Goal: Task Accomplishment & Management: Manage account settings

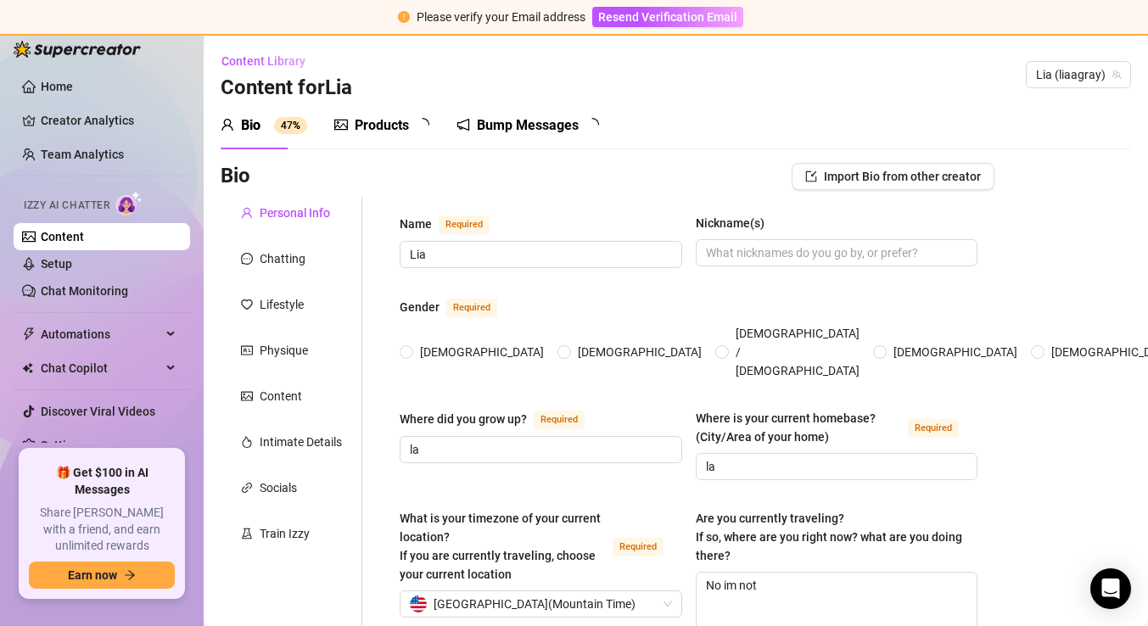
radio input "true"
type input "[DATE]"
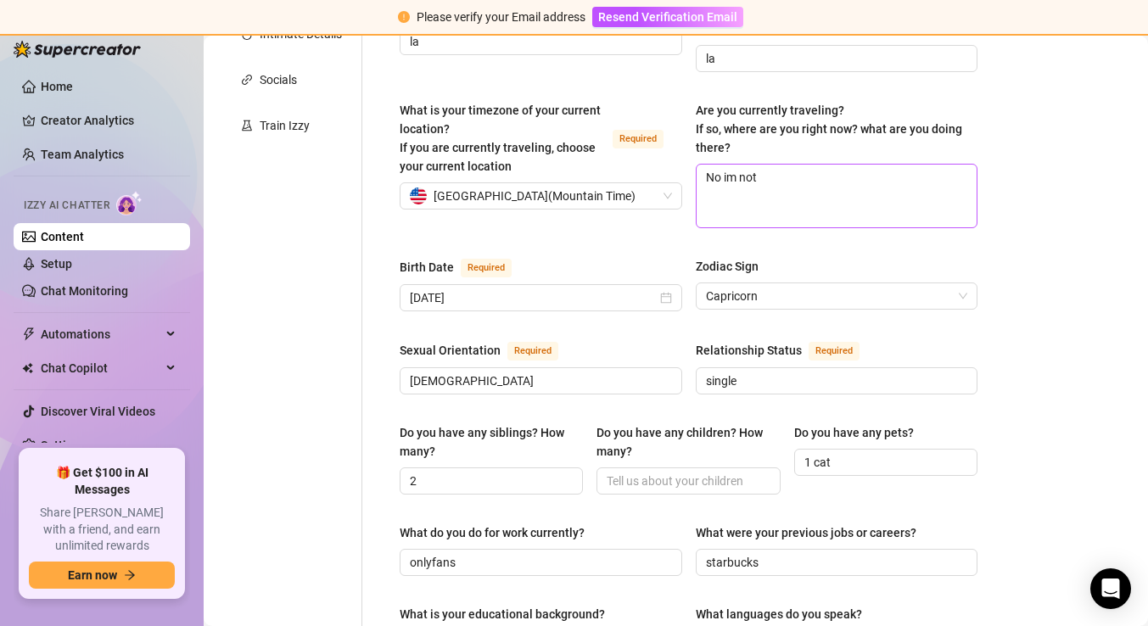
scroll to position [410, 0]
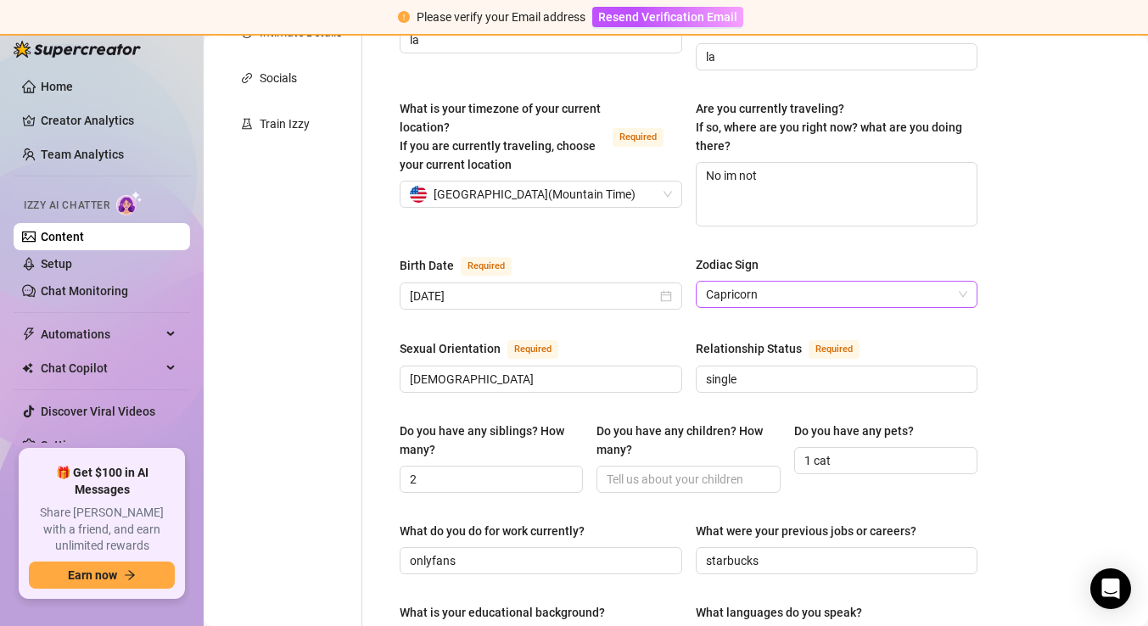
click at [794, 282] on span "Capricorn" at bounding box center [837, 294] width 262 height 25
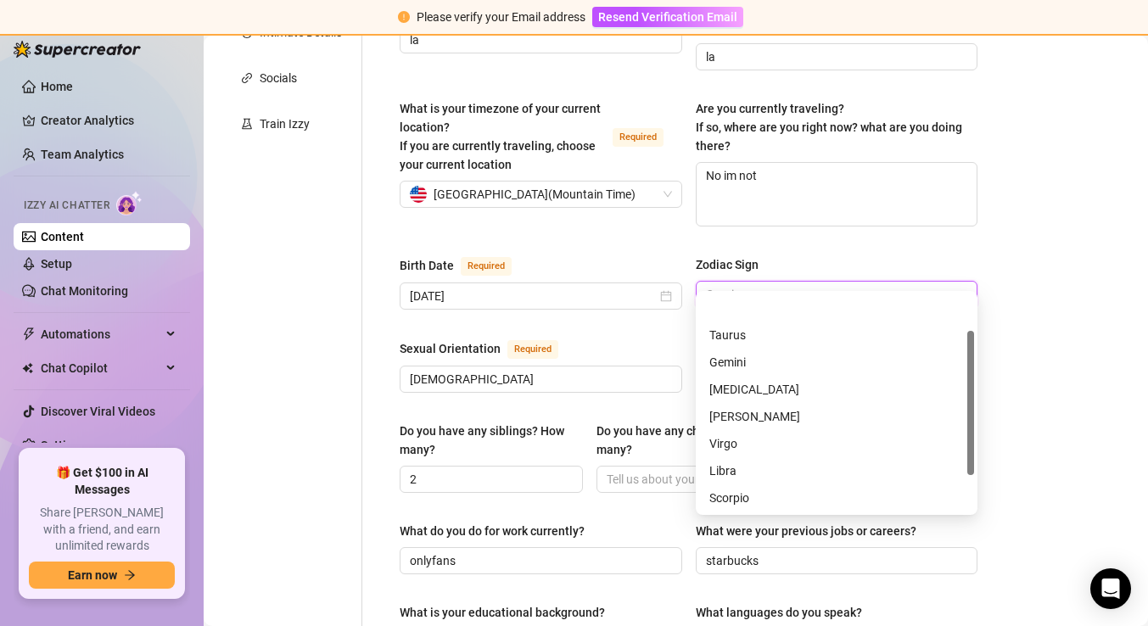
scroll to position [54, 0]
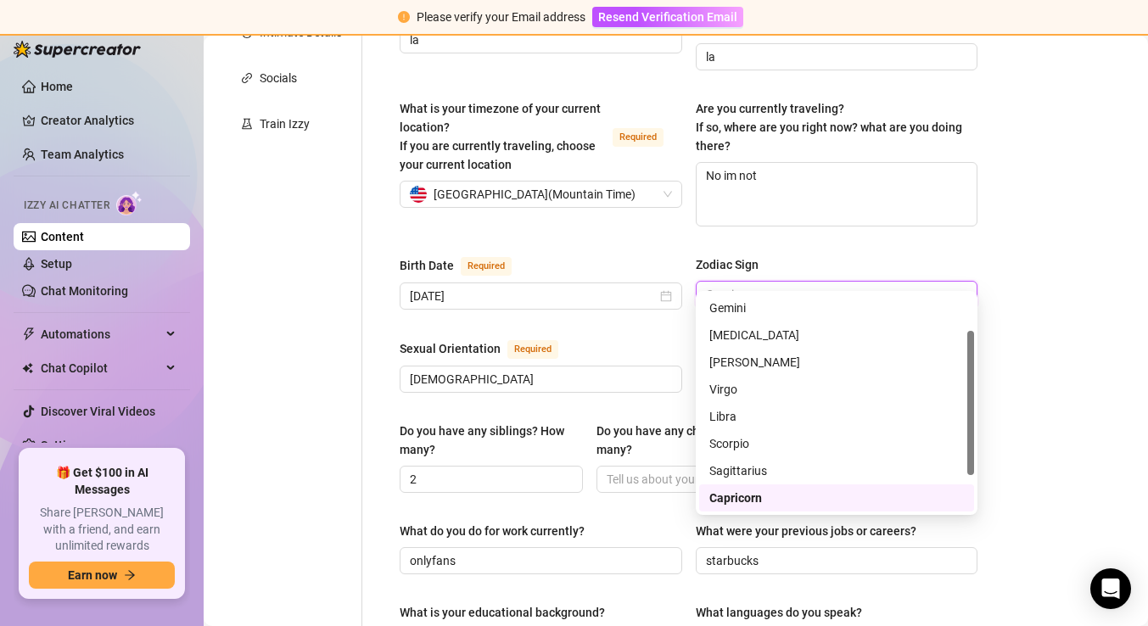
click at [794, 282] on span "Capricorn" at bounding box center [837, 294] width 262 height 25
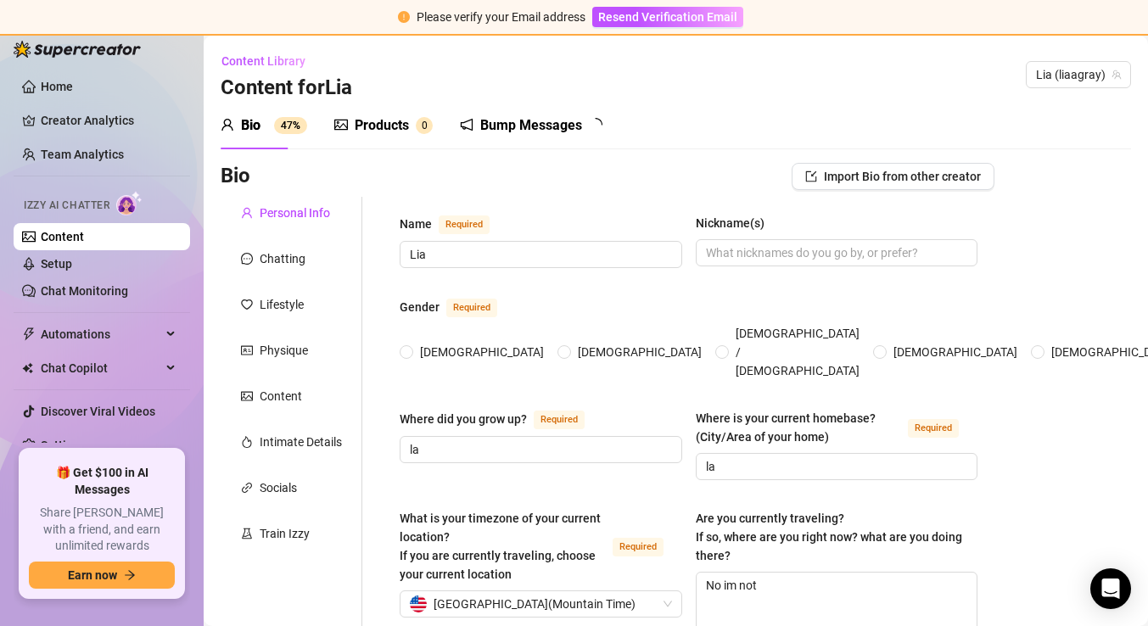
radio input "true"
type input "[DATE]"
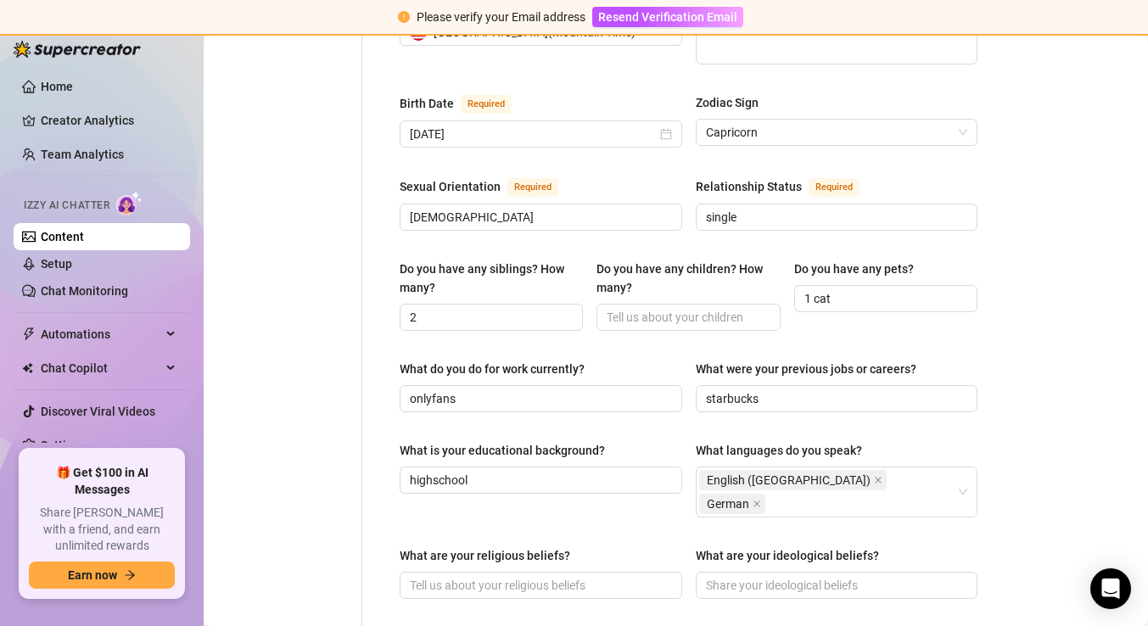
scroll to position [575, 0]
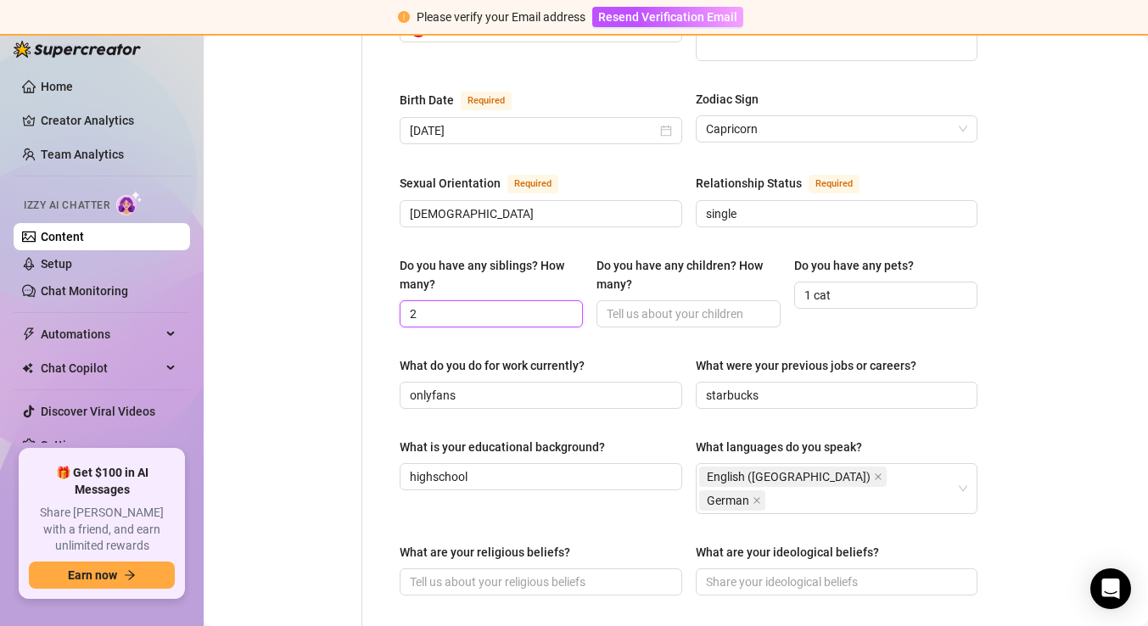
drag, startPoint x: 480, startPoint y: 287, endPoint x: 336, endPoint y: 283, distance: 144.3
click at [336, 283] on div "Personal Info Chatting Lifestyle Physique Content Intimate Details Socials Trai…" at bounding box center [608, 363] width 774 height 1483
type input "2"
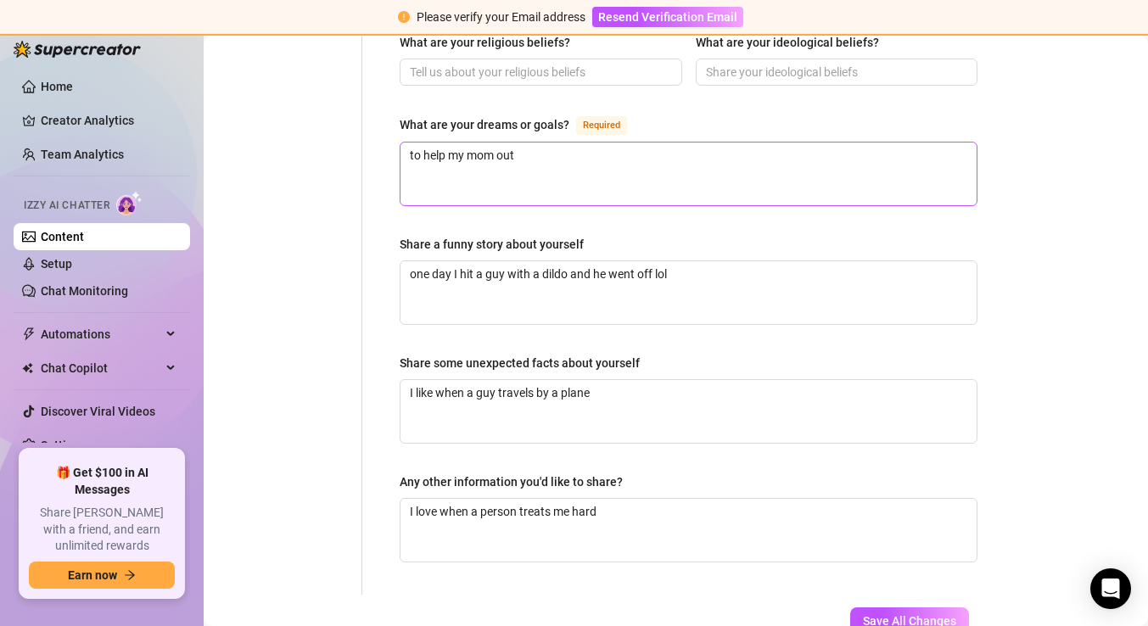
scroll to position [1092, 0]
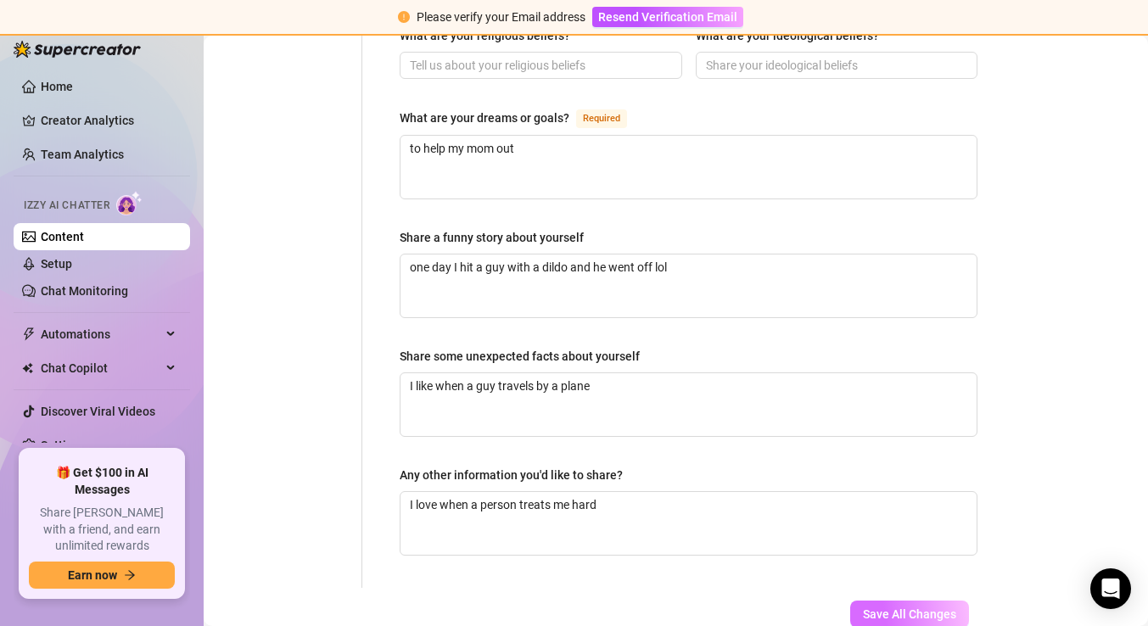
click at [895, 607] on span "Save All Changes" at bounding box center [909, 614] width 93 height 14
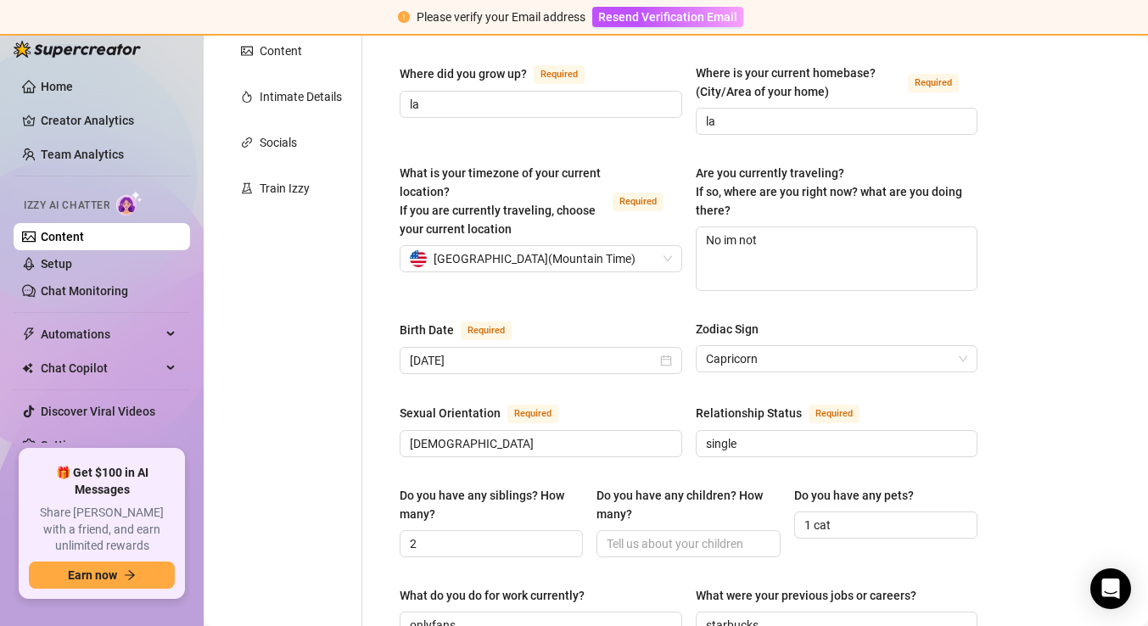
scroll to position [0, 0]
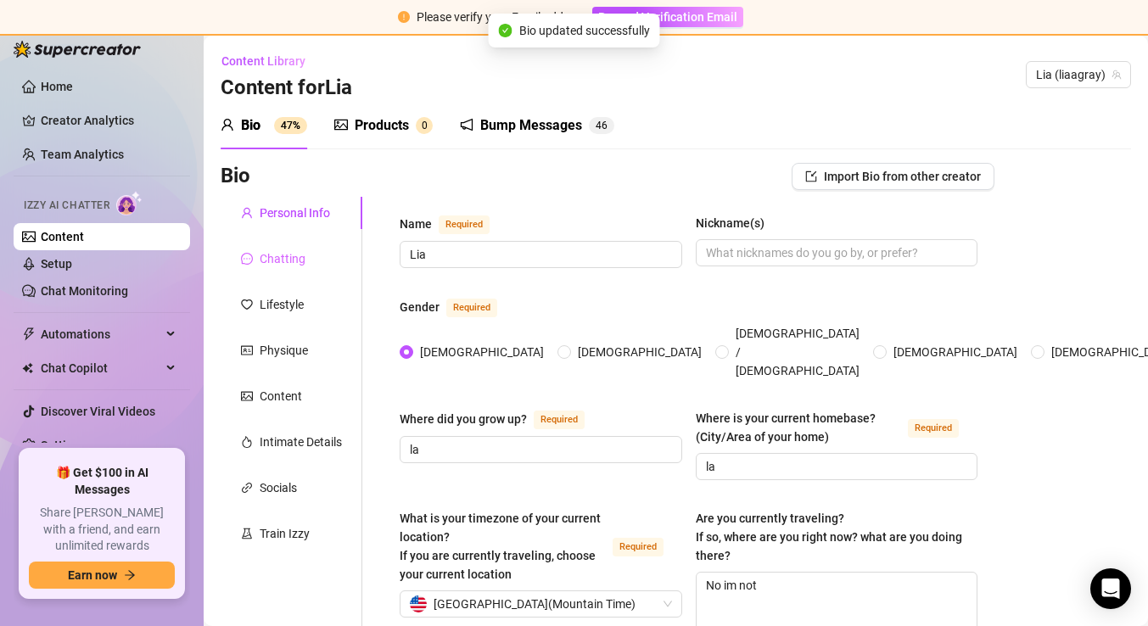
click at [282, 271] on div "Chatting" at bounding box center [292, 259] width 142 height 32
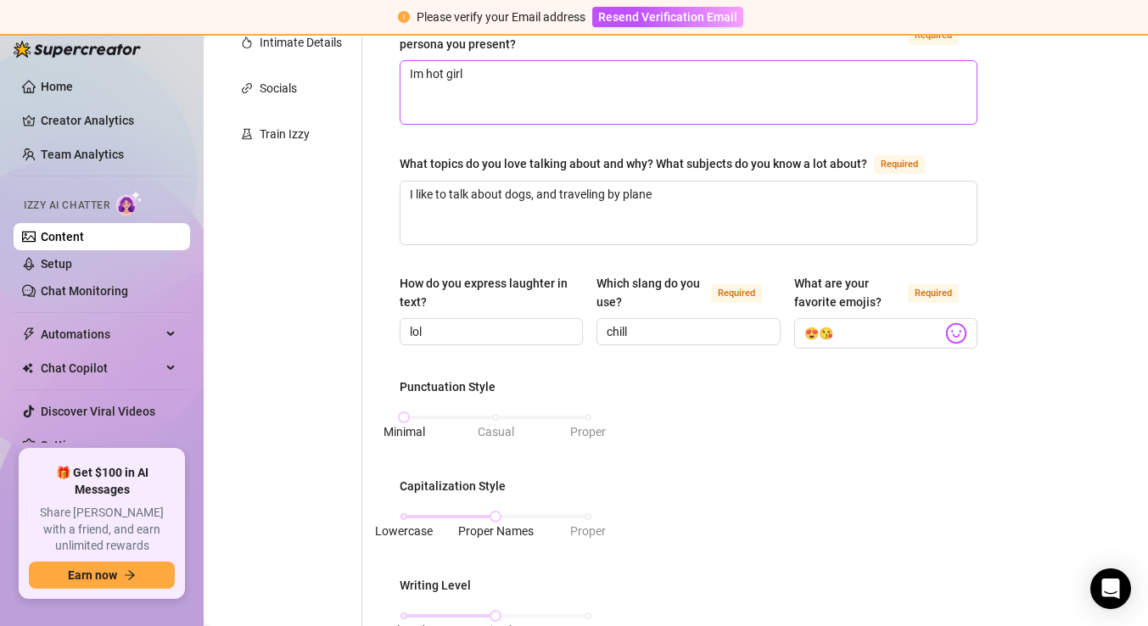
scroll to position [346, 0]
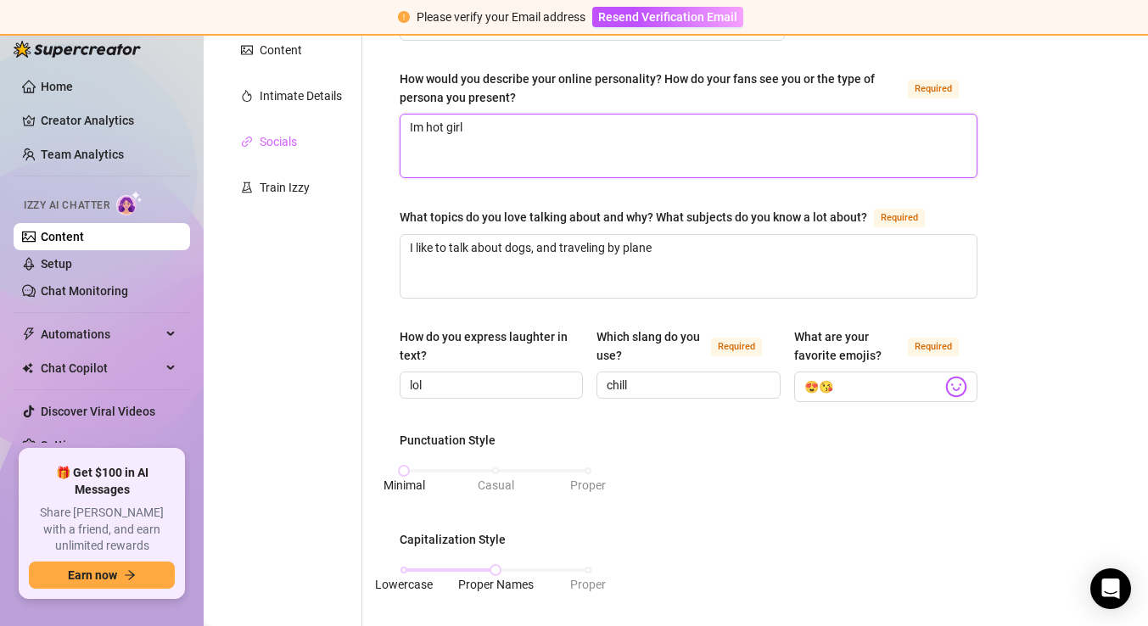
drag, startPoint x: 476, startPoint y: 126, endPoint x: 303, endPoint y: 125, distance: 173.1
click at [303, 125] on div "Personal Info Chatting Lifestyle Physique Content Intimate Details Socials Trai…" at bounding box center [608, 529] width 774 height 1356
paste textarea "chic and classy"
type textarea "chic and classy"
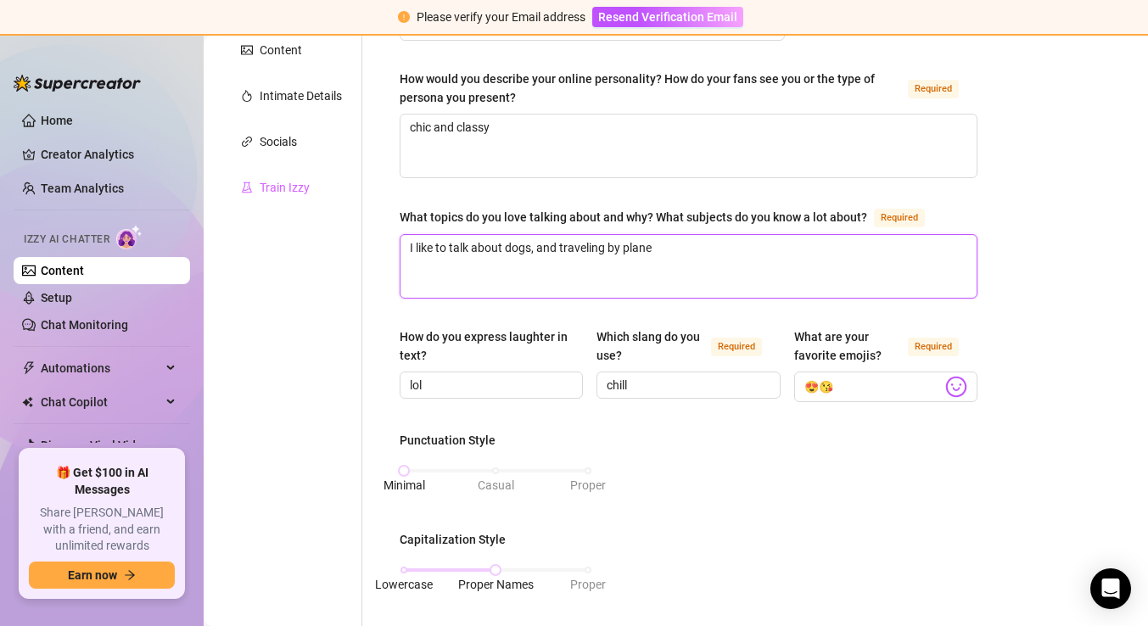
drag, startPoint x: 691, startPoint y: 249, endPoint x: 326, endPoint y: 194, distance: 369.6
click at [326, 194] on div "Personal Info Chatting Lifestyle Physique Content Intimate Details Socials Trai…" at bounding box center [608, 529] width 774 height 1356
paste textarea "reading, drawing, cooking, photography, look after animals, gym"
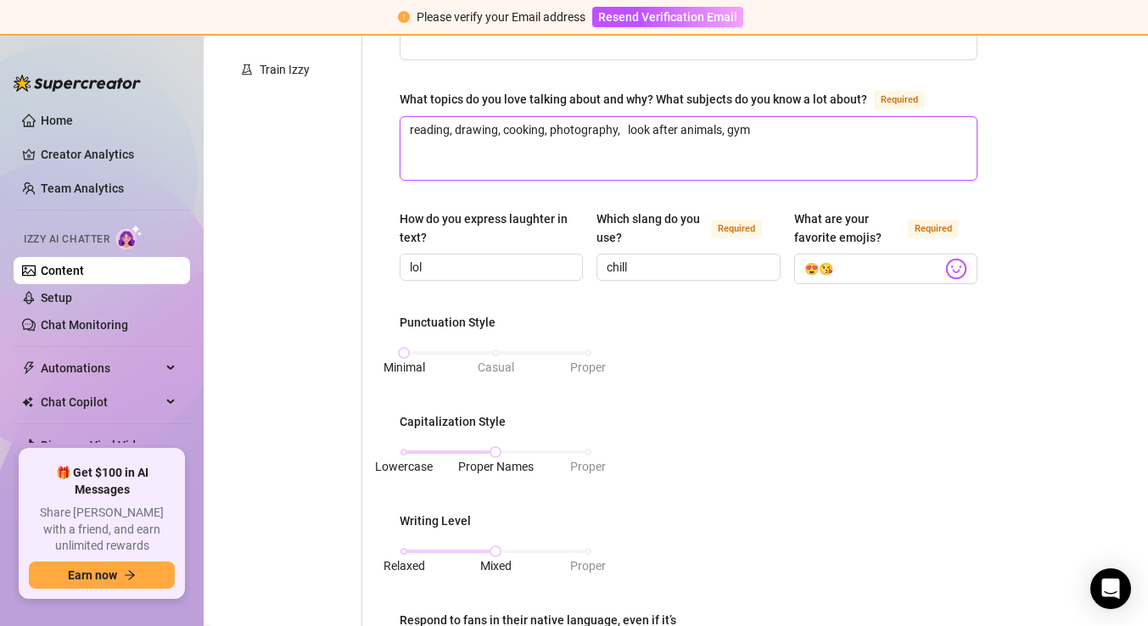
scroll to position [463, 0]
type textarea "reading, drawing, cooking, photography, look after animals, gym"
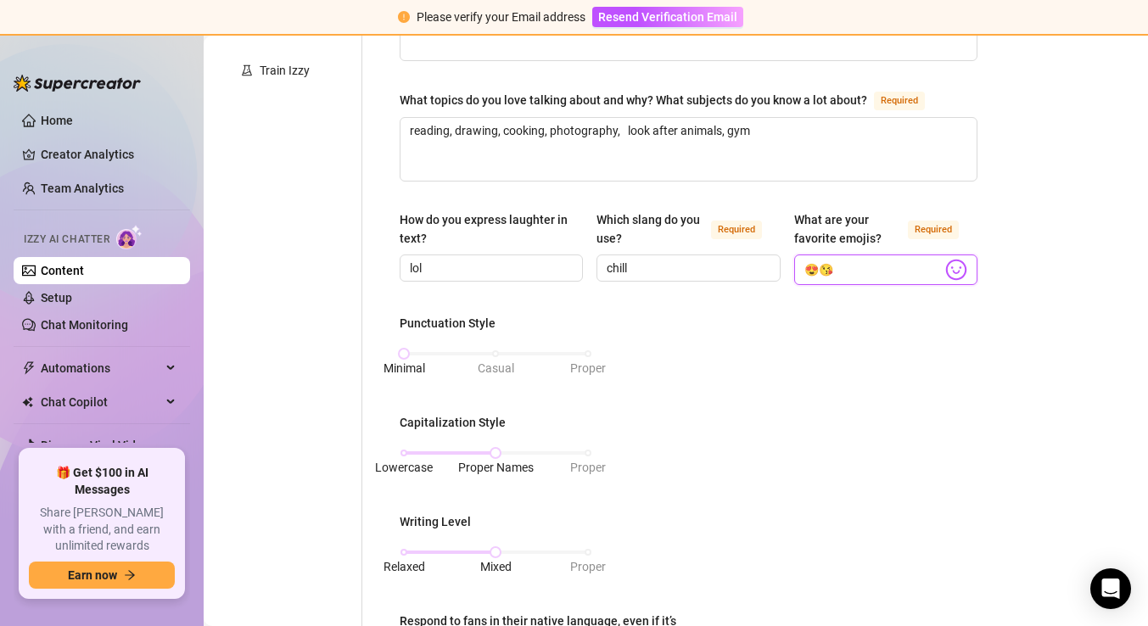
click at [844, 271] on input "😍😘" at bounding box center [872, 270] width 137 height 22
drag, startPoint x: 844, startPoint y: 271, endPoint x: 788, endPoint y: 266, distance: 56.3
click at [788, 266] on div "How do you express laughter in text? lol Which slang do you use? Required chill…" at bounding box center [689, 255] width 578 height 90
paste input "🥹💀❤️💖"
type input "😭🥹💀❤️💖"
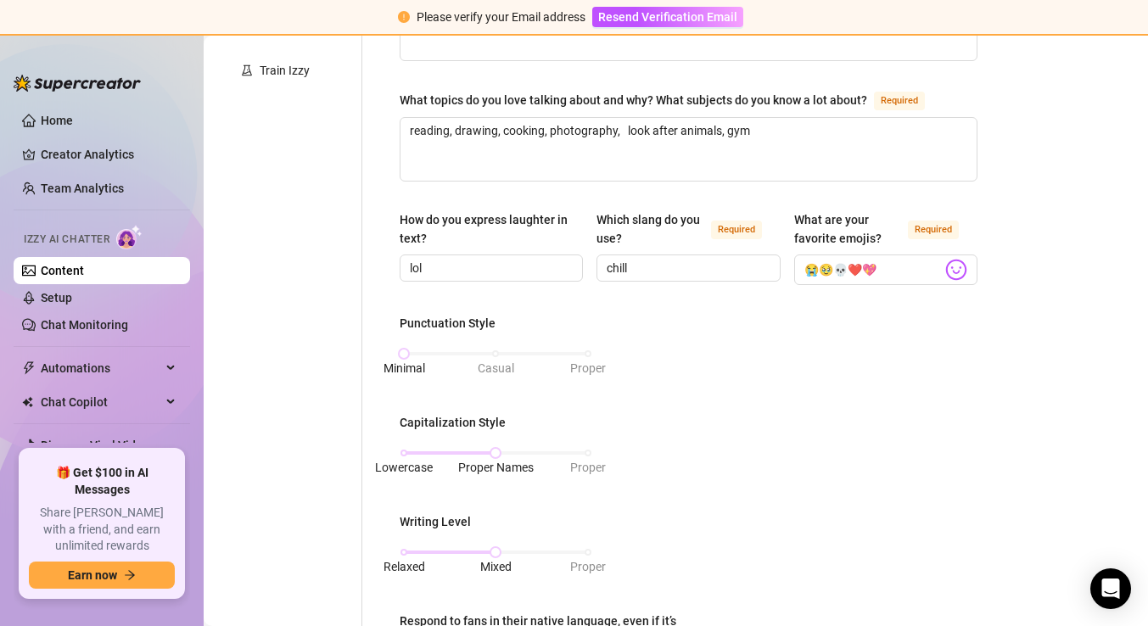
click at [913, 305] on div "What is your persona type? Persona defines the distinct image and personality o…" at bounding box center [689, 412] width 578 height 1323
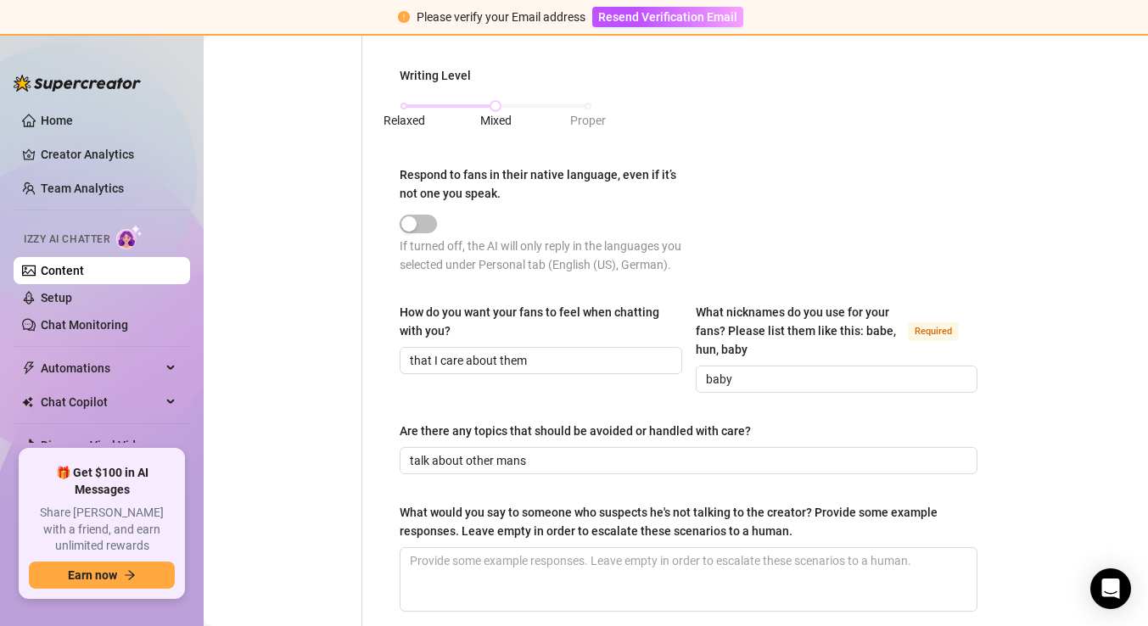
scroll to position [911, 0]
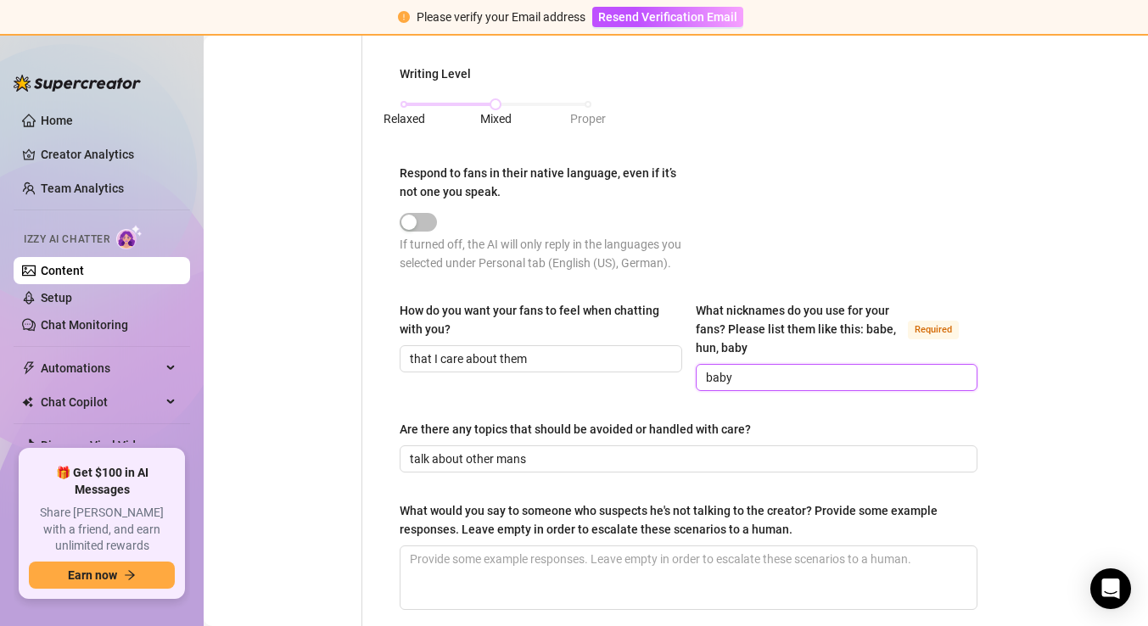
drag, startPoint x: 779, startPoint y: 383, endPoint x: 685, endPoint y: 379, distance: 93.4
click at [685, 379] on div "How do you want your fans to feel when chatting with you? that I care about the…" at bounding box center [689, 353] width 578 height 105
click at [796, 368] on input "baby" at bounding box center [835, 377] width 259 height 19
type input "baby, man, you, uww"
click at [802, 242] on div "Punctuation Style Minimal Casual Proper Capitalization Style Lowercase Proper N…" at bounding box center [689, 77] width 578 height 422
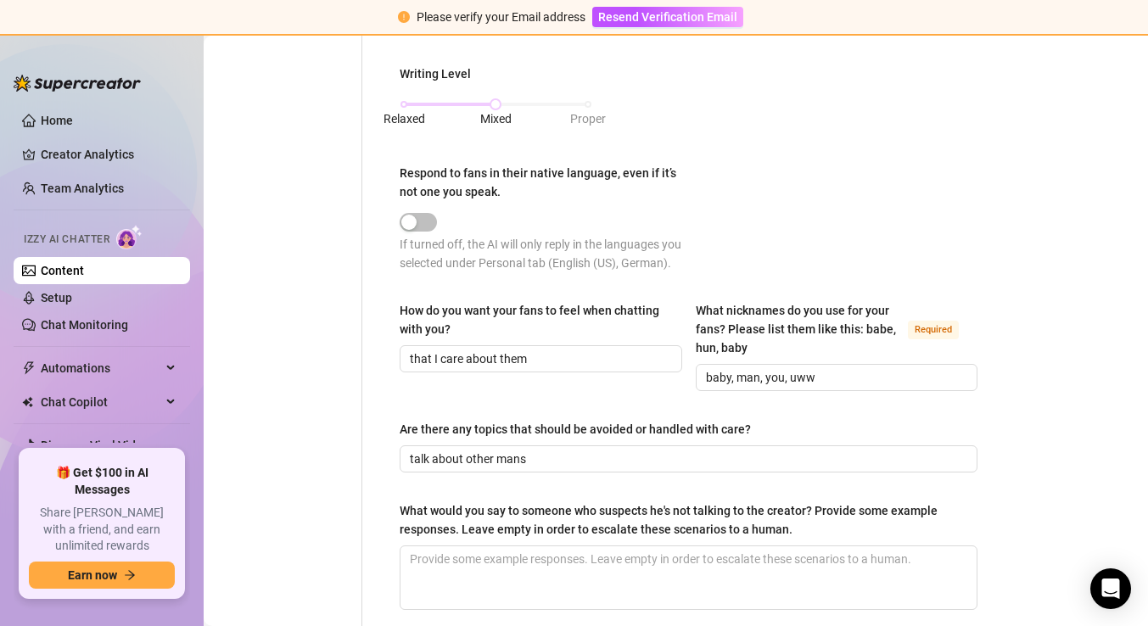
scroll to position [1074, 0]
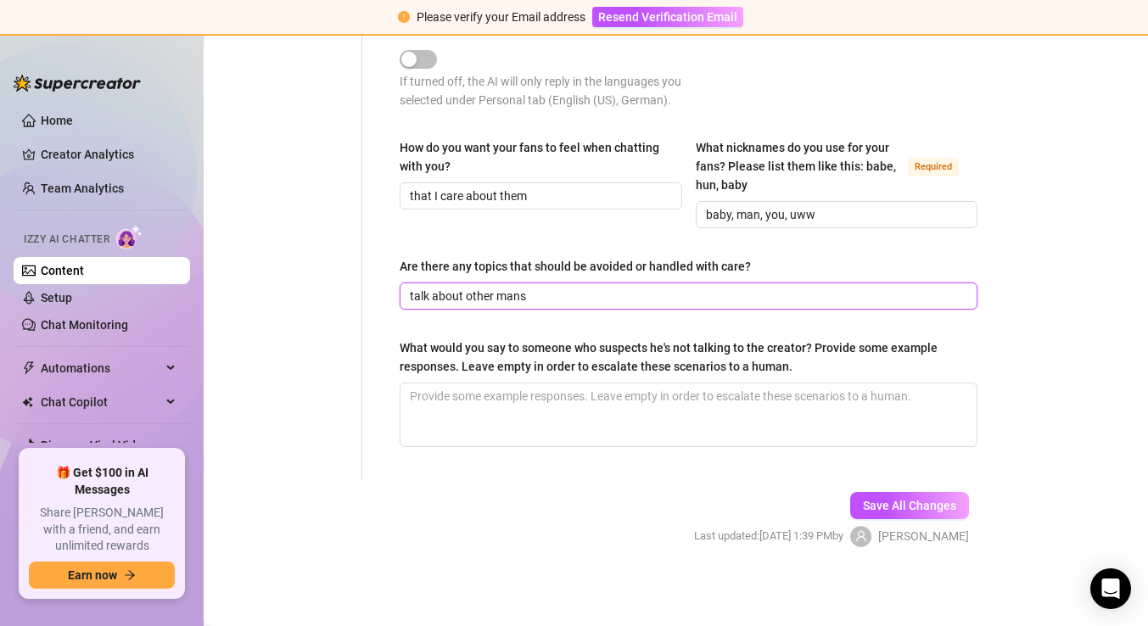
click at [588, 293] on input "talk about other mans" at bounding box center [687, 296] width 554 height 19
click at [579, 294] on input "talk about other mans" at bounding box center [687, 296] width 554 height 19
type input "talk about other men"
click at [618, 339] on div "What would you say to someone who suspects he's not talking to the creator? Pro…" at bounding box center [683, 356] width 566 height 37
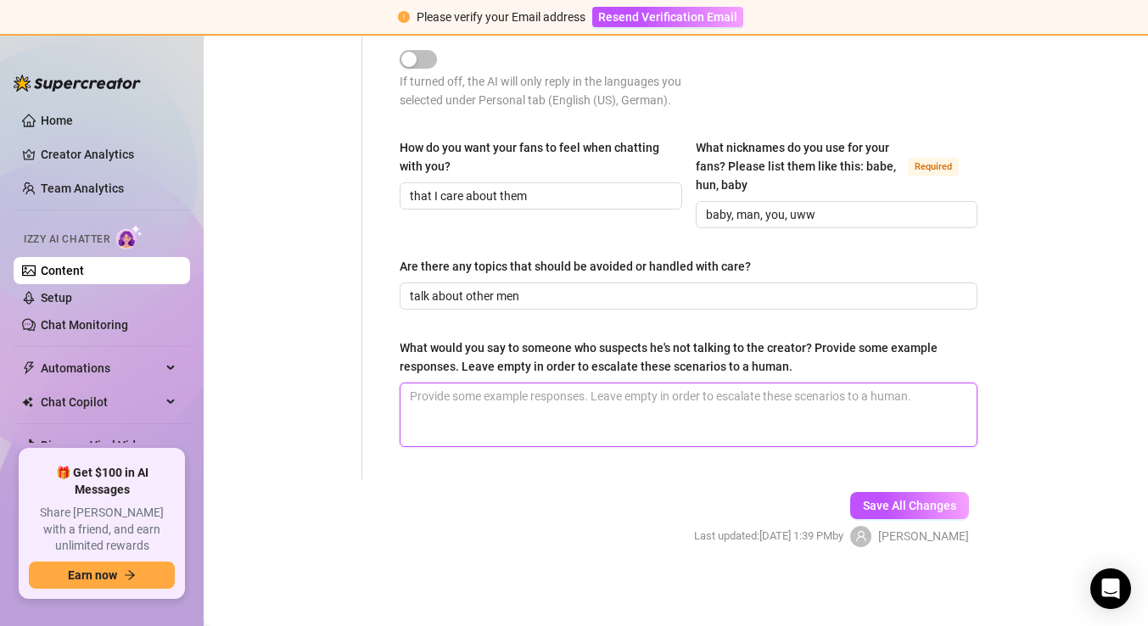
click at [618, 383] on textarea "What would you say to someone who suspects he's not talking to the creator? Pro…" at bounding box center [688, 414] width 576 height 63
type textarea "W"
type textarea "c"
type textarea "cm"
type textarea "cmo"
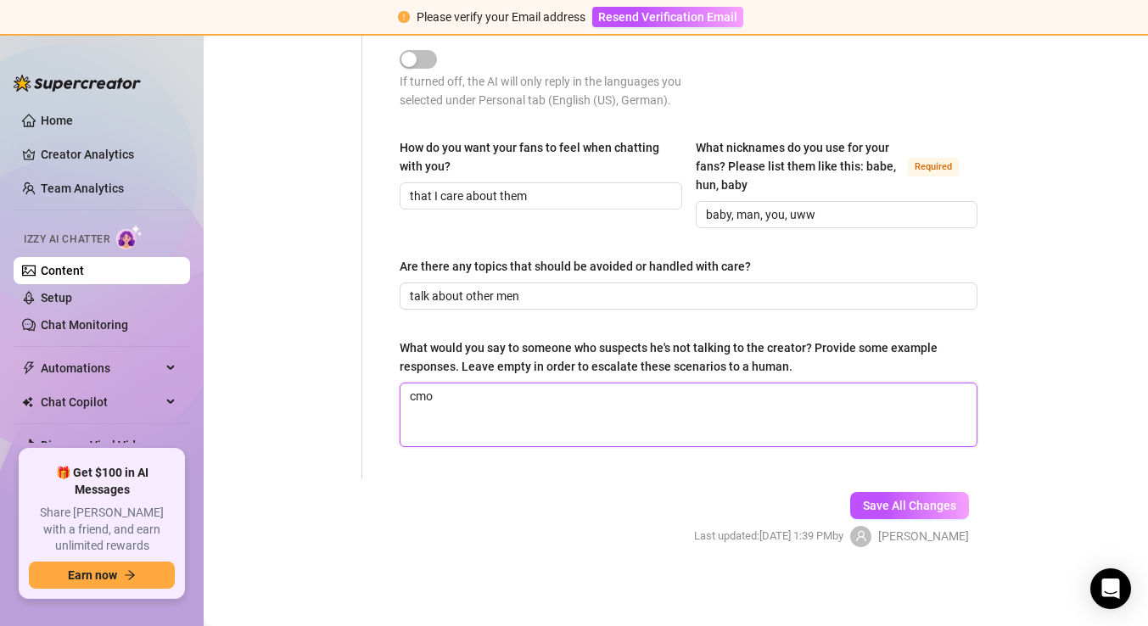
type textarea "cmon"
type textarea "cmon b"
type textarea "cmon ba"
type textarea "cmon bab"
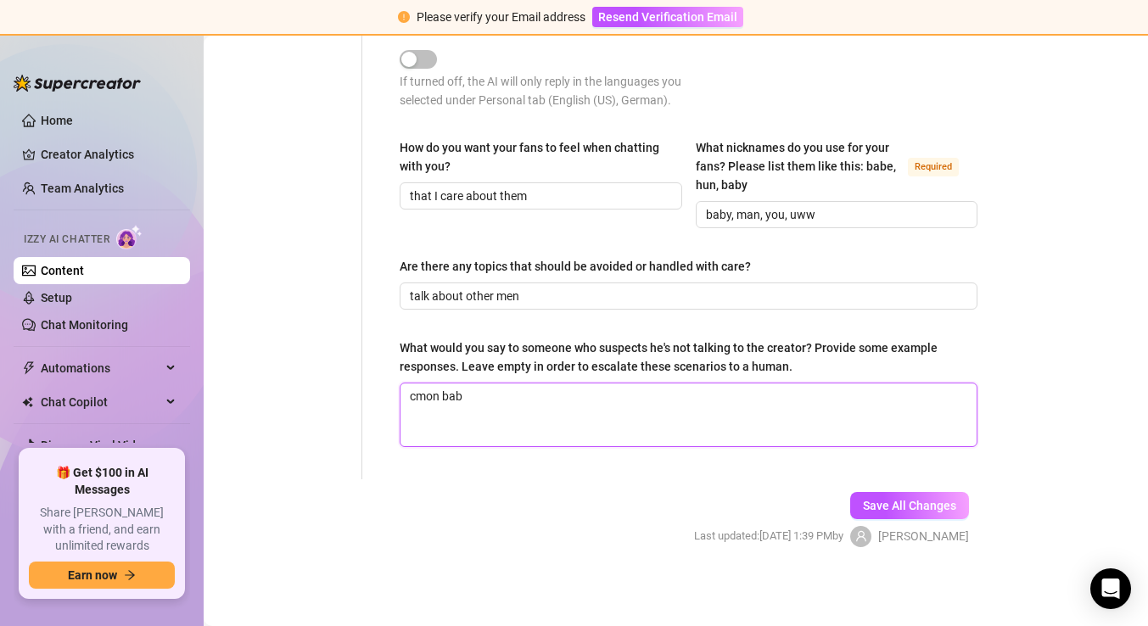
type textarea "cmon babe"
type textarea "cmon babe s"
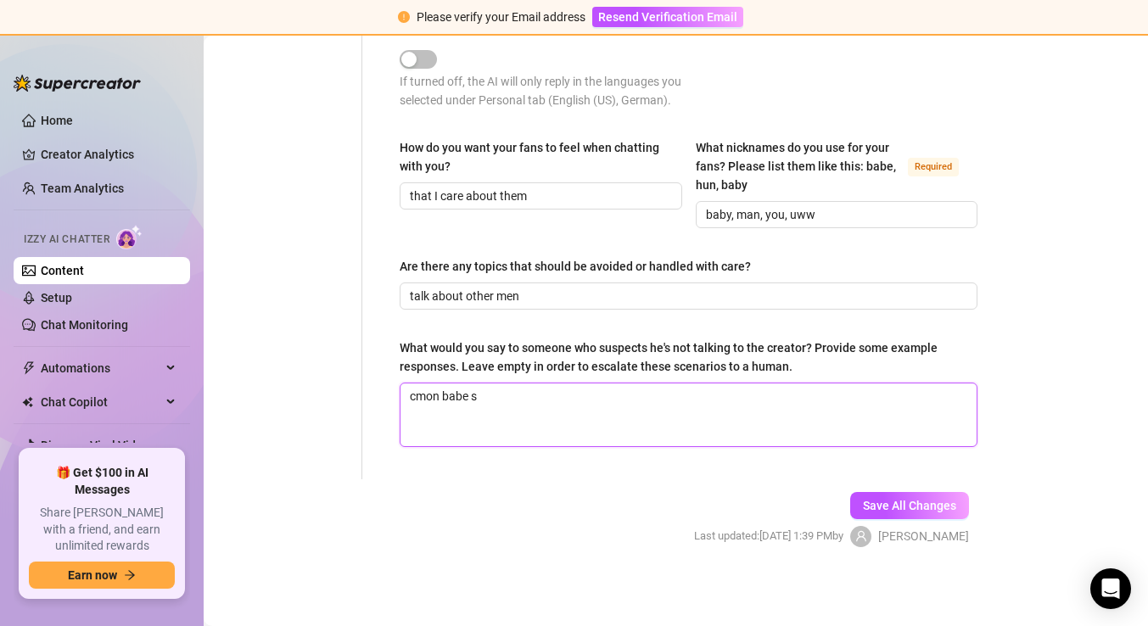
type textarea "cmon babe sh"
type textarea "cmon babe sho"
type textarea "cmon babe show"
type textarea "cmon babe show m"
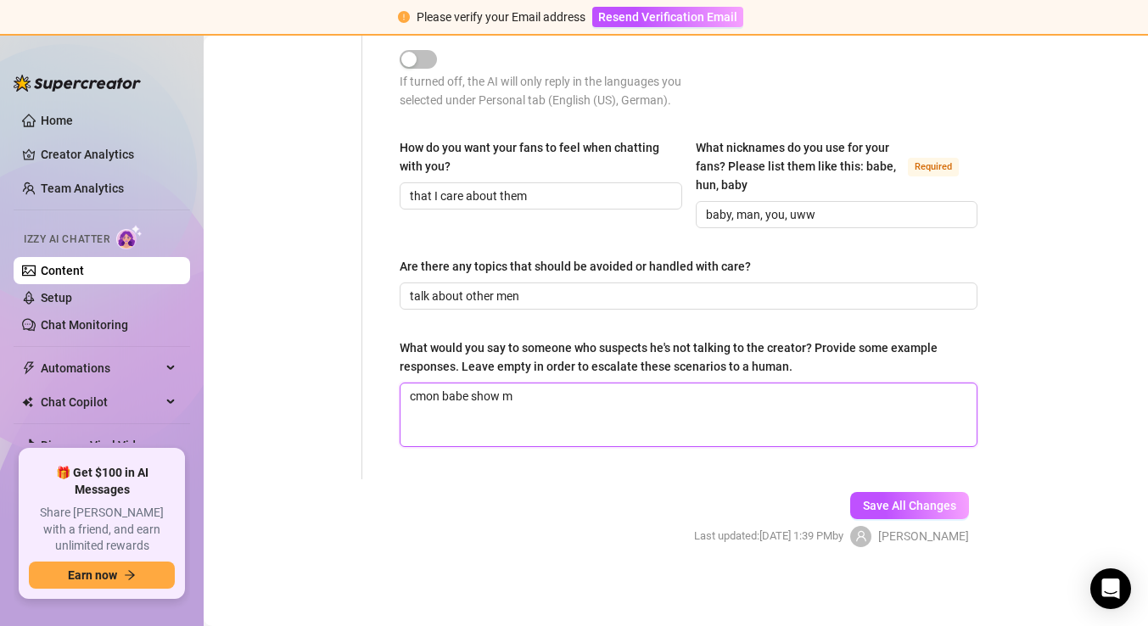
type textarea "cmon babe show me"
type textarea "cmon babe show me p"
type textarea "cmon babe show me p;"
type textarea "cmon babe show me p;r"
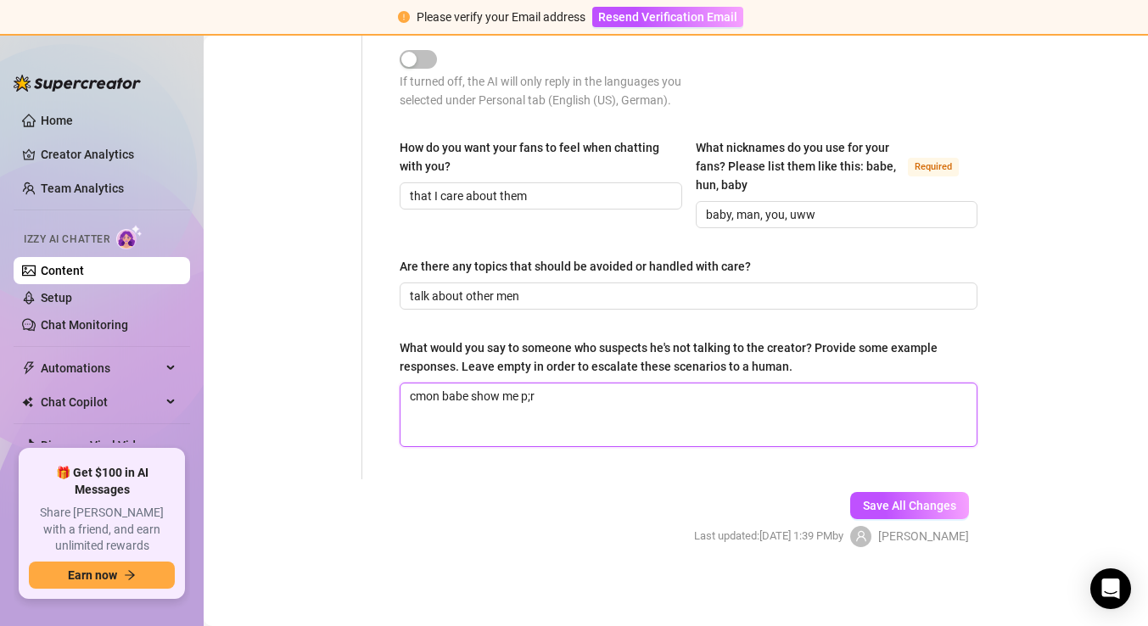
type textarea "cmon babe show me p;"
type textarea "cmon babe show me p"
type textarea "cmon babe show me"
type textarea "cmon babe show me a"
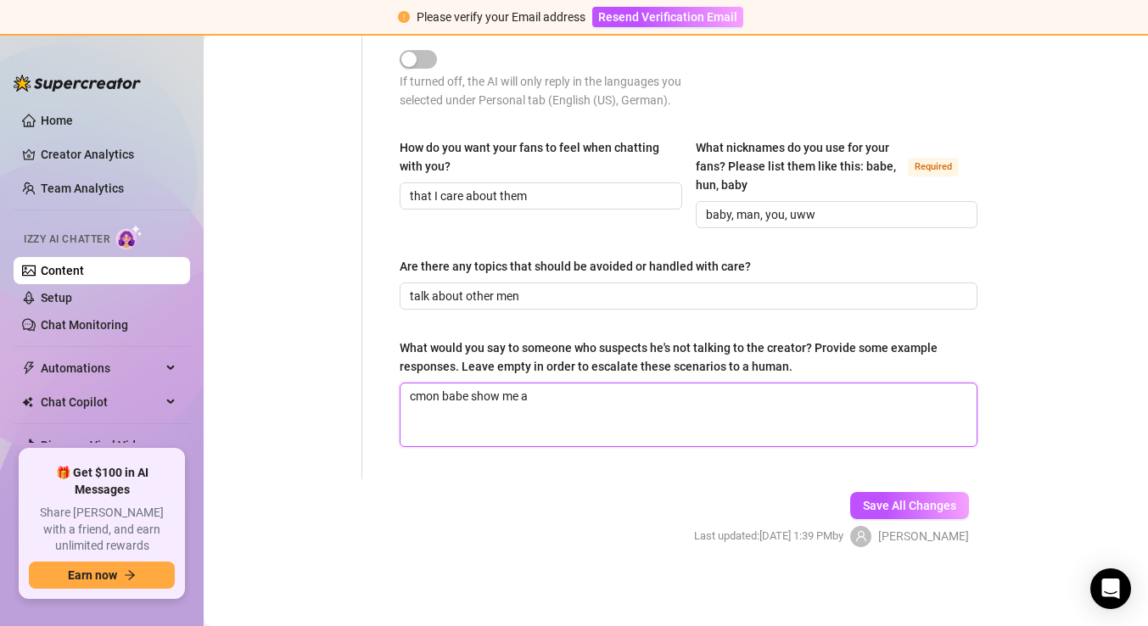
type textarea "cmon babe show me a p"
type textarea "cmon babe show me a pe"
type textarea "cmon babe show me a peo"
type textarea "cmon babe show me a peoo"
type textarea "cmon babe show me a peo"
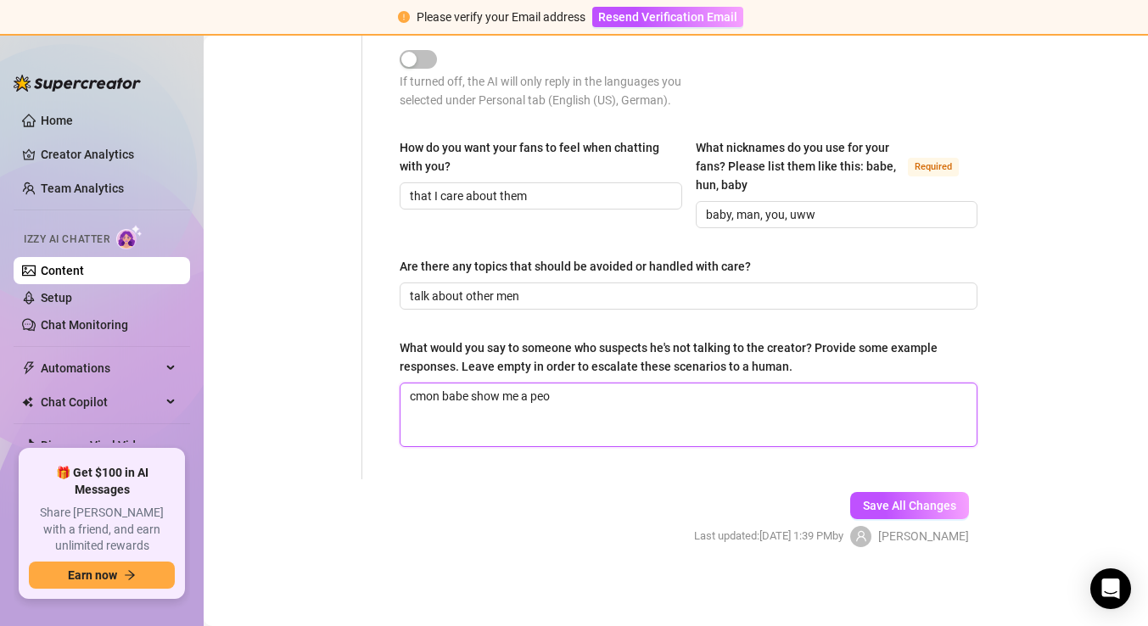
type textarea "cmon babe show me a pe"
type textarea "cmon babe show me a p"
type textarea "cmon babe show me a"
type textarea "cmon babe show me"
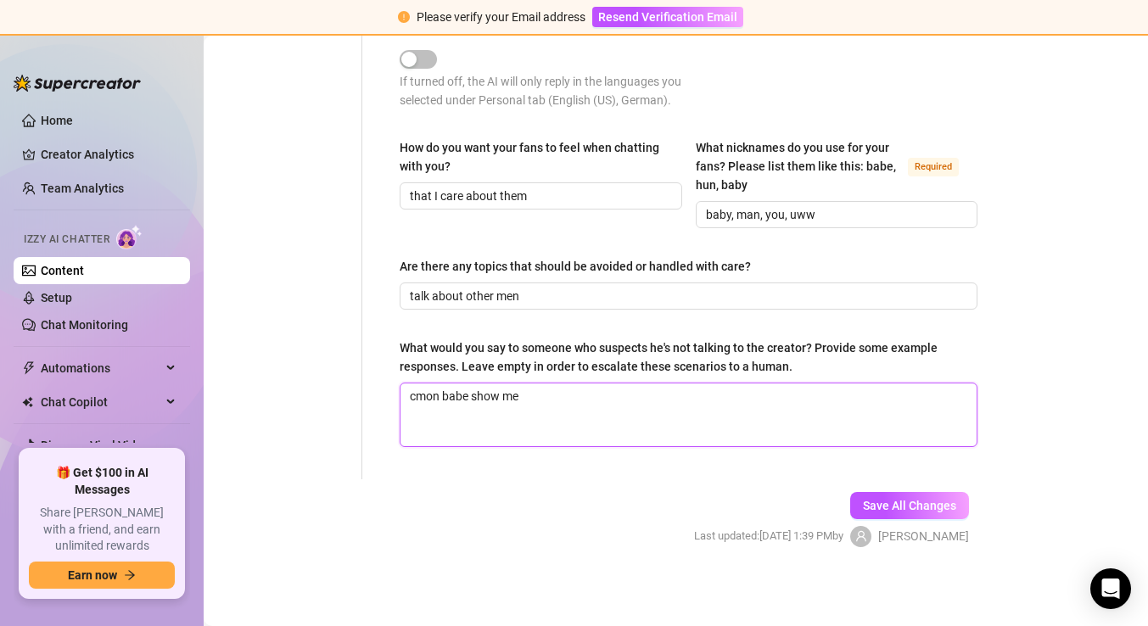
type textarea "cmon babe show me"
type textarea "cmon babe show m"
type textarea "cmon babe show"
type textarea "cmon babe sho"
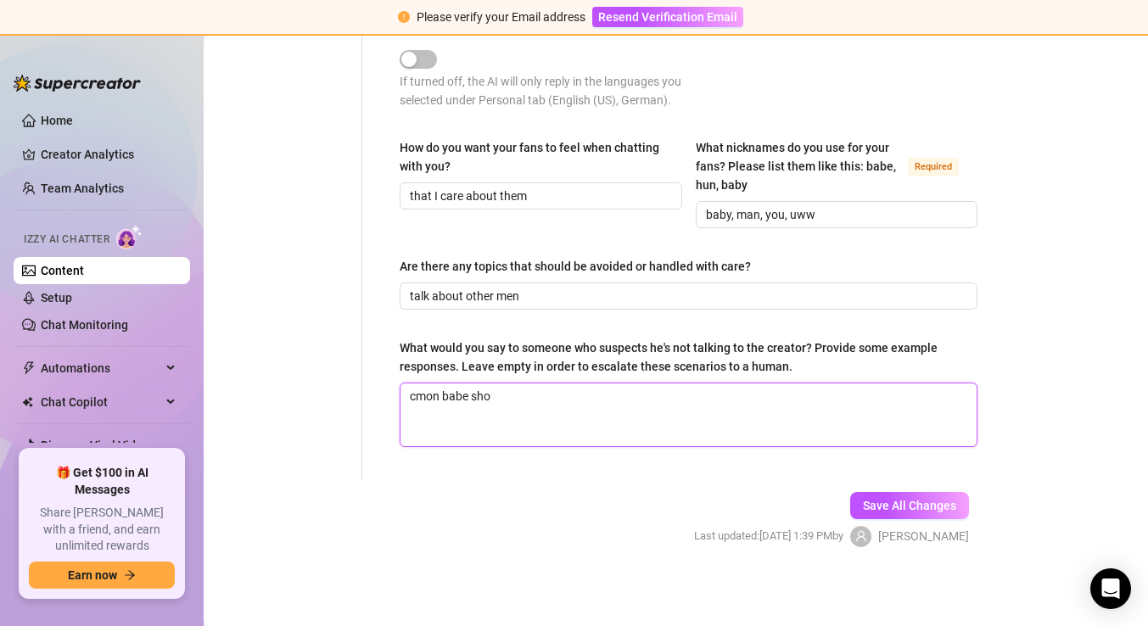
type textarea "cmon babe sh"
type textarea "cmon babe s"
type textarea "cmon babe"
type textarea "cmon babe w"
type textarea "cmon babe we"
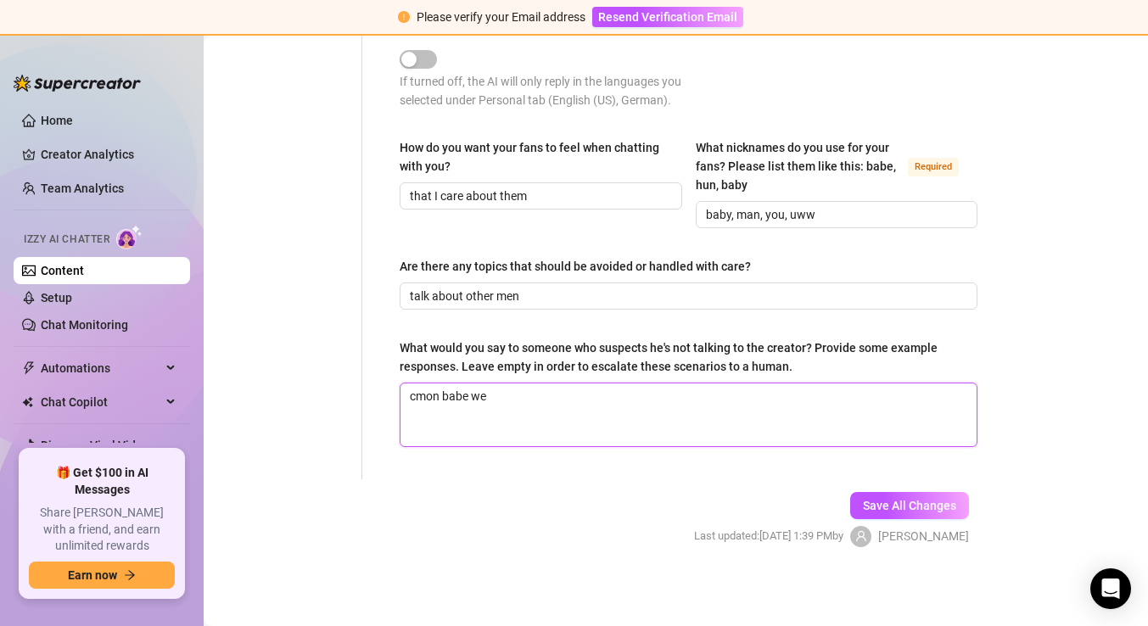
type textarea "cmon babe we"
type textarea "cmon babe we ha"
type textarea "cmon babe we hav"
type textarea "cmon babe we have"
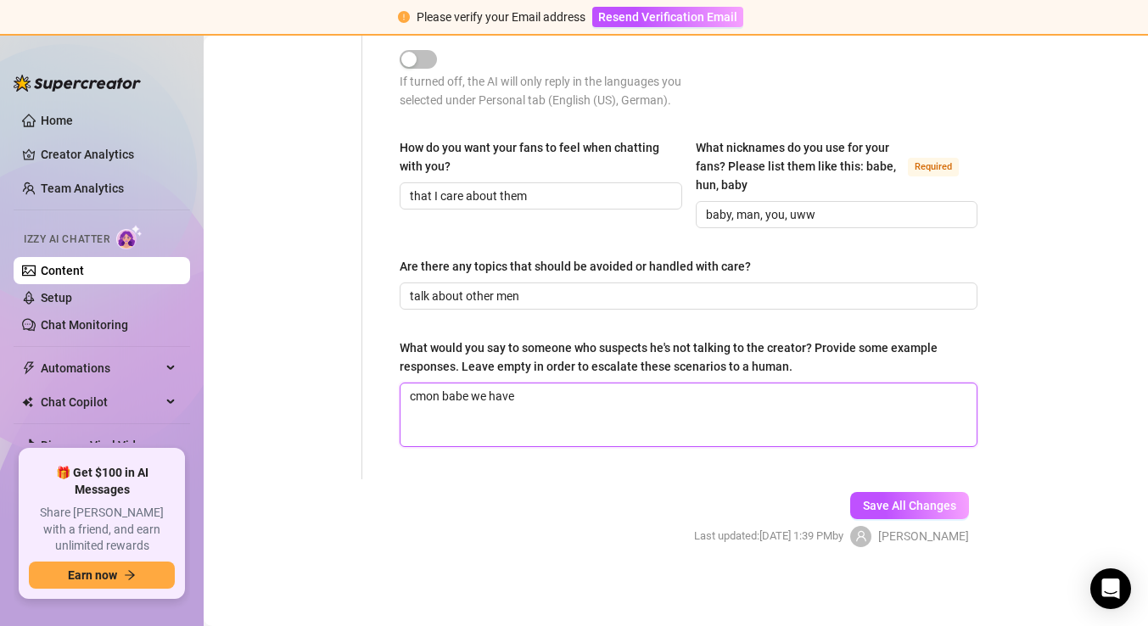
type textarea "cmon babe we have 1"
type textarea "cmon babe we have 10"
type textarea "cmon babe we have 100"
type textarea "cmon babe we have 1000"
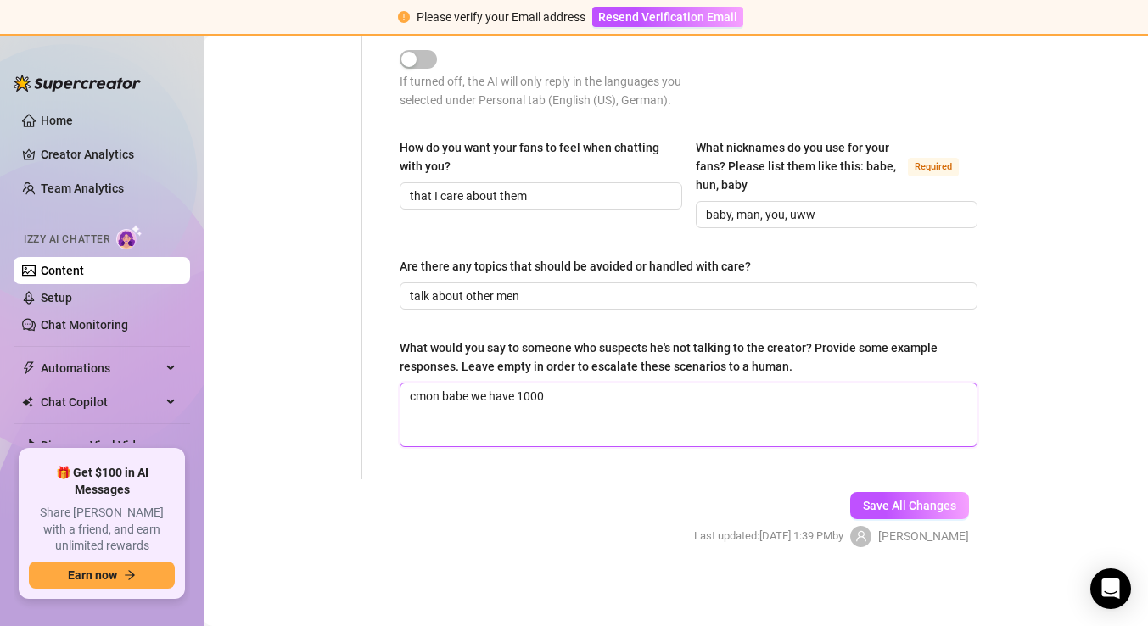
type textarea "cmon babe we have 1000 t"
type textarea "cmon babe we have 1000 to"
type textarea "cmon babe we have 1000 top"
type textarea "cmon babe we have 1000 topi"
type textarea "cmon babe we have 1000 topic"
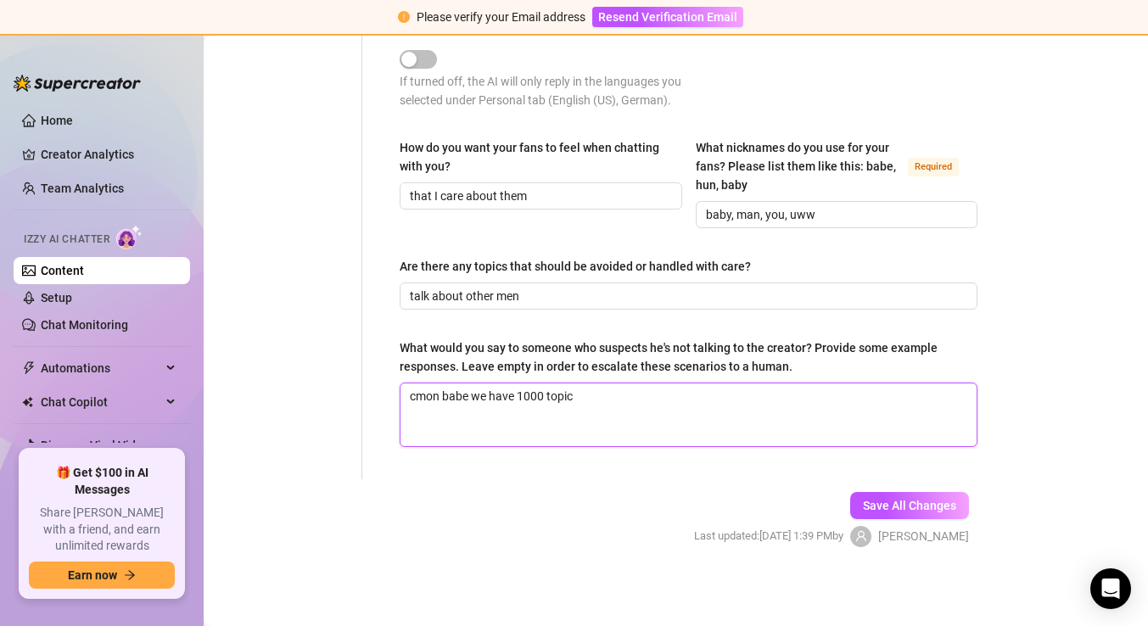
type textarea "cmon babe we have 1000 topic"
type textarea "cmon babe we have 1000 topic m"
type textarea "cmon babe we have 1000 topic mo"
type textarea "cmon babe we have 1000 topic mor"
type textarea "cmon babe we have 1000 topic more"
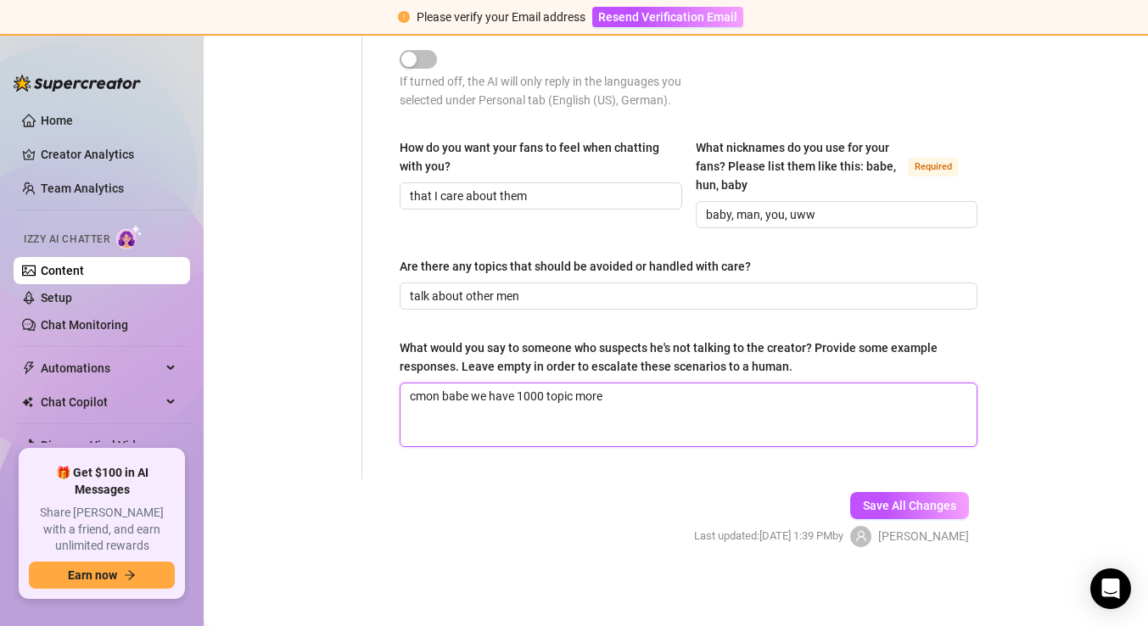
type textarea "cmon babe we have 1000 topic more"
type textarea "cmon babe we have 1000 topic more i"
type textarea "cmon babe we have 1000 topic more in"
type textarea "cmon babe we have 1000 topic more inte"
type textarea "cmon babe we have 1000 topic more inter"
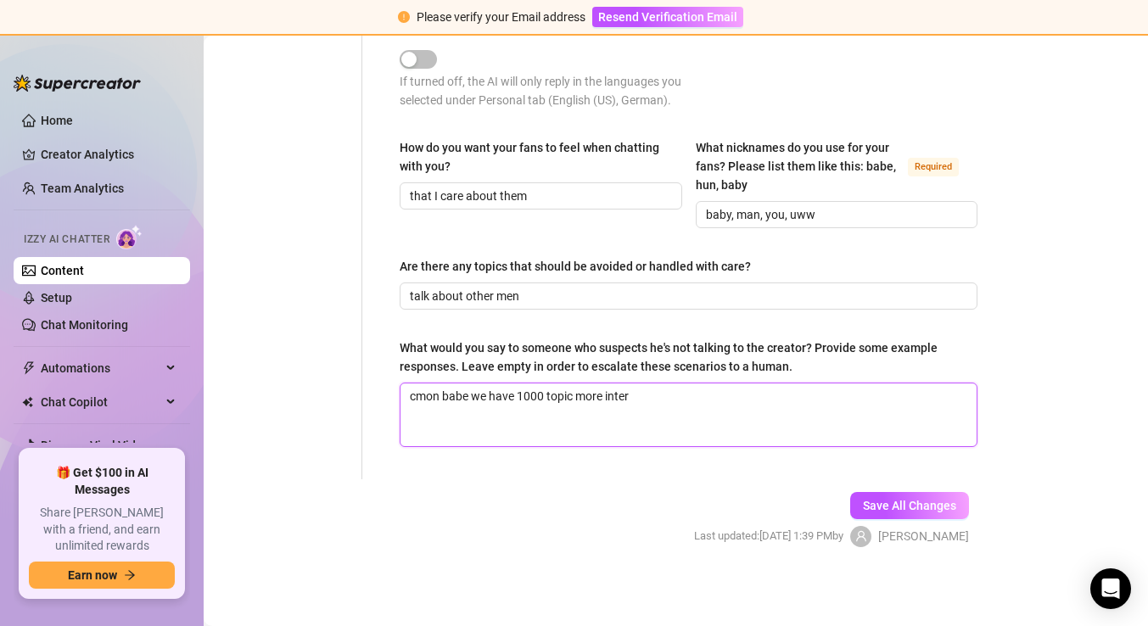
type textarea "cmon babe we have 1000 topic more intere"
type textarea "cmon babe we have 1000 topic more interes"
type textarea "cmon babe we have 1000 topic more interest"
type textarea "cmon babe we have 1000 topic more intereste"
type textarea "cmon babe we have 1000 topic more interested"
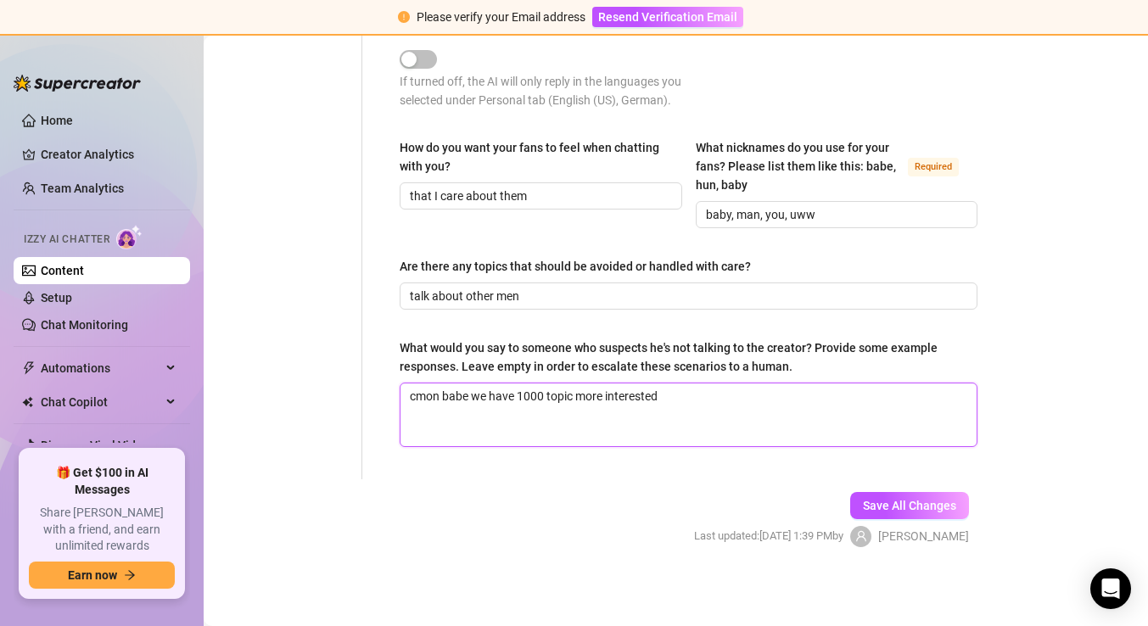
type textarea "cmon babe we have 1000 topic more interested"
type textarea "cmon babe we have 1000 topic more intereste"
type textarea "cmon babe we have 1000 topic more interest"
type textarea "cmon babe we have 1000 topic more interesti"
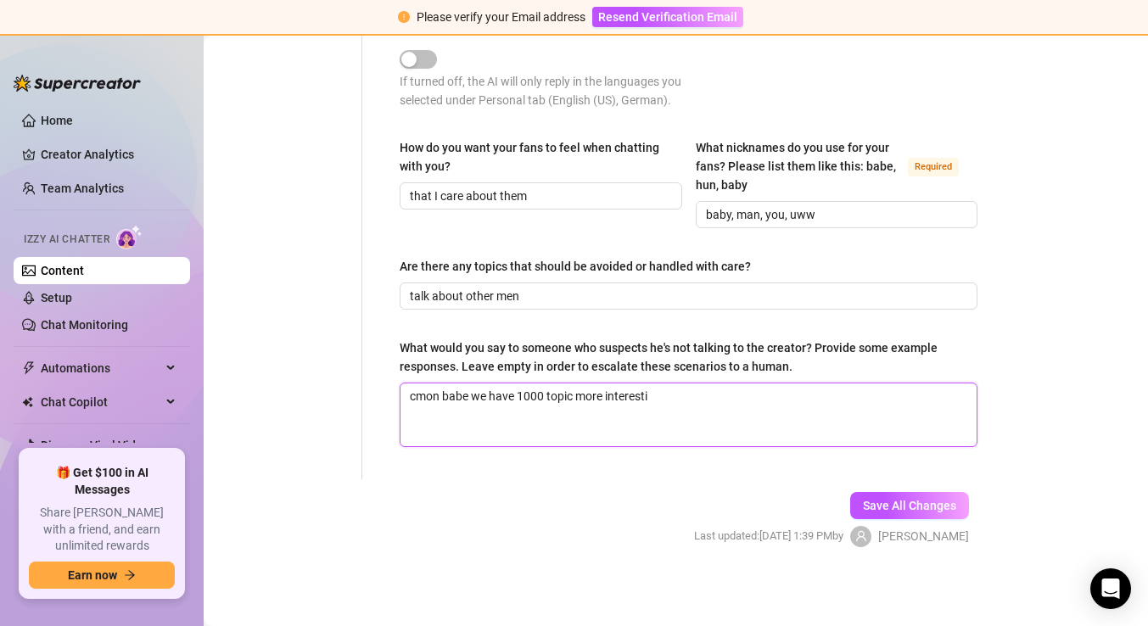
type textarea "cmon babe we have 1000 topic more interestin"
type textarea "cmon babe we have 1000 topic more interesting"
type textarea "cmon babe we have 1000 topic more interesting th"
type textarea "cmon babe we have 1000 topic more interesting tha"
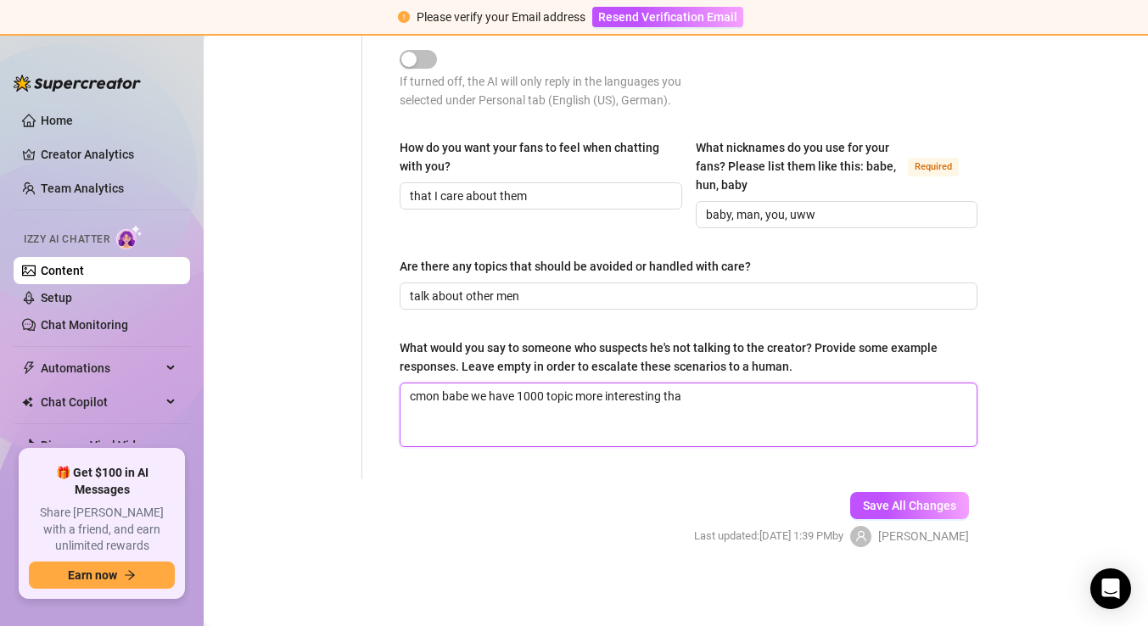
type textarea "cmon babe we have 1000 topic more interesting that"
type textarea "cmon babe we have 1000 topic more interesting that h"
type textarea "cmon babe we have 1000 topic more interesting that ha"
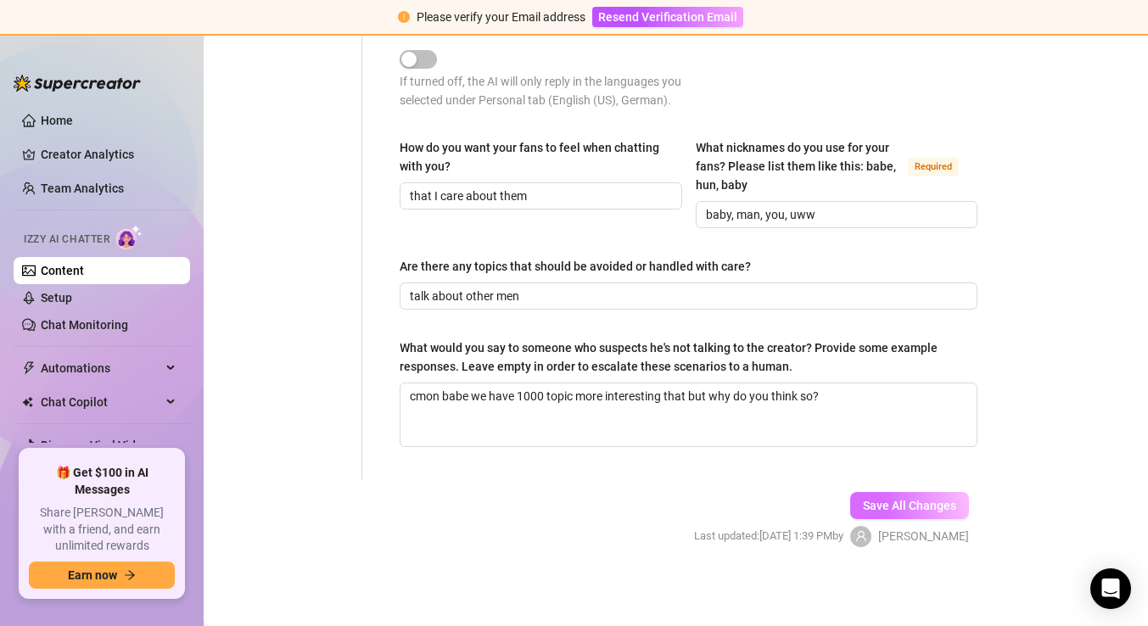
click at [945, 503] on span "Save All Changes" at bounding box center [909, 506] width 93 height 14
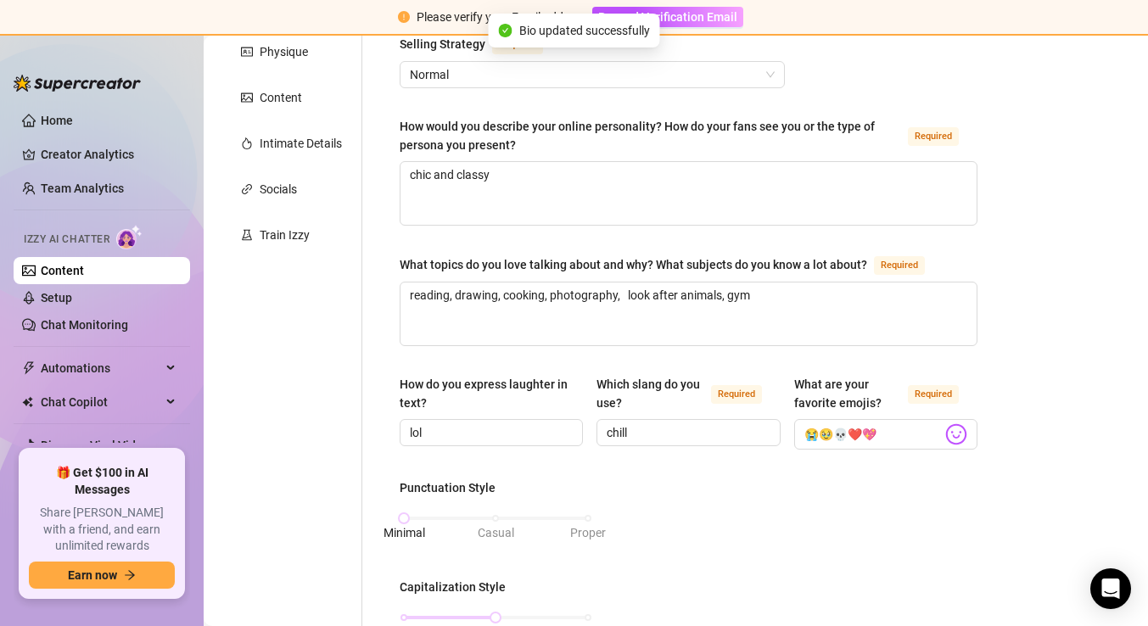
scroll to position [0, 0]
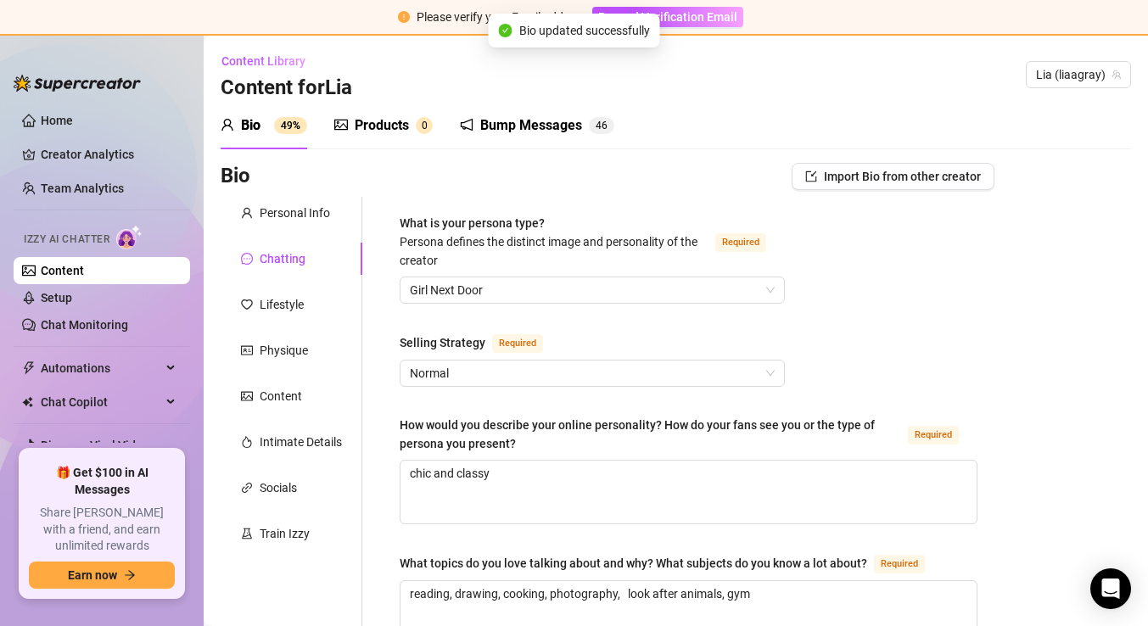
click at [287, 313] on div "Lifestyle" at bounding box center [282, 304] width 44 height 19
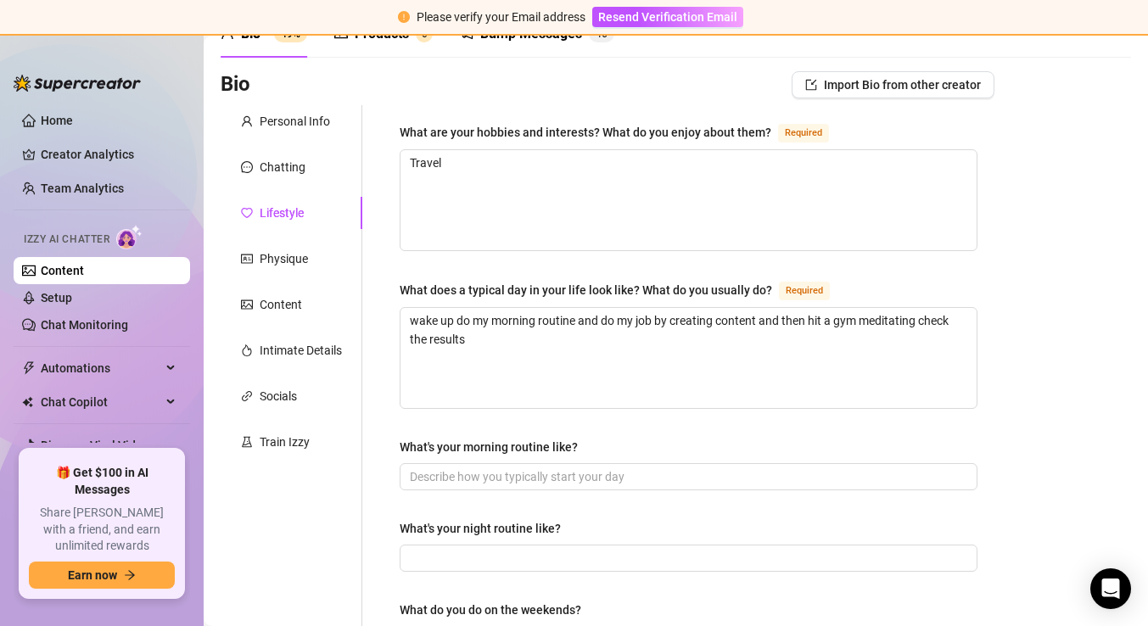
scroll to position [101, 0]
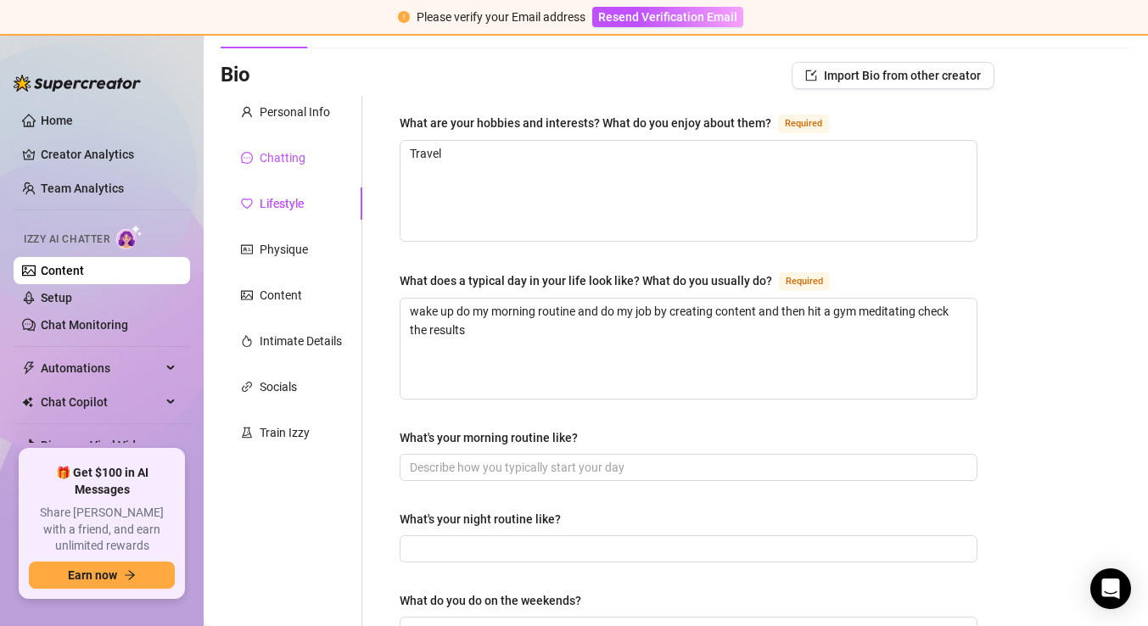
click at [297, 150] on div "Chatting" at bounding box center [283, 157] width 46 height 19
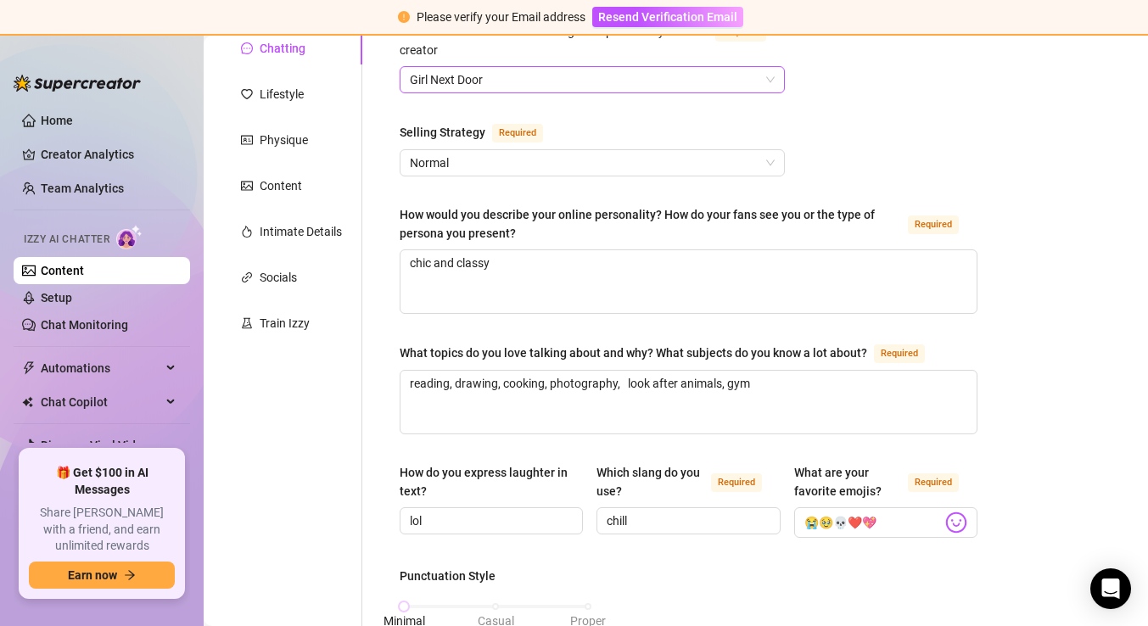
scroll to position [210, 0]
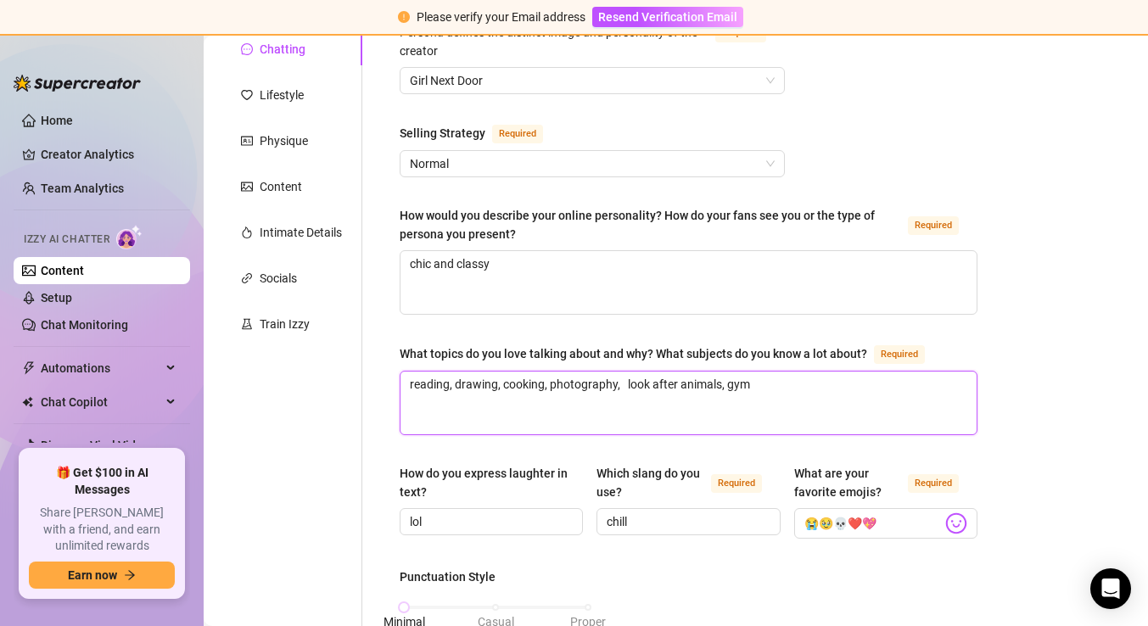
drag, startPoint x: 770, startPoint y: 390, endPoint x: 402, endPoint y: 381, distance: 368.3
click at [402, 381] on textarea "reading, drawing, cooking, photography, look after animals, gym" at bounding box center [688, 403] width 576 height 63
click at [300, 85] on div "Lifestyle" at bounding box center [292, 95] width 142 height 32
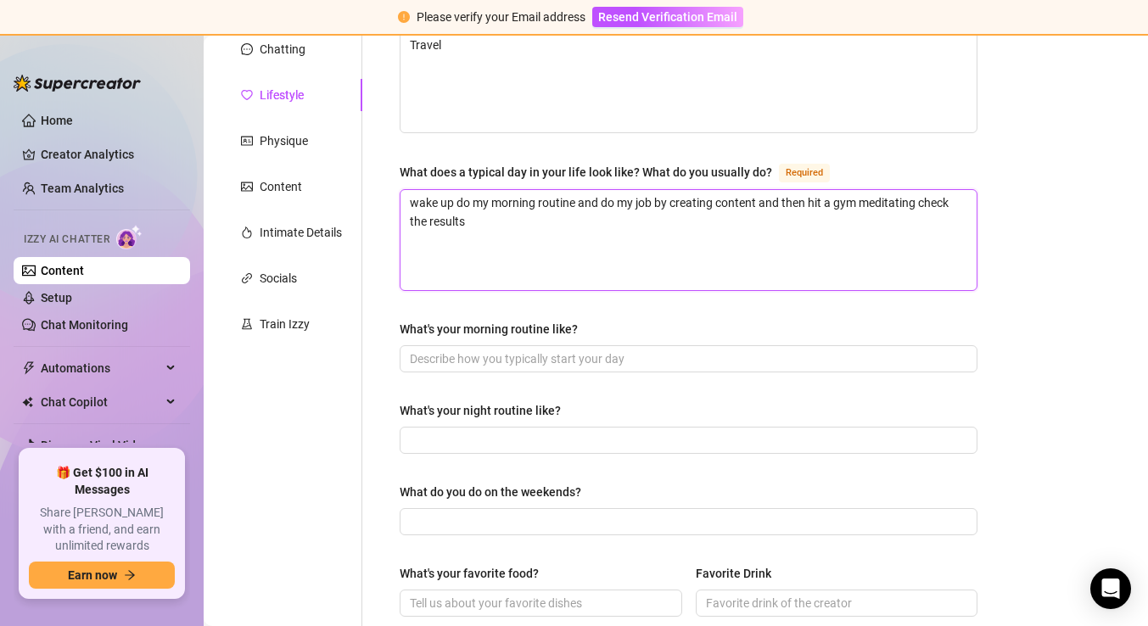
drag, startPoint x: 482, startPoint y: 221, endPoint x: 431, endPoint y: 203, distance: 53.9
click at [431, 203] on textarea "wake up do my morning routine and do my job by creating content and then hit a …" at bounding box center [688, 240] width 576 height 100
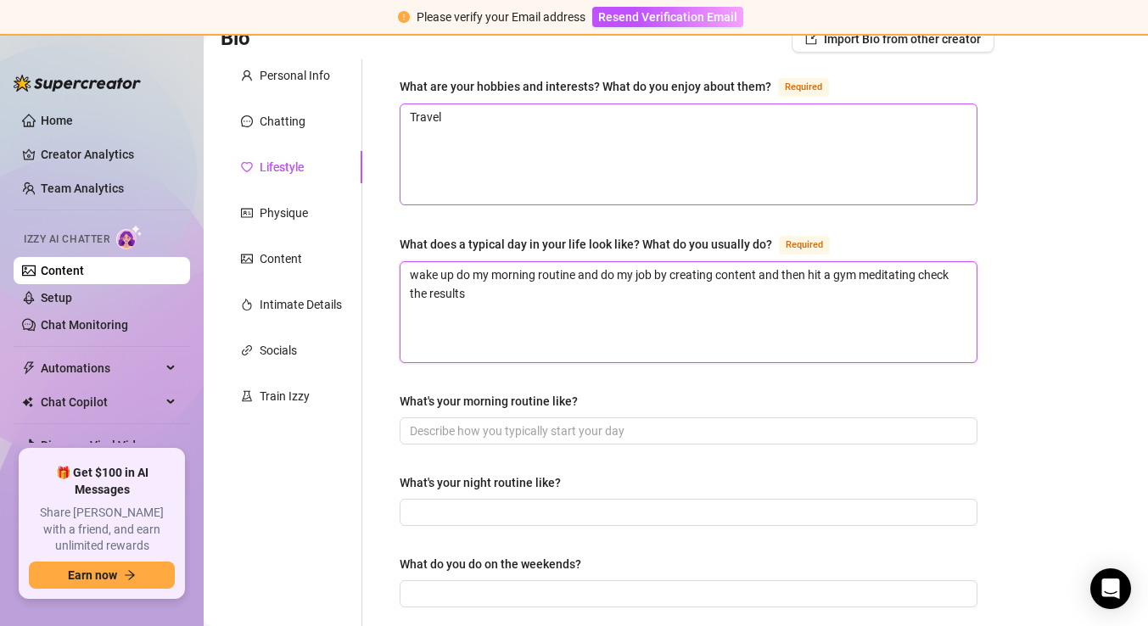
scroll to position [108, 0]
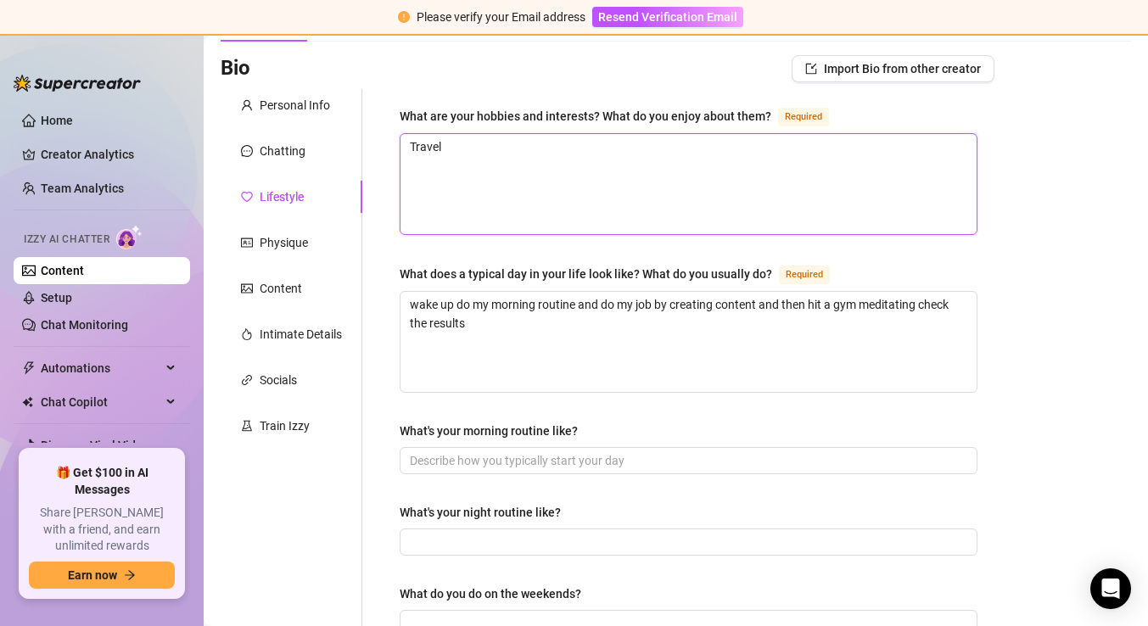
click at [456, 155] on textarea "Travel" at bounding box center [688, 184] width 576 height 100
drag, startPoint x: 457, startPoint y: 147, endPoint x: 385, endPoint y: 147, distance: 72.1
paste textarea "reading, drawing, cooking, photography, look after animals, gym"
click at [499, 221] on textarea "reading, drawing, cooking, photography, look after animals, gym" at bounding box center [688, 184] width 576 height 100
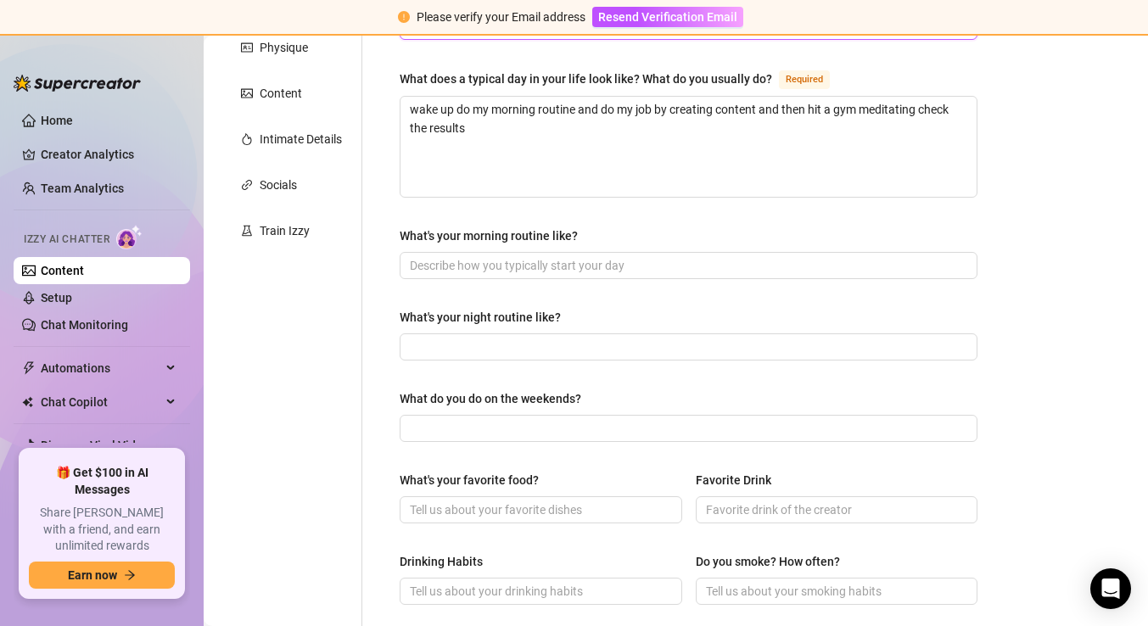
scroll to position [317, 0]
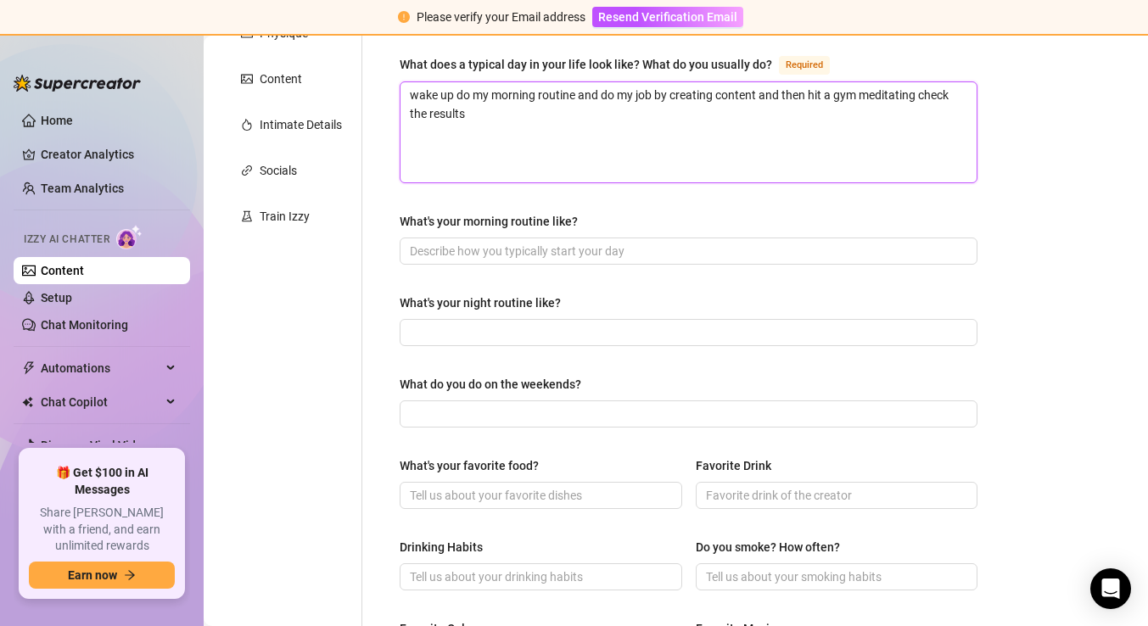
drag, startPoint x: 477, startPoint y: 109, endPoint x: 386, endPoint y: 70, distance: 98.8
click at [386, 70] on div "What are your hobbies and interests? What do you enjoy about them? Required rea…" at bounding box center [689, 452] width 612 height 1144
paste textarea "reading, drawing sometimes, taking pictures, doing nails, dressing up, doing ma…"
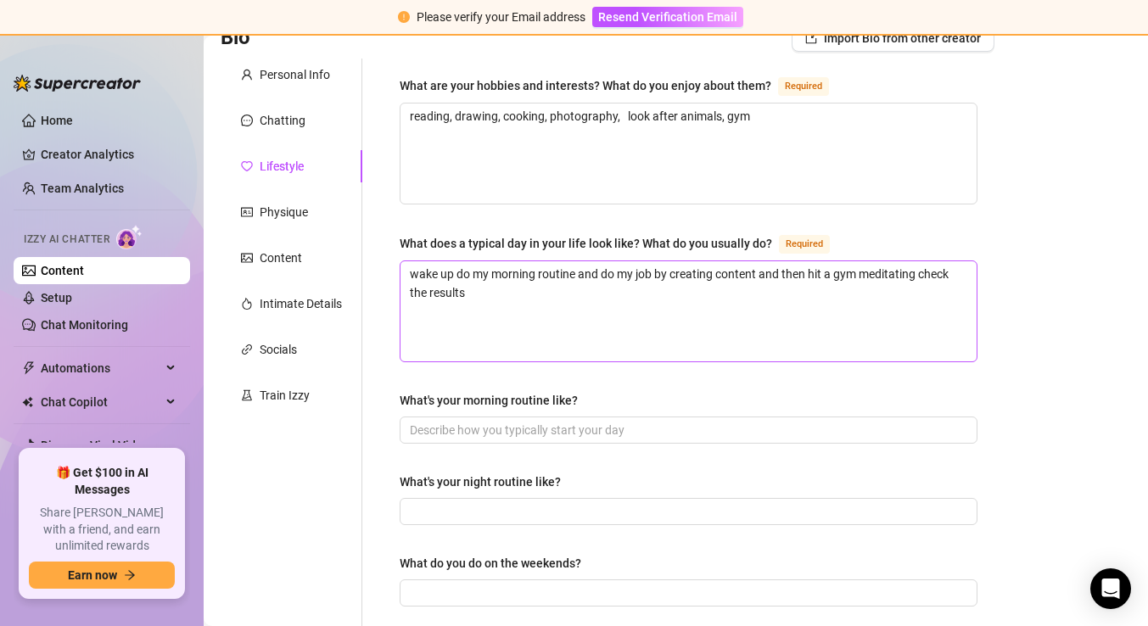
scroll to position [336, 0]
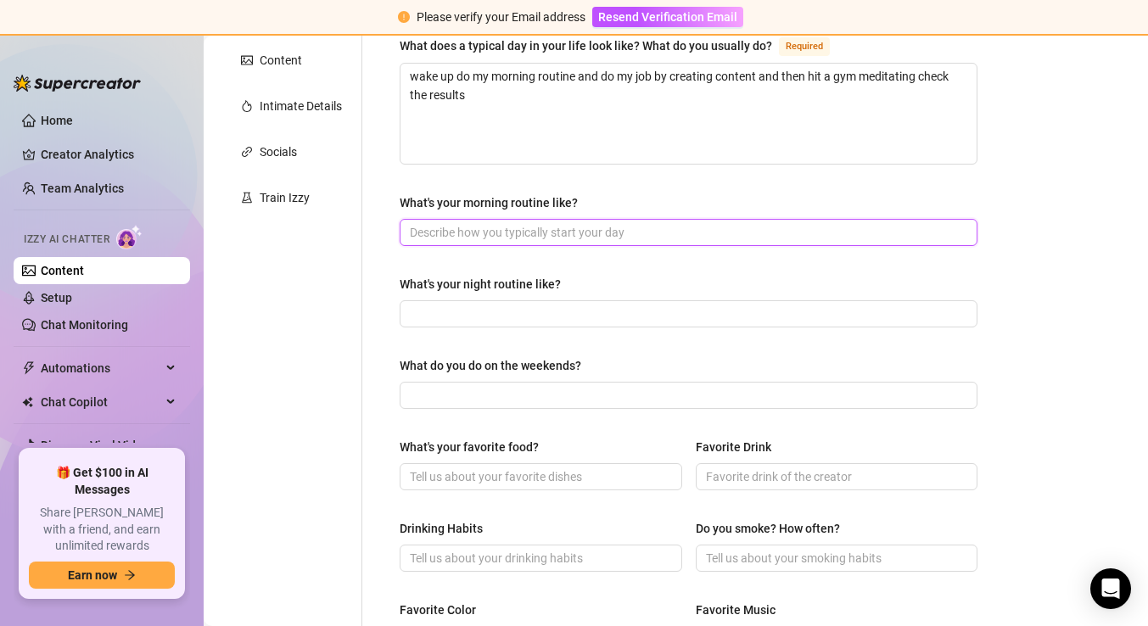
click at [533, 230] on input "What's your morning routine like?" at bounding box center [687, 232] width 554 height 19
paste input "meeting with my girl friends or just being at home with loved ones"
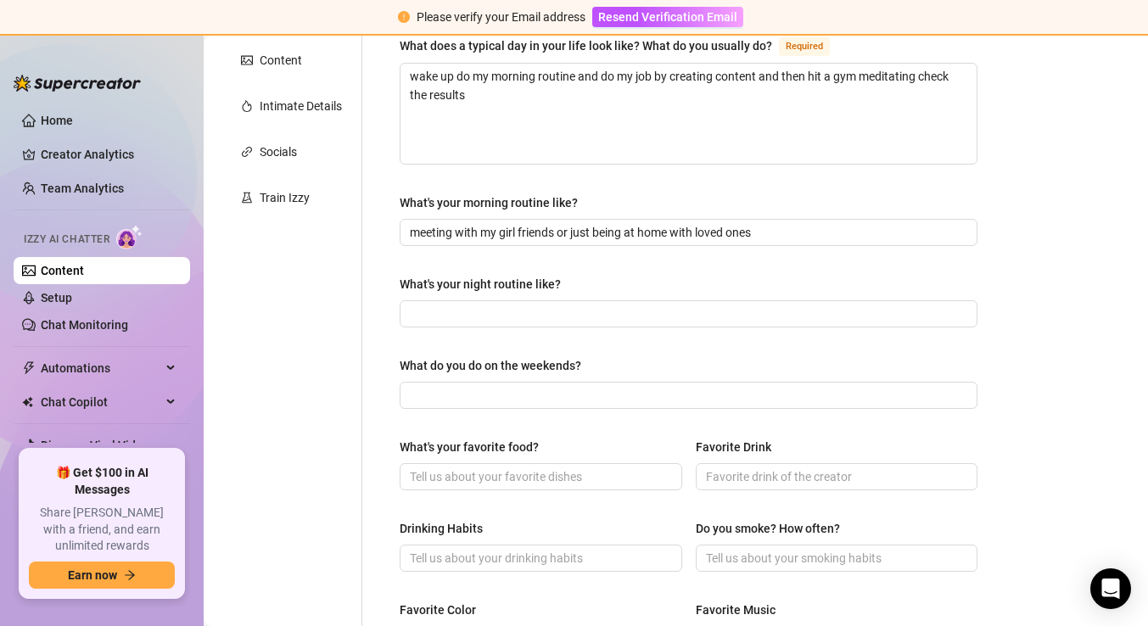
click at [643, 280] on div "What's your night routine like?" at bounding box center [689, 287] width 578 height 25
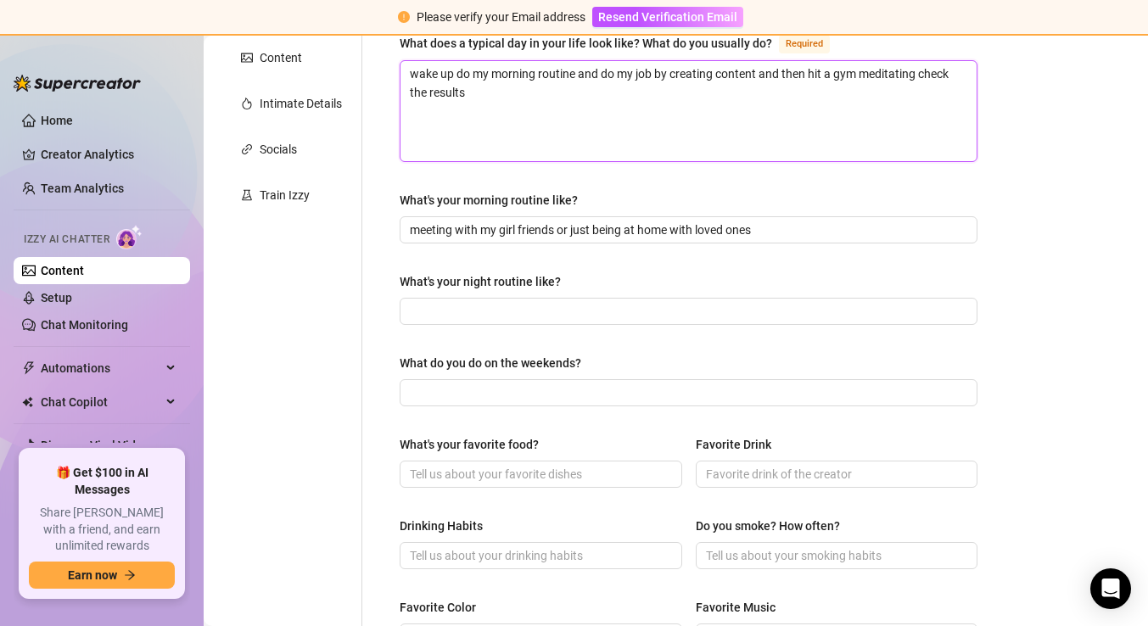
click at [596, 115] on textarea "wake up do my morning routine and do my job by creating content and then hit a …" at bounding box center [688, 111] width 576 height 100
paste textarea "grow & become a better version of myself - when important people in my life rec…"
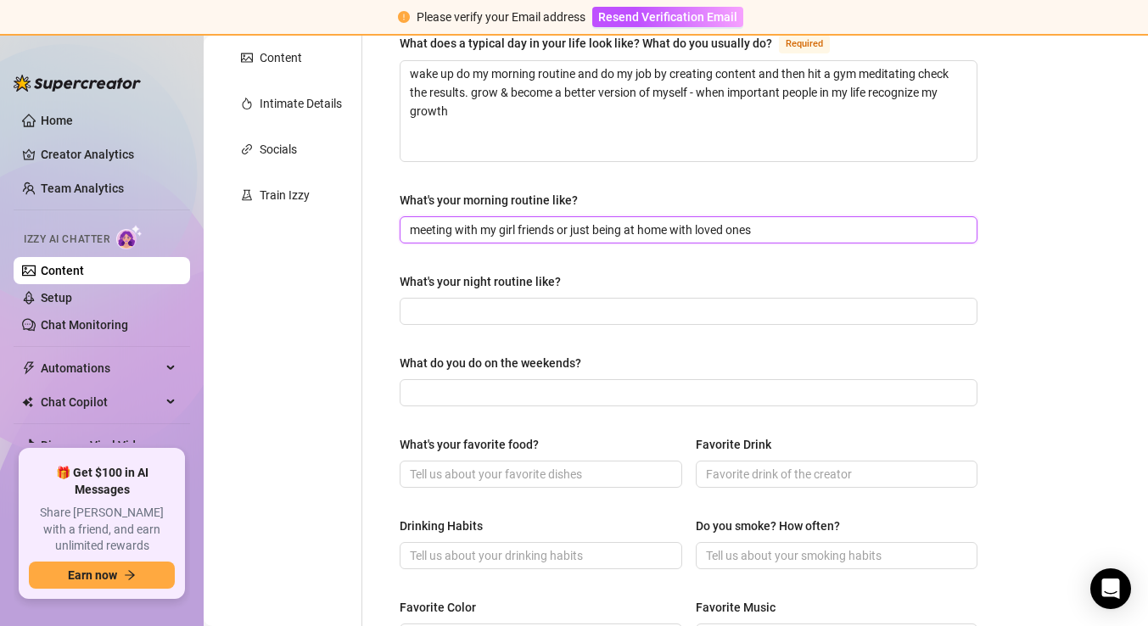
drag, startPoint x: 775, startPoint y: 225, endPoint x: 263, endPoint y: 215, distance: 511.6
click at [263, 215] on div "Personal Info Chatting Lifestyle Physique Content Intimate Details Socials Trai…" at bounding box center [608, 430] width 774 height 1144
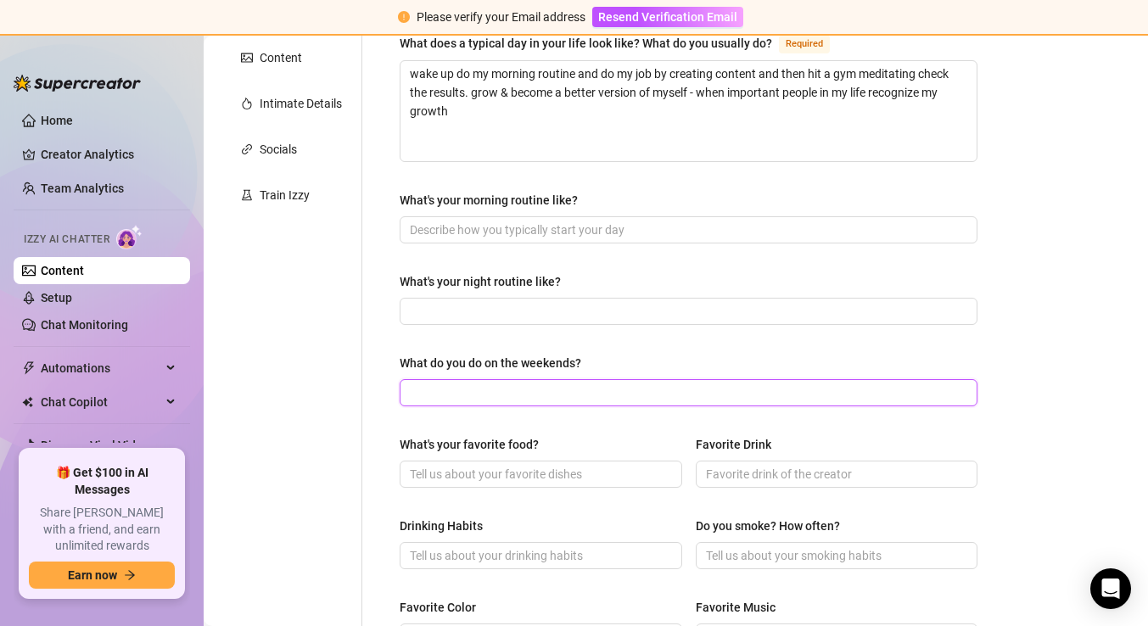
click at [461, 390] on input "What do you do on the weekends?" at bounding box center [687, 392] width 554 height 19
paste input "meeting with my girl friends or just being at home with loved ones"
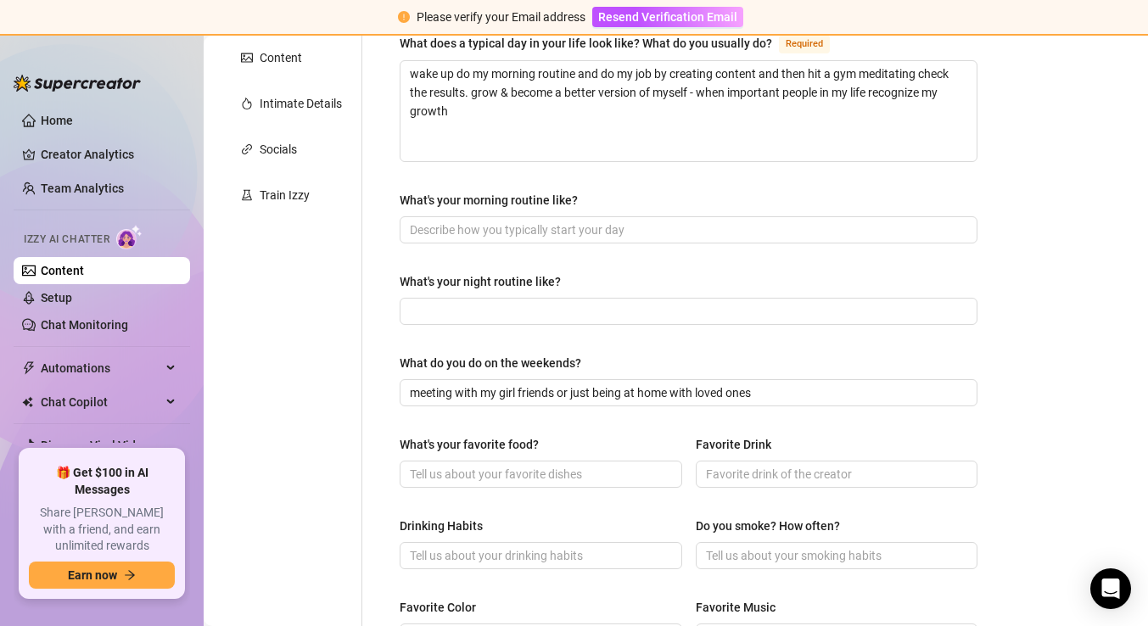
click at [673, 323] on div "What are your hobbies and interests? What do you enjoy about them? Required rea…" at bounding box center [689, 430] width 578 height 1110
click at [685, 305] on input "What's your night routine like?" at bounding box center [687, 311] width 554 height 19
paste input "night person all the way even when I wake up early I need like 5h to function p…"
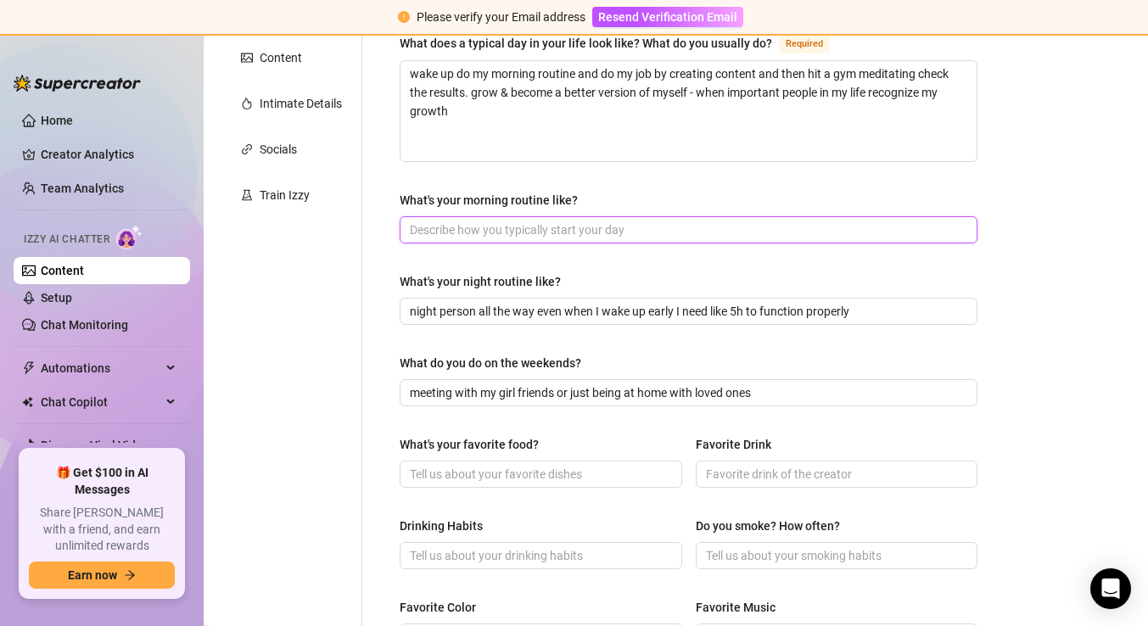
click at [851, 224] on input "What's your morning routine like?" at bounding box center [687, 230] width 554 height 19
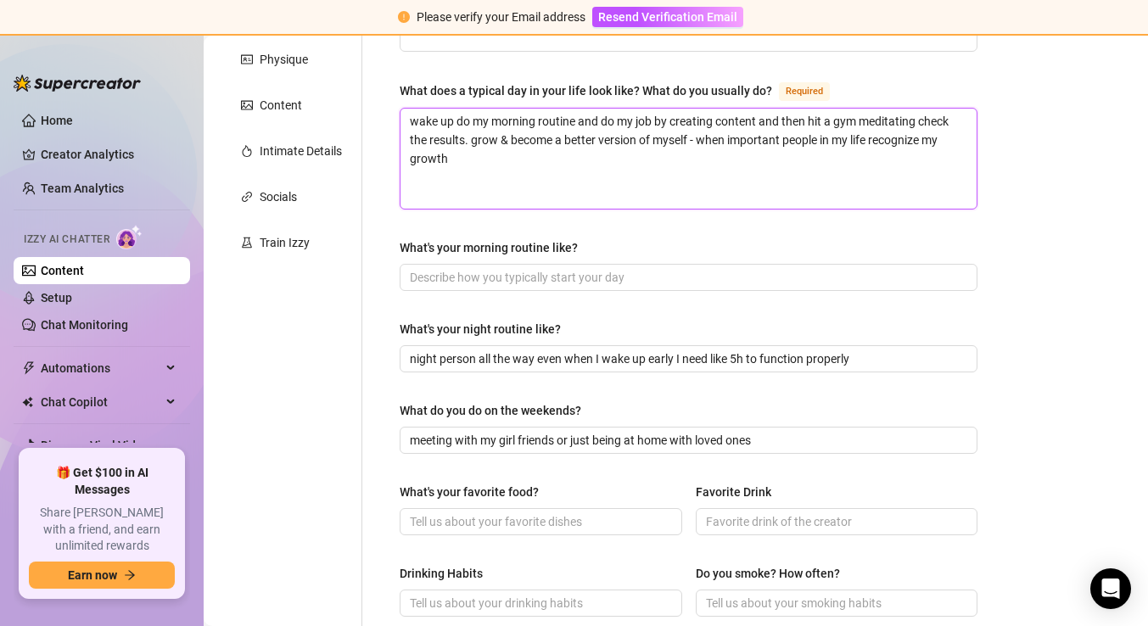
drag, startPoint x: 490, startPoint y: 116, endPoint x: 361, endPoint y: 41, distance: 149.4
click at [361, 40] on div "Personal Info Chatting Lifestyle Physique Content Intimate Details Socials Trai…" at bounding box center [608, 478] width 774 height 1144
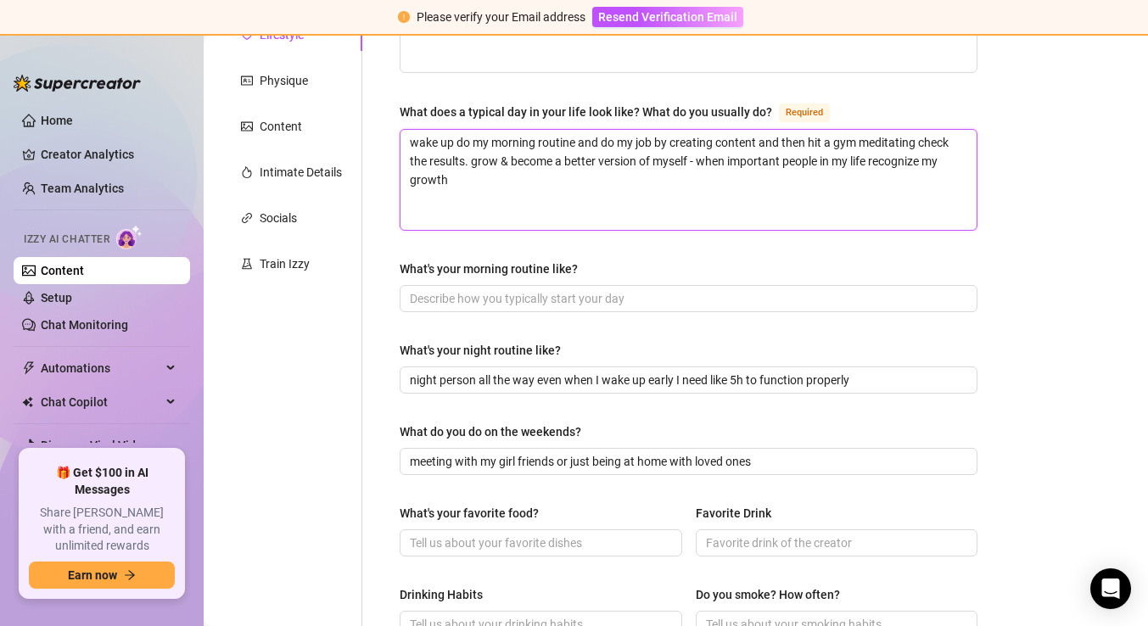
click at [451, 156] on textarea "wake up do my morning routine and do my job by creating content and then hit a …" at bounding box center [688, 180] width 576 height 100
drag, startPoint x: 472, startPoint y: 159, endPoint x: 340, endPoint y: 120, distance: 137.2
click at [340, 120] on div "Personal Info Chatting Lifestyle Physique Content Intimate Details Socials Trai…" at bounding box center [608, 499] width 774 height 1144
paste textarea "ing up, eat, do things like work during the day, gym at night (if i go), cookin…"
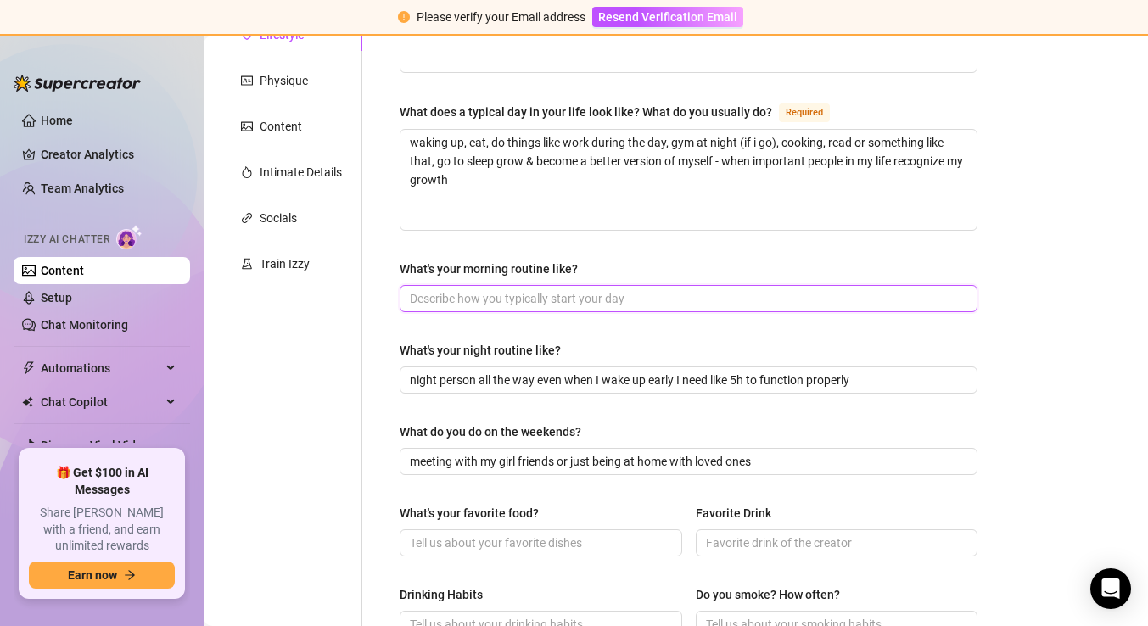
click at [578, 297] on input "What's your morning routine like?" at bounding box center [687, 298] width 554 height 19
click at [926, 332] on div "What are your hobbies and interests? What do you enjoy about them? Required rea…" at bounding box center [689, 499] width 578 height 1110
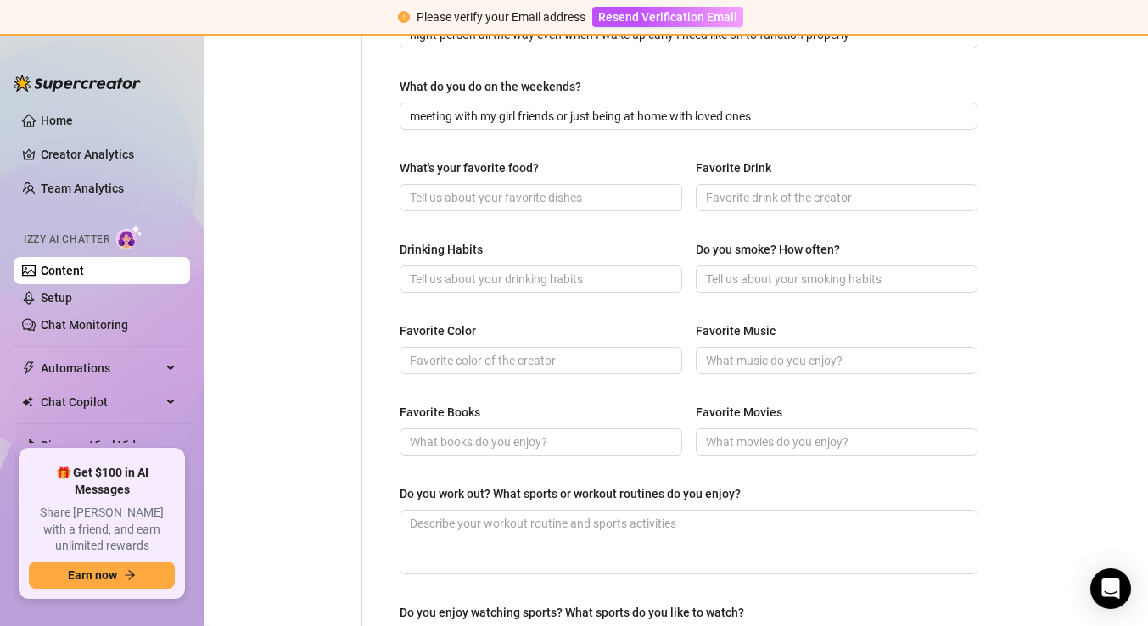
scroll to position [614, 0]
click at [739, 203] on input "Favorite Drink" at bounding box center [835, 198] width 259 height 19
paste input "sparkling water, cola"
click at [593, 199] on input "What's your favorite food?" at bounding box center [539, 198] width 259 height 19
click at [464, 191] on input "What's your favorite food?" at bounding box center [539, 198] width 259 height 19
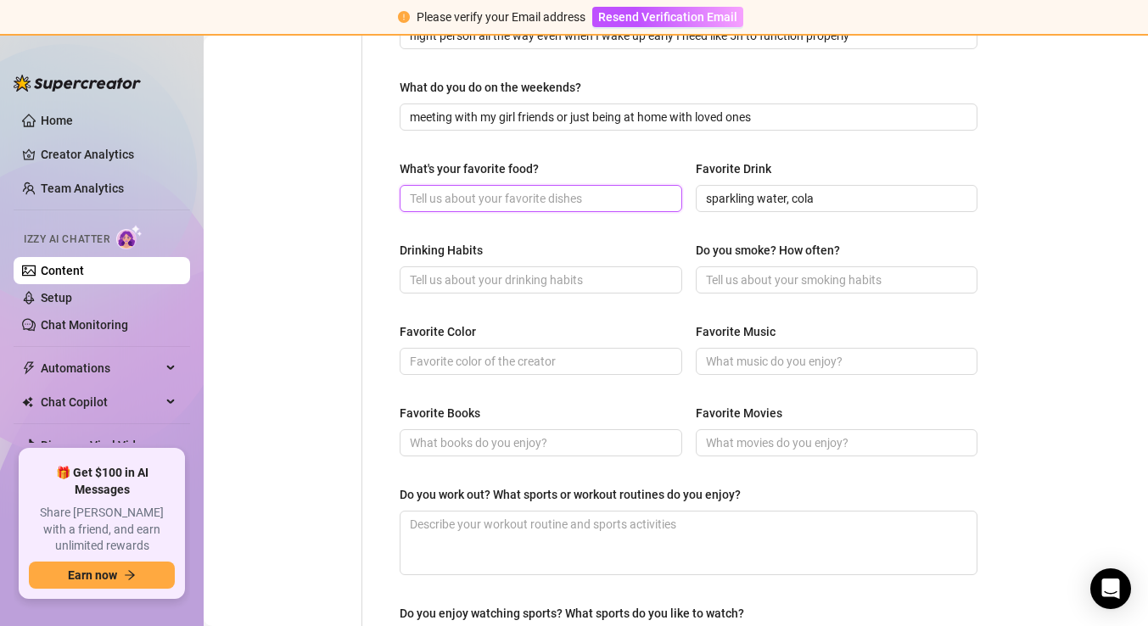
paste input "steak, burger, fries"
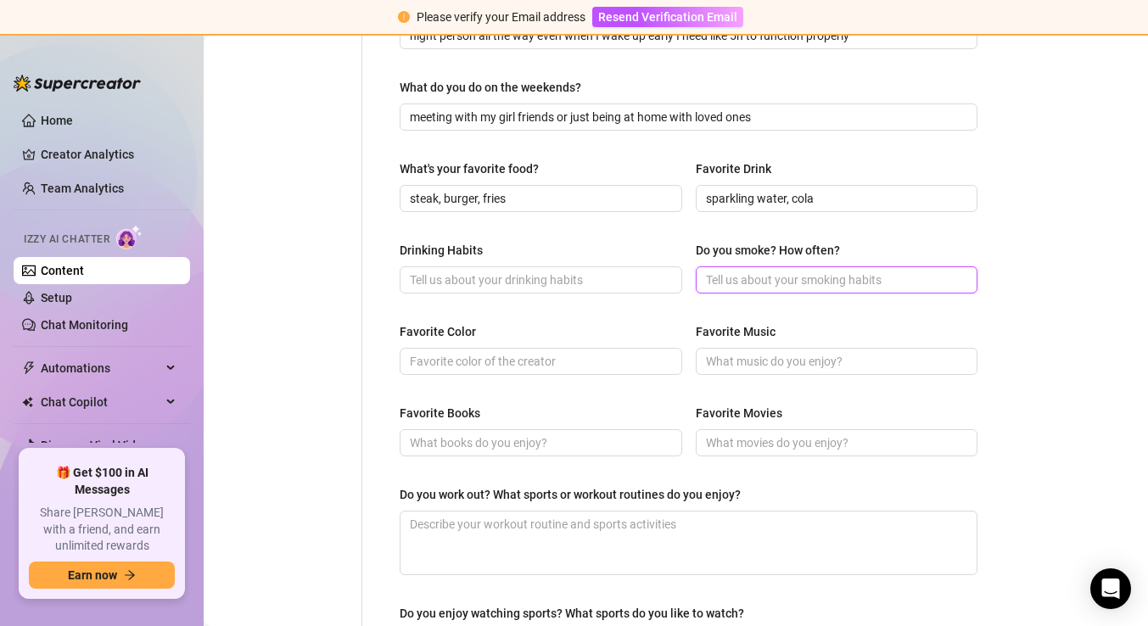
click at [748, 280] on input "Do you smoke? How often?" at bounding box center [835, 280] width 259 height 19
click at [560, 275] on input "Drinking Habits" at bounding box center [539, 280] width 259 height 19
click at [735, 280] on input "Do you smoke? How often?" at bounding box center [835, 280] width 259 height 19
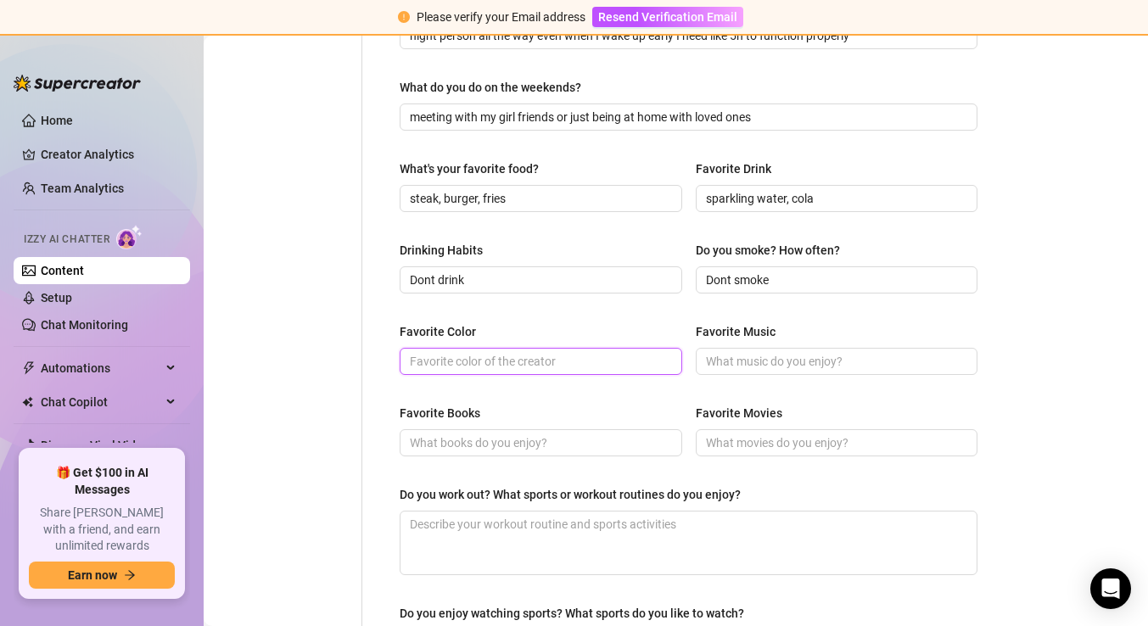
click at [443, 360] on input "Favorite Color" at bounding box center [539, 361] width 259 height 19
click at [522, 353] on input "Favorite Color" at bounding box center [539, 361] width 259 height 19
paste input "white, dark green, black"
click at [793, 352] on input "Favorite Music" at bounding box center [835, 361] width 259 height 19
click at [809, 362] on input "Favorite Music" at bounding box center [835, 361] width 259 height 19
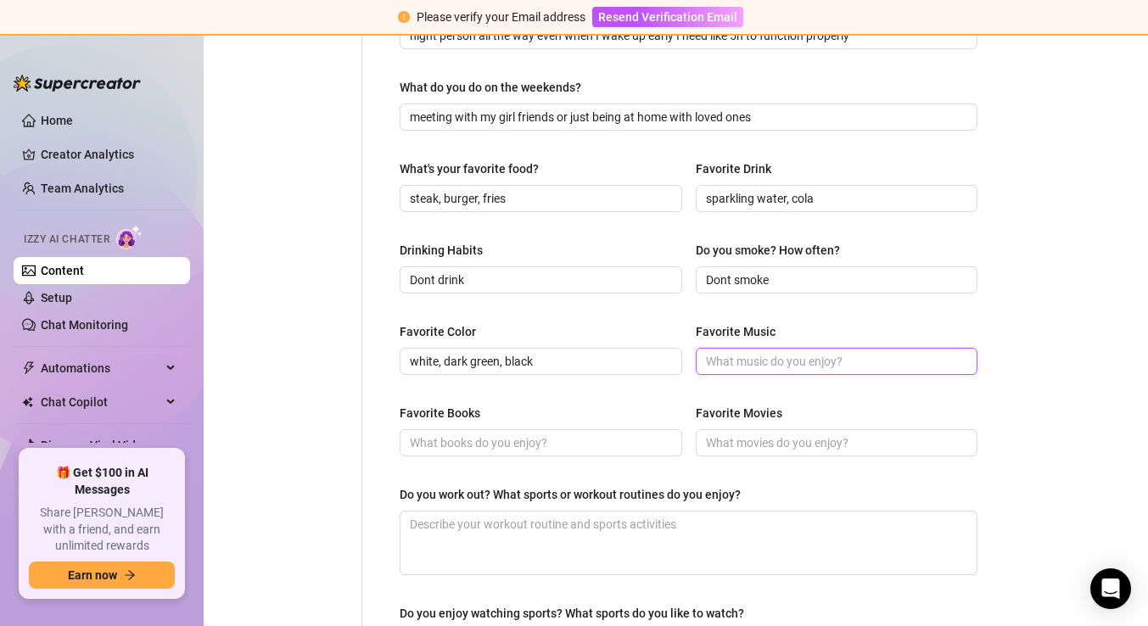
paste input "The Weeknd since 2011 & Lana del Rey"
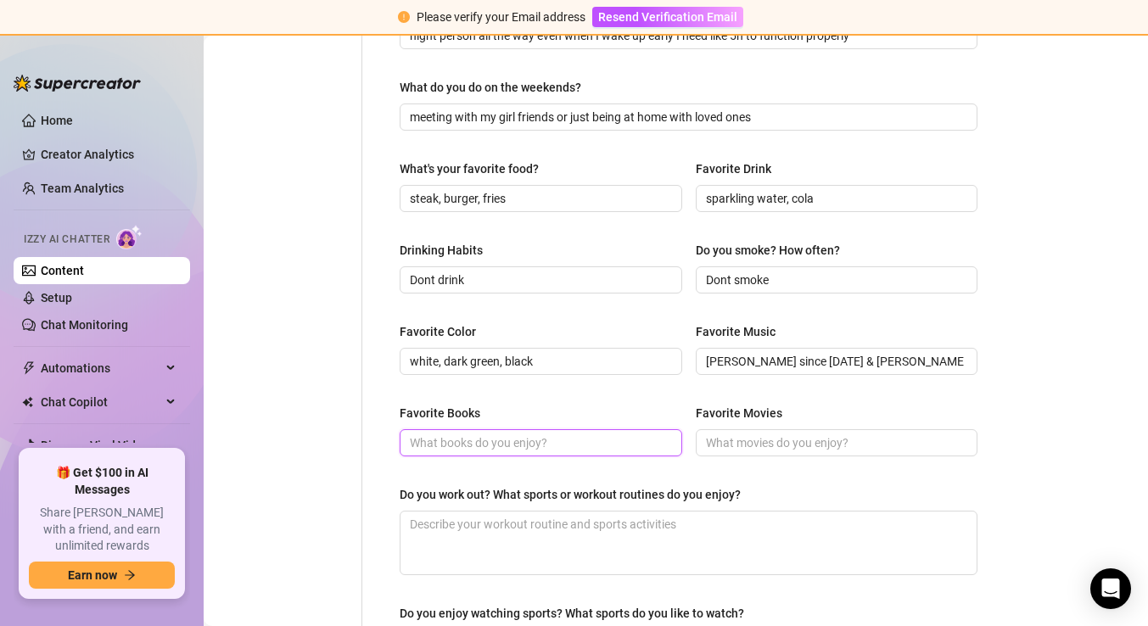
click at [581, 434] on input "Favorite Books" at bounding box center [539, 442] width 259 height 19
paste input "twisted series by Anna huang"
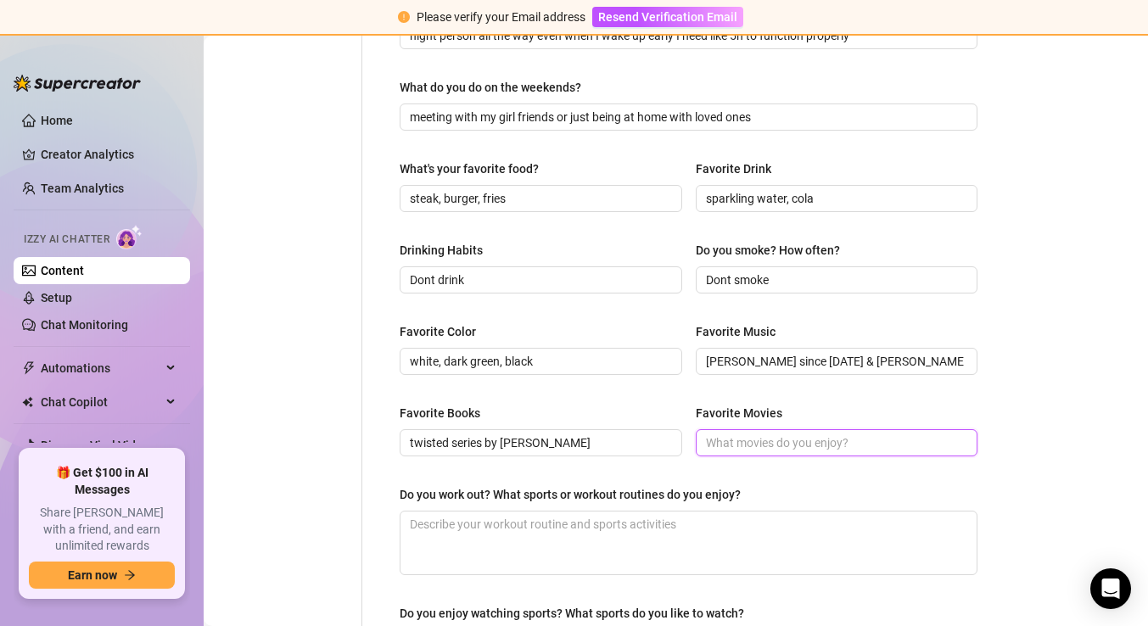
click at [767, 433] on input "Favorite Movies" at bounding box center [835, 442] width 259 height 19
paste input "movie: LOL, spirited away, the notebook series: stranger things, game of thrones"
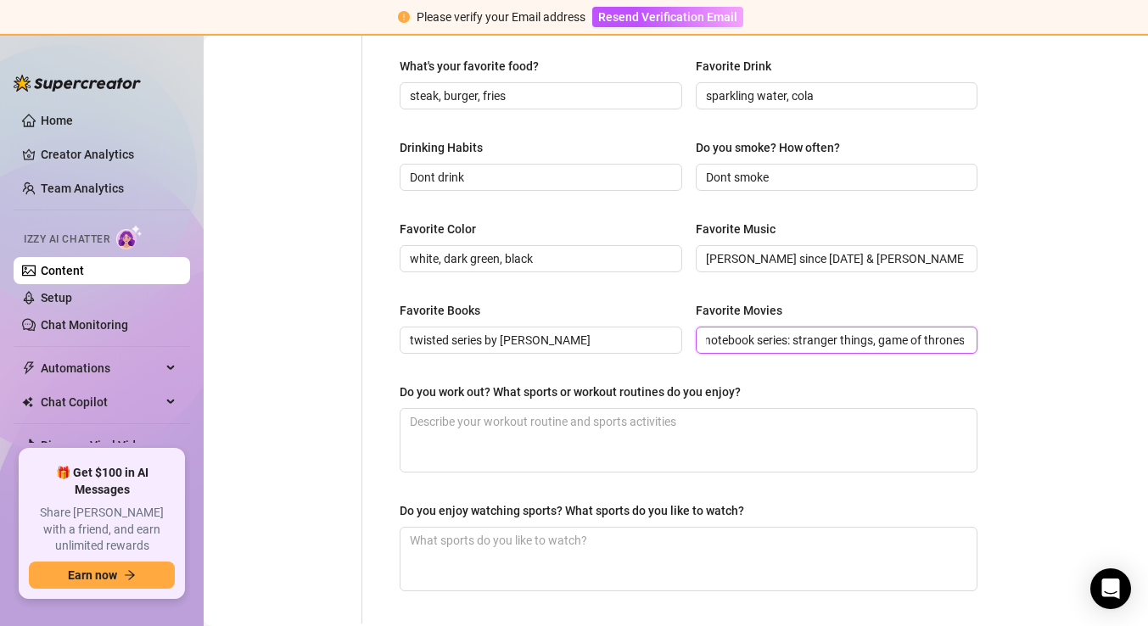
scroll to position [734, 0]
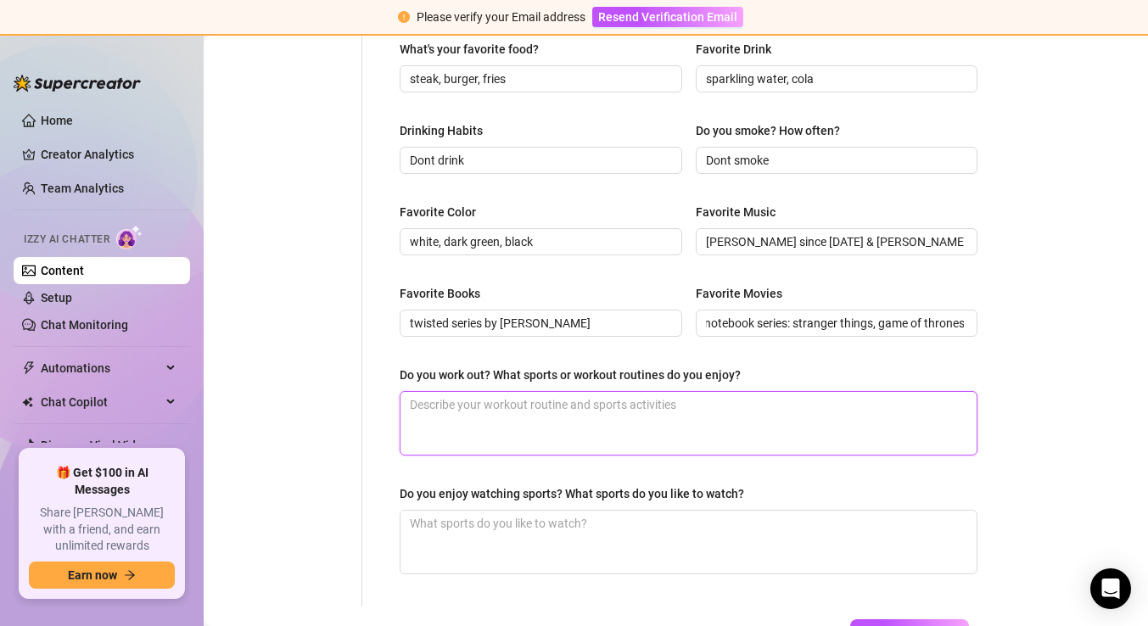
click at [650, 408] on textarea "Do you work out? What sports or workout routines do you enjoy?" at bounding box center [688, 423] width 576 height 63
click at [572, 406] on textarea "Do you work out? What sports or workout routines do you enjoy?" at bounding box center [688, 423] width 576 height 63
paste textarea "gym"
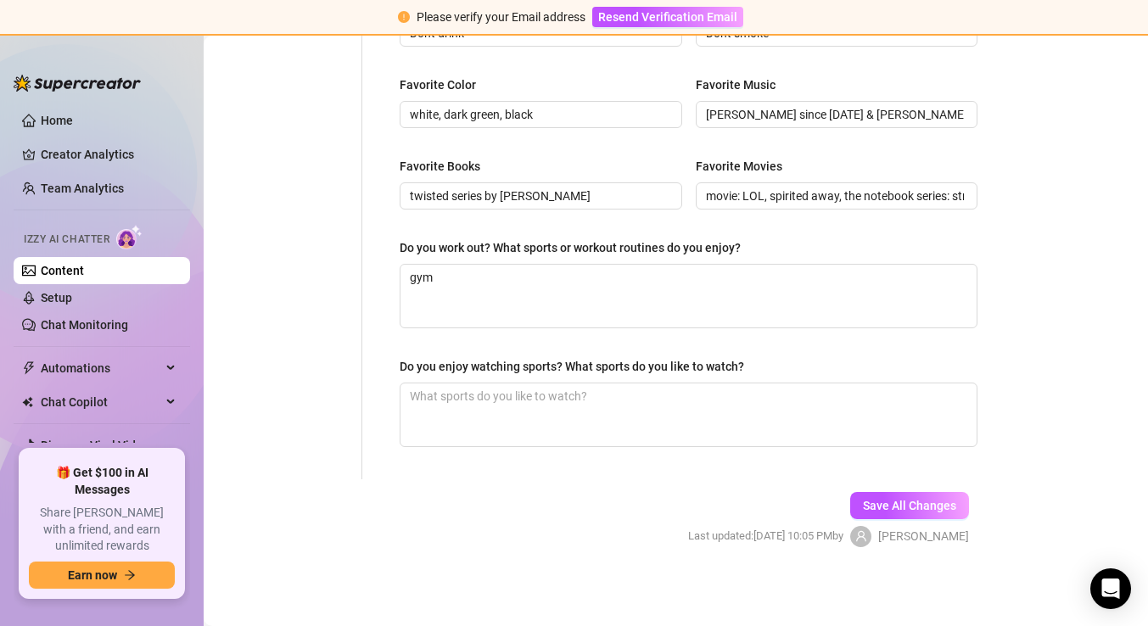
click at [684, 366] on div "Do you enjoy watching sports? What sports do you like to watch?" at bounding box center [572, 366] width 344 height 19
click at [684, 383] on textarea "Do you enjoy watching sports? What sports do you like to watch?" at bounding box center [688, 414] width 576 height 63
click at [505, 390] on textarea "Do you enjoy watching sports? What sports do you like to watch?" at bounding box center [688, 414] width 576 height 63
click at [853, 508] on button "Save All Changes" at bounding box center [909, 505] width 119 height 27
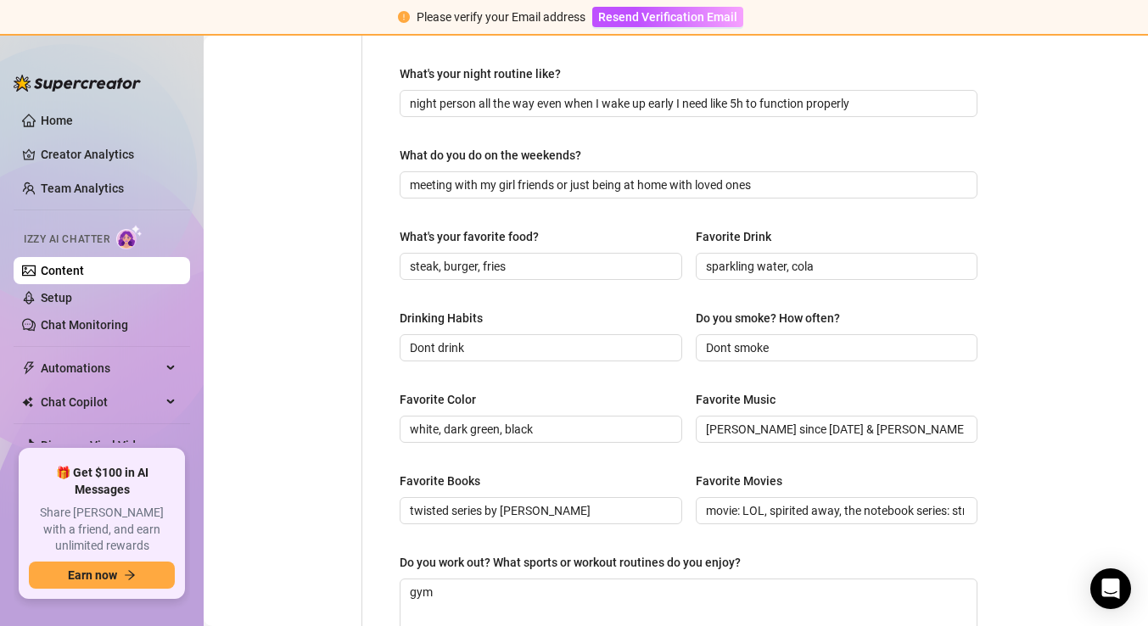
scroll to position [0, 0]
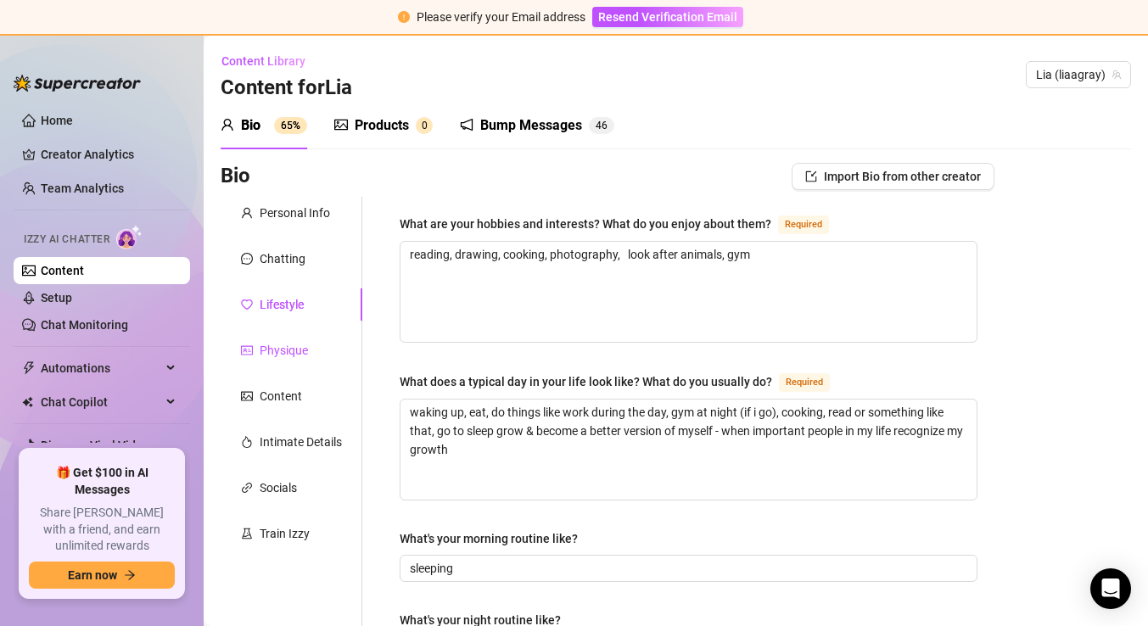
click at [283, 350] on div "Physique" at bounding box center [284, 350] width 48 height 19
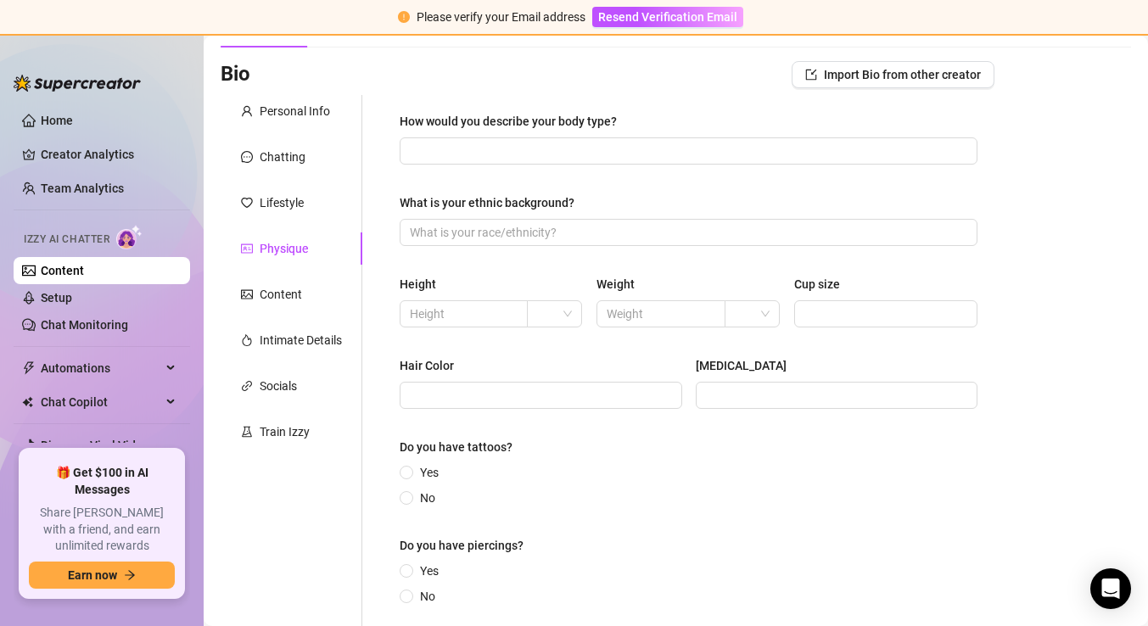
scroll to position [105, 0]
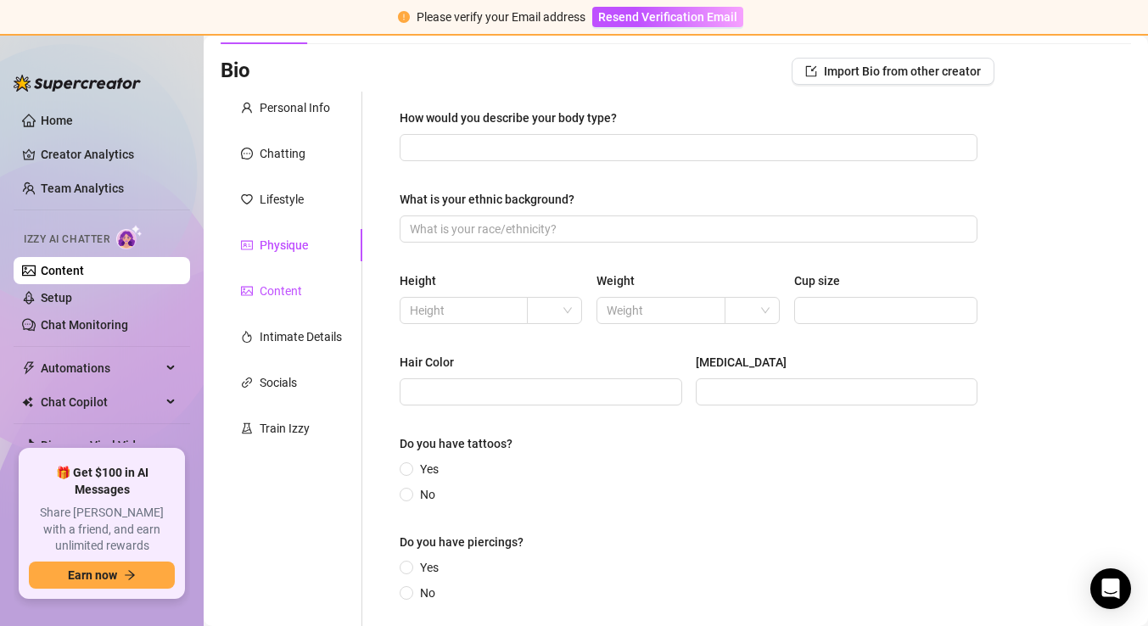
click at [277, 294] on div "Content" at bounding box center [281, 291] width 42 height 19
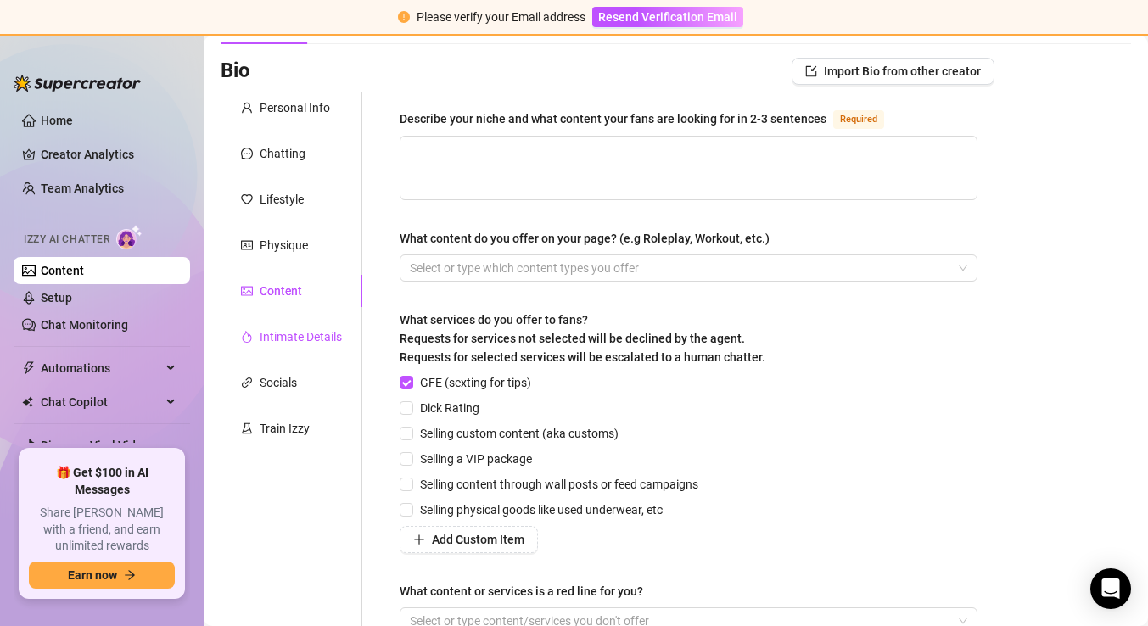
click at [284, 335] on div "Intimate Details" at bounding box center [301, 336] width 82 height 19
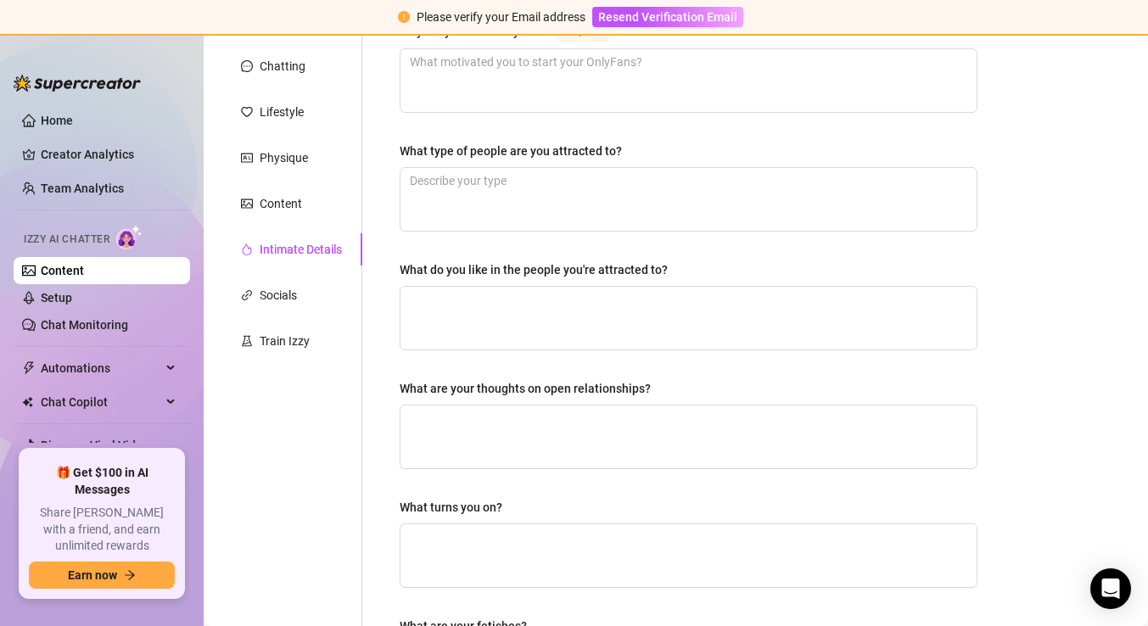
scroll to position [0, 0]
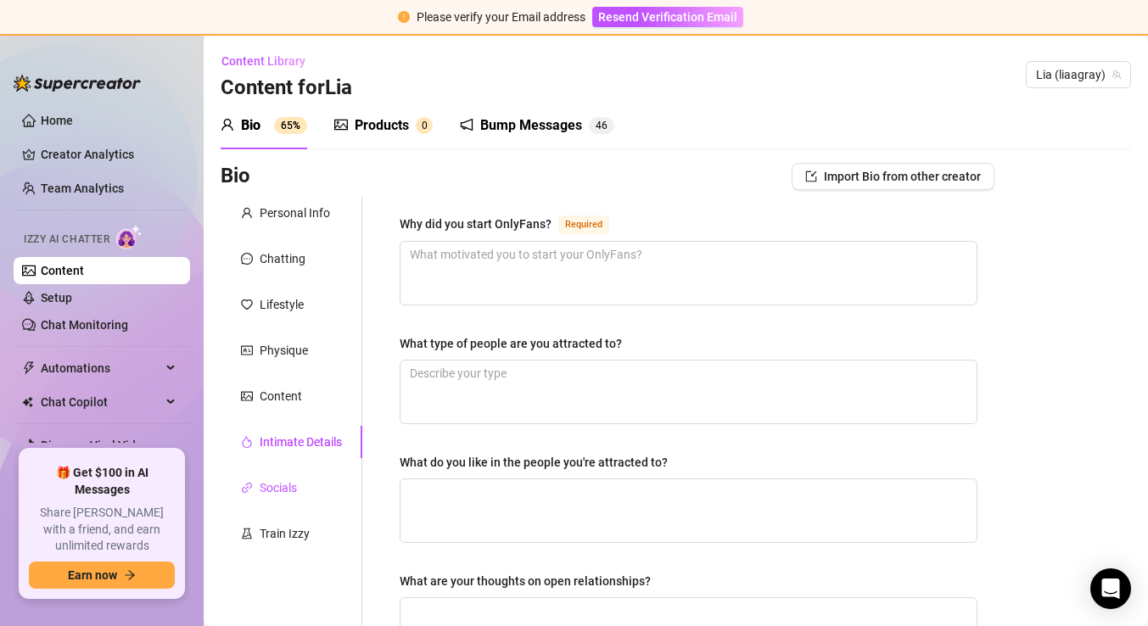
click at [289, 490] on div "Socials" at bounding box center [278, 487] width 37 height 19
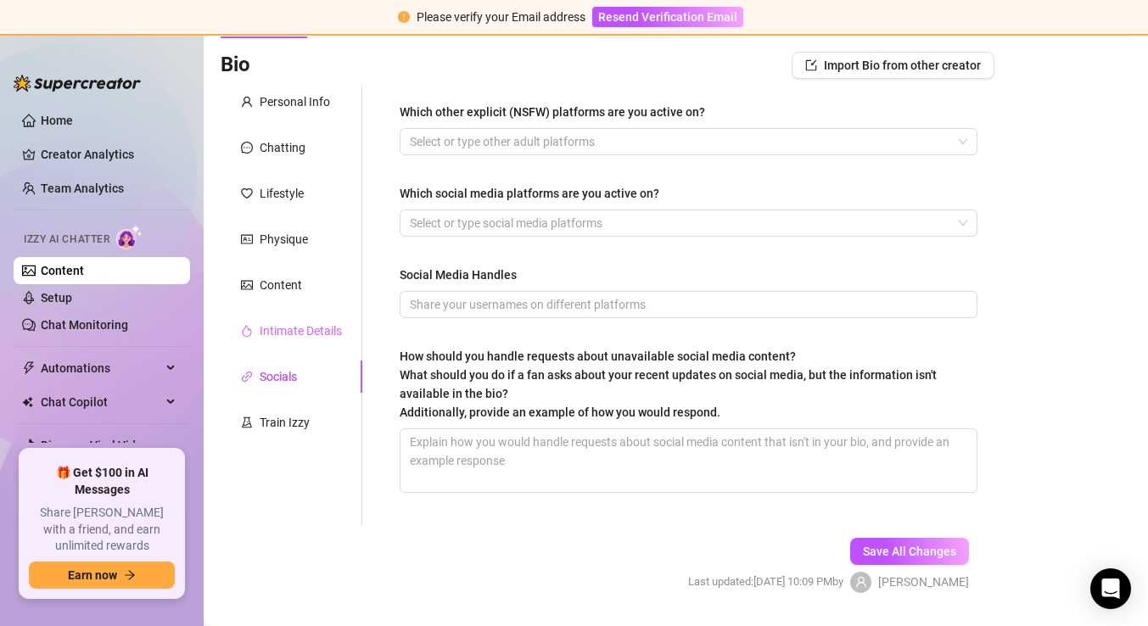
scroll to position [120, 0]
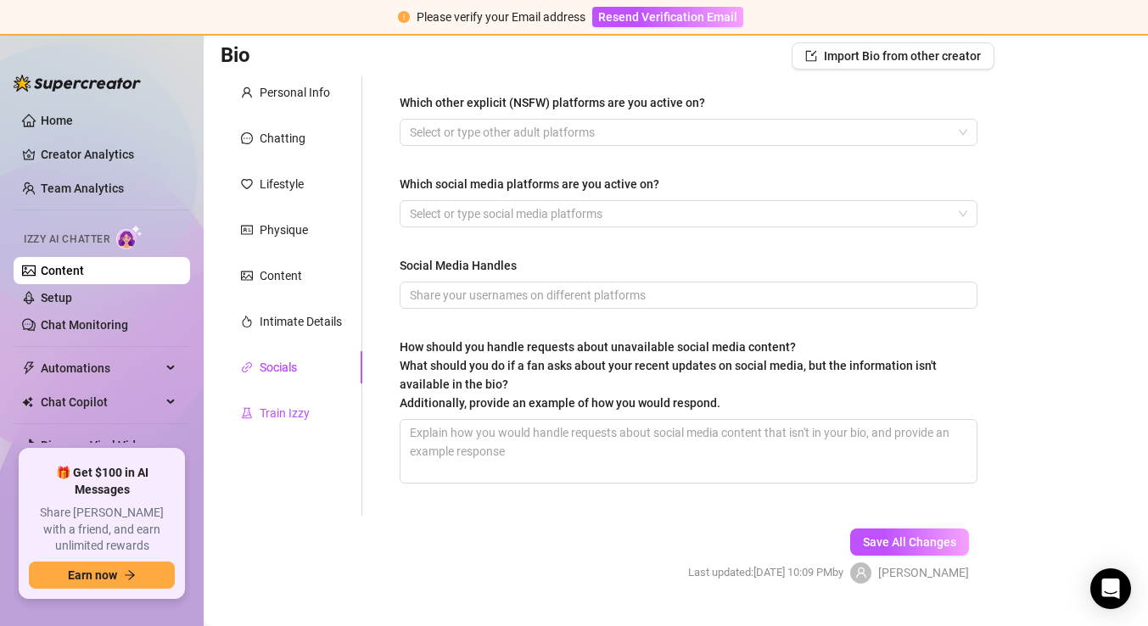
click at [290, 415] on div "Train Izzy" at bounding box center [285, 413] width 50 height 19
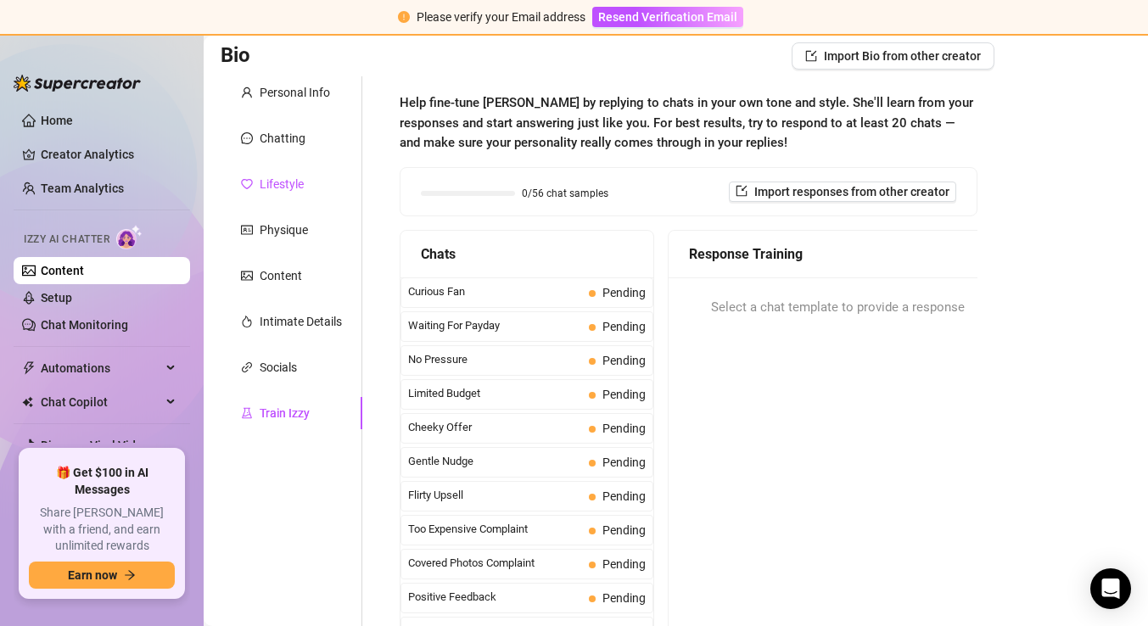
click at [288, 181] on div "Lifestyle" at bounding box center [282, 184] width 44 height 19
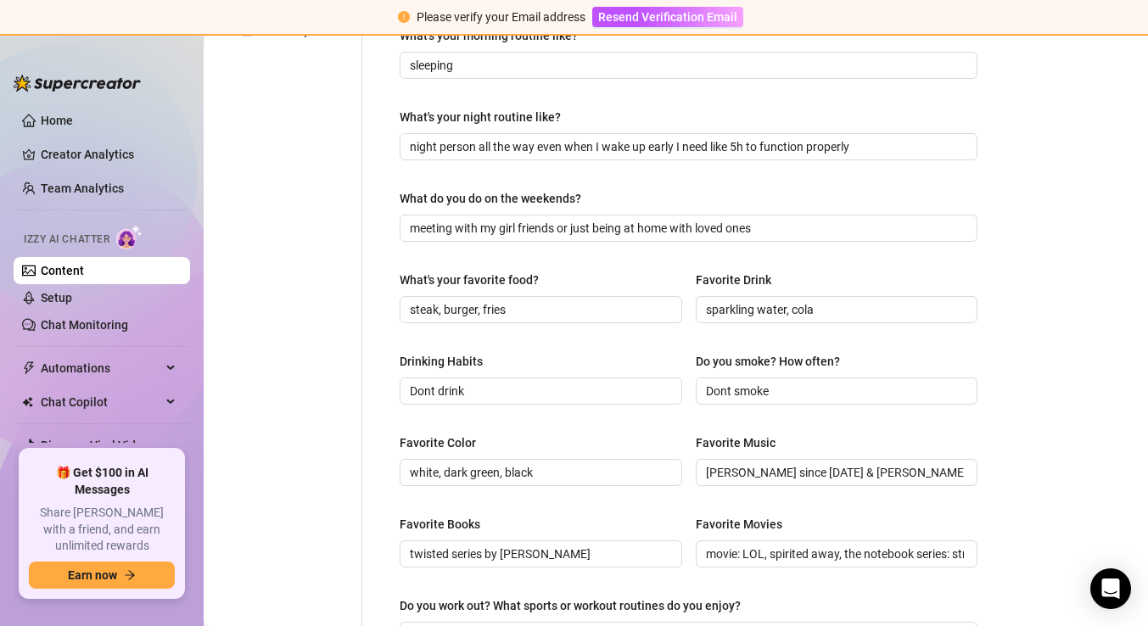
scroll to position [0, 0]
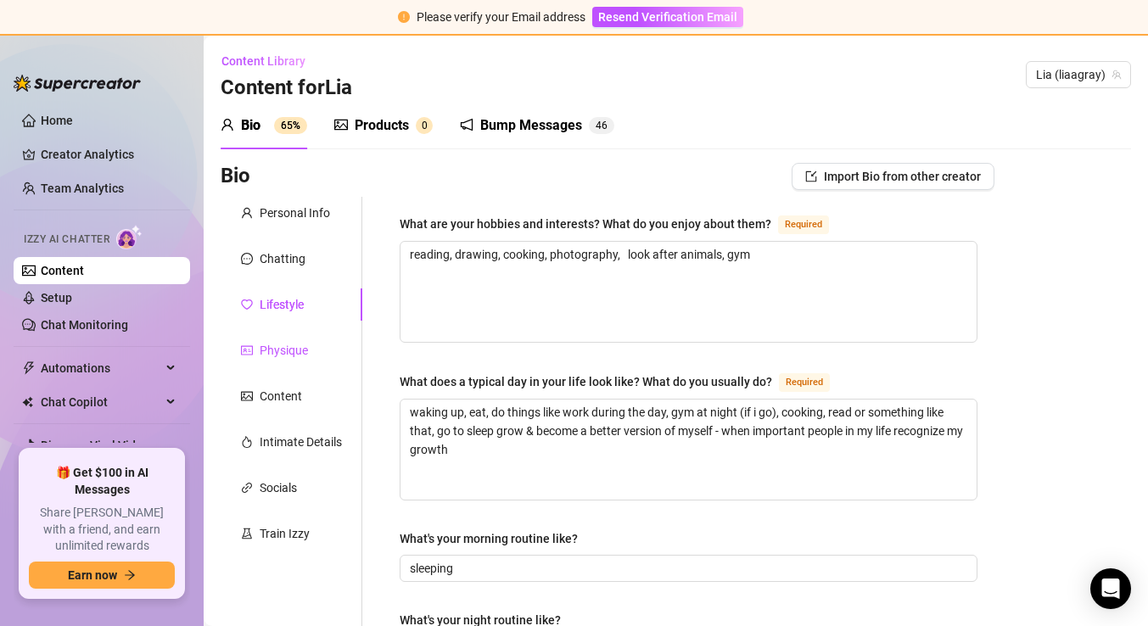
click at [280, 354] on div "Physique" at bounding box center [284, 350] width 48 height 19
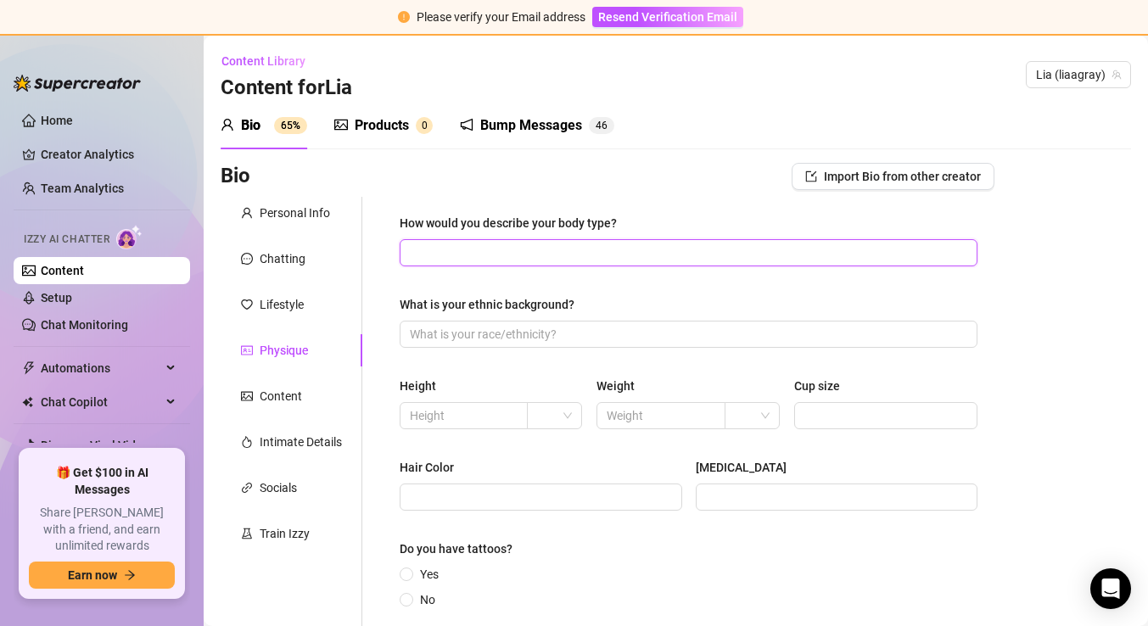
click at [542, 247] on input "How would you describe your body type?" at bounding box center [687, 252] width 554 height 19
paste input "tall skinny + fake boobs"
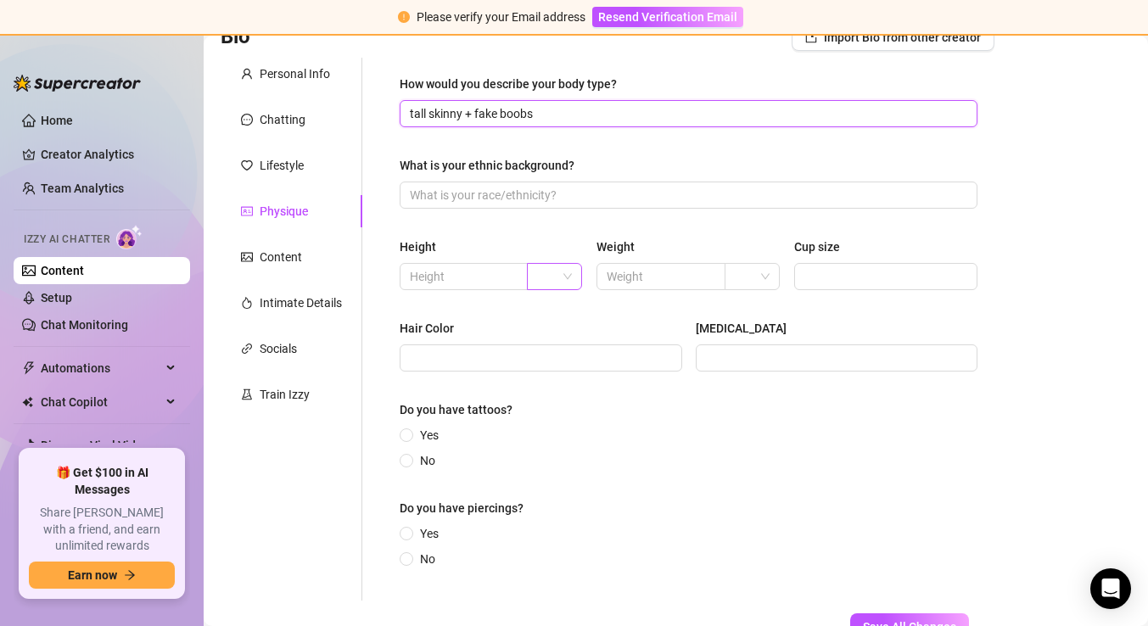
click at [565, 275] on span at bounding box center [554, 276] width 35 height 25
click at [486, 277] on input "text" at bounding box center [462, 276] width 104 height 19
click at [637, 359] on input "Hair Color" at bounding box center [539, 358] width 259 height 19
click at [573, 276] on div at bounding box center [554, 276] width 55 height 27
click at [565, 307] on div "cm" at bounding box center [555, 310] width 28 height 19
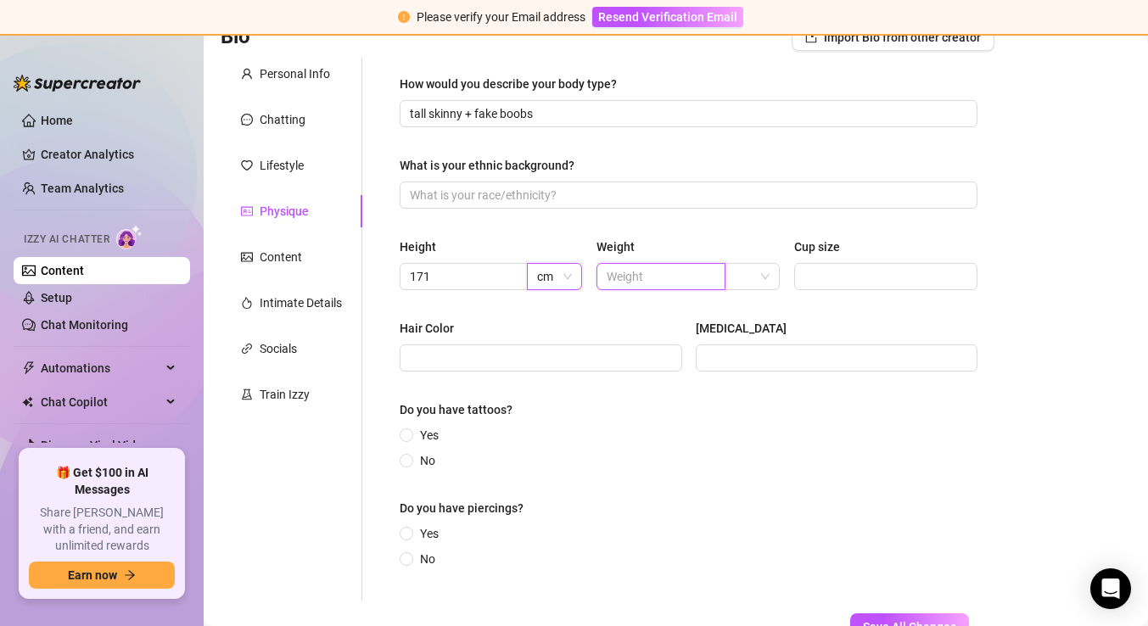
click at [677, 278] on input "text" at bounding box center [659, 276] width 104 height 19
click at [564, 364] on input "Hair Color" at bounding box center [539, 358] width 259 height 19
click at [809, 361] on input "Eye Color" at bounding box center [835, 358] width 259 height 19
click at [467, 355] on input "Blonde" at bounding box center [539, 358] width 259 height 19
click at [756, 350] on input "Eye Color" at bounding box center [835, 358] width 259 height 19
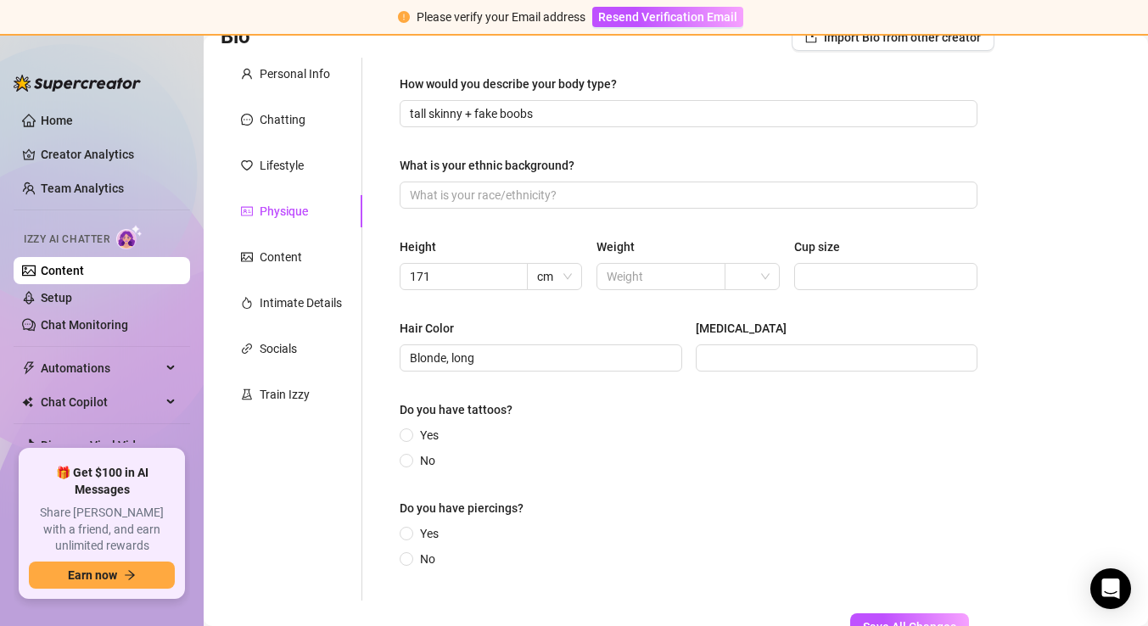
click at [801, 340] on div "Eye Color" at bounding box center [837, 331] width 282 height 25
click at [776, 360] on input "Eye Color" at bounding box center [835, 358] width 259 height 19
paste input "grey blueish"
click at [411, 437] on span at bounding box center [407, 435] width 14 height 14
click at [411, 437] on input "Yes" at bounding box center [407, 436] width 7 height 11
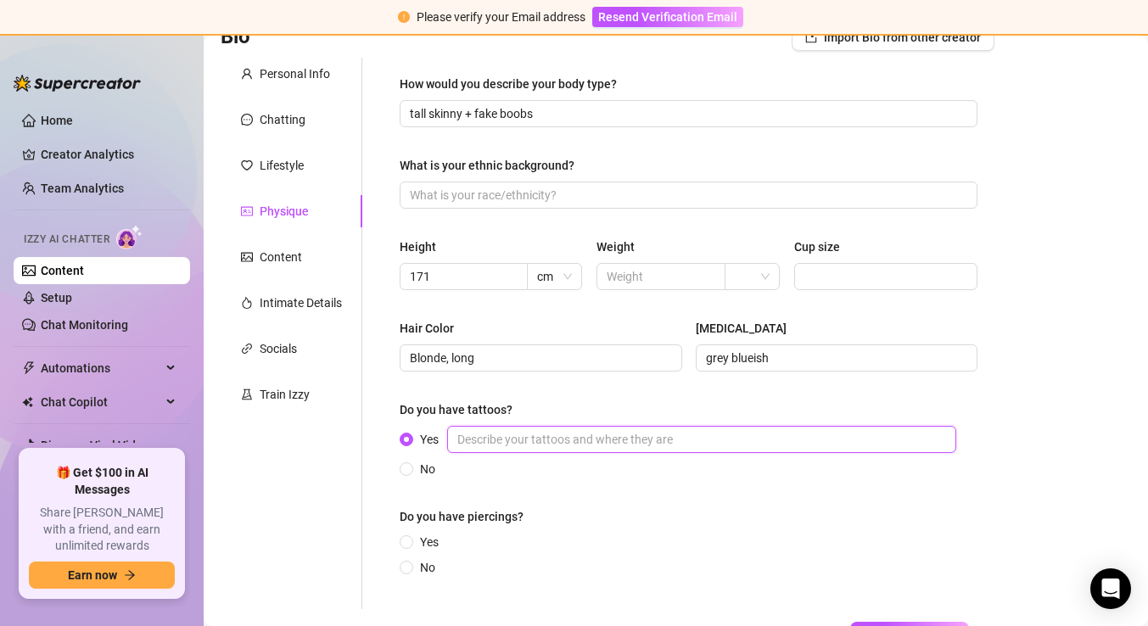
click at [547, 439] on input "Yes" at bounding box center [701, 439] width 509 height 27
paste input "6 tats : my cats arms, luck behind ear, Horus eye between breasts, 444 arm, nam…"
click at [657, 480] on div "How would you describe your body type? tall skinny + fake boobs What is your et…" at bounding box center [689, 333] width 578 height 517
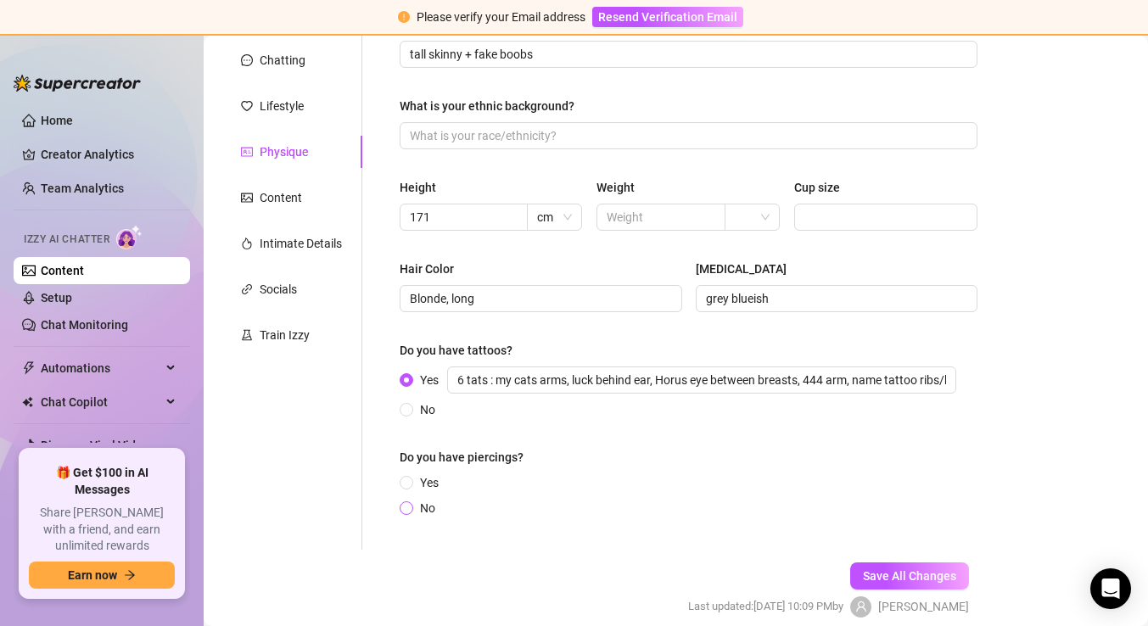
click at [414, 506] on span "No" at bounding box center [427, 508] width 29 height 19
click at [411, 506] on input "No" at bounding box center [407, 509] width 7 height 11
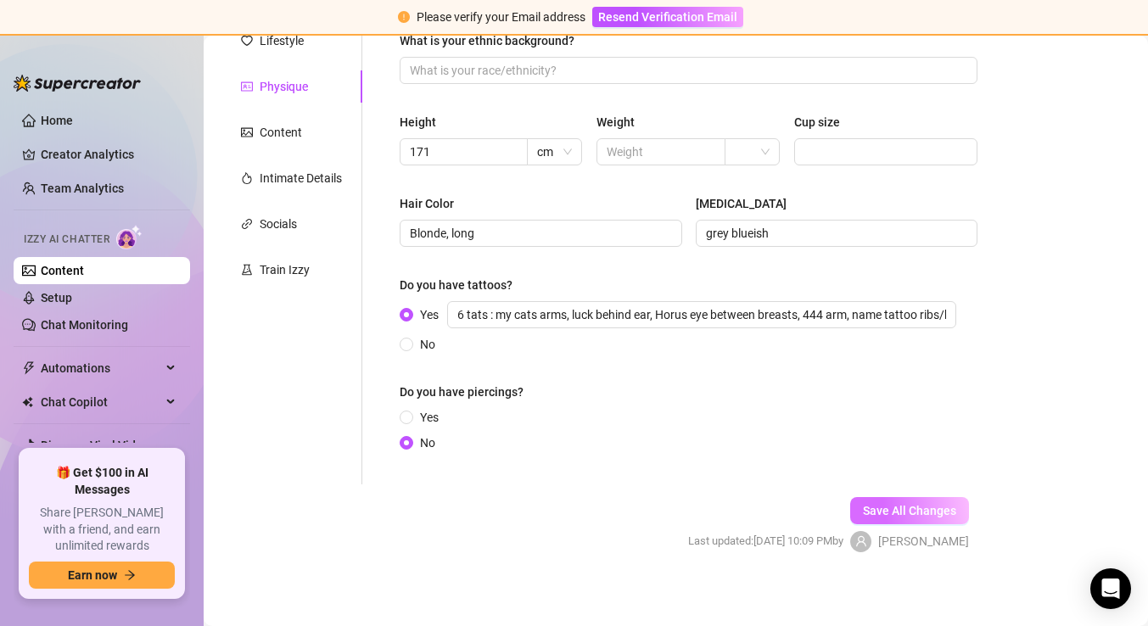
click at [926, 504] on span "Save All Changes" at bounding box center [909, 511] width 93 height 14
click at [280, 144] on div "Content" at bounding box center [292, 132] width 142 height 32
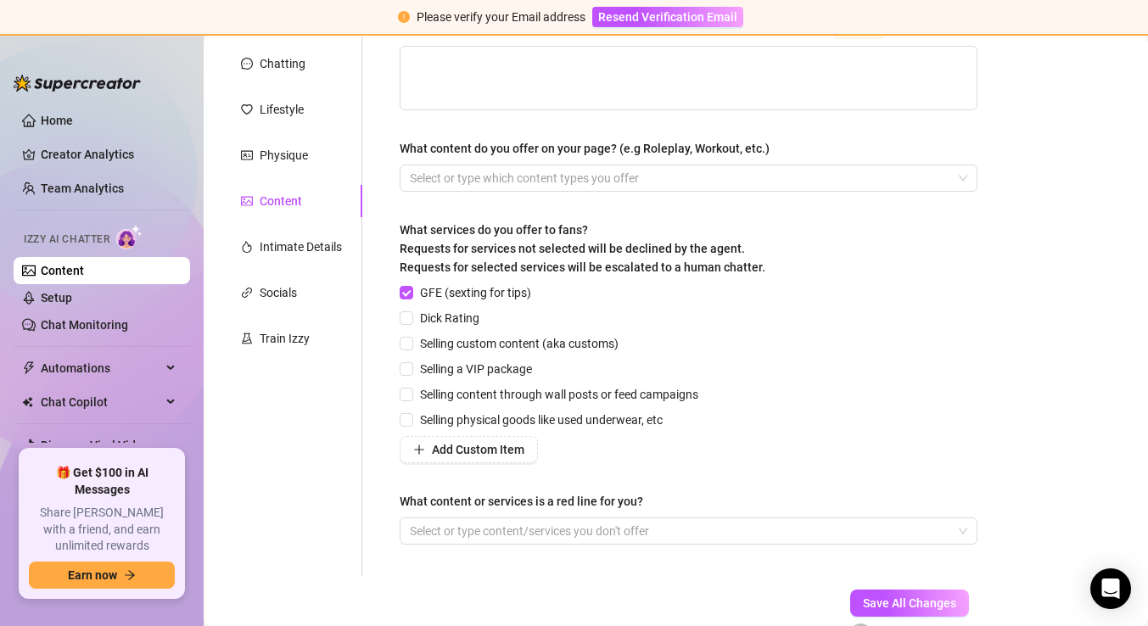
scroll to position [186, 0]
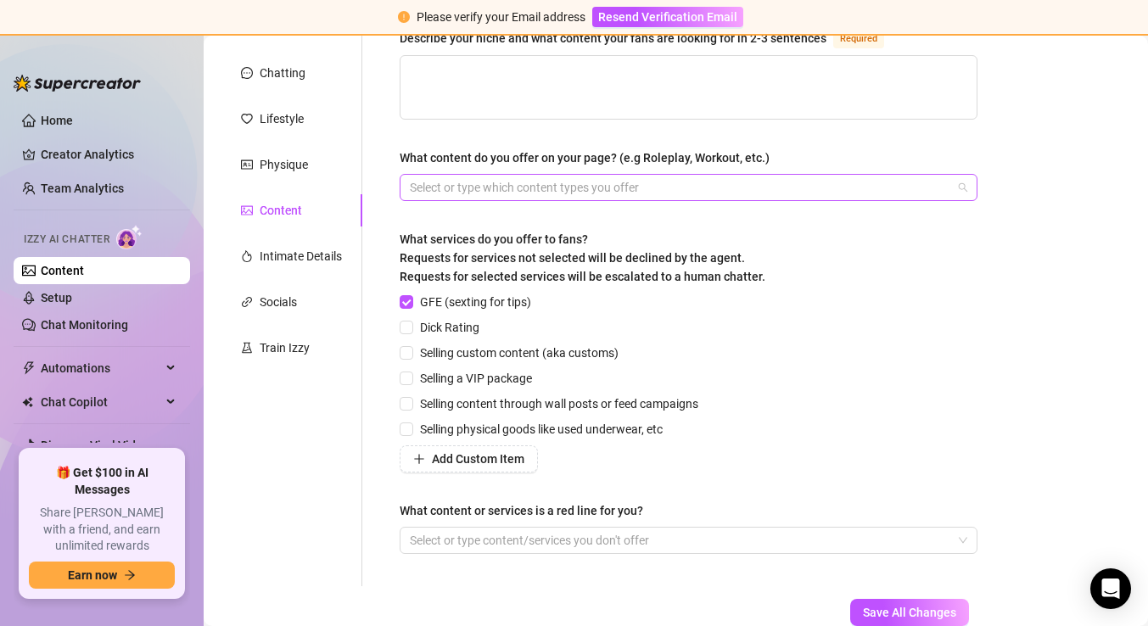
click at [569, 185] on div at bounding box center [679, 188] width 553 height 24
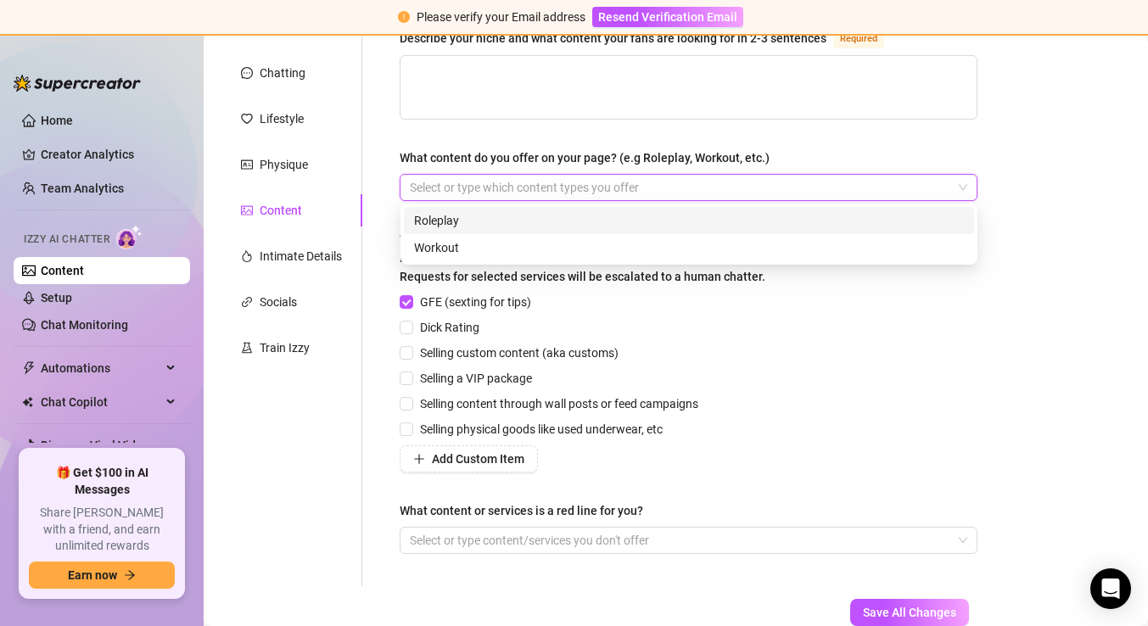
click at [591, 185] on div at bounding box center [679, 188] width 553 height 24
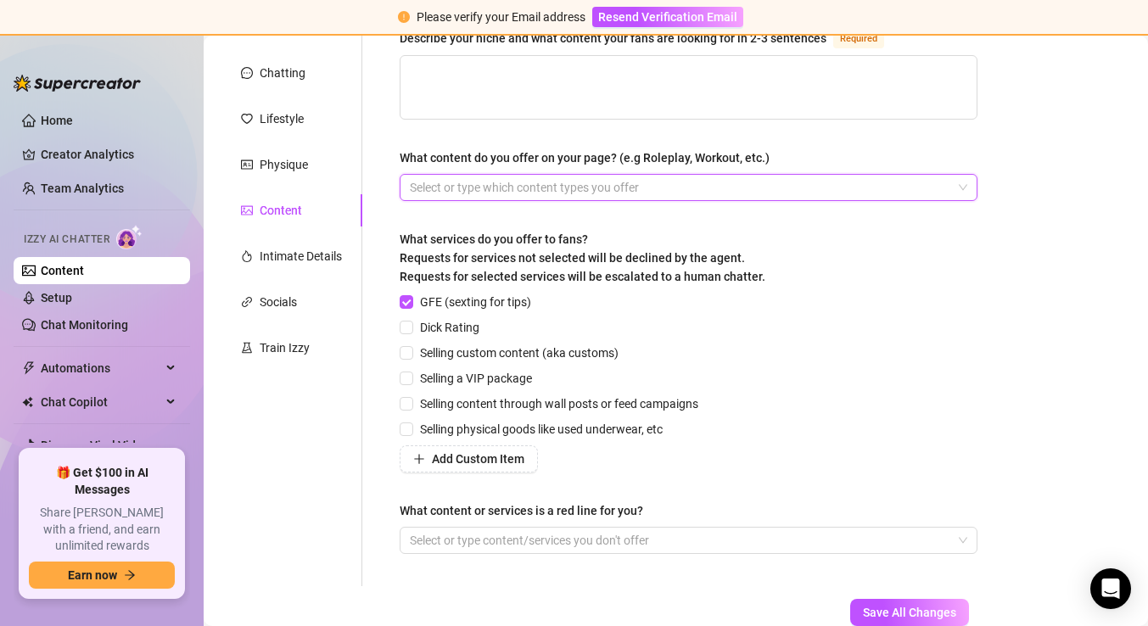
scroll to position [122, 0]
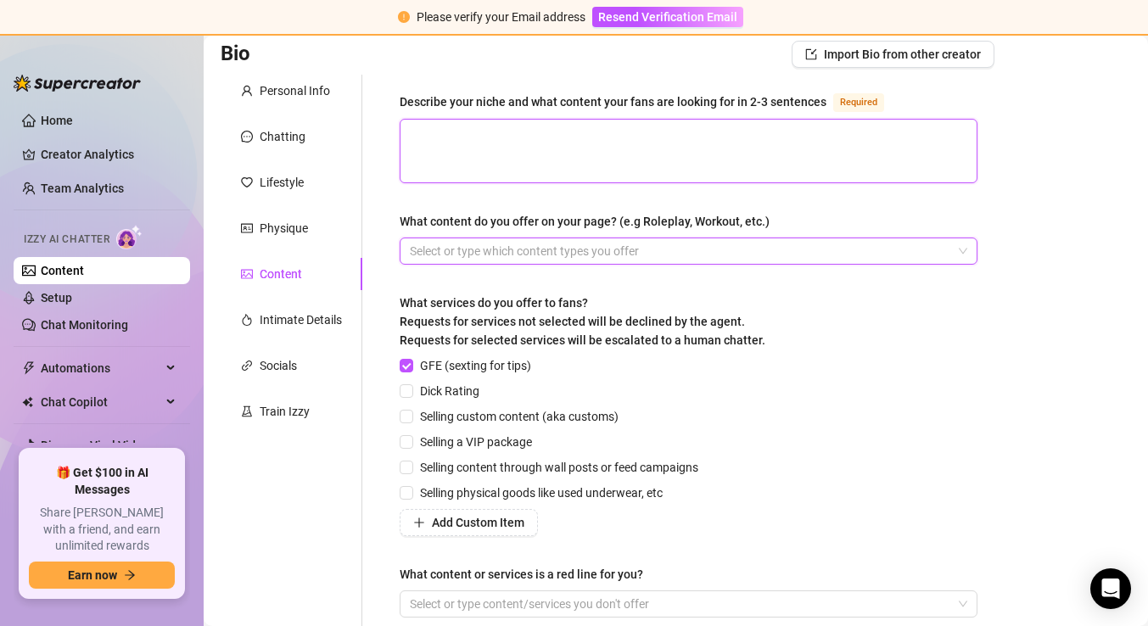
click at [599, 133] on textarea "Describe your niche and what content your fans are looking for in 2-3 sentences…" at bounding box center [688, 151] width 576 height 63
click at [408, 286] on div "Describe your niche and what content your fans are looking for in 2-3 sentences…" at bounding box center [689, 362] width 578 height 541
click at [467, 250] on div at bounding box center [679, 251] width 553 height 24
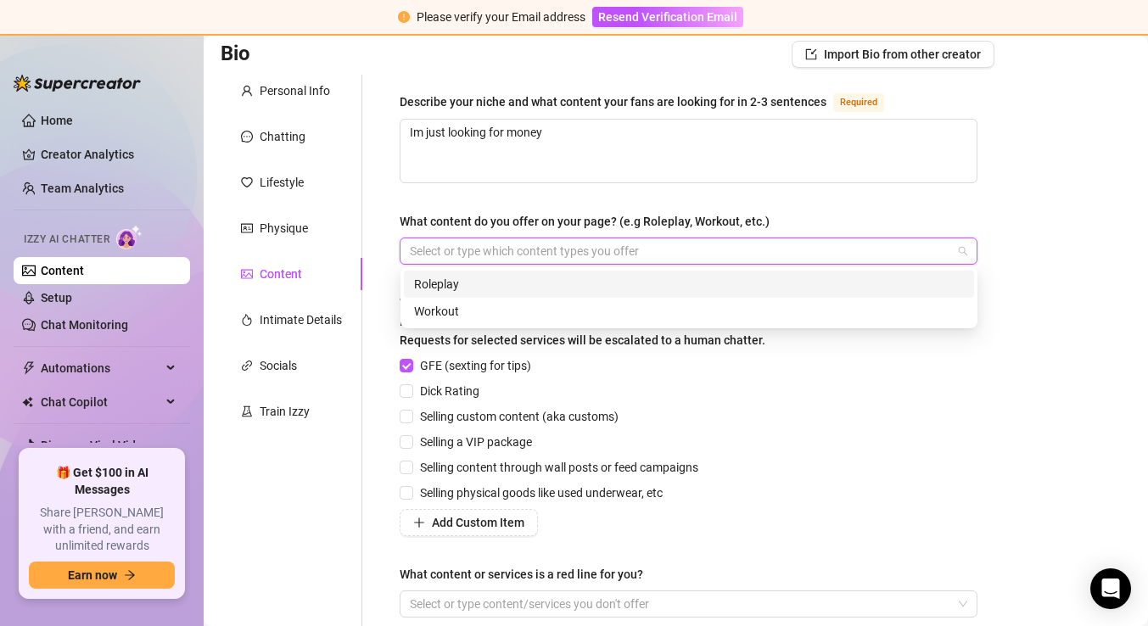
click at [450, 282] on div "Roleplay" at bounding box center [689, 284] width 550 height 19
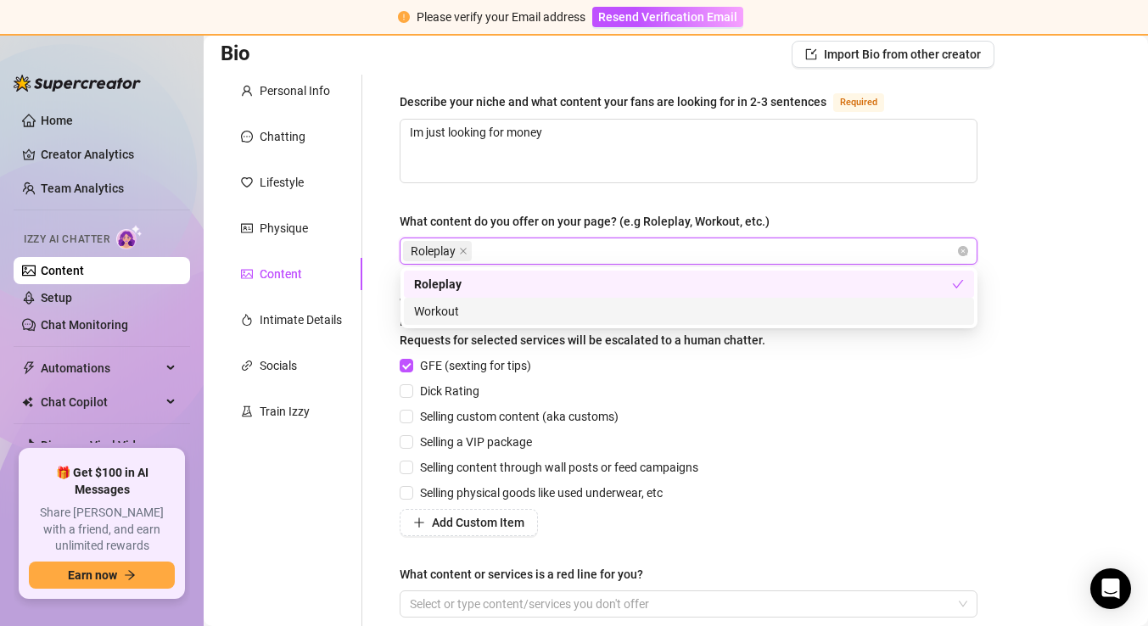
click at [446, 309] on div "Workout" at bounding box center [689, 311] width 550 height 19
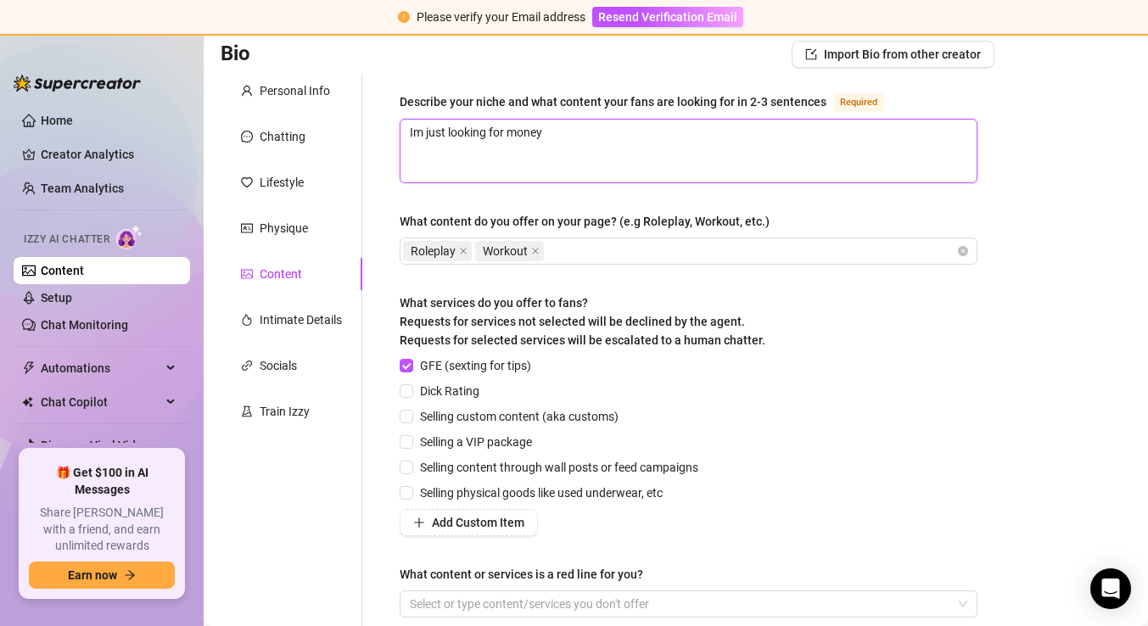
click at [511, 176] on textarea "Im just looking for money" at bounding box center [688, 151] width 576 height 63
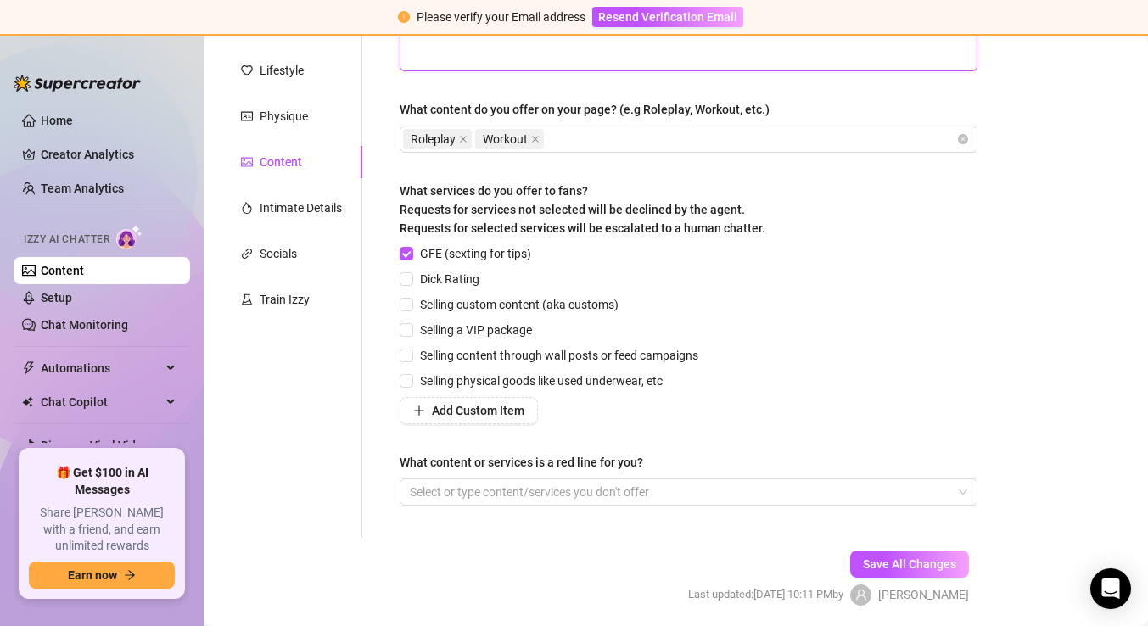
scroll to position [238, 0]
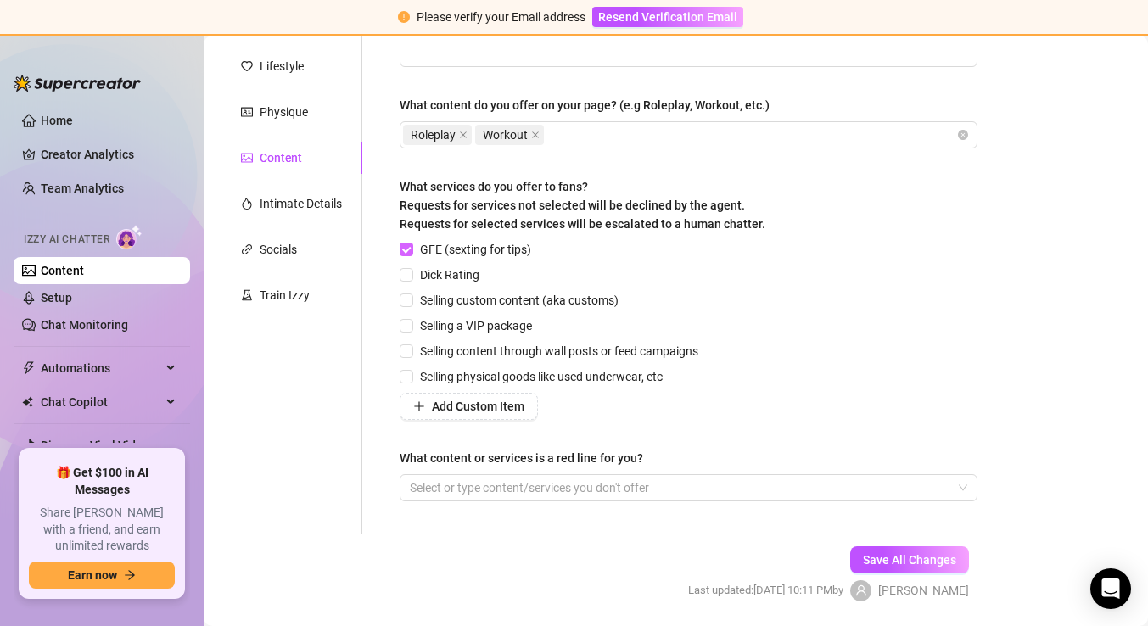
click at [410, 247] on input "GFE (sexting for tips)" at bounding box center [406, 249] width 12 height 12
click at [473, 250] on span "GFE (sexting for tips)" at bounding box center [475, 249] width 125 height 19
click at [411, 250] on input "GFE (sexting for tips)" at bounding box center [406, 249] width 12 height 12
click at [473, 300] on span "Selling custom content (aka customs)" at bounding box center [519, 300] width 212 height 19
click at [411, 300] on input "Selling custom content (aka customs)" at bounding box center [406, 300] width 12 height 12
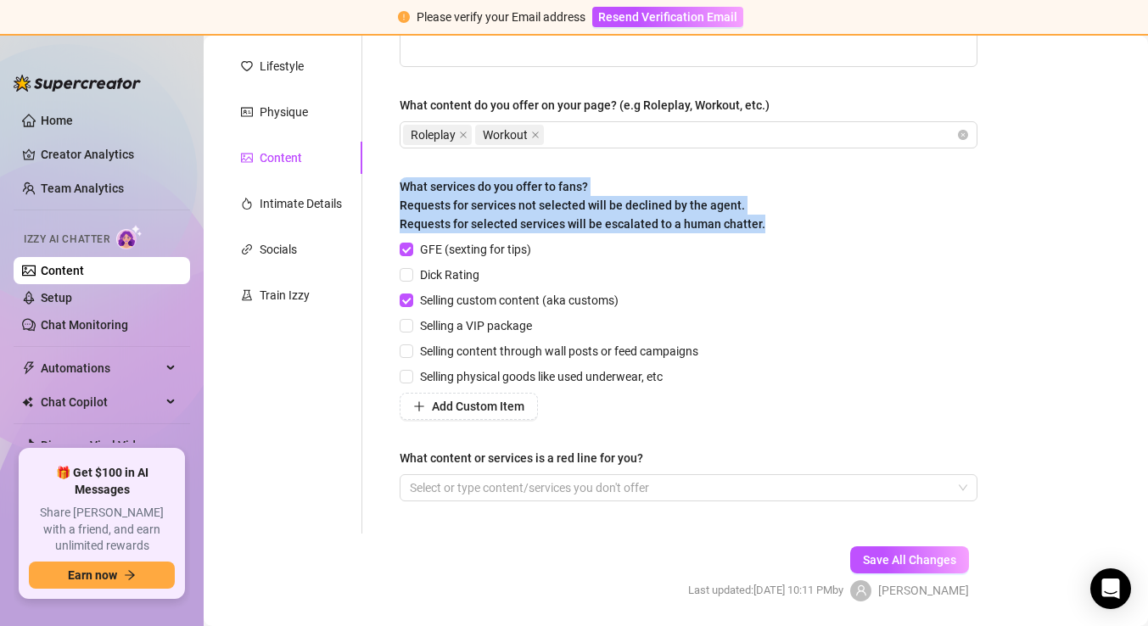
drag, startPoint x: 396, startPoint y: 180, endPoint x: 813, endPoint y: 214, distance: 417.9
click at [813, 214] on div "Describe your niche and what content your fans are looking for in 2-3 sentences…" at bounding box center [689, 245] width 612 height 575
copy span "What services do you offer to fans? Requests for services not selected will be …"
click at [406, 271] on input "Dick Rating" at bounding box center [406, 274] width 12 height 12
click at [406, 326] on input "Selling a VIP package" at bounding box center [406, 325] width 12 height 12
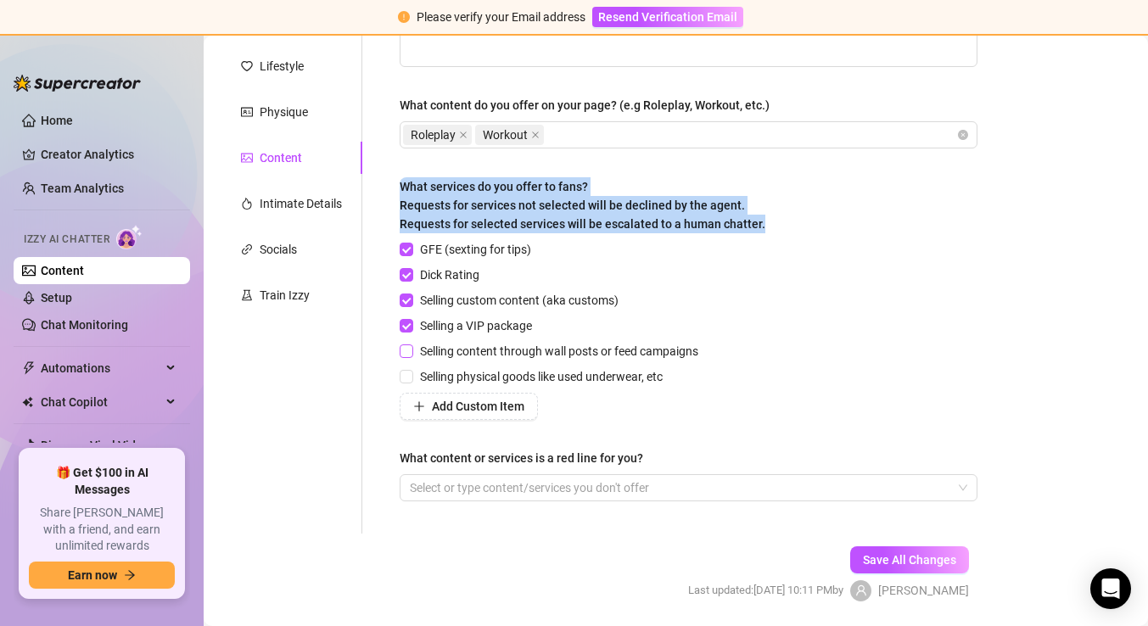
click at [406, 347] on input "Selling content through wall posts or feed campaigns" at bounding box center [406, 350] width 12 height 12
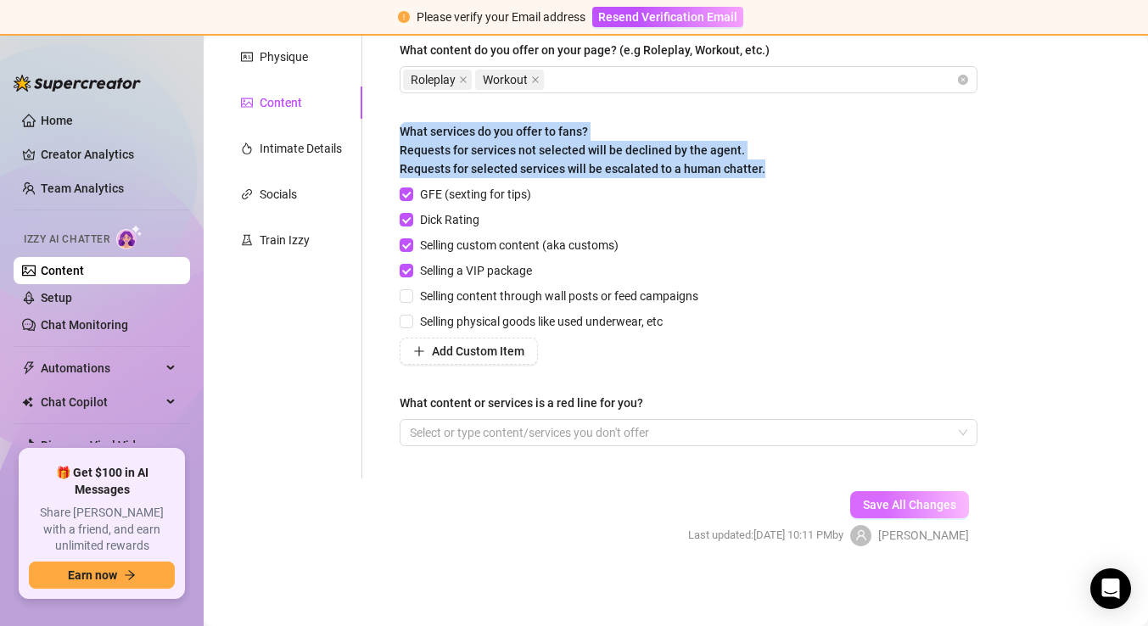
click at [909, 492] on button "Save All Changes" at bounding box center [909, 504] width 119 height 27
click at [902, 501] on span "Save All Changes" at bounding box center [909, 505] width 93 height 14
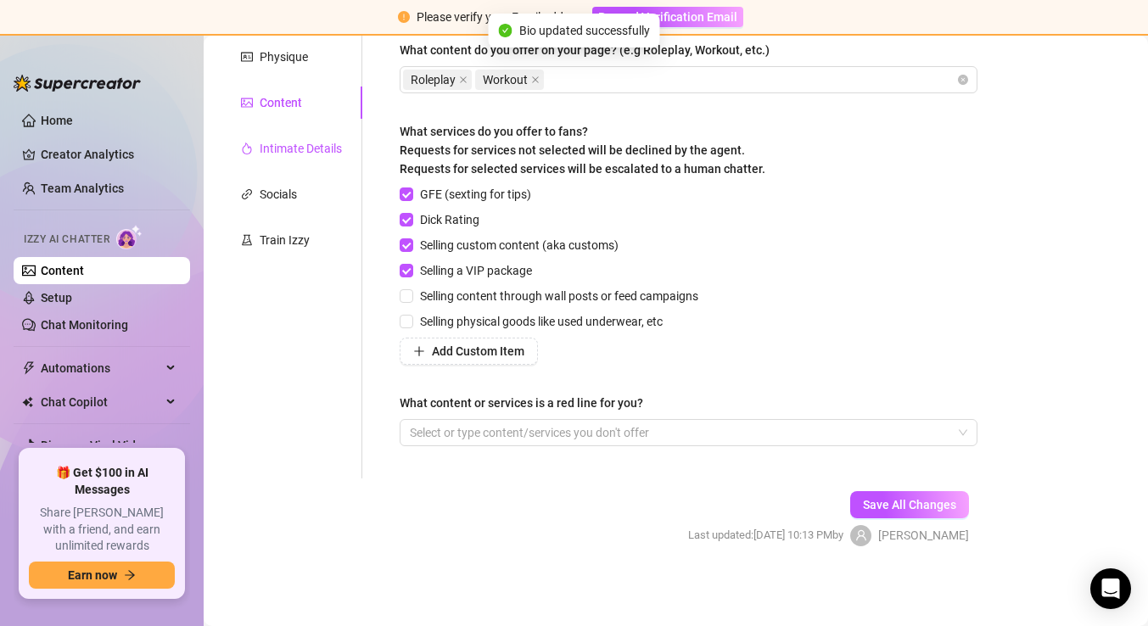
click at [277, 155] on div "Intimate Details" at bounding box center [301, 148] width 82 height 19
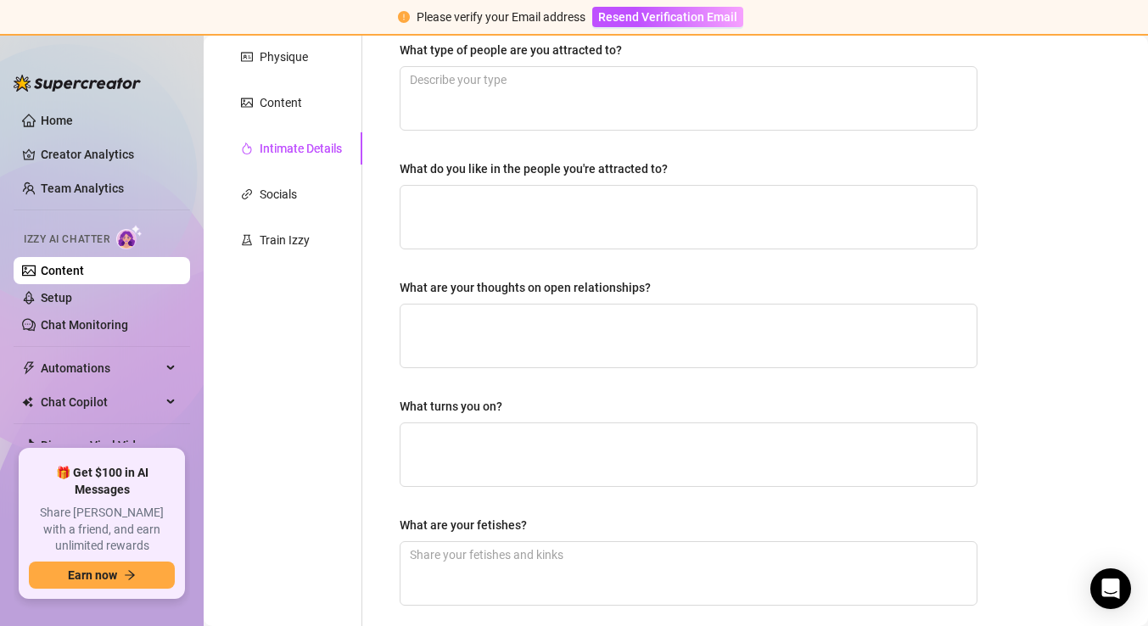
scroll to position [0, 0]
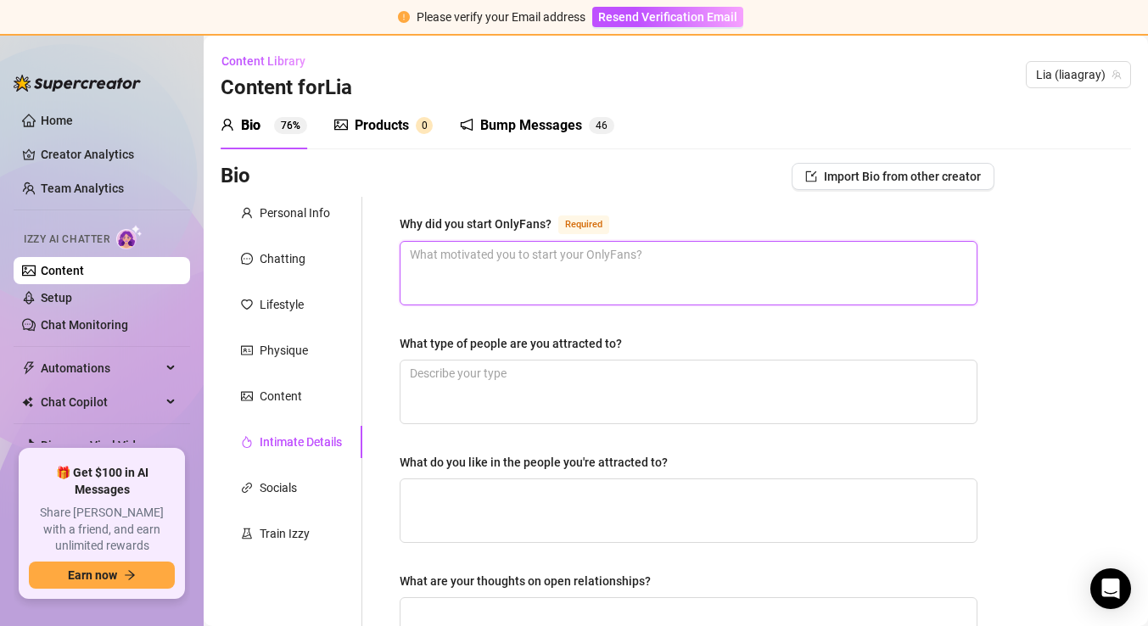
click at [564, 268] on textarea "Why did you start OnlyFans? Required" at bounding box center [688, 273] width 576 height 63
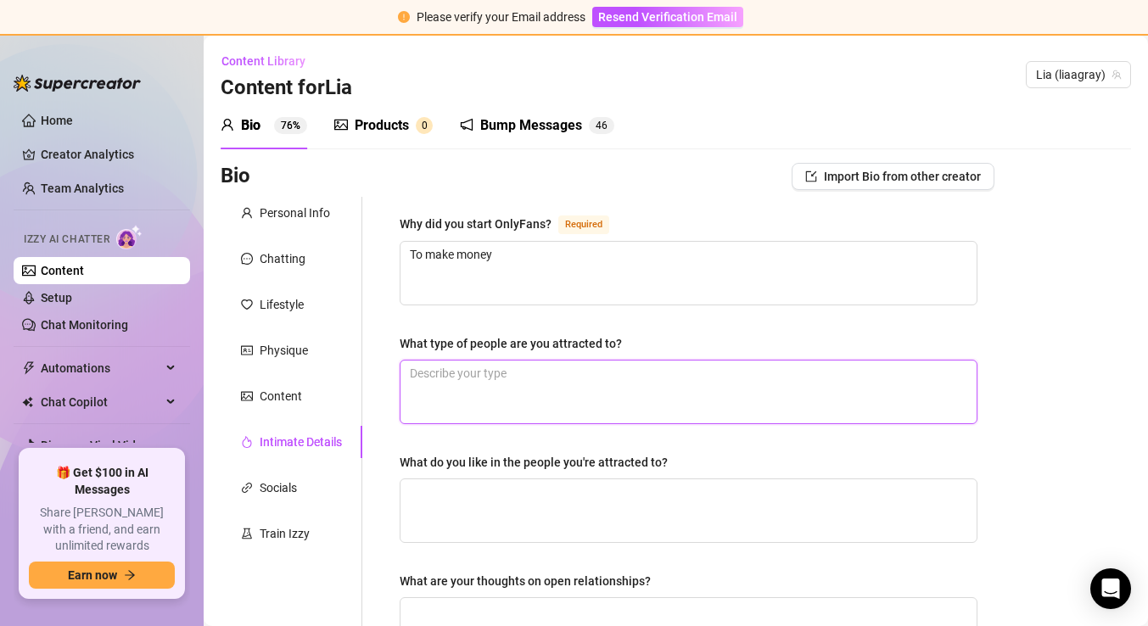
click at [517, 388] on textarea "What type of people are you attracted to?" at bounding box center [688, 392] width 576 height 63
click at [620, 376] on textarea "What type of people are you attracted to?" at bounding box center [688, 392] width 576 height 63
paste textarea "that I’m a good listener and loyal"
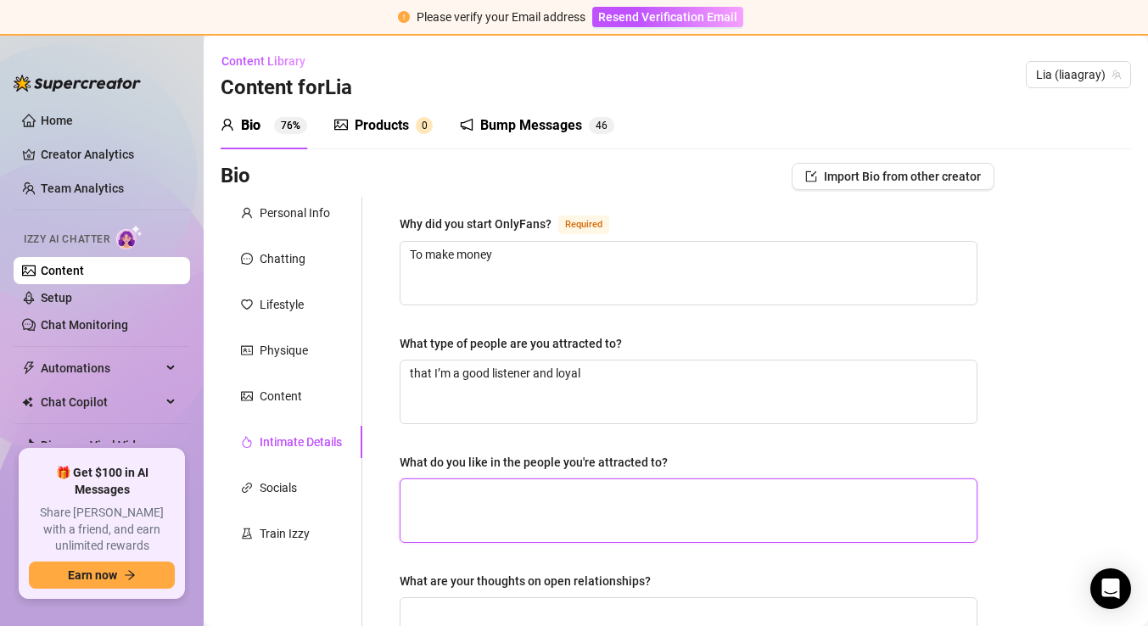
click at [644, 501] on textarea "What do you like in the people you're attracted to?" at bounding box center [688, 510] width 576 height 63
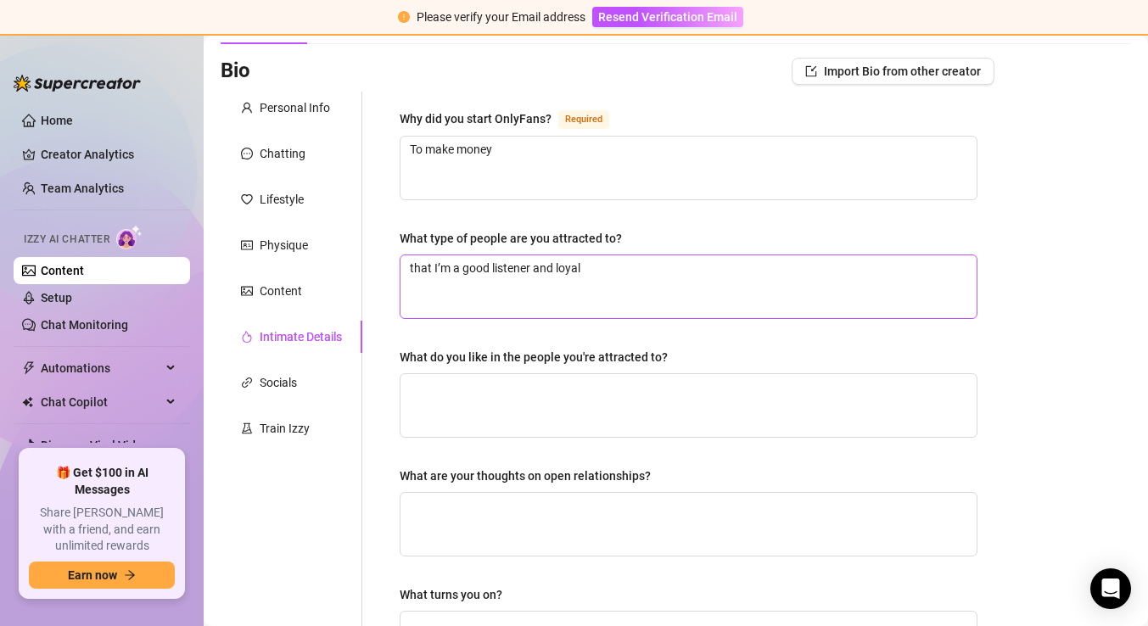
scroll to position [120, 0]
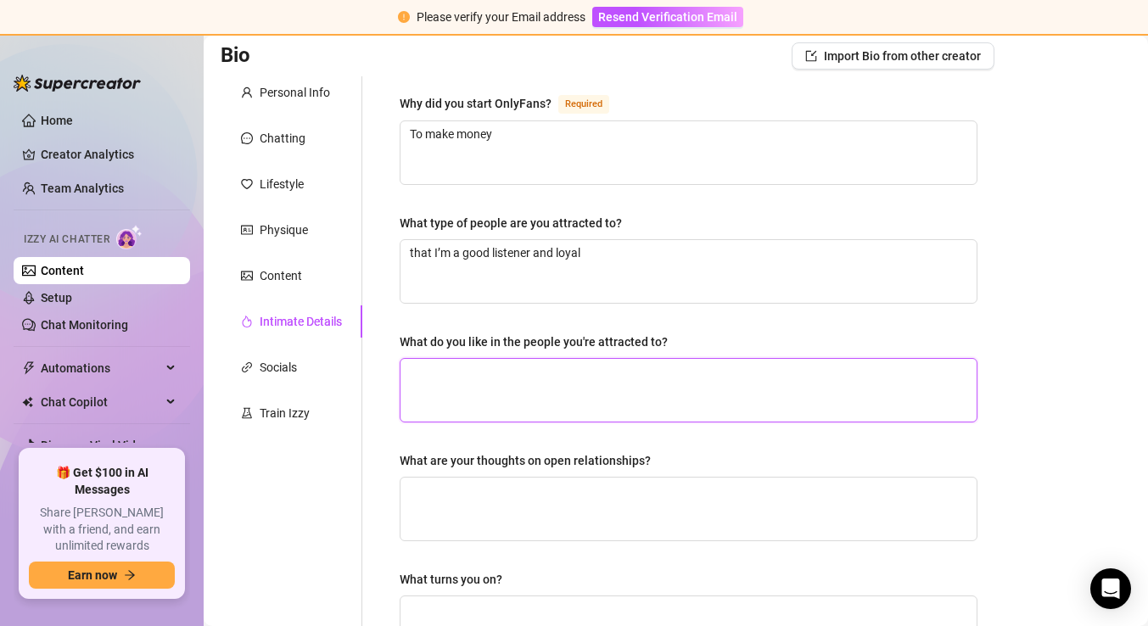
click at [584, 366] on textarea "What do you like in the people you're attracted to?" at bounding box center [688, 390] width 576 height 63
paste textarea "loyalty"
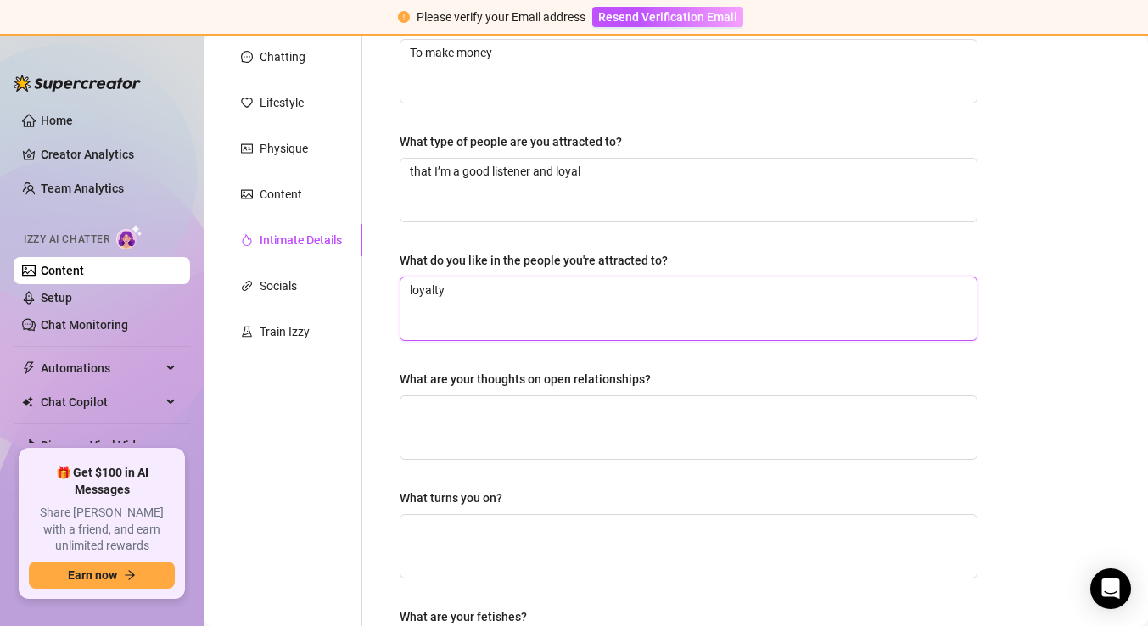
scroll to position [221, 0]
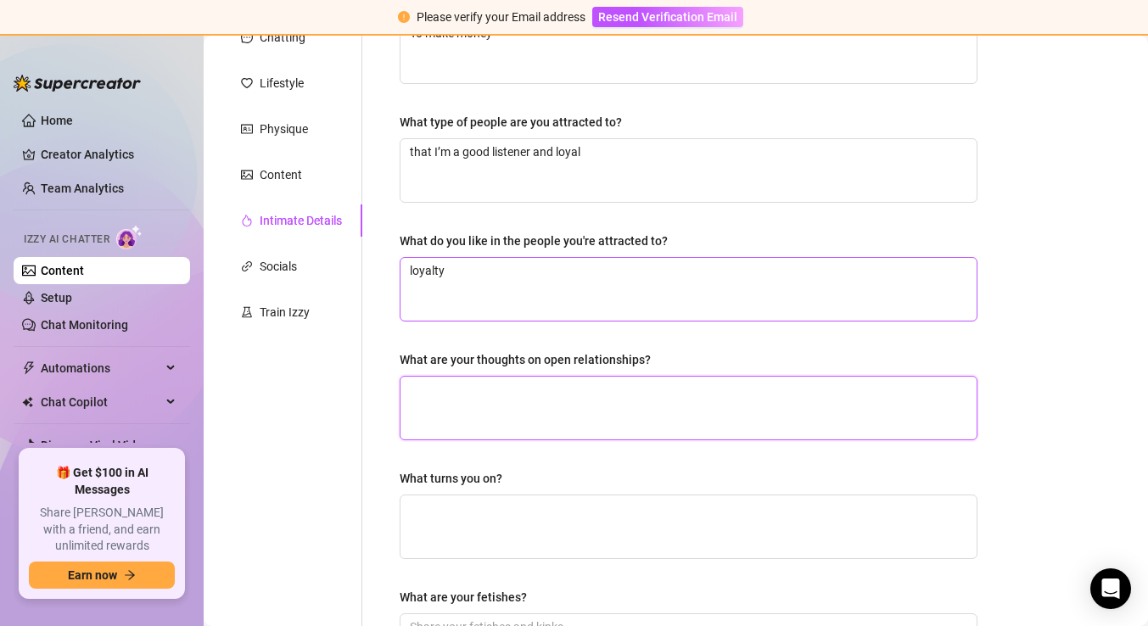
click at [634, 393] on textarea "What are your thoughts on open relationships?" at bounding box center [688, 408] width 576 height 63
click at [552, 395] on textarea "What are your thoughts on open relationships?" at bounding box center [688, 408] width 576 height 63
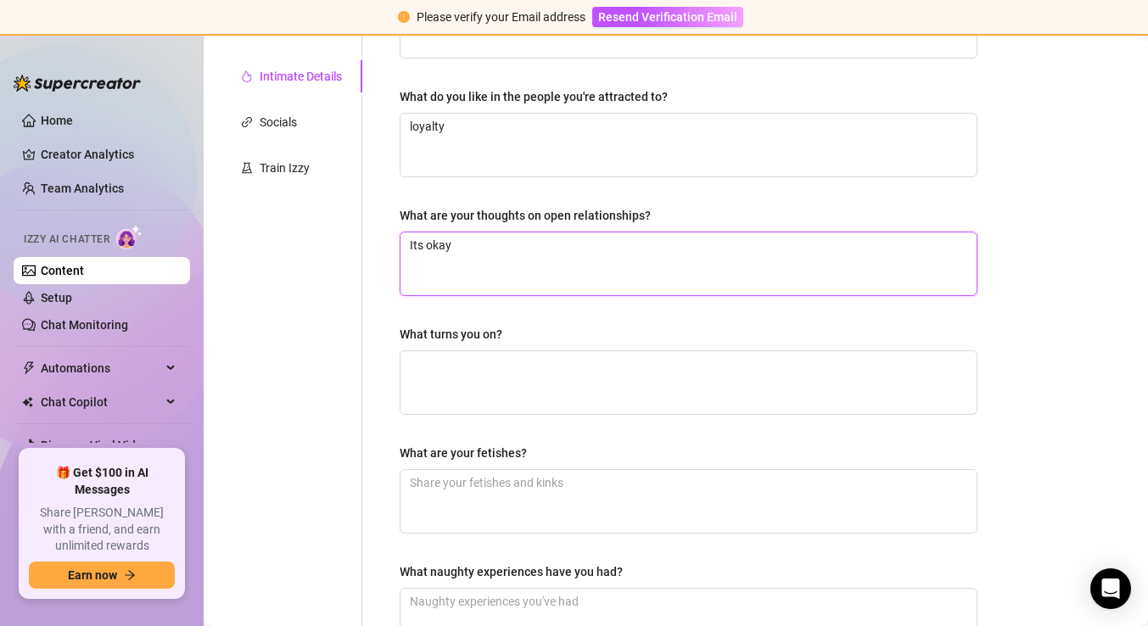
scroll to position [391, 0]
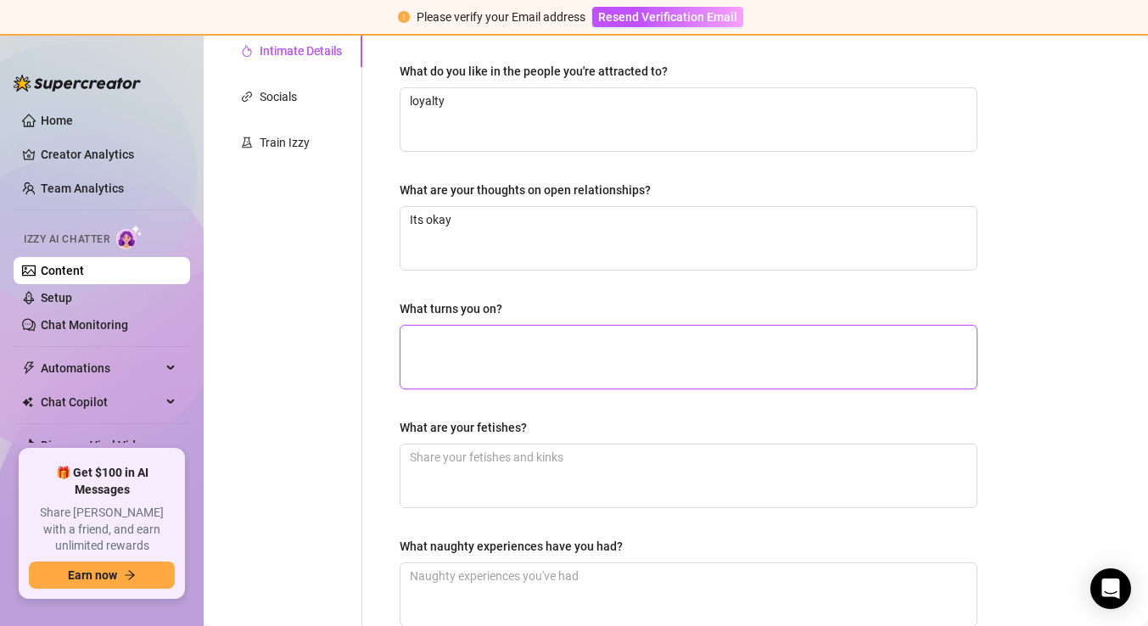
click at [536, 344] on textarea "What turns you on?" at bounding box center [688, 357] width 576 height 63
click at [534, 350] on textarea "What turns you on?" at bounding box center [688, 357] width 576 height 63
paste textarea "masculinity, humor, loyalty"
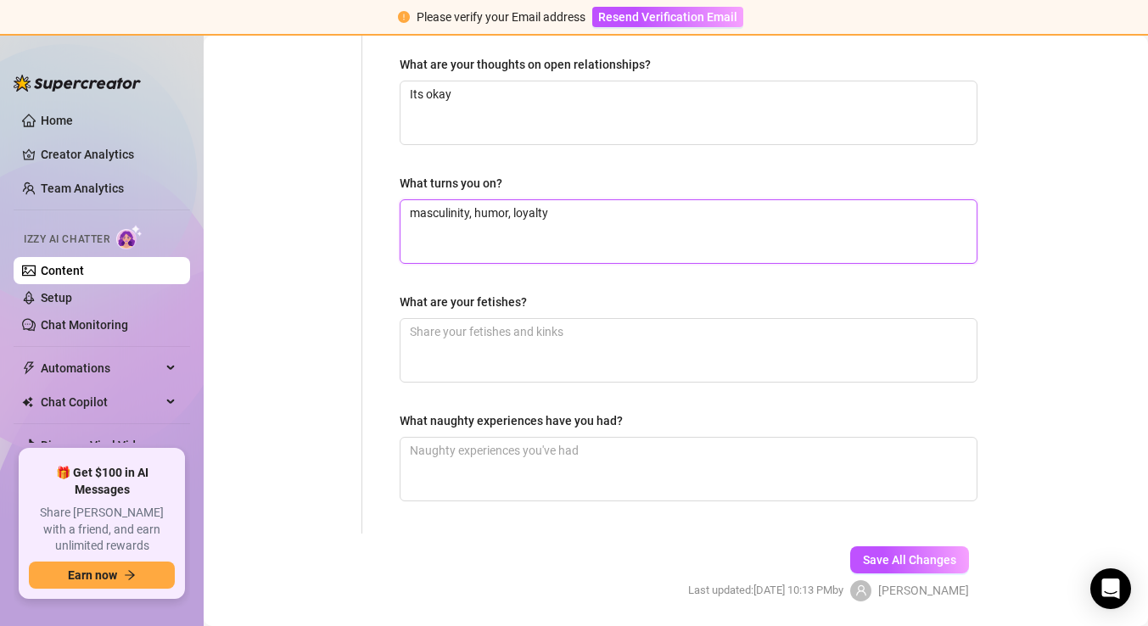
scroll to position [516, 0]
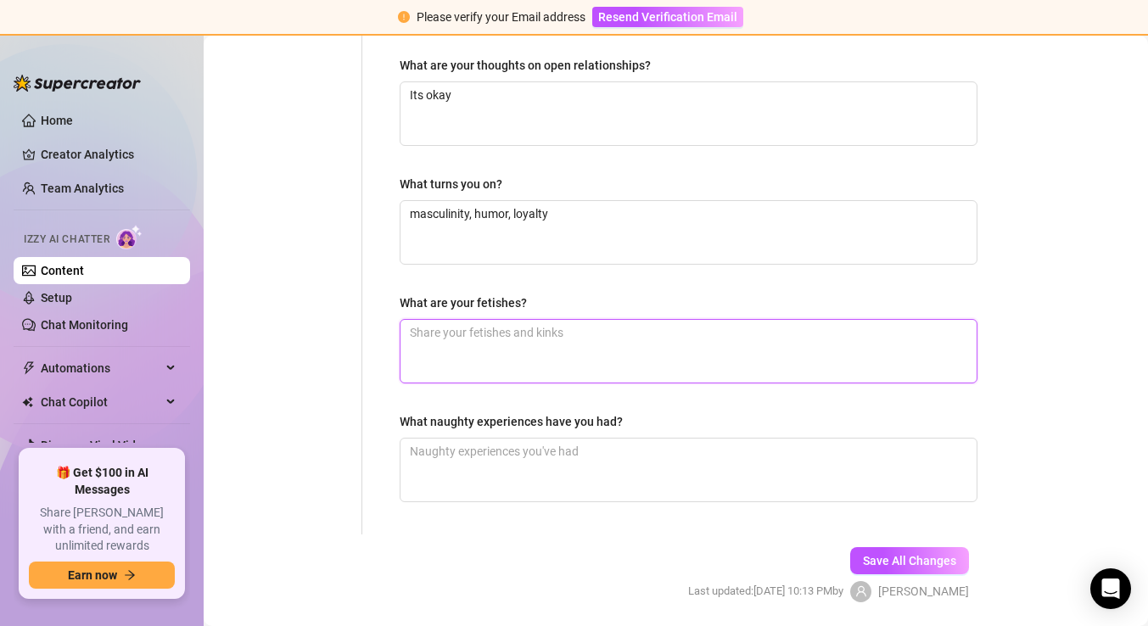
click at [544, 344] on textarea "What are your fetishes?" at bounding box center [688, 351] width 576 height 63
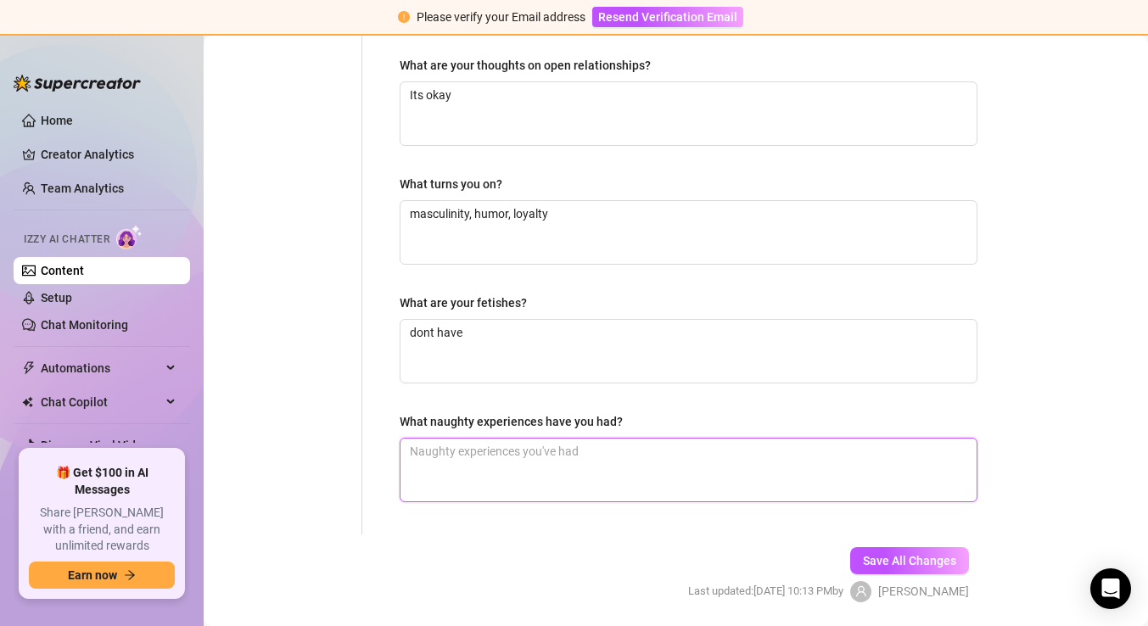
click at [550, 456] on textarea "What naughty experiences have you had?" at bounding box center [688, 470] width 576 height 63
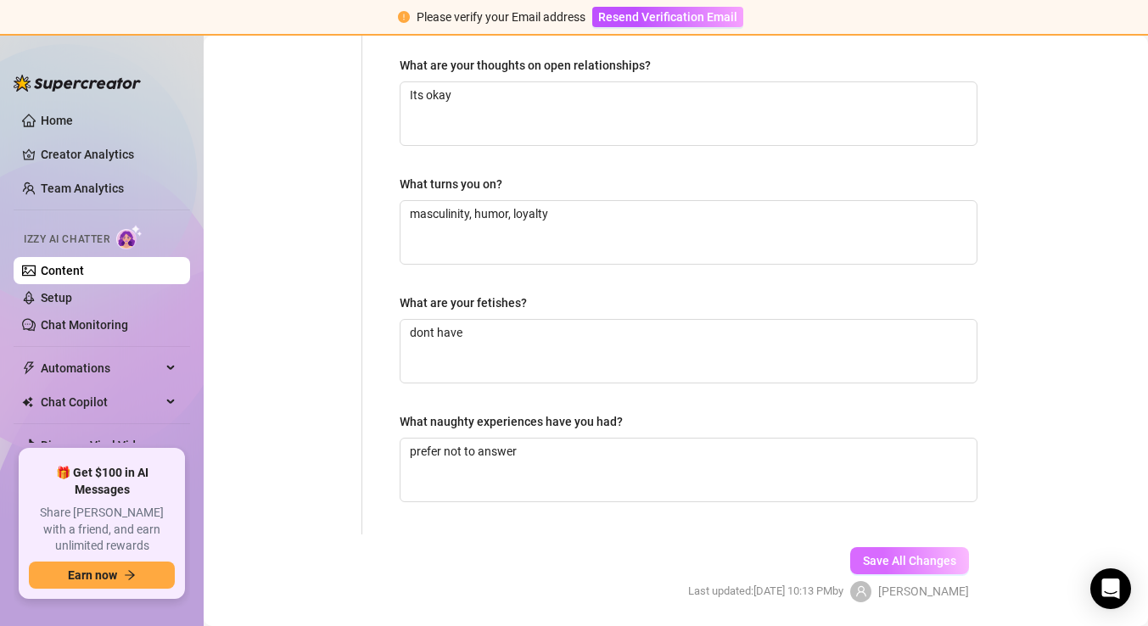
click at [929, 554] on span "Save All Changes" at bounding box center [909, 561] width 93 height 14
click at [879, 554] on span "Save All Changes" at bounding box center [909, 561] width 93 height 14
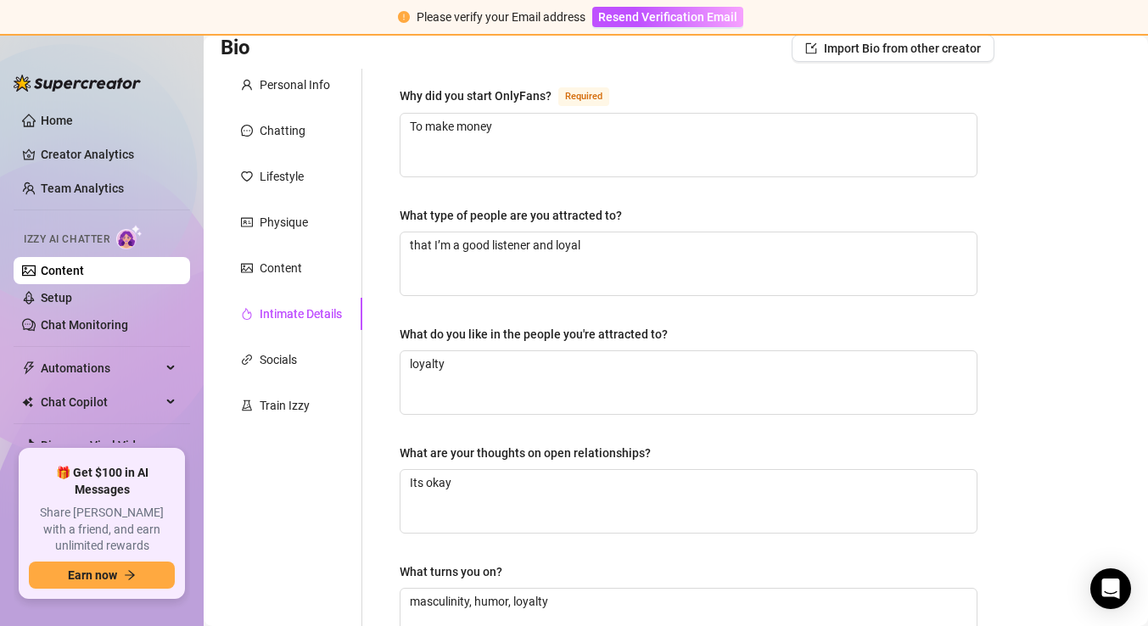
scroll to position [572, 0]
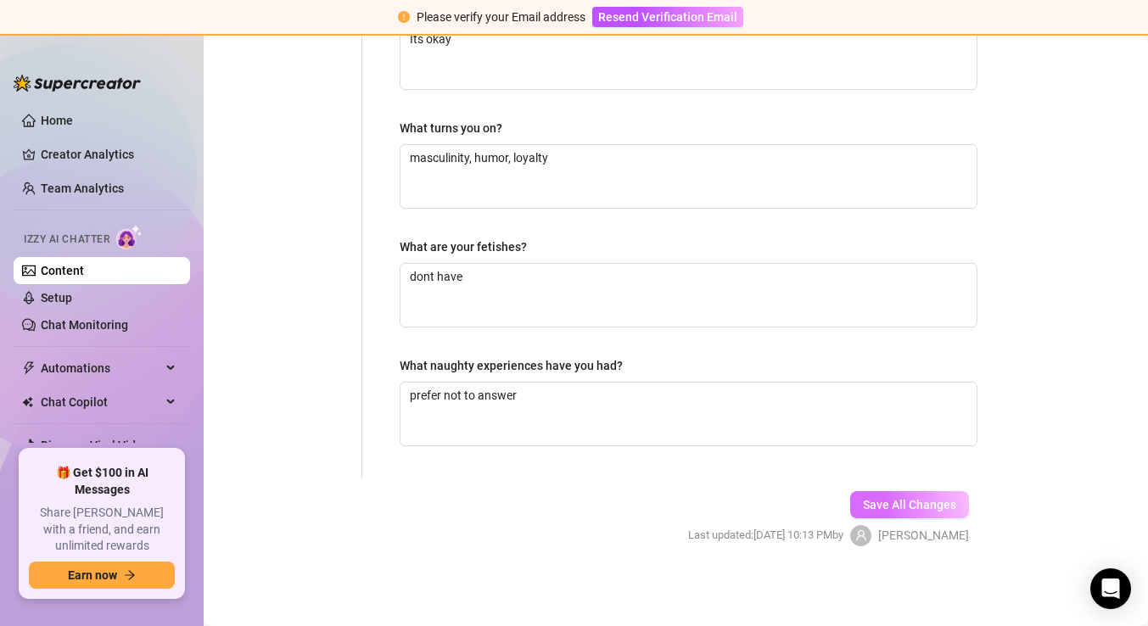
click at [930, 508] on span "Save All Changes" at bounding box center [909, 505] width 93 height 14
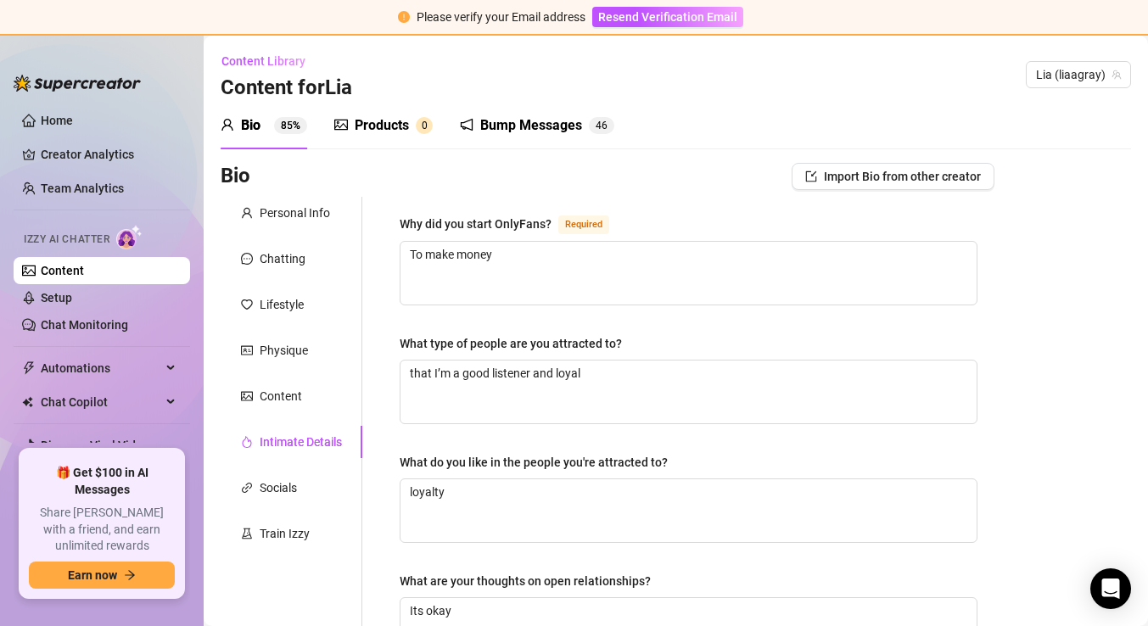
scroll to position [56, 0]
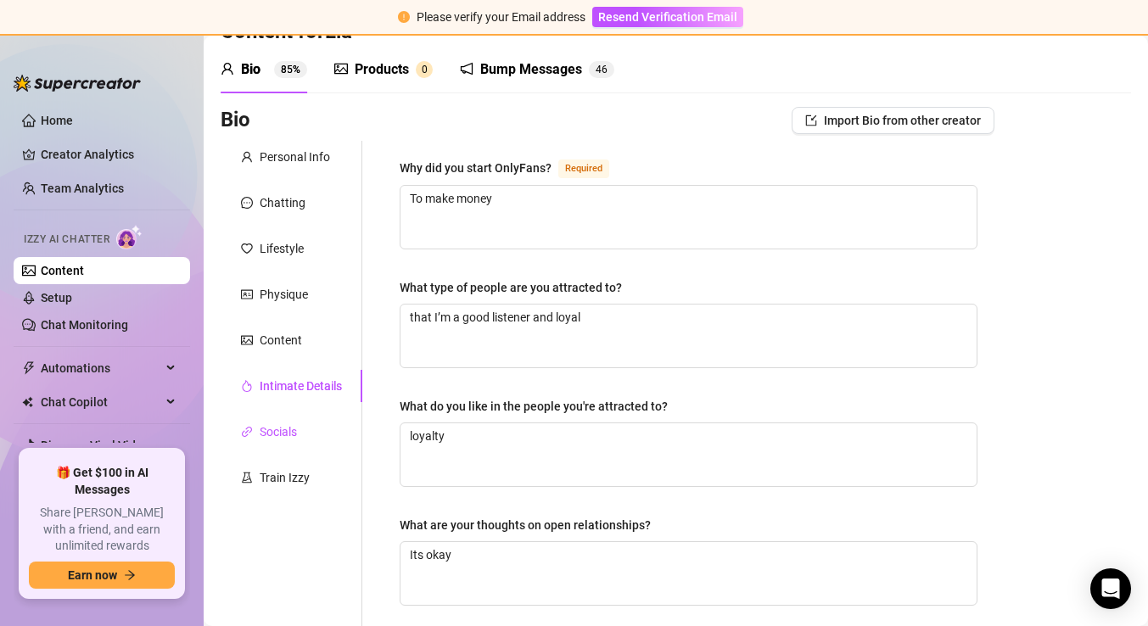
click at [283, 432] on div "Socials" at bounding box center [278, 431] width 37 height 19
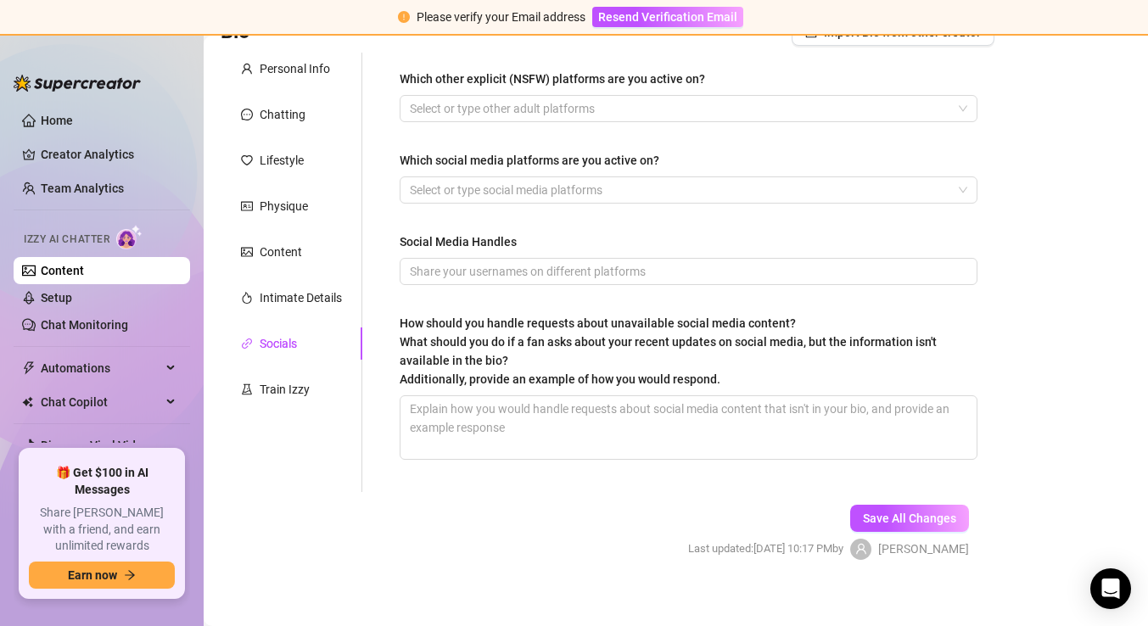
scroll to position [0, 0]
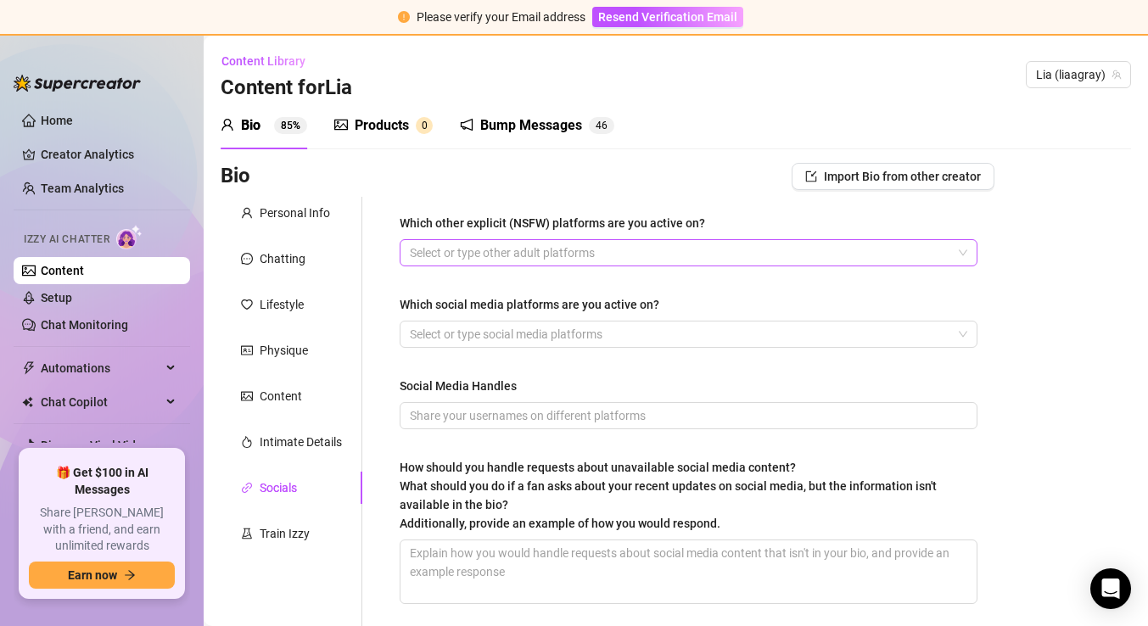
click at [599, 256] on div at bounding box center [679, 253] width 553 height 24
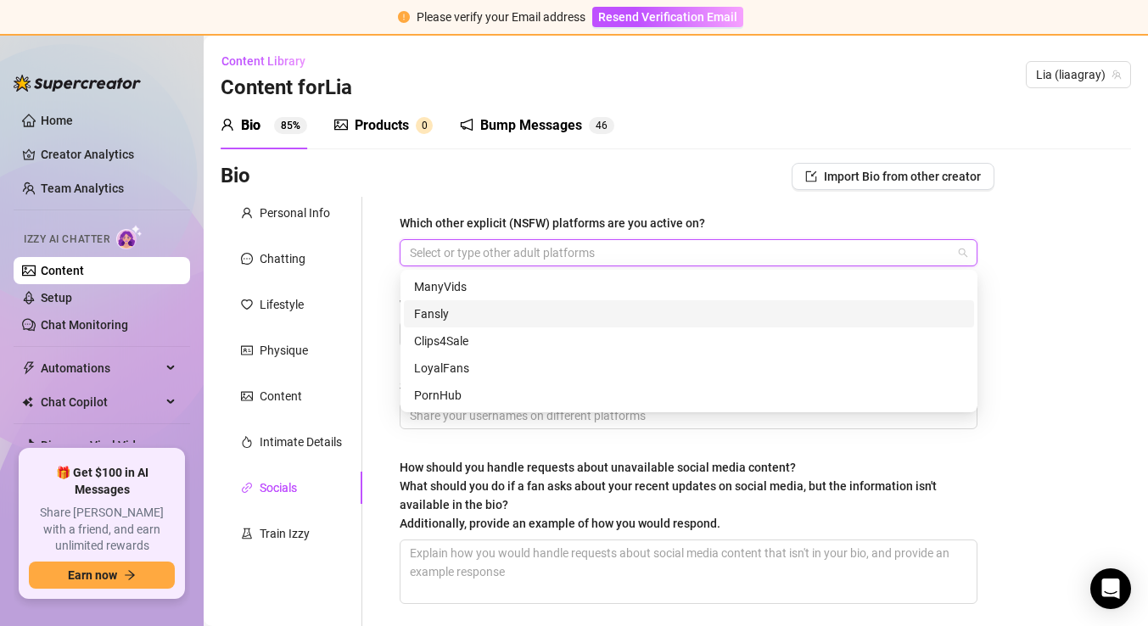
click at [522, 199] on div "Which other explicit (NSFW) platforms are you active on? Select or type other a…" at bounding box center [689, 416] width 612 height 439
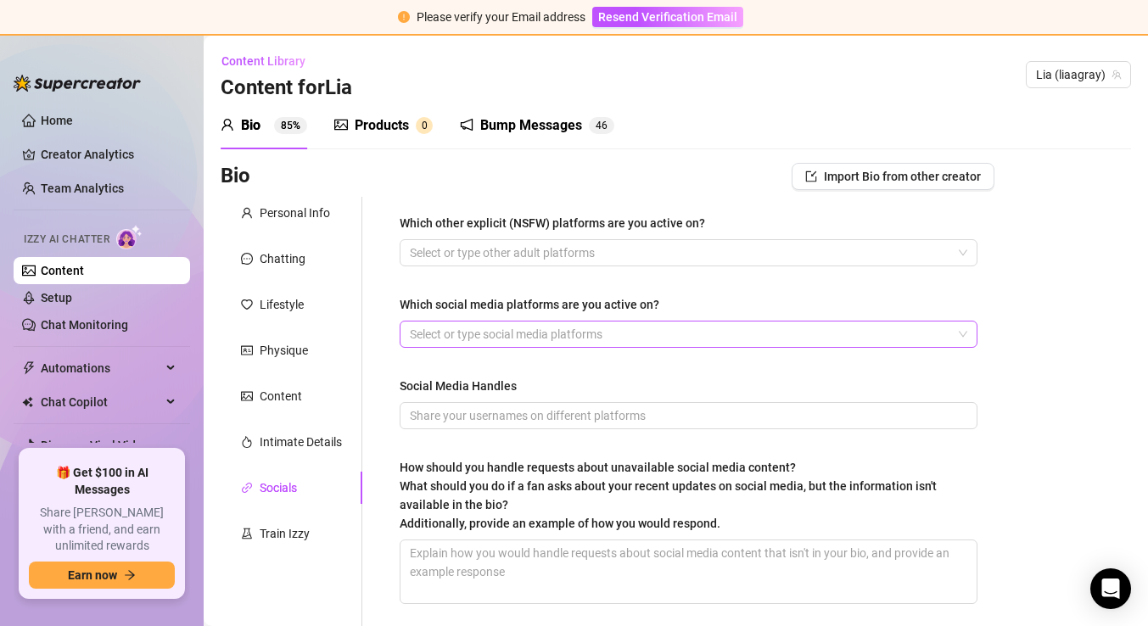
click at [578, 335] on div at bounding box center [679, 334] width 553 height 24
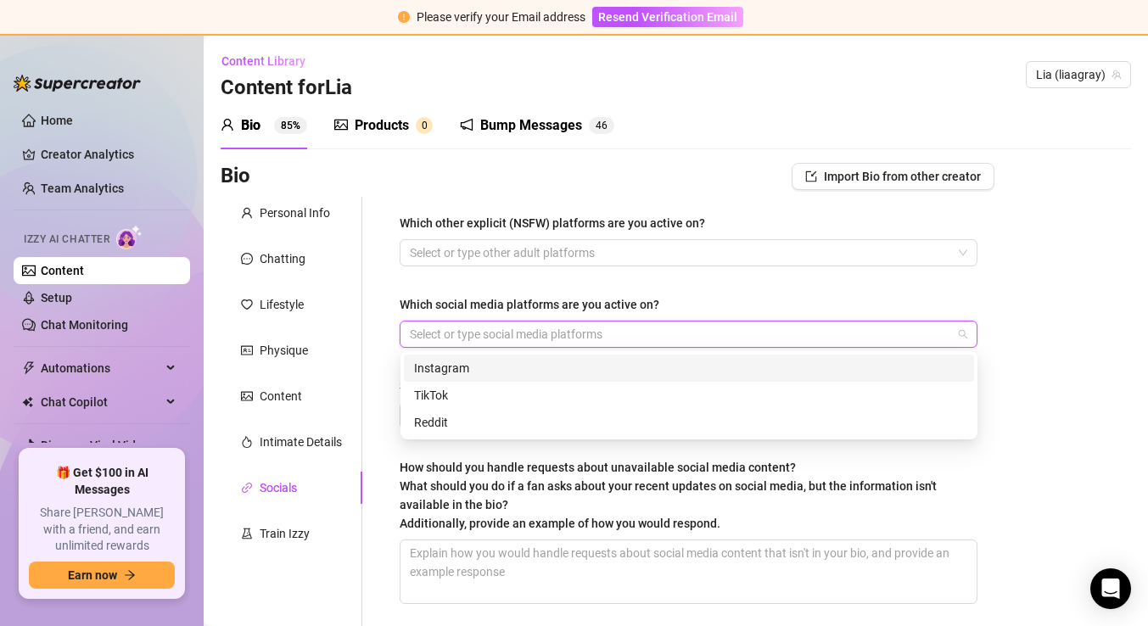
click at [562, 372] on div "Instagram" at bounding box center [689, 368] width 550 height 19
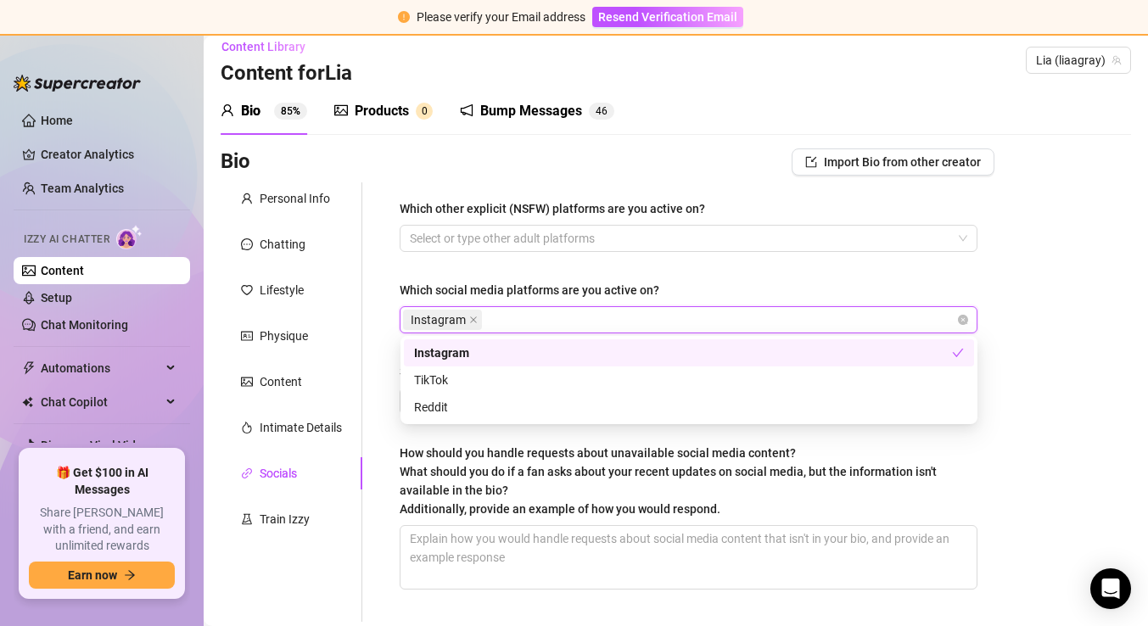
scroll to position [15, 0]
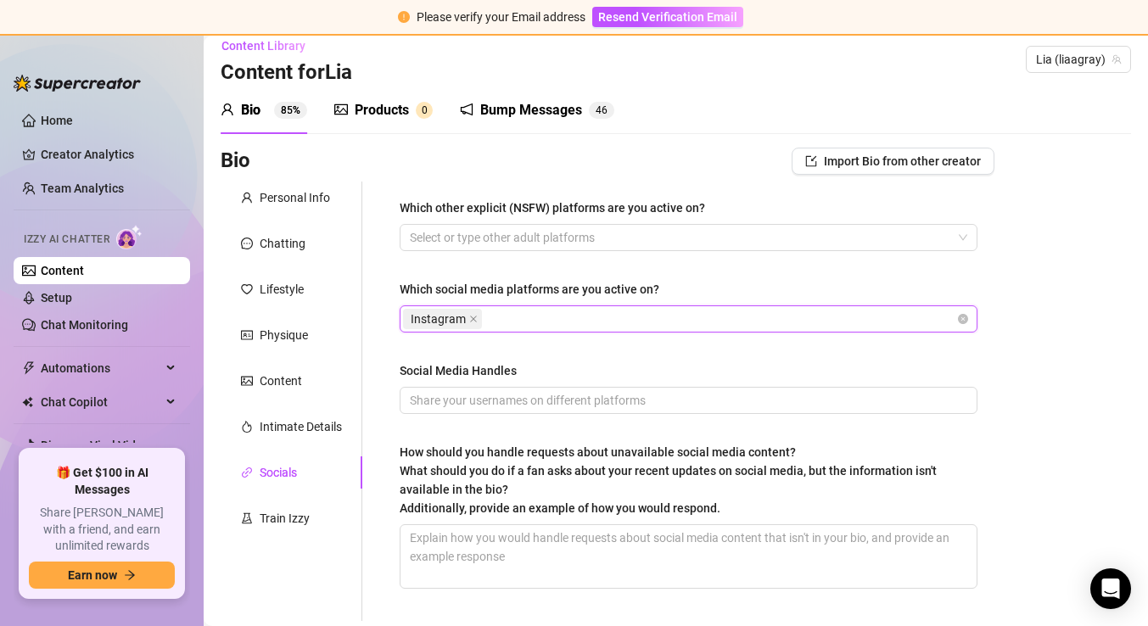
click at [560, 276] on div "Which other explicit (NSFW) platforms are you active on? Select or type other a…" at bounding box center [689, 402] width 578 height 406
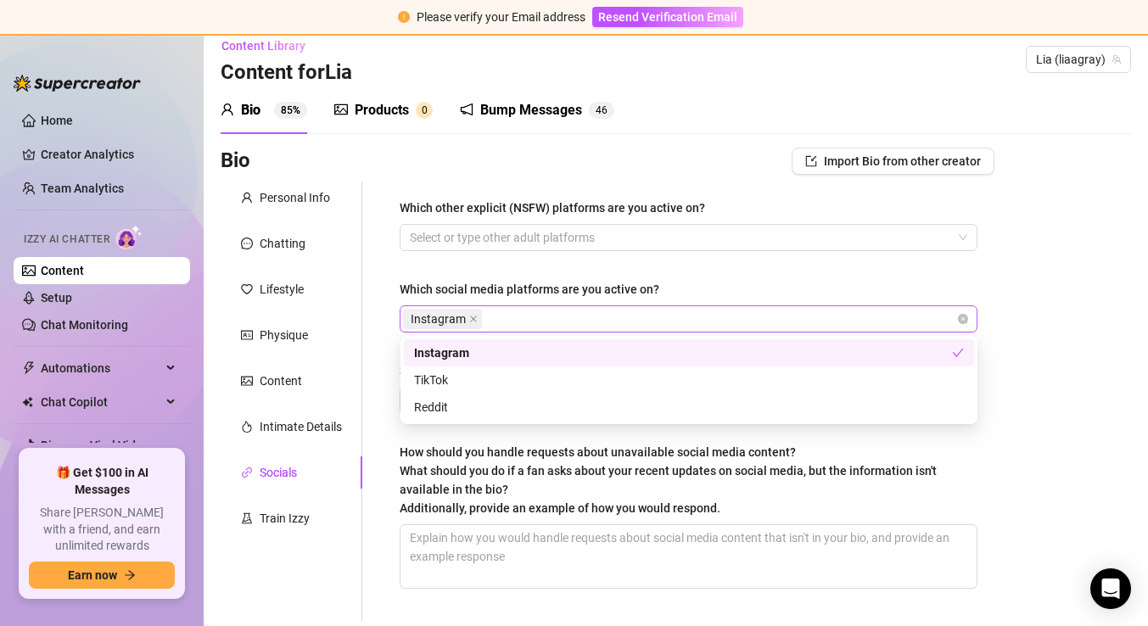
click at [552, 311] on div "Instagram" at bounding box center [679, 319] width 553 height 24
click at [508, 381] on div "TikTok" at bounding box center [689, 380] width 550 height 19
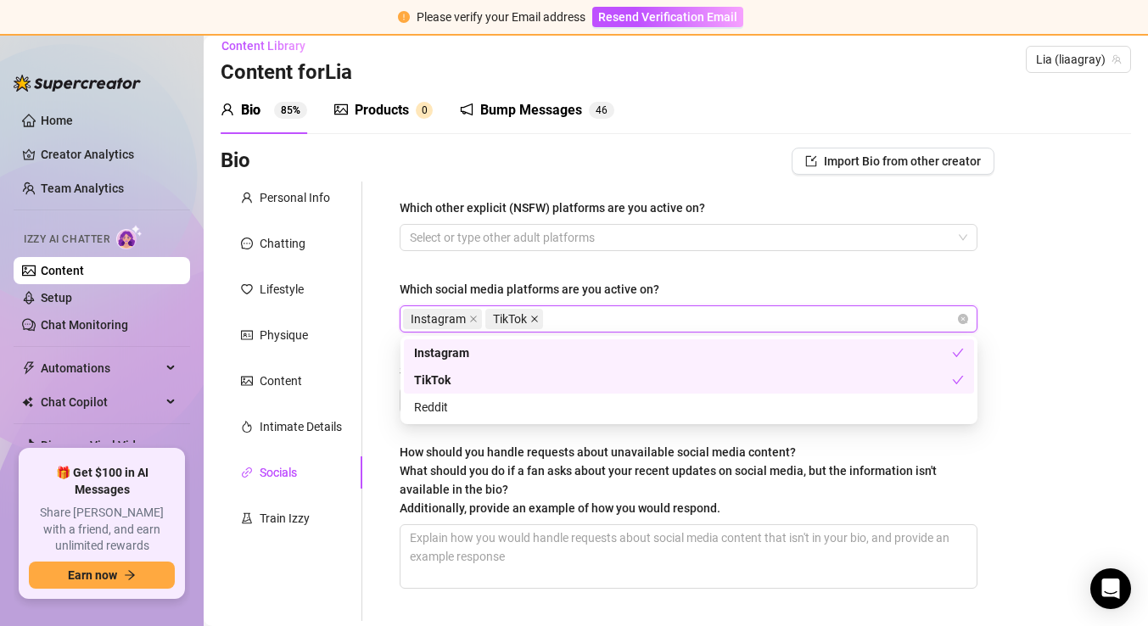
click at [534, 315] on icon "close" at bounding box center [534, 319] width 8 height 8
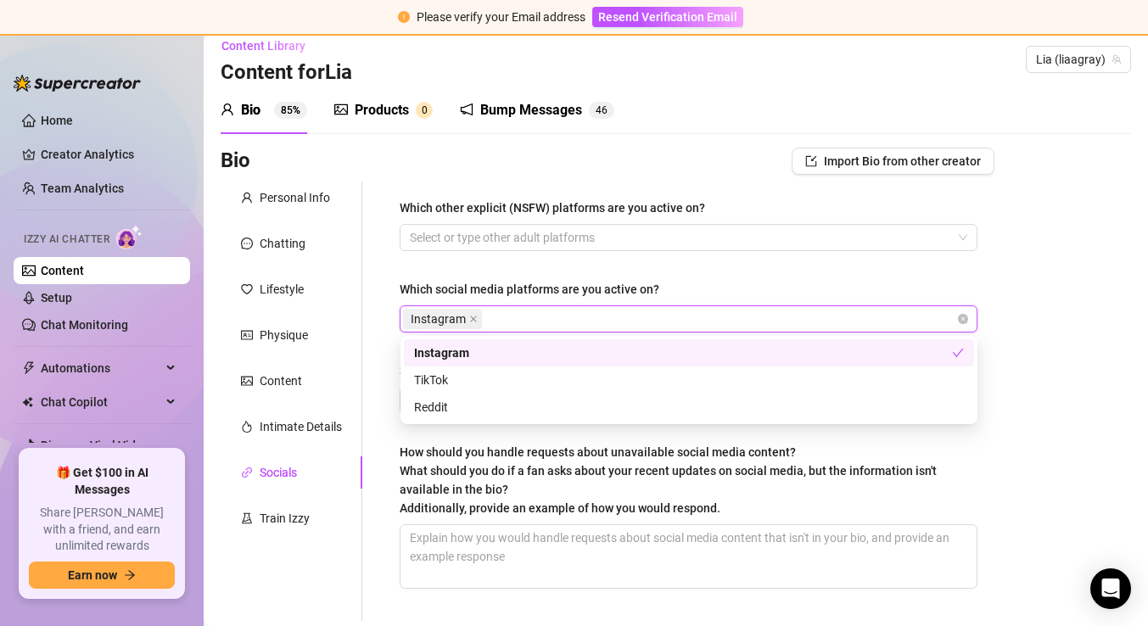
click at [541, 295] on div "Which social media platforms are you active on?" at bounding box center [530, 289] width 260 height 19
click at [489, 309] on input "Which social media platforms are you active on?" at bounding box center [486, 319] width 3 height 20
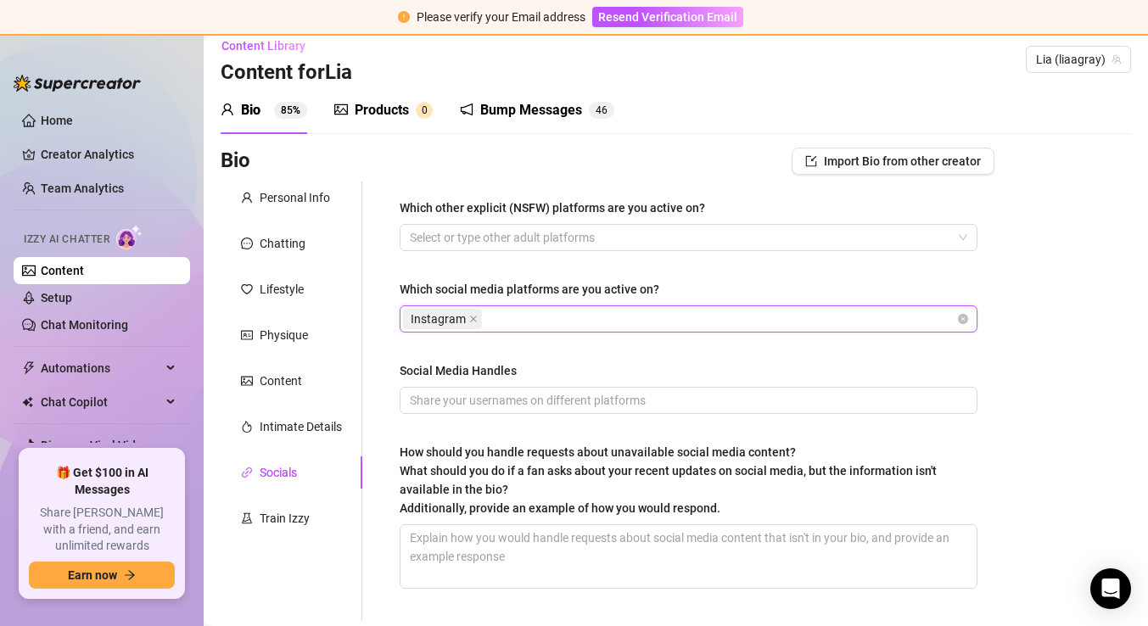
scroll to position [109, 0]
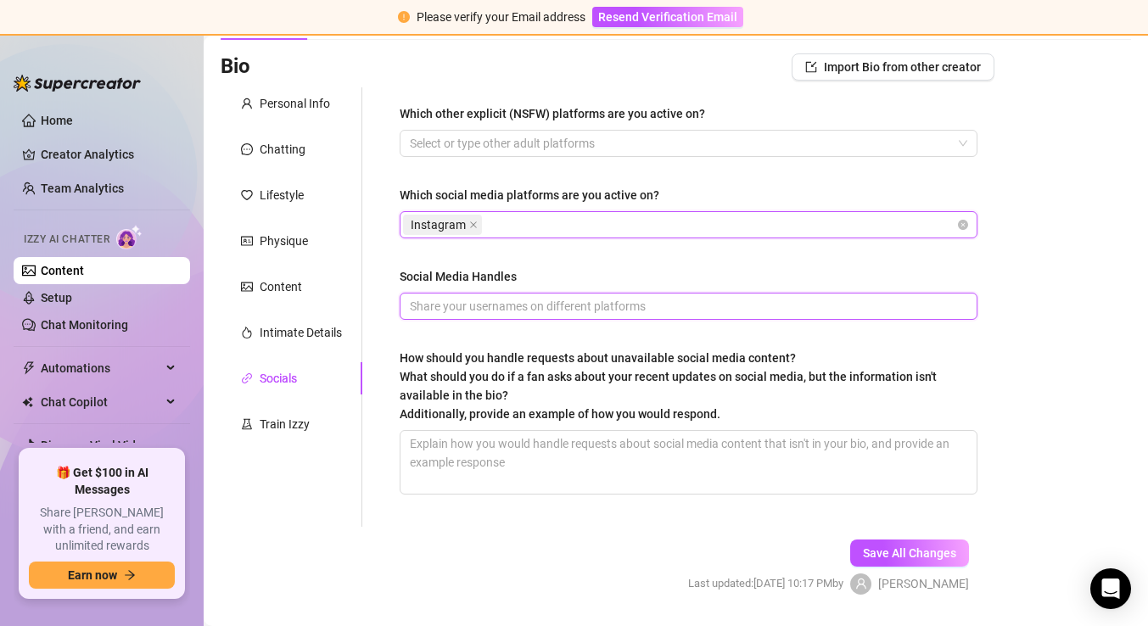
click at [527, 310] on input "Social Media Handles" at bounding box center [687, 306] width 554 height 19
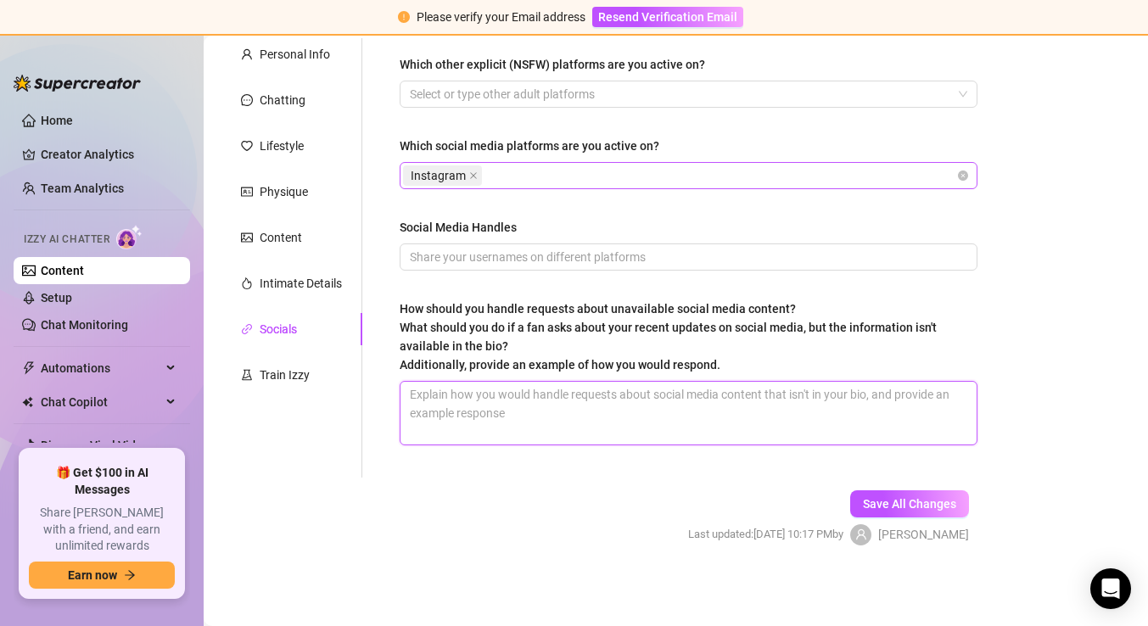
click at [475, 414] on textarea "How should you handle requests about unavailable social media content? What sho…" at bounding box center [688, 413] width 576 height 63
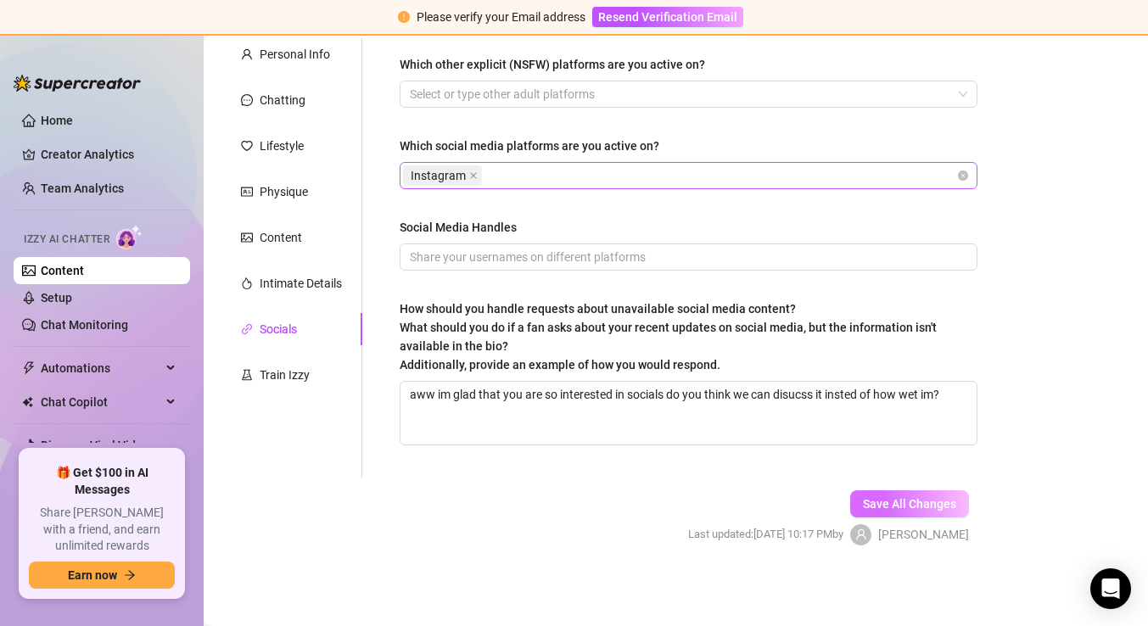
click at [930, 508] on span "Save All Changes" at bounding box center [909, 504] width 93 height 14
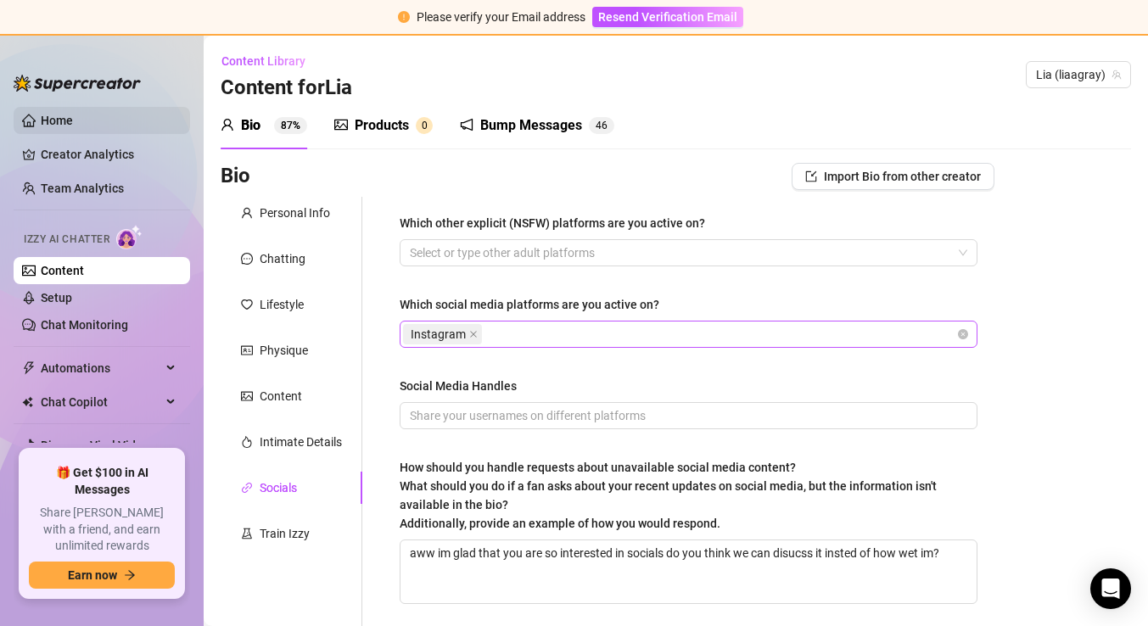
click at [73, 127] on link "Home" at bounding box center [57, 121] width 32 height 14
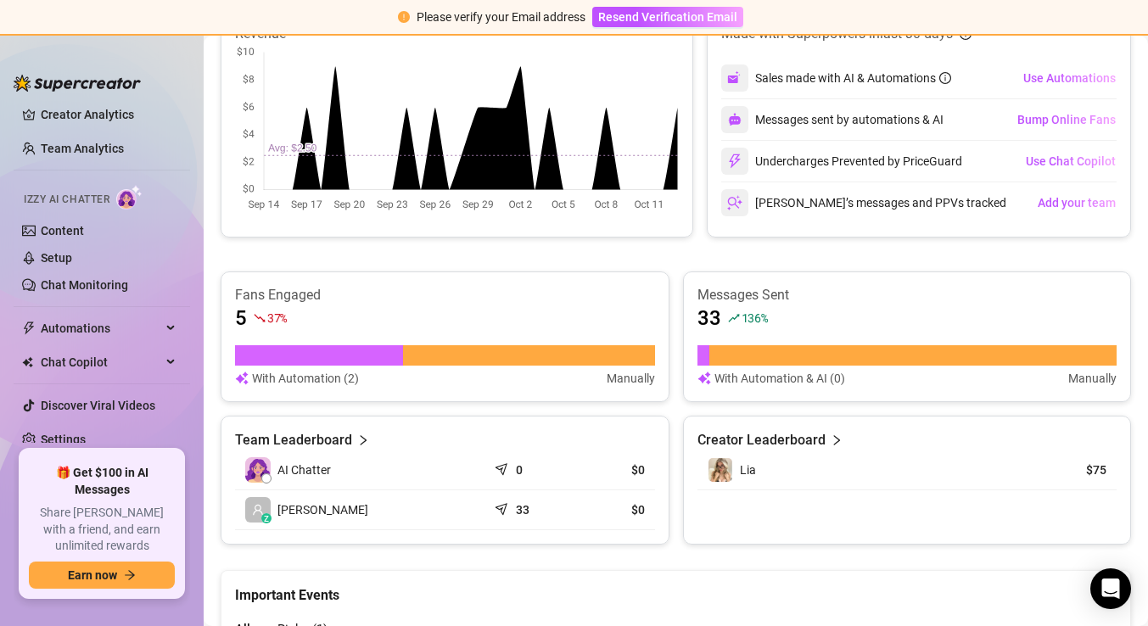
scroll to position [843, 0]
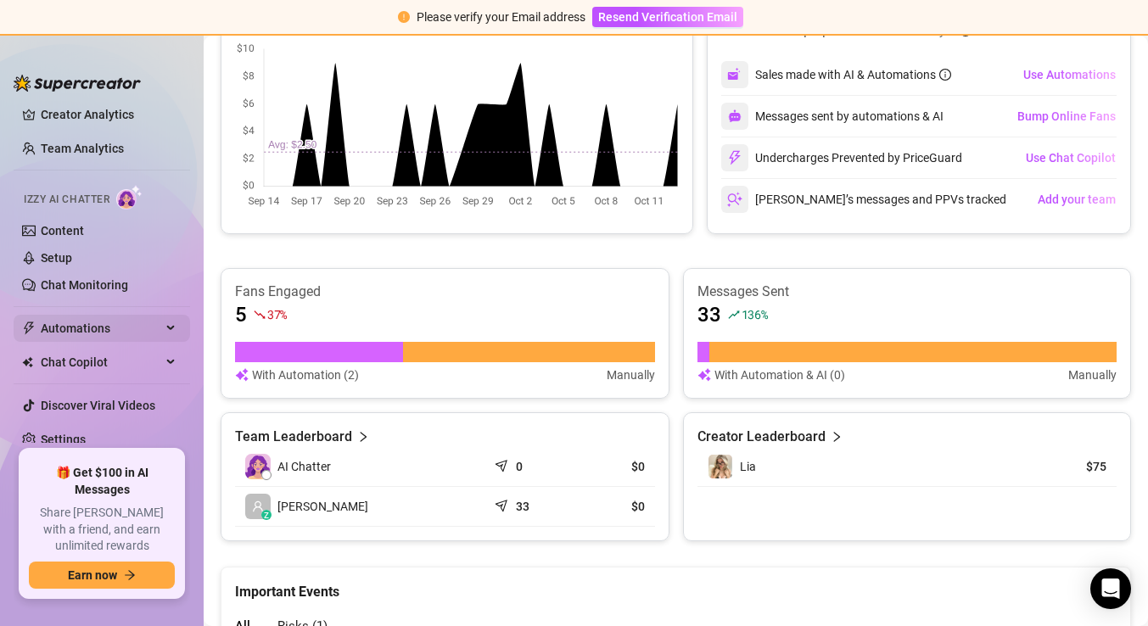
click at [120, 339] on span "Automations" at bounding box center [101, 328] width 120 height 27
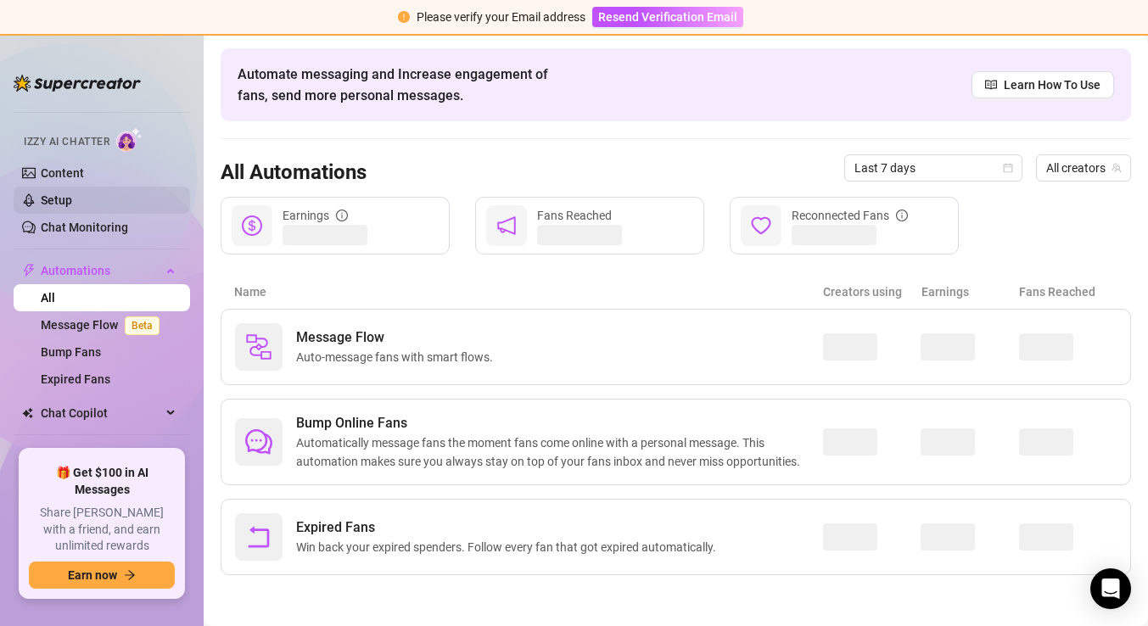
scroll to position [89, 0]
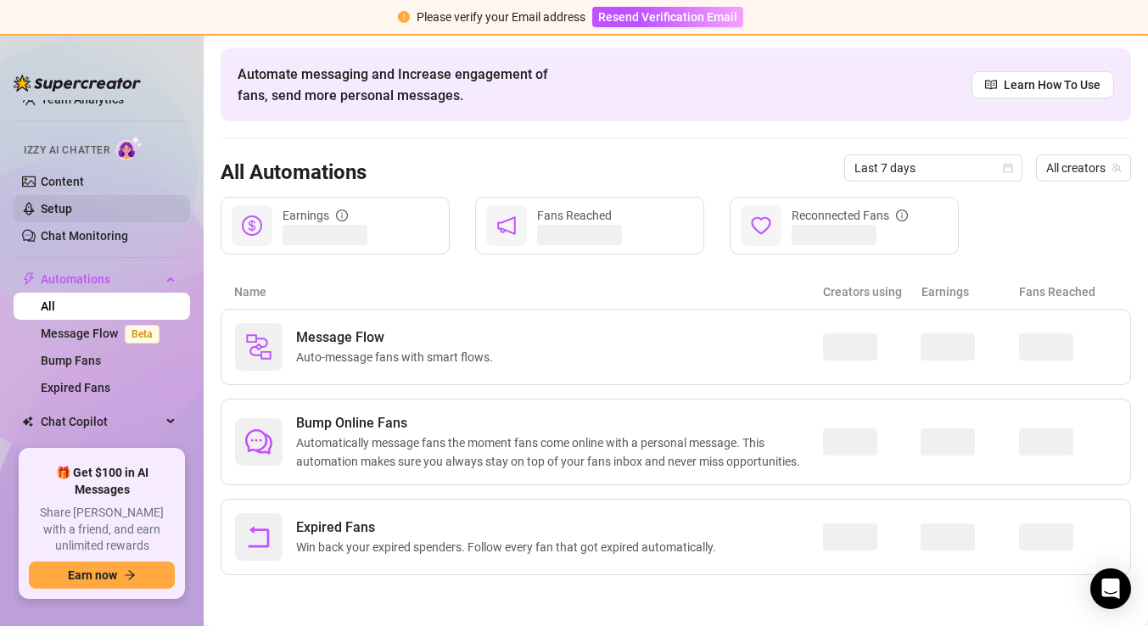
click at [72, 205] on link "Setup" at bounding box center [56, 209] width 31 height 14
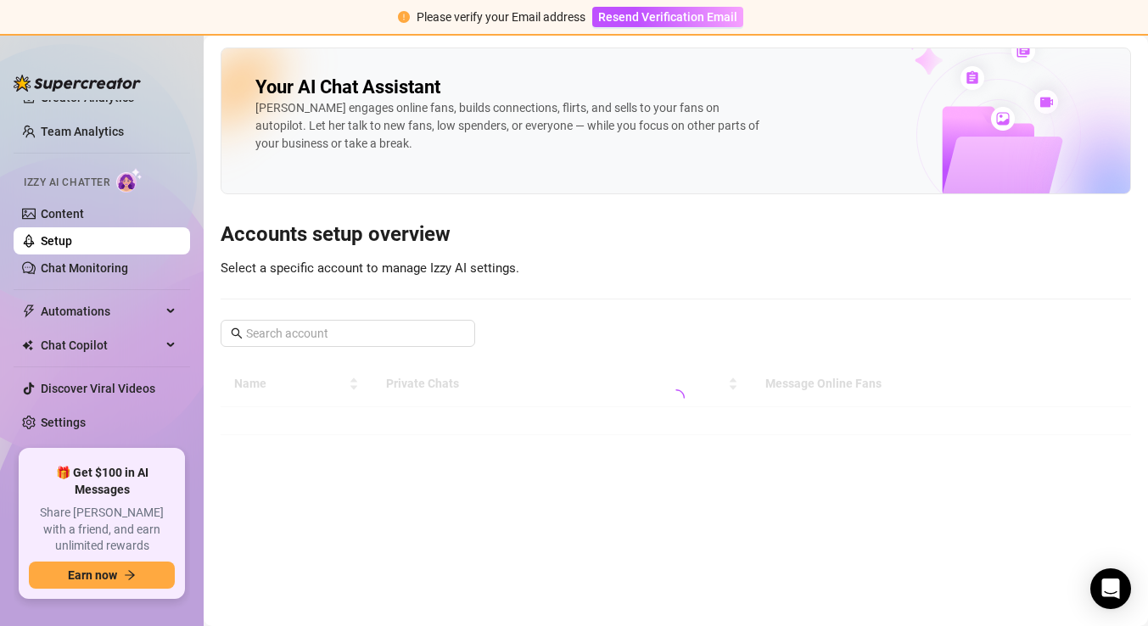
scroll to position [41, 0]
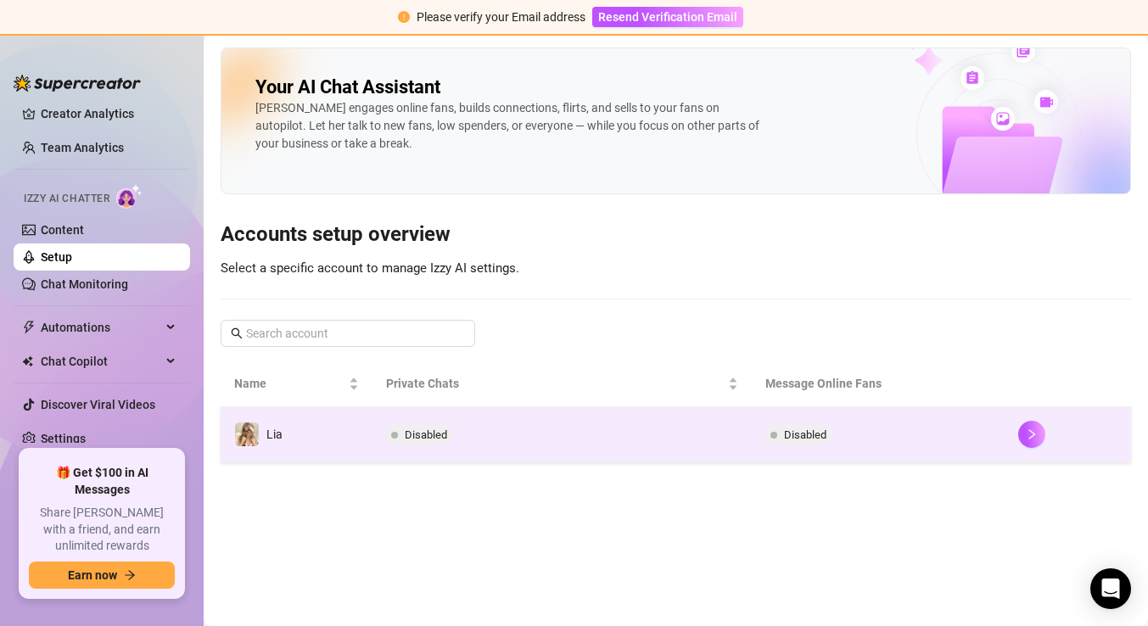
click at [337, 425] on td "Lia" at bounding box center [297, 434] width 152 height 55
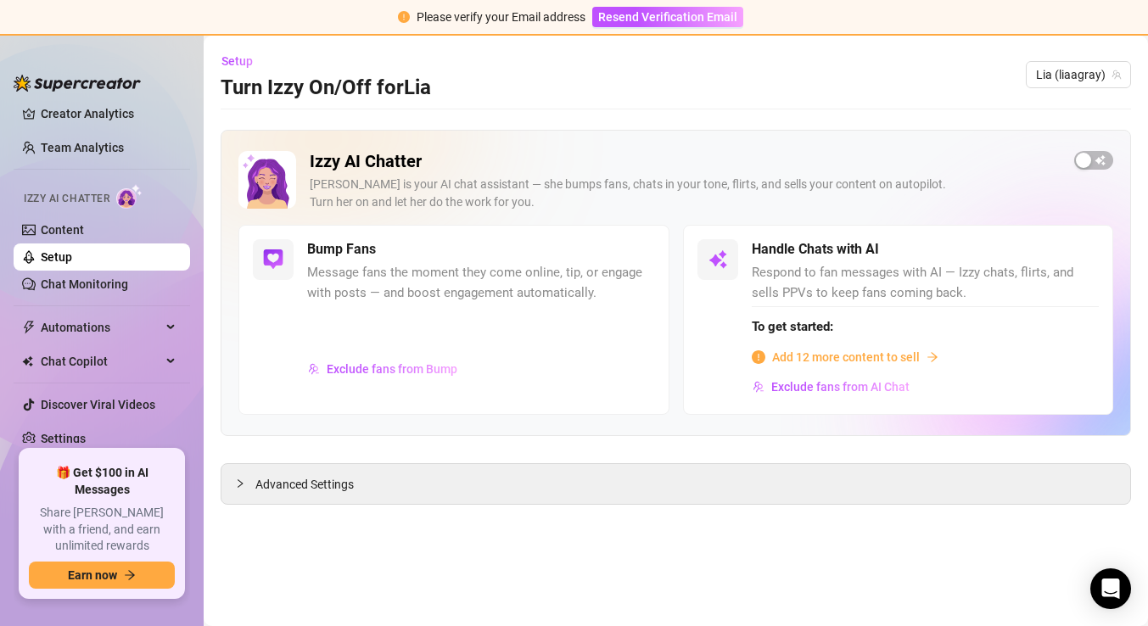
click at [870, 354] on span "Add 12 more content to sell" at bounding box center [846, 357] width 148 height 19
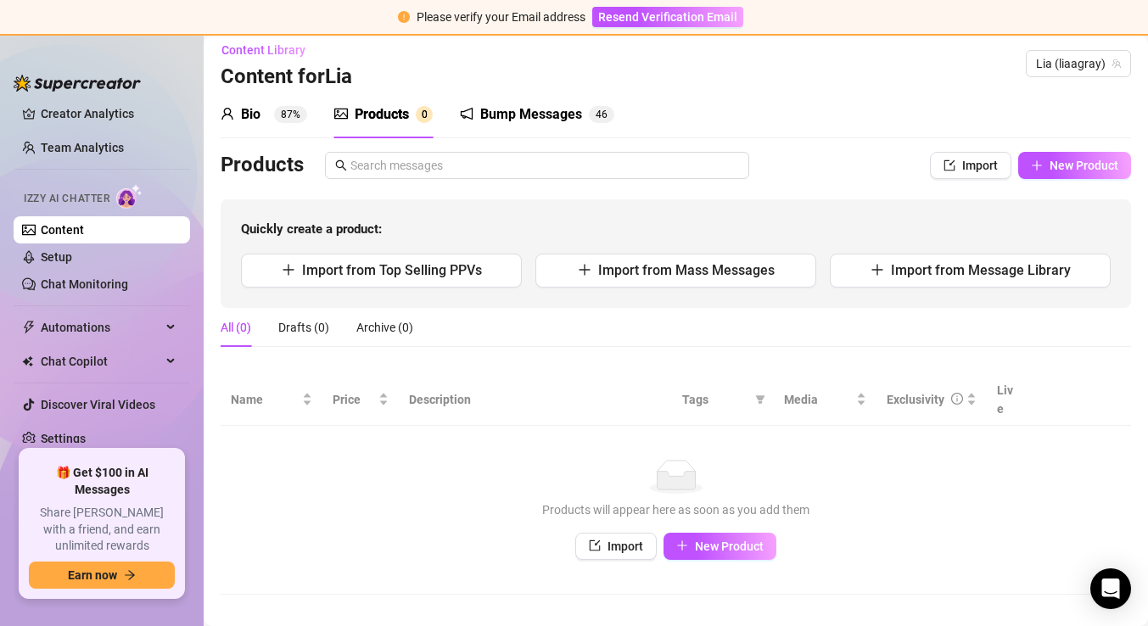
scroll to position [10, 0]
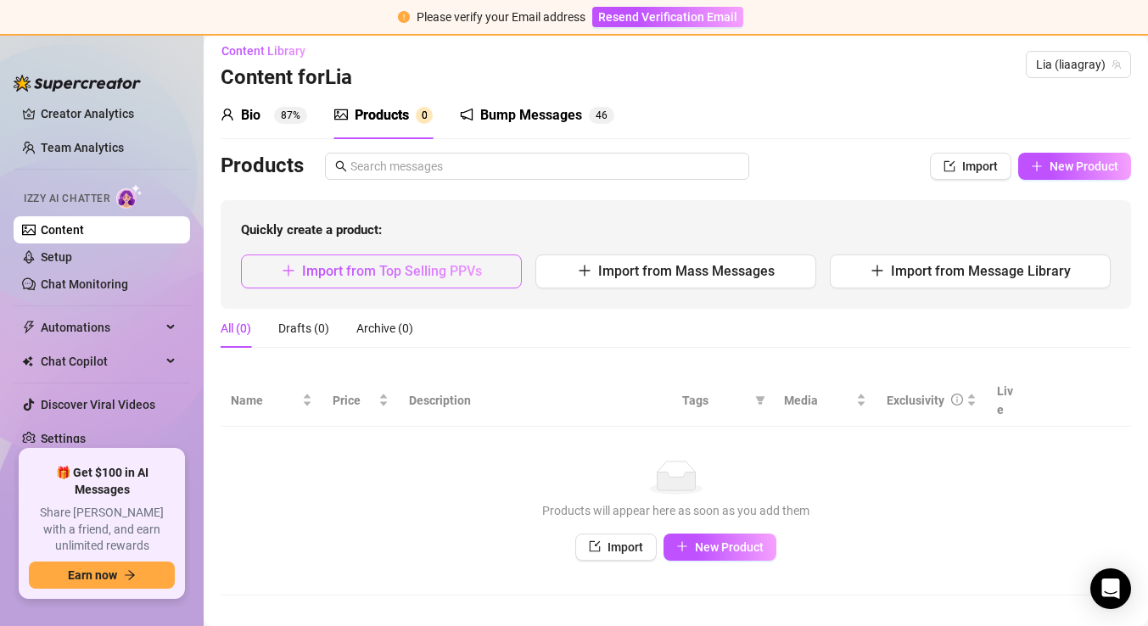
click at [372, 260] on button "Import from Top Selling PPVs" at bounding box center [381, 271] width 281 height 34
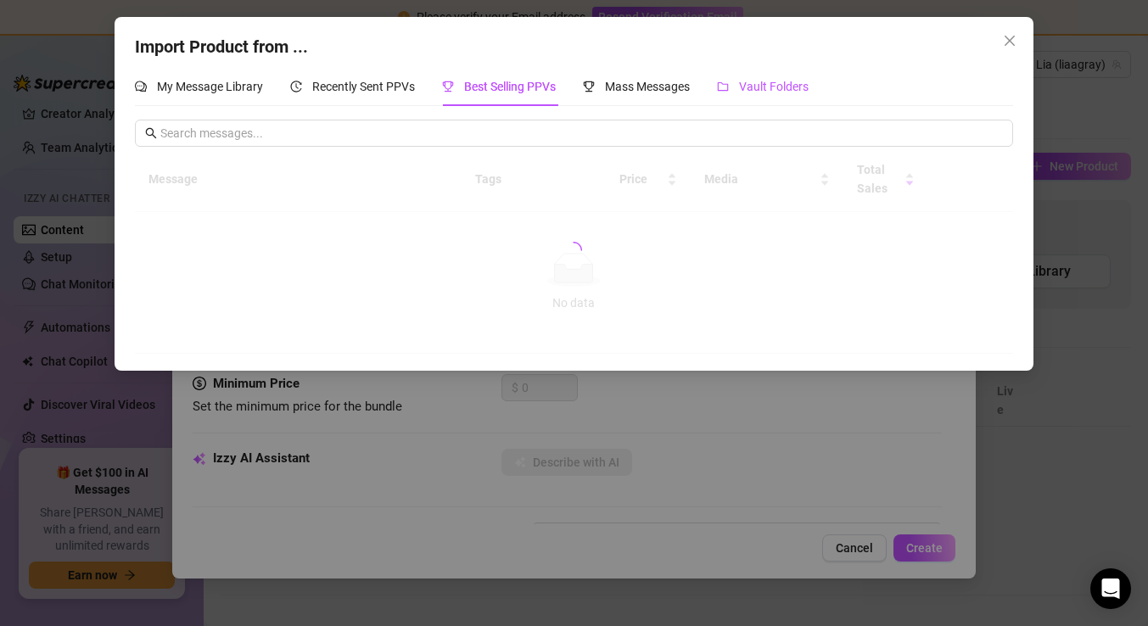
click at [788, 88] on span "Vault Folders" at bounding box center [774, 87] width 70 height 14
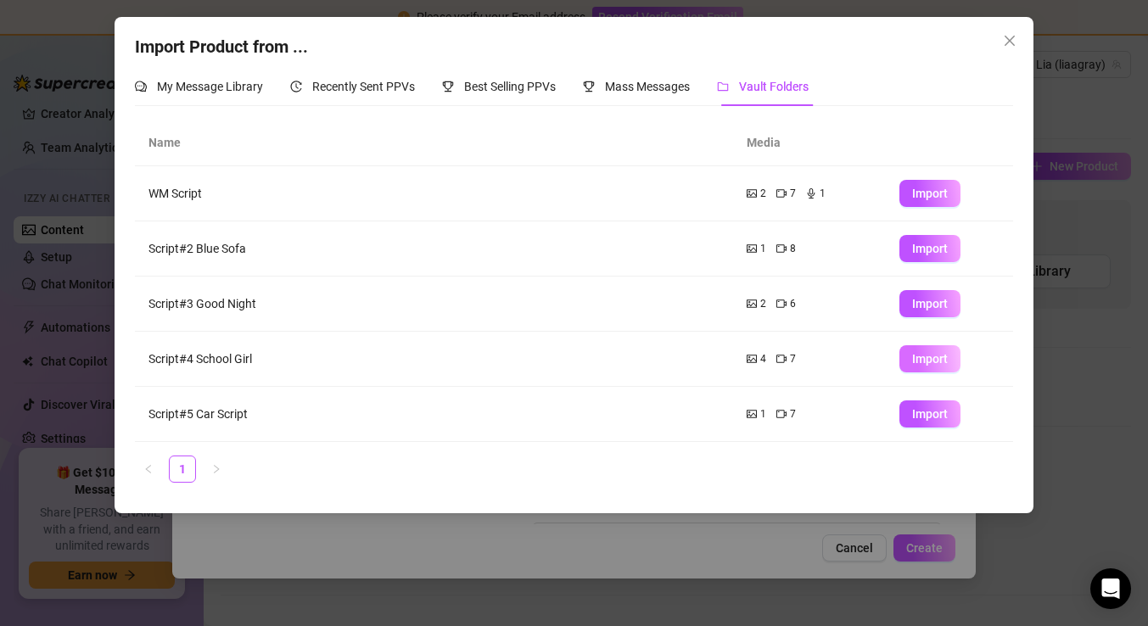
click at [928, 357] on span "Import" at bounding box center [930, 359] width 36 height 14
click at [945, 201] on button "Import" at bounding box center [929, 193] width 61 height 27
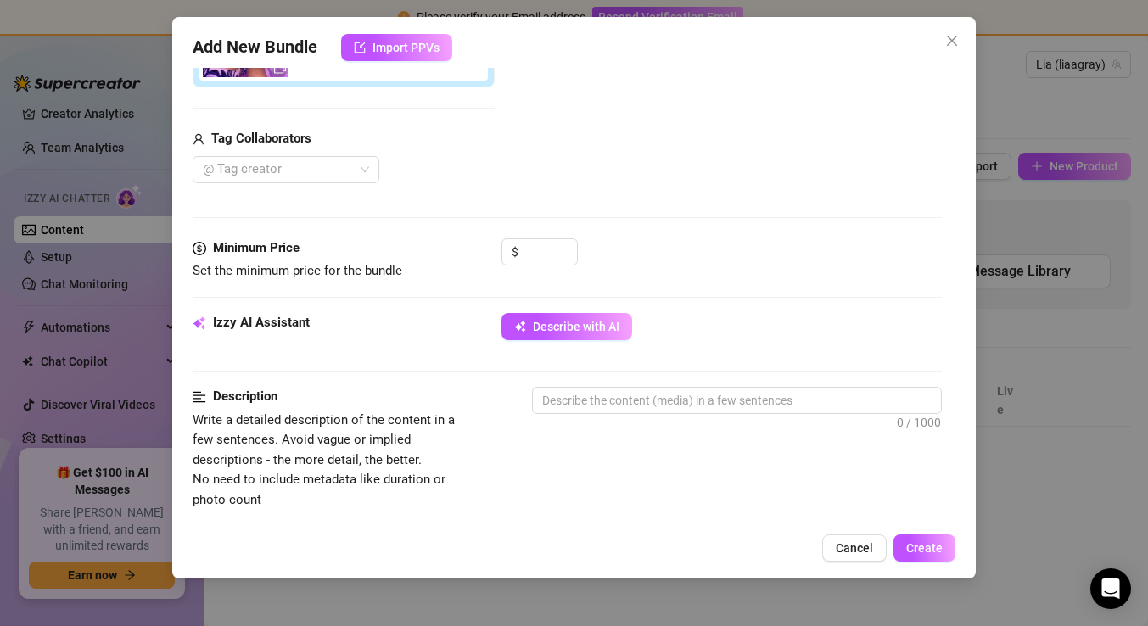
scroll to position [585, 0]
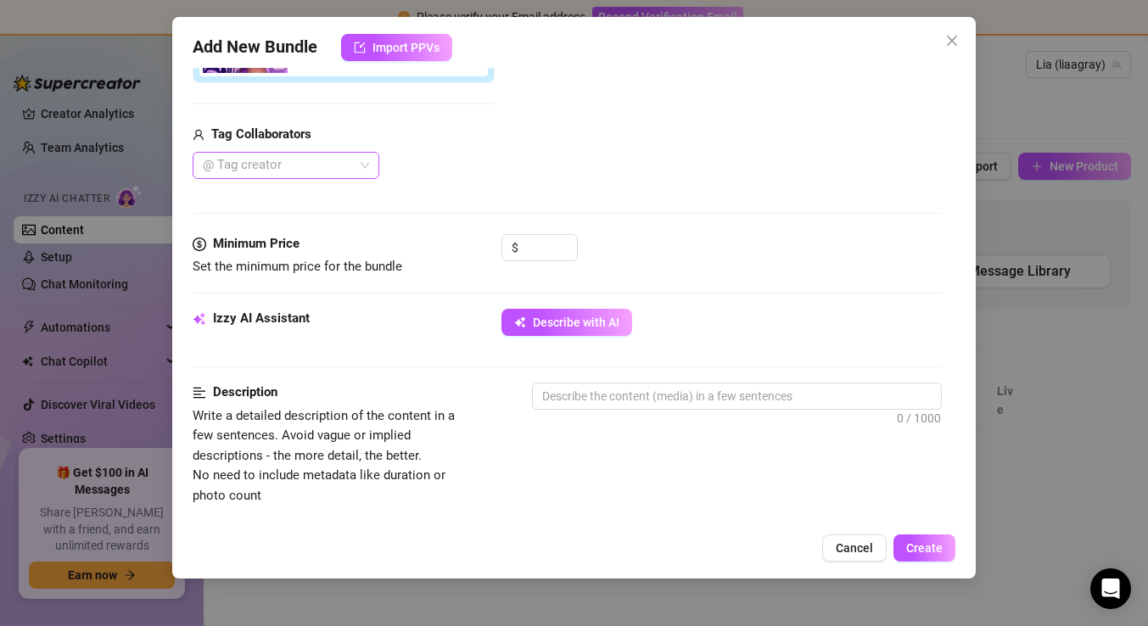
click at [277, 155] on div at bounding box center [277, 166] width 162 height 24
click at [267, 201] on div "Lila Blake✨" at bounding box center [285, 199] width 159 height 19
click at [315, 165] on icon "Close" at bounding box center [319, 165] width 8 height 8
click at [531, 244] on input at bounding box center [549, 247] width 55 height 25
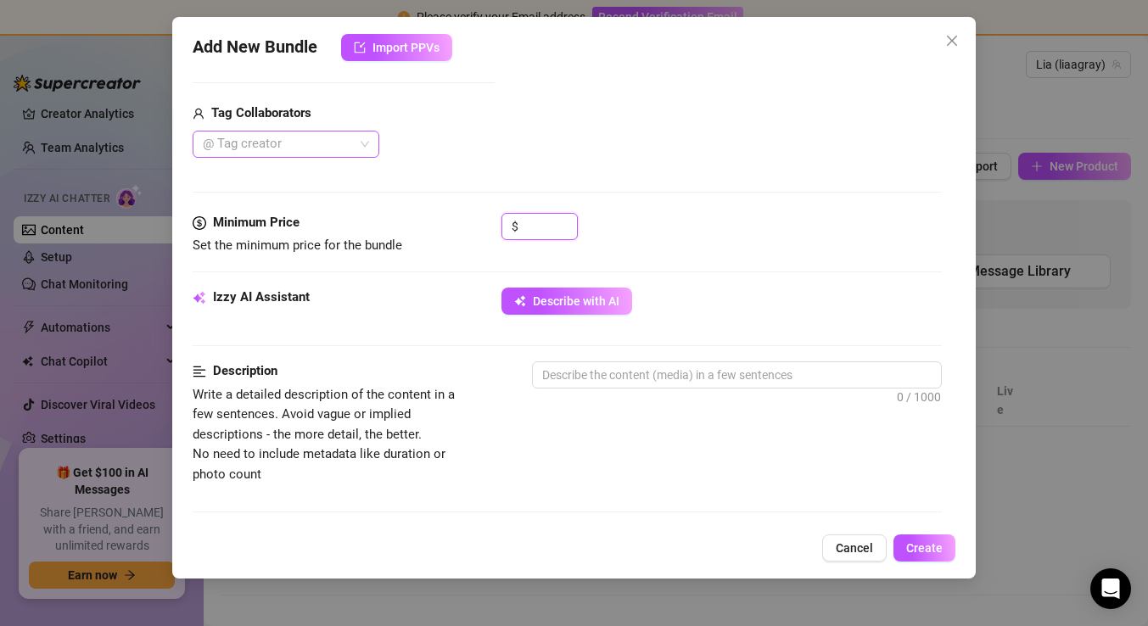
scroll to position [606, 0]
click at [781, 224] on div "$ 25" at bounding box center [721, 235] width 440 height 42
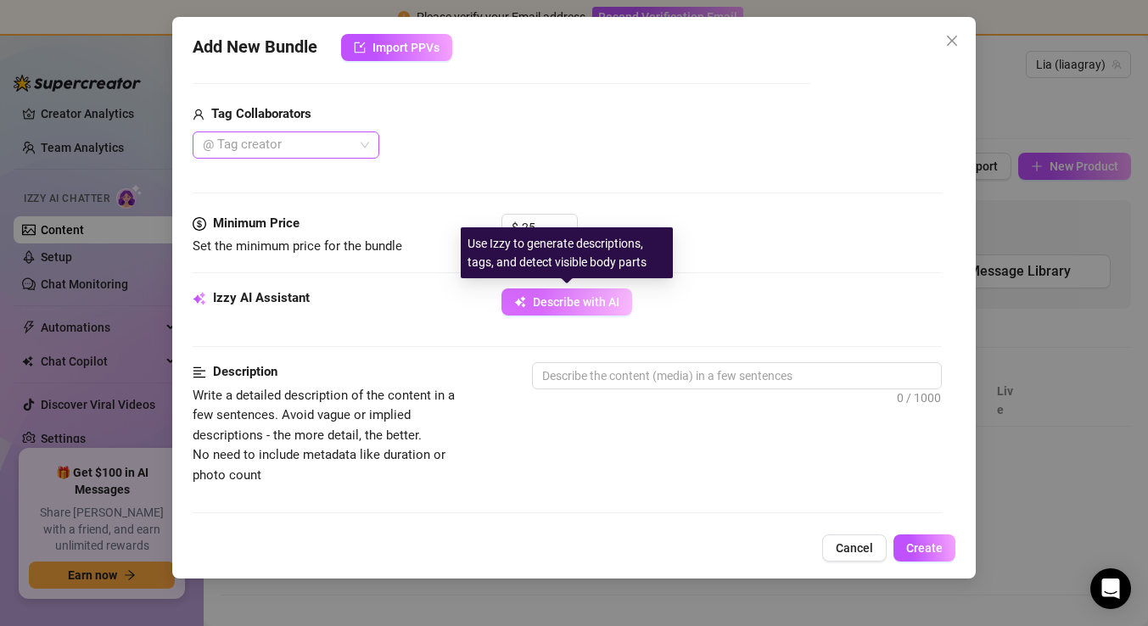
click at [587, 305] on span "Describe with AI" at bounding box center [576, 302] width 87 height 14
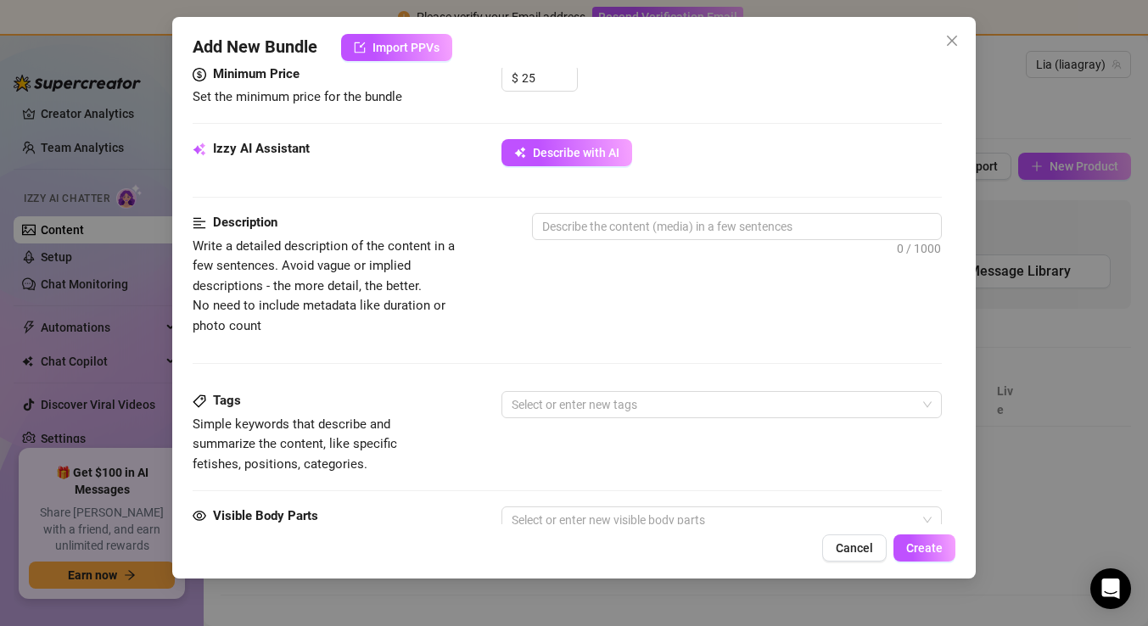
scroll to position [754, 0]
click at [616, 230] on textarea at bounding box center [737, 227] width 408 height 25
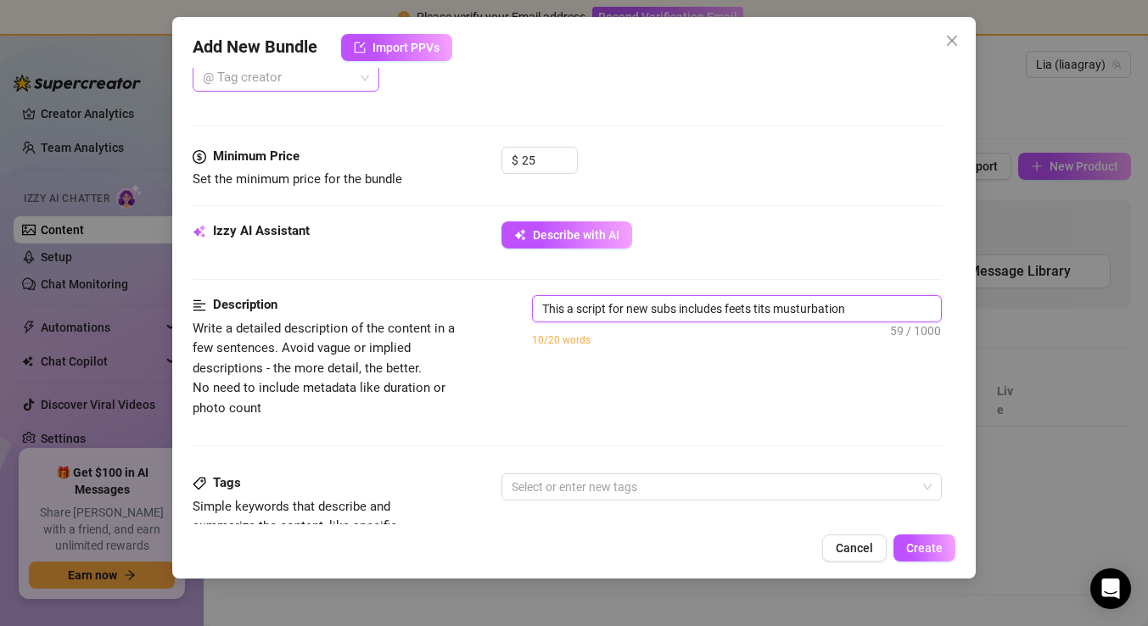
scroll to position [829, 0]
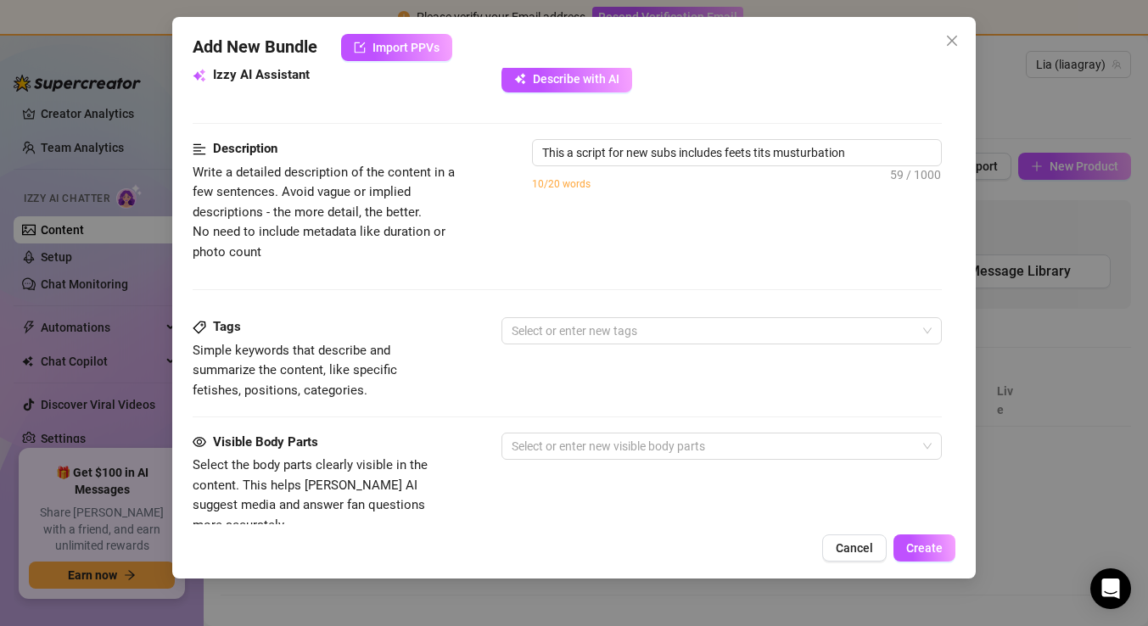
click at [699, 254] on div "Description Write a detailed description of the content in a few sentences. Avo…" at bounding box center [567, 200] width 749 height 123
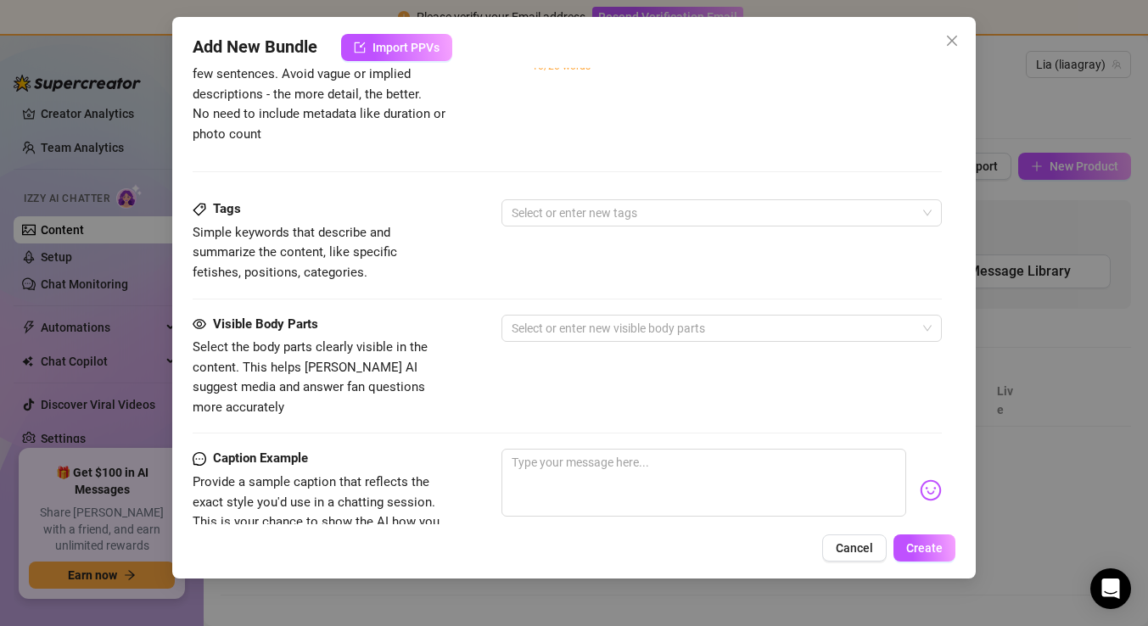
scroll to position [972, 0]
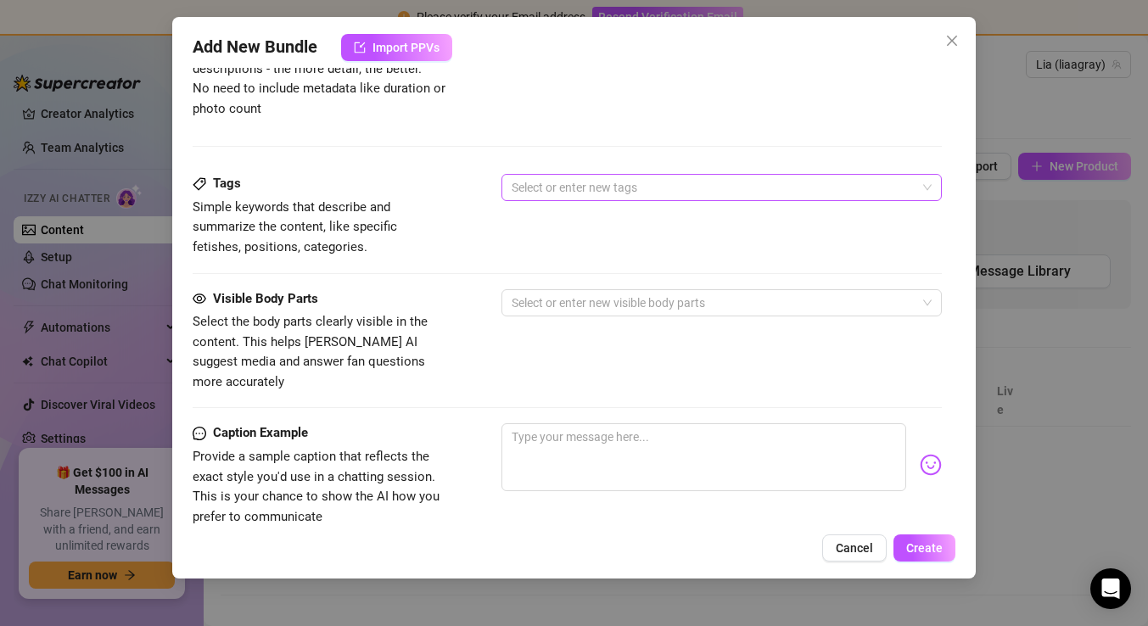
click at [607, 193] on div at bounding box center [713, 188] width 416 height 24
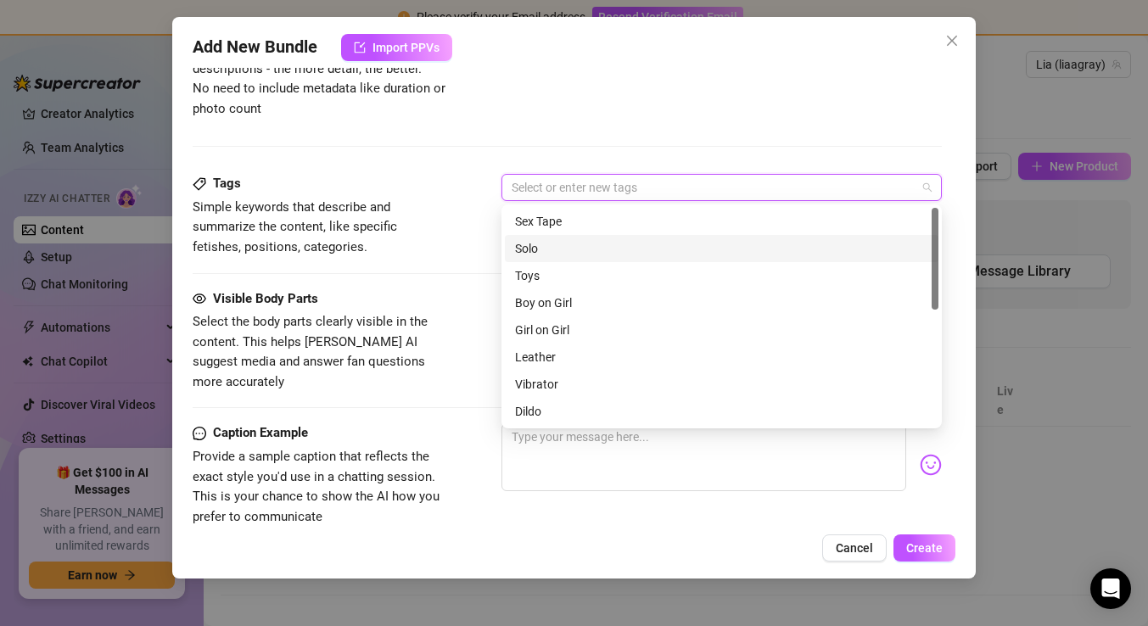
click at [582, 249] on div "Solo" at bounding box center [721, 248] width 413 height 19
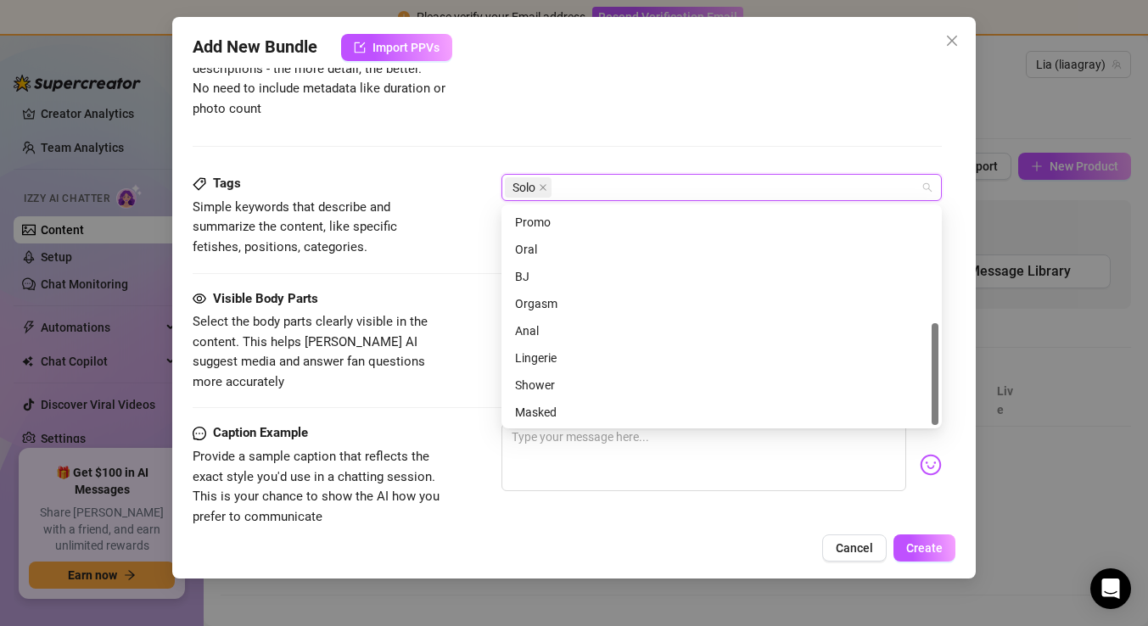
scroll to position [244, 0]
click at [397, 232] on span "Simple keywords that describe and summarize the content, like specific fetishes…" at bounding box center [295, 226] width 204 height 55
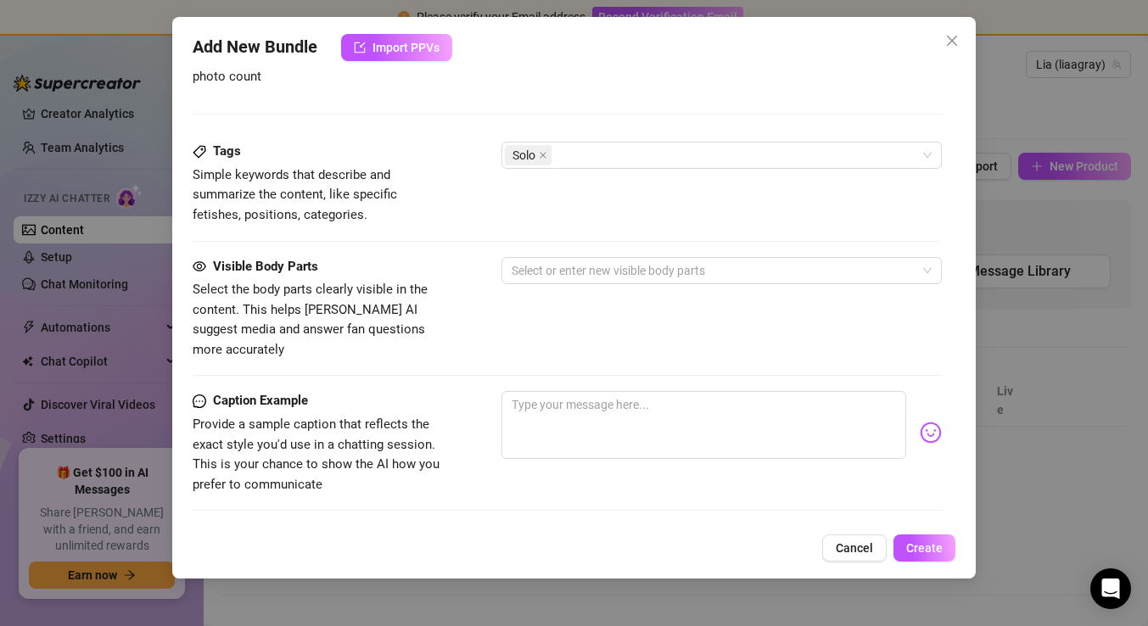
scroll to position [1005, 0]
click at [565, 268] on div at bounding box center [713, 270] width 416 height 24
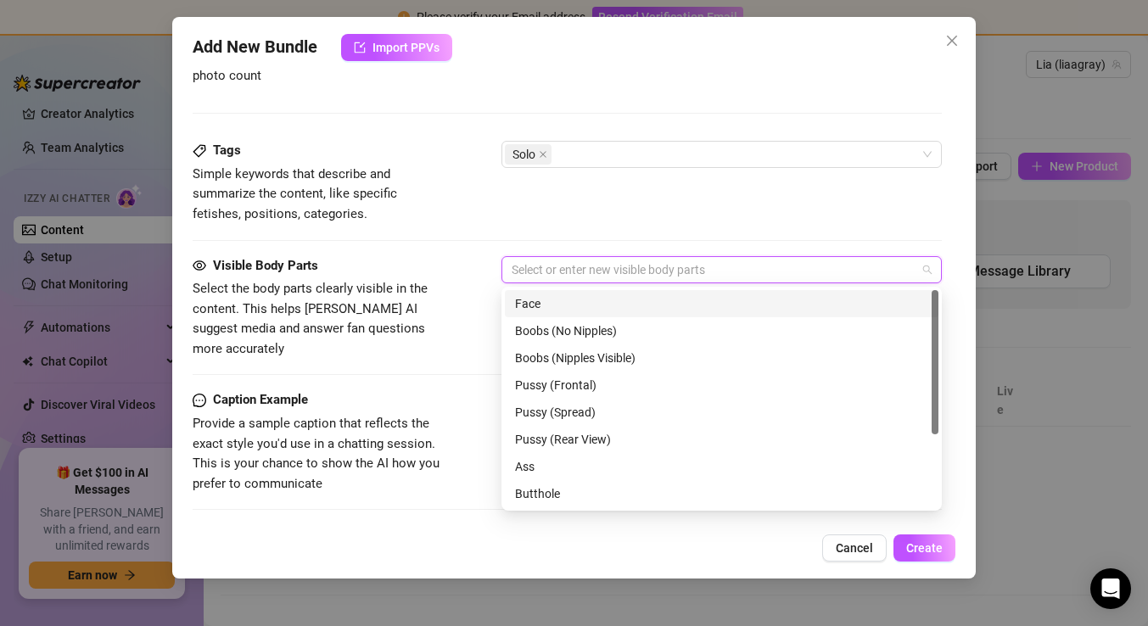
click at [565, 297] on div "Face" at bounding box center [721, 303] width 413 height 19
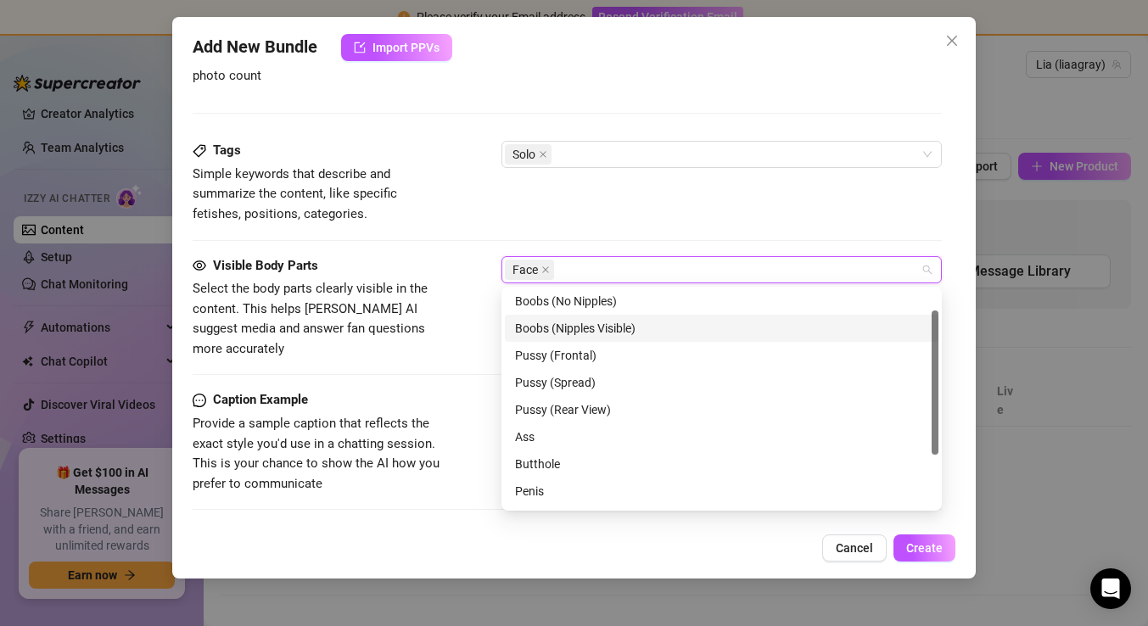
scroll to position [31, 0]
click at [590, 328] on div "Boobs (Nipples Visible)" at bounding box center [721, 326] width 413 height 19
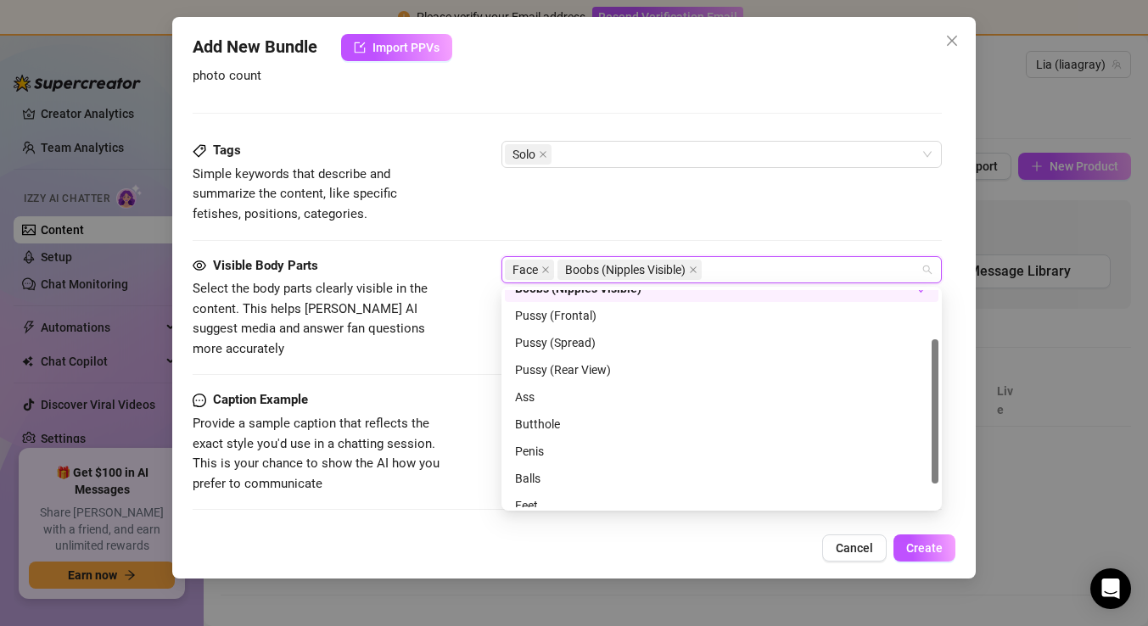
scroll to position [76, 0]
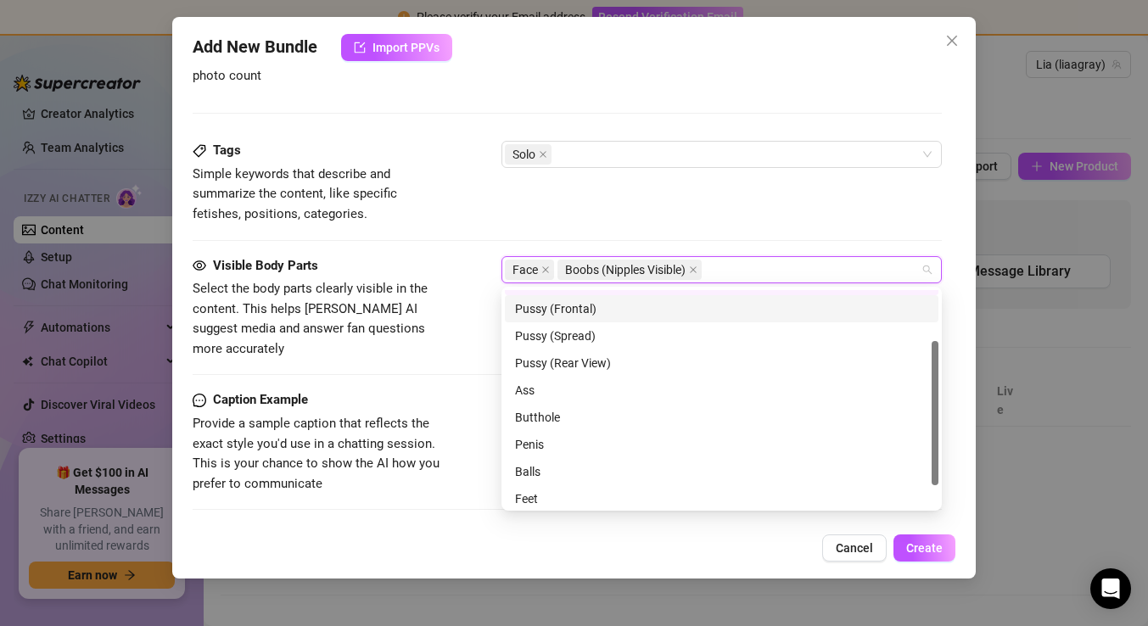
click at [634, 314] on div "Pussy (Frontal)" at bounding box center [721, 308] width 413 height 19
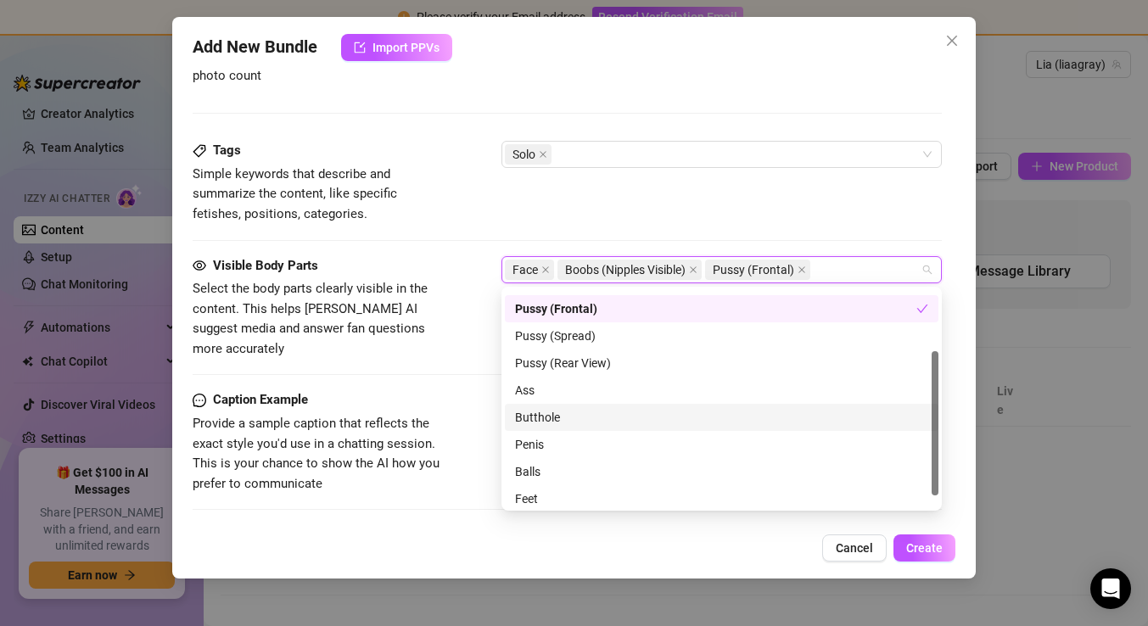
scroll to position [109, 0]
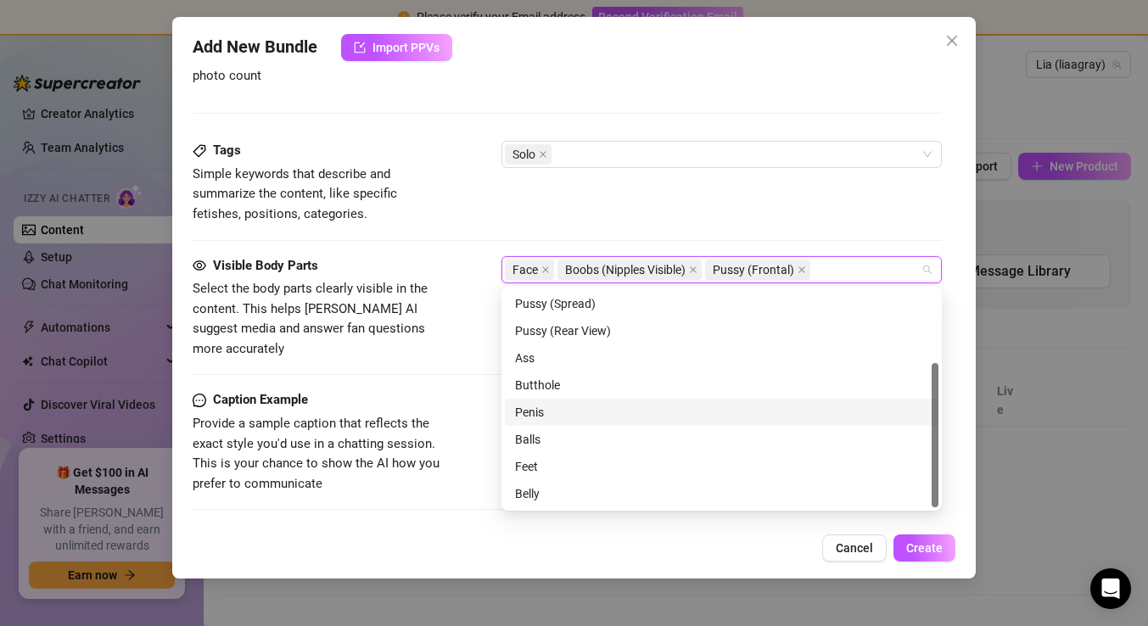
click at [416, 308] on span "Select the body parts clearly visible in the content. This helps Izzy AI sugges…" at bounding box center [310, 319] width 235 height 76
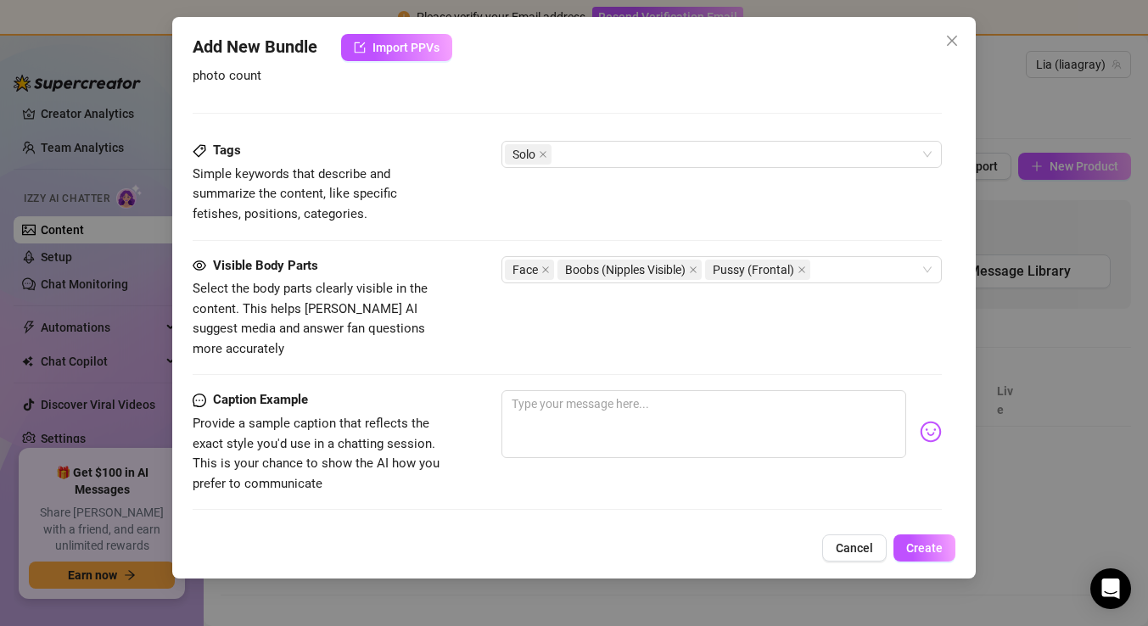
scroll to position [1142, 0]
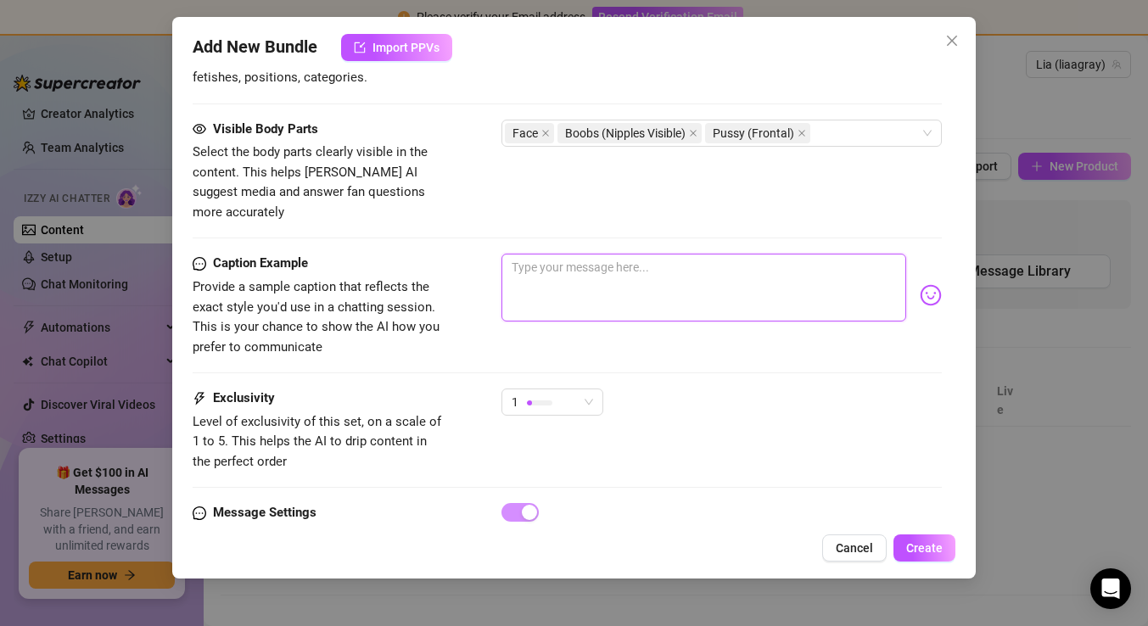
click at [572, 254] on textarea at bounding box center [703, 288] width 405 height 68
click at [605, 254] on textarea at bounding box center [703, 288] width 405 height 68
click at [450, 273] on div "Caption Example Provide a sample caption that reflects the exact style you'd us…" at bounding box center [567, 305] width 749 height 103
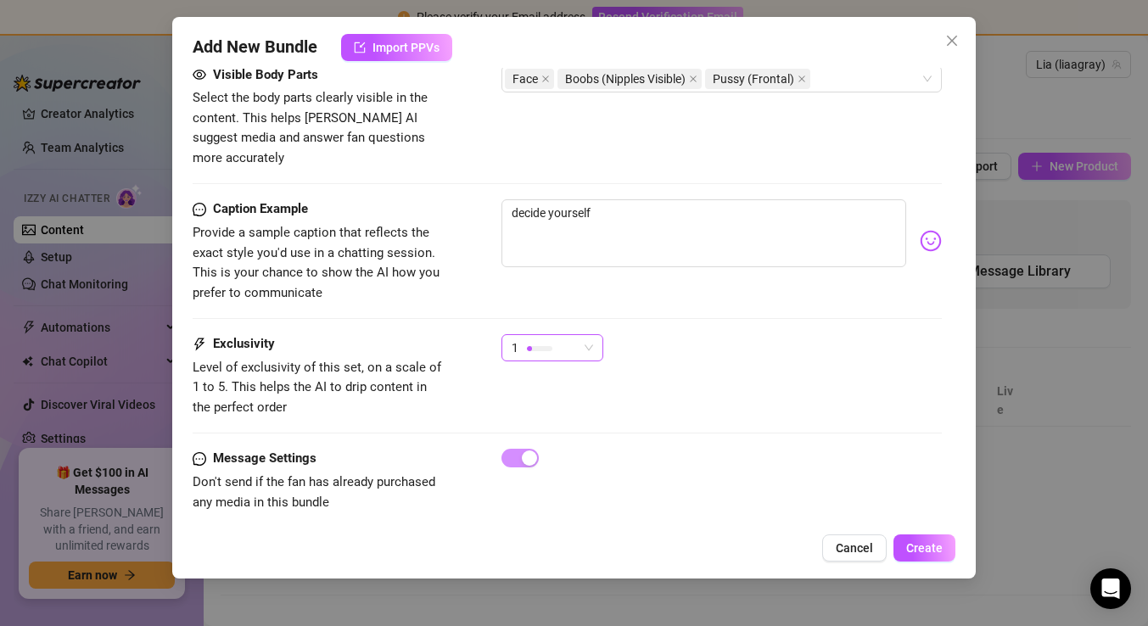
click at [585, 335] on span "1" at bounding box center [552, 347] width 81 height 25
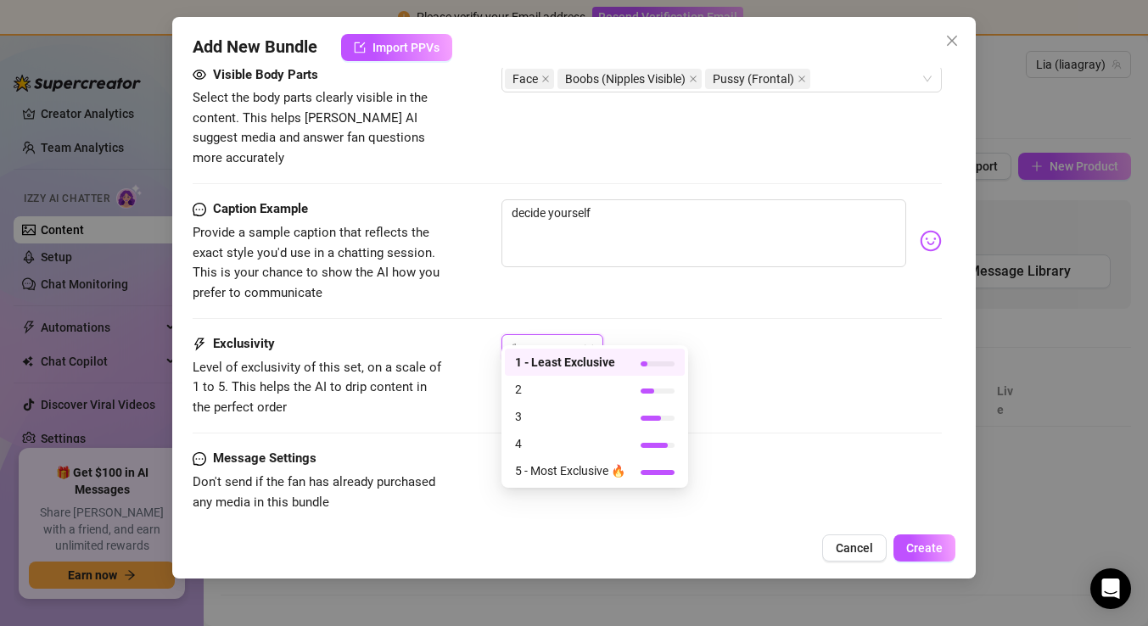
click at [585, 335] on span "1" at bounding box center [552, 347] width 81 height 25
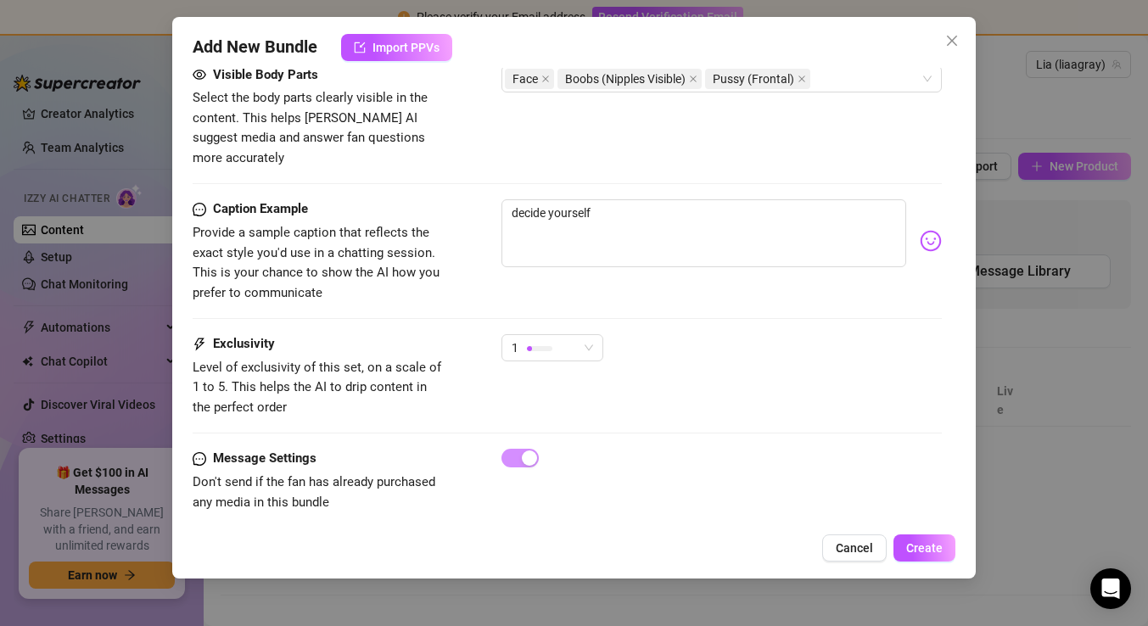
click at [523, 422] on div "Exclusivity Level of exclusivity of this set, on a scale of 1 to 5. This helps …" at bounding box center [567, 391] width 749 height 115
click at [456, 449] on div "Message Settings Don't send if the fan has already purchased any media in this …" at bounding box center [567, 481] width 749 height 64
click at [548, 355] on div "1" at bounding box center [552, 355] width 102 height 42
click at [562, 335] on div "1" at bounding box center [545, 347] width 66 height 25
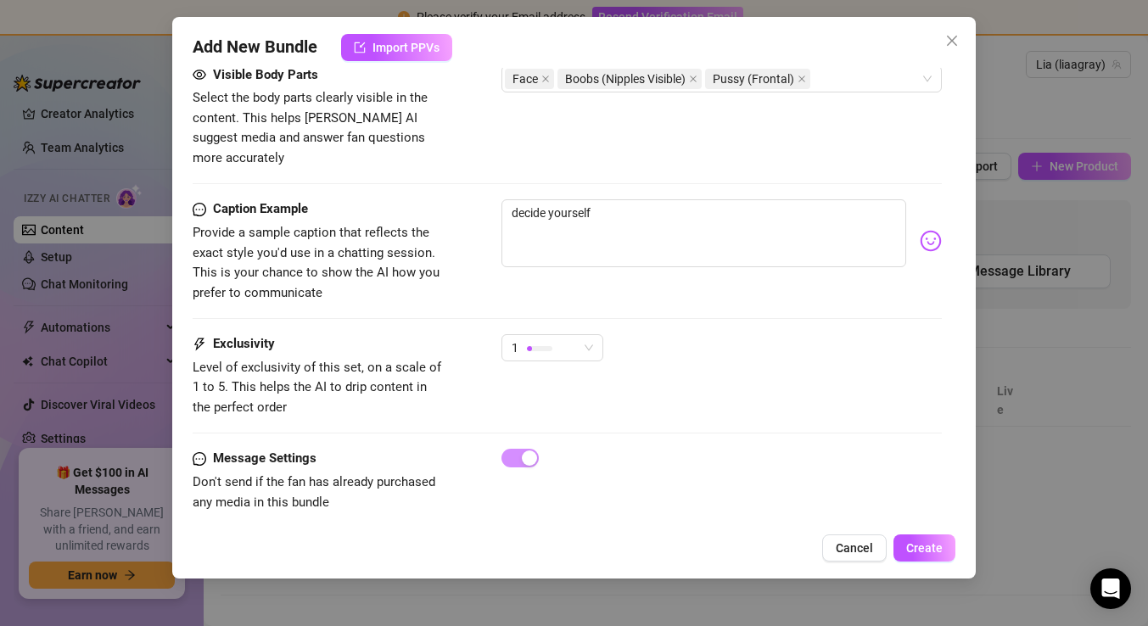
click at [453, 449] on div "Message Settings Don't send if the fan has already purchased any media in this …" at bounding box center [567, 481] width 749 height 64
click at [925, 555] on button "Create" at bounding box center [924, 547] width 62 height 27
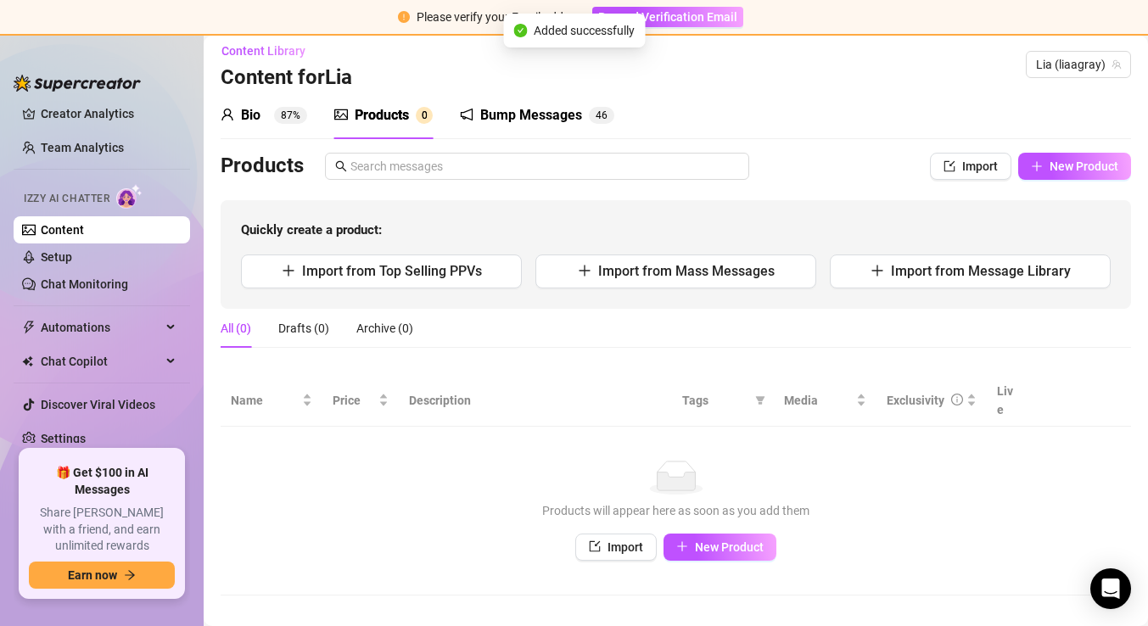
scroll to position [0, 0]
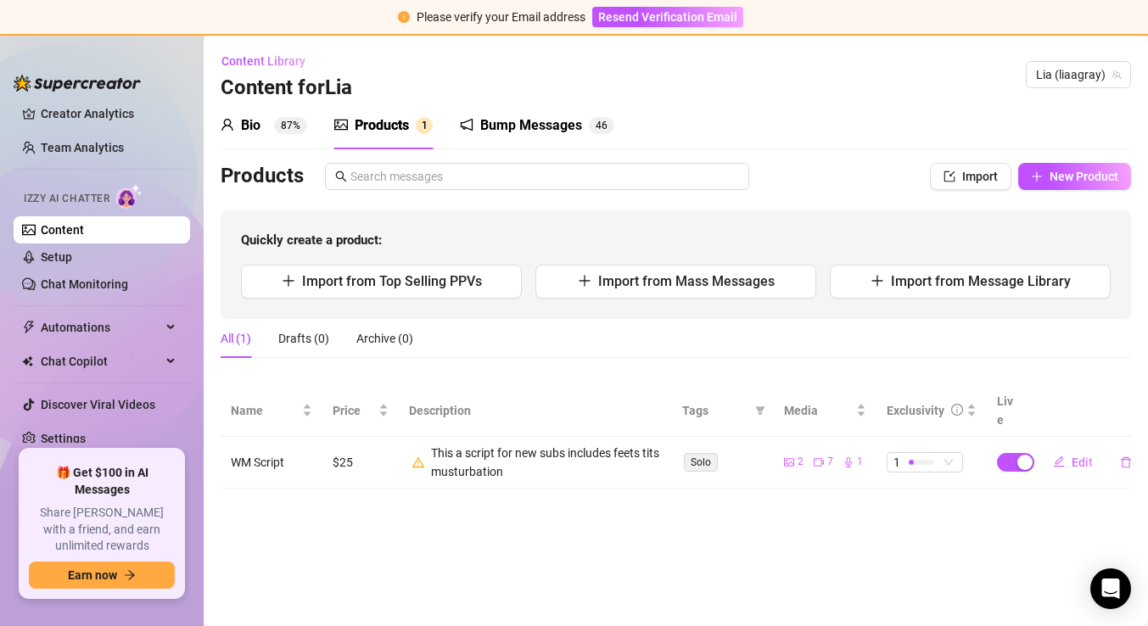
click at [65, 227] on link "Content" at bounding box center [62, 230] width 43 height 14
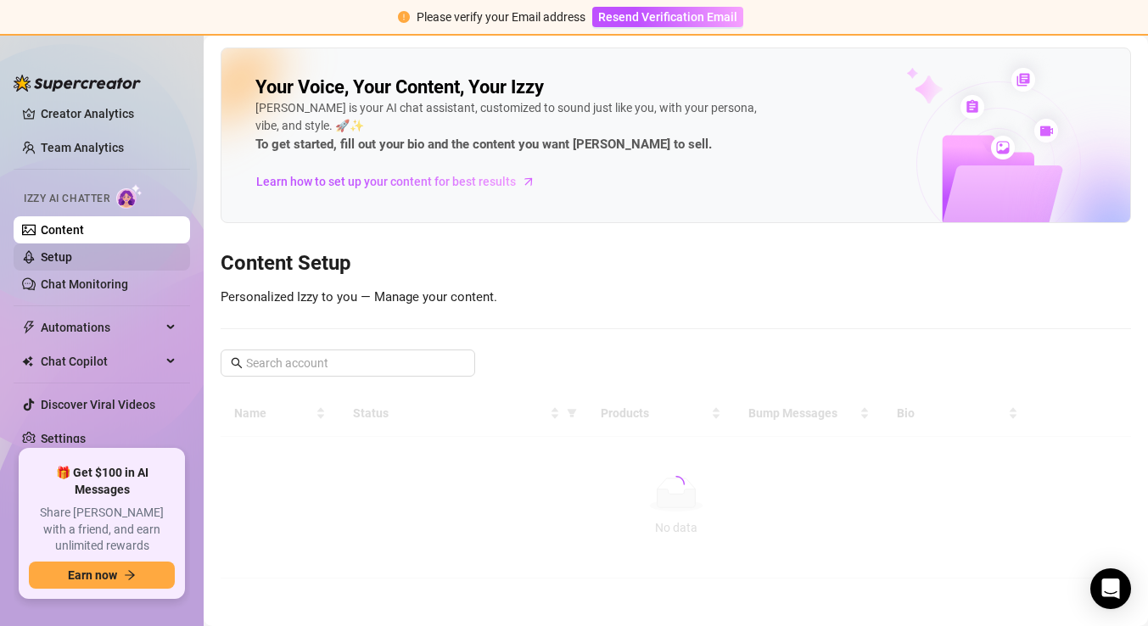
click at [72, 258] on link "Setup" at bounding box center [56, 257] width 31 height 14
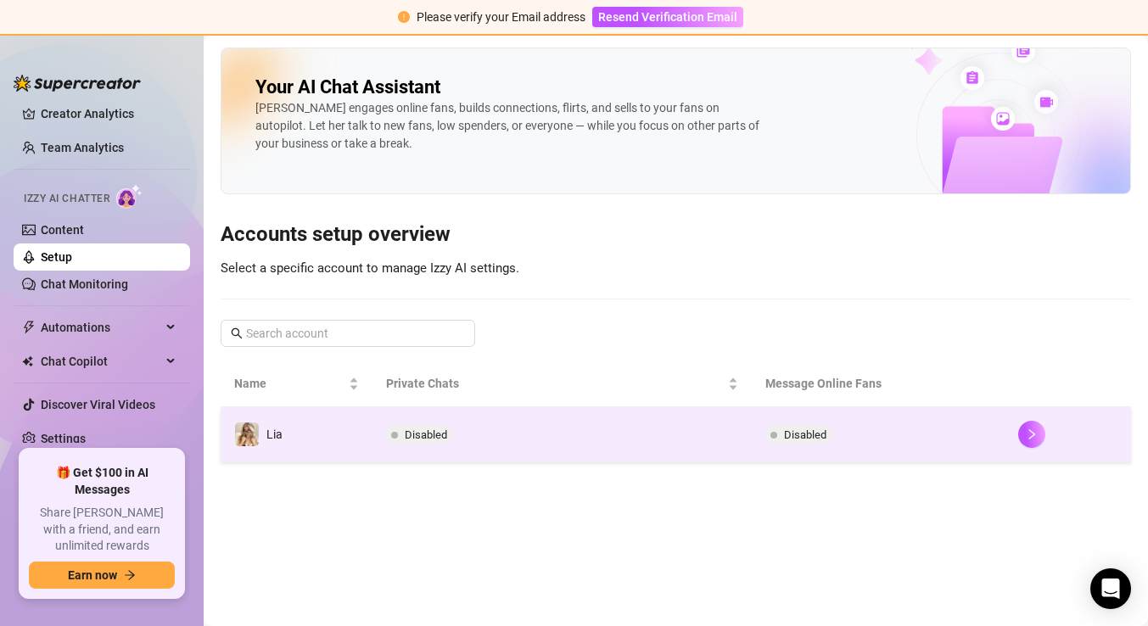
click at [348, 425] on td "Lia" at bounding box center [297, 434] width 152 height 55
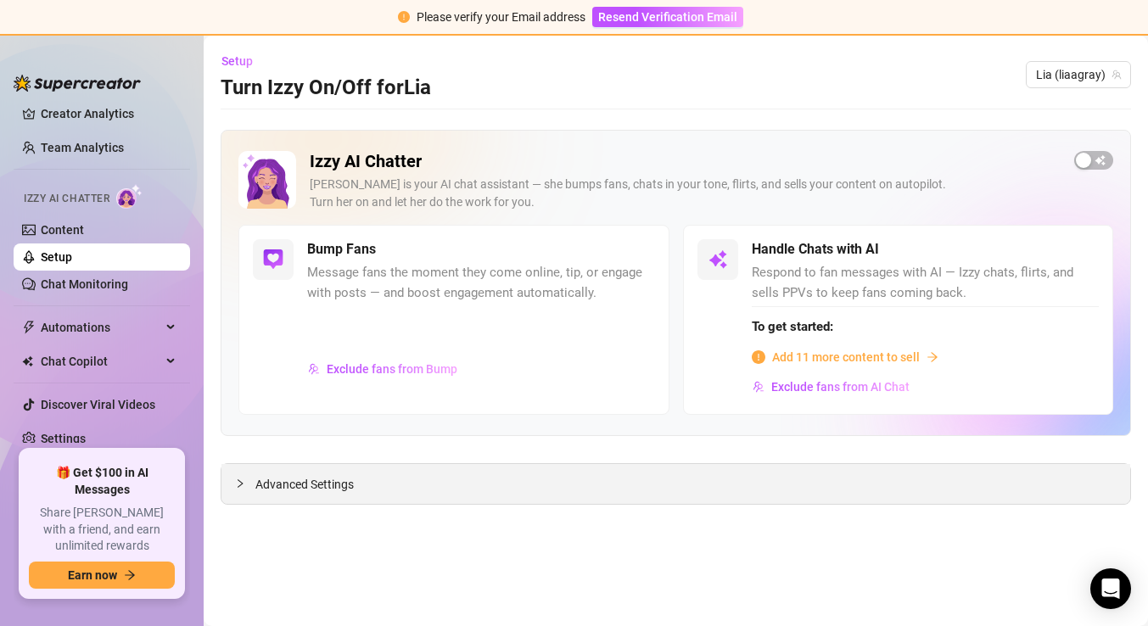
click at [381, 479] on div "Advanced Settings" at bounding box center [675, 484] width 909 height 40
click at [232, 476] on div "Advanced Settings" at bounding box center [675, 484] width 909 height 40
click at [238, 484] on icon "collapsed" at bounding box center [240, 483] width 10 height 10
click at [238, 484] on icon "expanded" at bounding box center [240, 483] width 10 height 10
click at [238, 484] on icon "collapsed" at bounding box center [240, 483] width 10 height 10
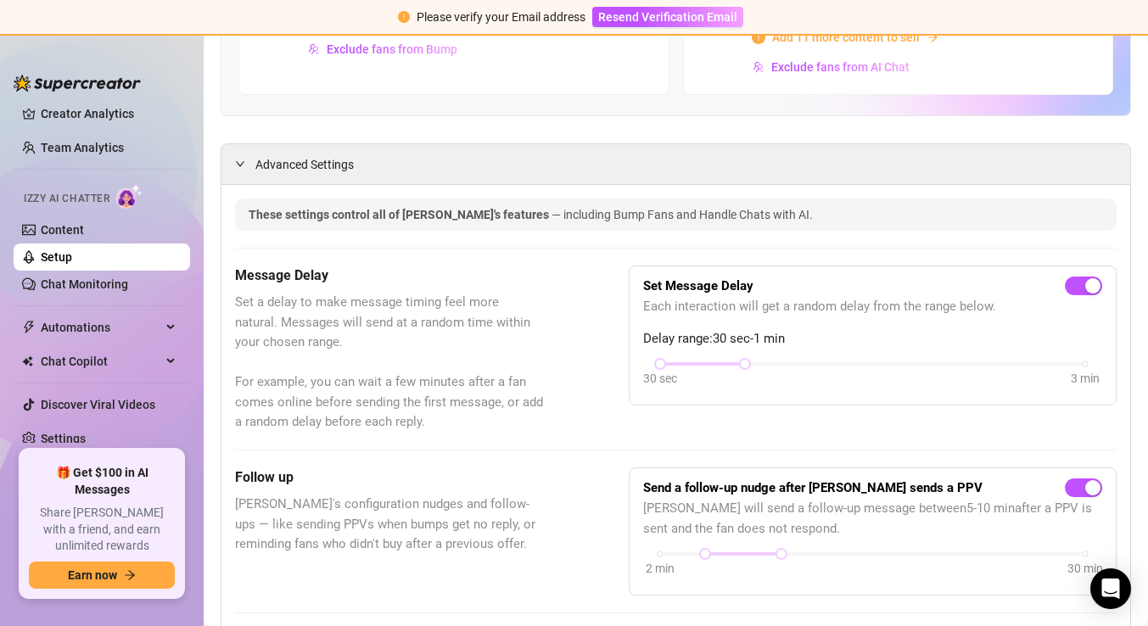
scroll to position [557, 0]
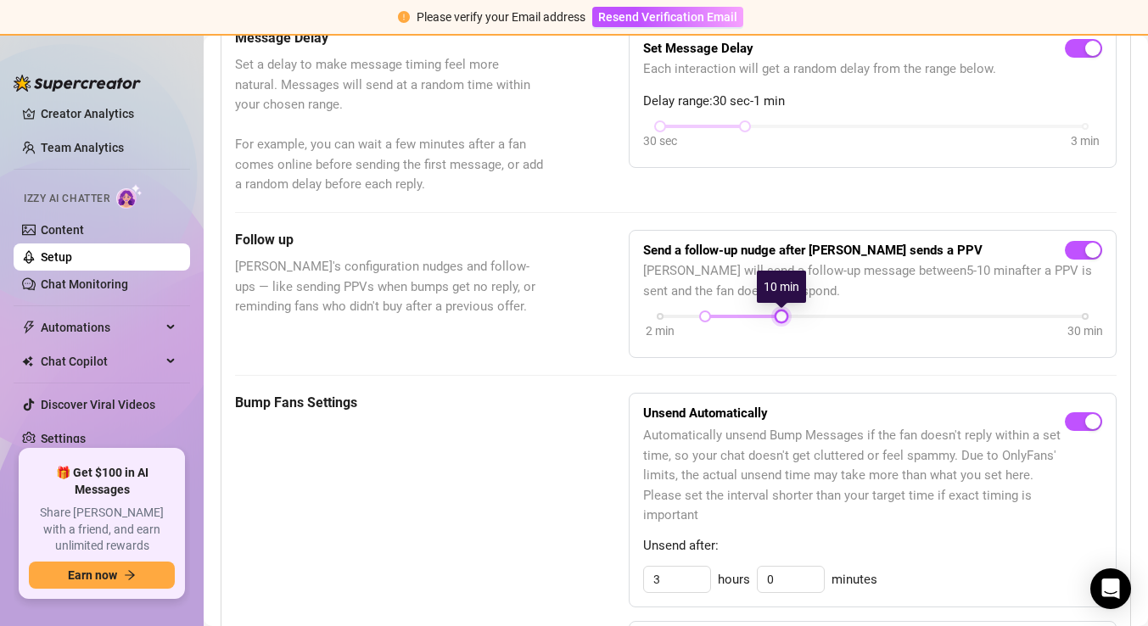
click at [782, 315] on div at bounding box center [781, 316] width 8 height 8
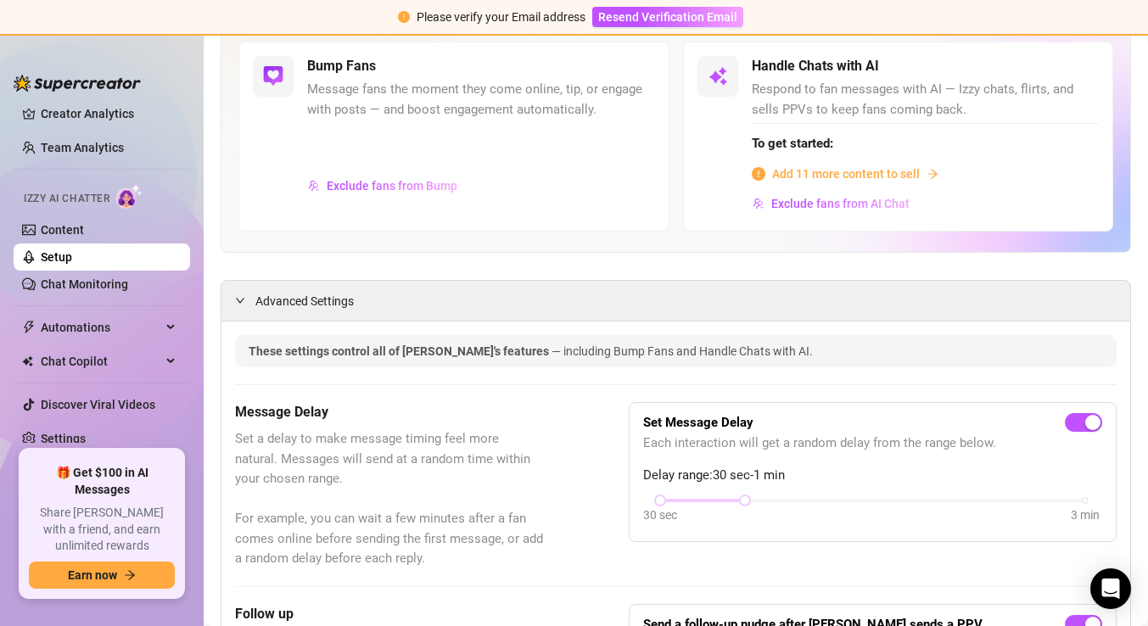
scroll to position [184, 0]
click at [495, 305] on div "Advanced Settings" at bounding box center [675, 300] width 909 height 40
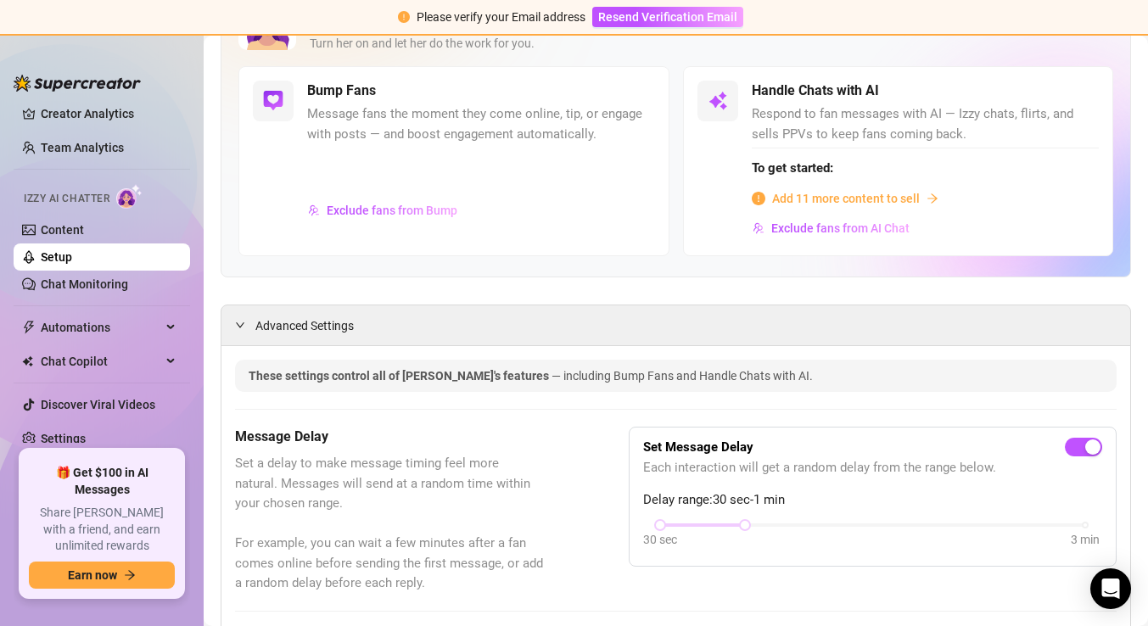
scroll to position [156, 0]
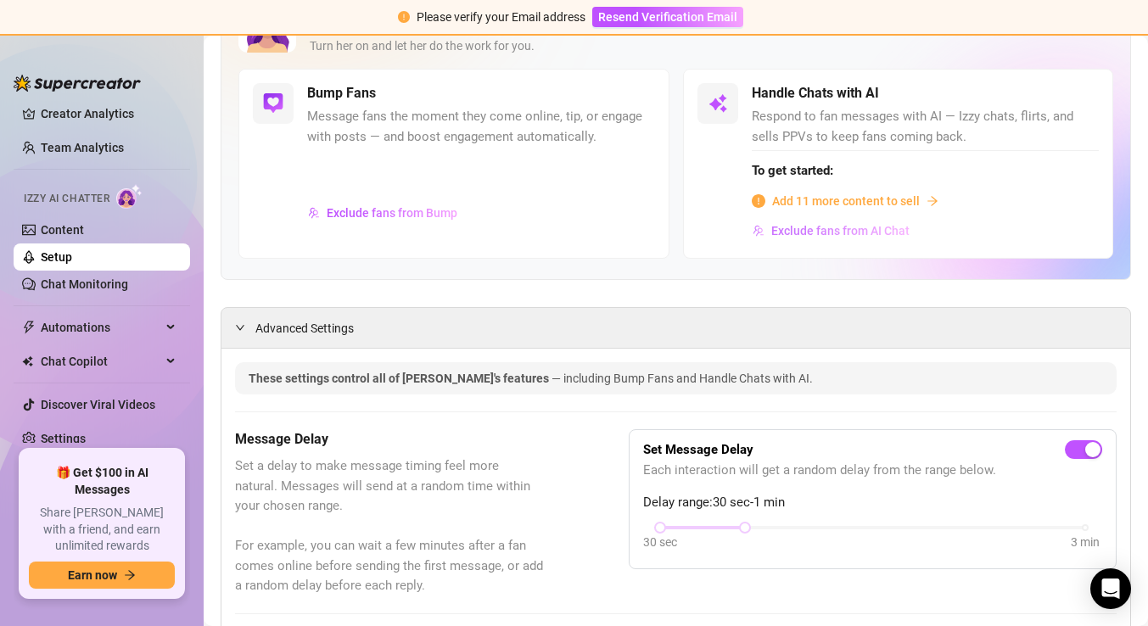
click at [830, 234] on span "Exclude fans from AI Chat" at bounding box center [840, 231] width 138 height 14
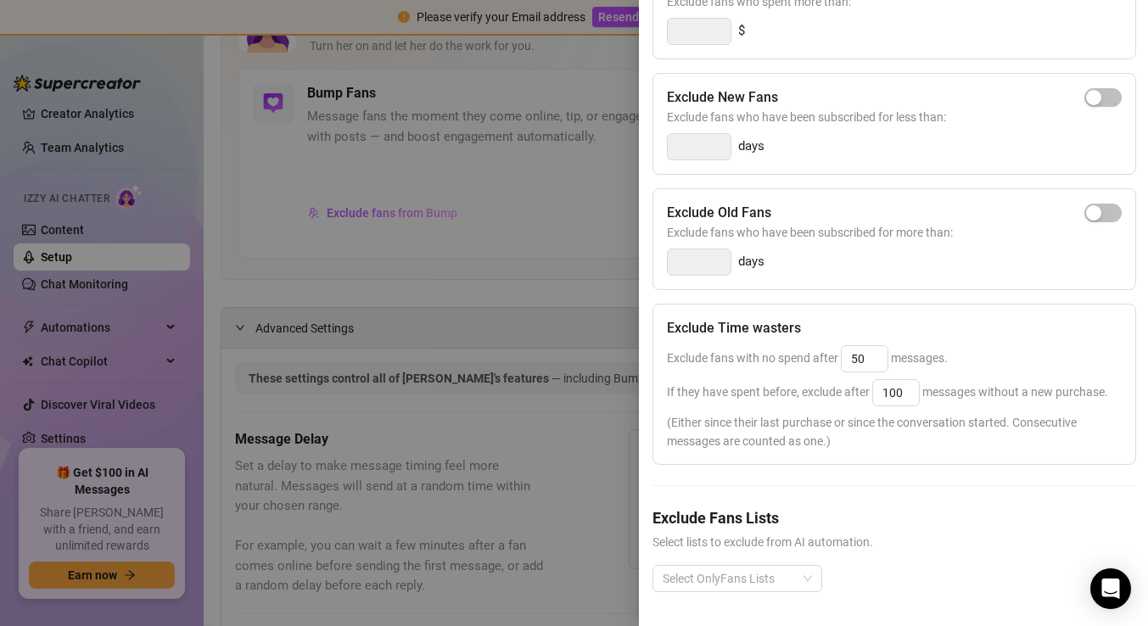
scroll to position [244, 0]
click at [794, 582] on div at bounding box center [728, 581] width 145 height 24
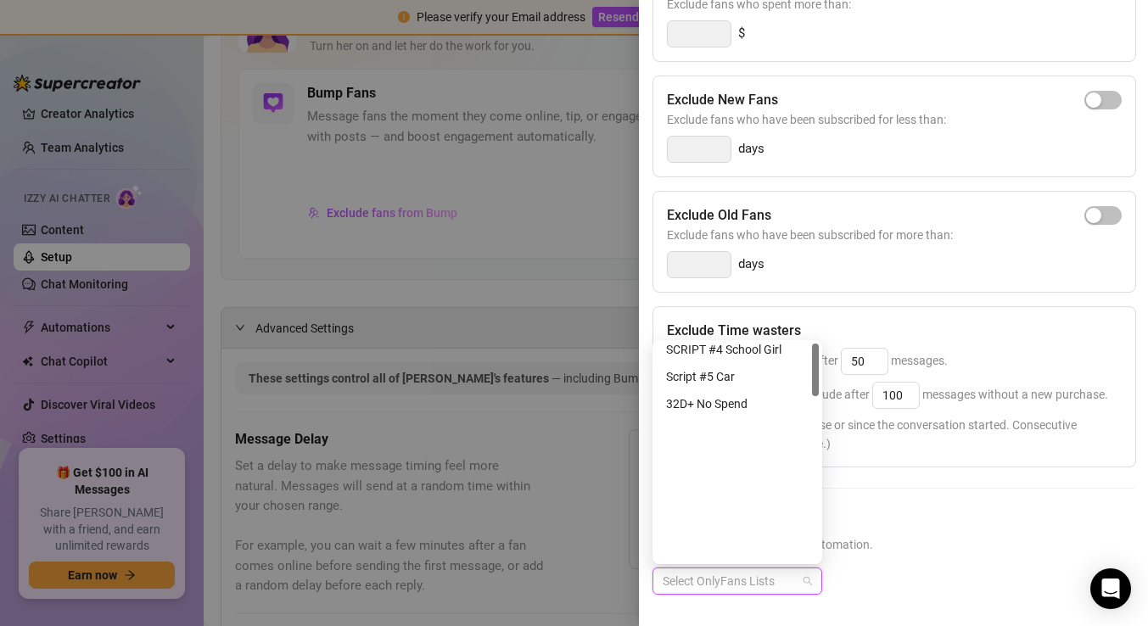
scroll to position [0, 0]
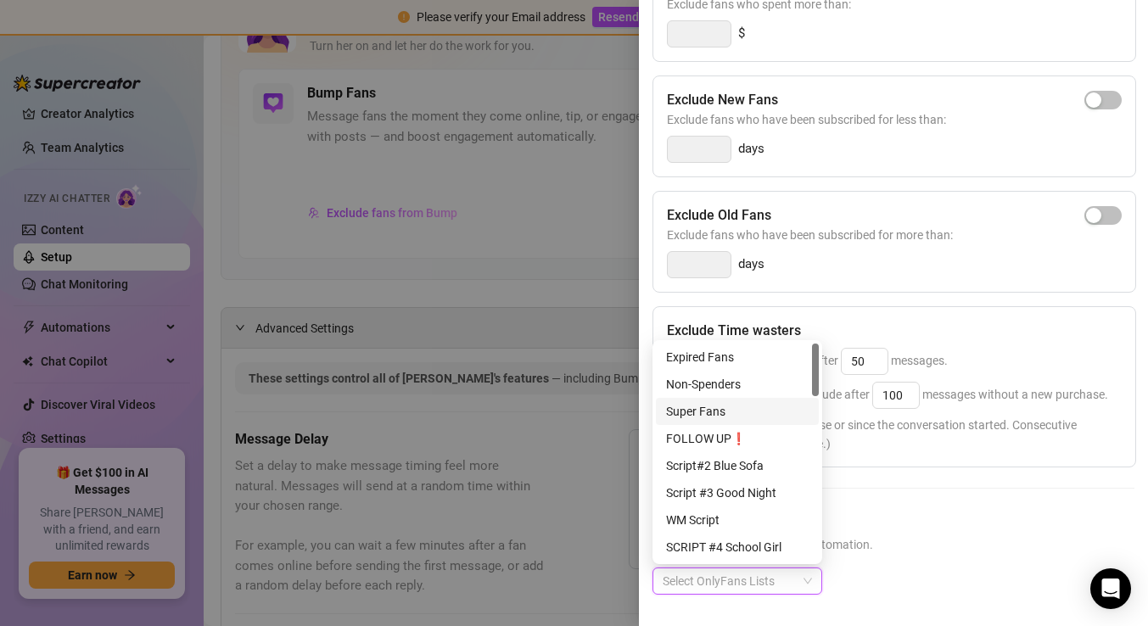
click at [464, 345] on div at bounding box center [574, 313] width 1148 height 626
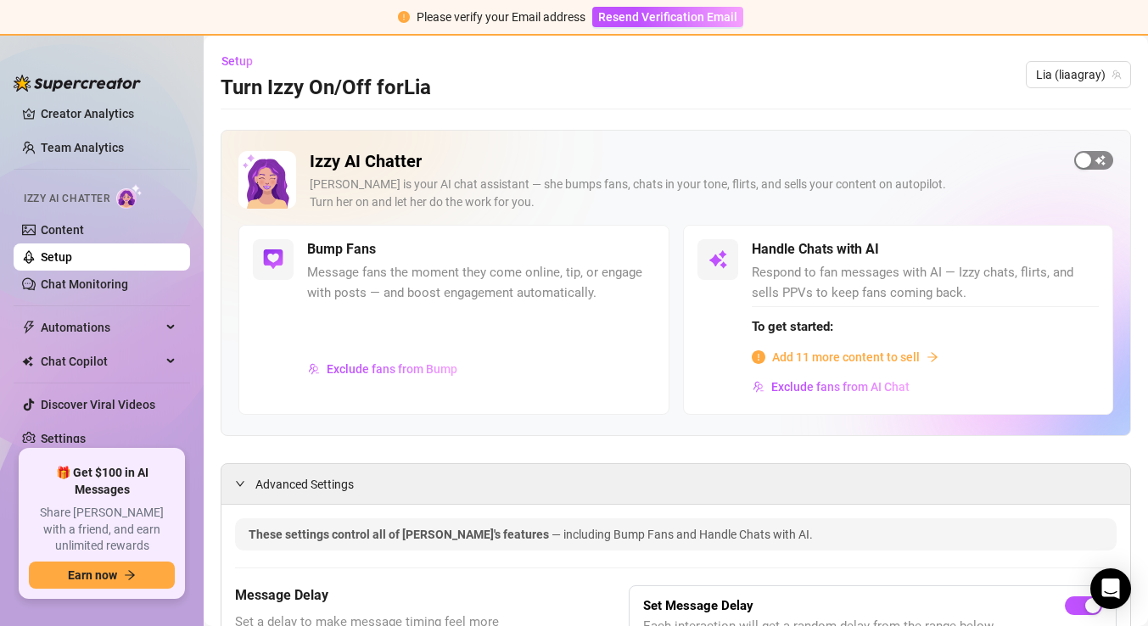
click at [1085, 157] on div "button" at bounding box center [1083, 160] width 15 height 15
click at [245, 478] on div at bounding box center [245, 483] width 20 height 19
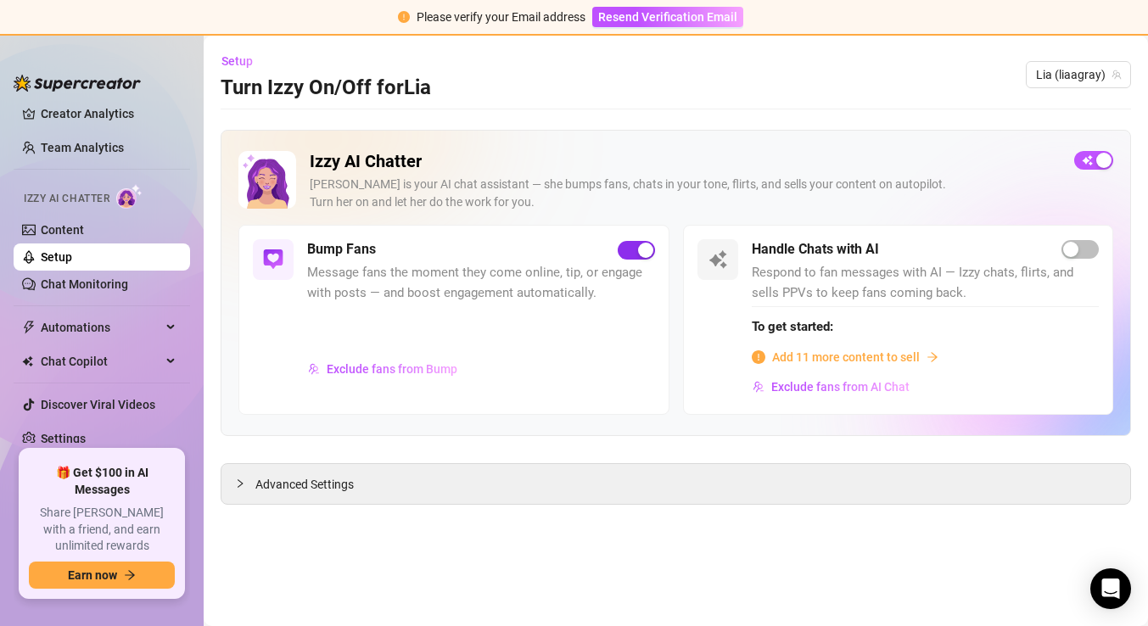
click at [640, 251] on div "button" at bounding box center [645, 250] width 15 height 15
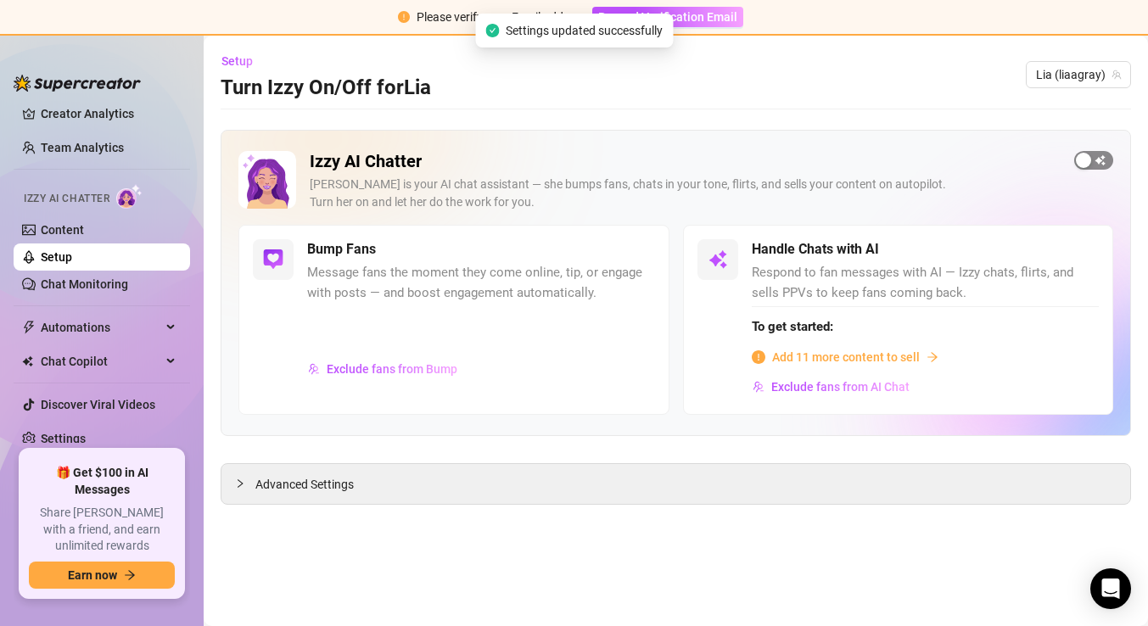
click at [1098, 163] on span "button" at bounding box center [1093, 160] width 39 height 19
click at [1075, 252] on div "button" at bounding box center [1070, 249] width 15 height 15
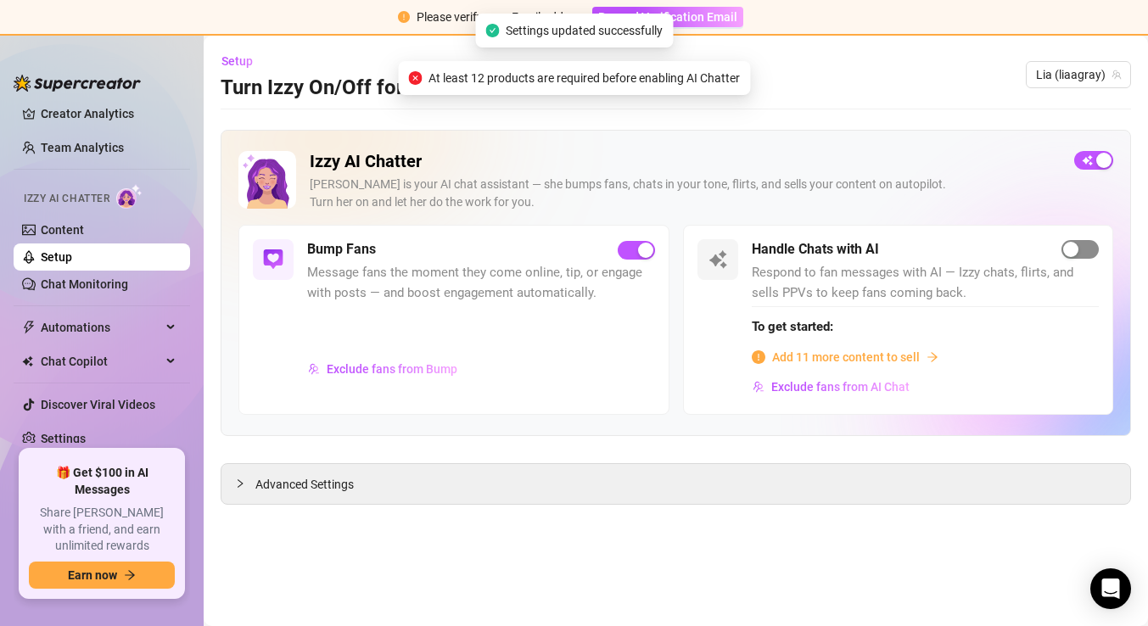
click at [1072, 255] on div "button" at bounding box center [1070, 249] width 15 height 15
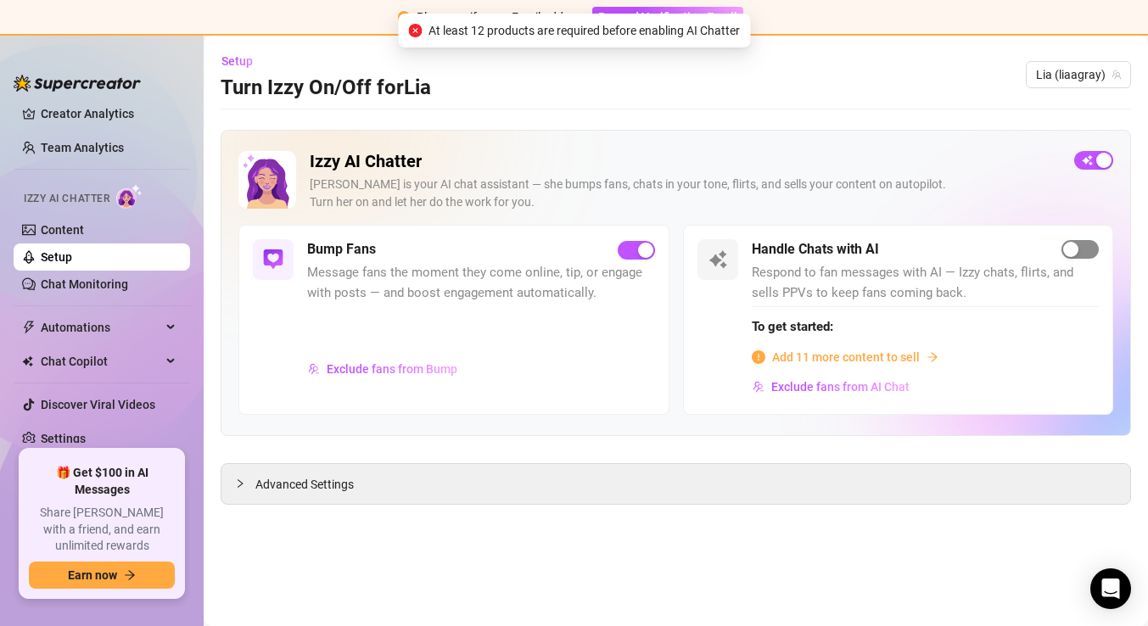
click at [1072, 255] on div "button" at bounding box center [1070, 249] width 15 height 15
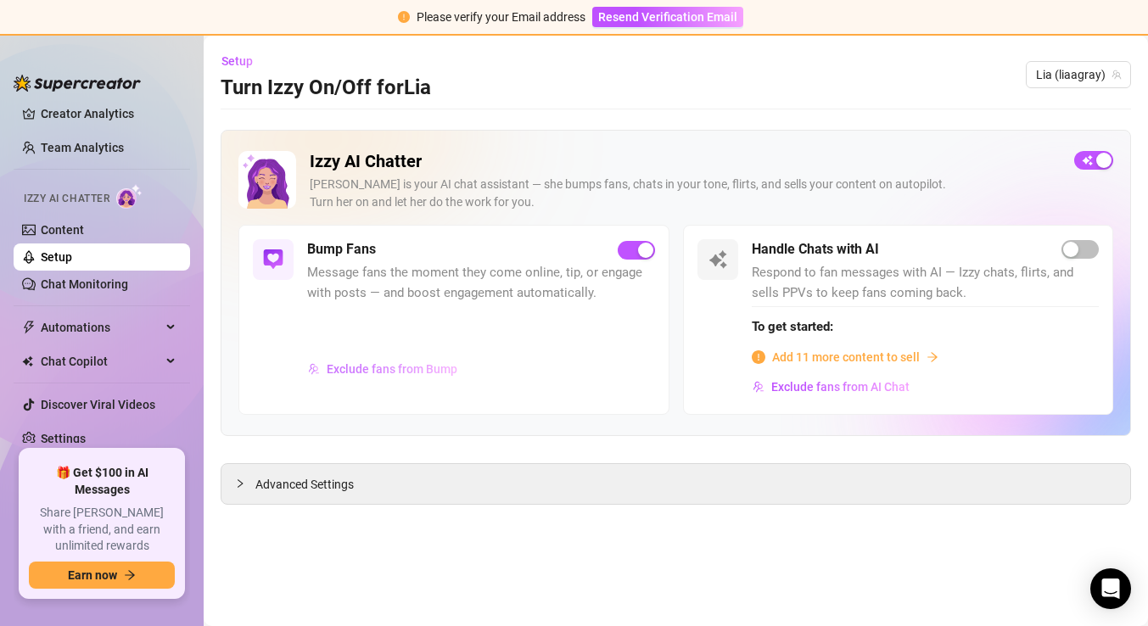
click at [393, 365] on span "Exclude fans from Bump" at bounding box center [392, 369] width 131 height 14
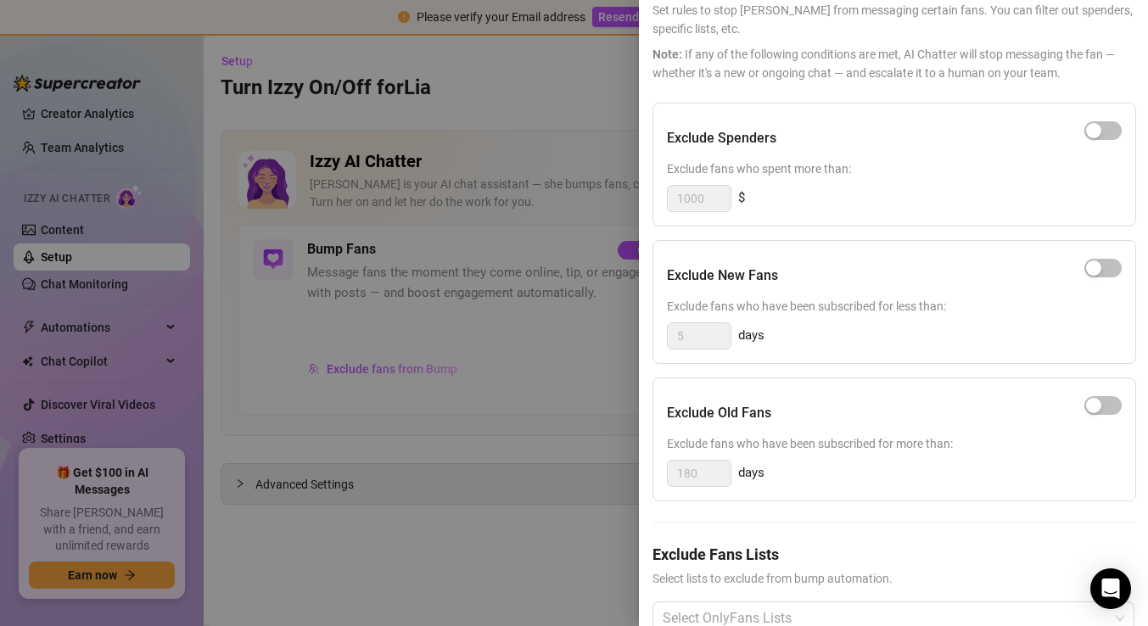
scroll to position [145, 0]
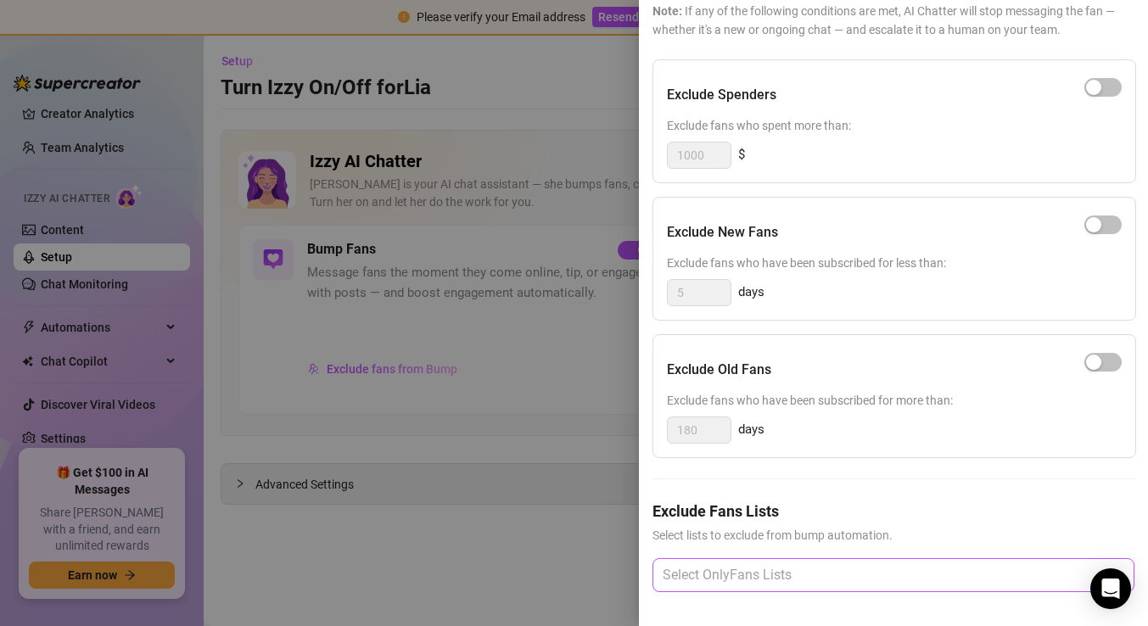
click at [783, 573] on div at bounding box center [884, 575] width 457 height 31
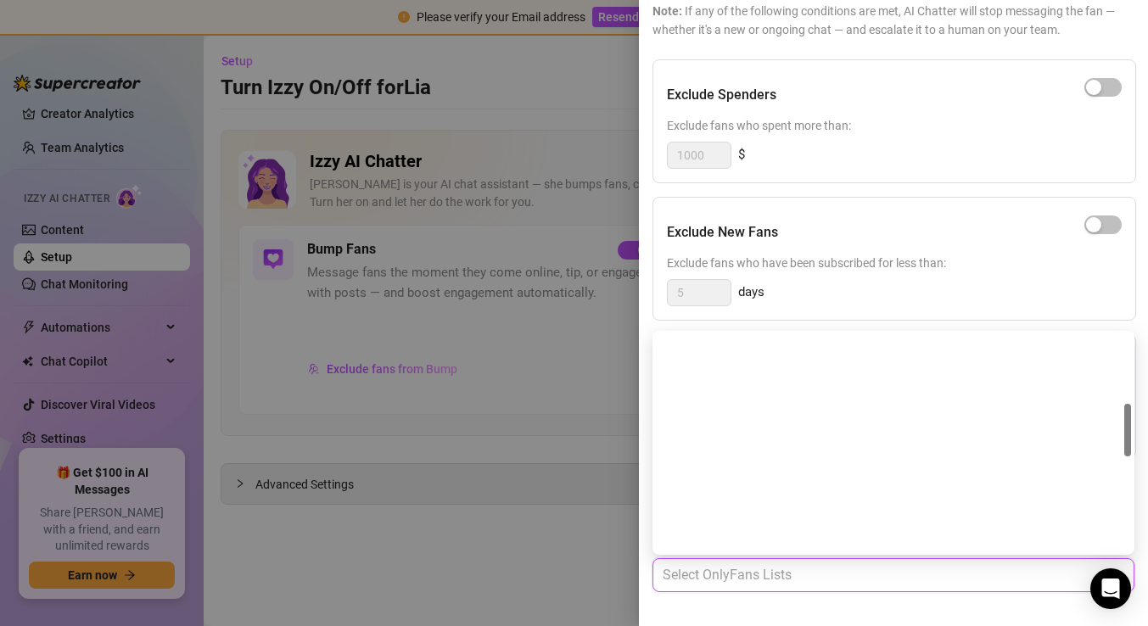
scroll to position [679, 0]
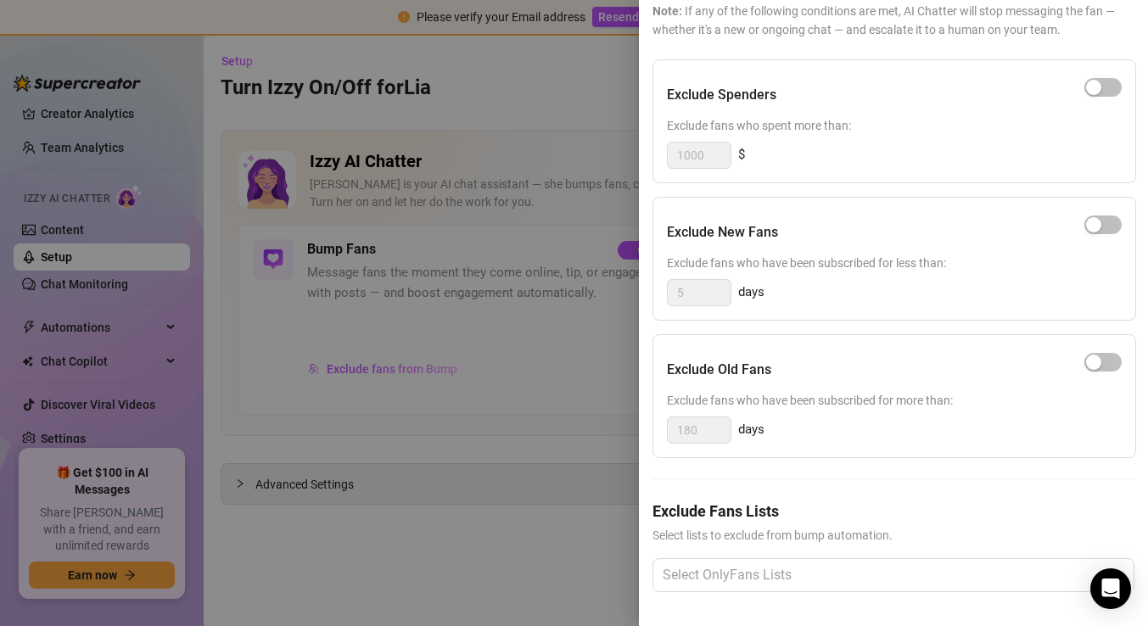
click at [523, 417] on div at bounding box center [574, 313] width 1148 height 626
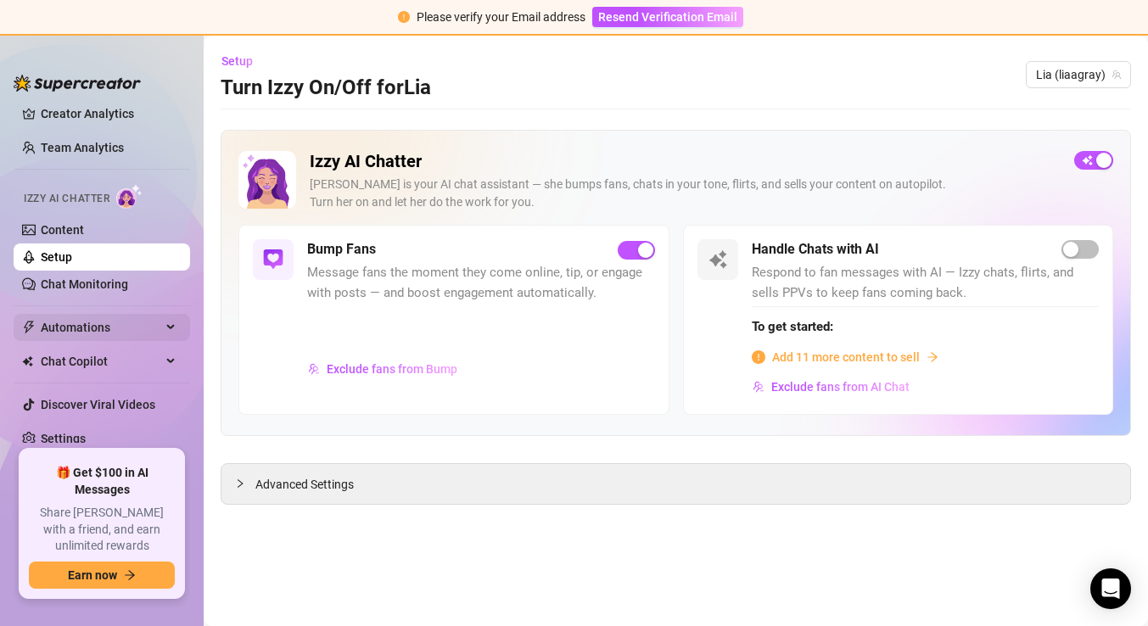
click at [142, 327] on span "Automations" at bounding box center [101, 327] width 120 height 27
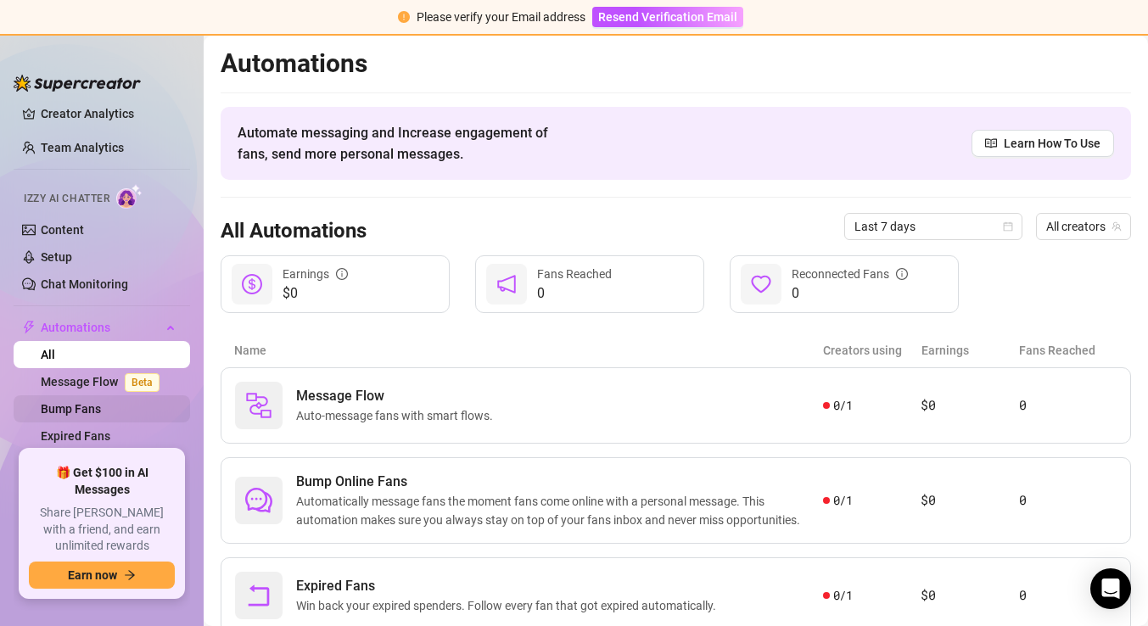
click at [101, 410] on link "Bump Fans" at bounding box center [71, 409] width 60 height 14
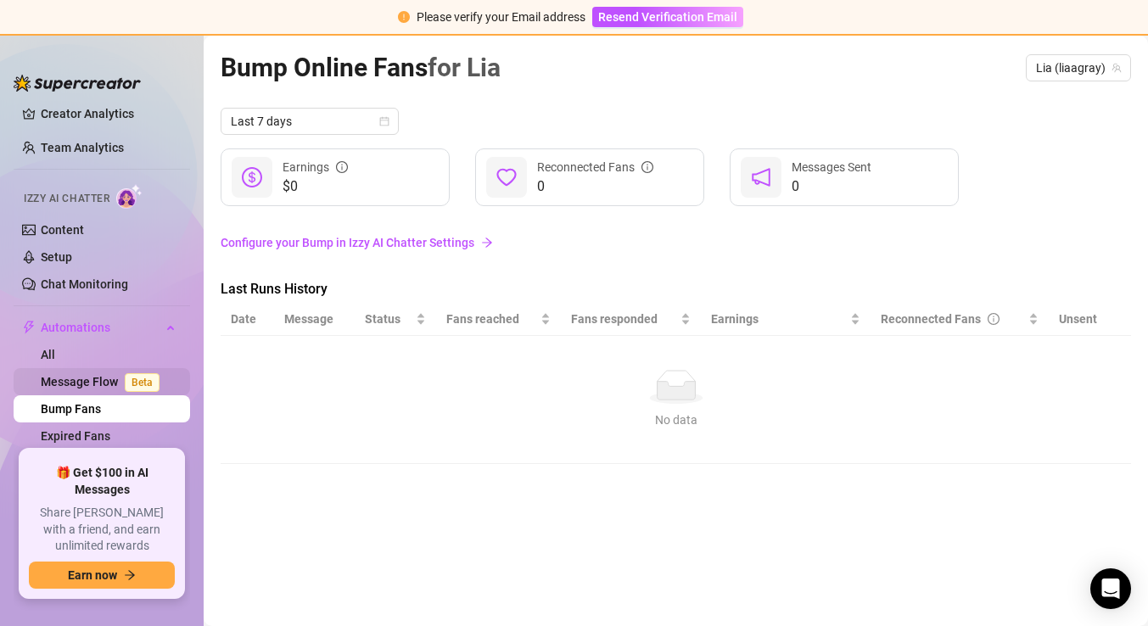
click at [90, 375] on link "Message Flow Beta" at bounding box center [104, 382] width 126 height 14
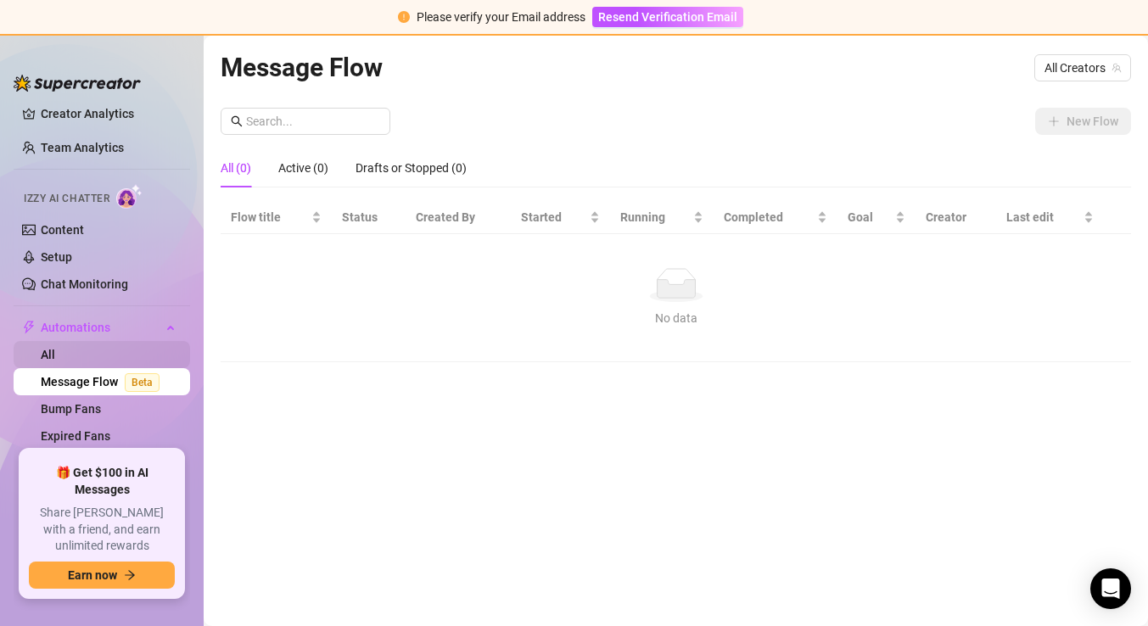
click at [55, 355] on link "All" at bounding box center [48, 355] width 14 height 14
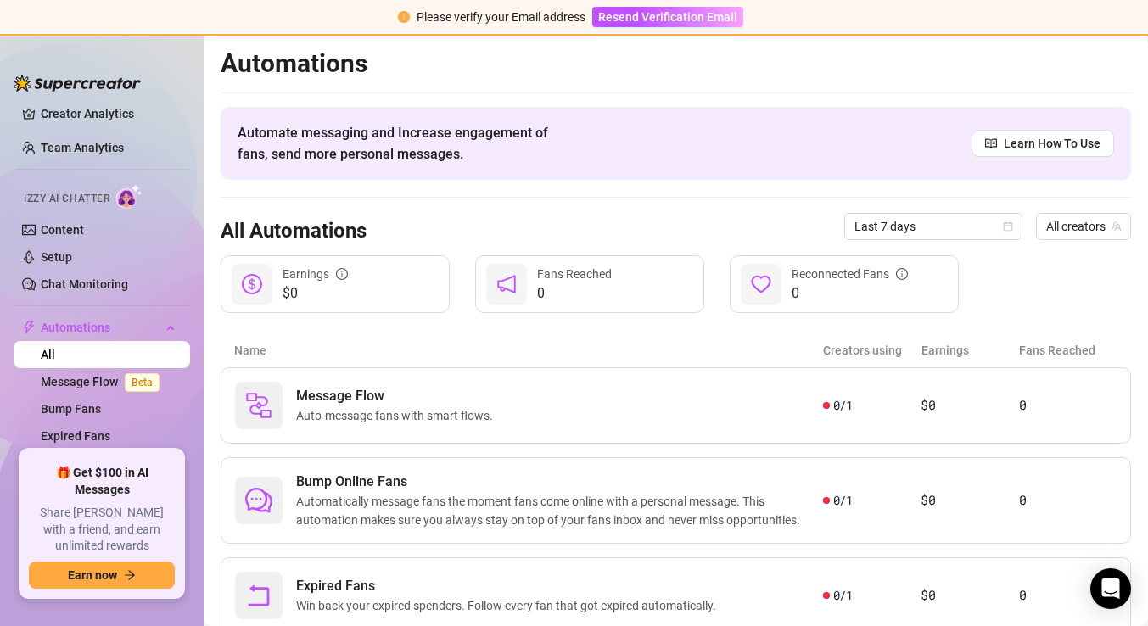
scroll to position [59, 0]
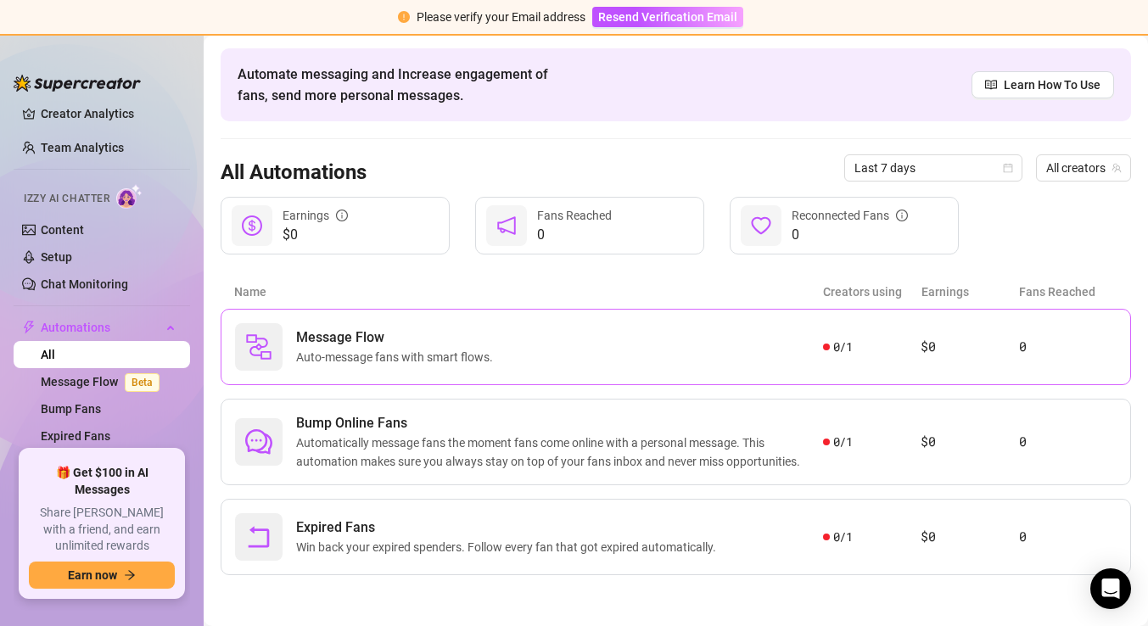
click at [521, 366] on div "Message Flow Auto-message fans with smart flows." at bounding box center [529, 347] width 588 height 48
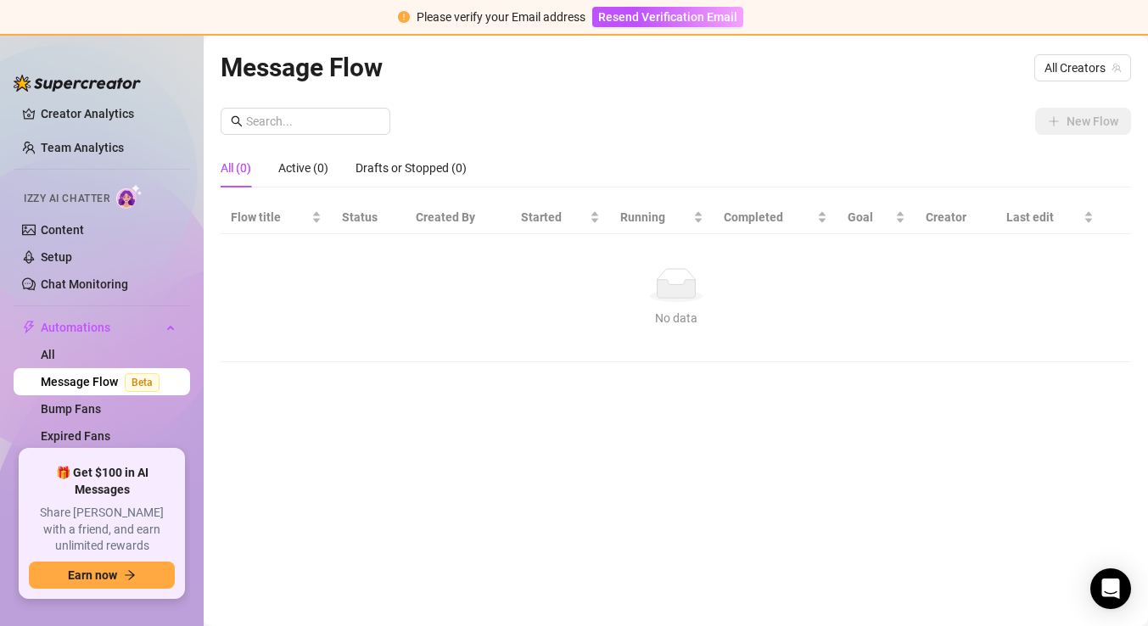
click at [487, 131] on div "New Flow" at bounding box center [676, 121] width 910 height 27
click at [1063, 70] on span "All Creators" at bounding box center [1082, 67] width 76 height 25
click at [1041, 131] on div "Lia ( liaagray )" at bounding box center [1066, 130] width 101 height 20
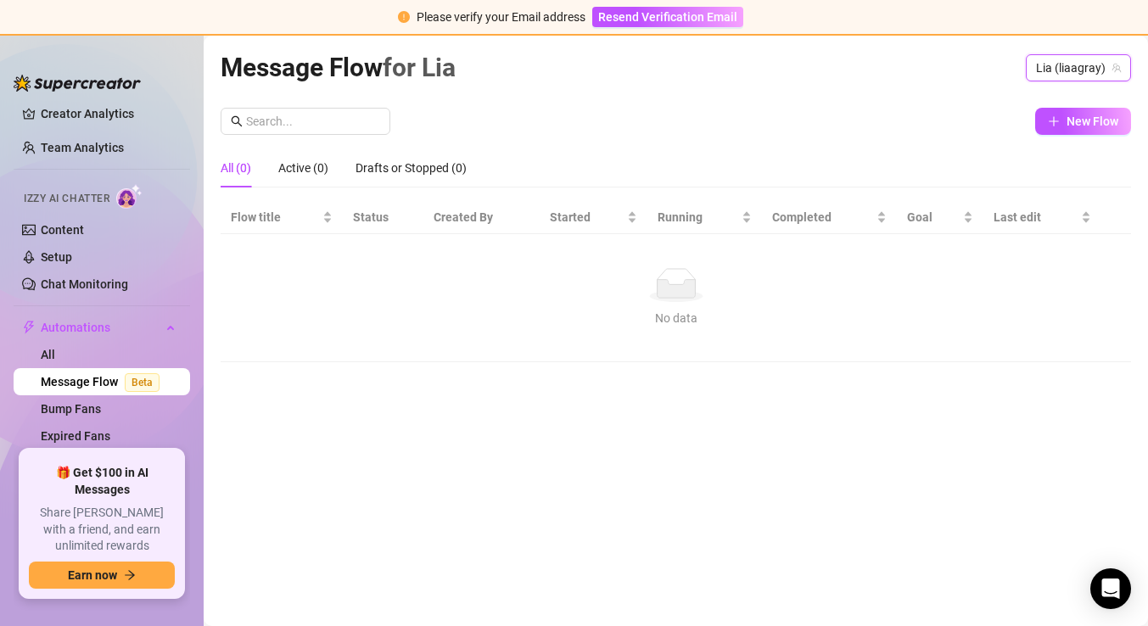
click at [828, 119] on div "New Flow" at bounding box center [676, 121] width 910 height 27
click at [1093, 126] on span "New Flow" at bounding box center [1092, 122] width 52 height 14
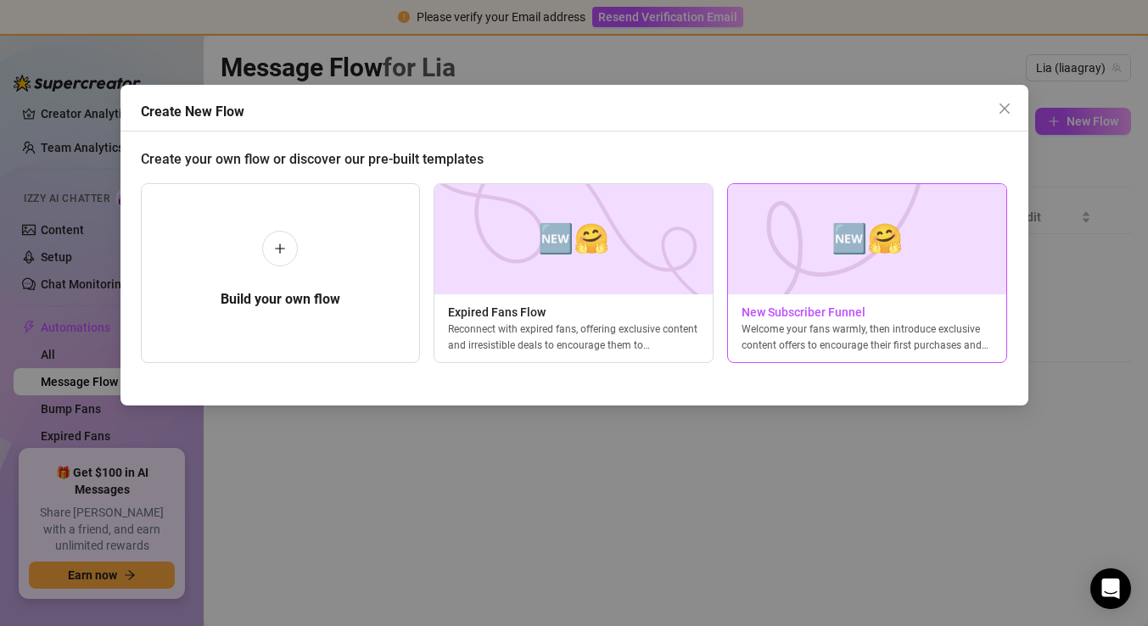
click at [814, 283] on img at bounding box center [867, 239] width 280 height 110
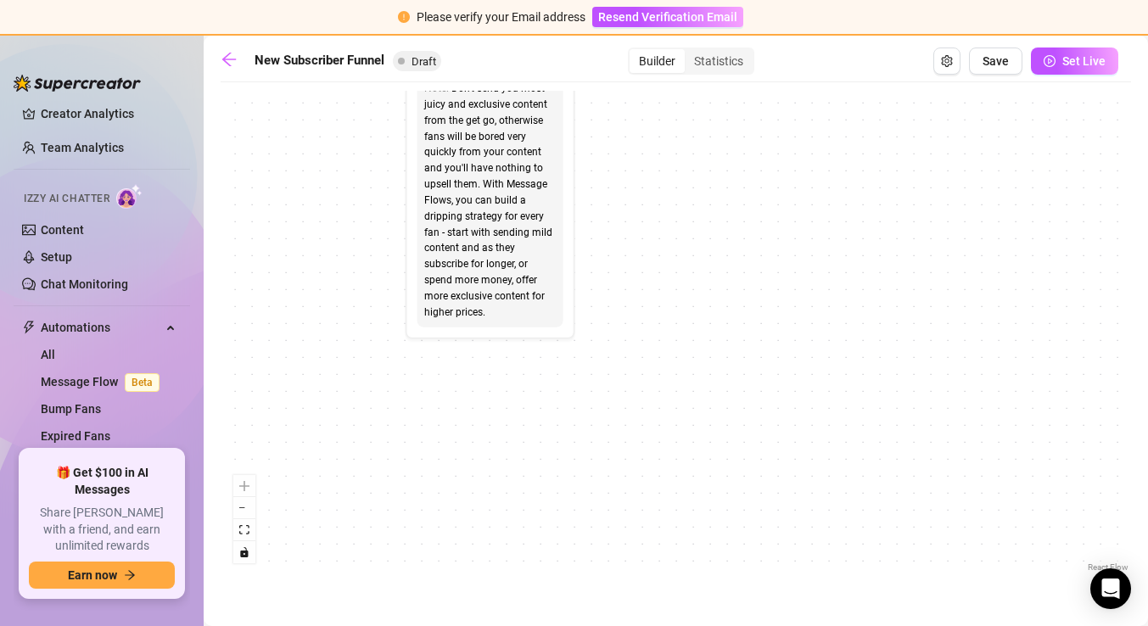
drag, startPoint x: 456, startPoint y: 302, endPoint x: 456, endPoint y: 580, distance: 278.3
click at [456, 580] on main "New Subscriber Funnel Draft Builder Statistics Save Set Live If True If True If…" at bounding box center [676, 331] width 944 height 590
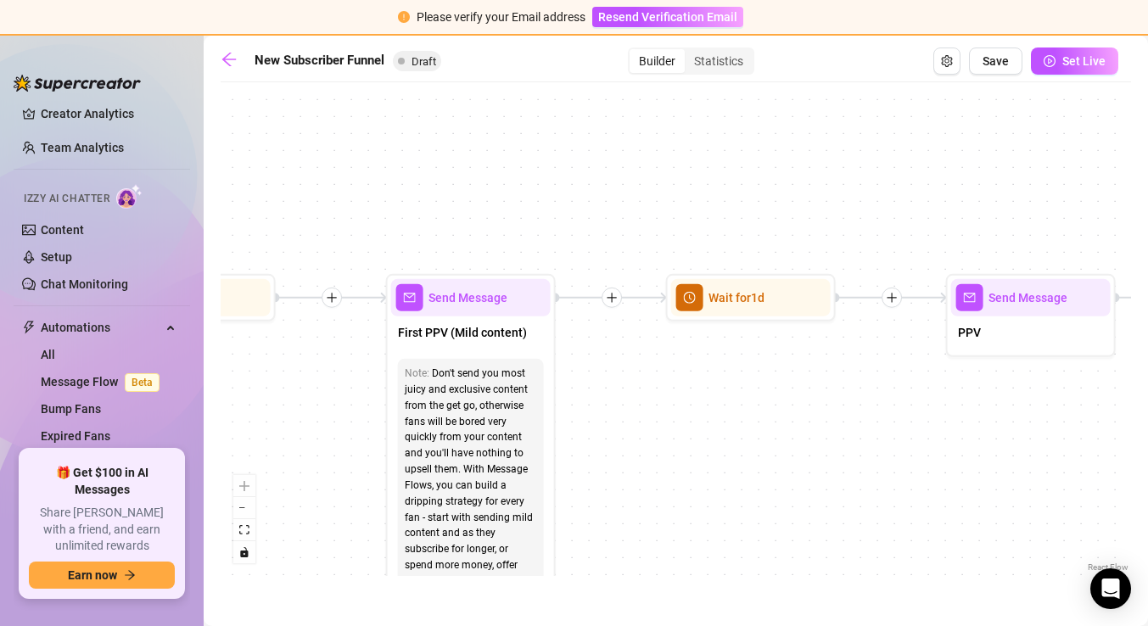
drag, startPoint x: 647, startPoint y: 297, endPoint x: 628, endPoint y: 582, distance: 285.7
click at [628, 582] on main "New Subscriber Funnel Draft Builder Statistics Save Set Live If True If True If…" at bounding box center [676, 331] width 944 height 590
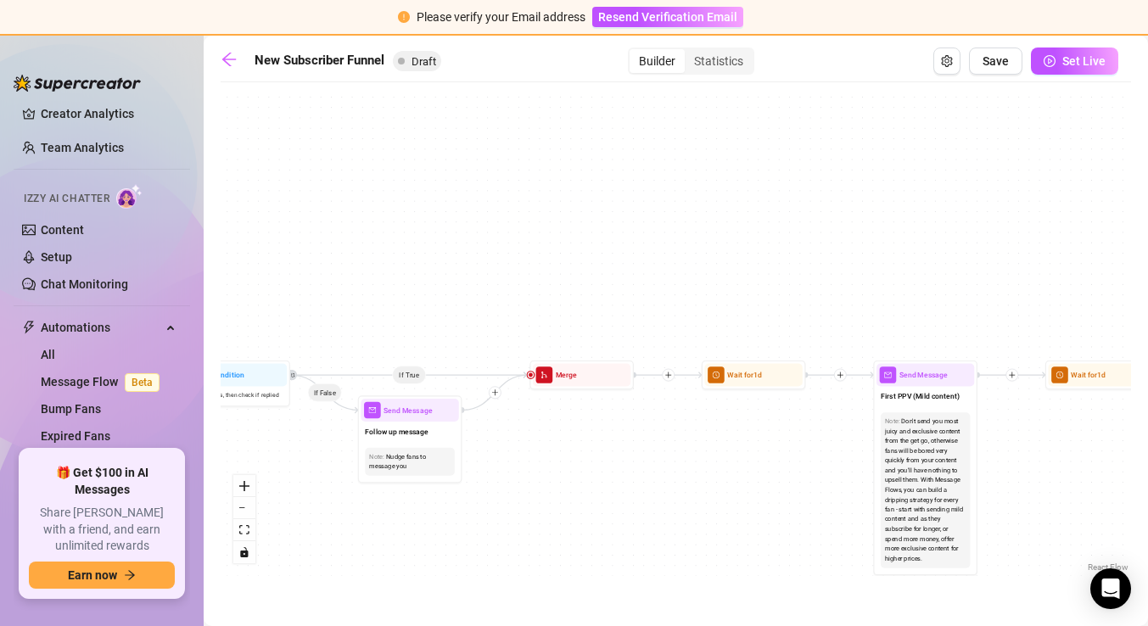
drag, startPoint x: 363, startPoint y: 459, endPoint x: 747, endPoint y: 459, distance: 383.4
click at [747, 459] on div "If True If True If True If False If False If False If True If False Merge Merge…" at bounding box center [676, 333] width 910 height 485
click at [55, 348] on link "All" at bounding box center [48, 355] width 14 height 14
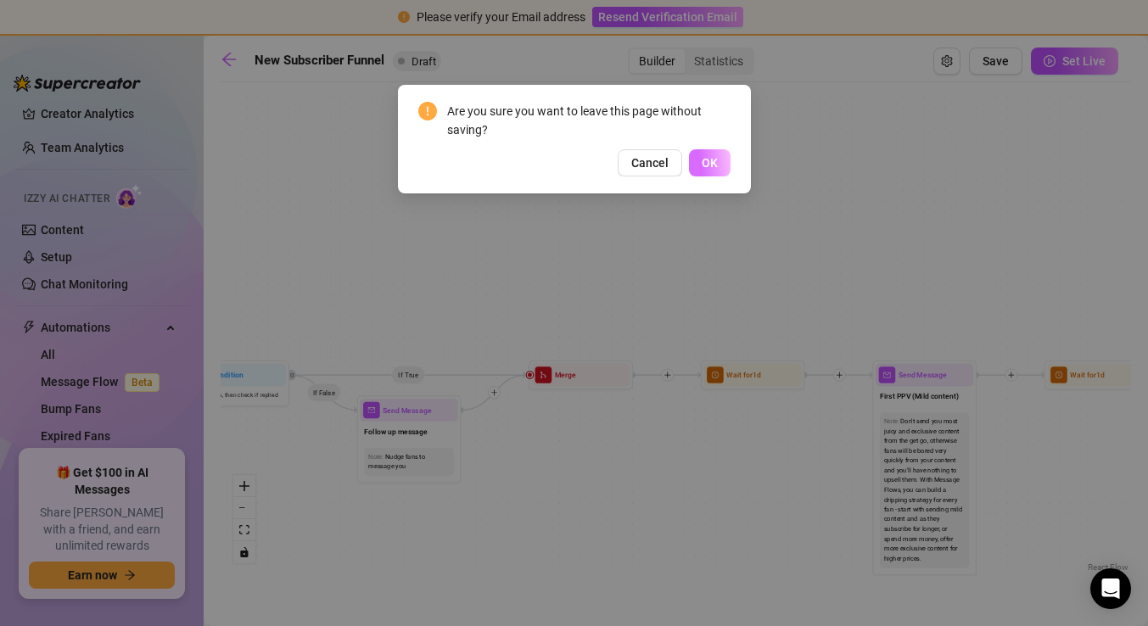
click at [711, 164] on span "OK" at bounding box center [710, 163] width 16 height 14
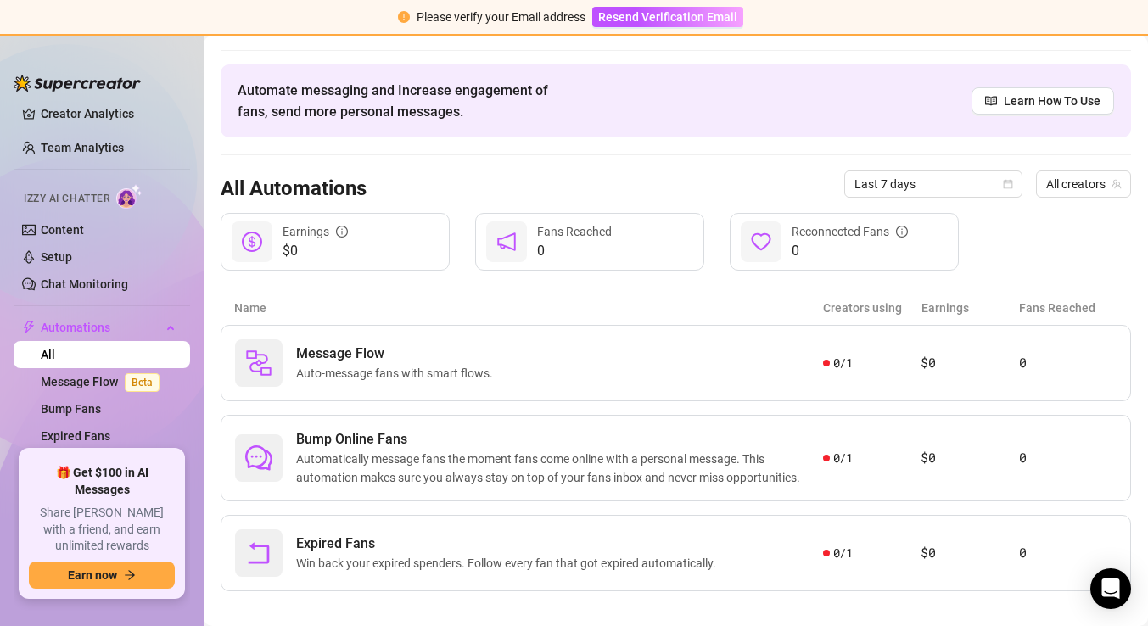
scroll to position [48, 0]
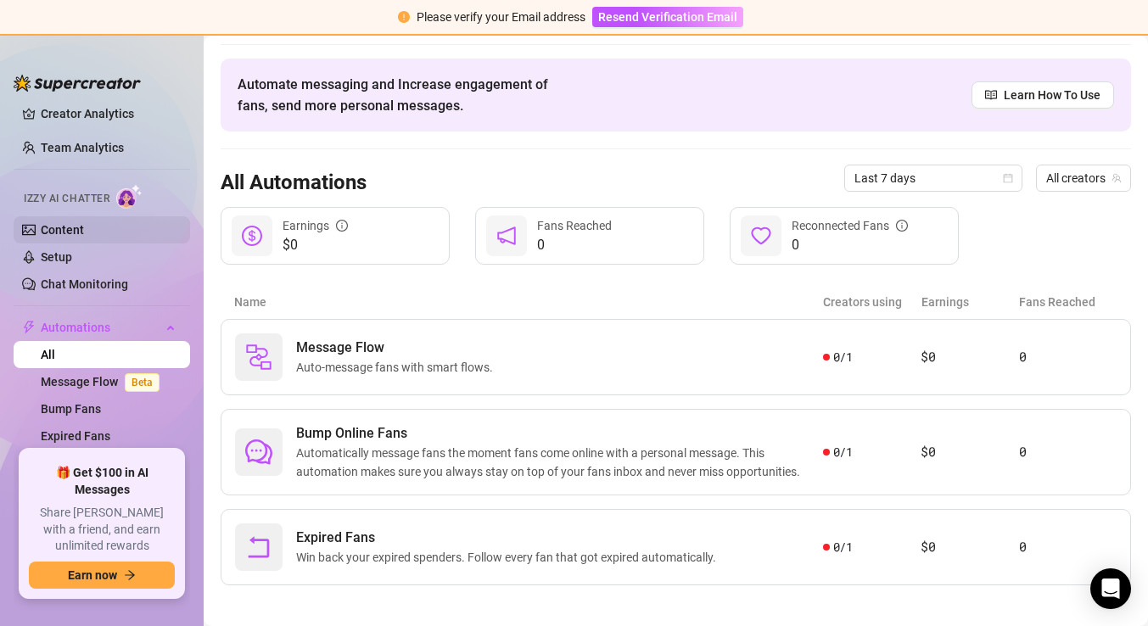
click at [84, 231] on link "Content" at bounding box center [62, 230] width 43 height 14
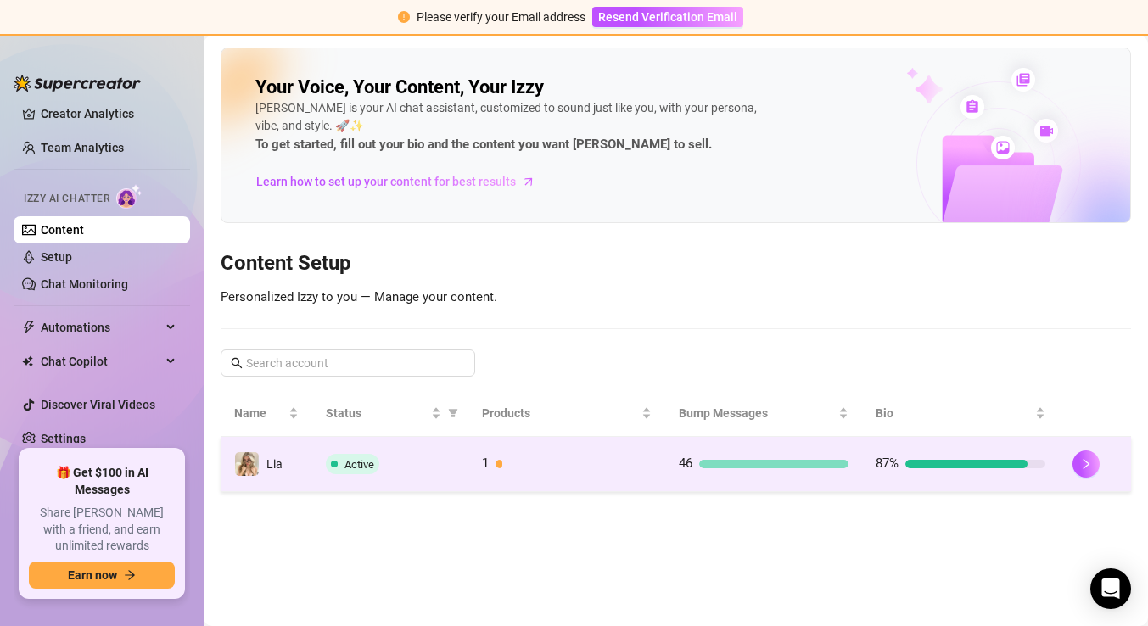
click at [366, 460] on span "Active" at bounding box center [359, 464] width 30 height 13
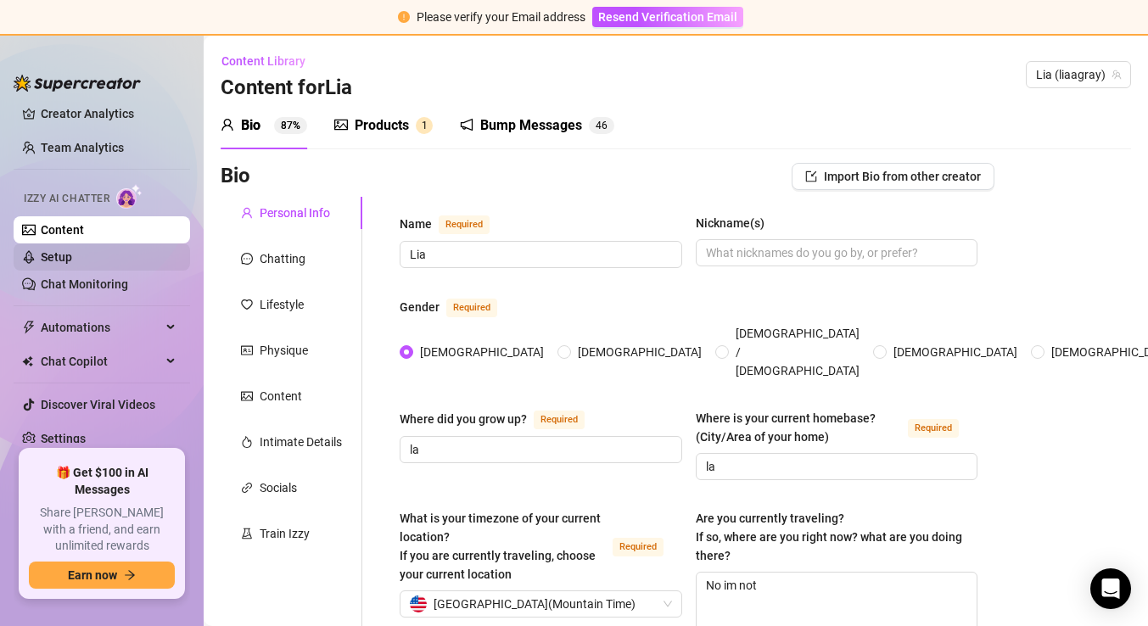
click at [64, 250] on link "Setup" at bounding box center [56, 257] width 31 height 14
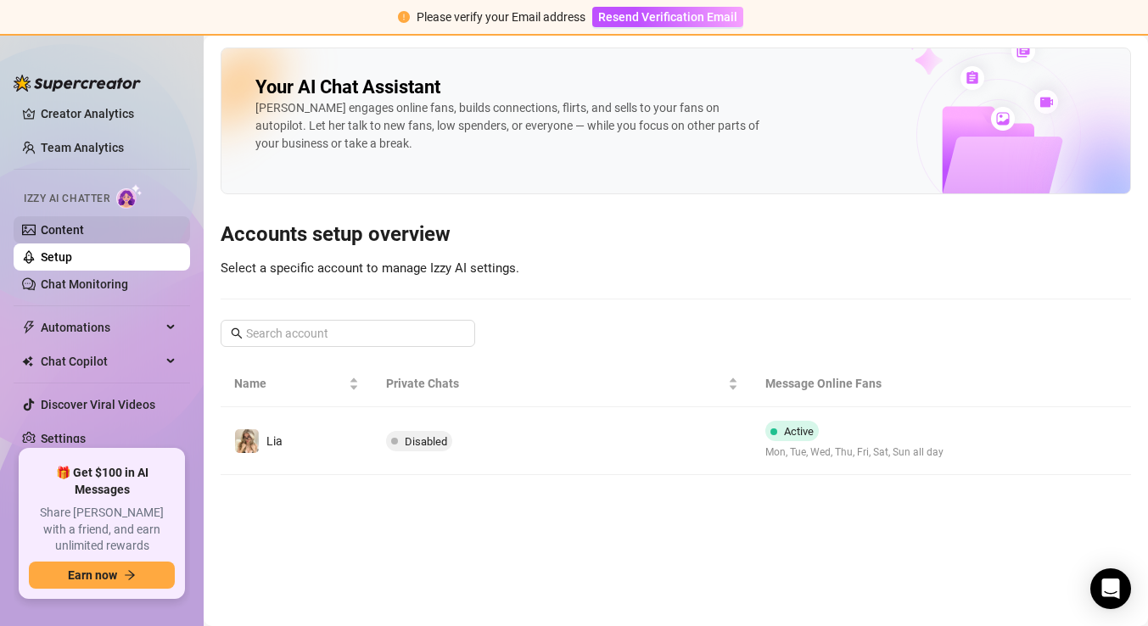
click at [84, 234] on link "Content" at bounding box center [62, 230] width 43 height 14
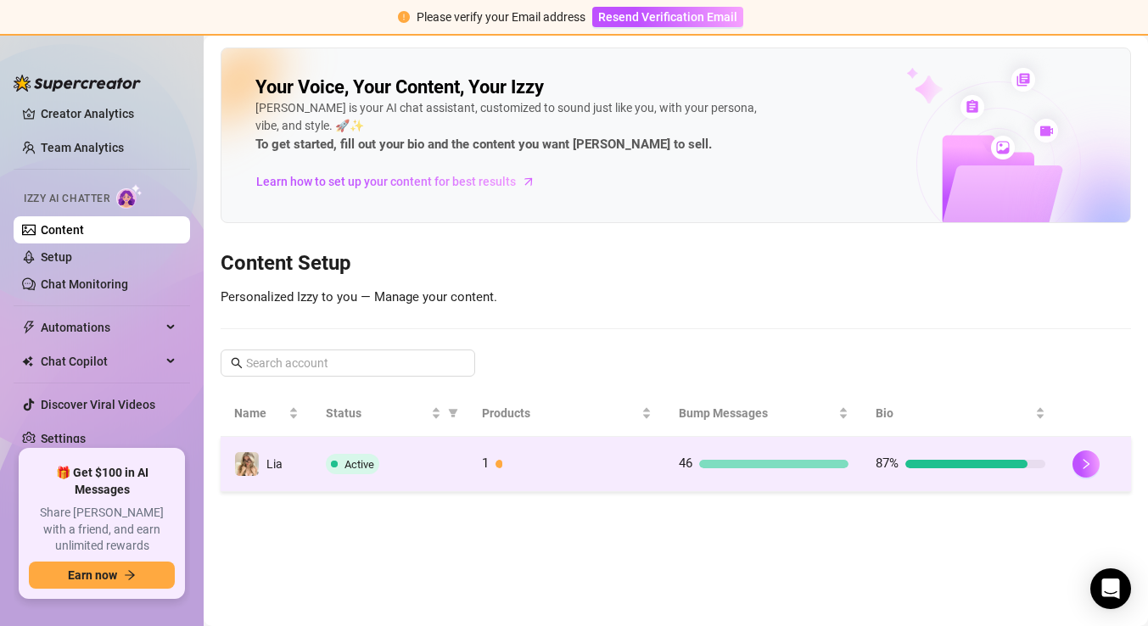
click at [779, 474] on td "46" at bounding box center [763, 464] width 197 height 55
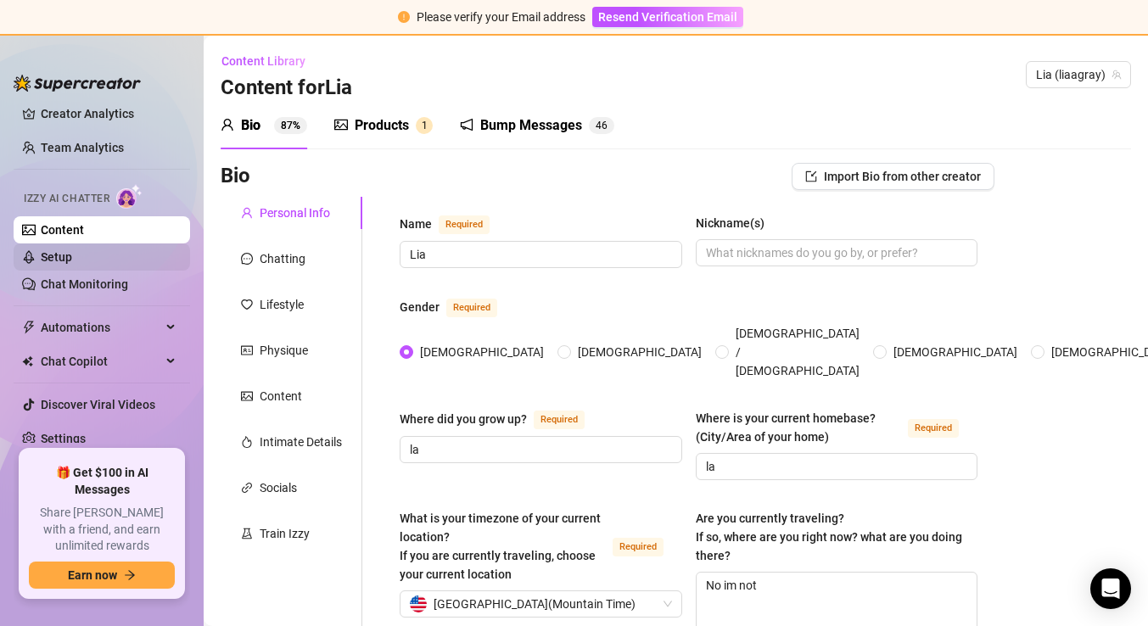
click at [72, 264] on link "Setup" at bounding box center [56, 257] width 31 height 14
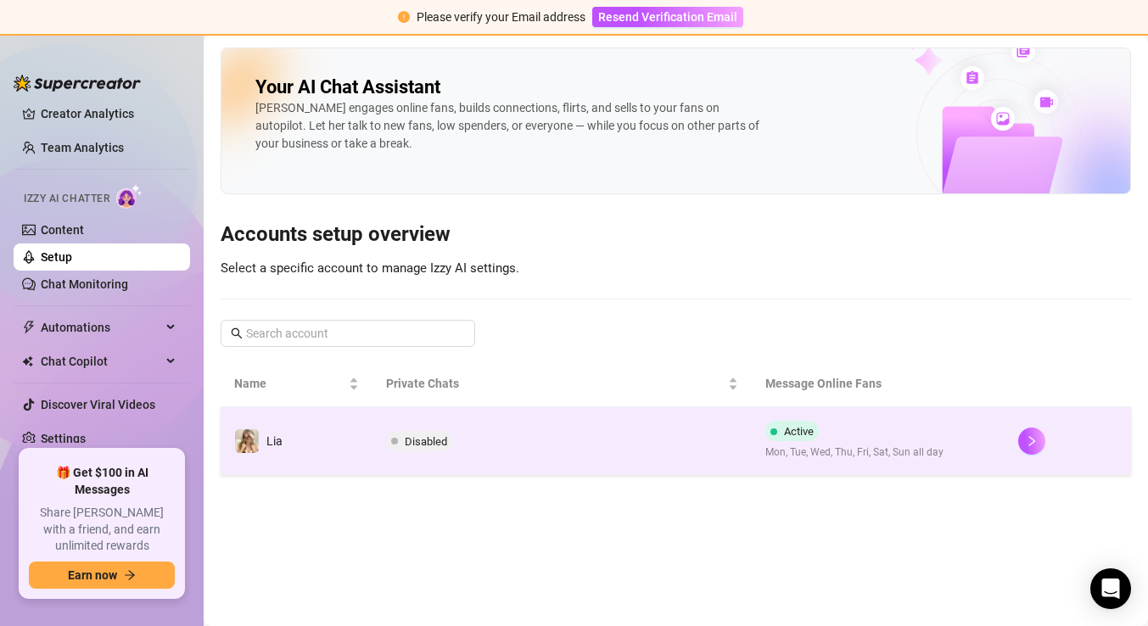
click at [1046, 444] on div at bounding box center [1067, 441] width 99 height 27
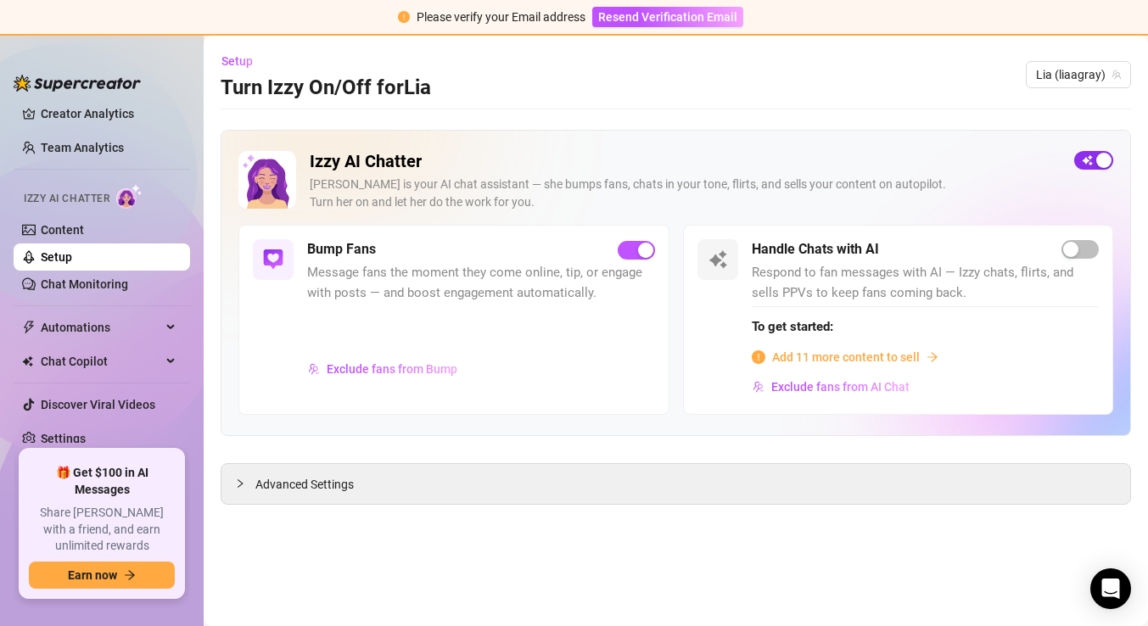
click at [1101, 154] on div "button" at bounding box center [1103, 160] width 15 height 15
click at [848, 359] on span "Add 11 more content to sell" at bounding box center [846, 357] width 148 height 19
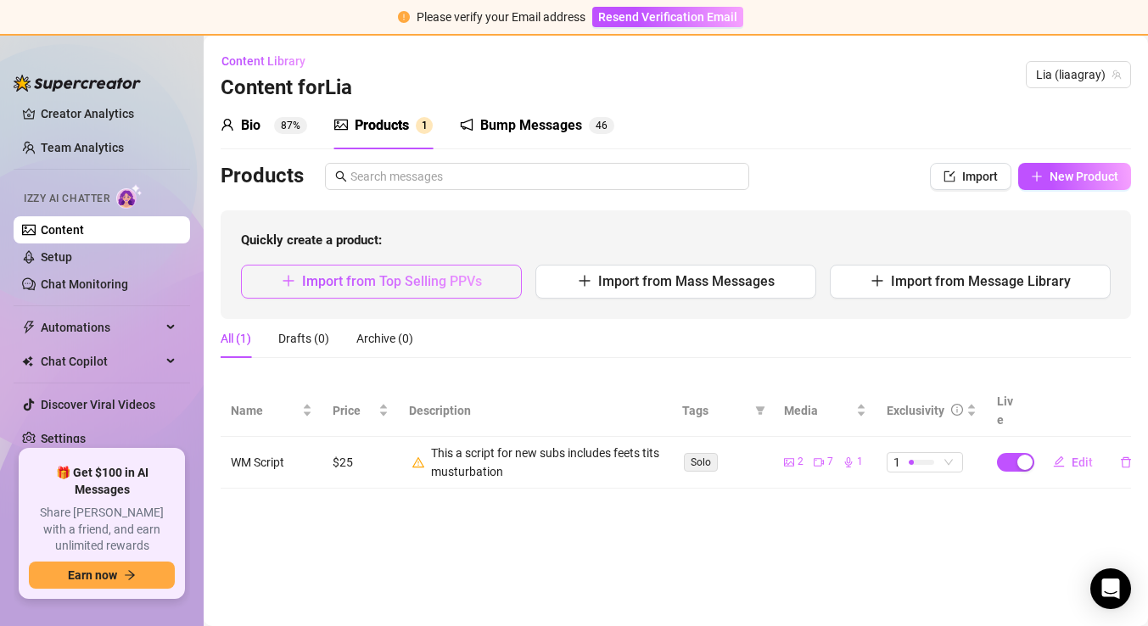
click at [445, 290] on button "Import from Top Selling PPVs" at bounding box center [381, 282] width 281 height 34
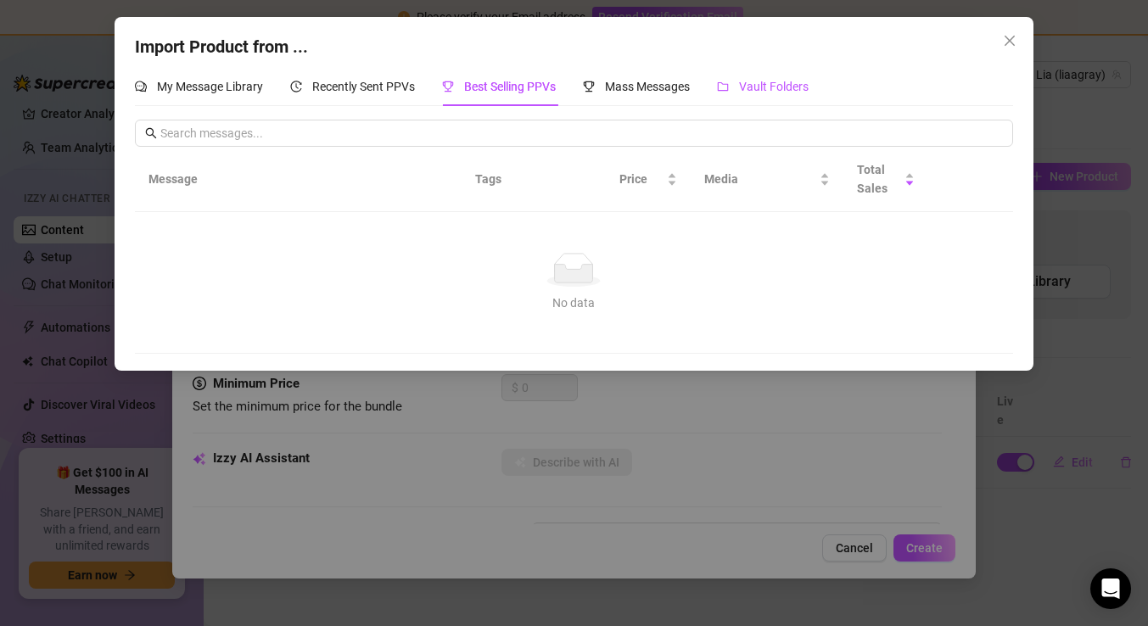
click at [804, 81] on span "Vault Folders" at bounding box center [774, 87] width 70 height 14
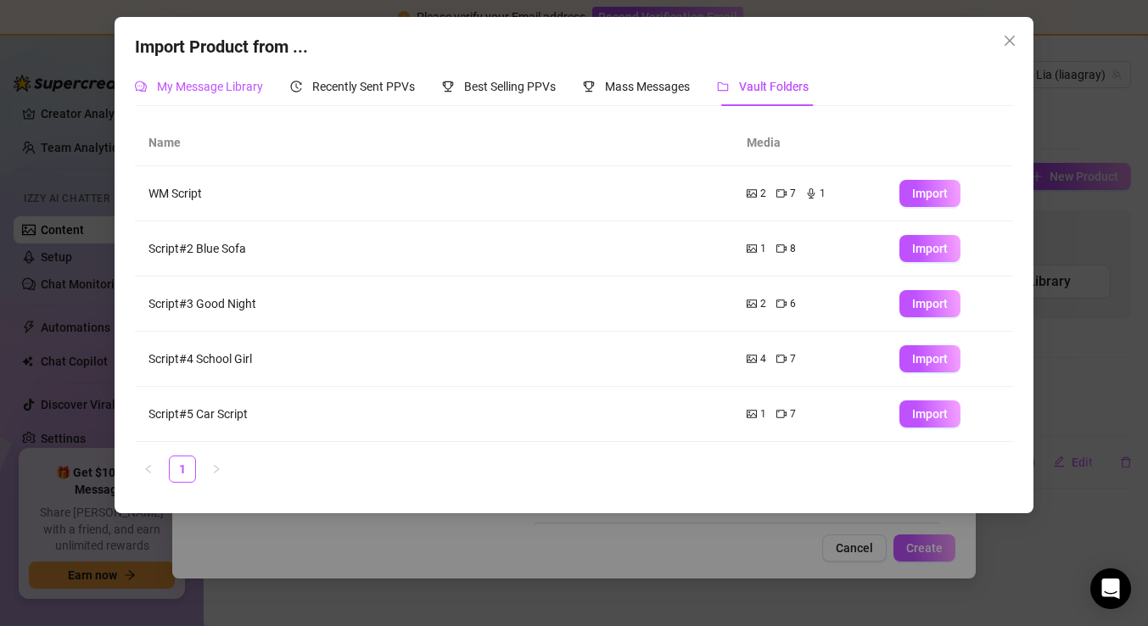
click at [210, 83] on span "My Message Library" at bounding box center [210, 87] width 106 height 14
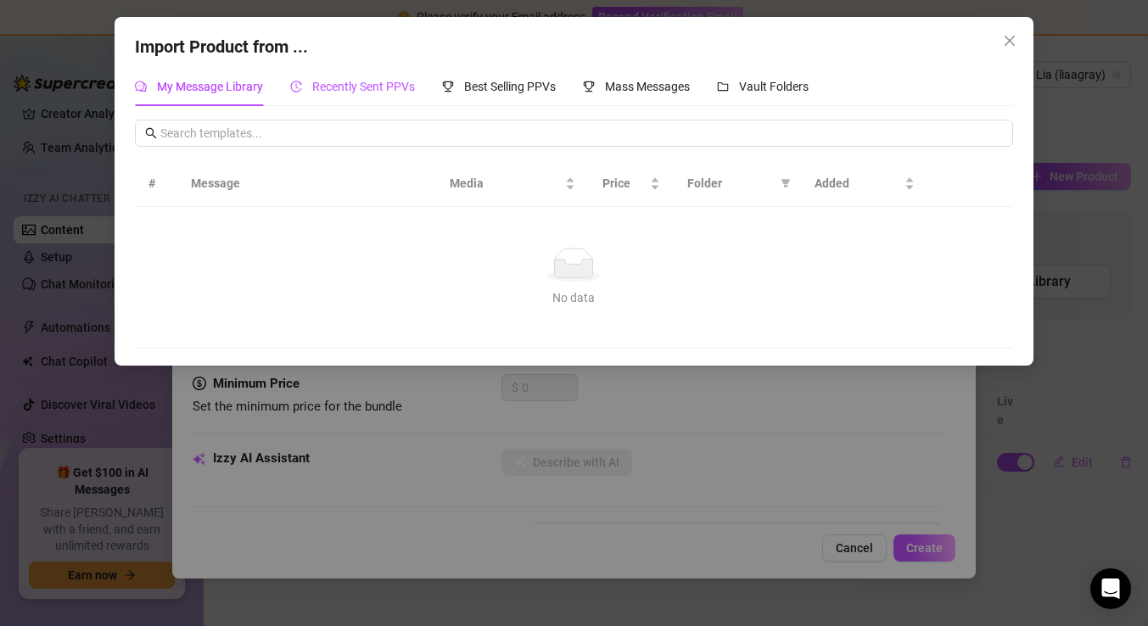
click at [339, 96] on div "Recently Sent PPVs" at bounding box center [352, 86] width 125 height 19
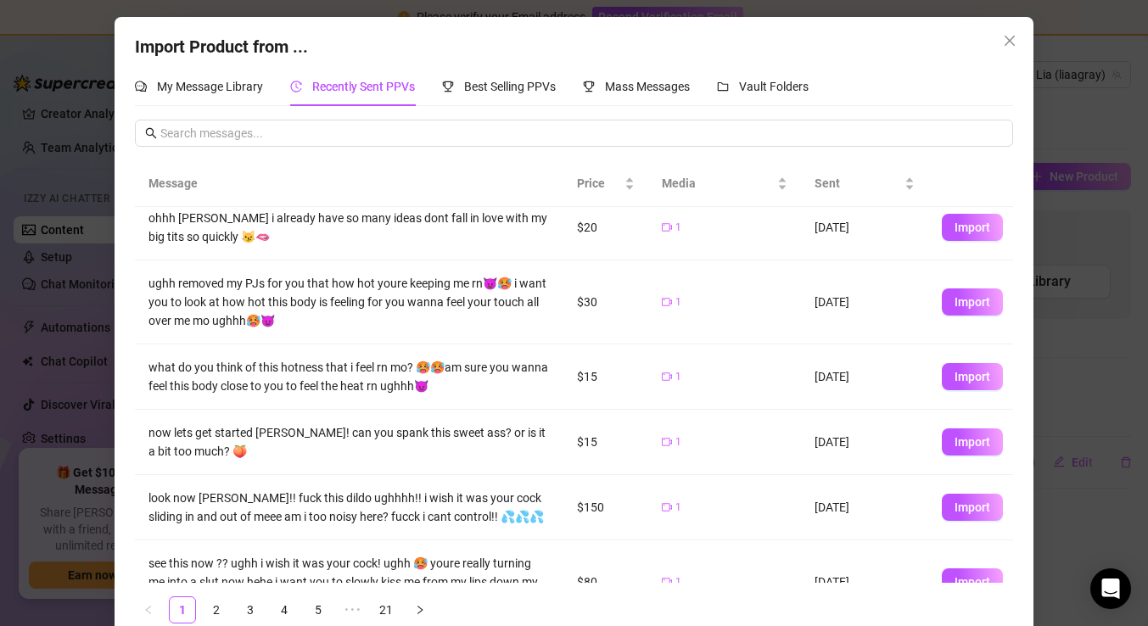
scroll to position [14, 0]
click at [956, 231] on span "Import" at bounding box center [972, 226] width 36 height 14
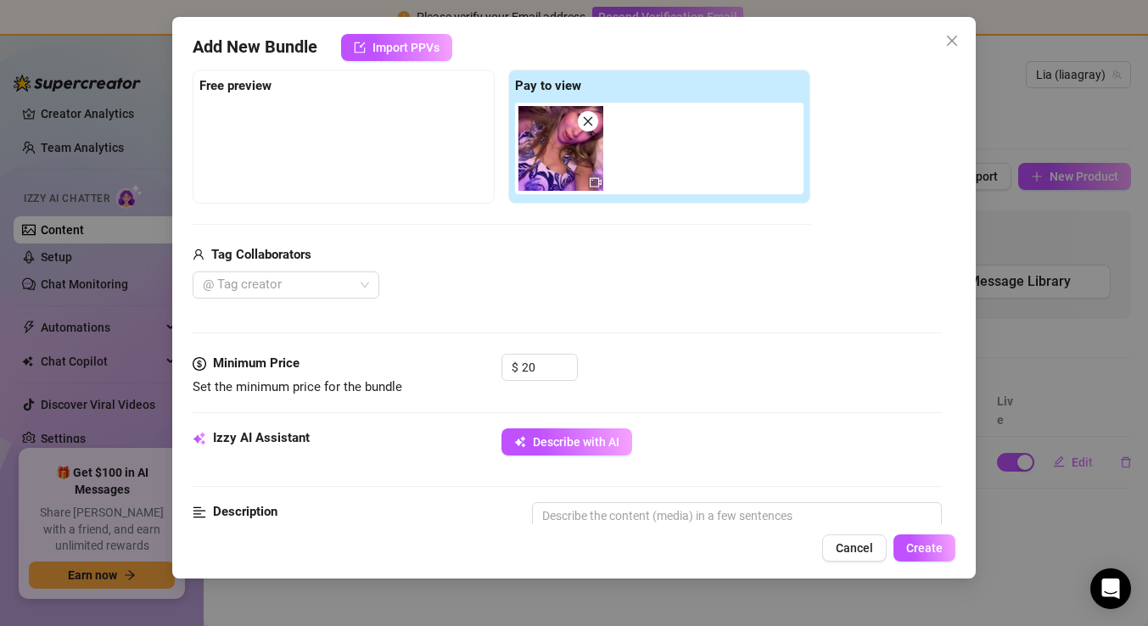
scroll to position [993, 0]
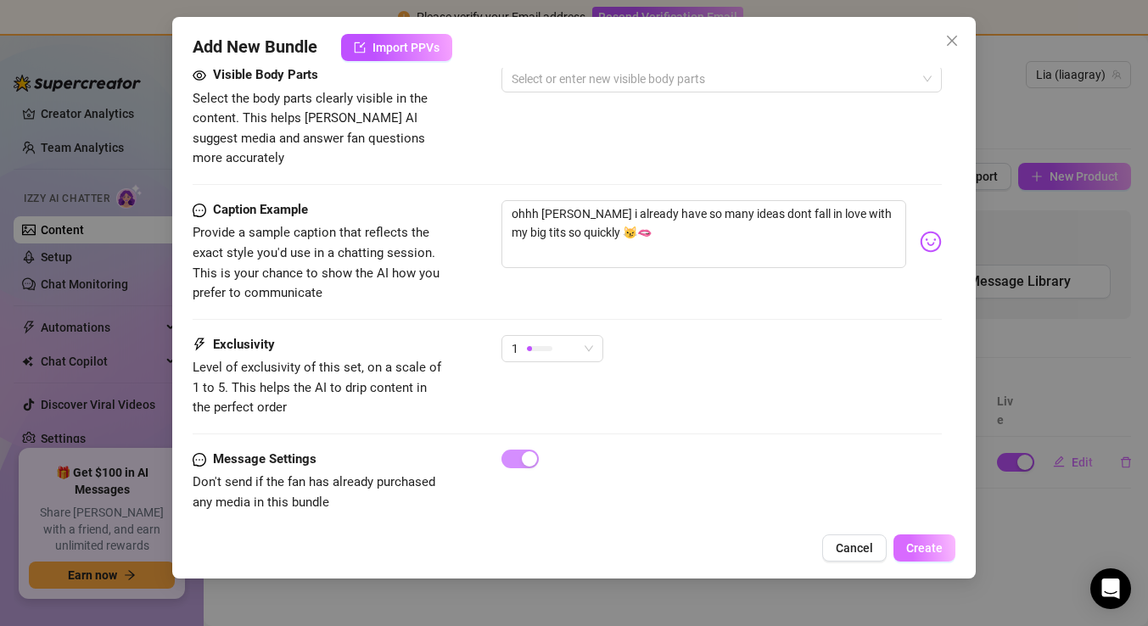
click at [934, 554] on span "Create" at bounding box center [924, 548] width 36 height 14
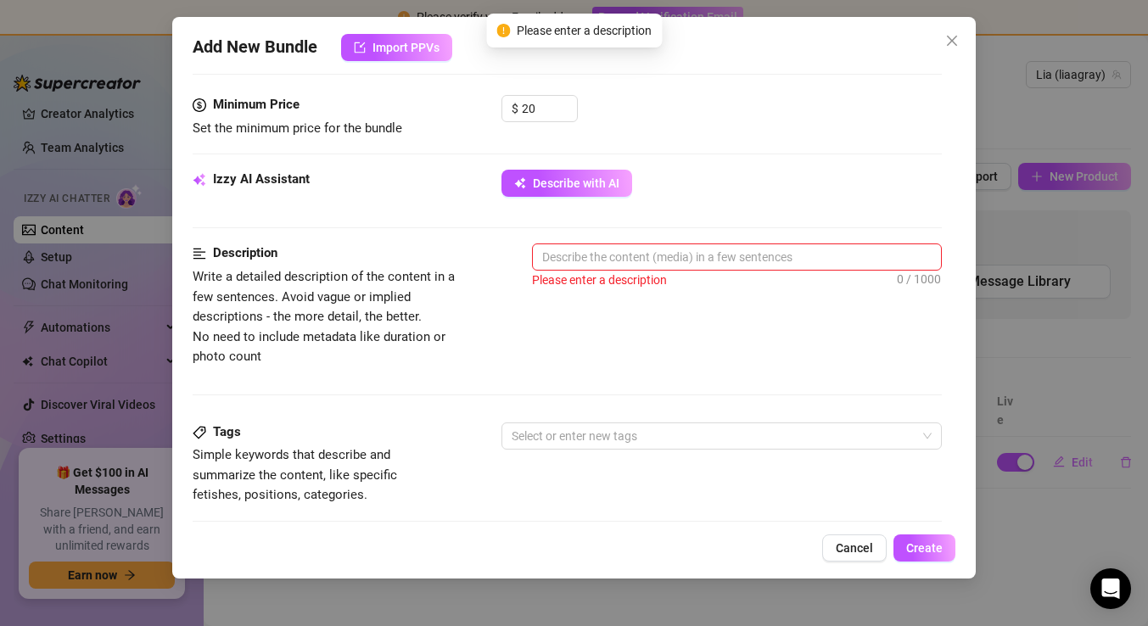
scroll to position [523, 0]
click at [667, 275] on div "Please enter a description" at bounding box center [737, 278] width 410 height 19
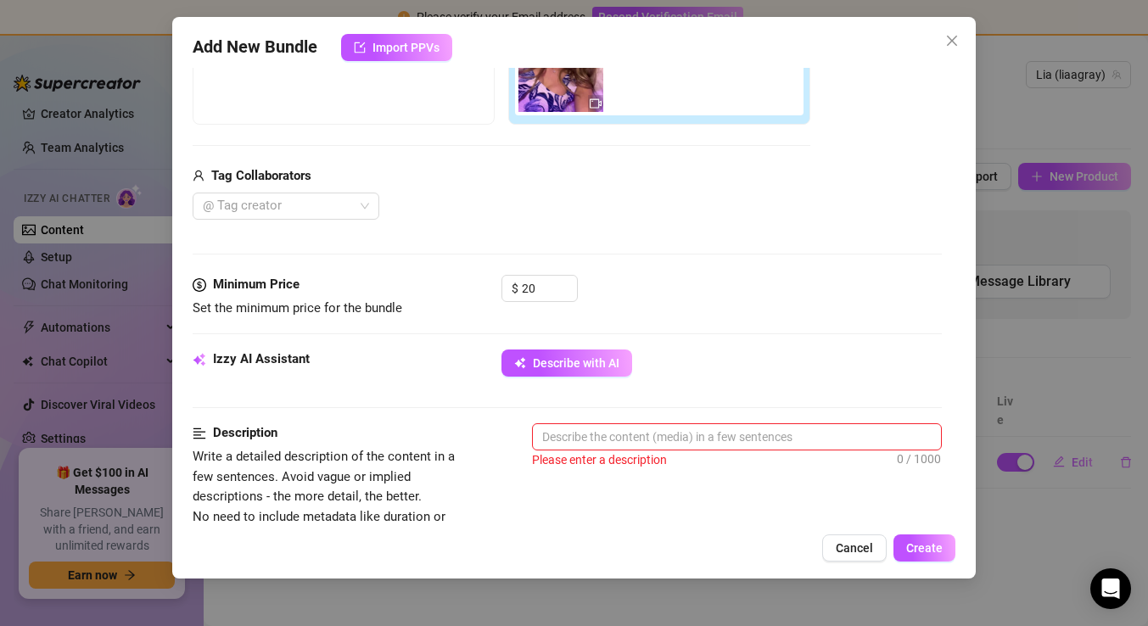
scroll to position [382, 0]
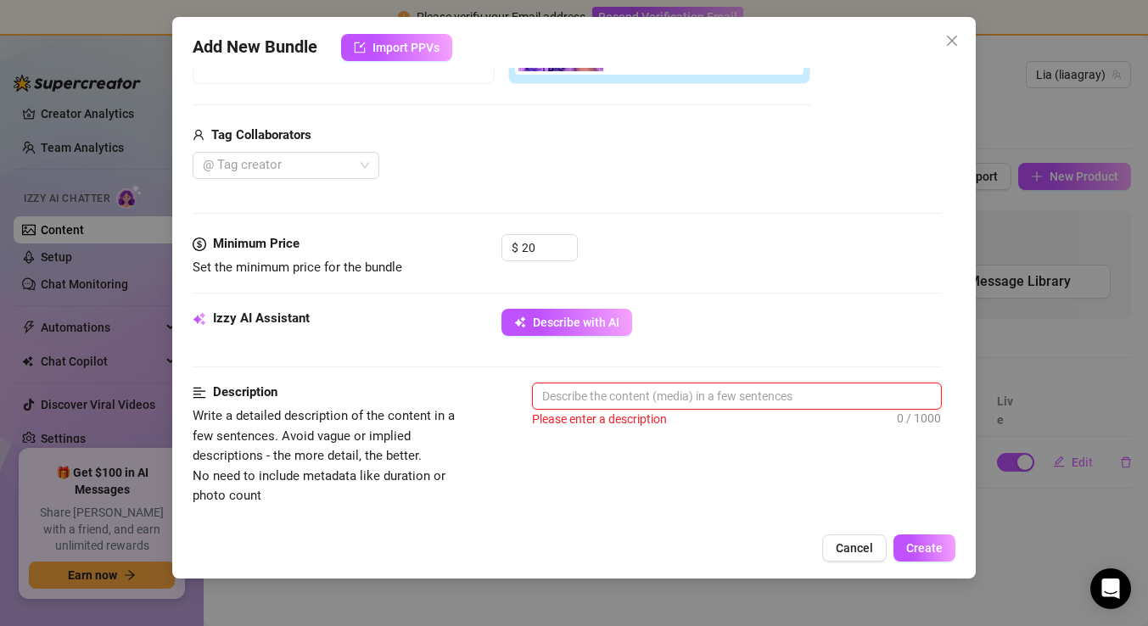
click at [624, 386] on textarea at bounding box center [737, 395] width 408 height 25
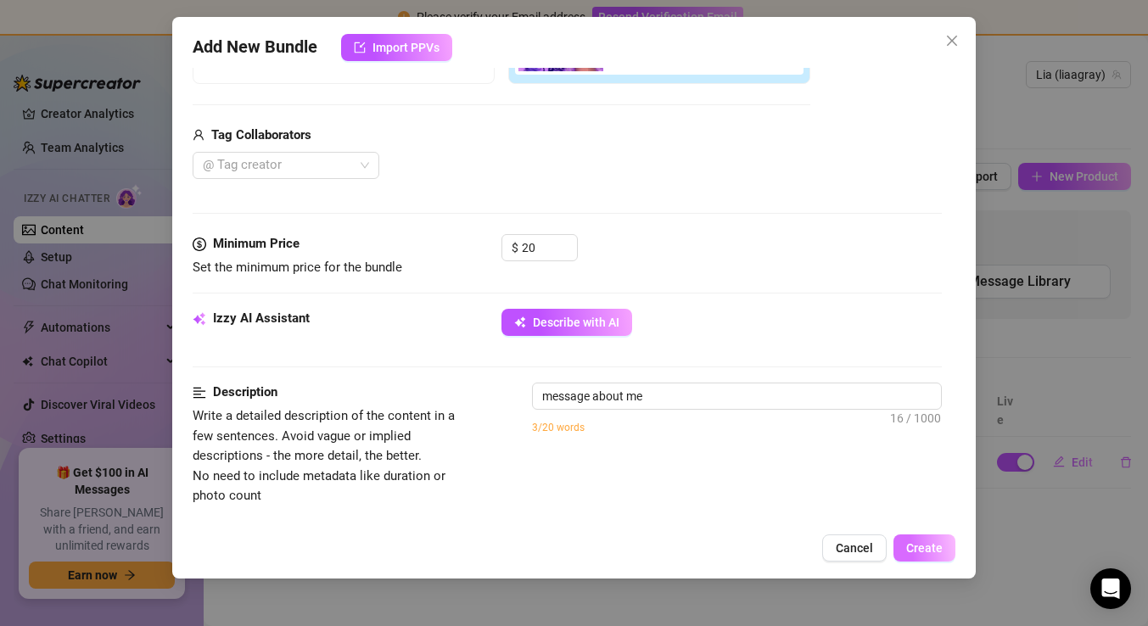
click at [948, 551] on button "Create" at bounding box center [924, 547] width 62 height 27
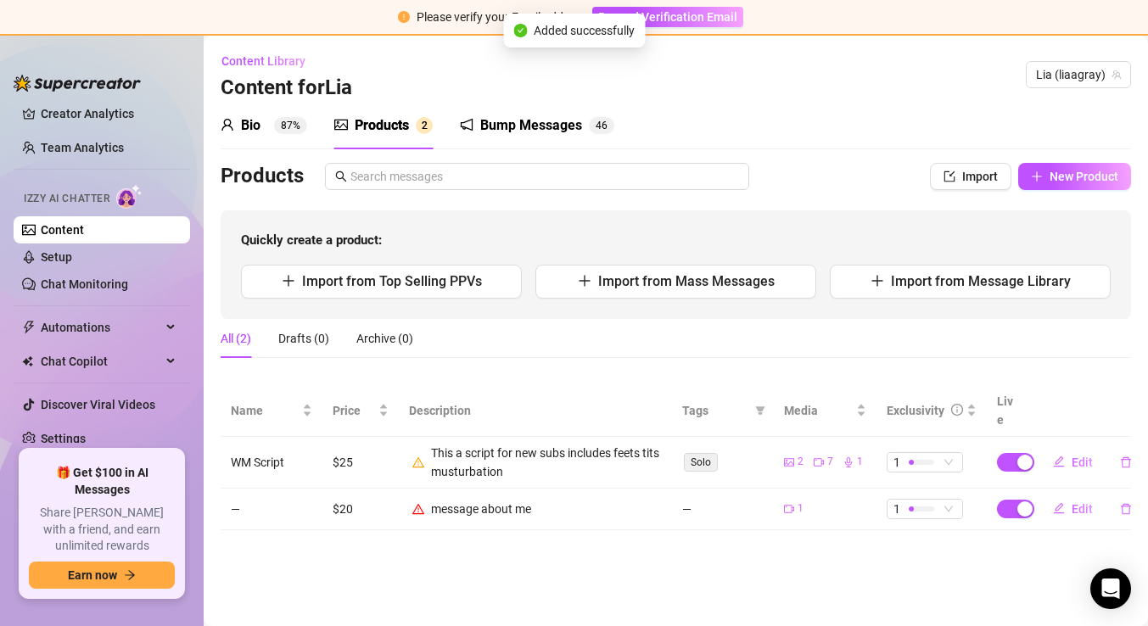
click at [236, 492] on td "—" at bounding box center [272, 510] width 102 height 42
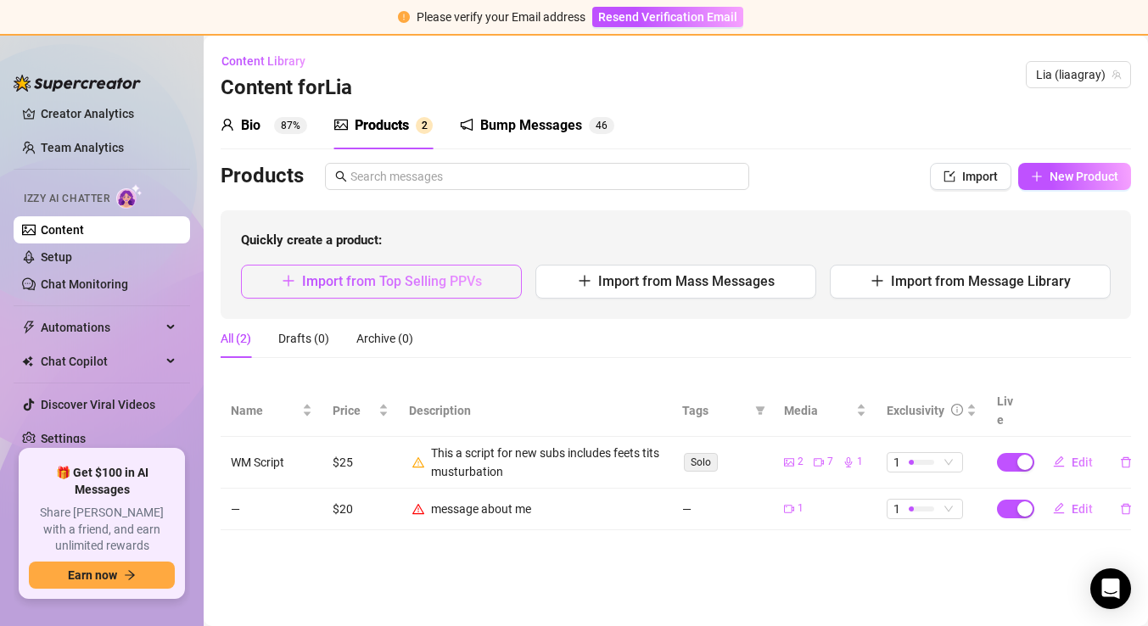
click at [390, 285] on span "Import from Top Selling PPVs" at bounding box center [392, 281] width 180 height 16
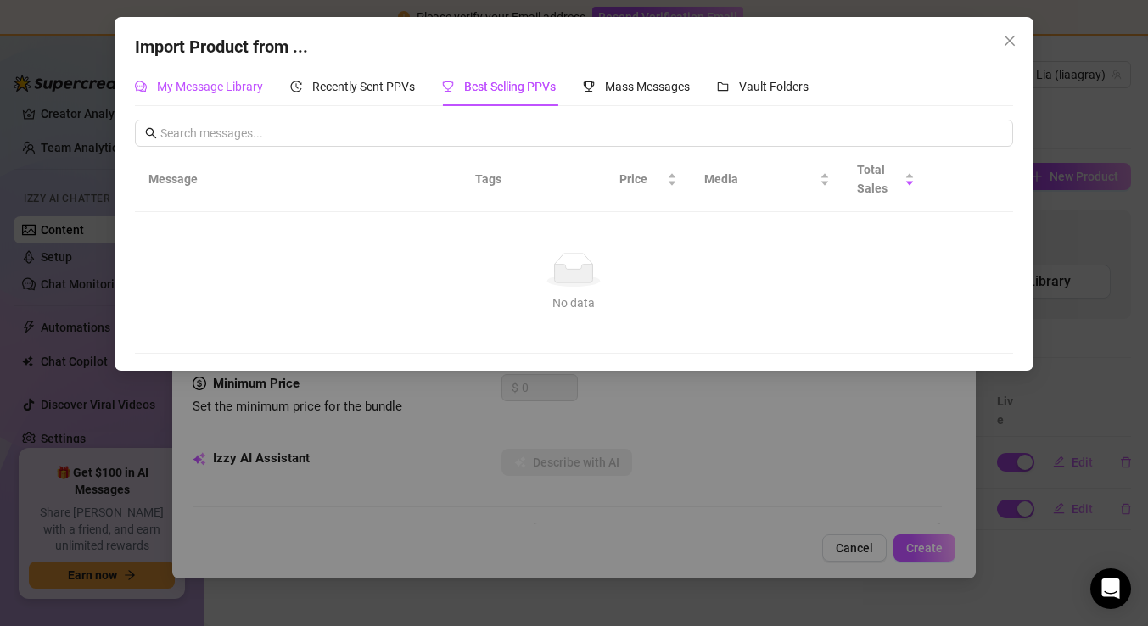
click at [188, 87] on span "My Message Library" at bounding box center [210, 87] width 106 height 14
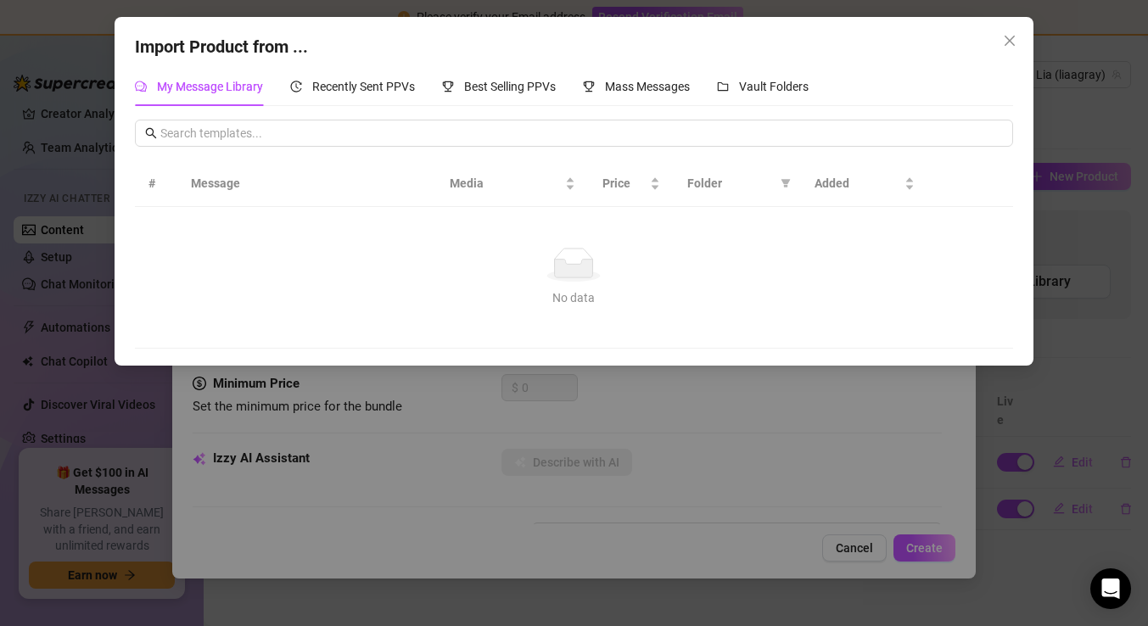
click at [509, 66] on div "Import Product from ... My Message Library Recently Sent PPVs Best Selling PPVs…" at bounding box center [574, 191] width 918 height 349
click at [506, 77] on div "Best Selling PPVs" at bounding box center [499, 86] width 114 height 19
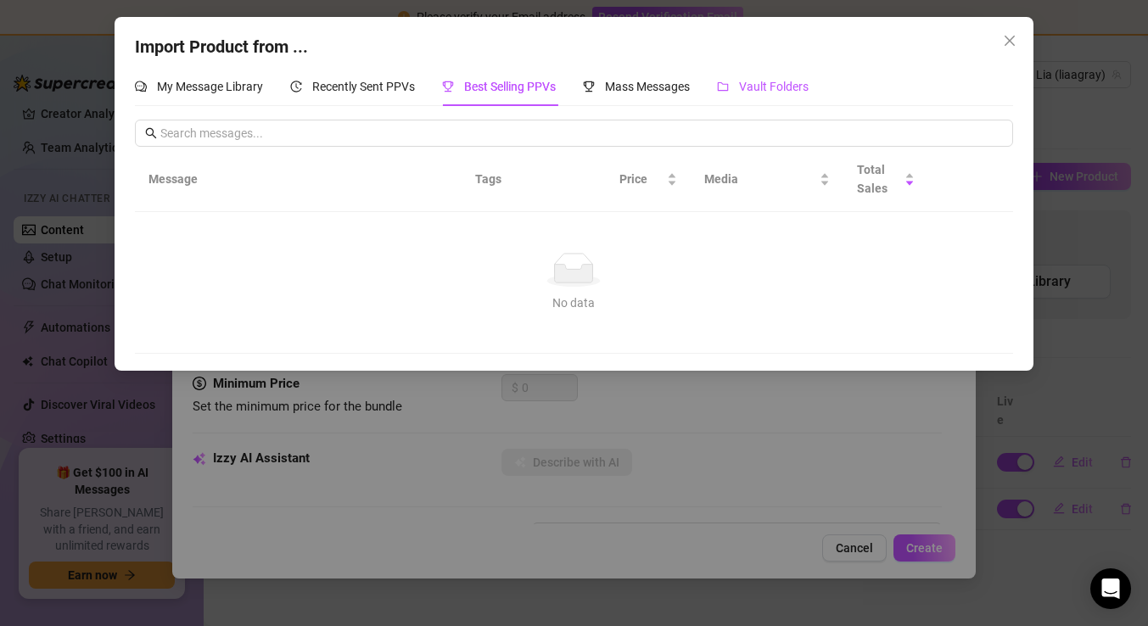
click at [752, 80] on span "Vault Folders" at bounding box center [774, 87] width 70 height 14
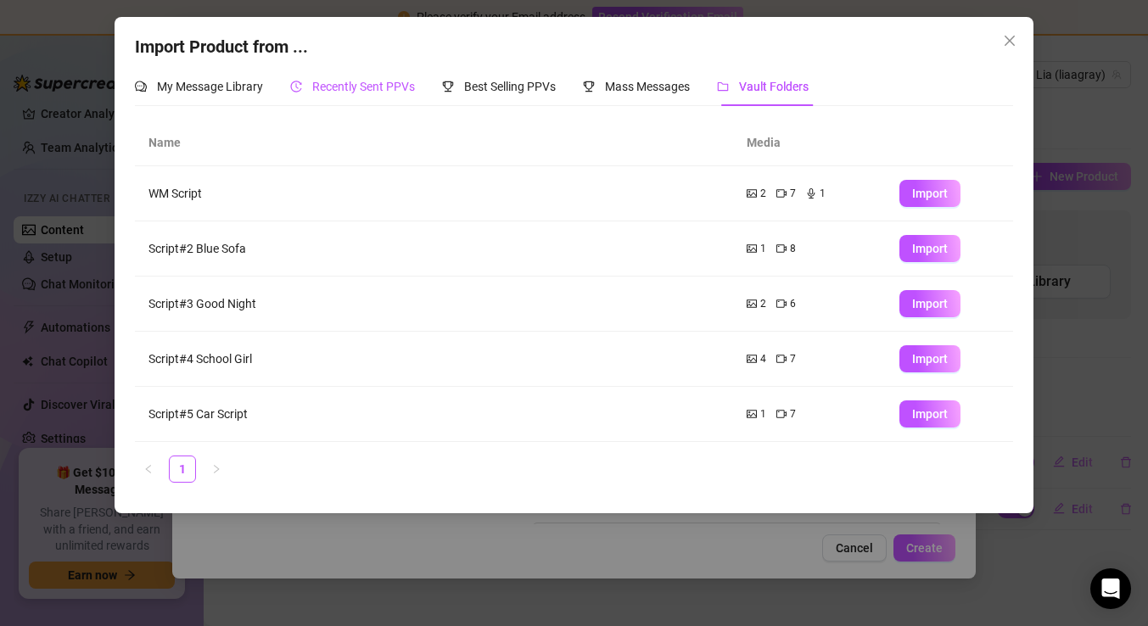
click at [310, 87] on div "Recently Sent PPVs" at bounding box center [352, 86] width 125 height 19
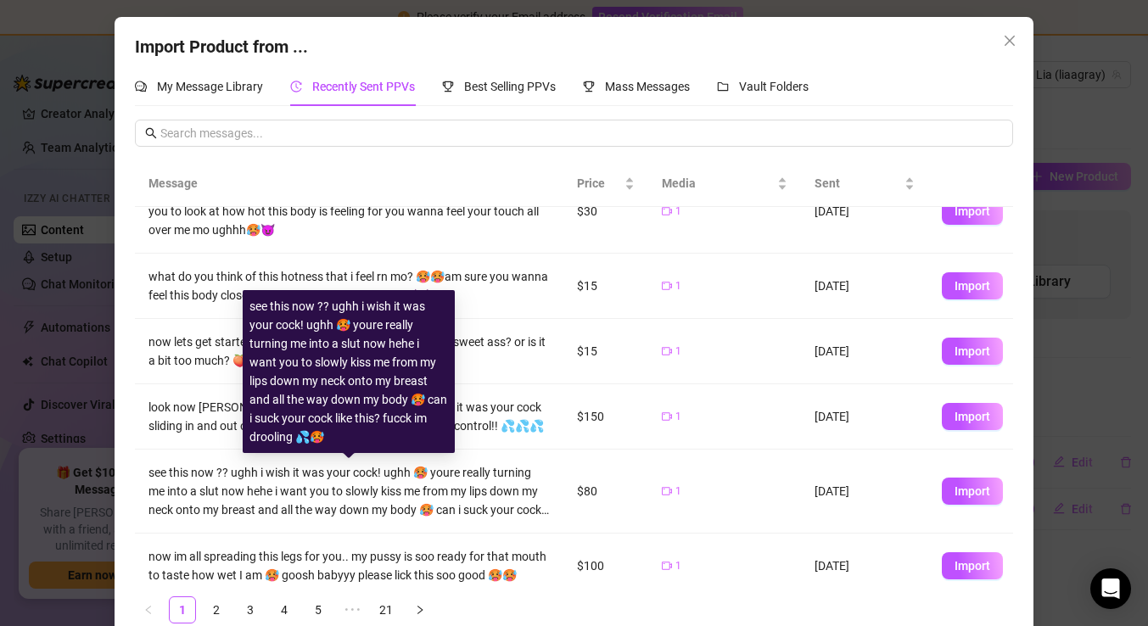
scroll to position [133, 0]
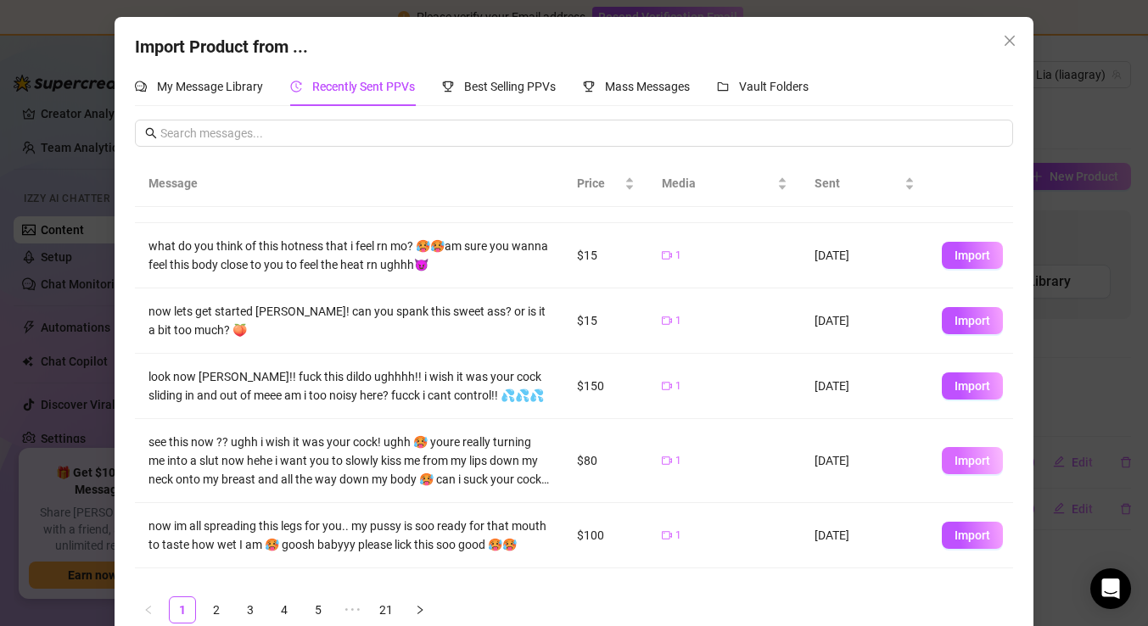
click at [976, 466] on span "Import" at bounding box center [972, 461] width 36 height 14
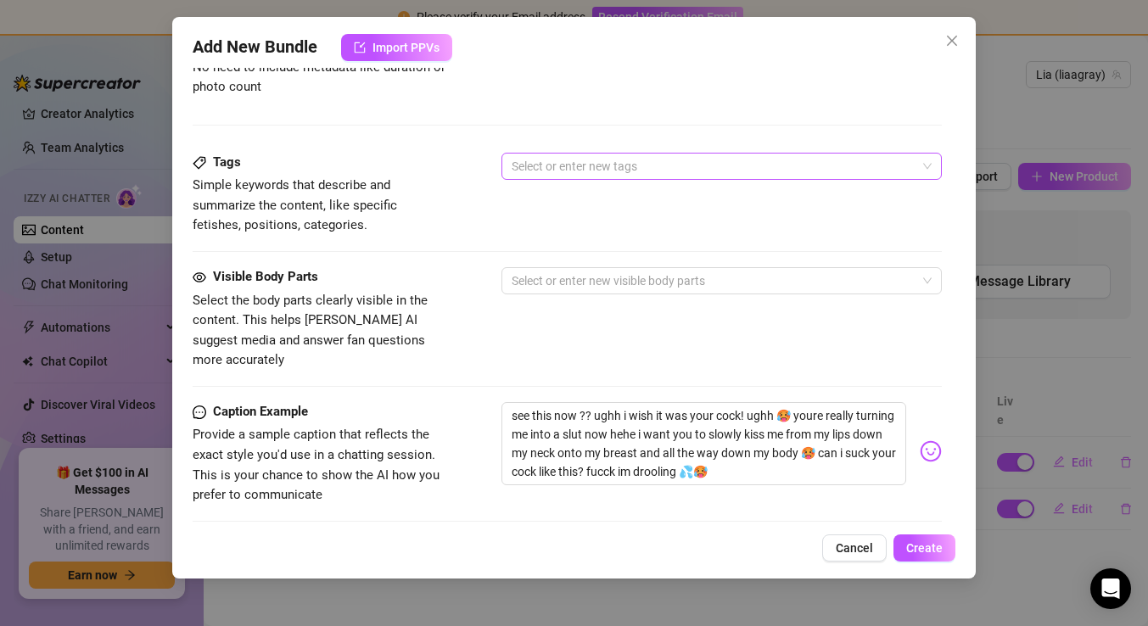
scroll to position [589, 0]
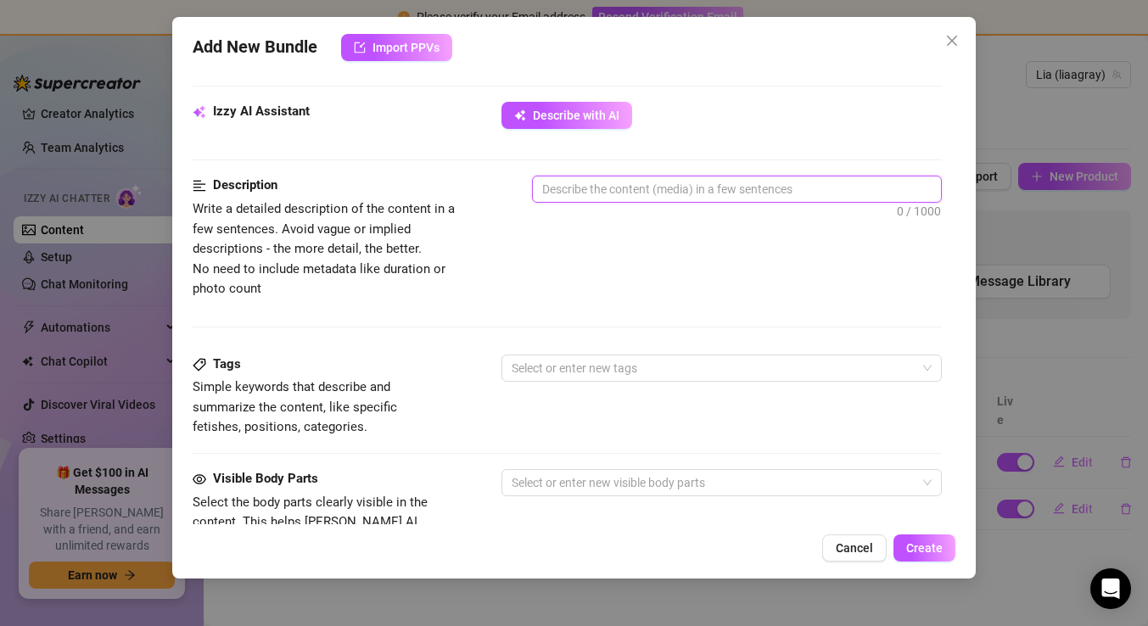
click at [577, 181] on textarea at bounding box center [737, 188] width 408 height 25
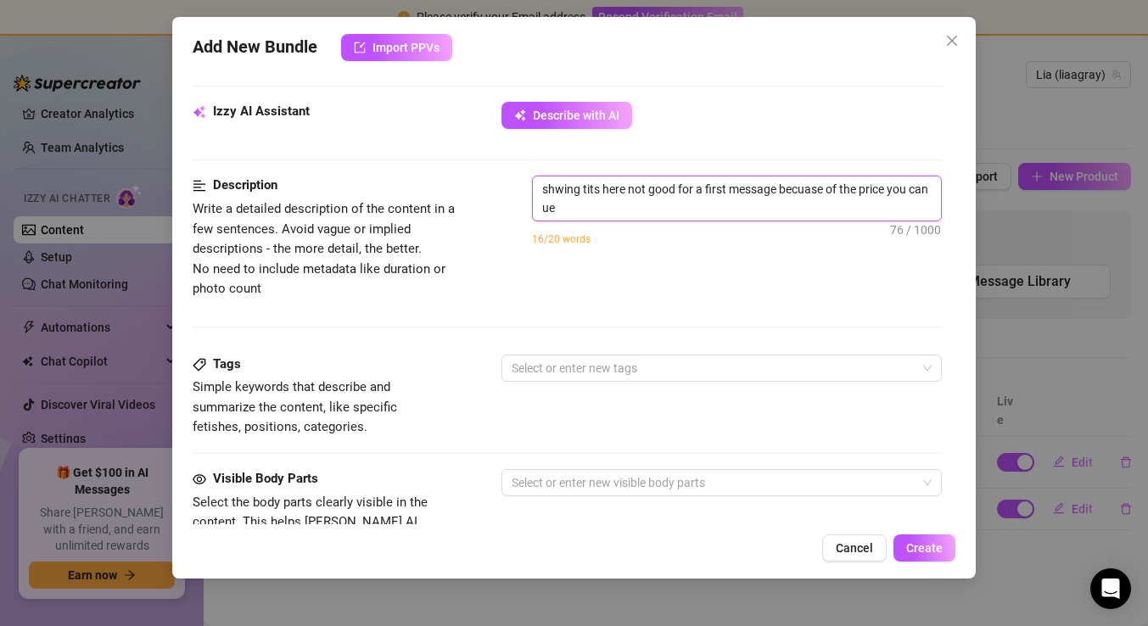
scroll to position [0, 0]
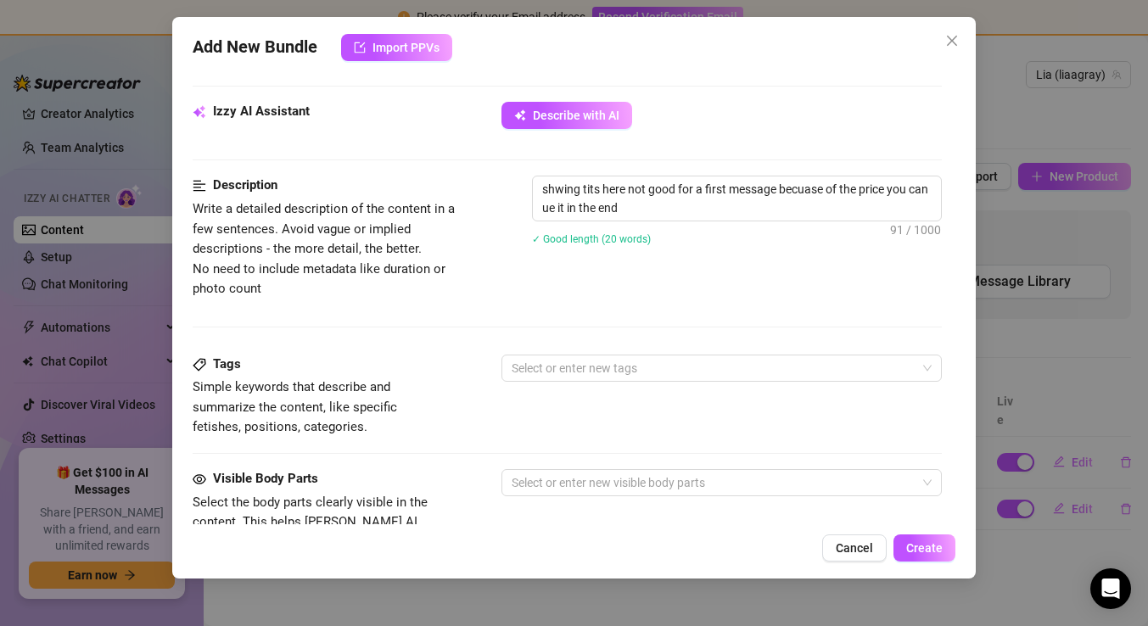
click at [911, 530] on div "Add New Bundle Import PPVs Account Lia (@liaagray) Name Name is for your intern…" at bounding box center [573, 298] width 803 height 562
click at [911, 543] on span "Create" at bounding box center [924, 548] width 36 height 14
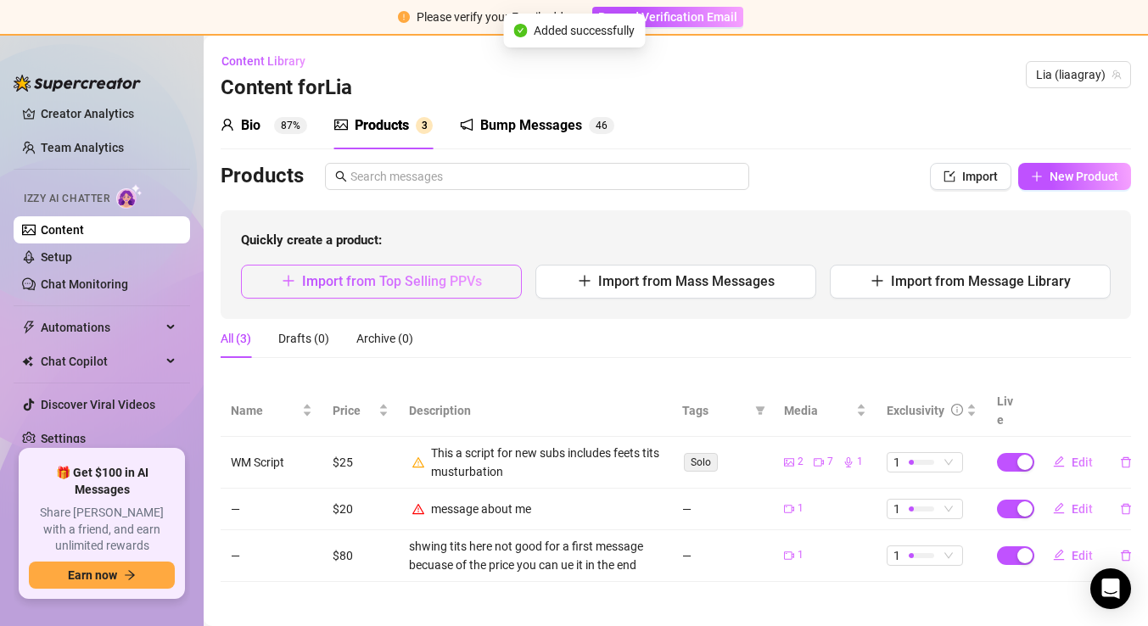
click at [394, 287] on span "Import from Top Selling PPVs" at bounding box center [392, 281] width 180 height 16
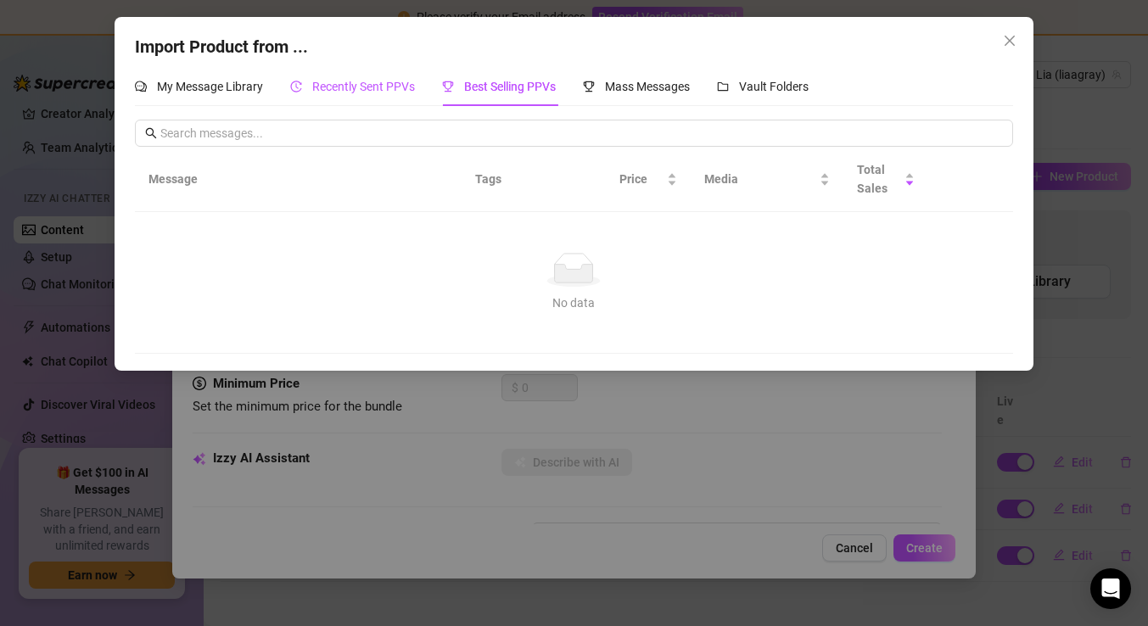
click at [403, 87] on span "Recently Sent PPVs" at bounding box center [363, 87] width 103 height 14
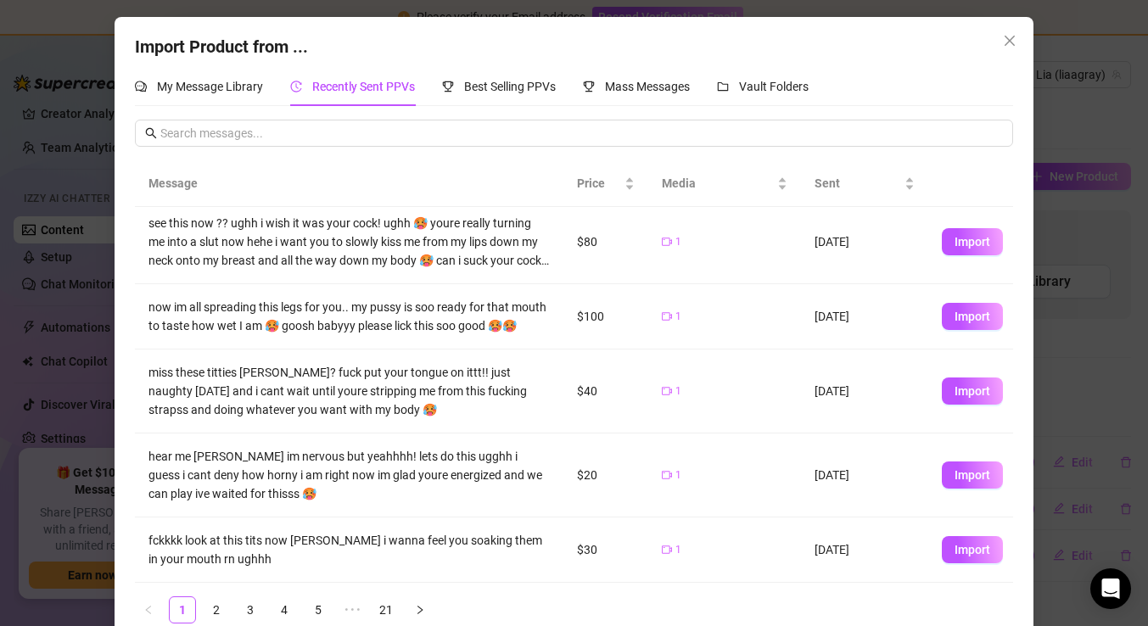
scroll to position [351, 0]
click at [963, 401] on button "Import" at bounding box center [972, 391] width 61 height 27
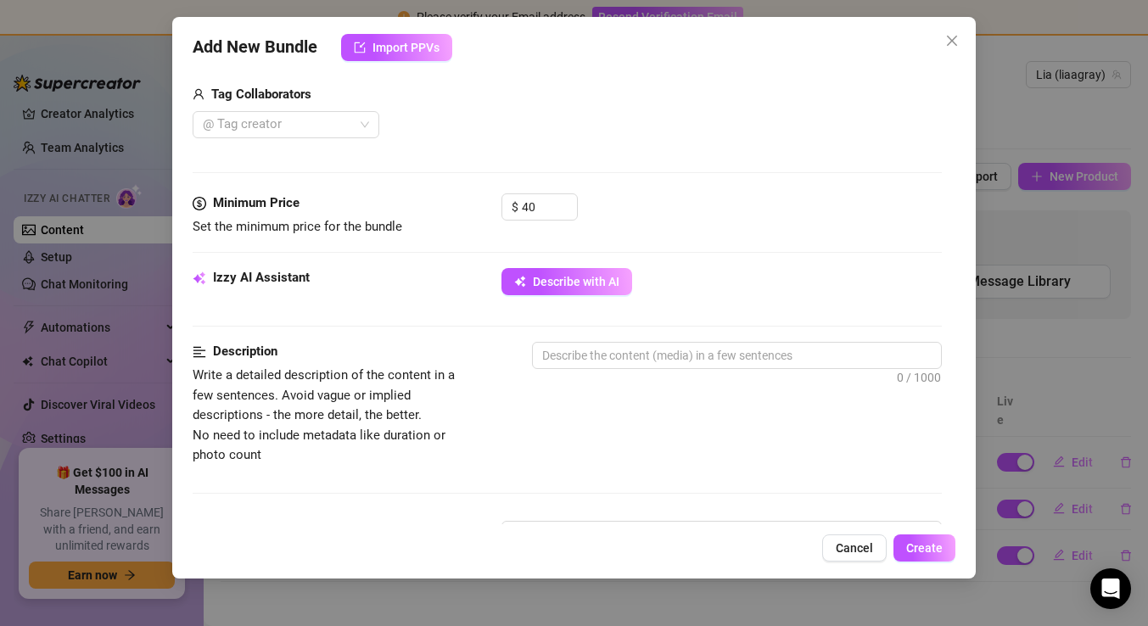
scroll to position [439, 0]
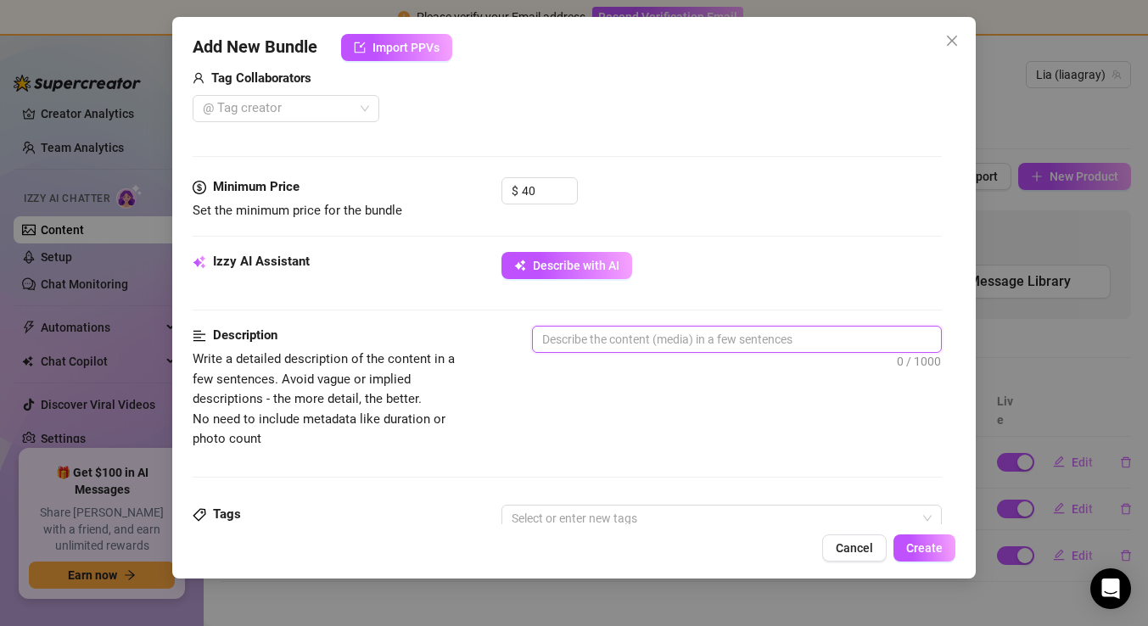
click at [558, 330] on textarea at bounding box center [737, 339] width 408 height 25
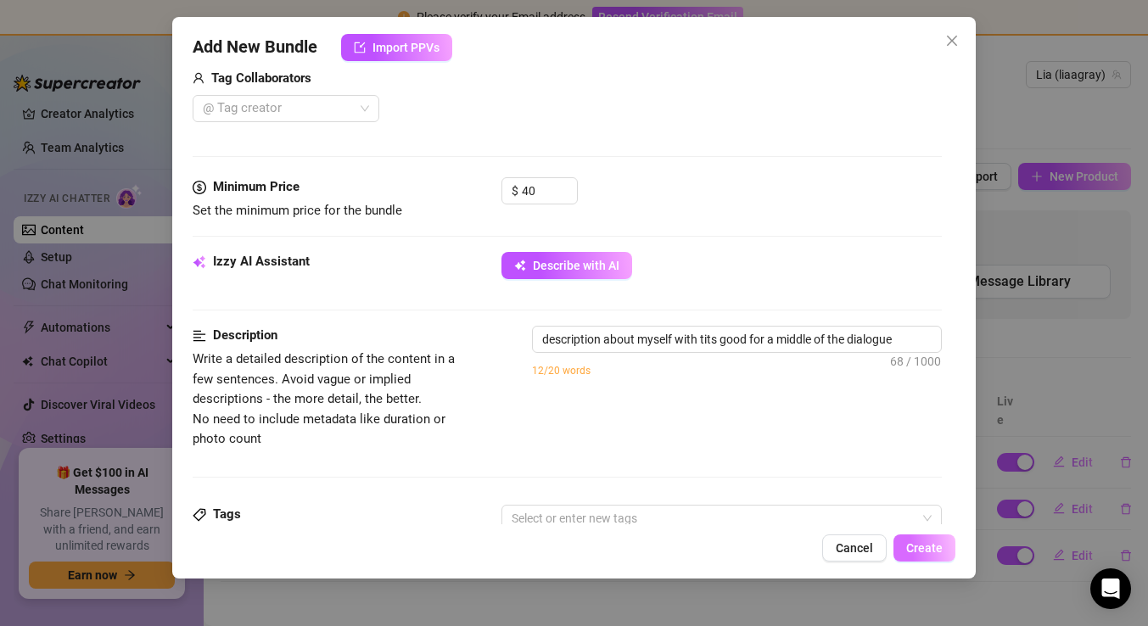
click at [927, 542] on span "Create" at bounding box center [924, 548] width 36 height 14
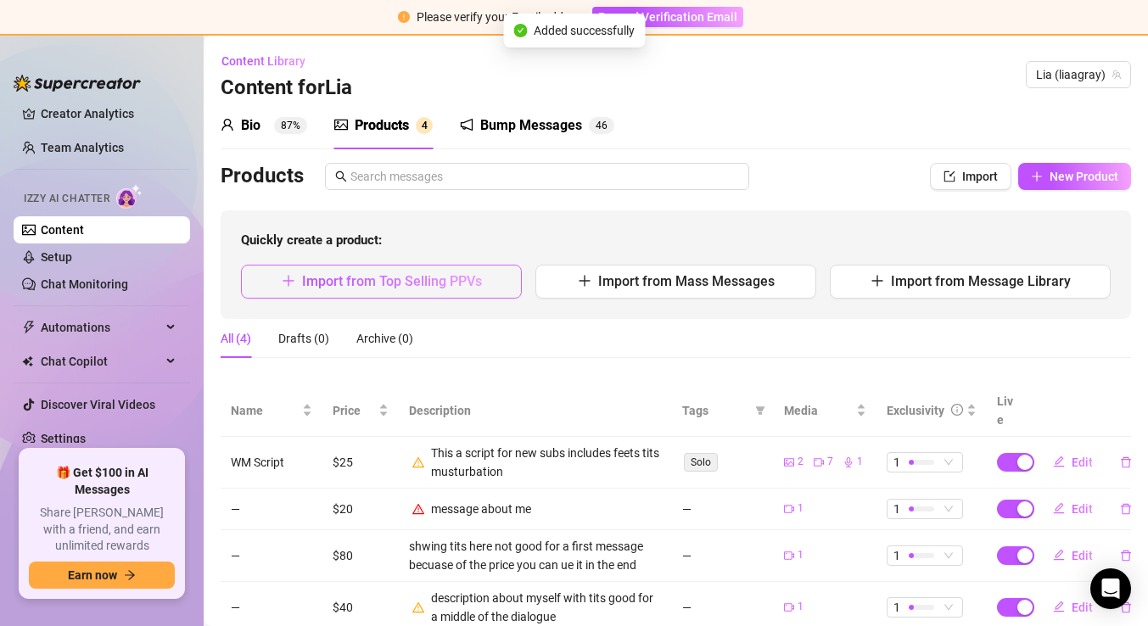
click at [414, 283] on span "Import from Top Selling PPVs" at bounding box center [392, 281] width 180 height 16
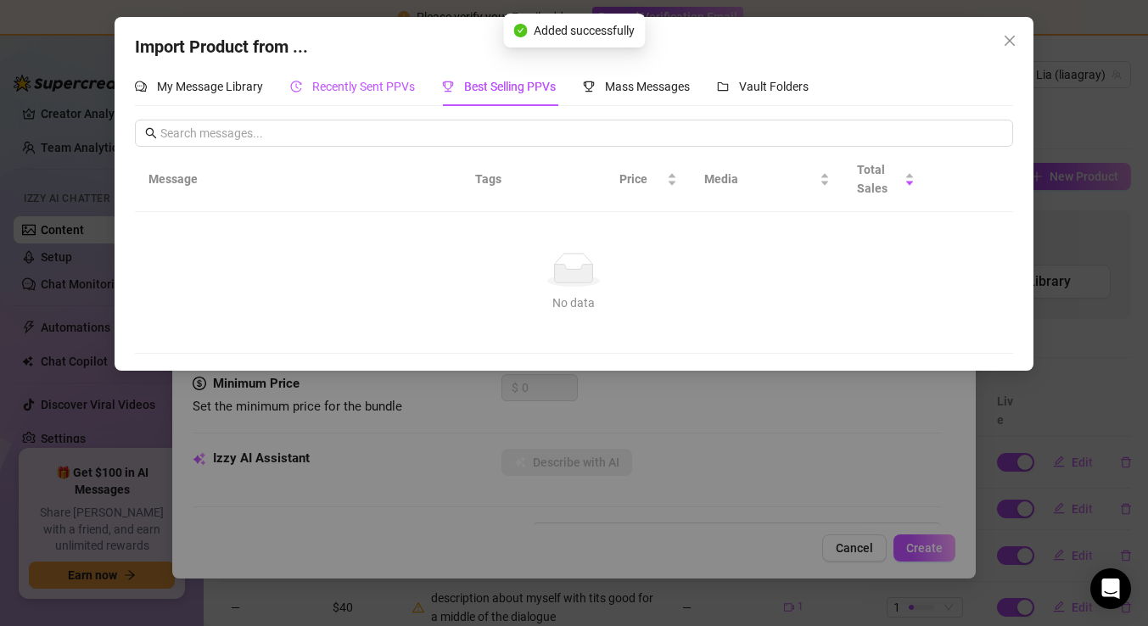
click at [362, 86] on span "Recently Sent PPVs" at bounding box center [363, 87] width 103 height 14
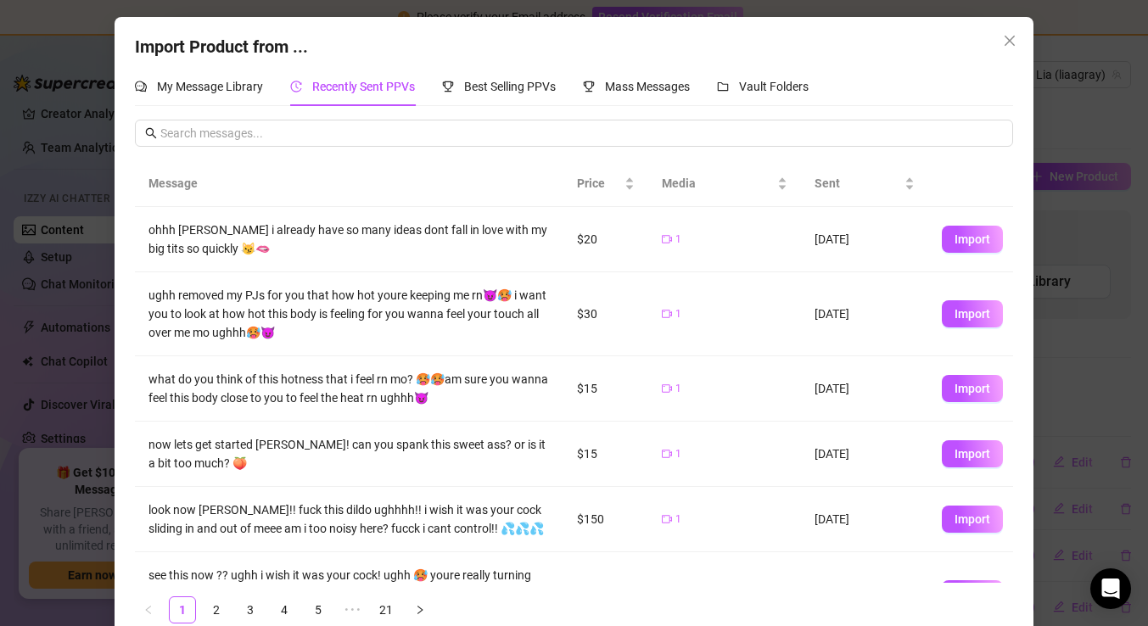
scroll to position [352, 0]
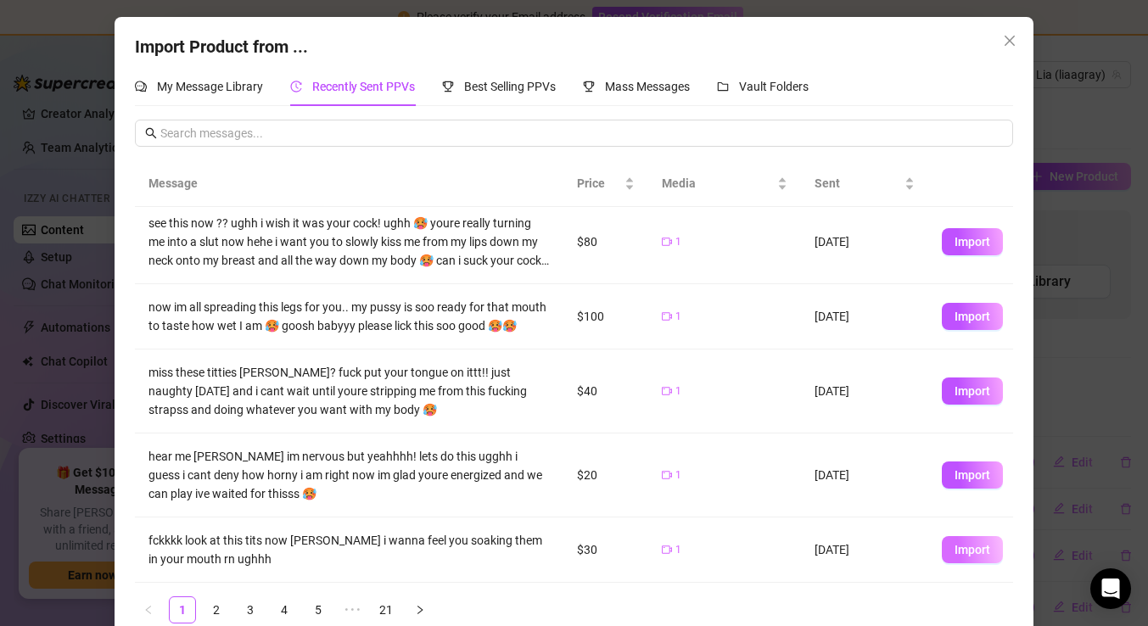
click at [972, 552] on span "Import" at bounding box center [972, 550] width 36 height 14
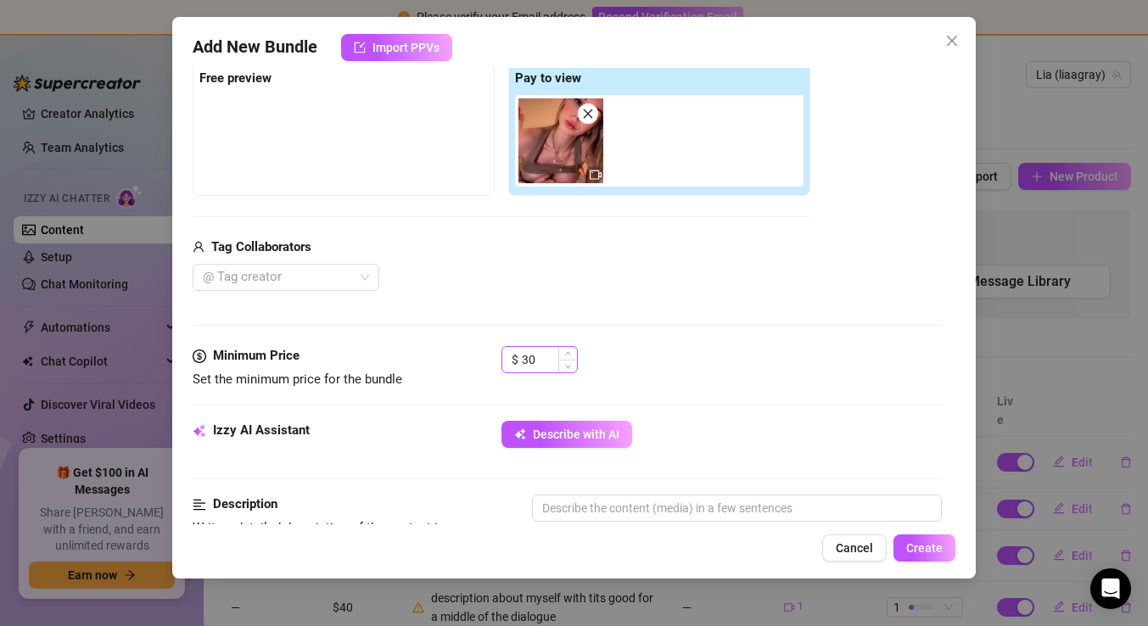
scroll to position [271, 0]
click at [556, 135] on img at bounding box center [560, 140] width 85 height 85
click at [591, 173] on icon "video-camera" at bounding box center [596, 174] width 12 height 12
click at [540, 155] on img at bounding box center [560, 140] width 85 height 85
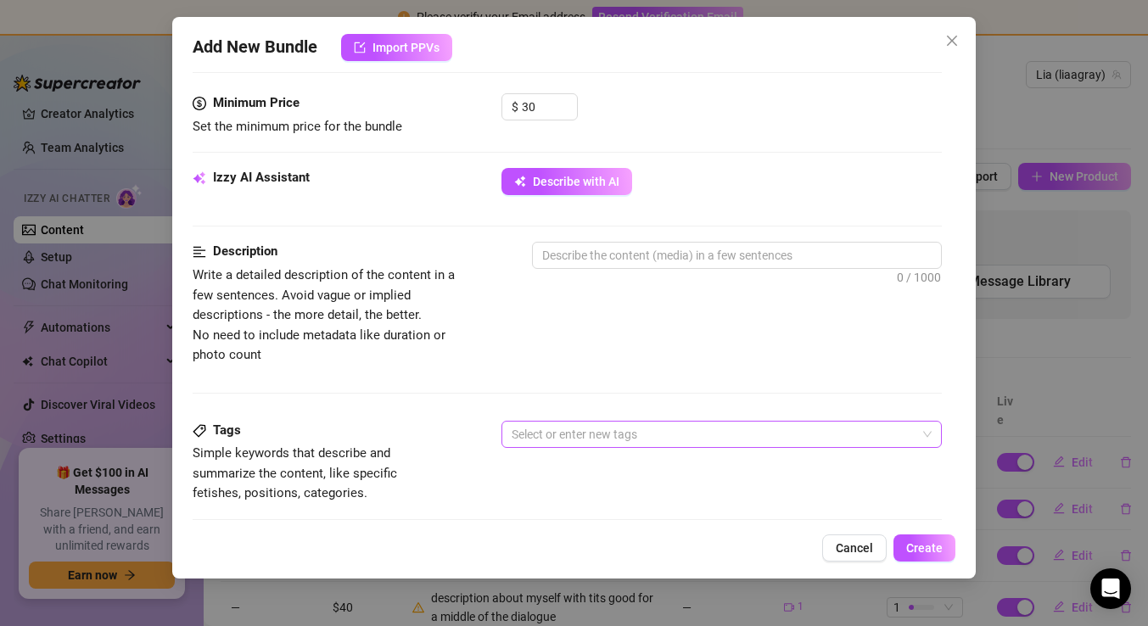
scroll to position [491, 0]
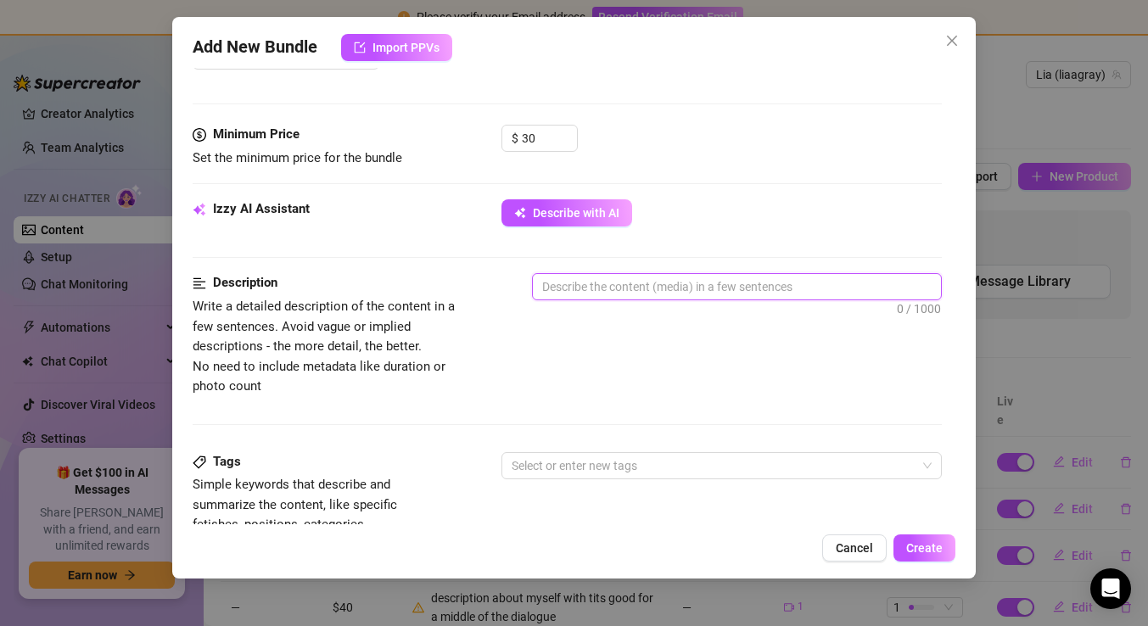
click at [573, 285] on textarea at bounding box center [737, 286] width 408 height 25
click at [917, 544] on span "Create" at bounding box center [924, 548] width 36 height 14
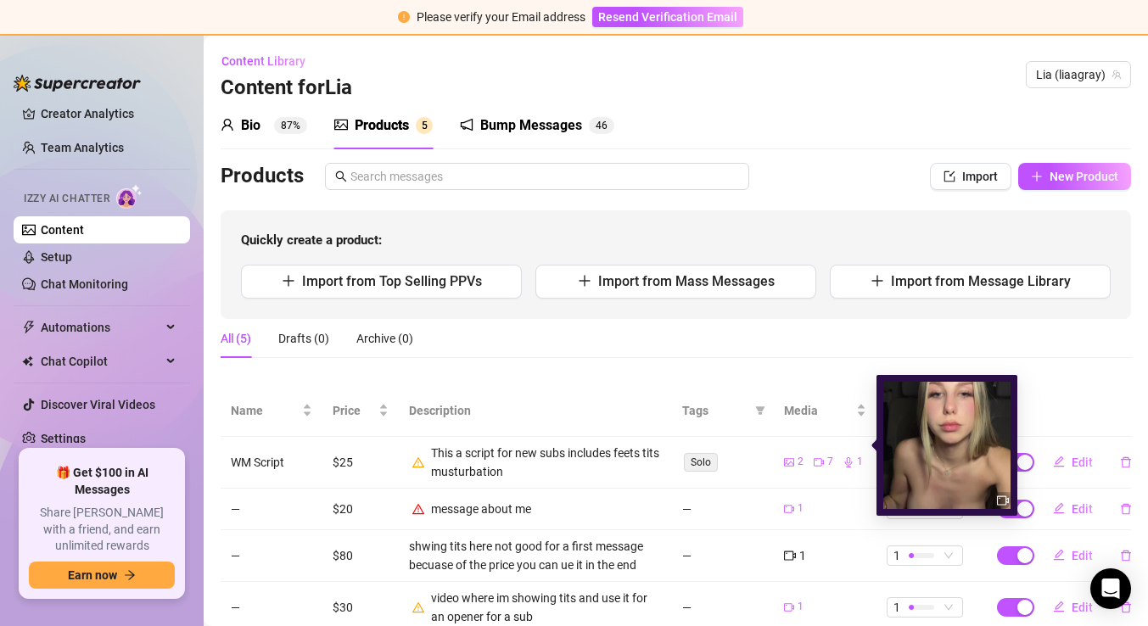
scroll to position [91, 0]
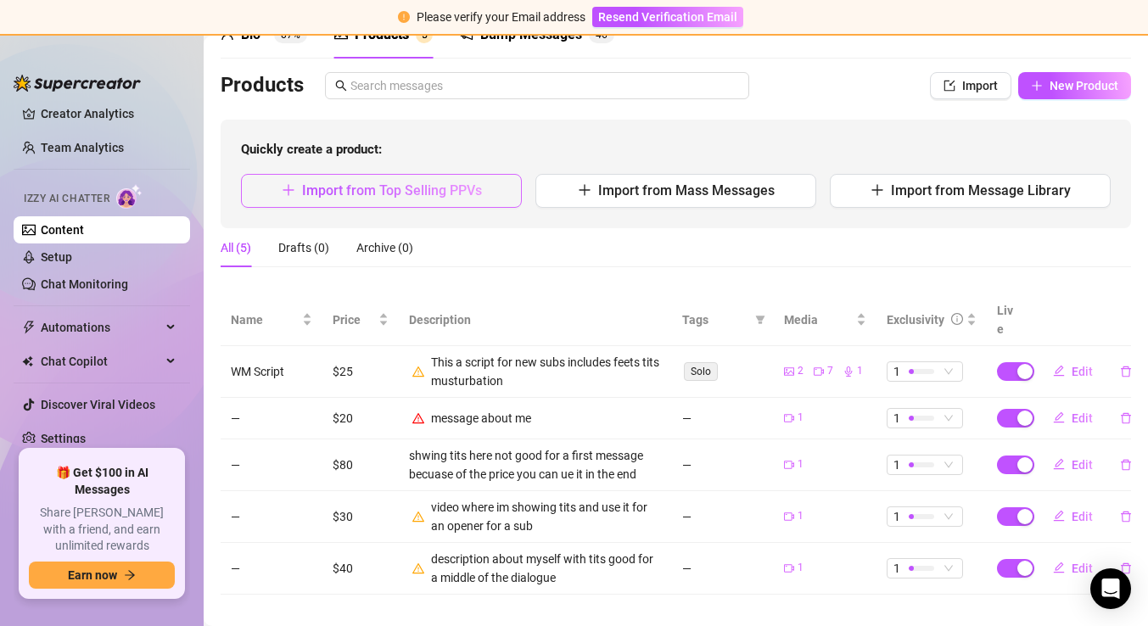
click at [396, 196] on span "Import from Top Selling PPVs" at bounding box center [392, 190] width 180 height 16
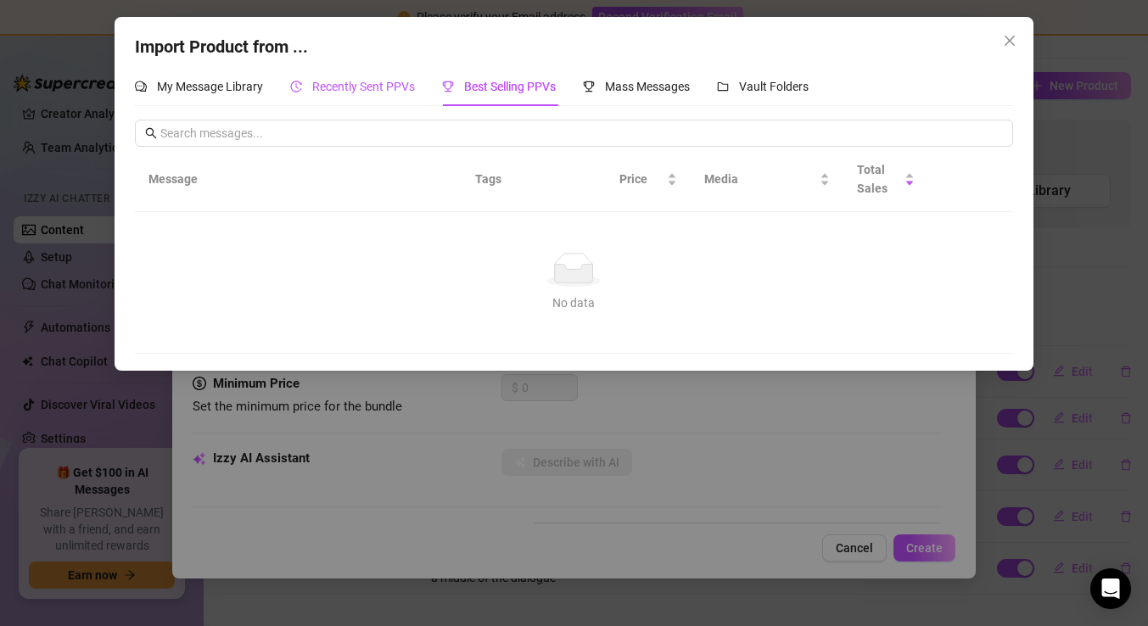
click at [318, 85] on span "Recently Sent PPVs" at bounding box center [363, 87] width 103 height 14
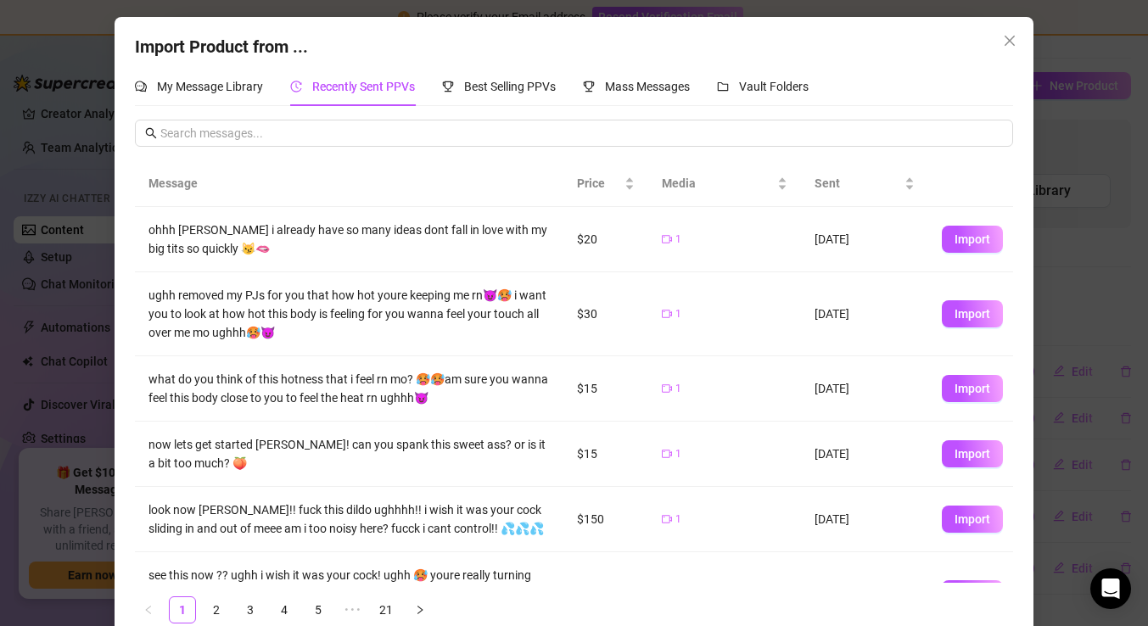
scroll to position [352, 0]
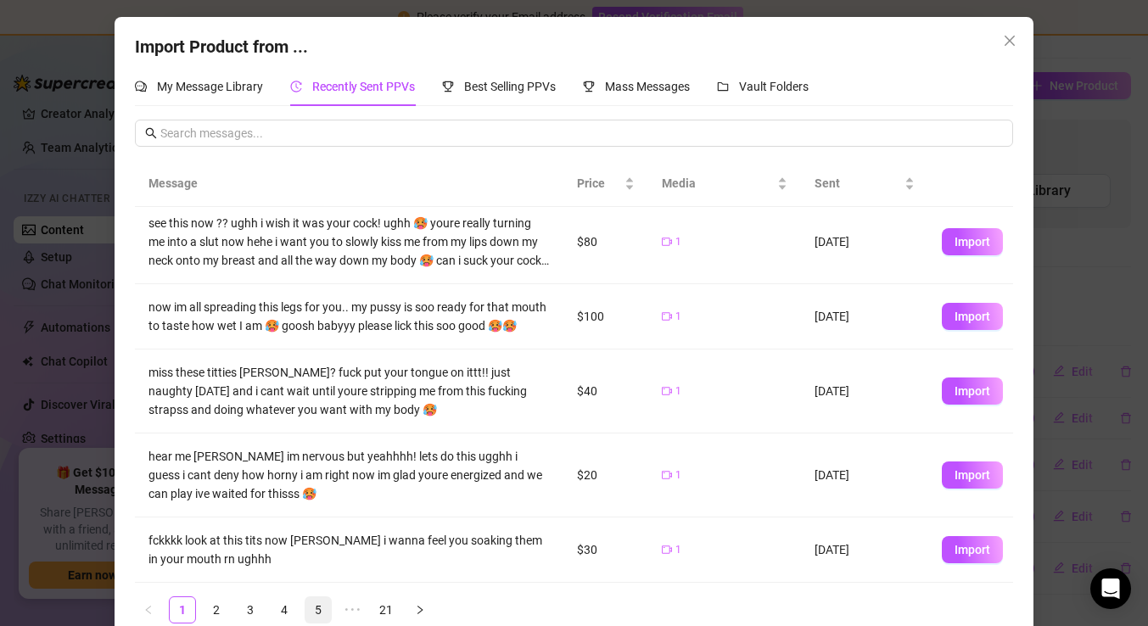
click at [316, 612] on link "5" at bounding box center [317, 609] width 25 height 25
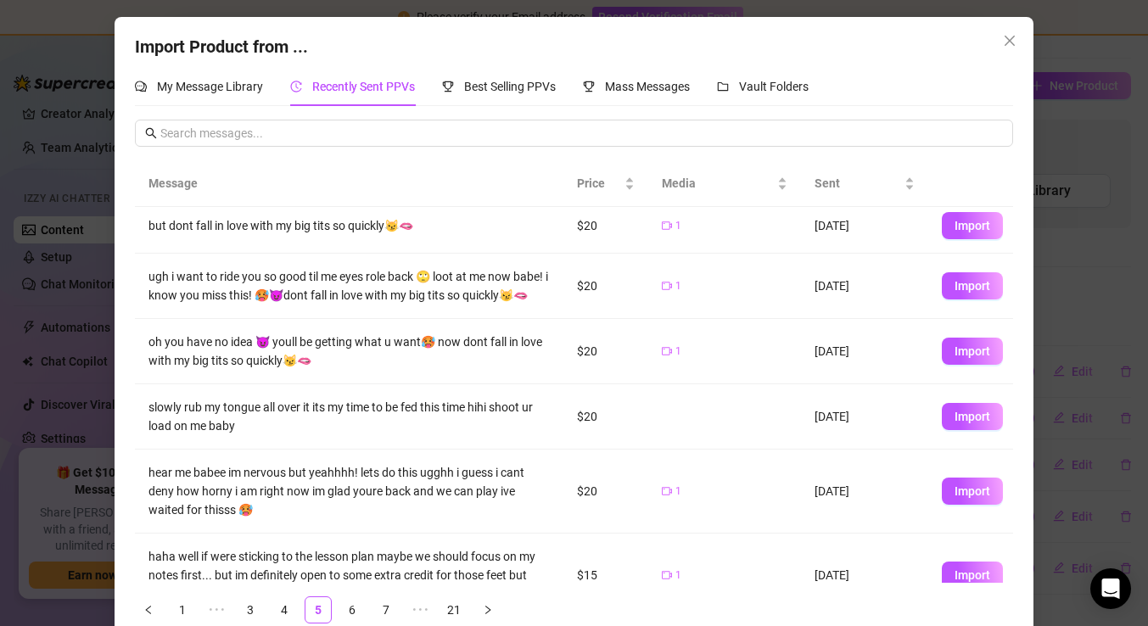
scroll to position [0, 0]
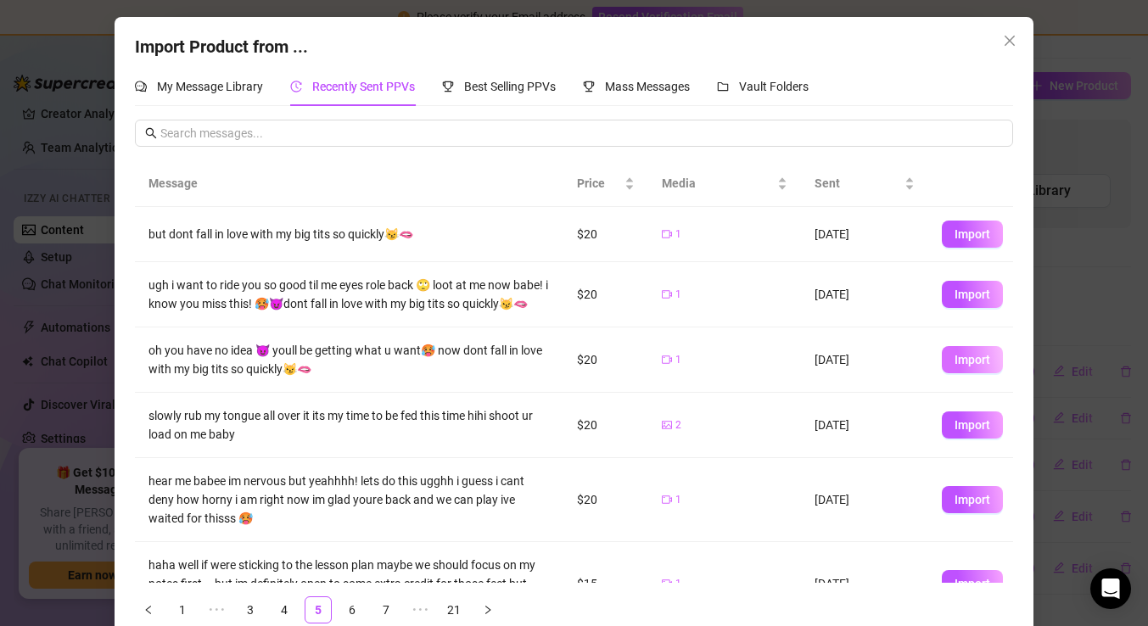
click at [957, 364] on span "Import" at bounding box center [972, 360] width 36 height 14
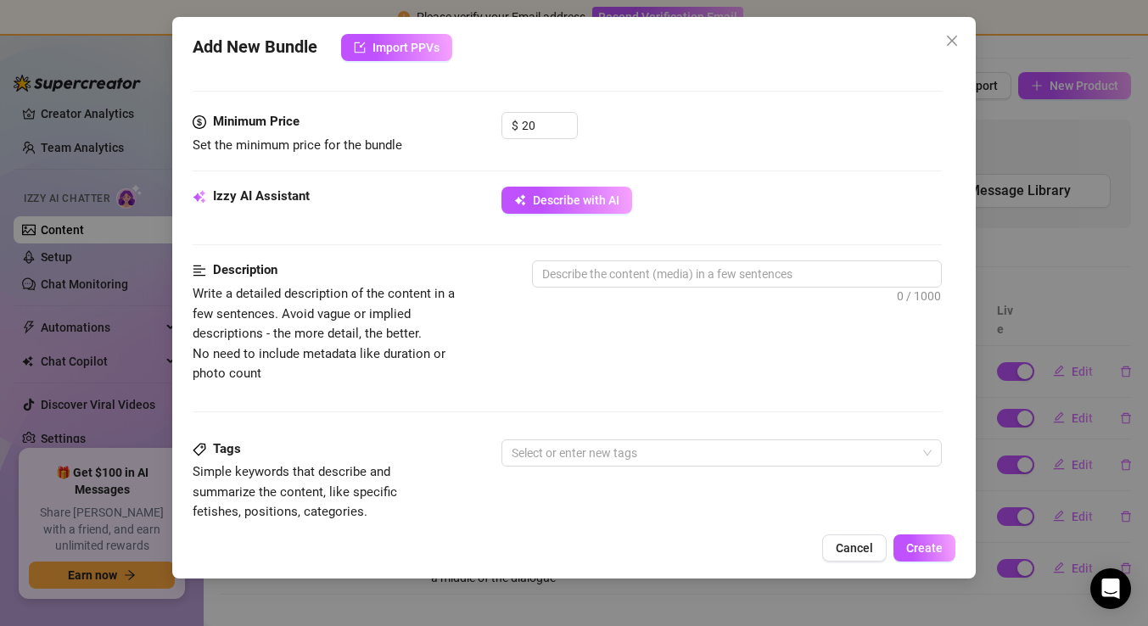
scroll to position [505, 0]
click at [560, 269] on textarea at bounding box center [737, 272] width 408 height 25
click at [927, 551] on span "Create" at bounding box center [924, 548] width 36 height 14
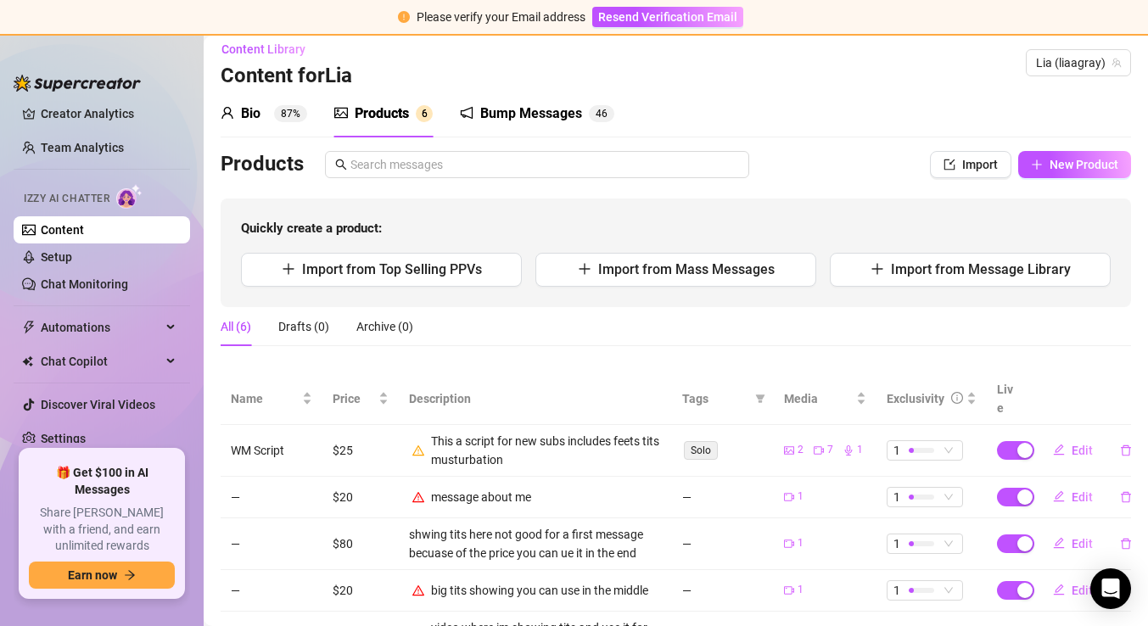
scroll to position [13, 0]
click at [406, 267] on span "Import from Top Selling PPVs" at bounding box center [392, 268] width 180 height 16
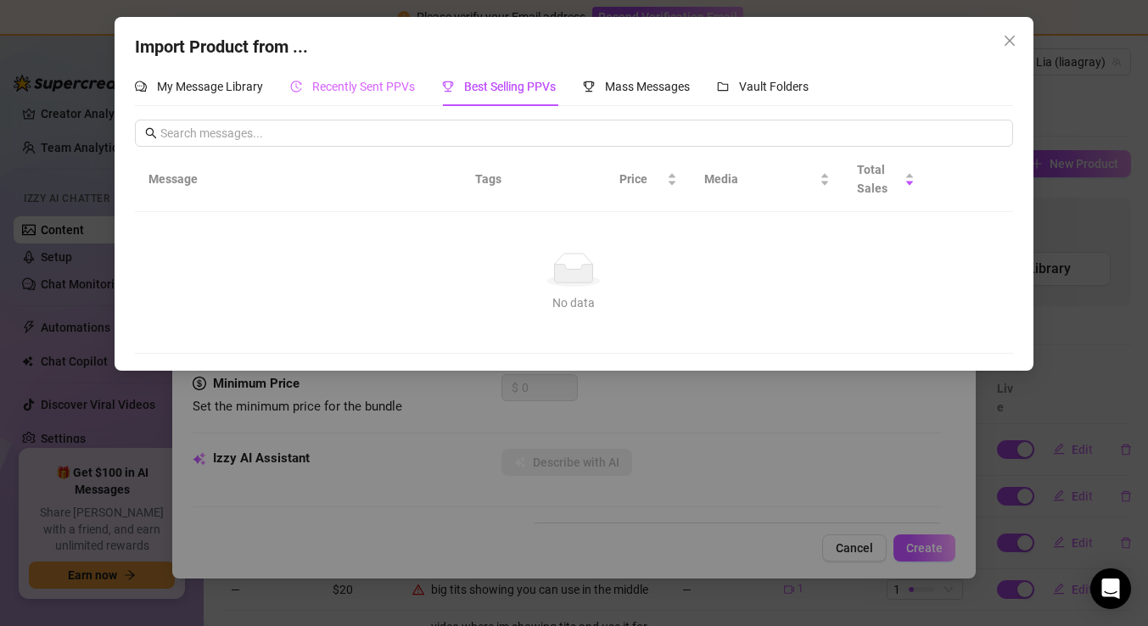
click at [360, 100] on div "Recently Sent PPVs" at bounding box center [352, 86] width 125 height 39
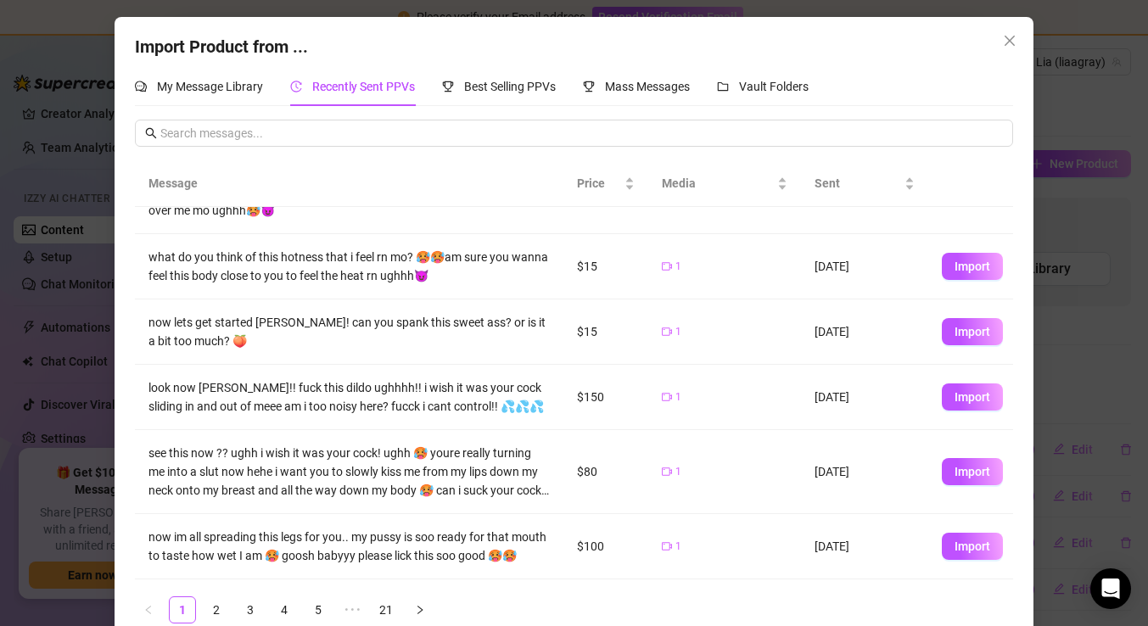
scroll to position [352, 0]
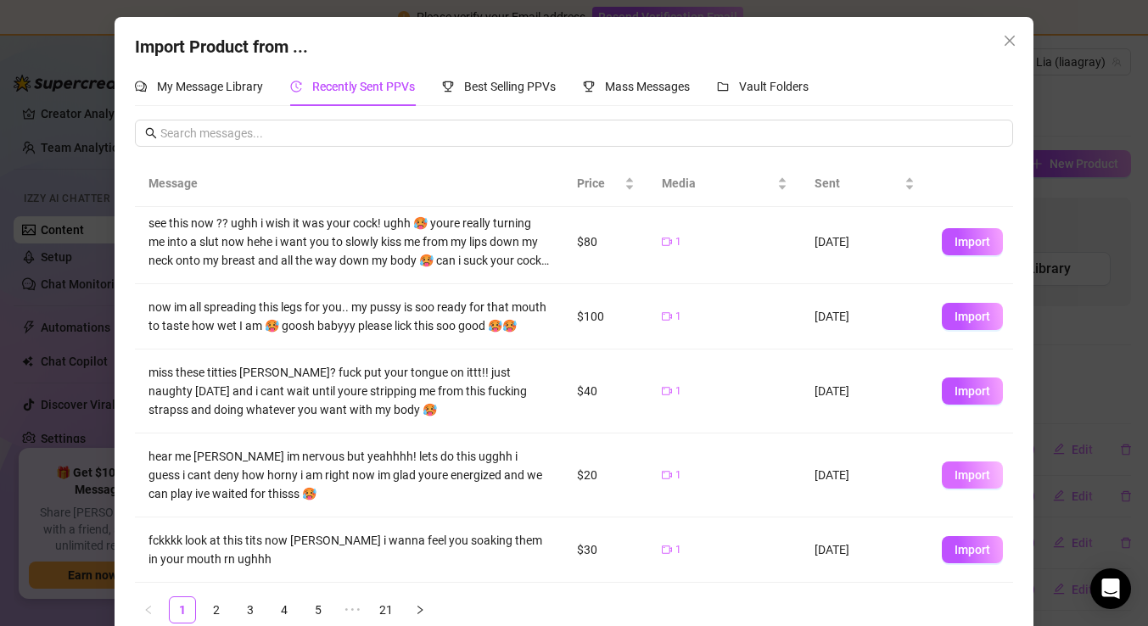
click at [971, 479] on span "Import" at bounding box center [972, 475] width 36 height 14
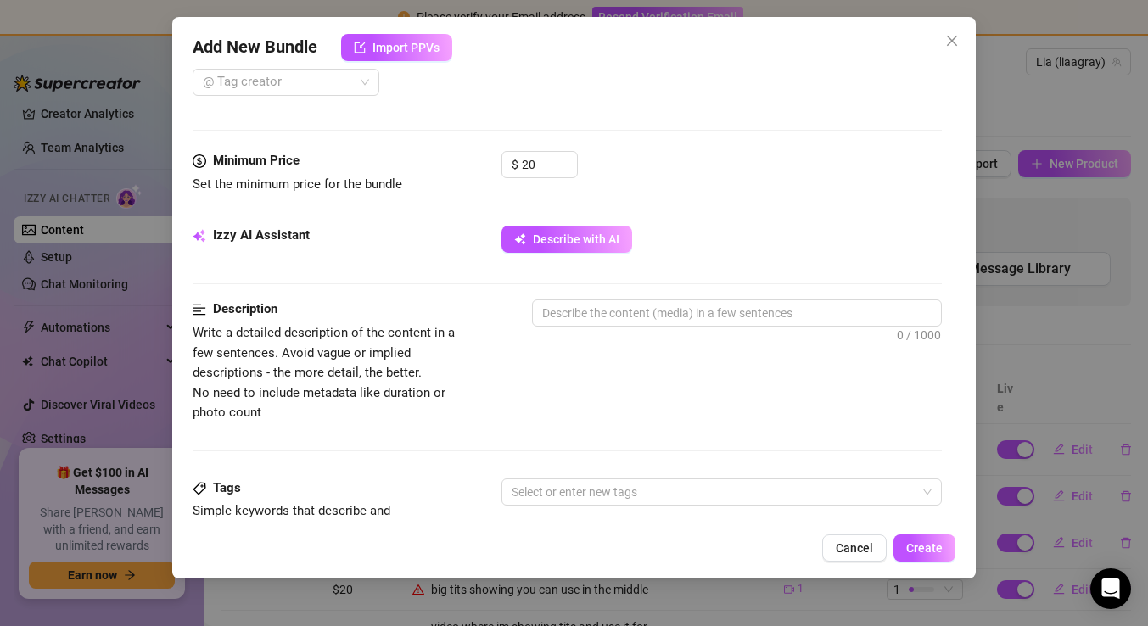
scroll to position [522, 0]
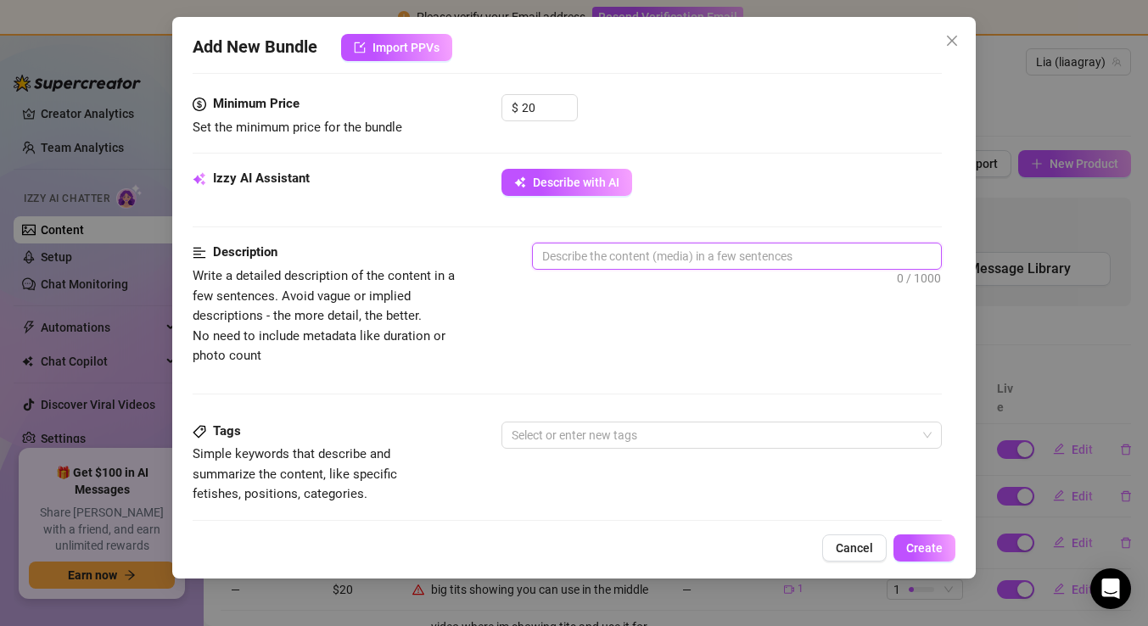
click at [632, 264] on textarea at bounding box center [737, 255] width 408 height 25
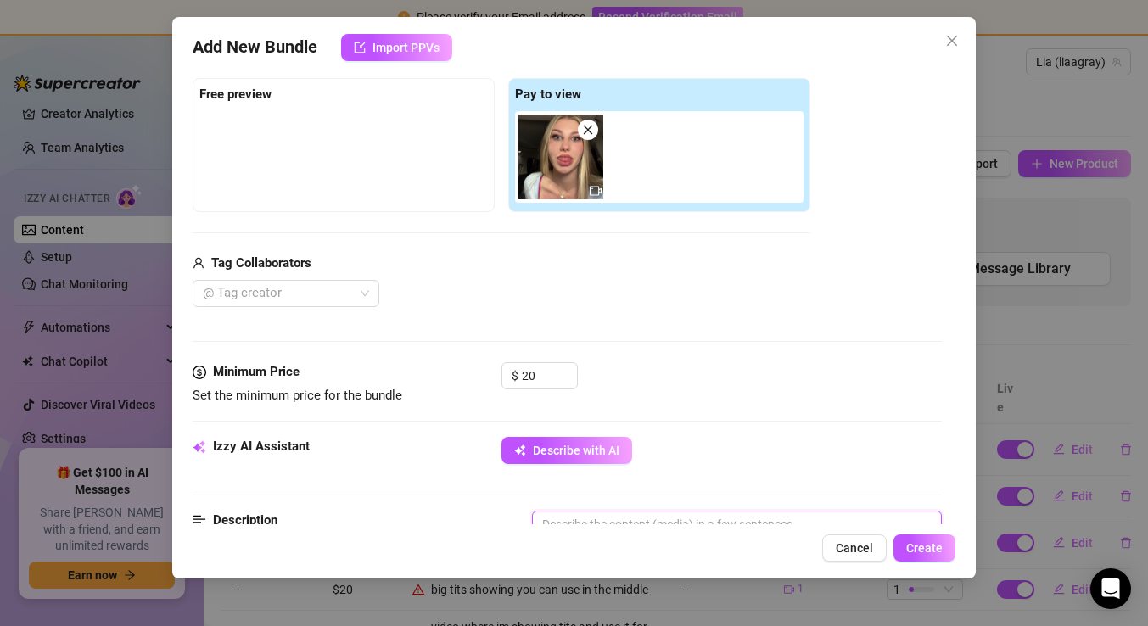
scroll to position [316, 0]
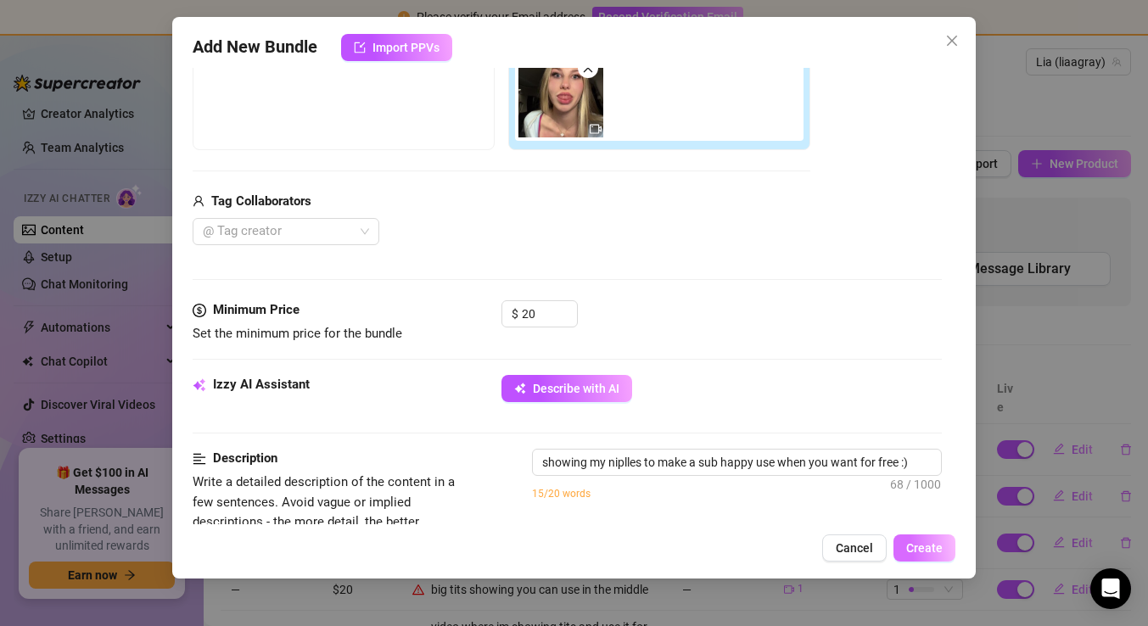
click at [941, 539] on button "Create" at bounding box center [924, 547] width 62 height 27
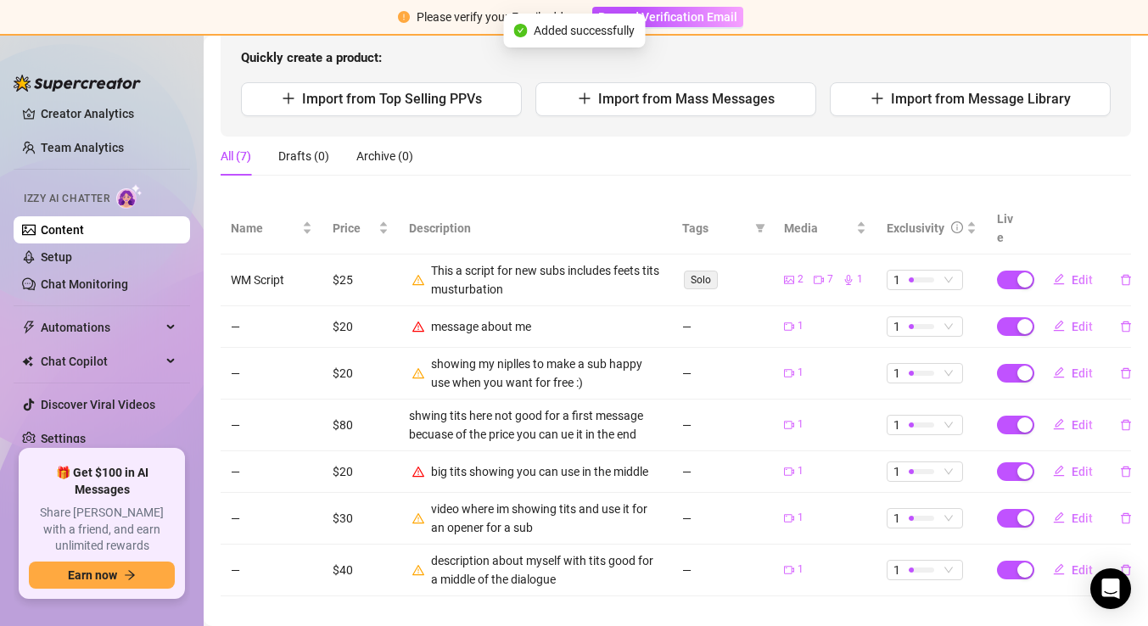
scroll to position [0, 0]
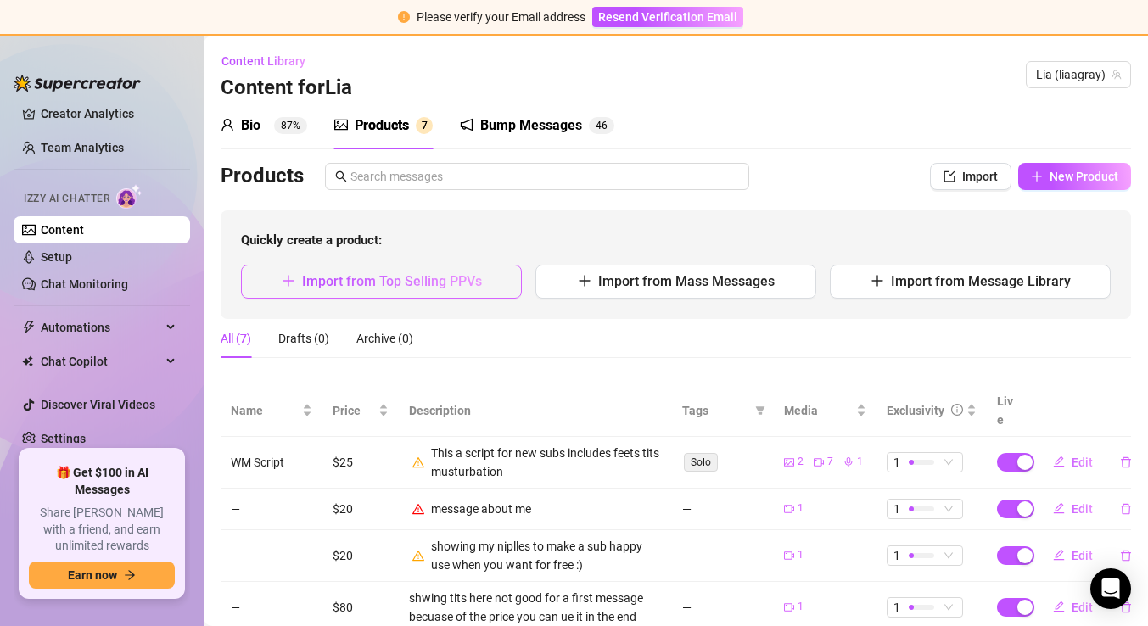
click at [404, 283] on span "Import from Top Selling PPVs" at bounding box center [392, 281] width 180 height 16
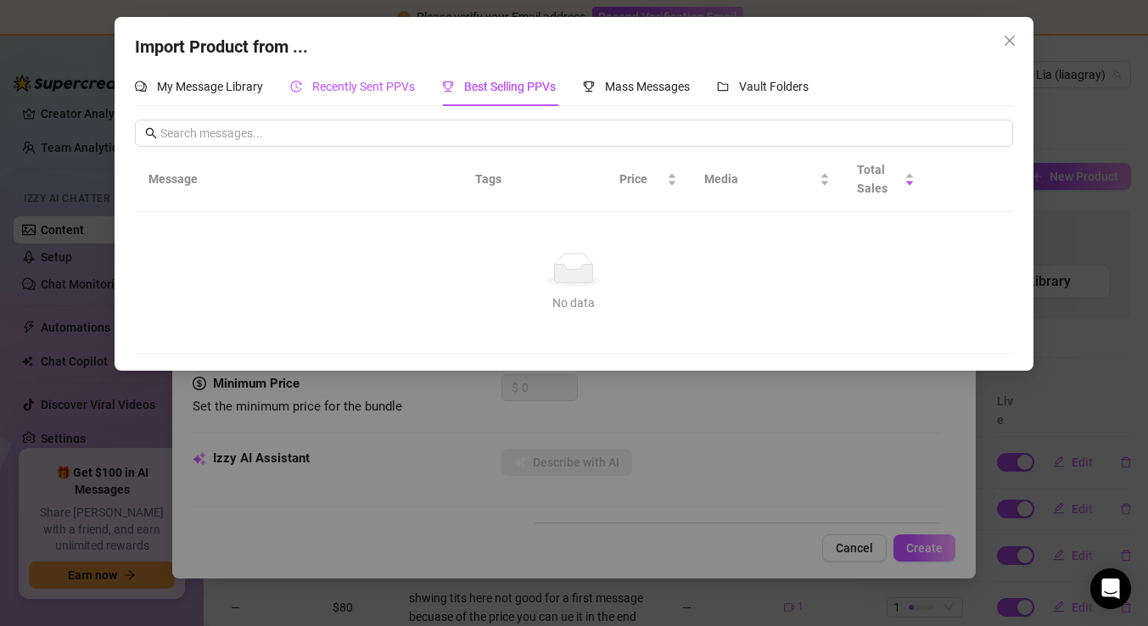
click at [323, 93] on div "Recently Sent PPVs" at bounding box center [352, 86] width 125 height 19
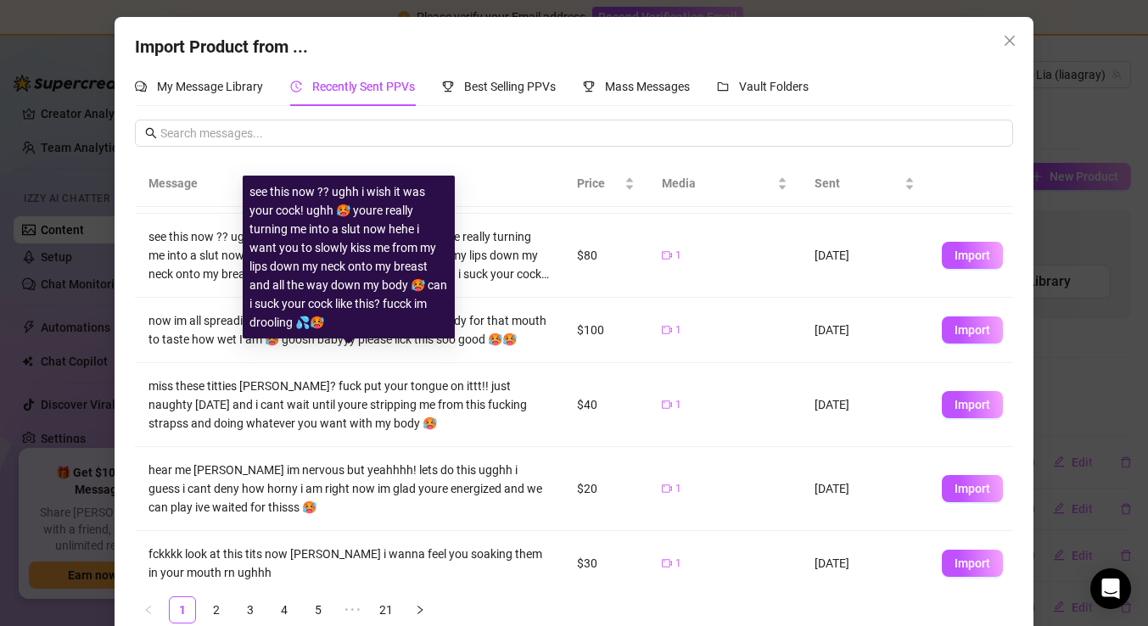
scroll to position [352, 0]
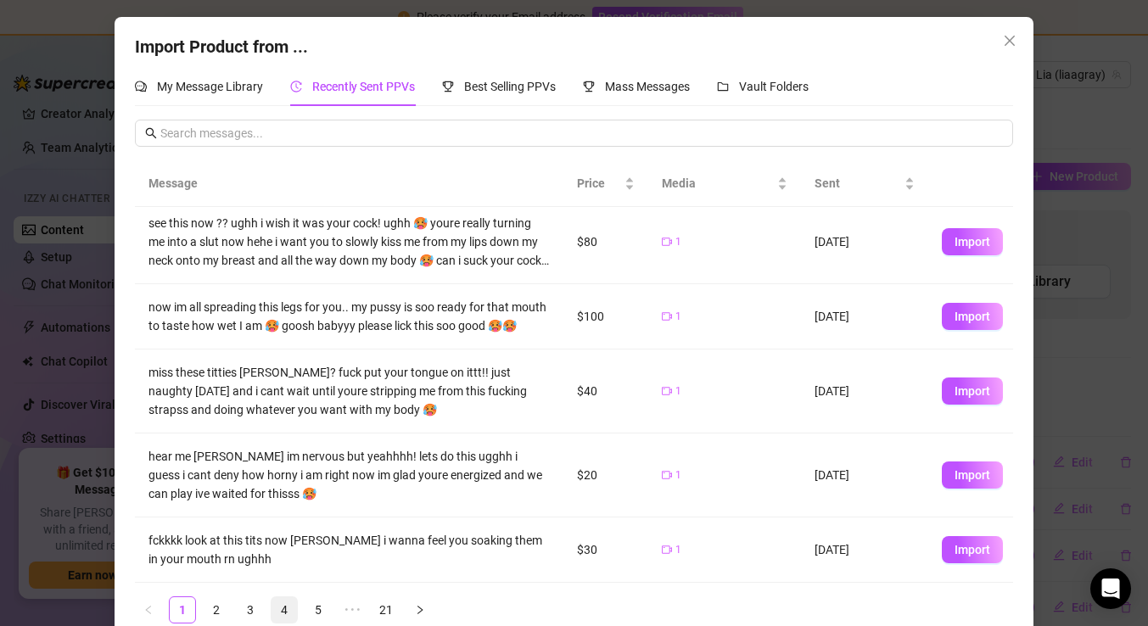
click at [274, 612] on link "4" at bounding box center [283, 609] width 25 height 25
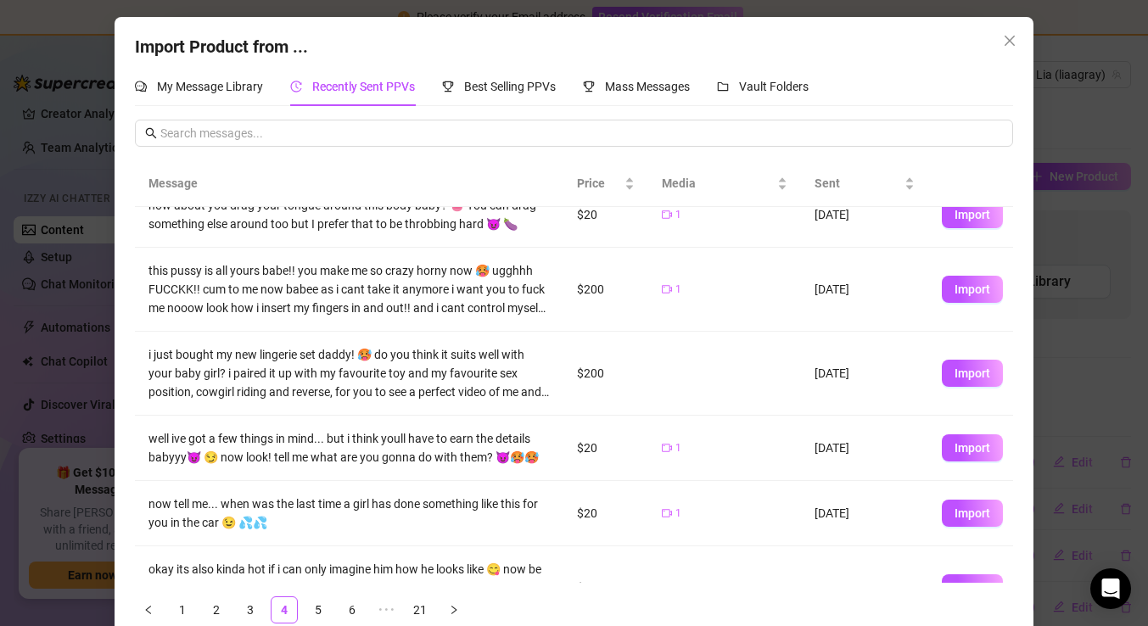
scroll to position [0, 0]
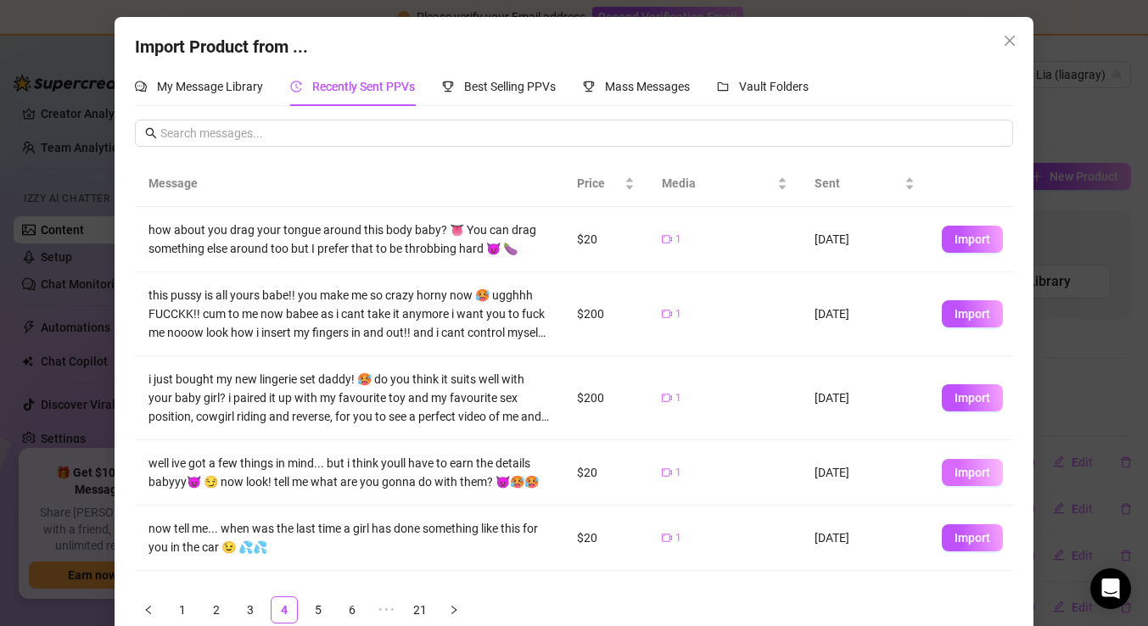
click at [965, 471] on span "Import" at bounding box center [972, 473] width 36 height 14
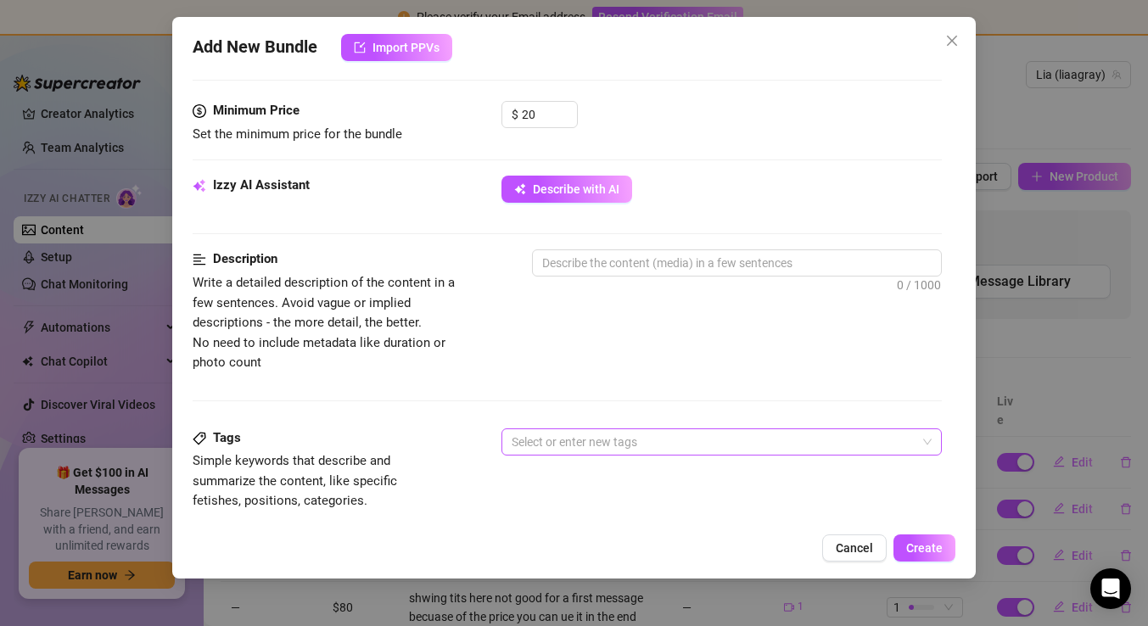
scroll to position [506, 0]
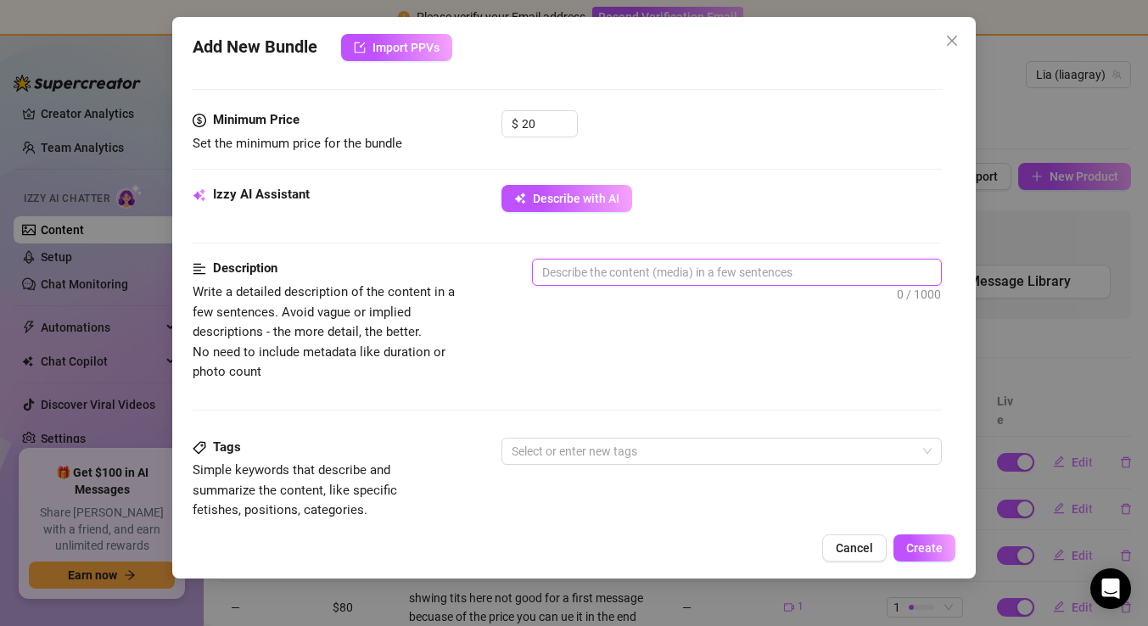
click at [586, 272] on textarea at bounding box center [737, 272] width 408 height 25
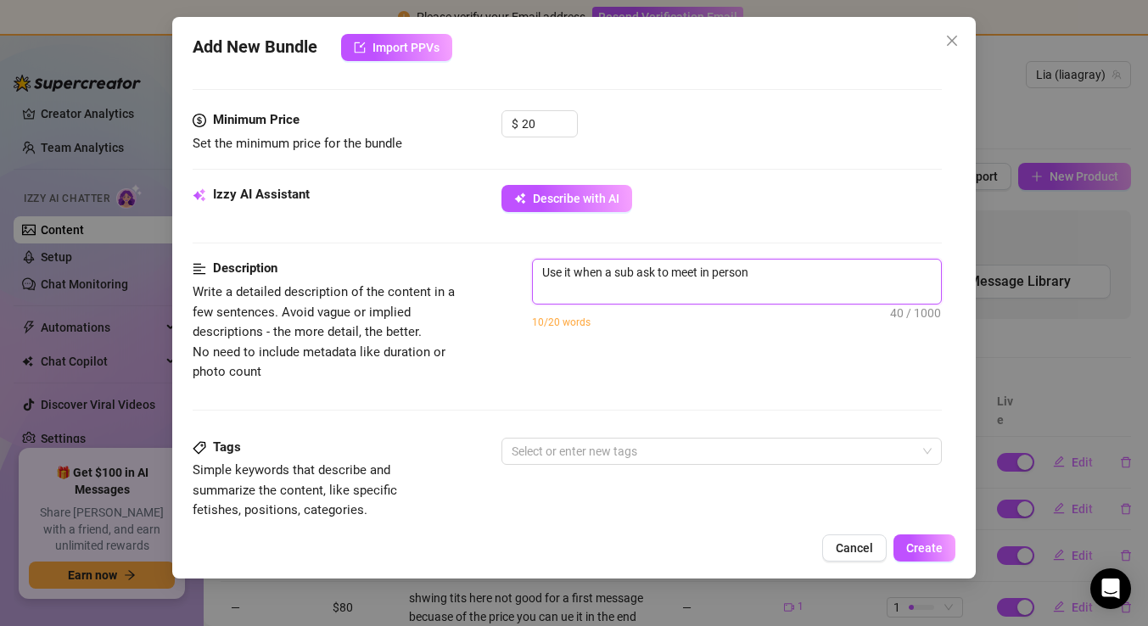
scroll to position [0, 0]
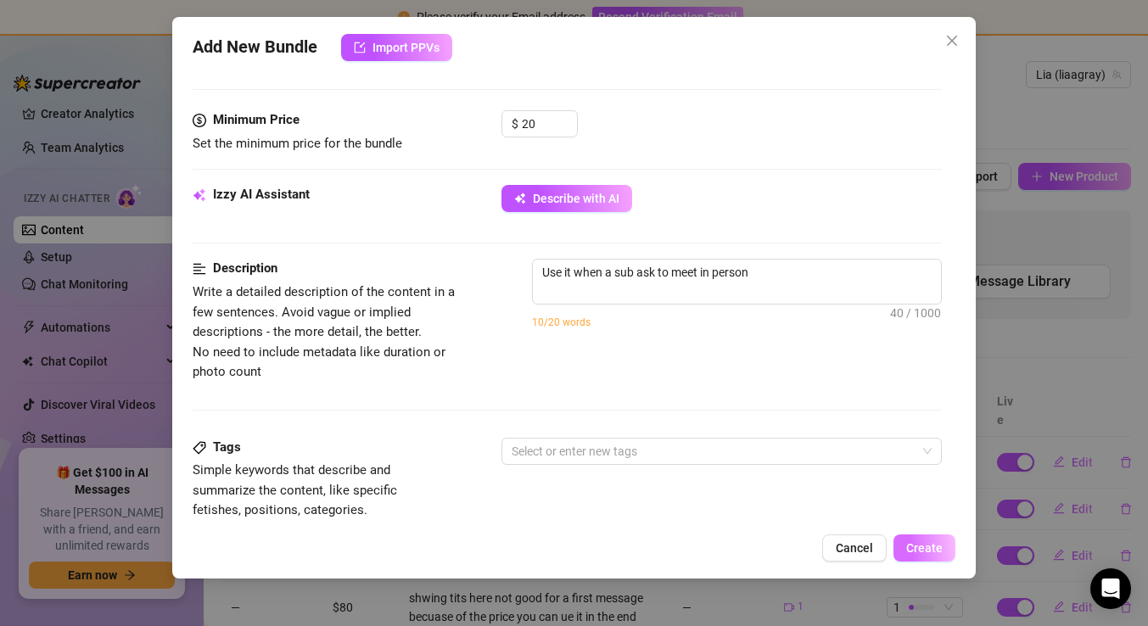
click at [935, 546] on span "Create" at bounding box center [924, 548] width 36 height 14
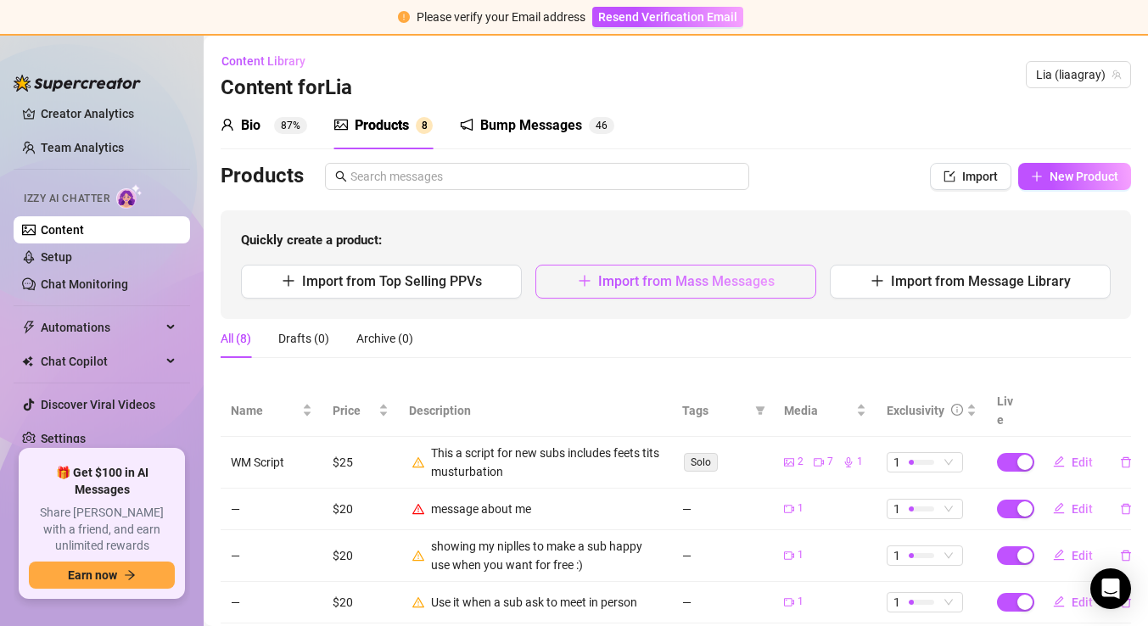
click at [609, 288] on span "Import from Mass Messages" at bounding box center [686, 281] width 176 height 16
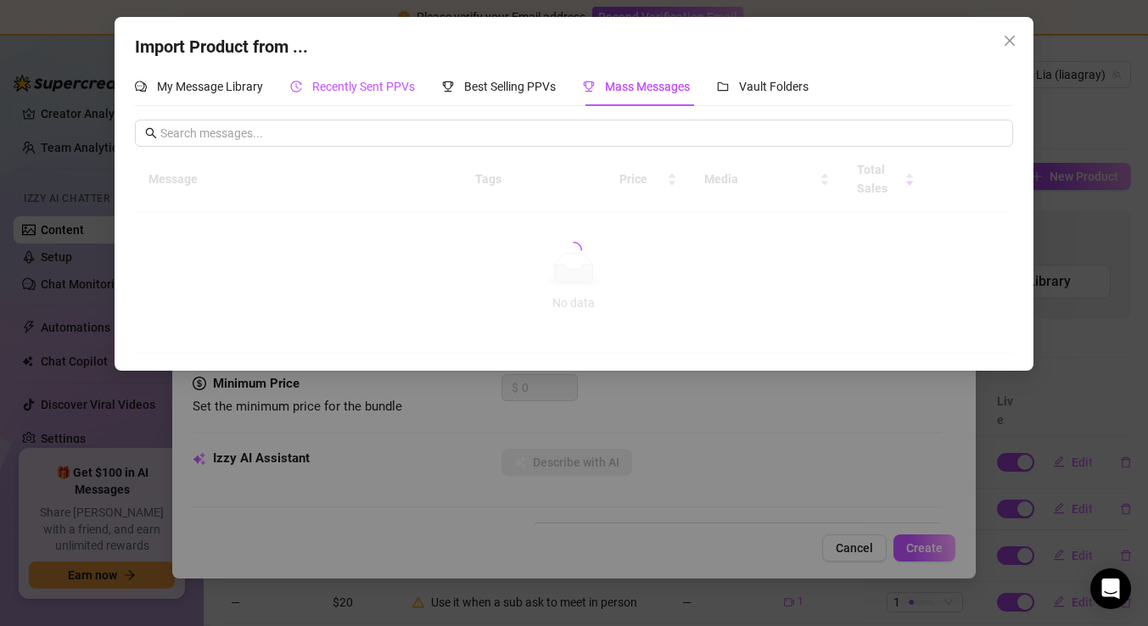
click at [372, 81] on span "Recently Sent PPVs" at bounding box center [363, 87] width 103 height 14
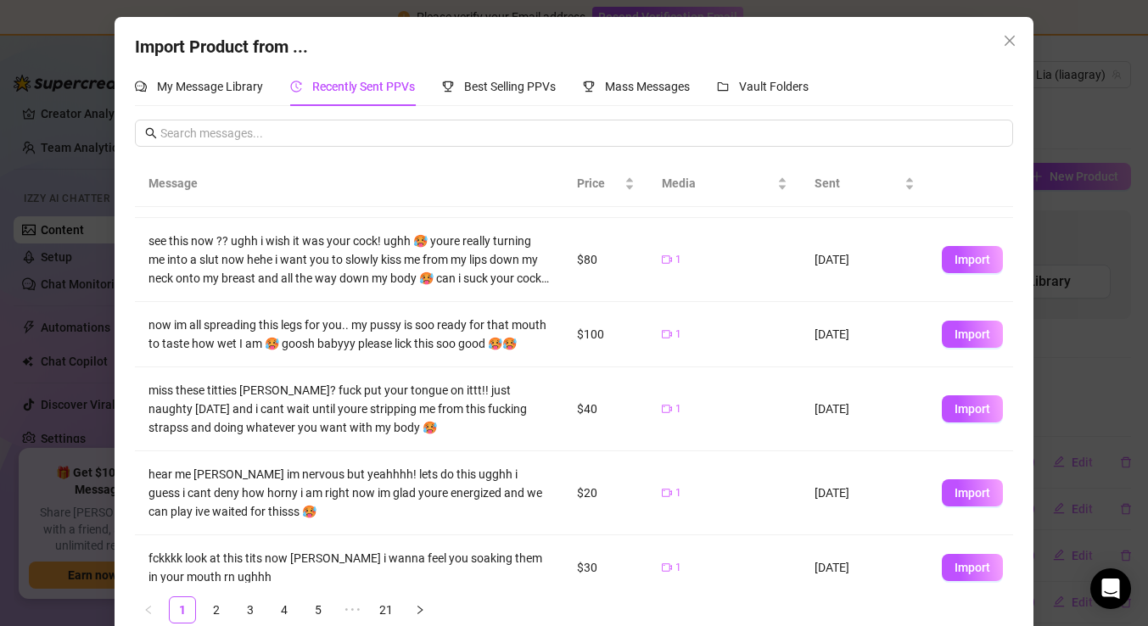
scroll to position [352, 0]
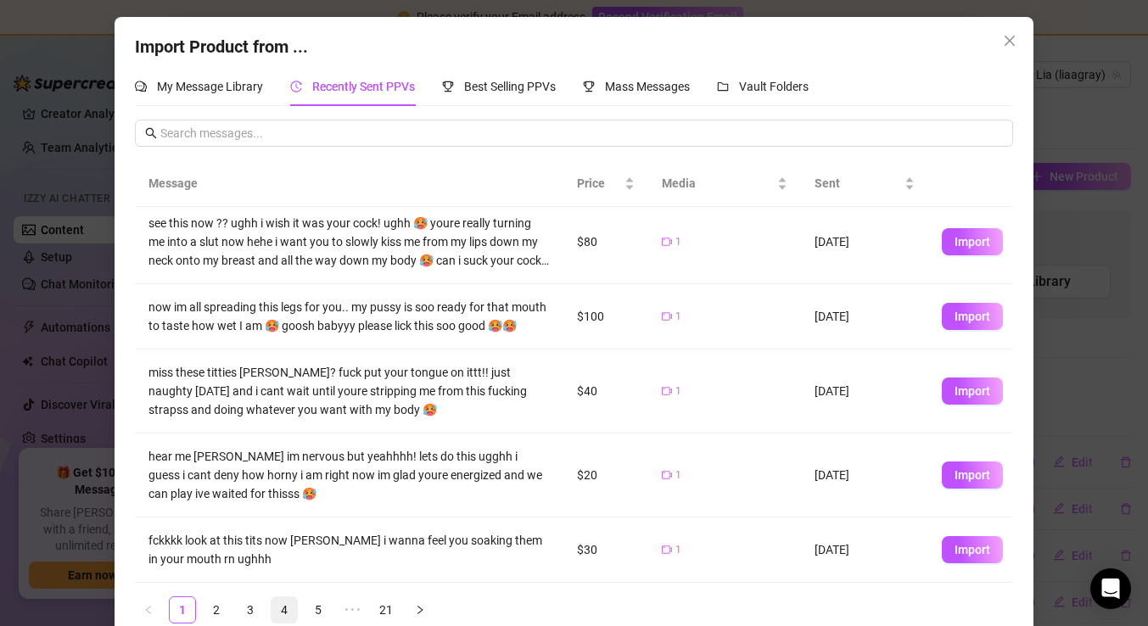
click at [280, 603] on link "4" at bounding box center [283, 609] width 25 height 25
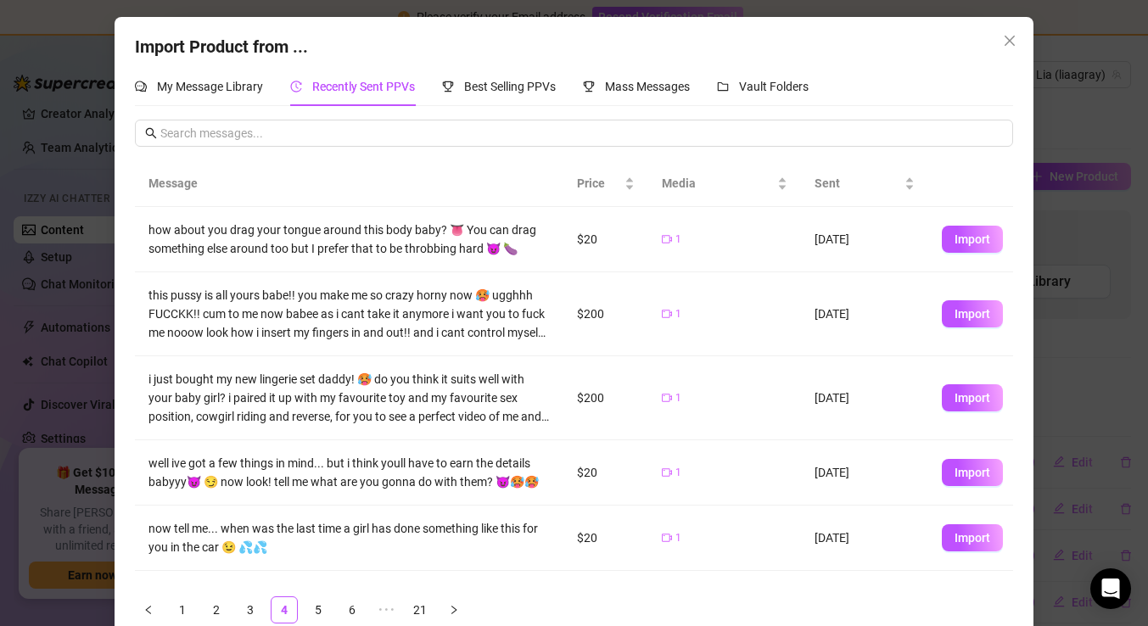
scroll to position [49, 0]
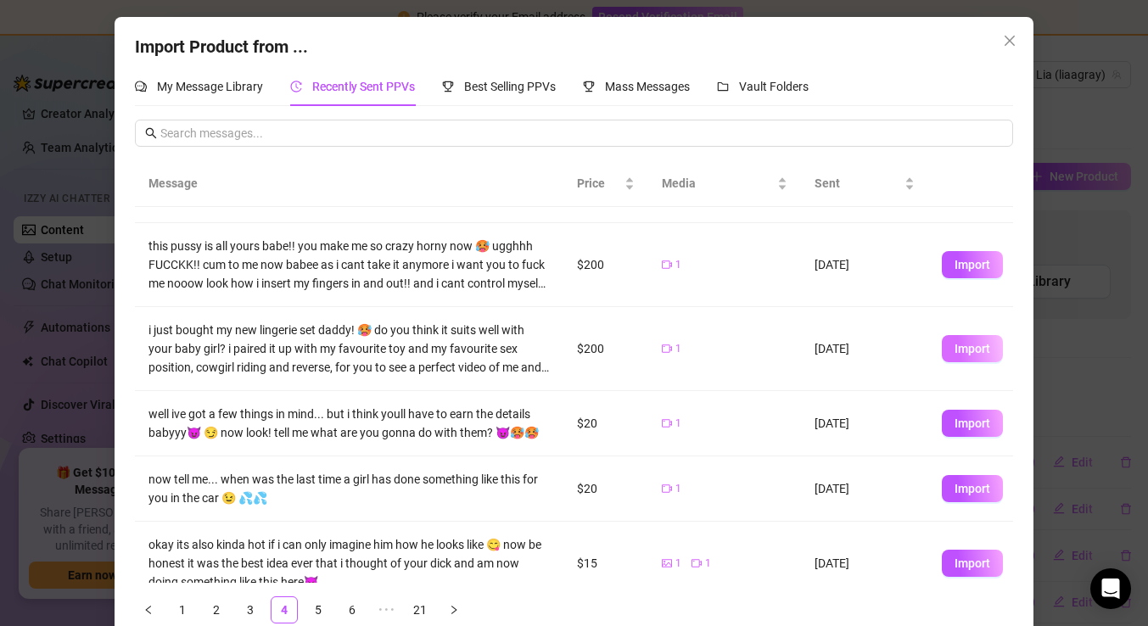
click at [972, 346] on span "Import" at bounding box center [972, 349] width 36 height 14
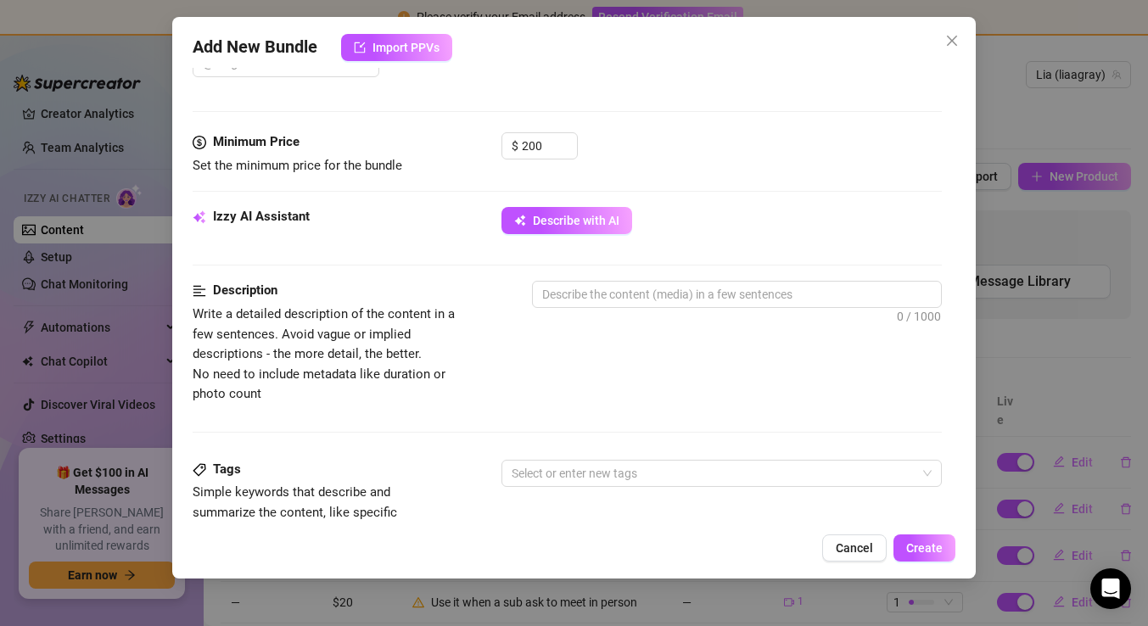
scroll to position [495, 0]
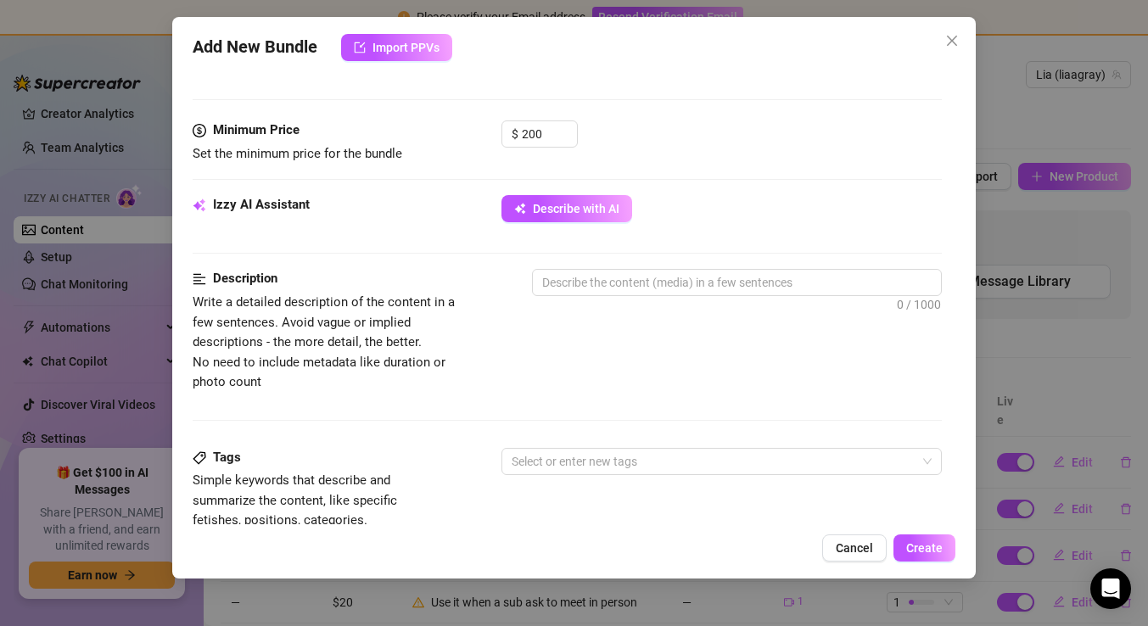
click at [598, 262] on div "Izzy AI Assistant Describe with AI" at bounding box center [567, 232] width 749 height 74
click at [591, 275] on textarea at bounding box center [737, 282] width 408 height 25
click at [924, 550] on span "Create" at bounding box center [924, 548] width 36 height 14
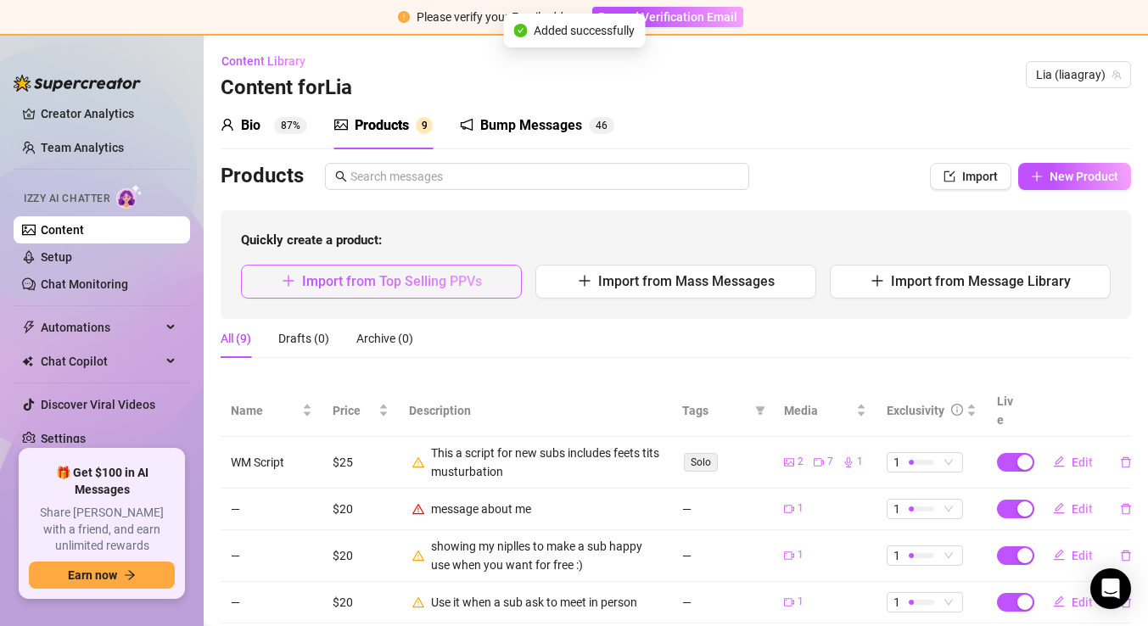
click at [388, 282] on span "Import from Top Selling PPVs" at bounding box center [392, 281] width 180 height 16
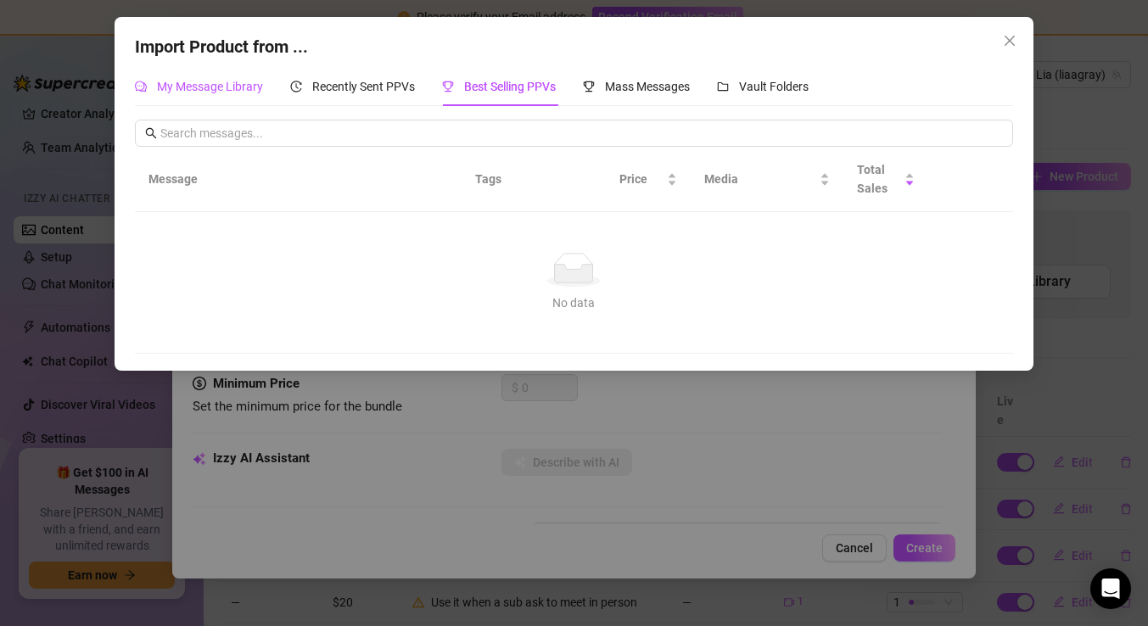
click at [199, 79] on div "My Message Library" at bounding box center [199, 86] width 128 height 19
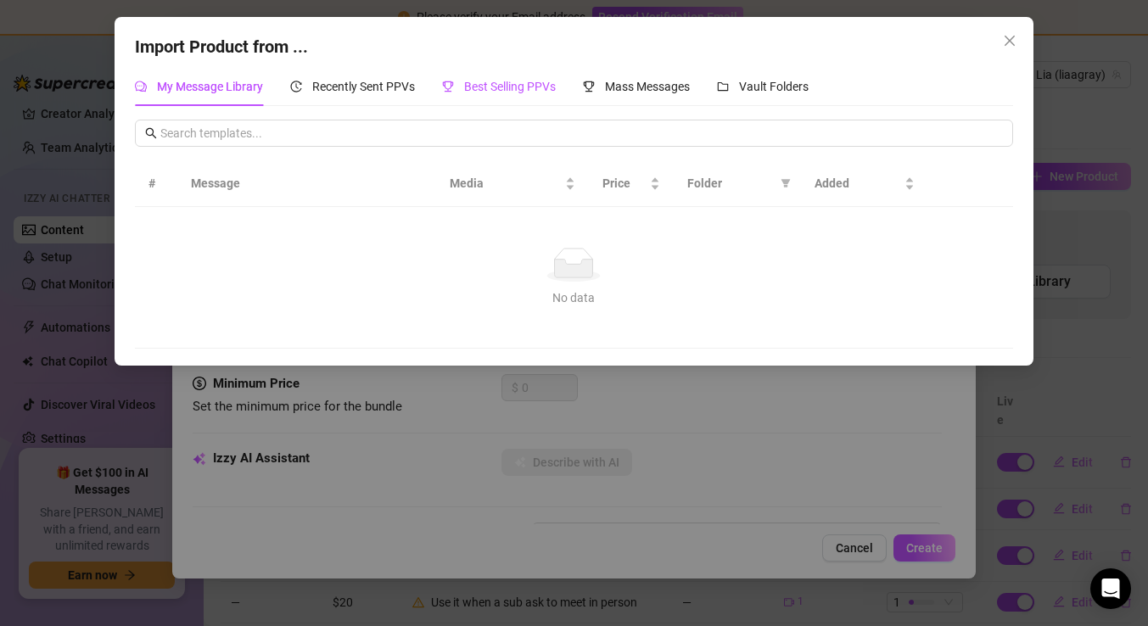
click at [461, 88] on div "Best Selling PPVs" at bounding box center [499, 86] width 114 height 19
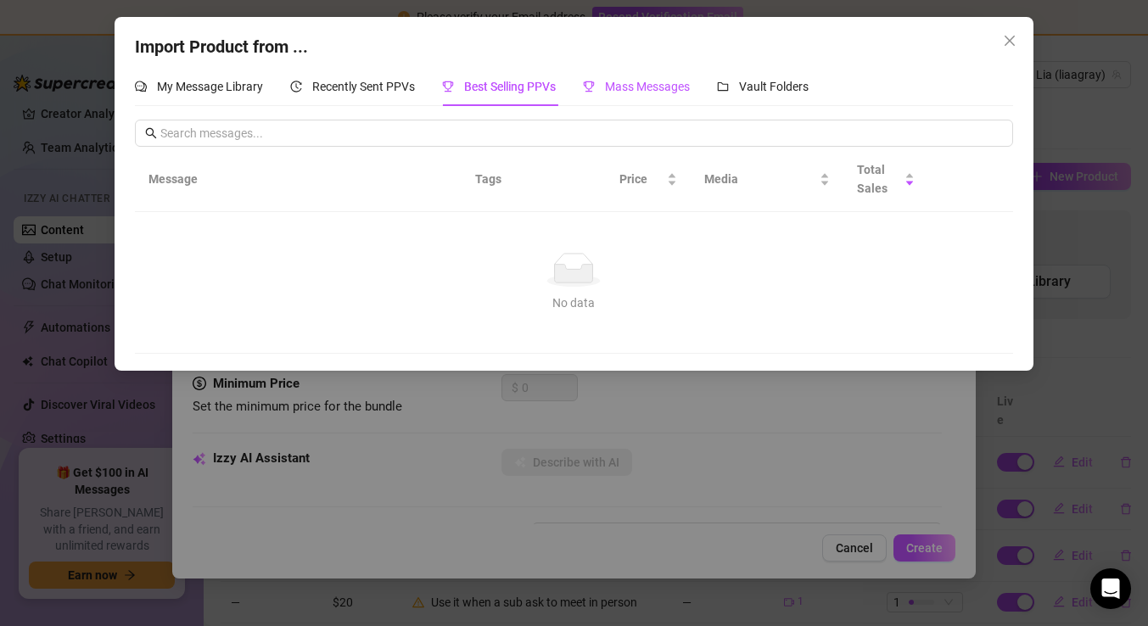
click at [686, 82] on span "Mass Messages" at bounding box center [647, 87] width 85 height 14
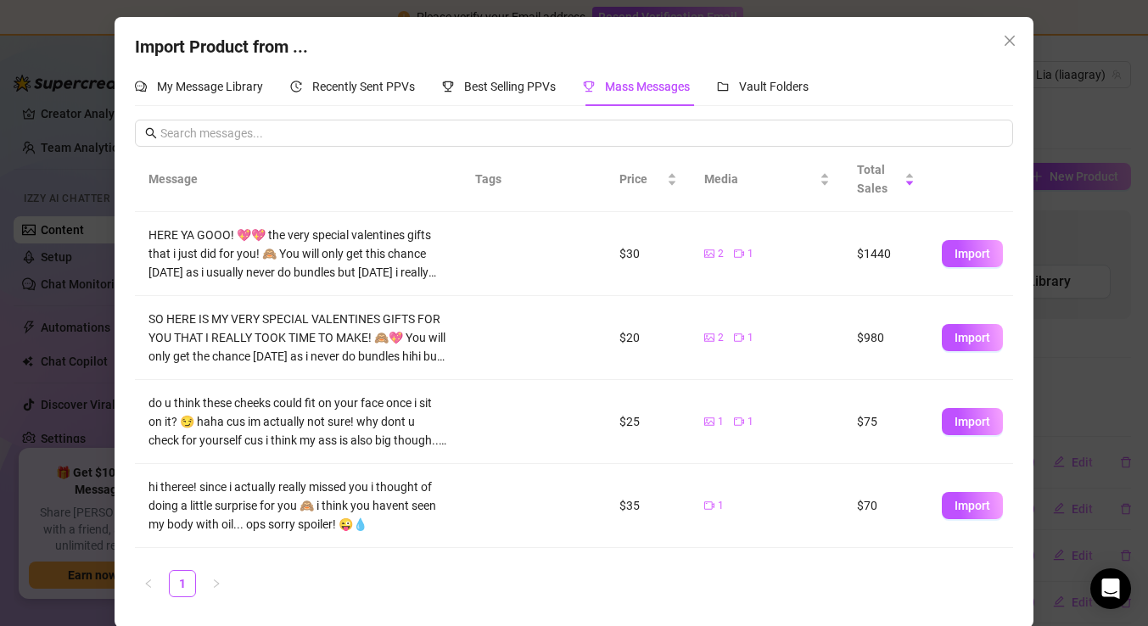
scroll to position [327, 0]
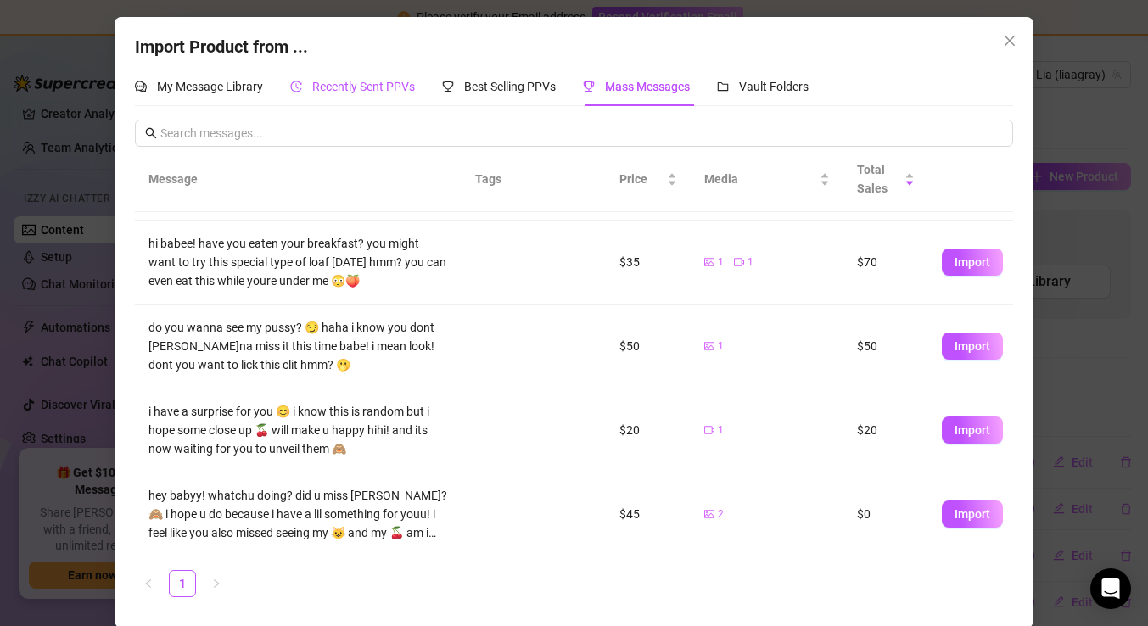
click at [391, 85] on span "Recently Sent PPVs" at bounding box center [363, 87] width 103 height 14
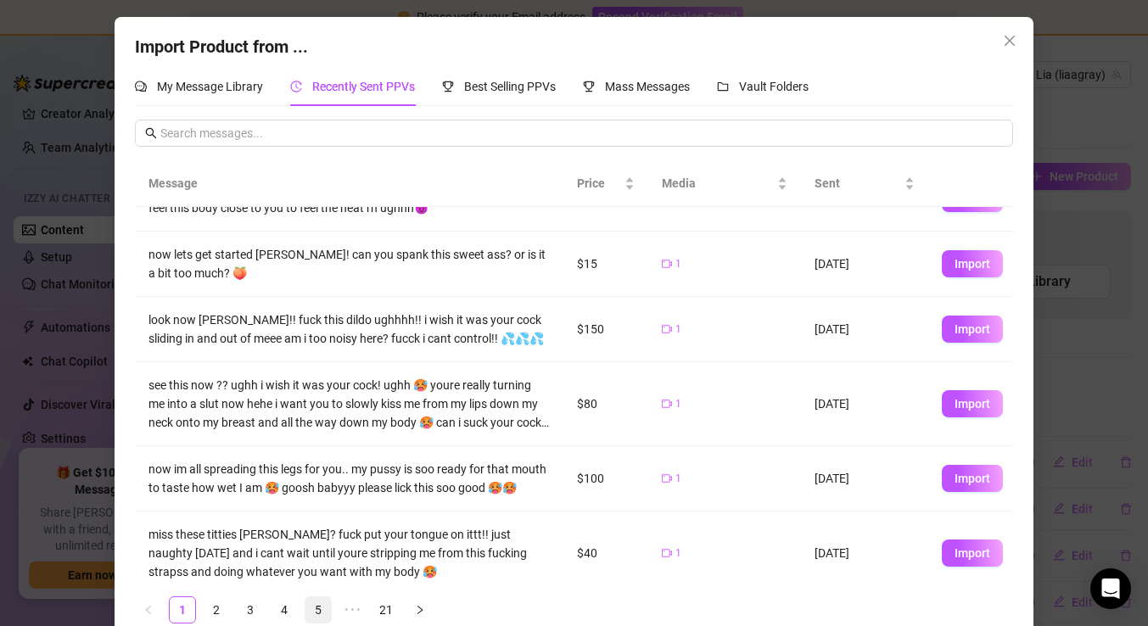
click at [328, 610] on link "5" at bounding box center [317, 609] width 25 height 25
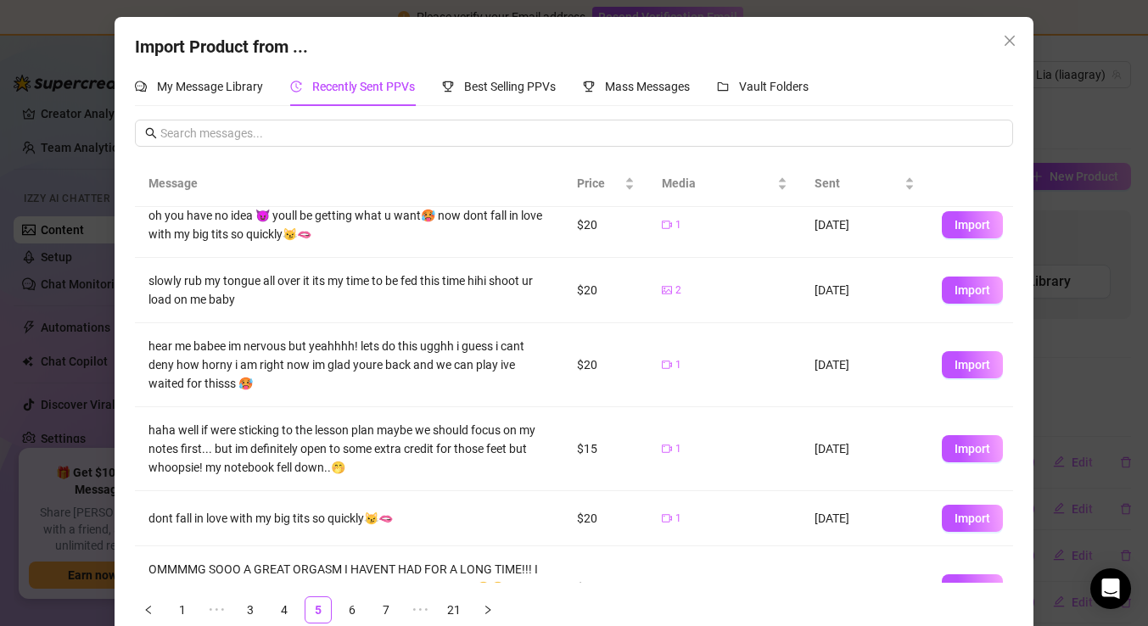
scroll to position [159, 0]
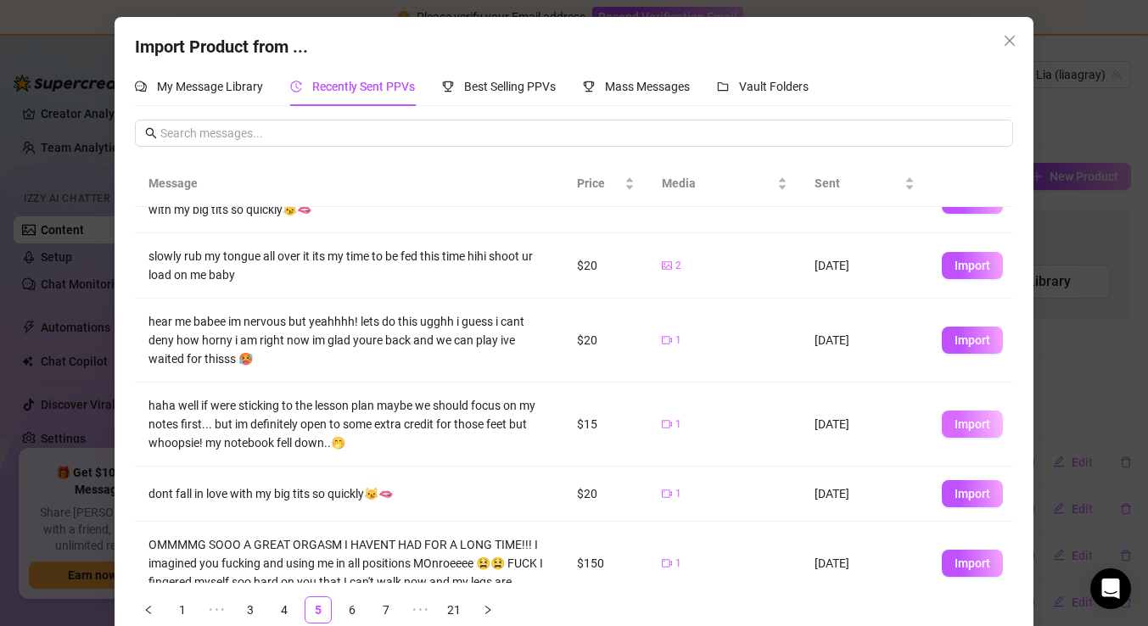
click at [969, 429] on span "Import" at bounding box center [972, 424] width 36 height 14
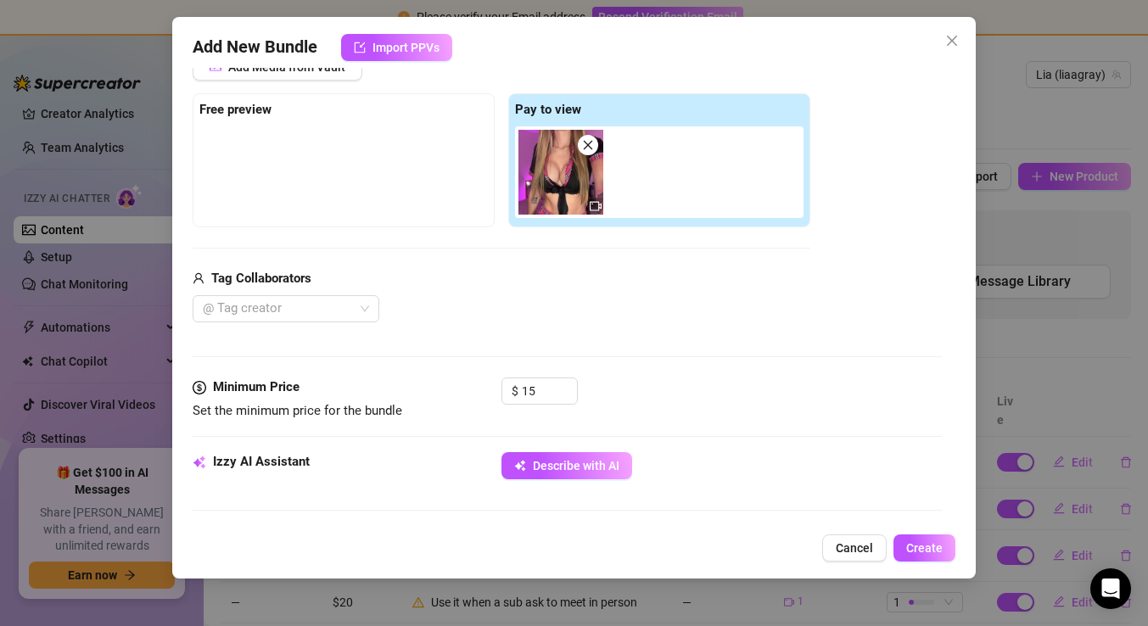
scroll to position [491, 0]
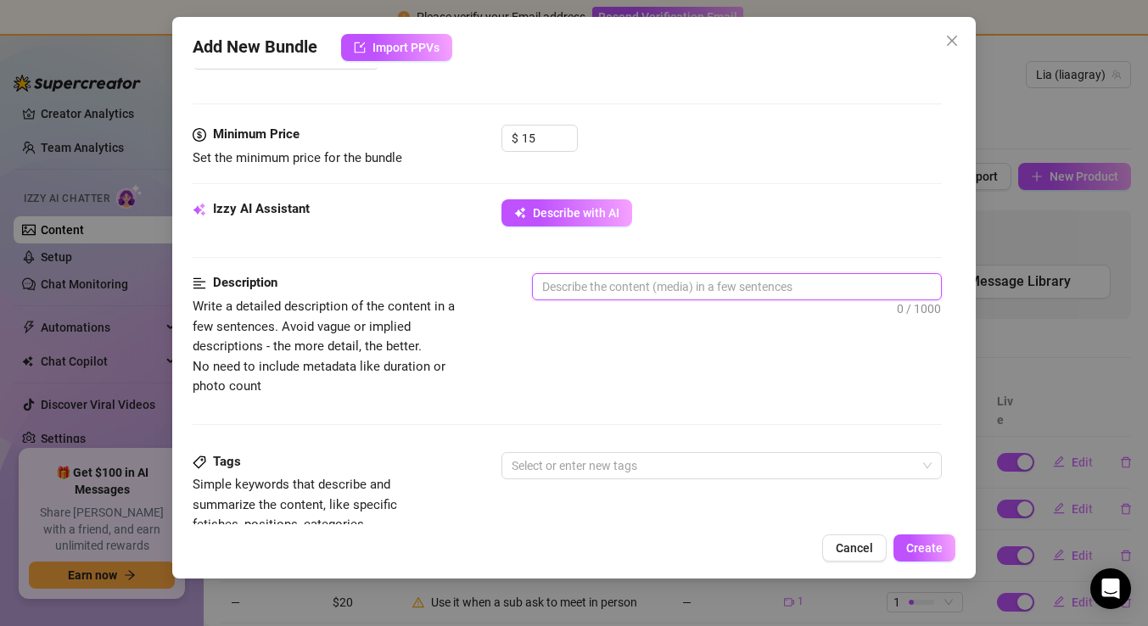
click at [644, 289] on textarea at bounding box center [737, 286] width 408 height 25
click at [934, 550] on span "Create" at bounding box center [924, 548] width 36 height 14
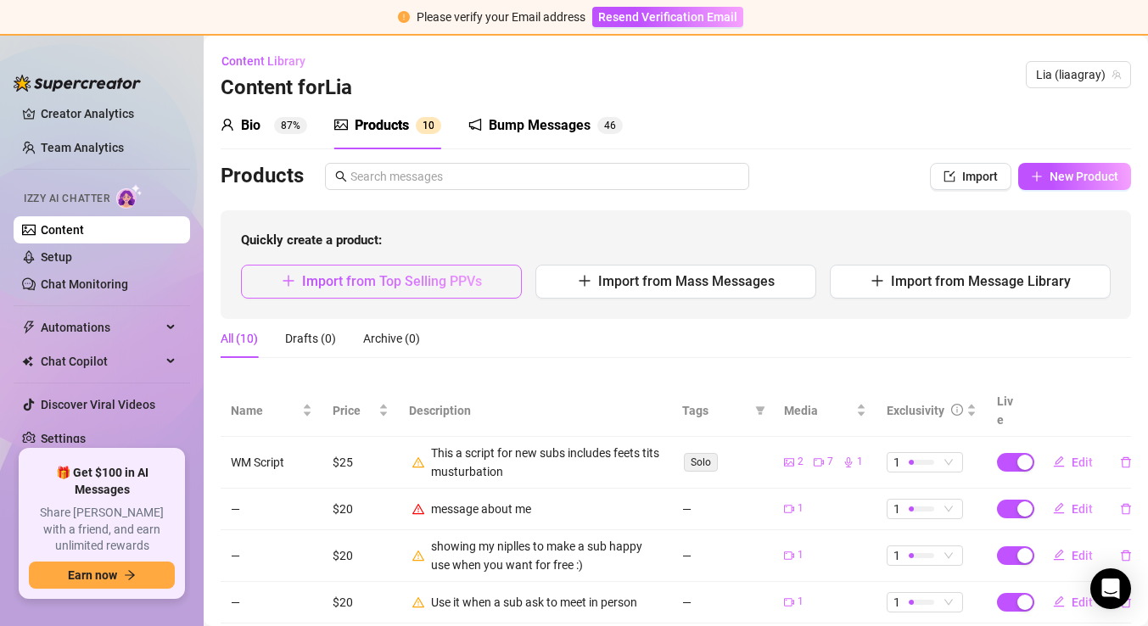
click at [498, 277] on button "Import from Top Selling PPVs" at bounding box center [381, 282] width 281 height 34
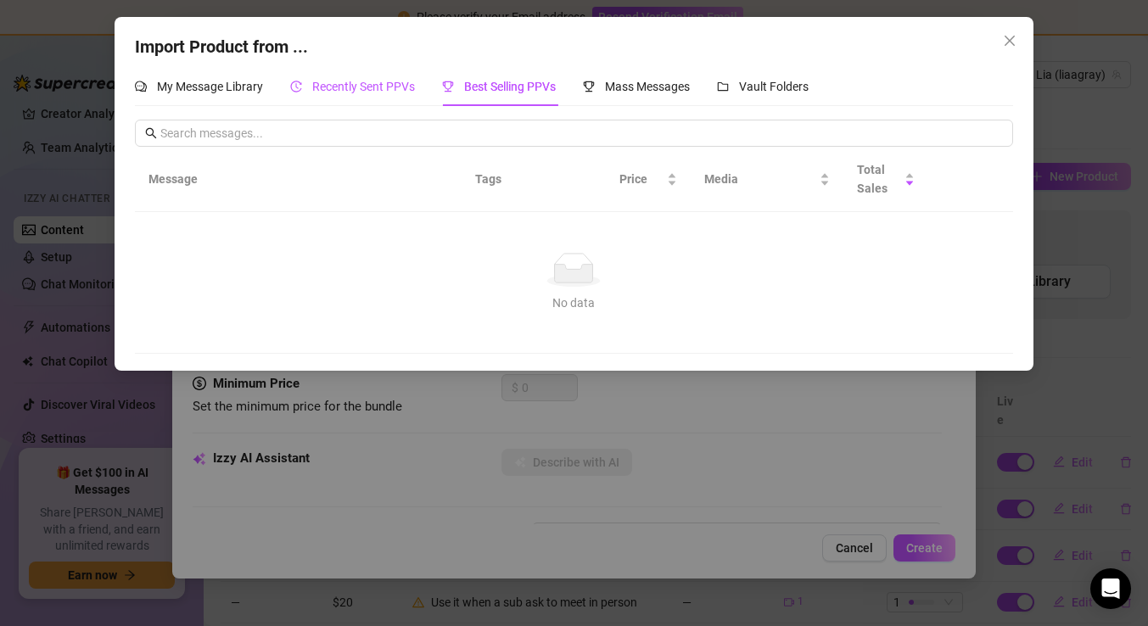
click at [329, 80] on span "Recently Sent PPVs" at bounding box center [363, 87] width 103 height 14
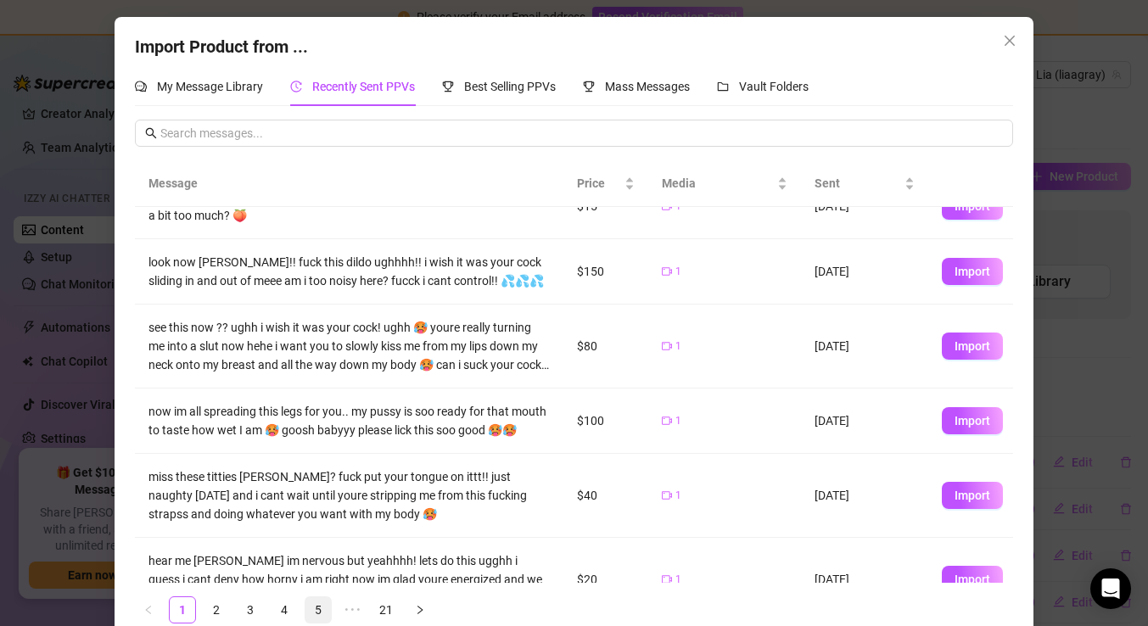
click at [323, 601] on link "5" at bounding box center [317, 609] width 25 height 25
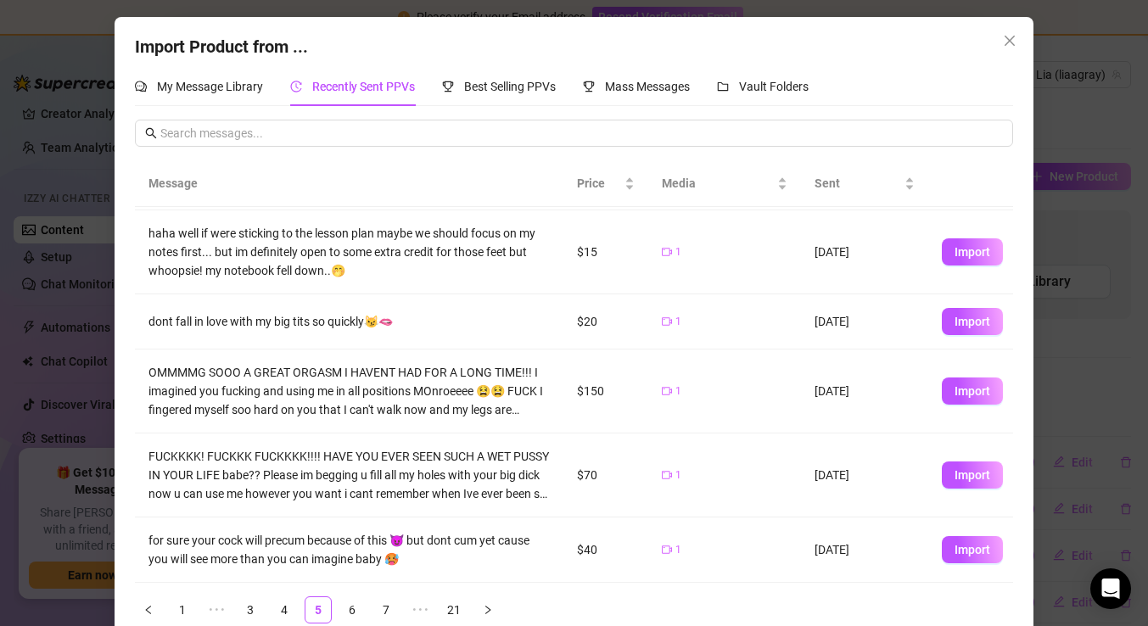
scroll to position [331, 0]
click at [971, 481] on span "Import" at bounding box center [972, 476] width 36 height 14
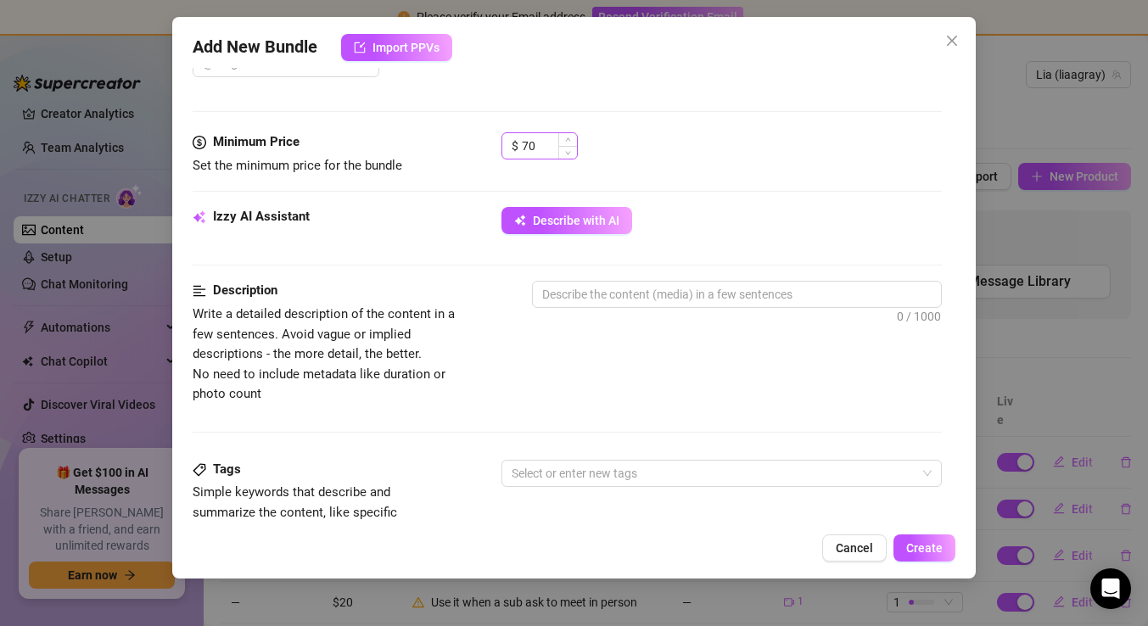
scroll to position [484, 0]
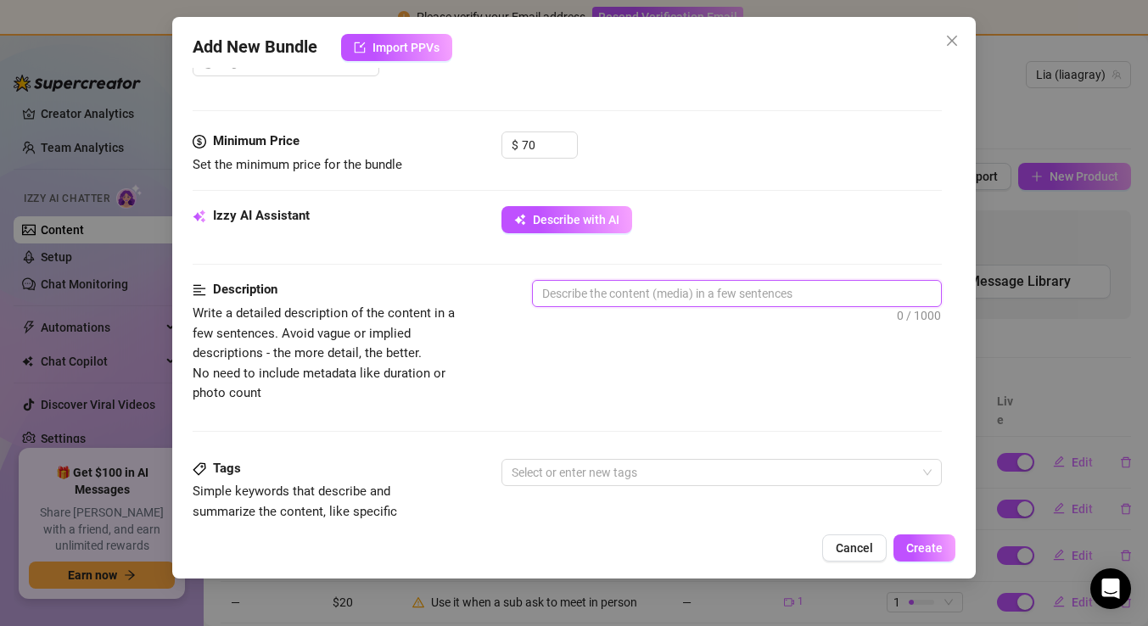
click at [593, 294] on textarea at bounding box center [737, 293] width 408 height 25
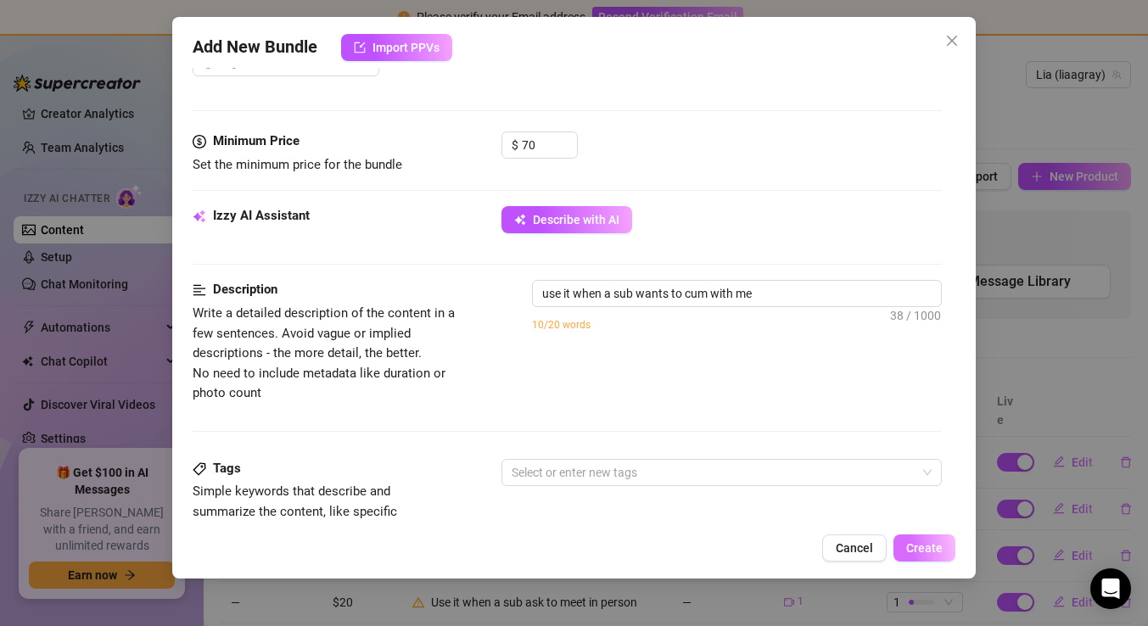
click at [930, 548] on span "Create" at bounding box center [924, 548] width 36 height 14
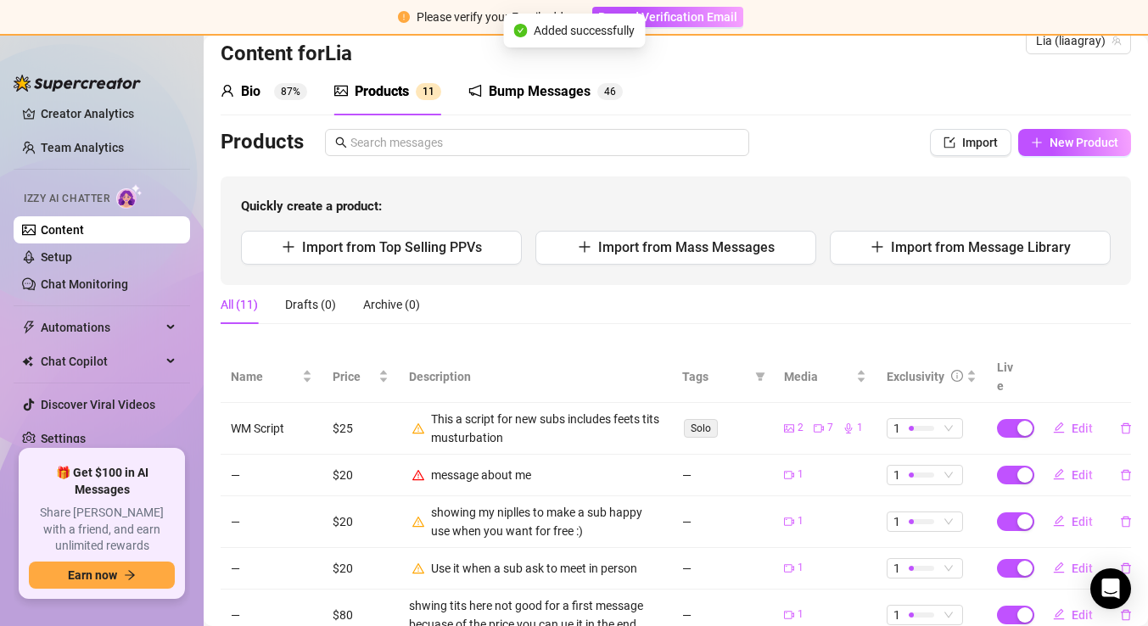
scroll to position [36, 0]
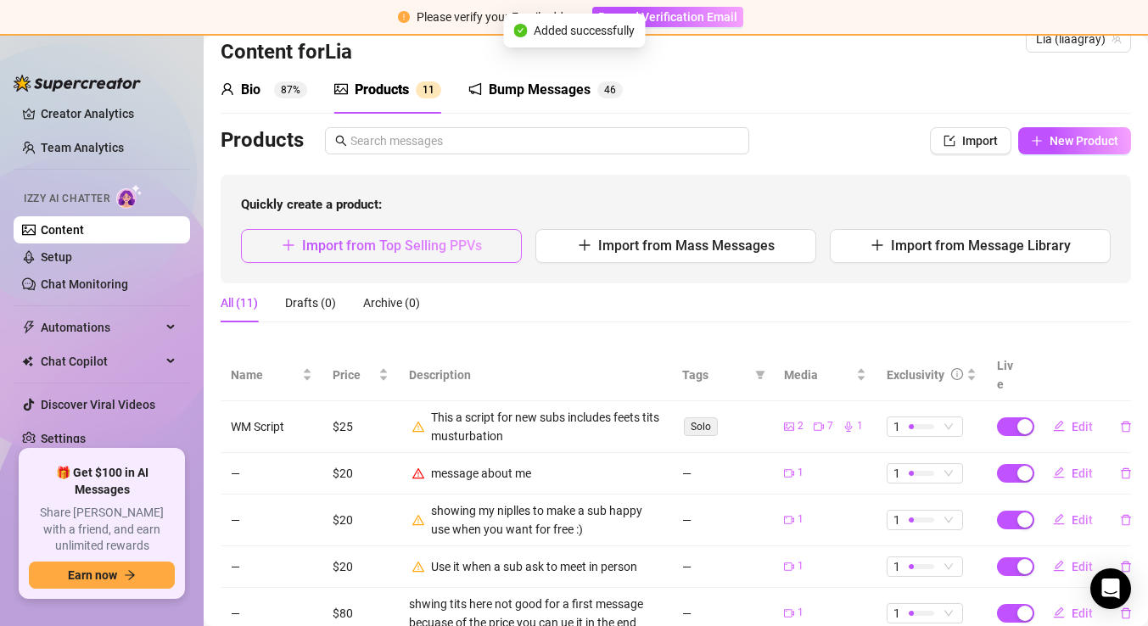
click at [429, 230] on button "Import from Top Selling PPVs" at bounding box center [381, 246] width 281 height 34
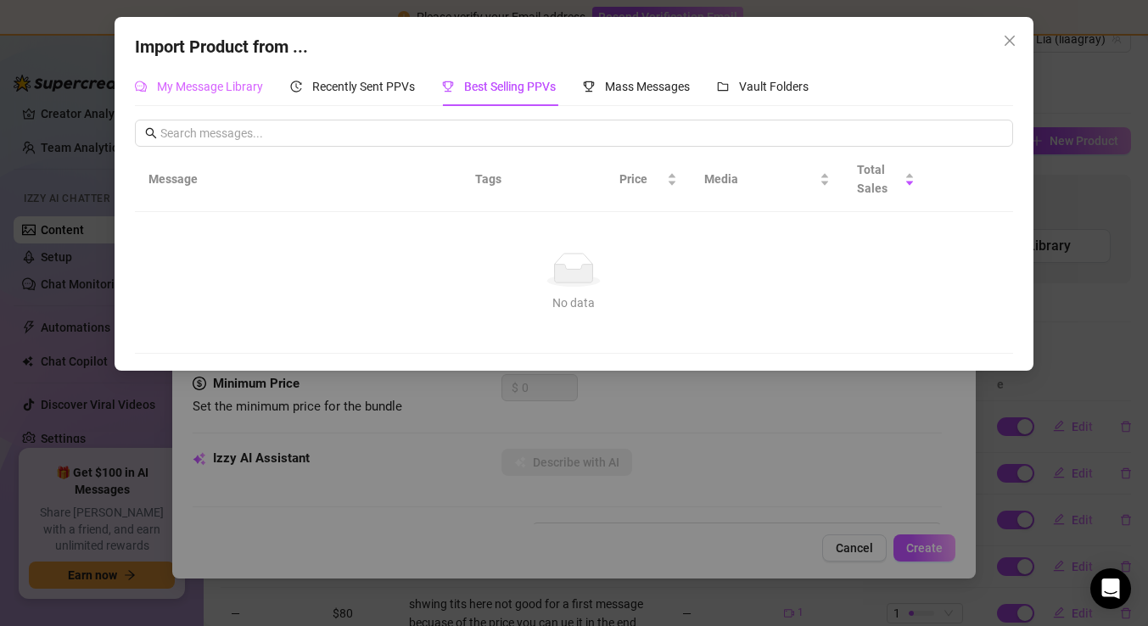
click at [241, 71] on div "My Message Library" at bounding box center [199, 86] width 128 height 39
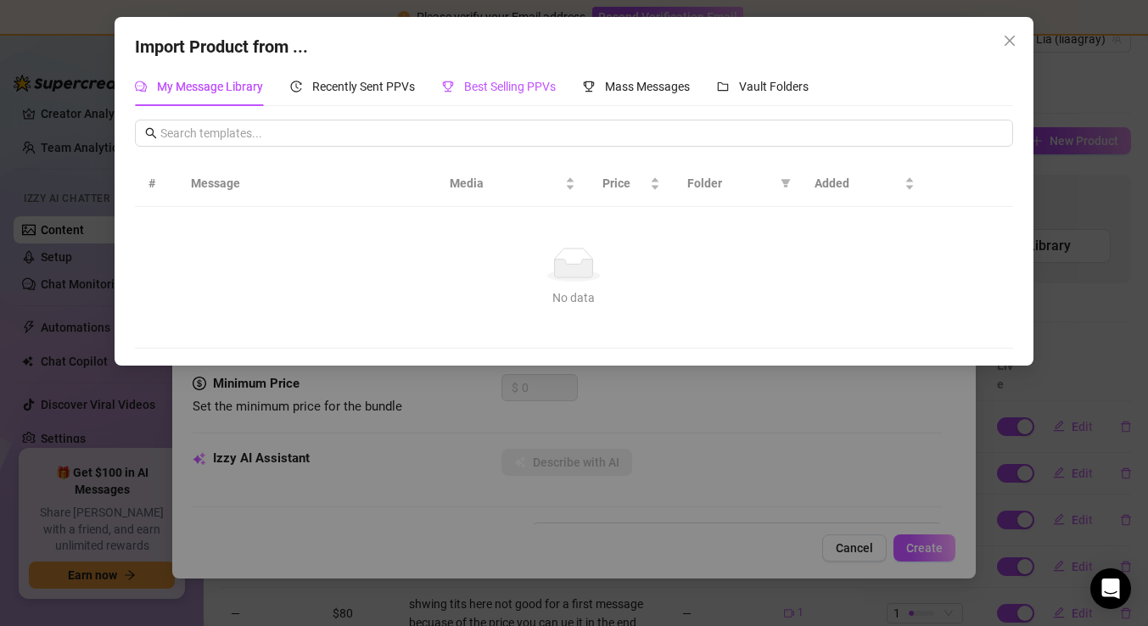
click at [503, 92] on span "Best Selling PPVs" at bounding box center [510, 87] width 92 height 14
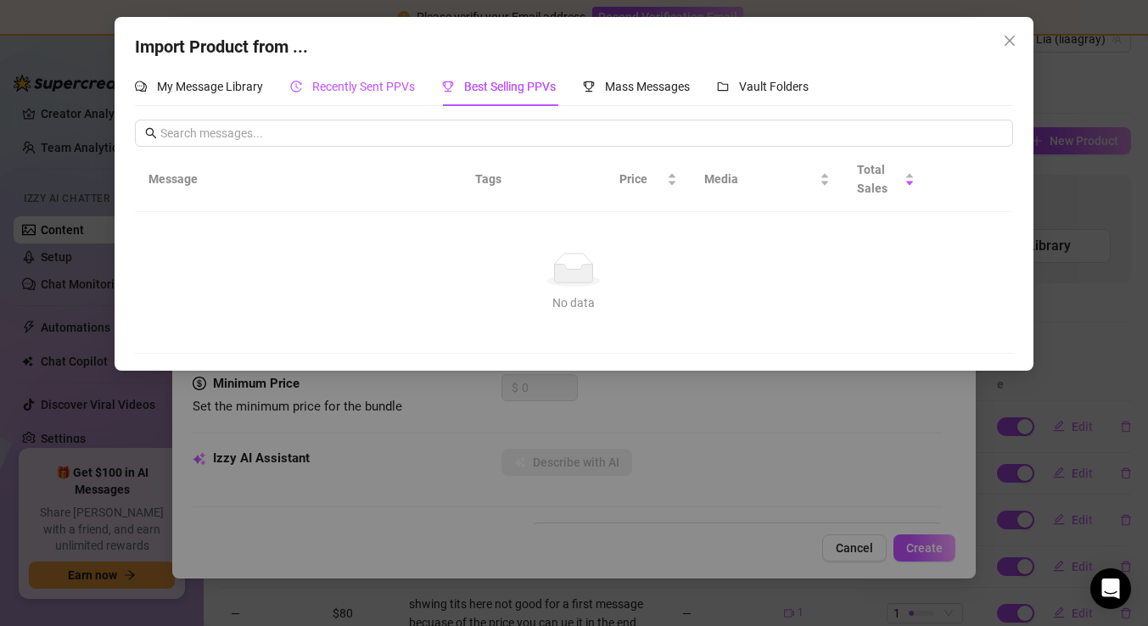
click at [344, 86] on span "Recently Sent PPVs" at bounding box center [363, 87] width 103 height 14
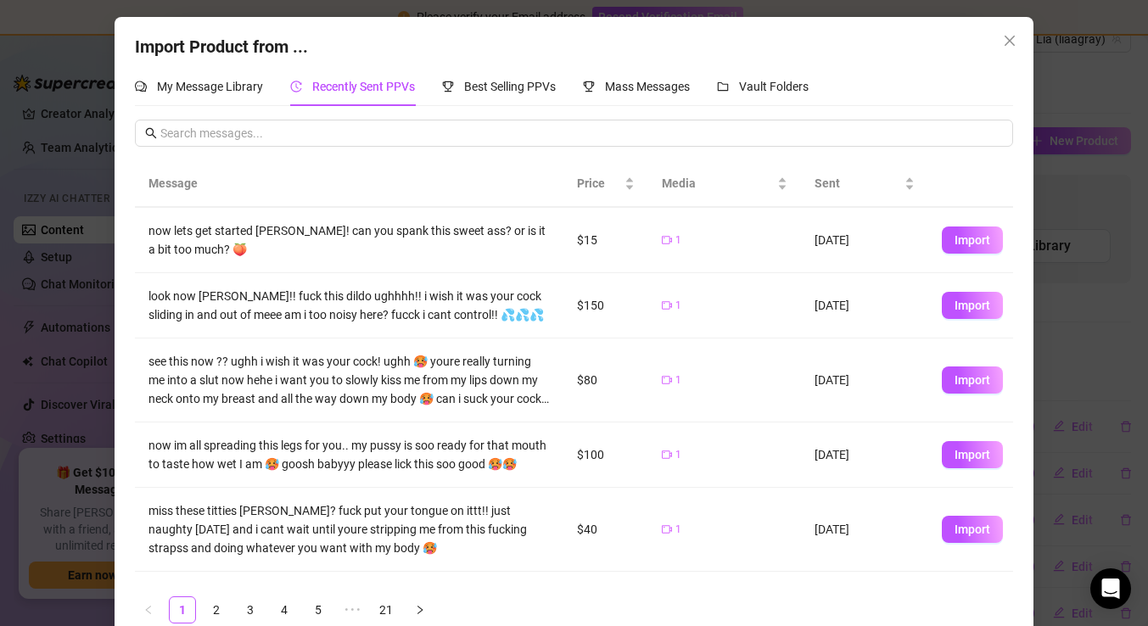
scroll to position [274, 0]
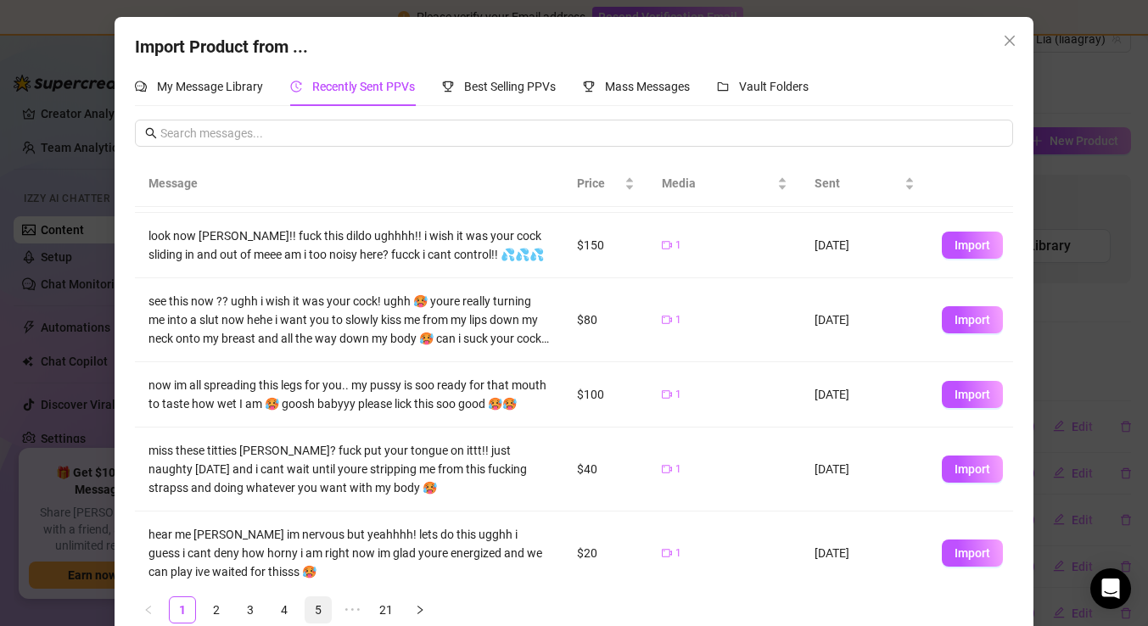
click at [316, 611] on link "5" at bounding box center [317, 609] width 25 height 25
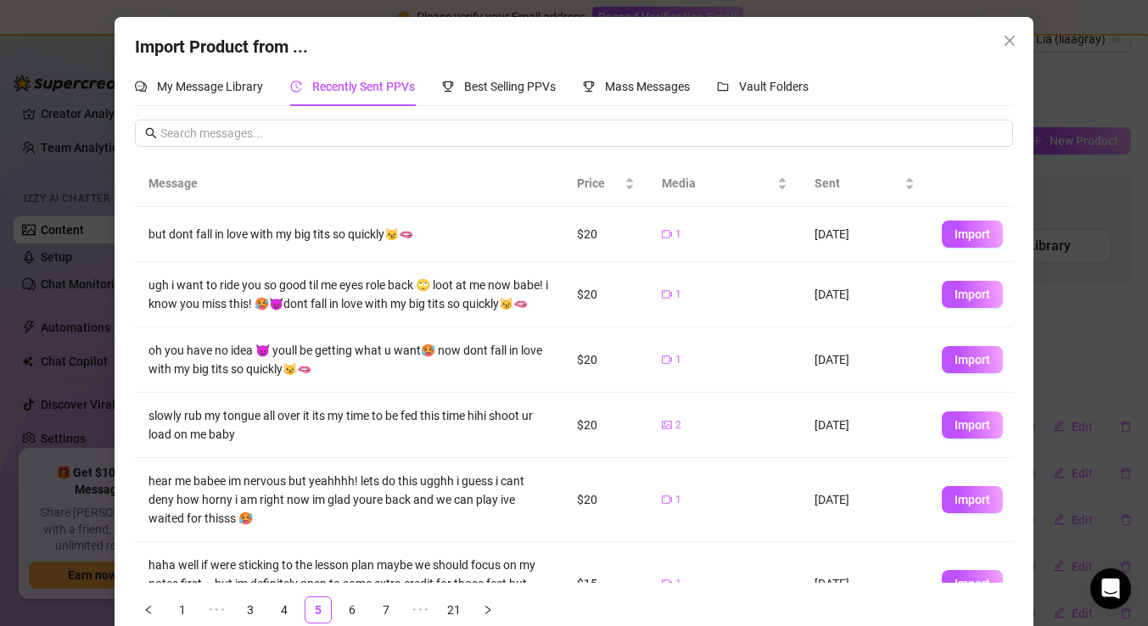
scroll to position [3, 0]
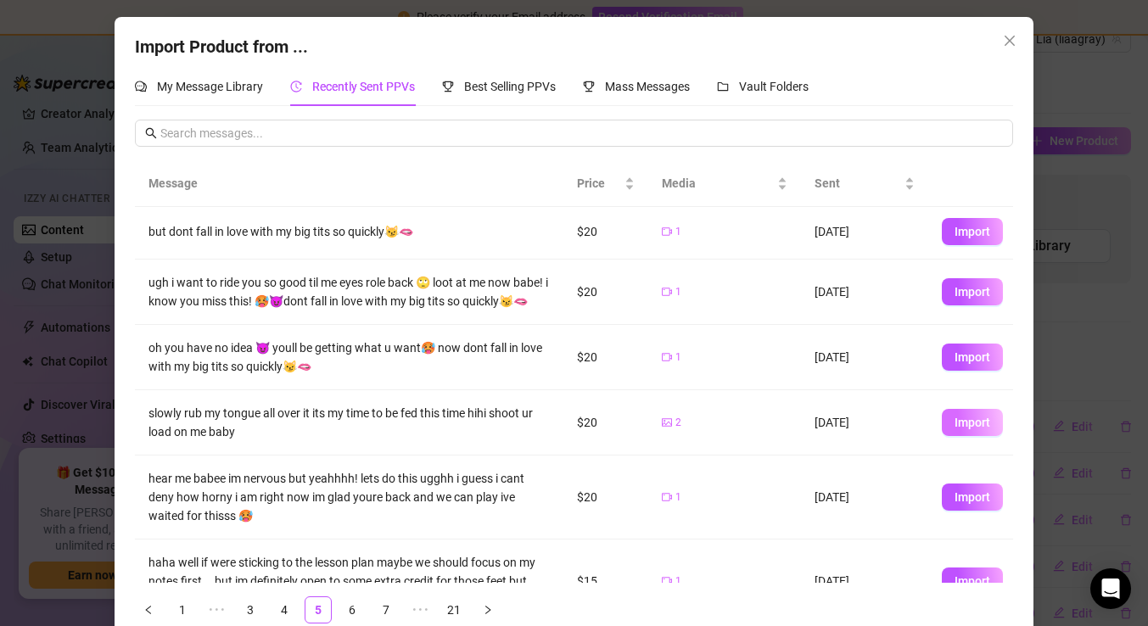
click at [969, 430] on button "Import" at bounding box center [972, 422] width 61 height 27
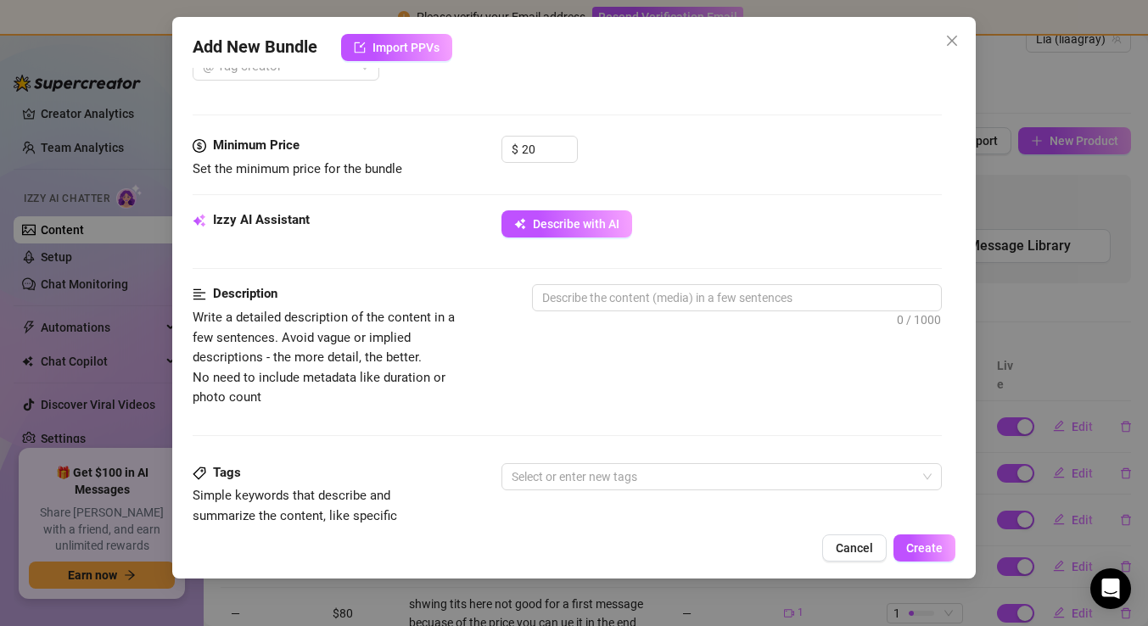
scroll to position [484, 0]
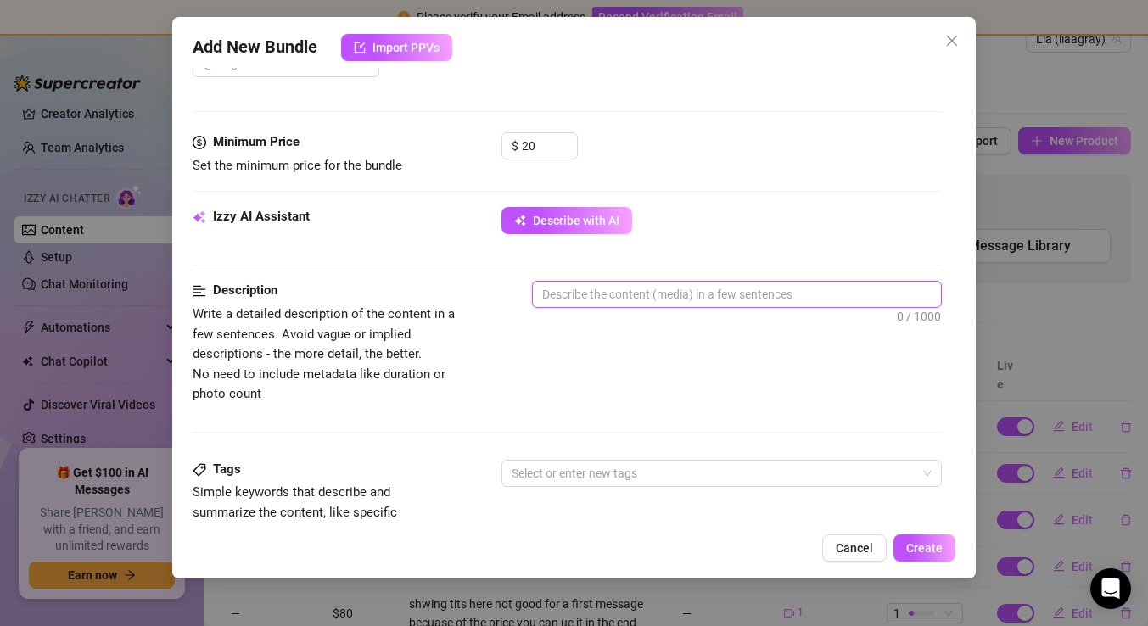
click at [576, 299] on textarea at bounding box center [737, 294] width 408 height 25
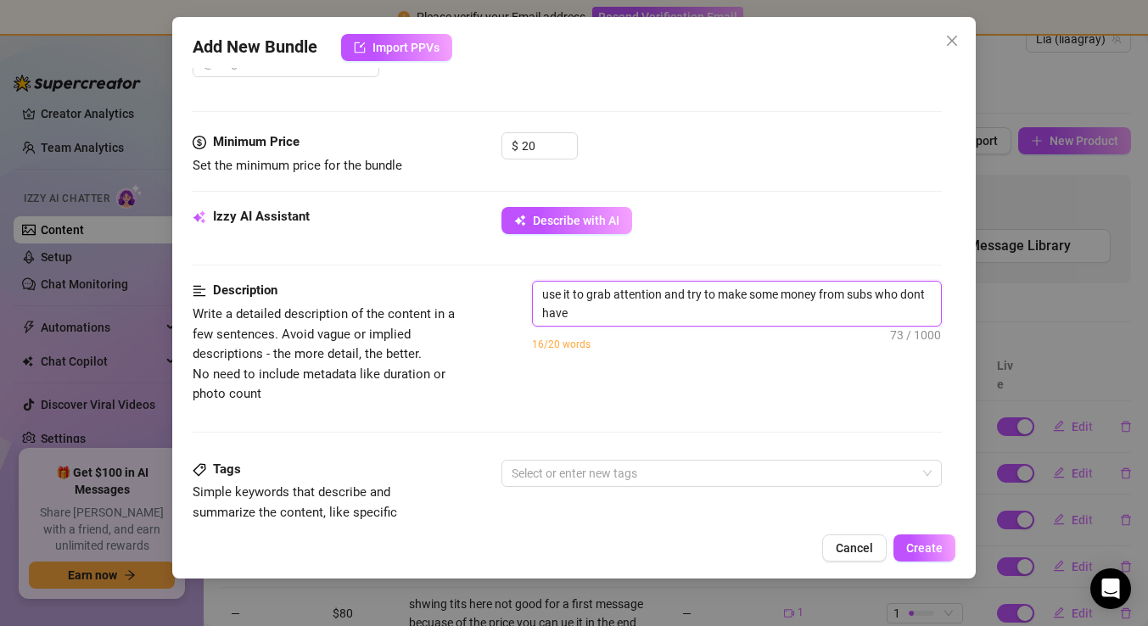
scroll to position [0, 0]
click at [897, 541] on button "Create" at bounding box center [924, 547] width 62 height 27
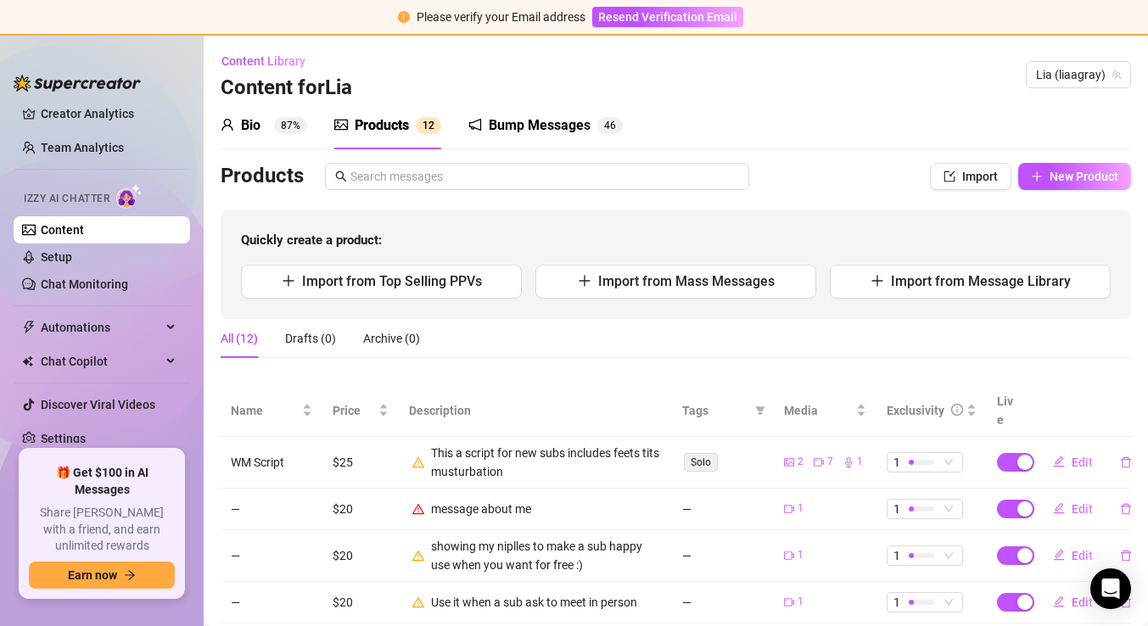
click at [84, 232] on link "Content" at bounding box center [62, 230] width 43 height 14
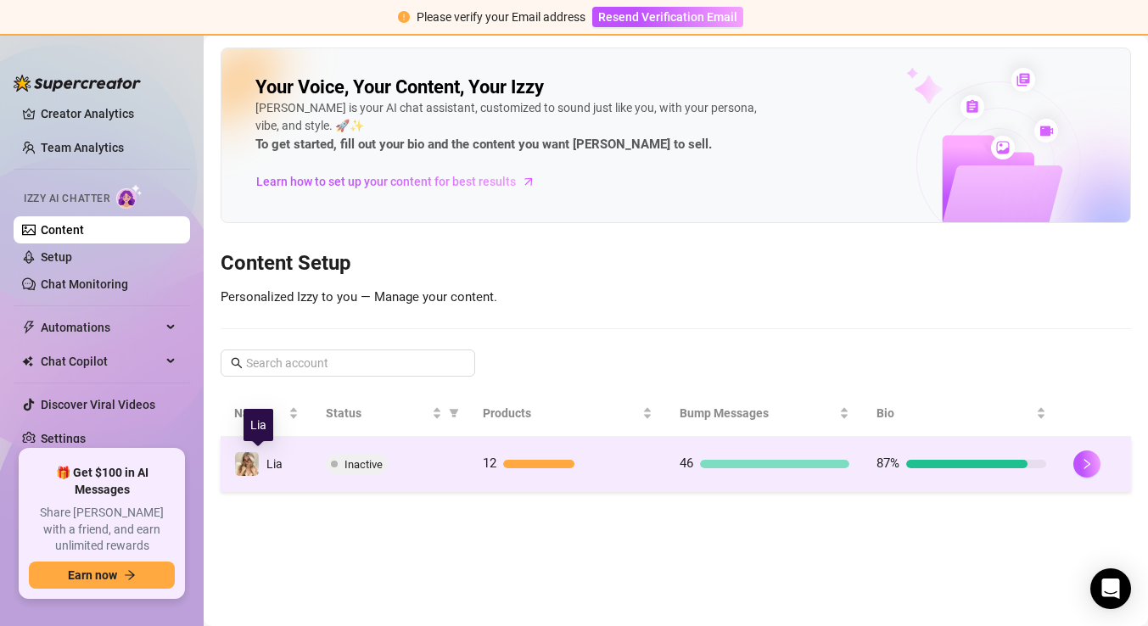
click at [258, 466] on img at bounding box center [247, 464] width 24 height 24
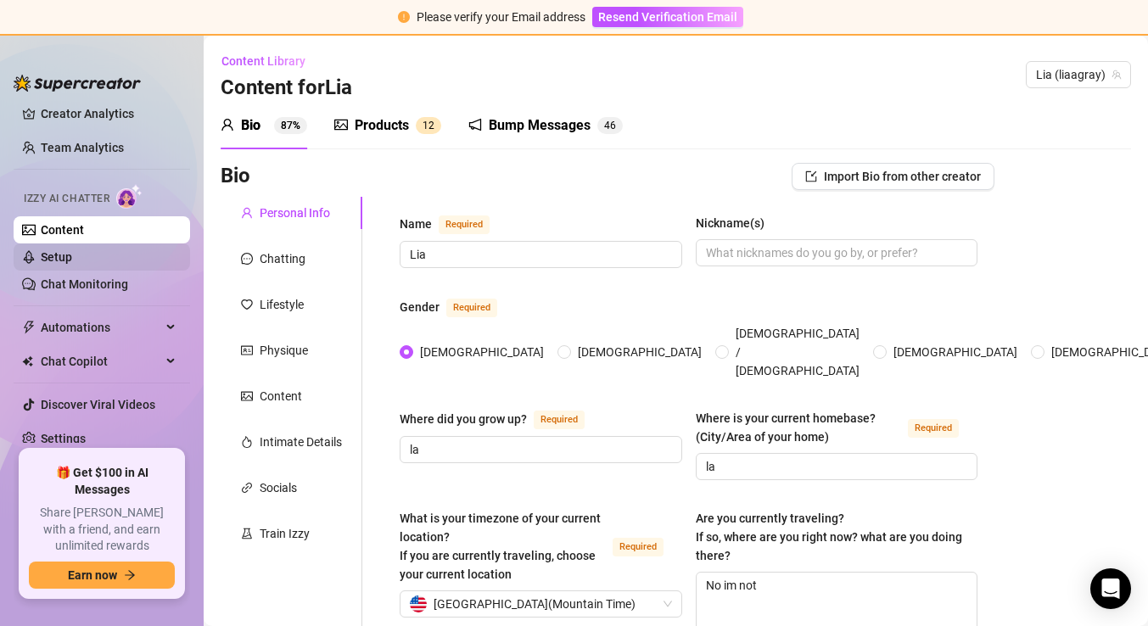
click at [72, 262] on link "Setup" at bounding box center [56, 257] width 31 height 14
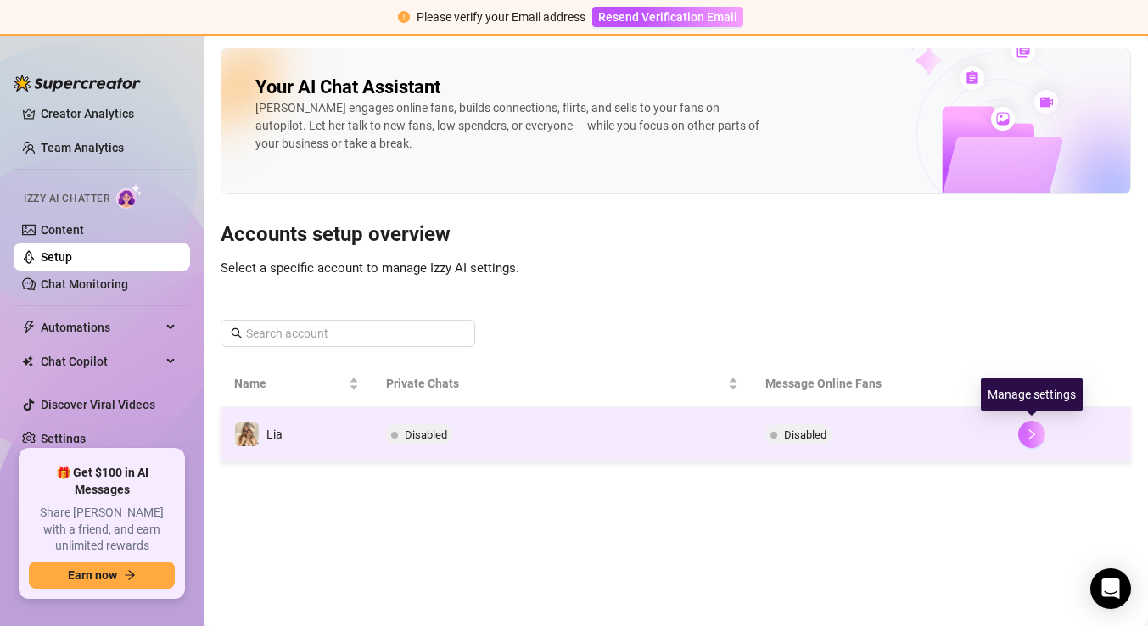
click at [1031, 440] on button "button" at bounding box center [1031, 434] width 27 height 27
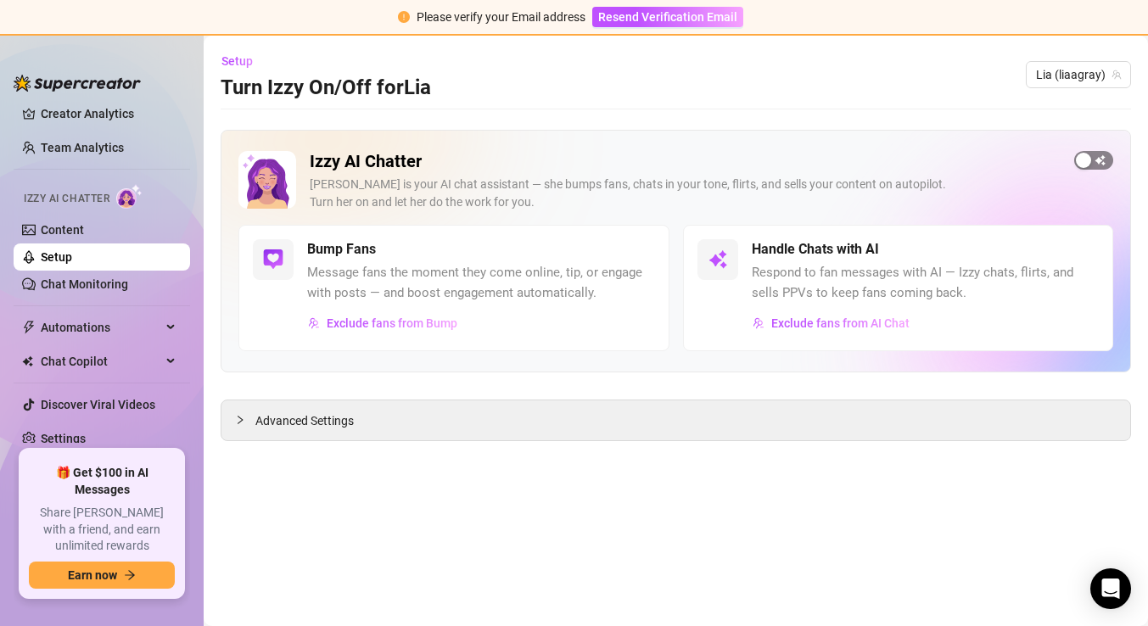
click at [1105, 154] on span "button" at bounding box center [1093, 160] width 39 height 19
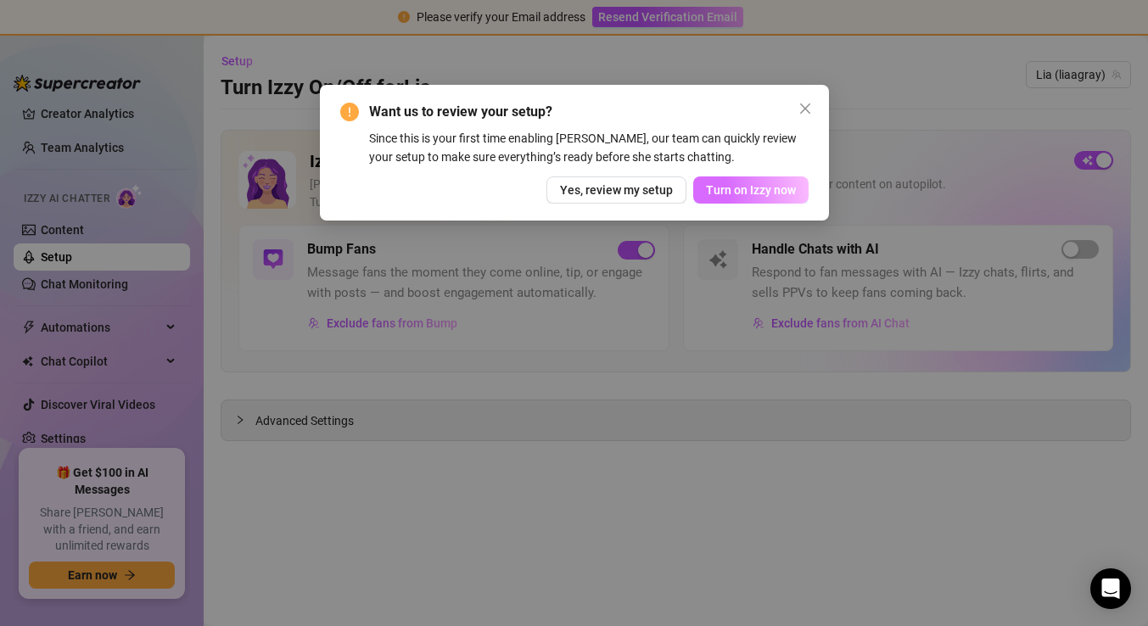
click at [734, 186] on span "Turn on Izzy now" at bounding box center [751, 190] width 90 height 14
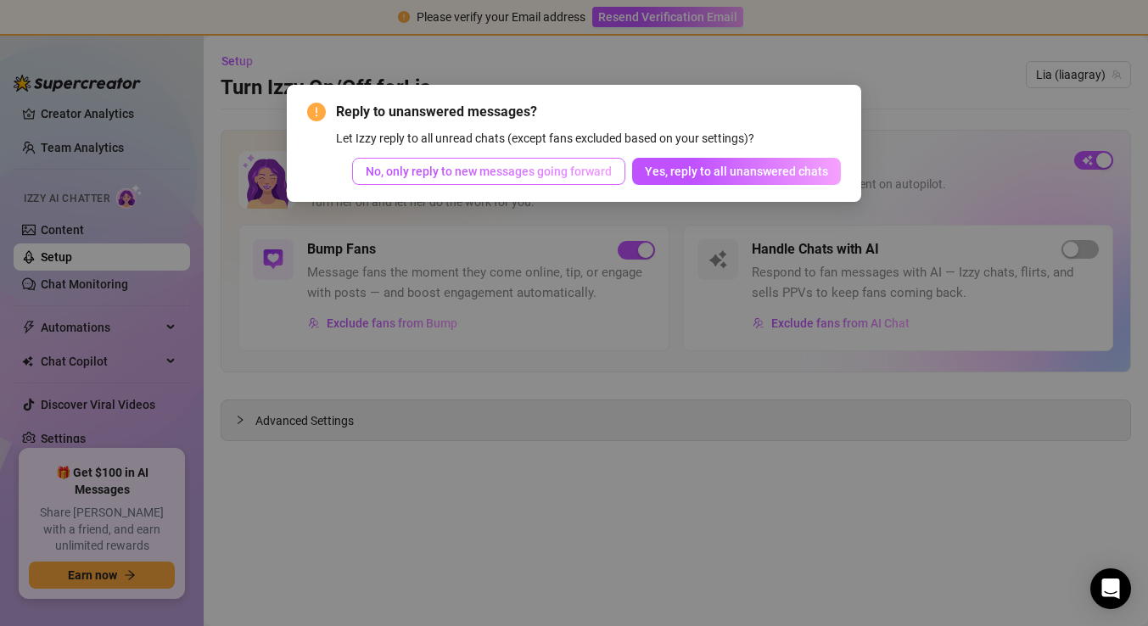
click at [536, 176] on span "No, only reply to new messages going forward" at bounding box center [489, 172] width 246 height 14
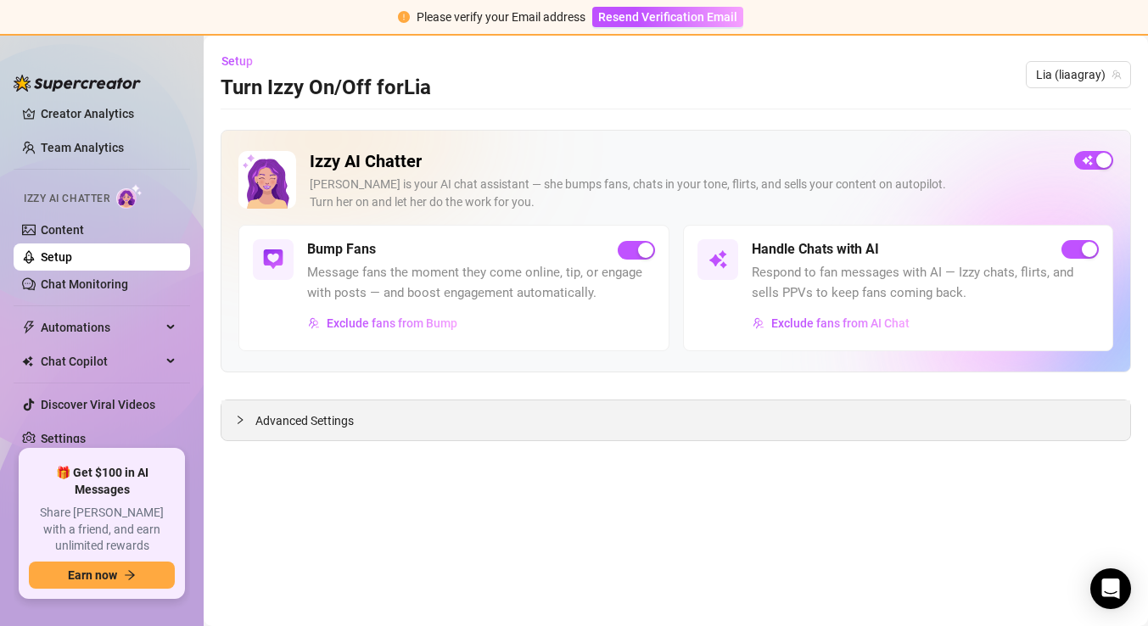
click at [255, 426] on span "Advanced Settings" at bounding box center [304, 420] width 98 height 19
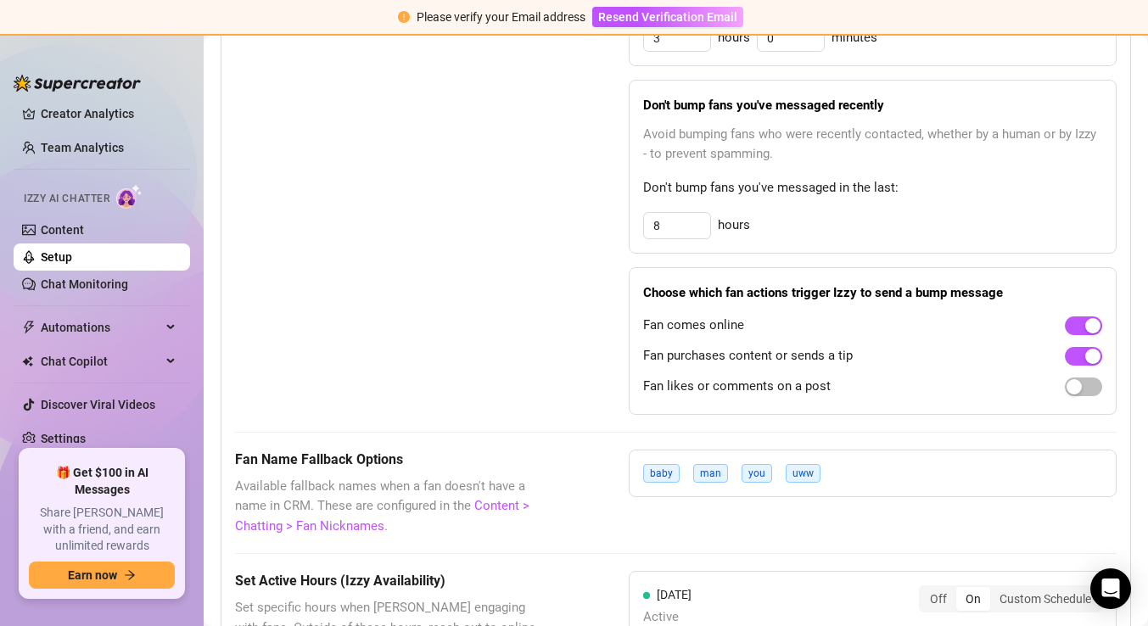
scroll to position [1039, 0]
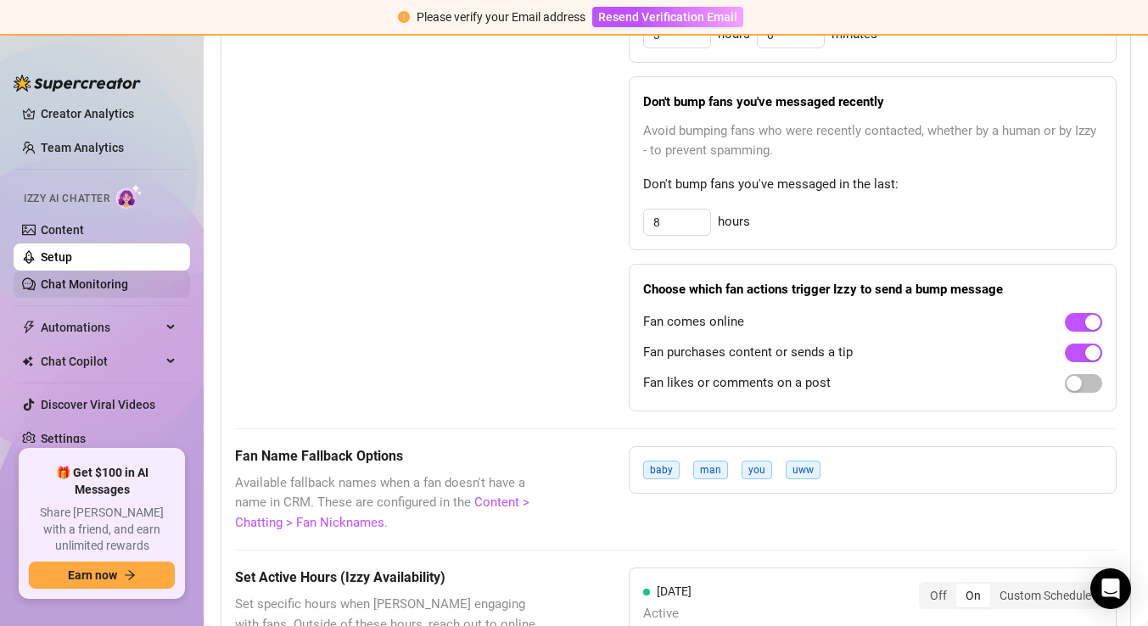
click at [71, 277] on link "Chat Monitoring" at bounding box center [84, 284] width 87 height 14
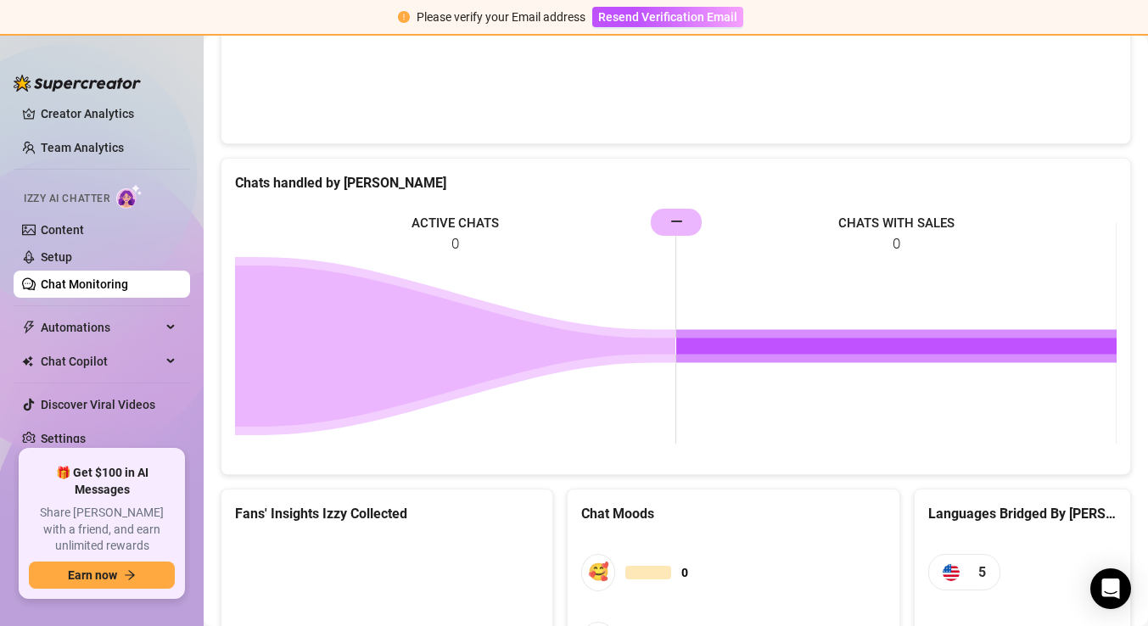
scroll to position [685, 0]
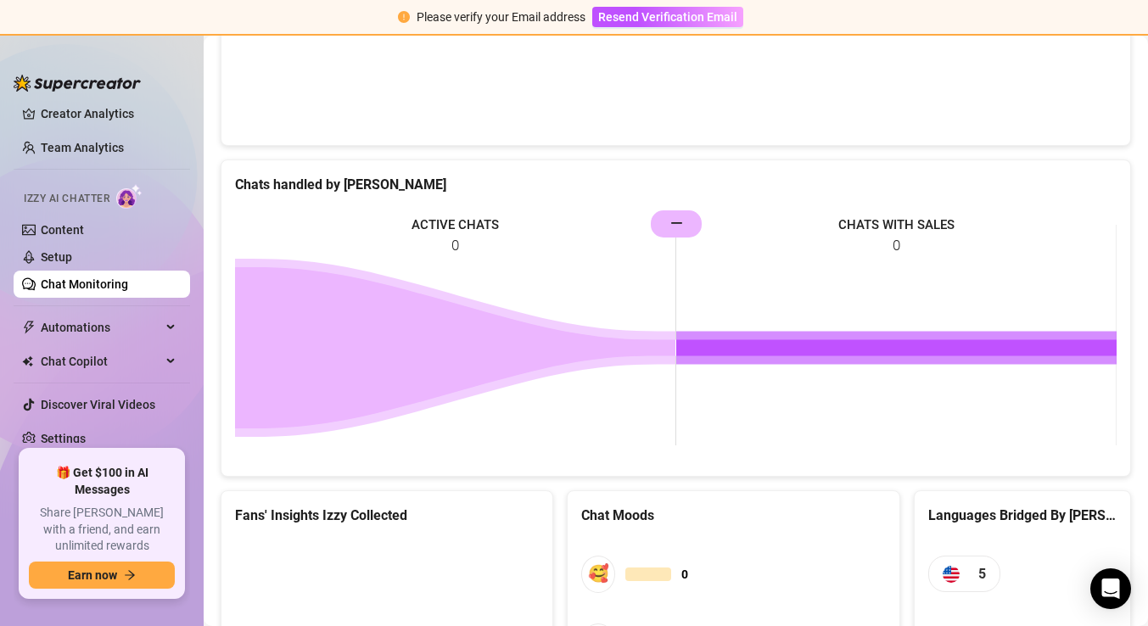
click at [676, 225] on rect at bounding box center [675, 335] width 881 height 254
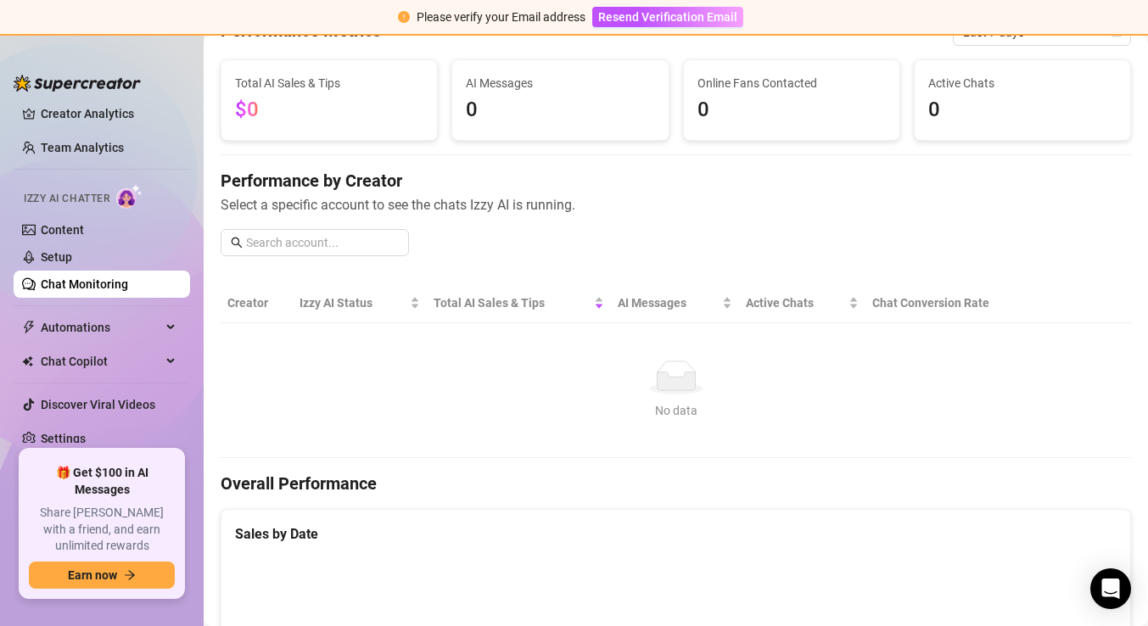
scroll to position [0, 0]
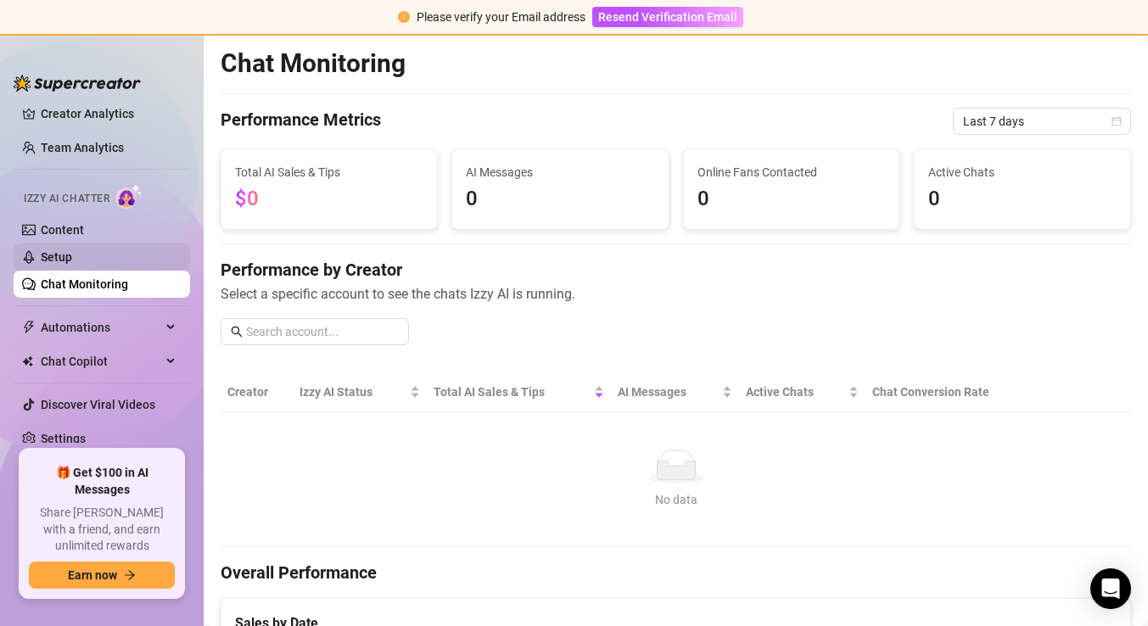
click at [53, 254] on link "Setup" at bounding box center [56, 257] width 31 height 14
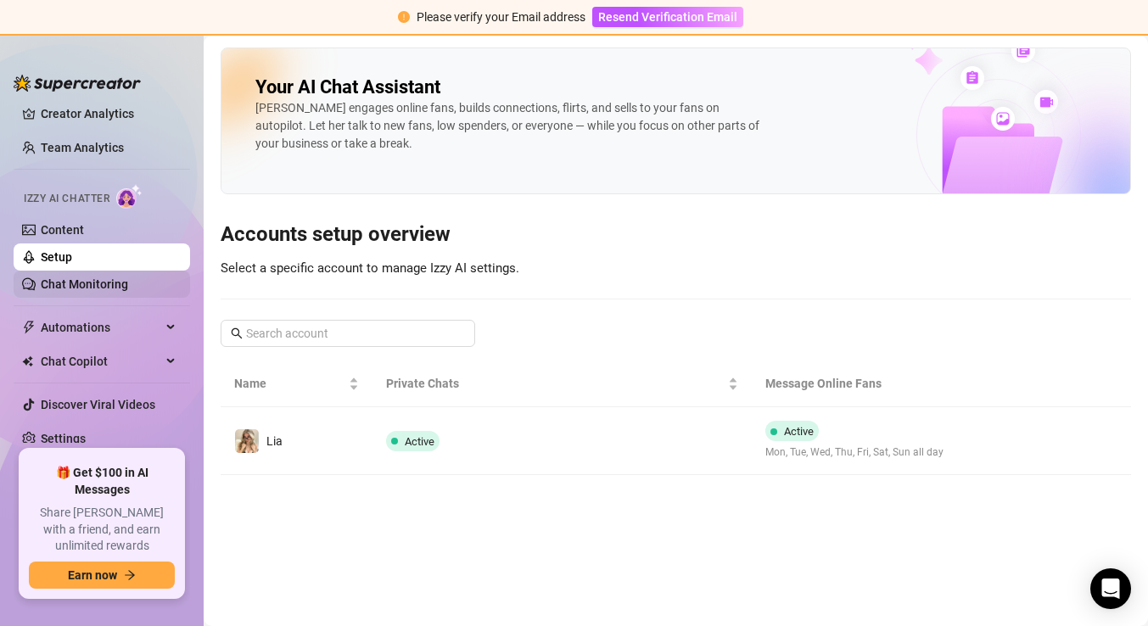
click at [45, 287] on link "Chat Monitoring" at bounding box center [84, 284] width 87 height 14
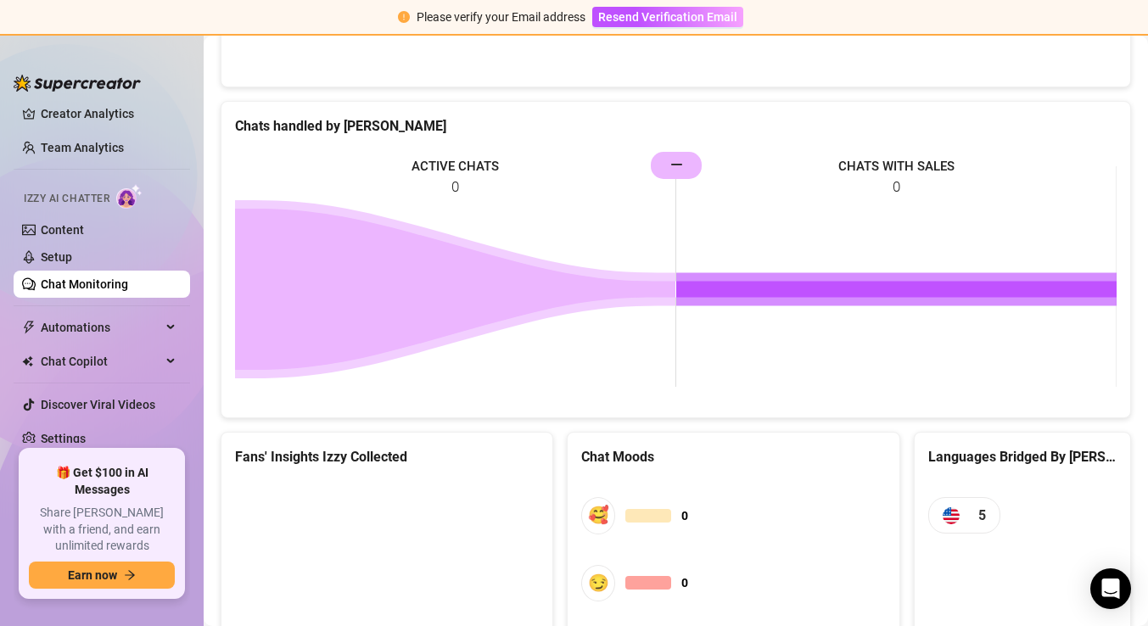
scroll to position [742, 0]
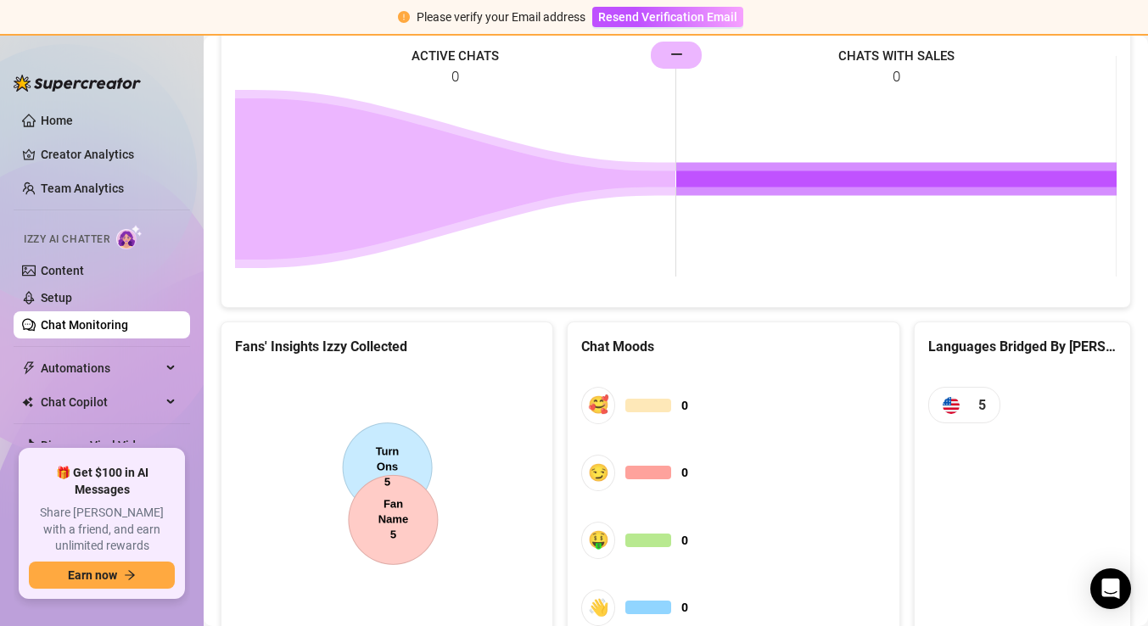
scroll to position [936, 0]
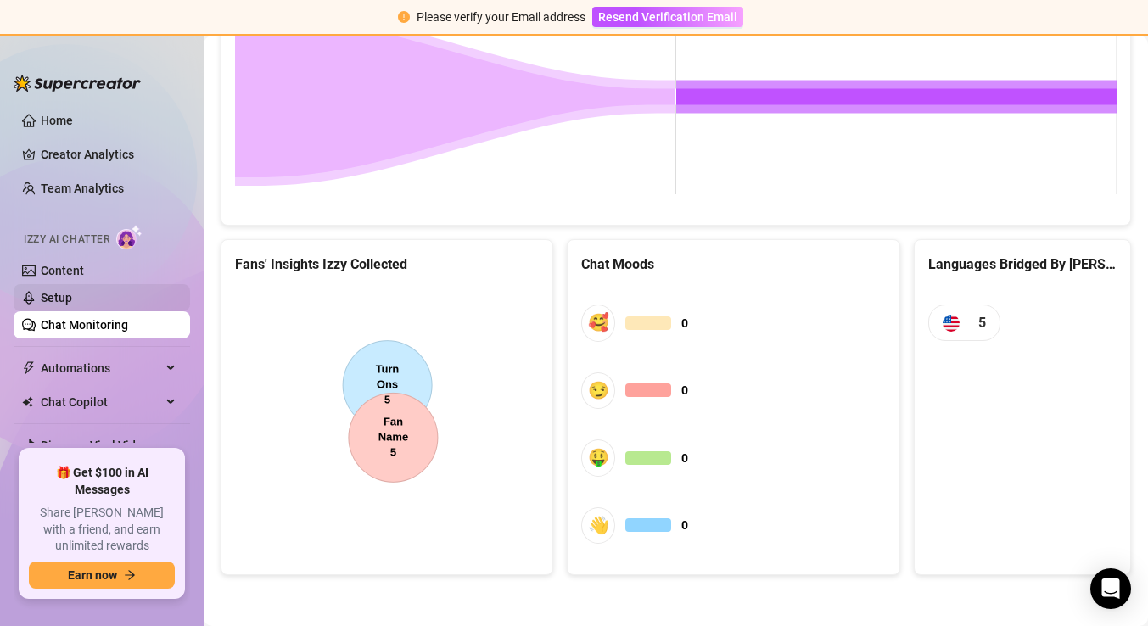
click at [72, 292] on link "Setup" at bounding box center [56, 298] width 31 height 14
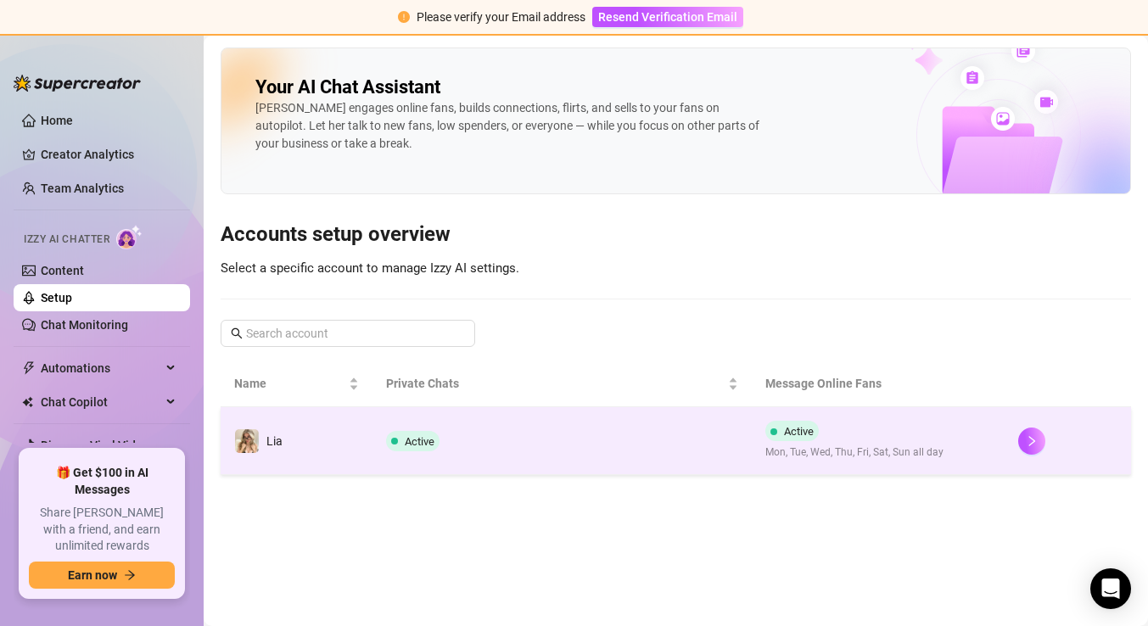
click at [291, 443] on td "Lia" at bounding box center [297, 441] width 152 height 68
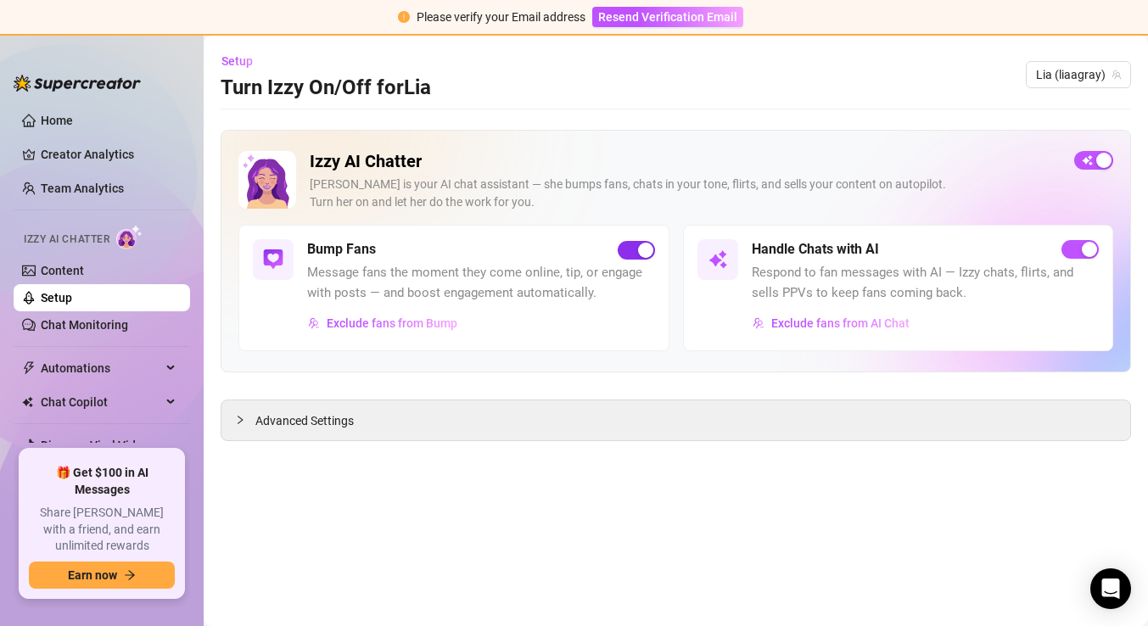
click at [645, 256] on div "button" at bounding box center [645, 250] width 15 height 15
click at [350, 402] on div "Advanced Settings" at bounding box center [675, 420] width 909 height 40
click at [311, 425] on span "Advanced Settings" at bounding box center [304, 420] width 98 height 19
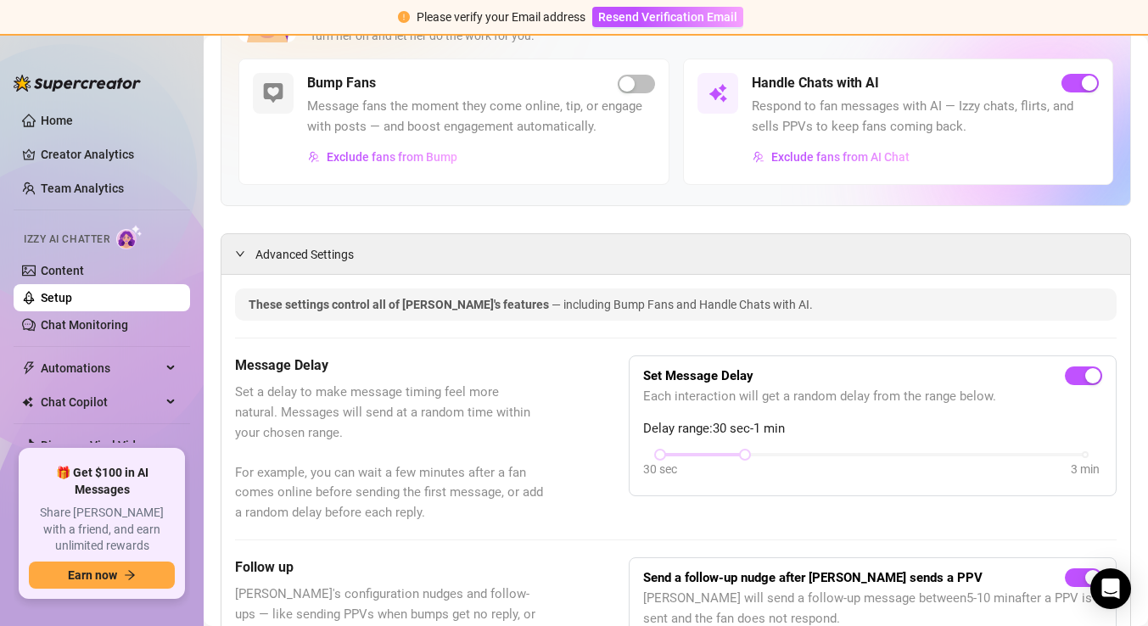
scroll to position [187, 0]
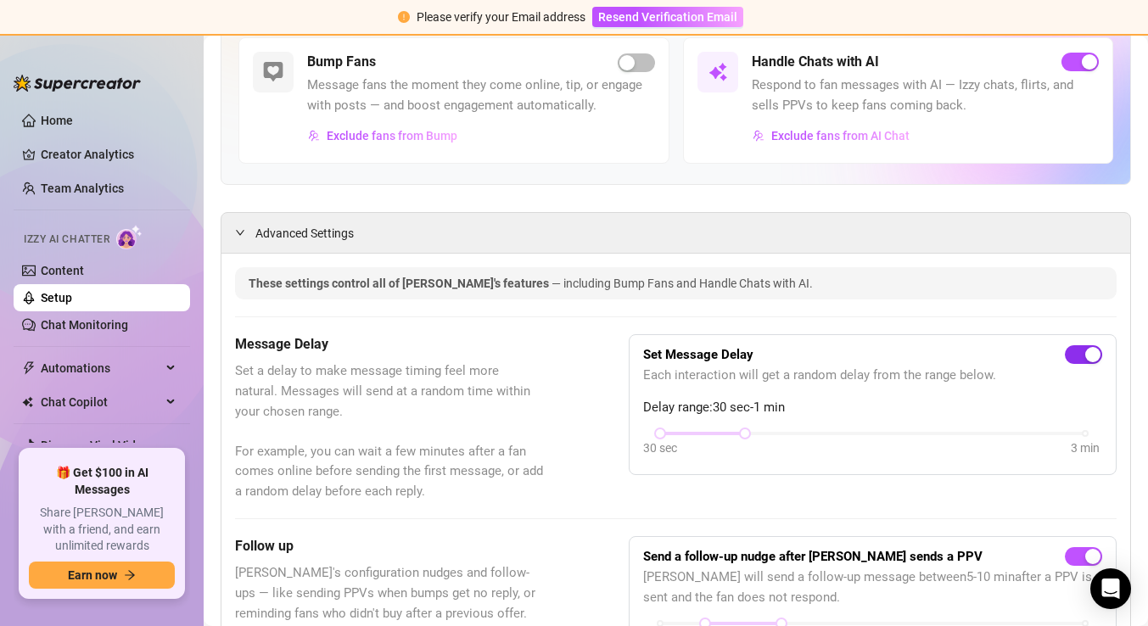
click at [1086, 355] on div "button" at bounding box center [1092, 354] width 15 height 15
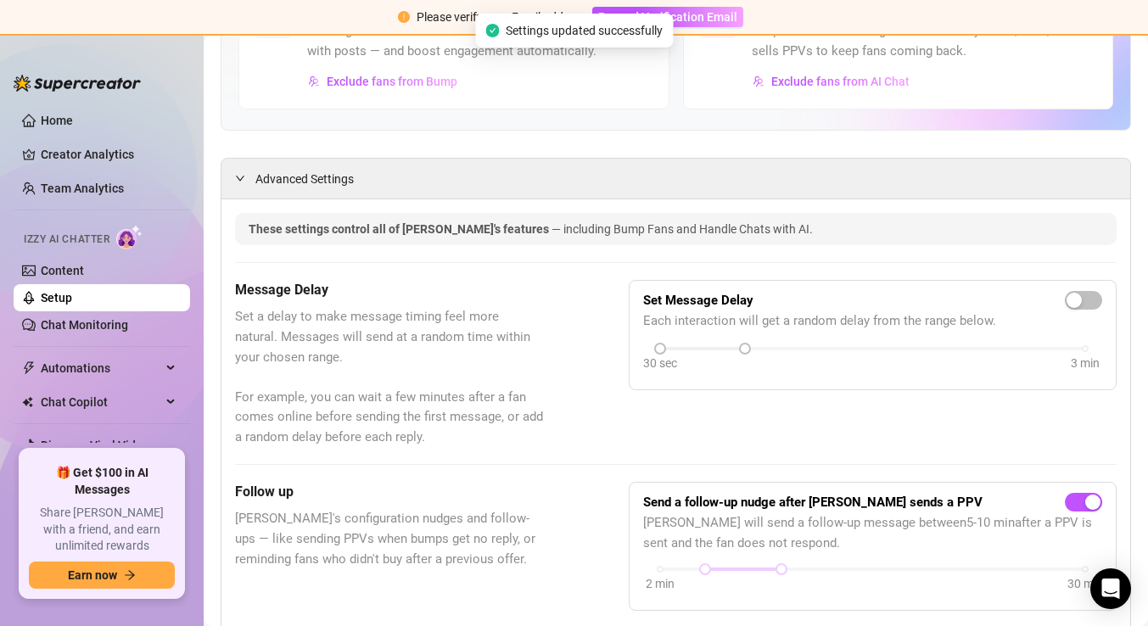
scroll to position [0, 0]
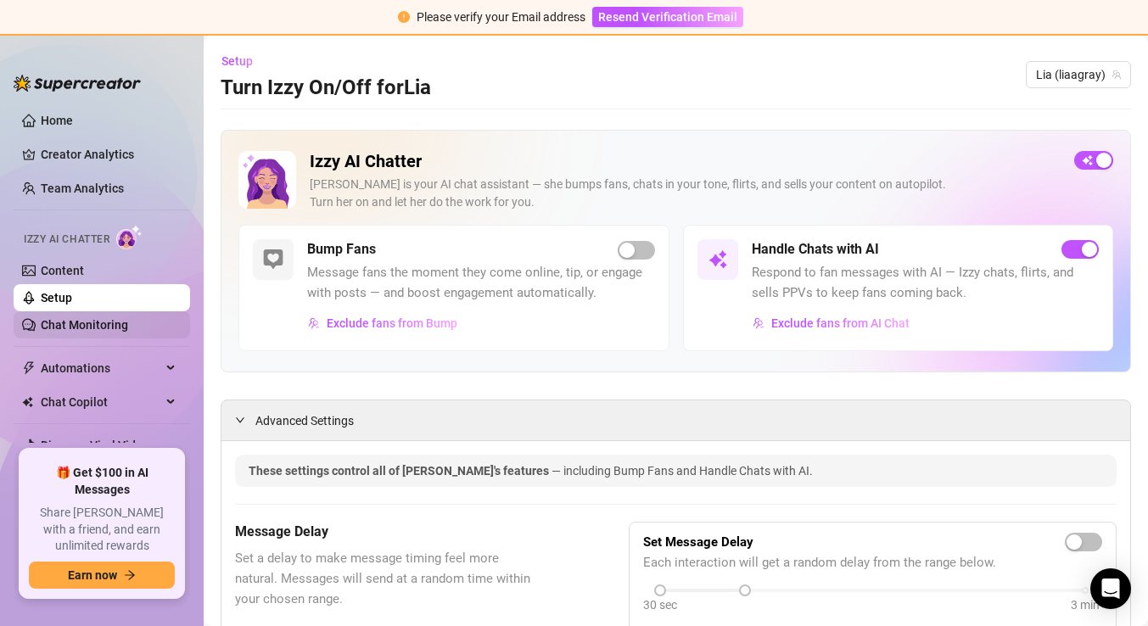
click at [48, 319] on link "Chat Monitoring" at bounding box center [84, 325] width 87 height 14
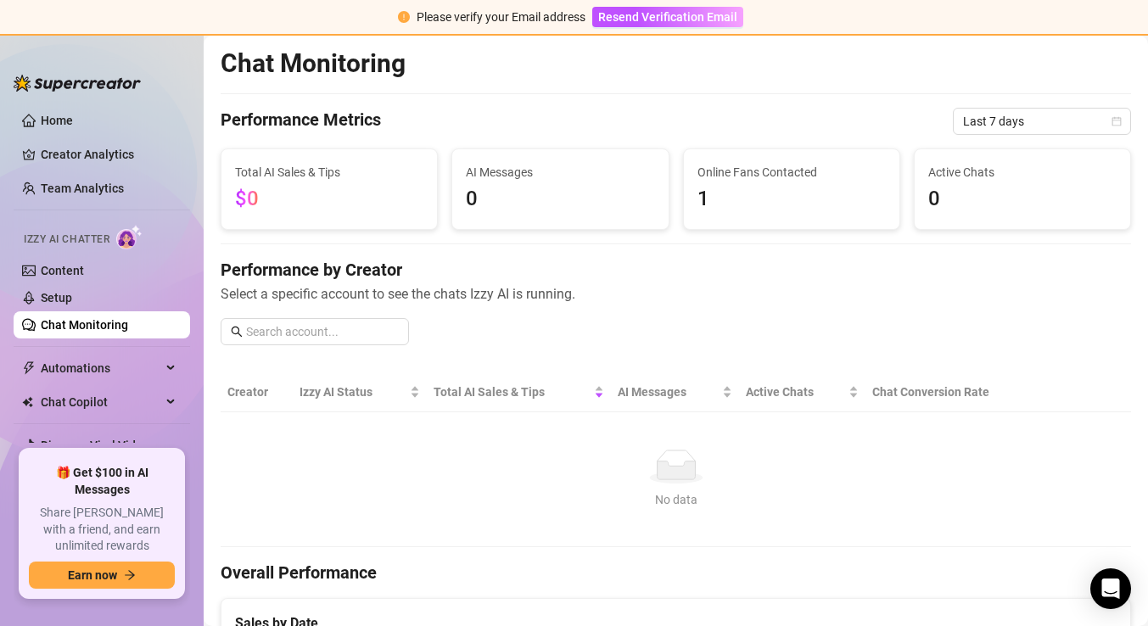
click at [703, 171] on span "Online Fans Contacted" at bounding box center [791, 172] width 188 height 19
click at [708, 196] on span "1" at bounding box center [791, 199] width 188 height 32
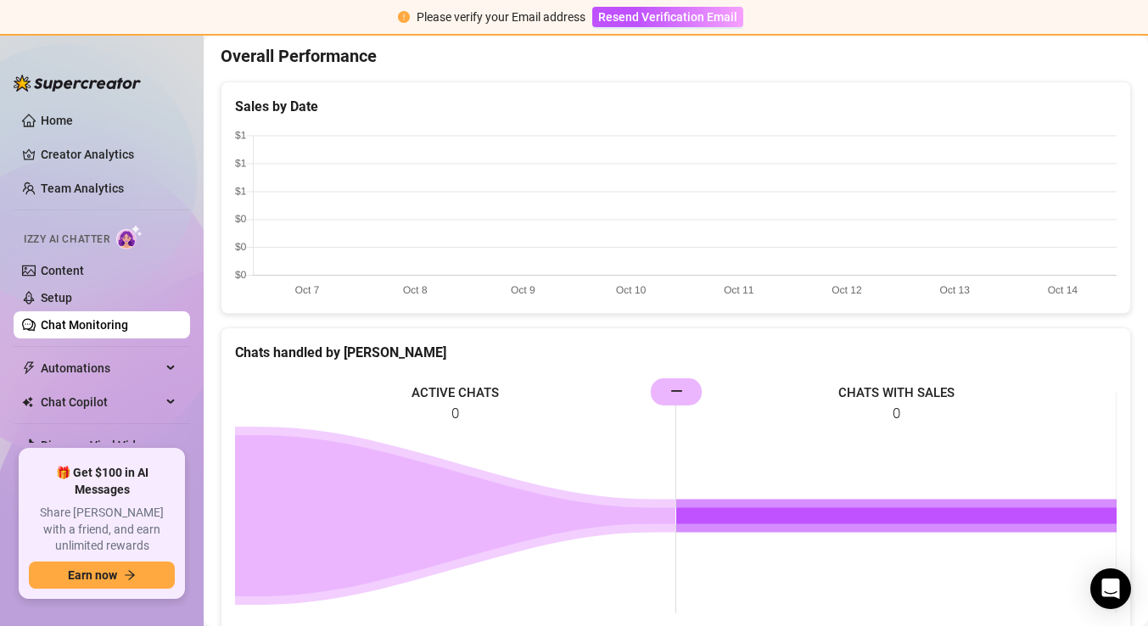
scroll to position [518, 0]
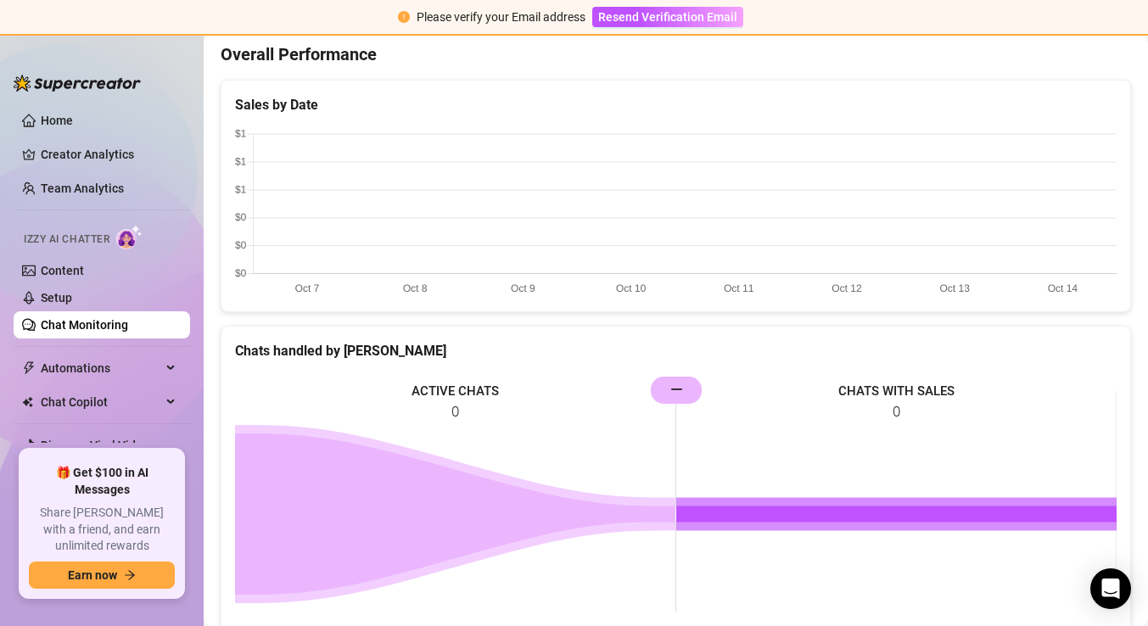
click at [676, 394] on line at bounding box center [676, 448] width 0 height 115
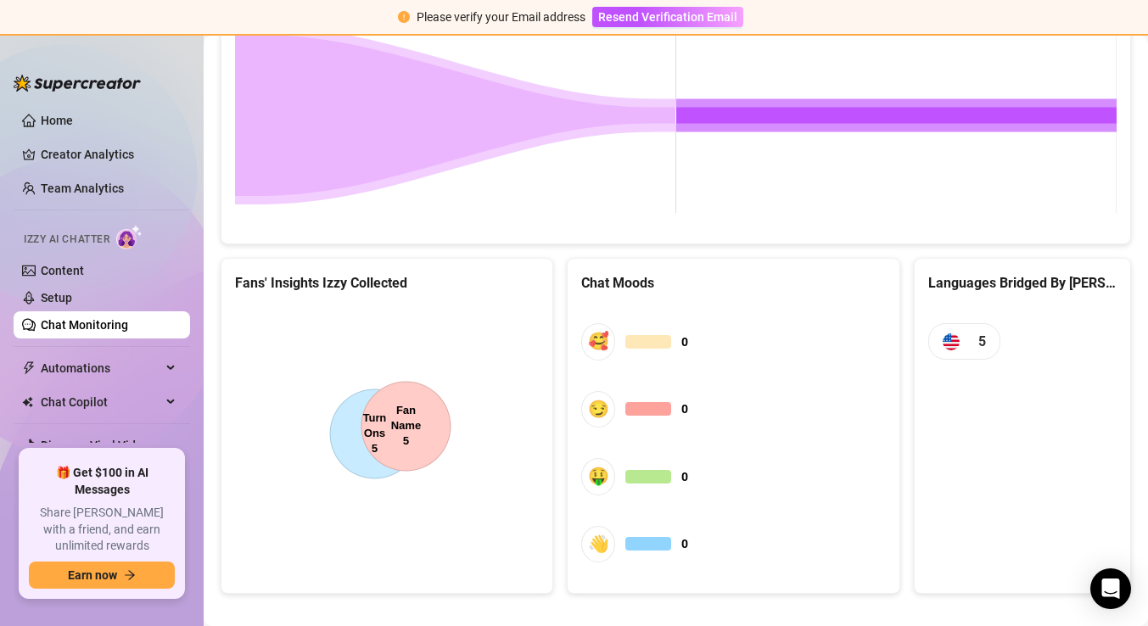
scroll to position [936, 0]
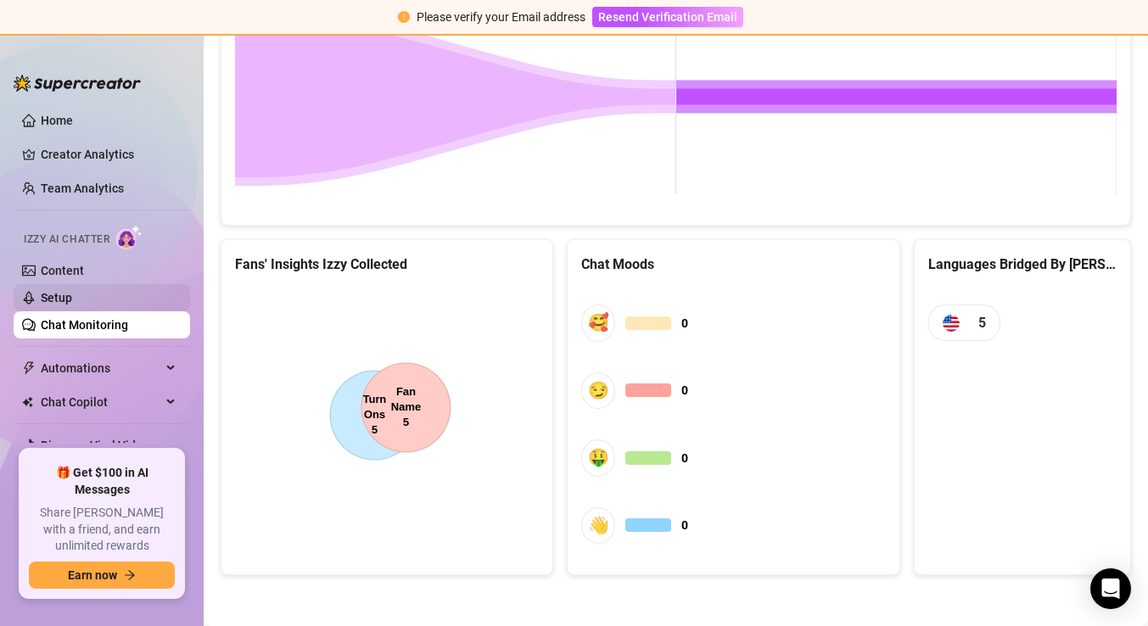
click at [72, 304] on link "Setup" at bounding box center [56, 298] width 31 height 14
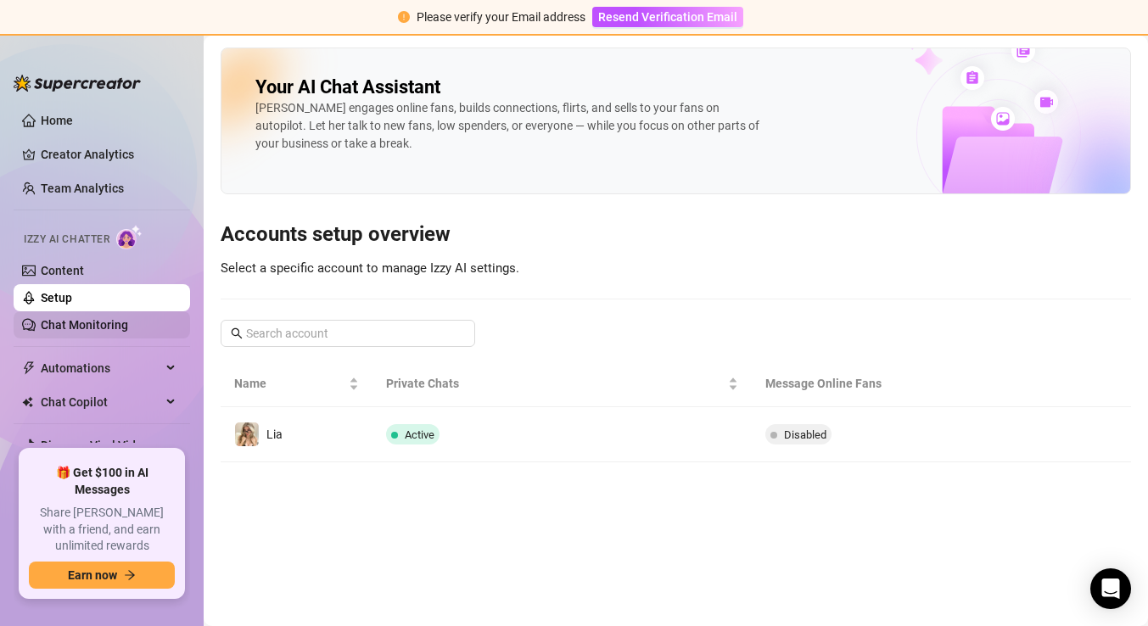
click at [72, 324] on link "Chat Monitoring" at bounding box center [84, 325] width 87 height 14
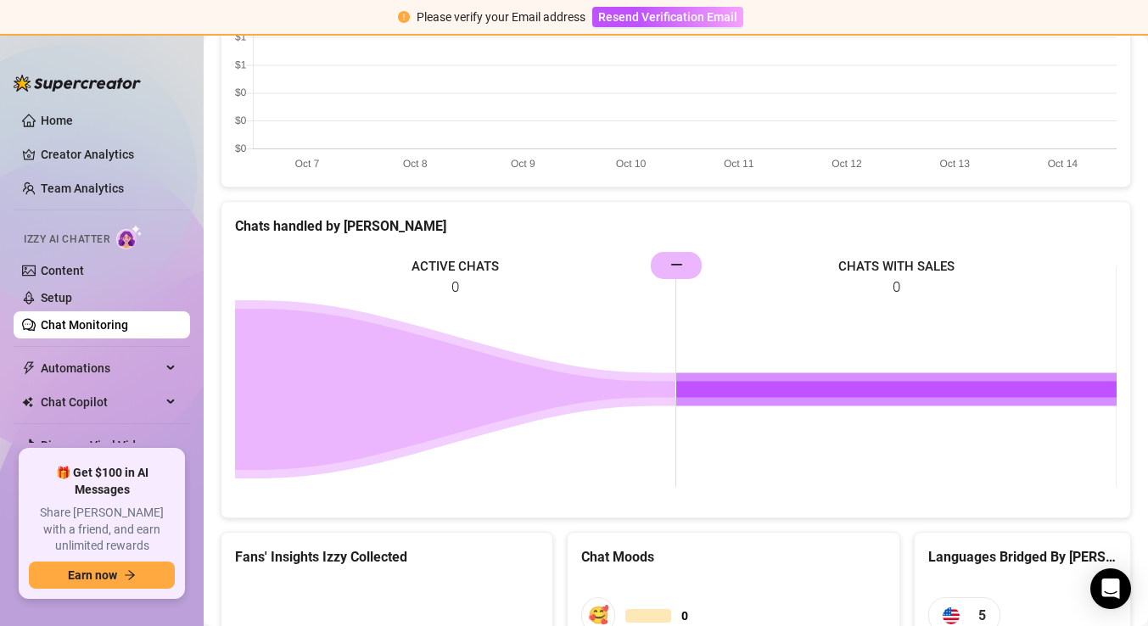
scroll to position [686, 0]
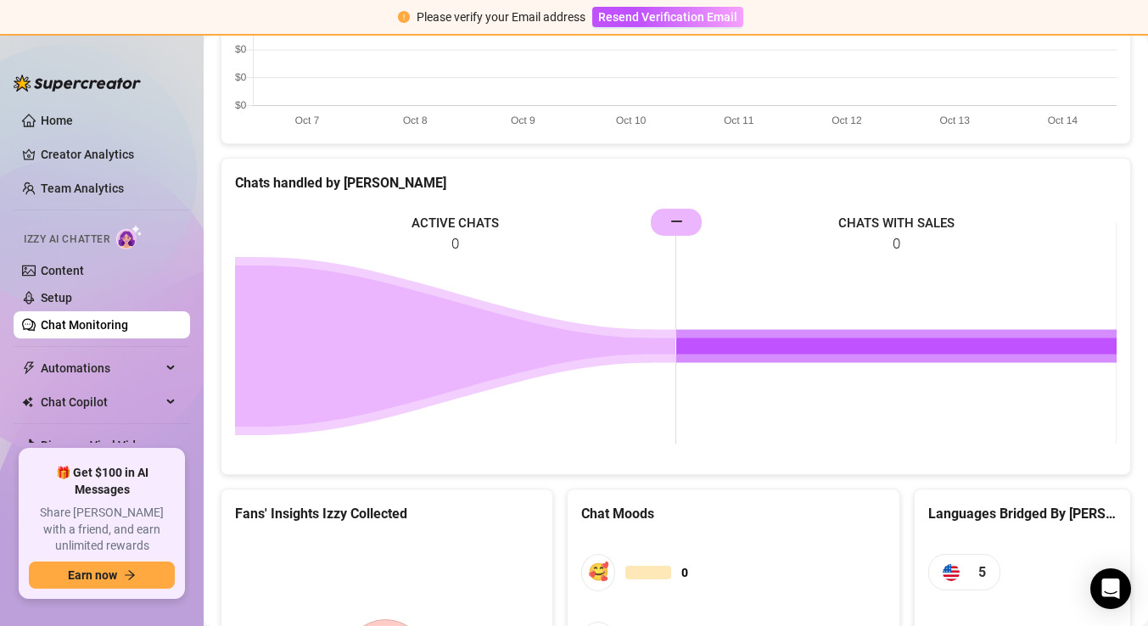
click at [670, 375] on rect at bounding box center [675, 333] width 881 height 254
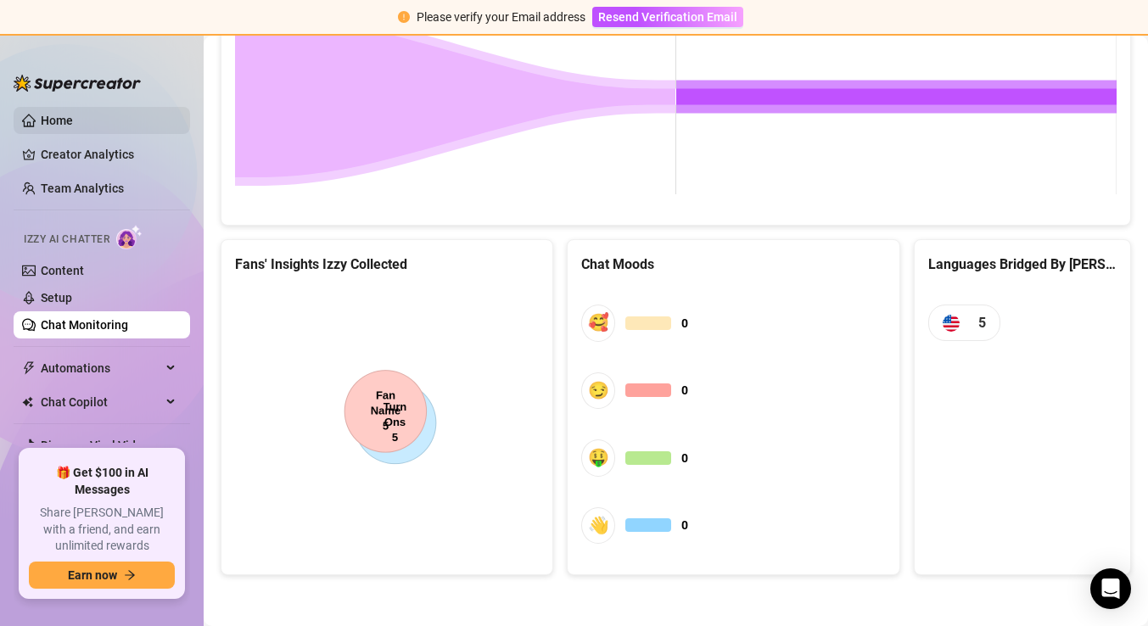
click at [55, 116] on link "Home" at bounding box center [57, 121] width 32 height 14
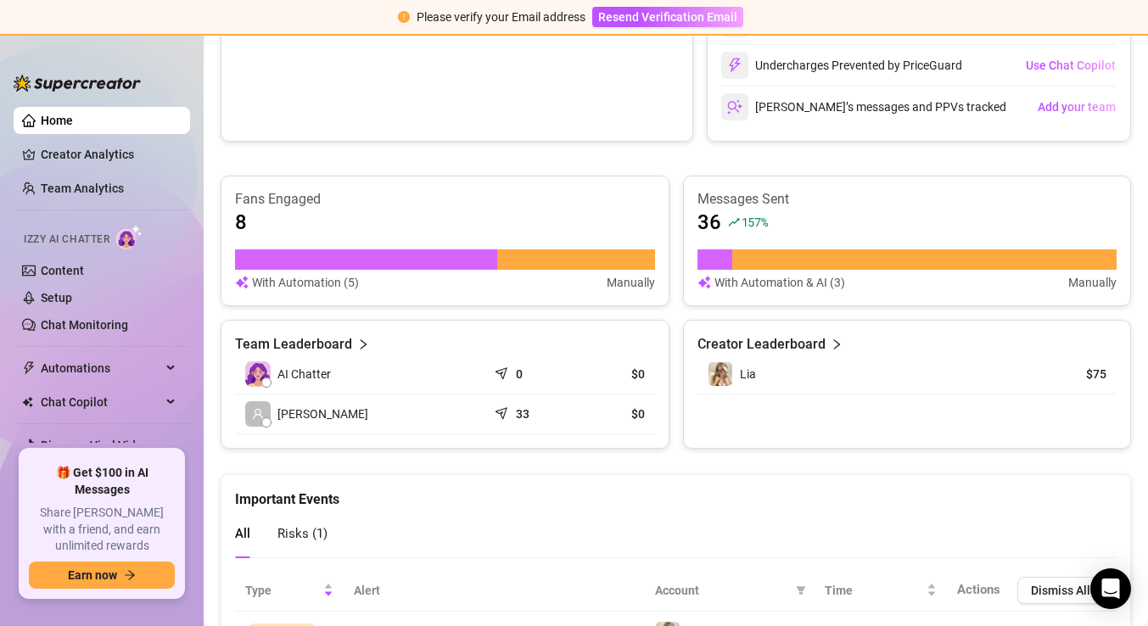
scroll to position [1032, 0]
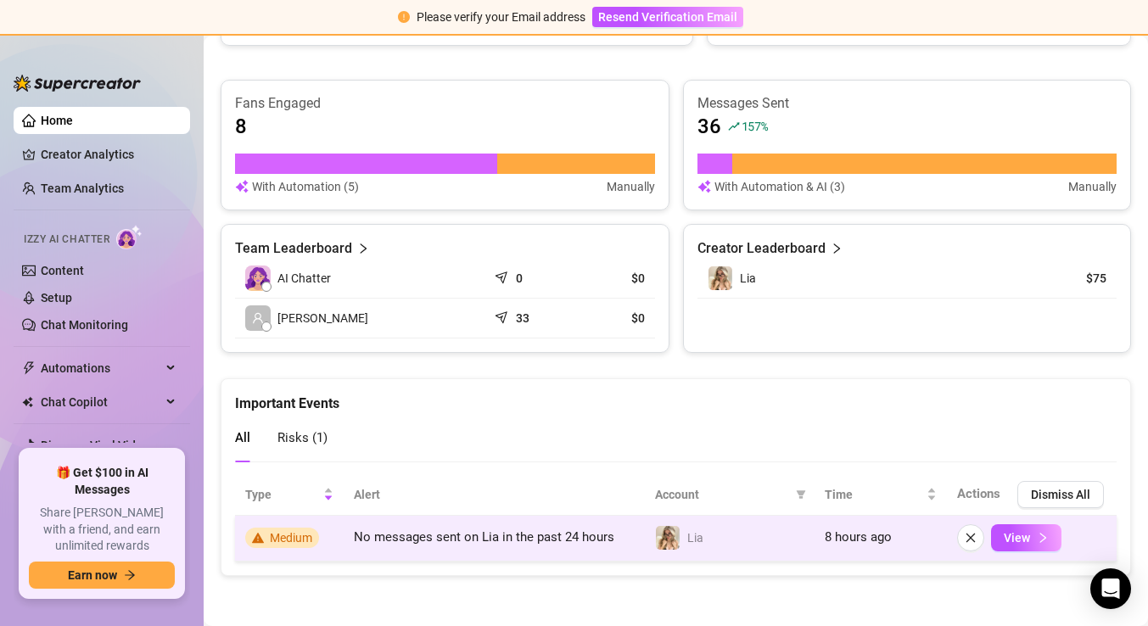
click at [311, 534] on span "Medium" at bounding box center [291, 538] width 42 height 14
click at [428, 543] on span "No messages sent on Lia in the past 24 hours" at bounding box center [484, 536] width 260 height 15
click at [1019, 539] on span "View" at bounding box center [1017, 538] width 26 height 14
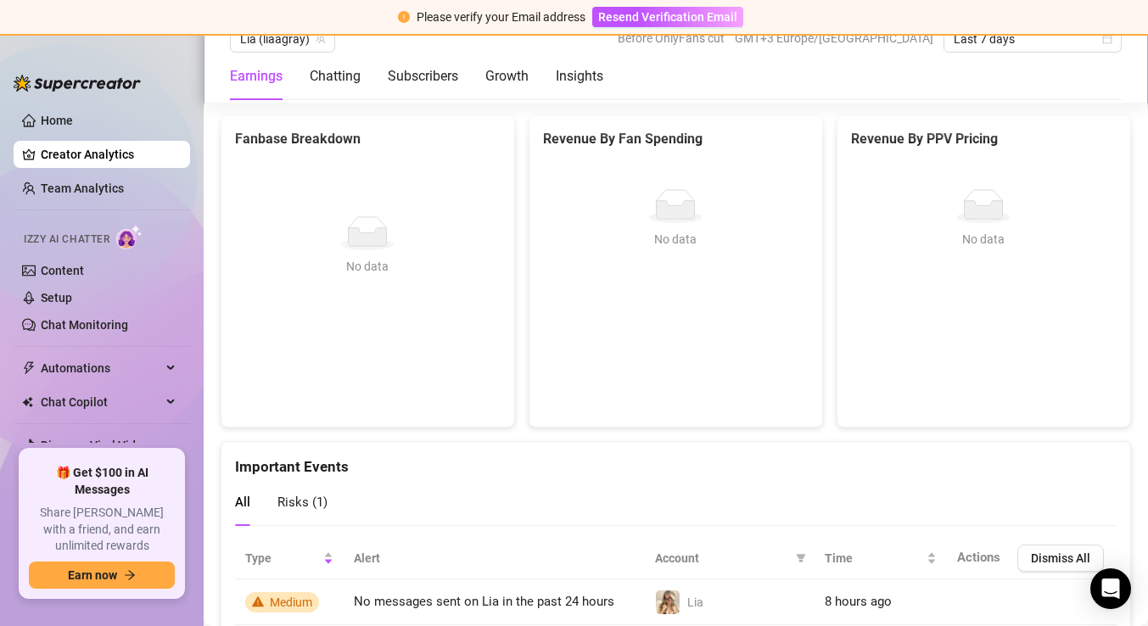
scroll to position [3629, 0]
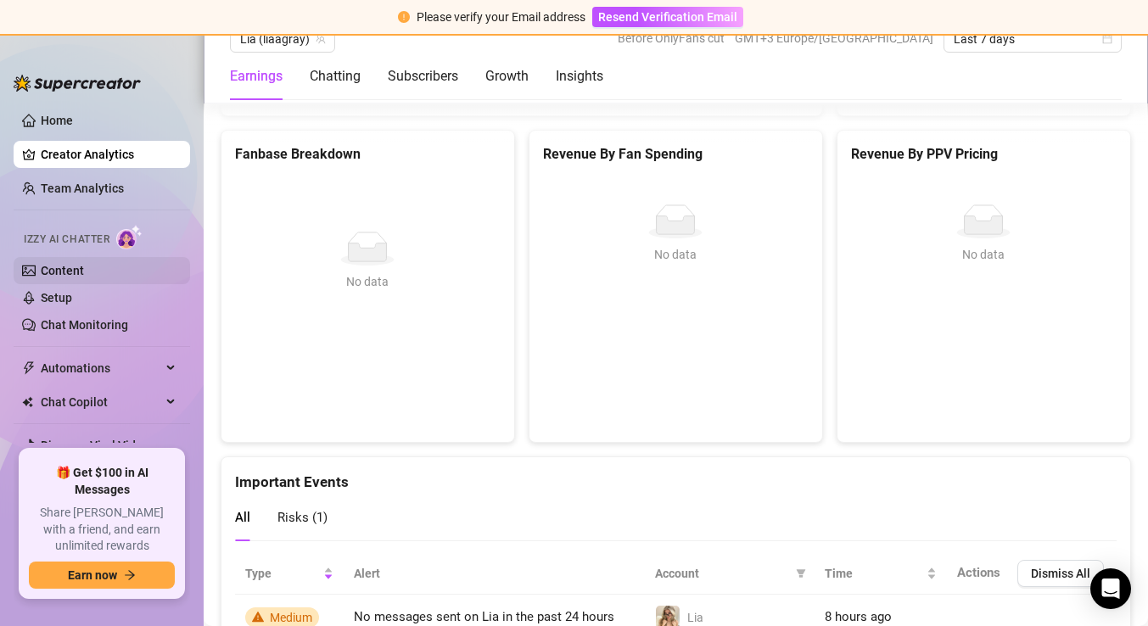
click at [84, 268] on link "Content" at bounding box center [62, 271] width 43 height 14
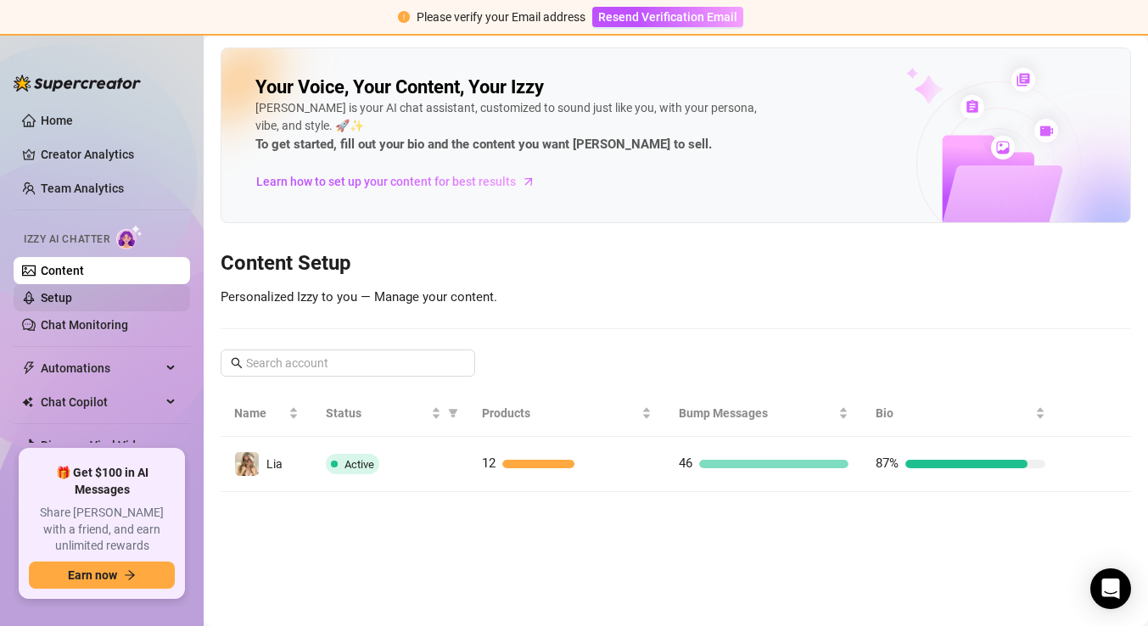
click at [72, 301] on link "Setup" at bounding box center [56, 298] width 31 height 14
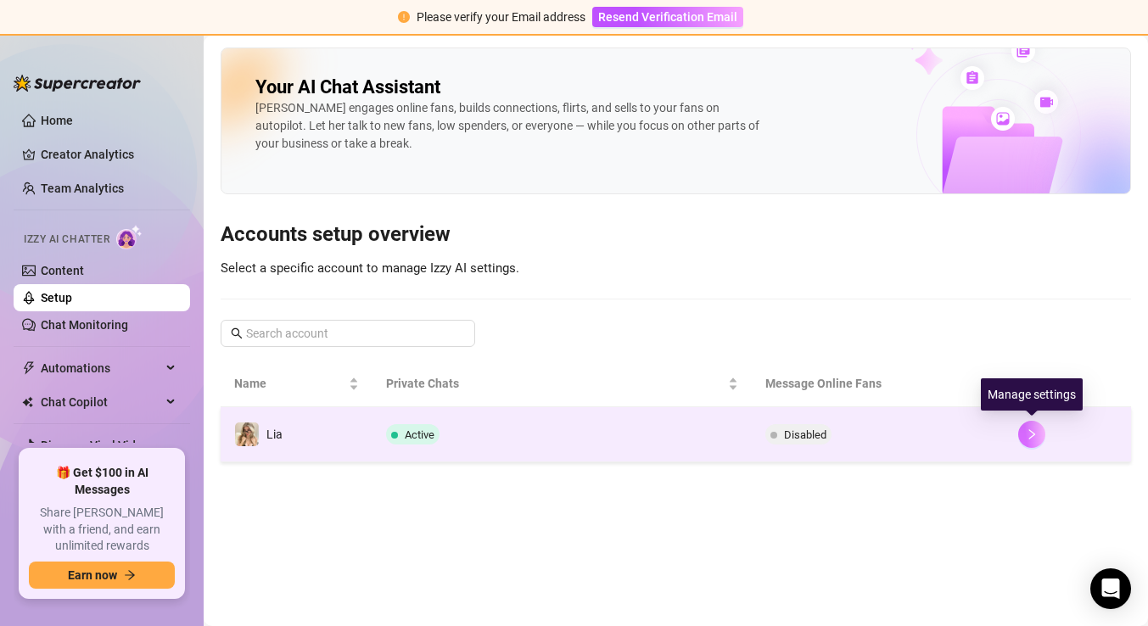
click at [1034, 431] on icon "right" at bounding box center [1032, 434] width 12 height 12
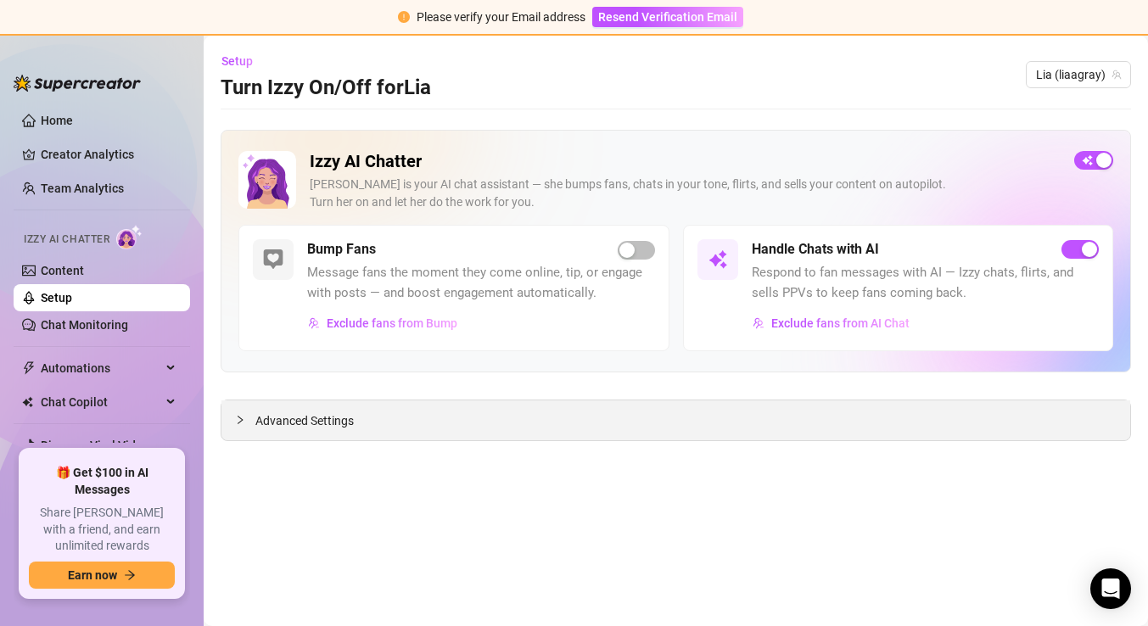
click at [240, 421] on icon "collapsed" at bounding box center [240, 420] width 10 height 10
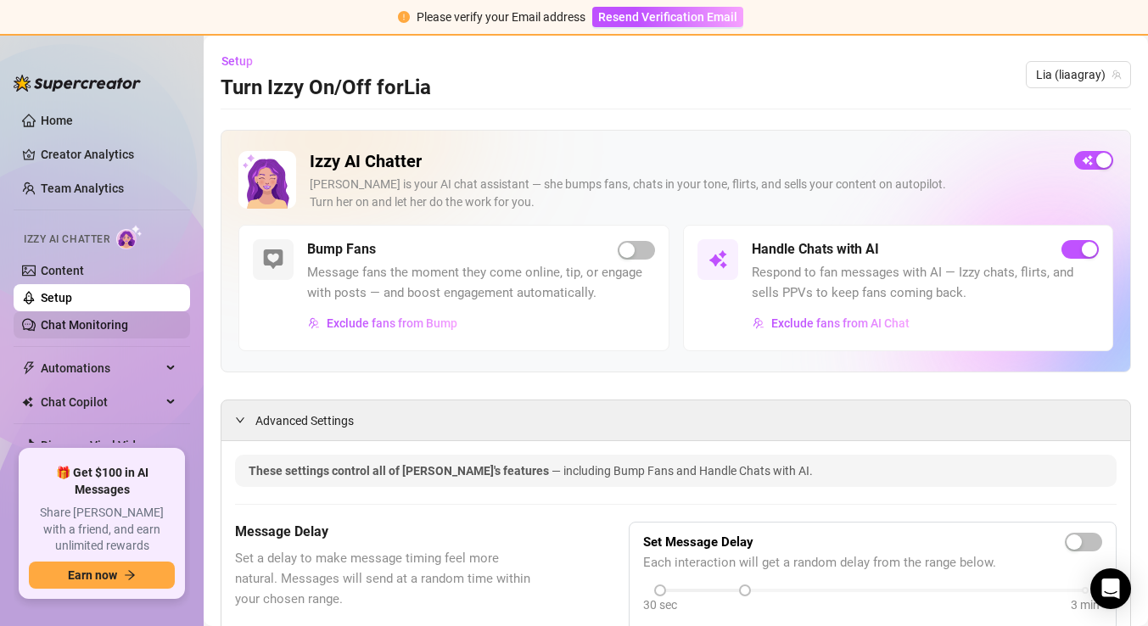
click at [92, 321] on link "Chat Monitoring" at bounding box center [84, 325] width 87 height 14
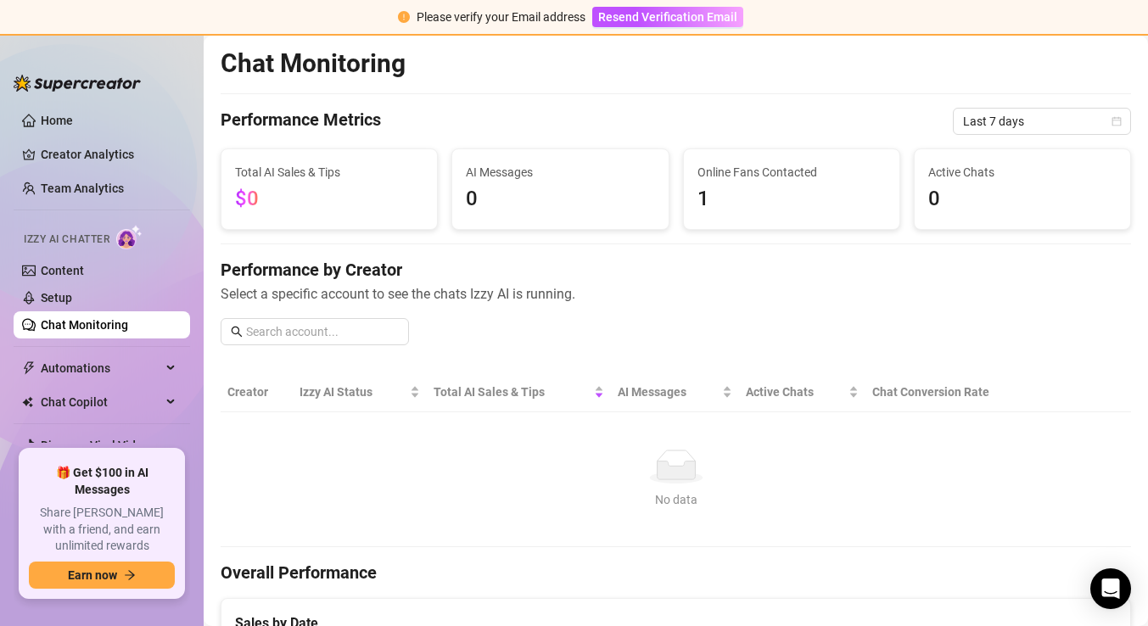
click at [91, 321] on link "Chat Monitoring" at bounding box center [84, 325] width 87 height 14
click at [258, 331] on input "text" at bounding box center [322, 331] width 153 height 19
type input "t"
type input "R"
type input "Tes"
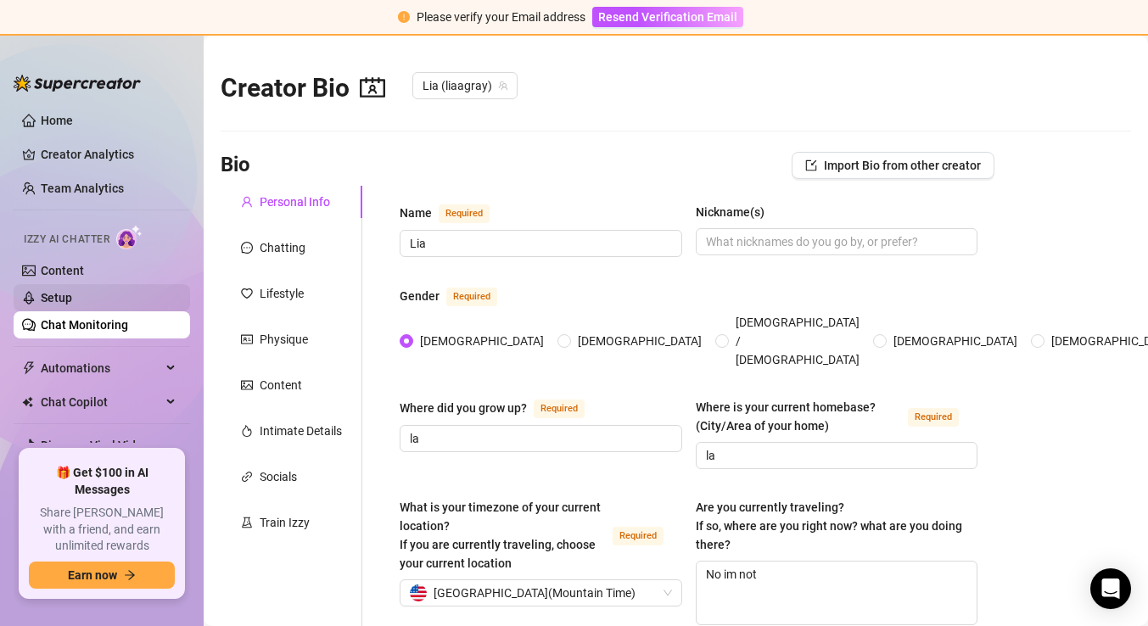
click at [72, 291] on link "Setup" at bounding box center [56, 298] width 31 height 14
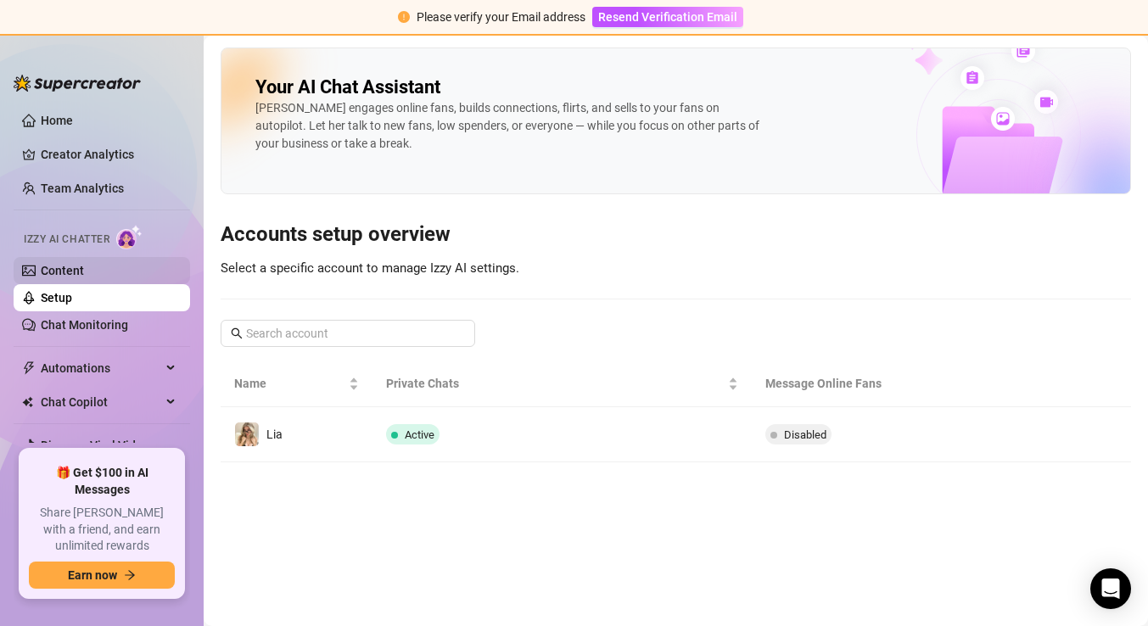
click at [84, 273] on link "Content" at bounding box center [62, 271] width 43 height 14
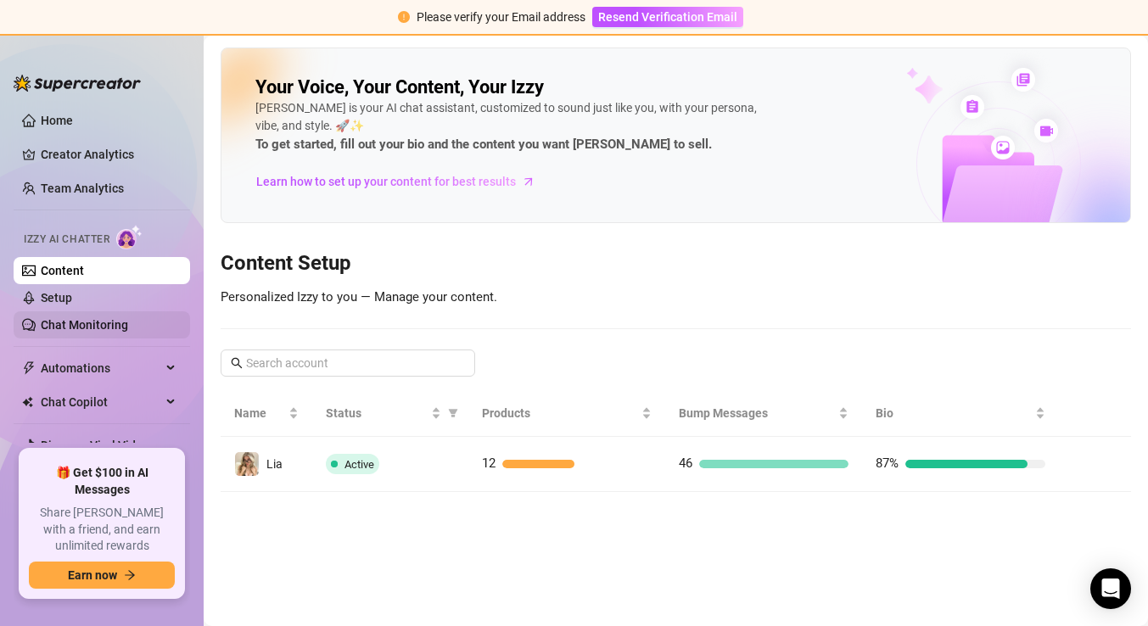
click at [97, 332] on link "Chat Monitoring" at bounding box center [84, 325] width 87 height 14
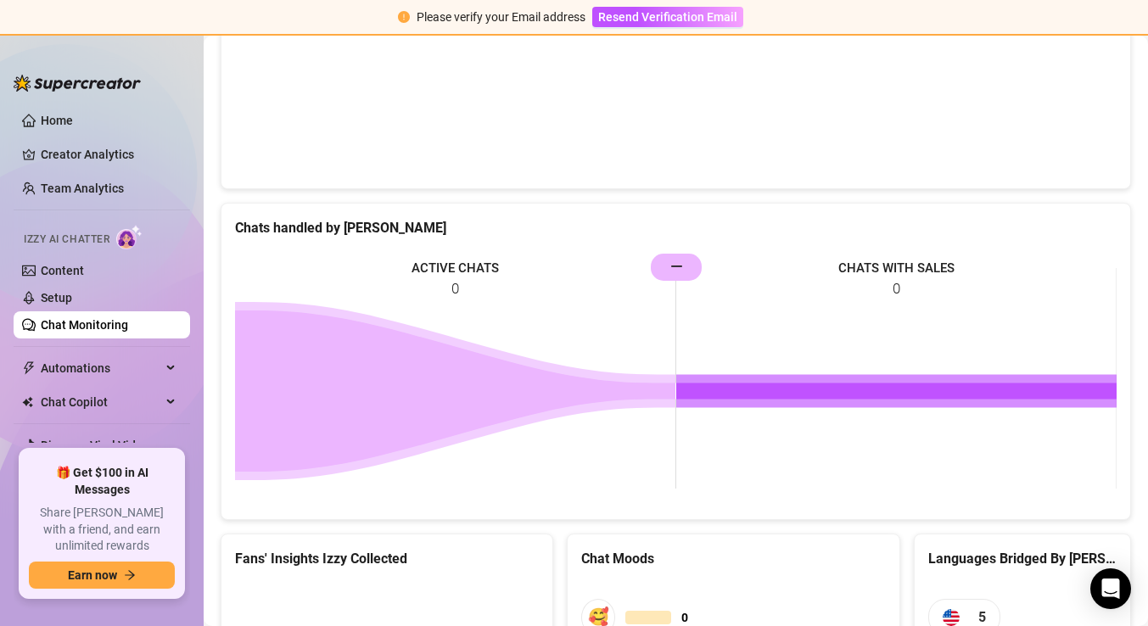
click at [685, 372] on rect at bounding box center [675, 378] width 881 height 254
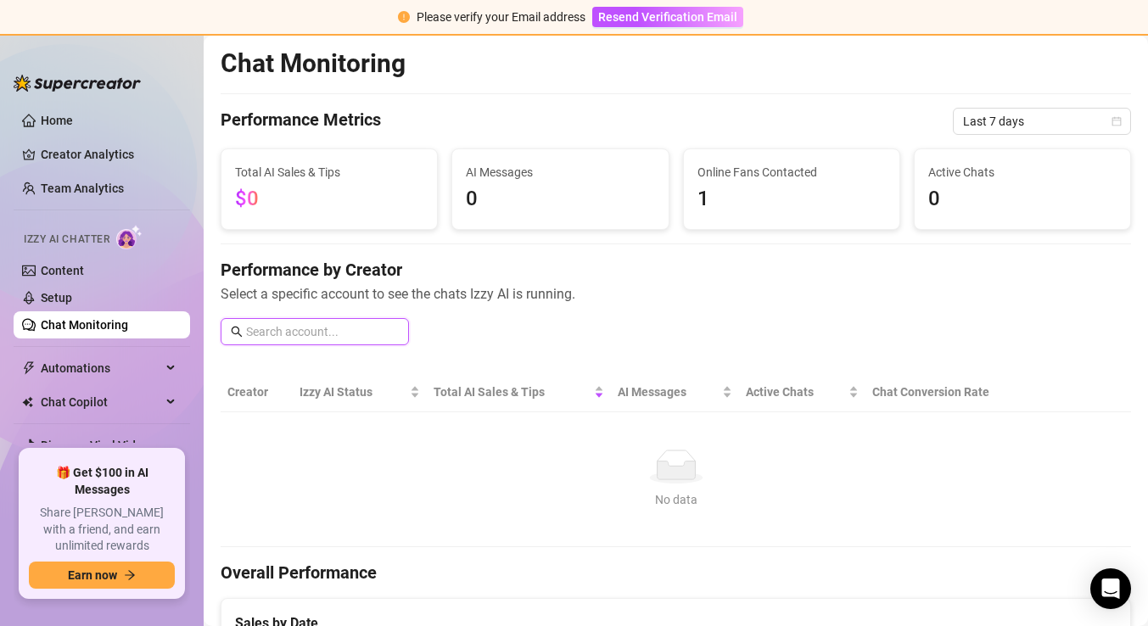
click at [321, 329] on input "text" at bounding box center [322, 331] width 153 height 19
type input "T"
type input "L"
click at [72, 298] on link "Setup" at bounding box center [56, 298] width 31 height 14
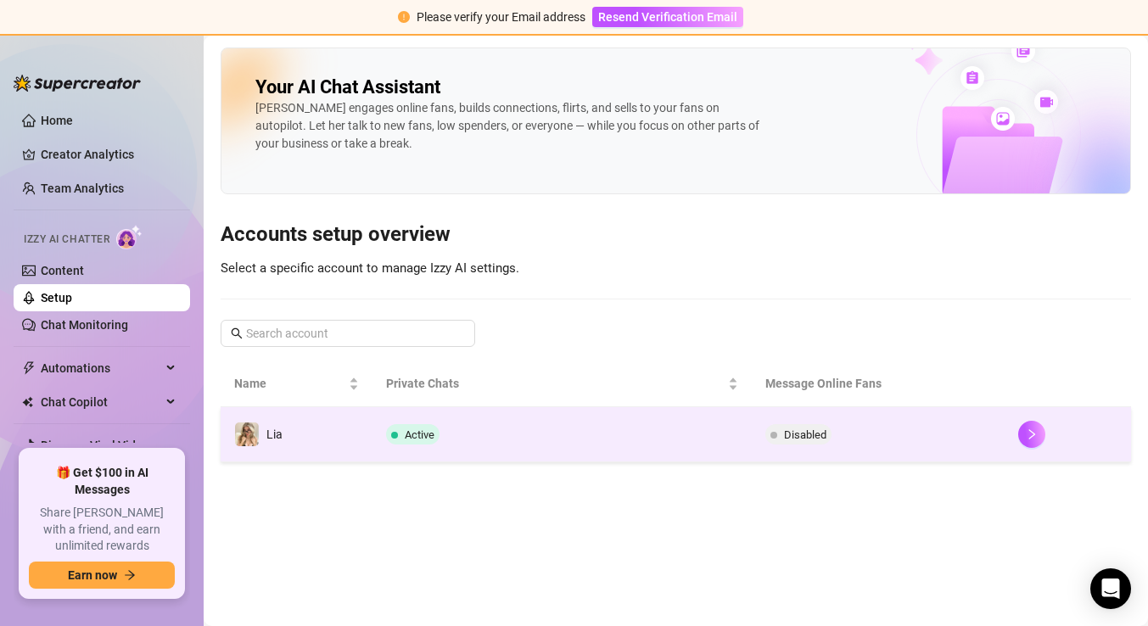
click at [478, 443] on td "Active" at bounding box center [561, 434] width 379 height 55
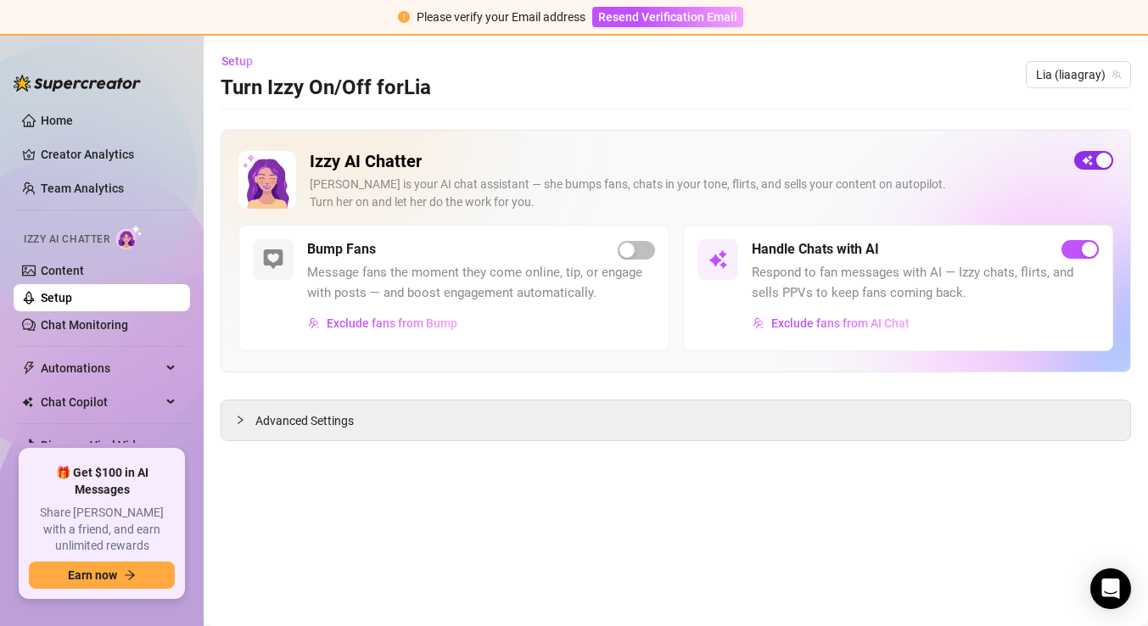
click at [1080, 154] on span "button" at bounding box center [1093, 160] width 39 height 19
click at [72, 295] on link "Setup" at bounding box center [56, 298] width 31 height 14
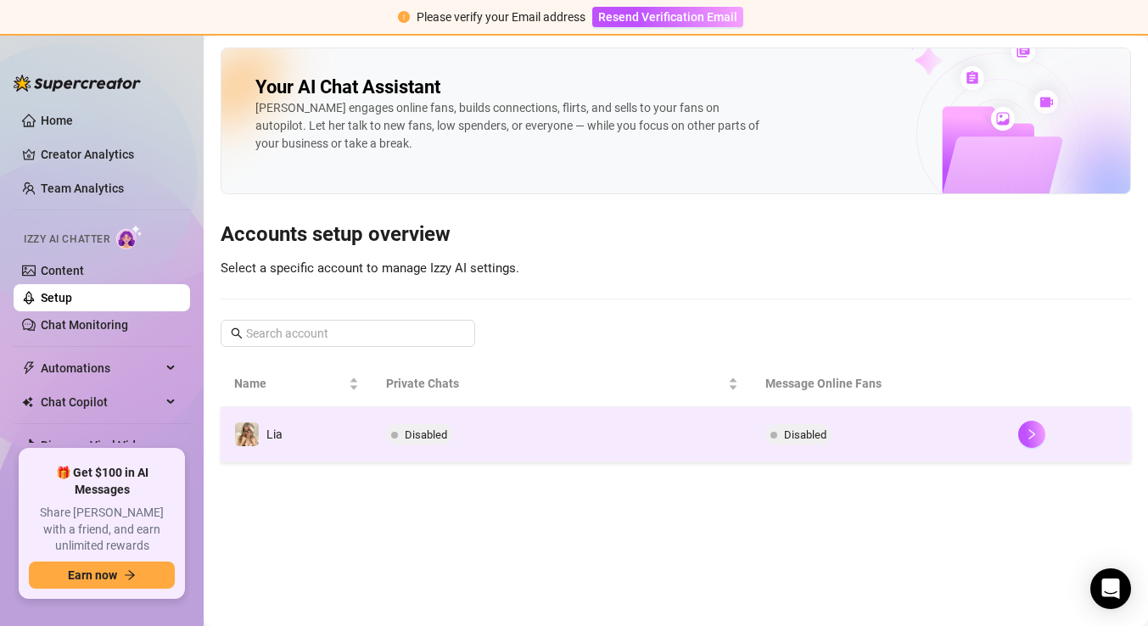
click at [376, 441] on td "Disabled" at bounding box center [561, 434] width 379 height 55
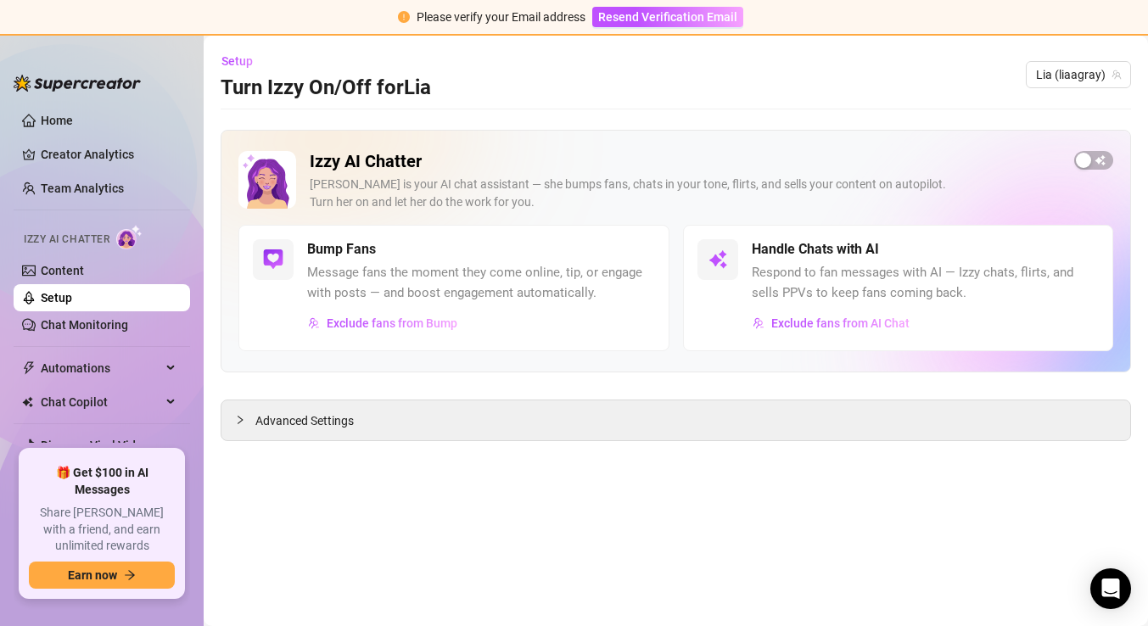
click at [909, 260] on div "Handle Chats with AI Respond to fan messages with AI — Izzy chats, flirts, and …" at bounding box center [926, 288] width 348 height 98
click at [874, 322] on span "Exclude fans from AI Chat" at bounding box center [840, 323] width 138 height 14
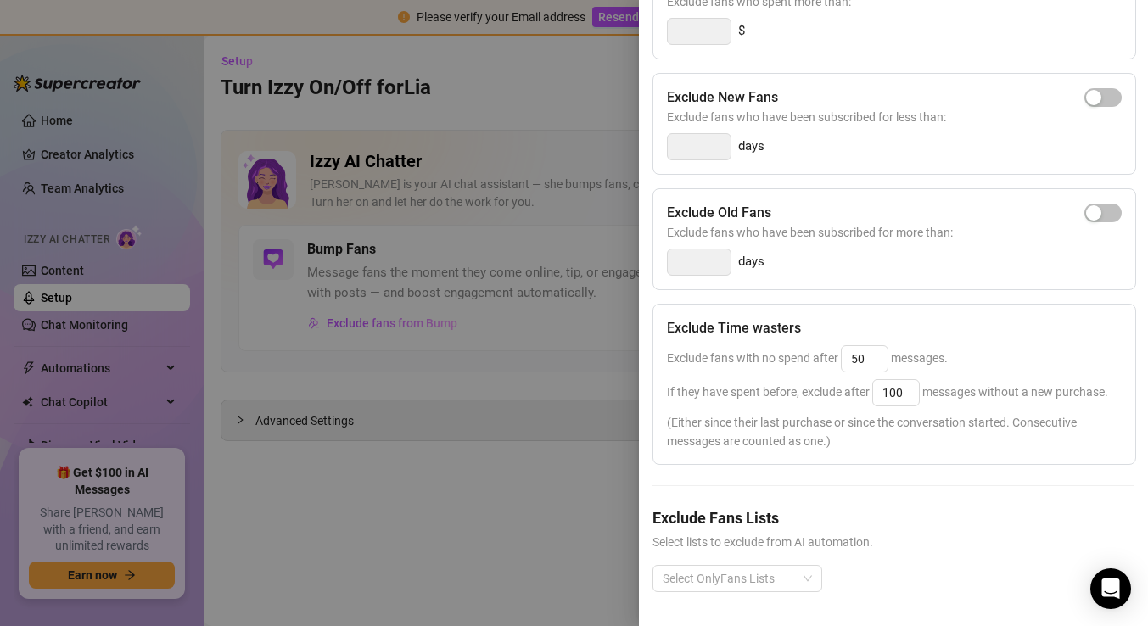
scroll to position [246, 0]
click at [752, 583] on div at bounding box center [728, 580] width 145 height 24
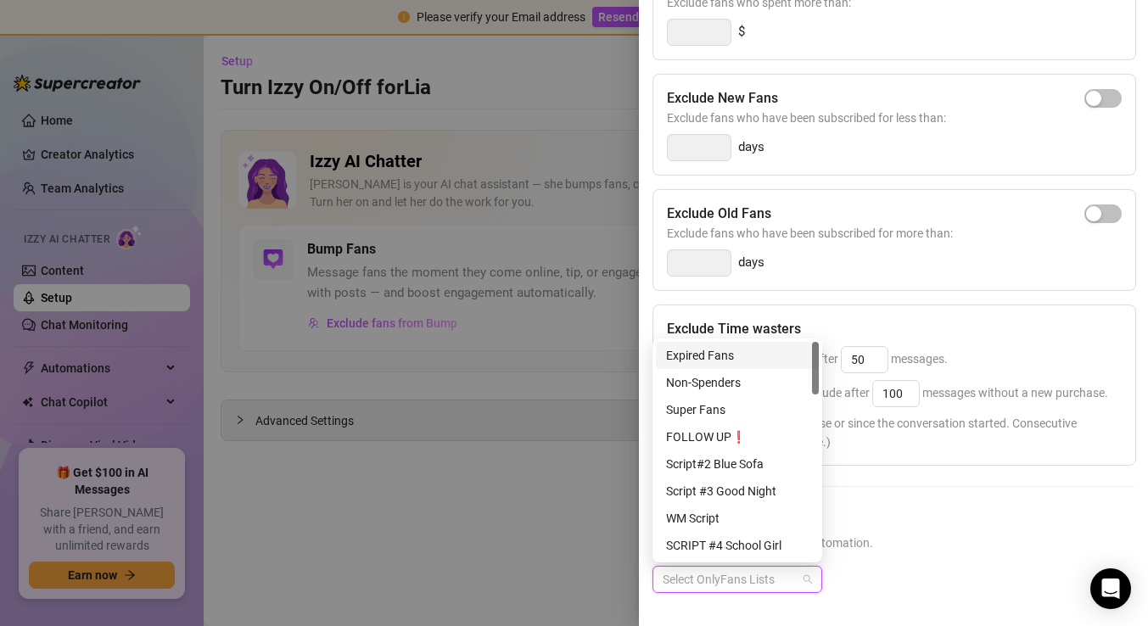
click at [742, 358] on div "Expired Fans" at bounding box center [737, 355] width 143 height 19
click at [753, 373] on div "Non-Spenders" at bounding box center [737, 382] width 143 height 19
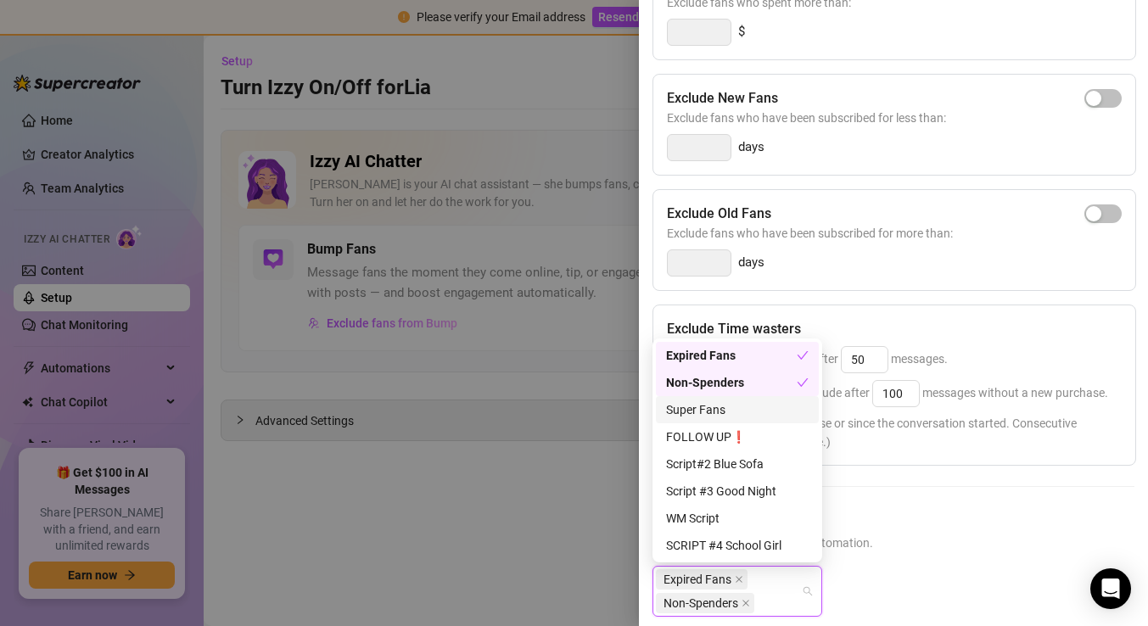
click at [738, 414] on div "Super Fans" at bounding box center [737, 409] width 143 height 19
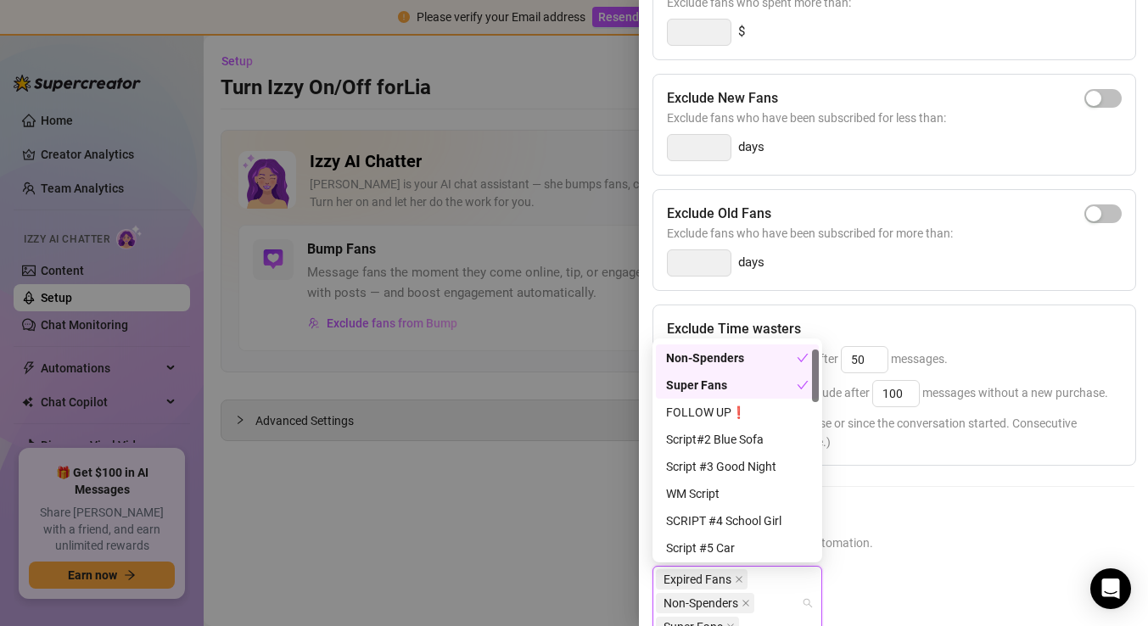
scroll to position [32, 0]
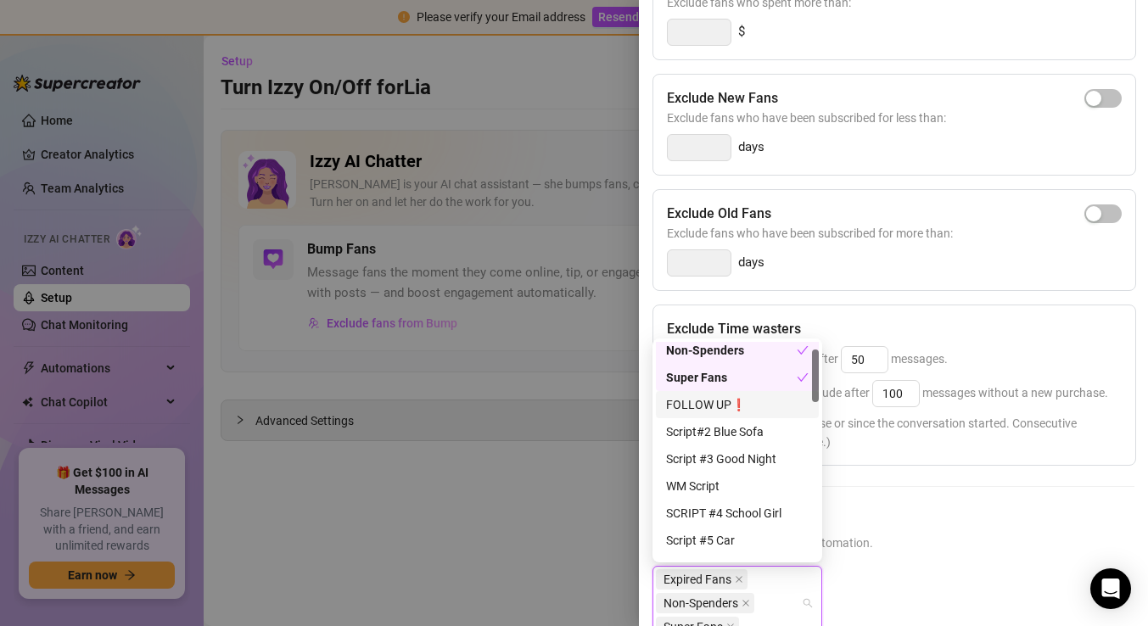
click at [758, 413] on div "FOLLOW UP❗" at bounding box center [737, 404] width 143 height 19
click at [761, 433] on div "Script#2 Blue Sofa" at bounding box center [737, 431] width 143 height 19
click at [754, 453] on div "Script #3 Good Night" at bounding box center [737, 459] width 143 height 19
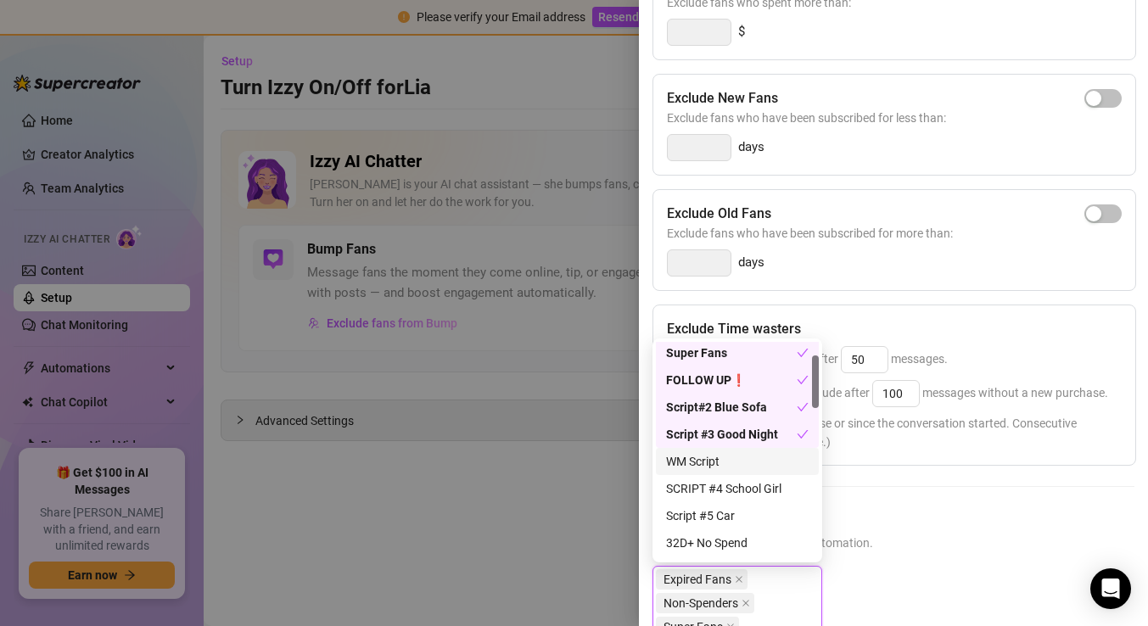
click at [743, 462] on div "WM Script" at bounding box center [737, 461] width 143 height 19
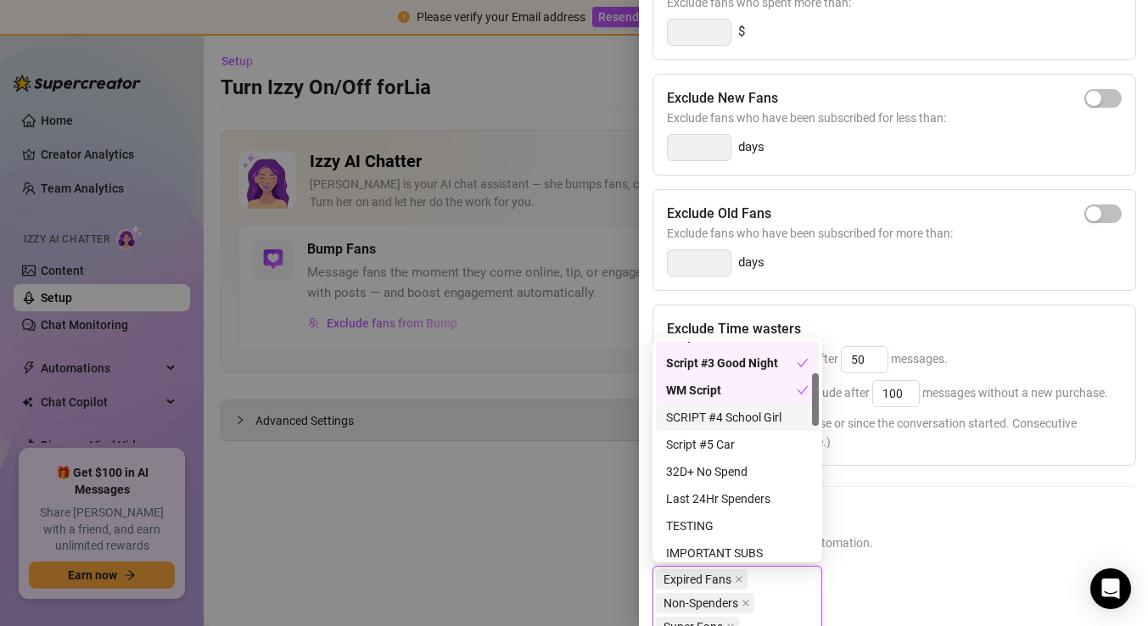
click at [741, 419] on div "SCRIPT #4 School Girl" at bounding box center [737, 417] width 143 height 19
click at [732, 446] on div "Script #5 Car" at bounding box center [737, 444] width 143 height 19
click at [732, 470] on div "32D+ No Spend" at bounding box center [737, 471] width 143 height 19
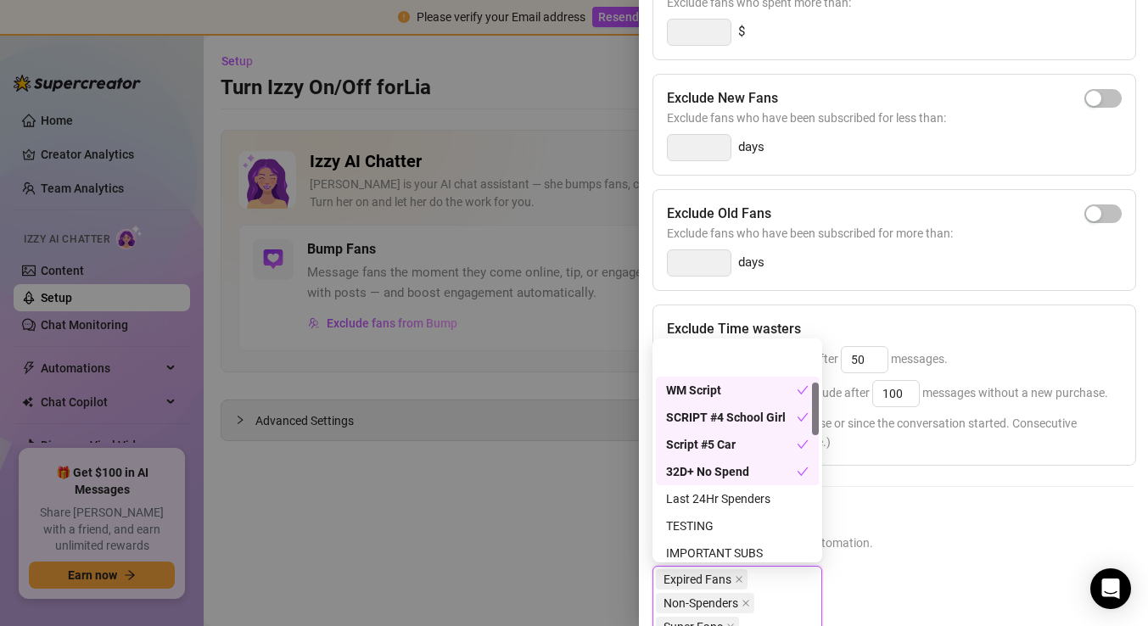
scroll to position [175, 0]
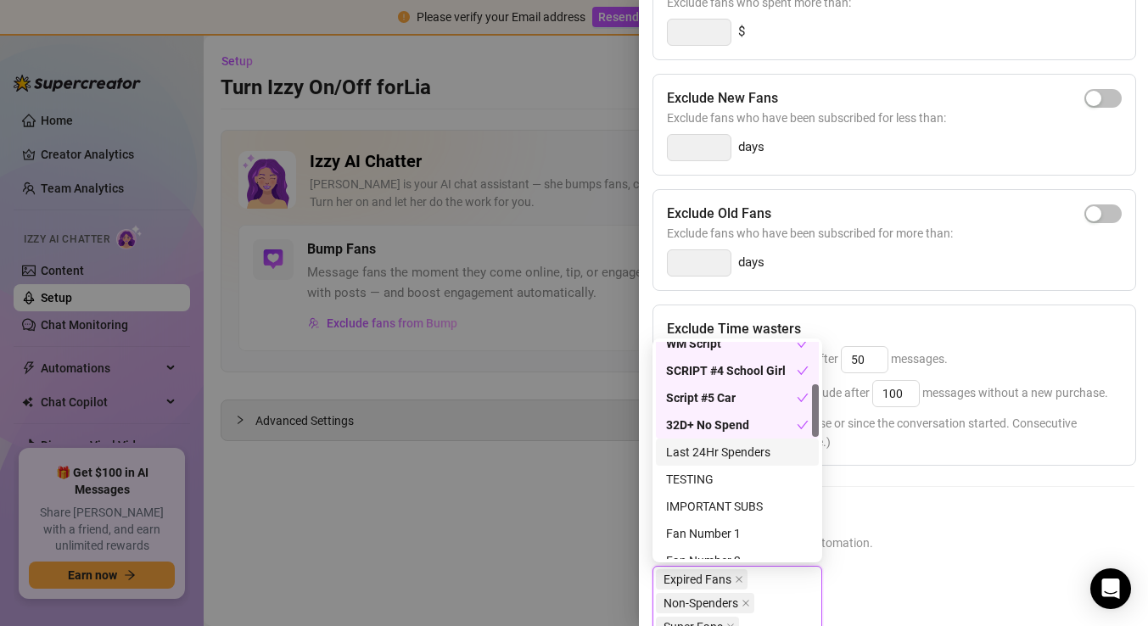
click at [735, 454] on div "Last 24Hr Spenders" at bounding box center [737, 452] width 143 height 19
click at [730, 508] on div "IMPORTANT SUBS" at bounding box center [737, 506] width 143 height 19
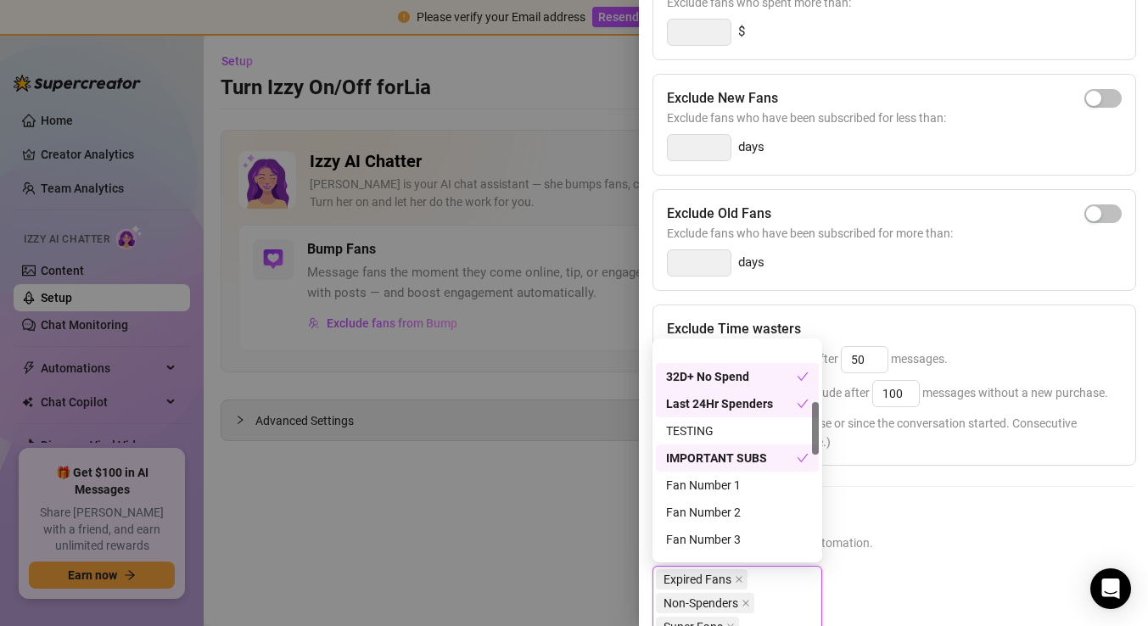
scroll to position [248, 0]
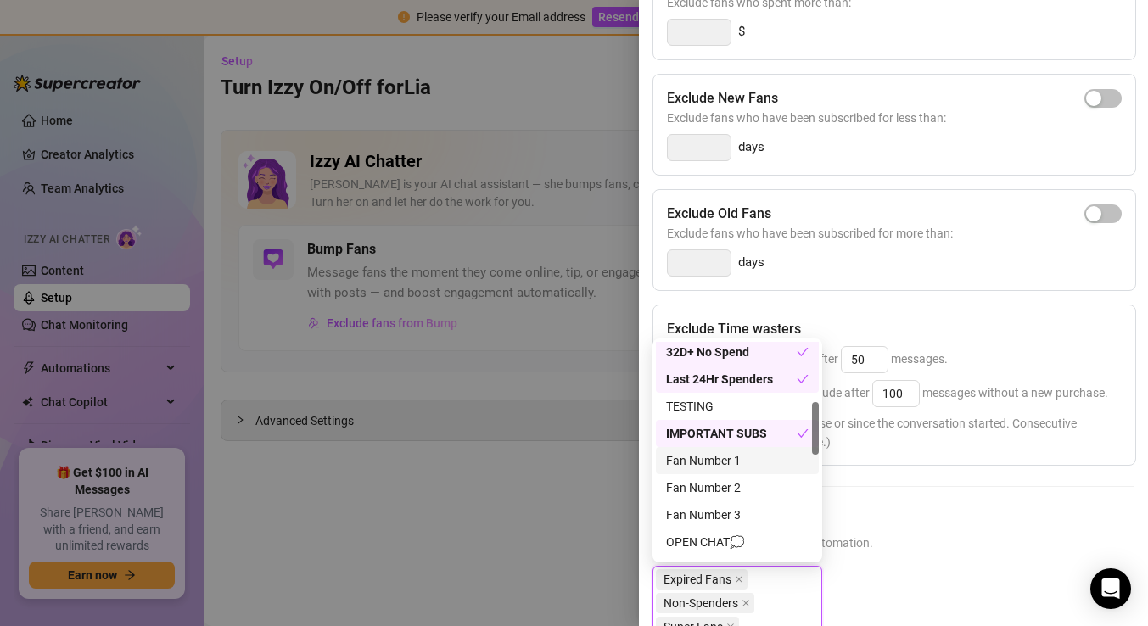
click at [731, 467] on div "Fan Number 1" at bounding box center [737, 460] width 143 height 19
click at [724, 494] on div "Fan Number 2" at bounding box center [737, 487] width 143 height 19
click at [718, 507] on div "Fan Number 3" at bounding box center [737, 515] width 143 height 19
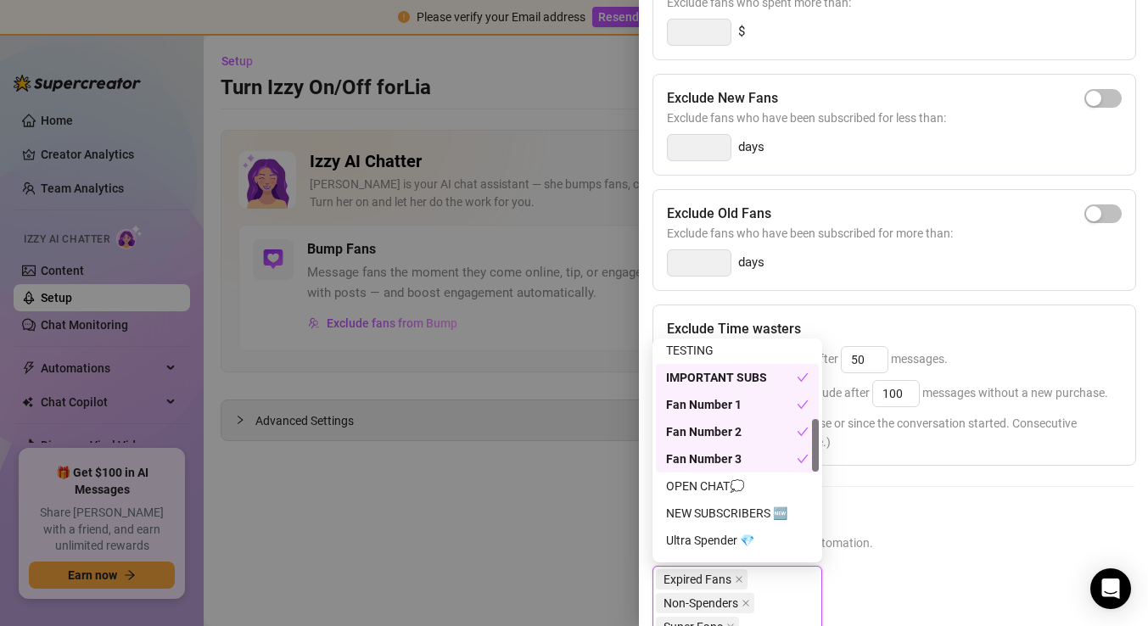
scroll to position [320, 0]
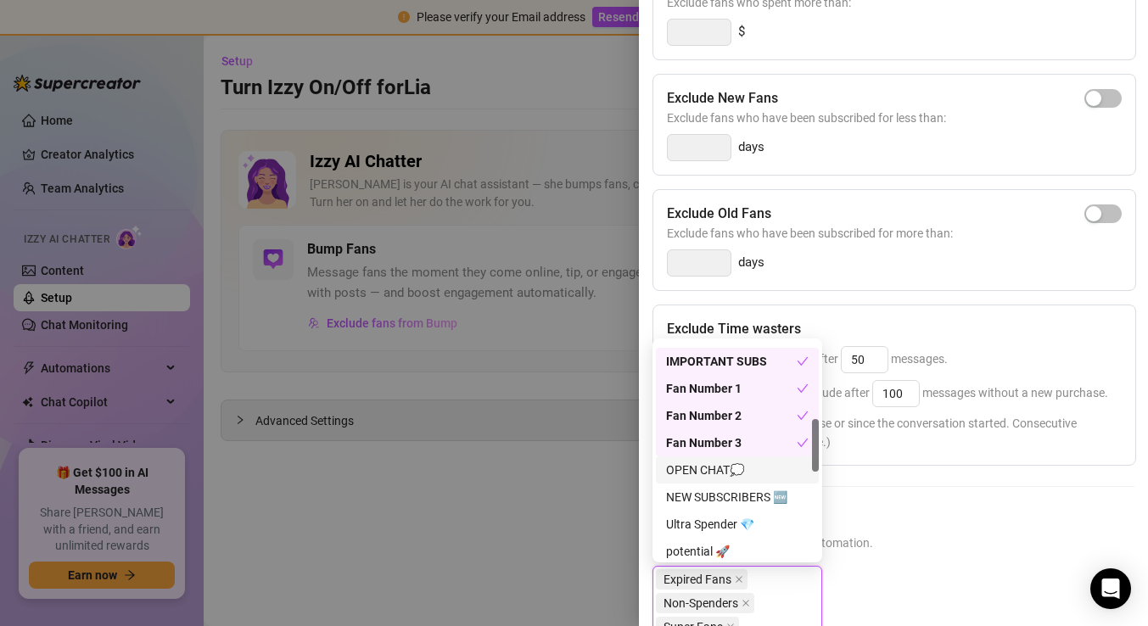
click at [726, 468] on div "OPEN CHAT💭" at bounding box center [737, 470] width 143 height 19
click at [720, 499] on div "NEW SUBSCRIBERS 🆕" at bounding box center [737, 497] width 143 height 19
click at [714, 521] on div "Ultra Spender 💎" at bounding box center [737, 524] width 143 height 19
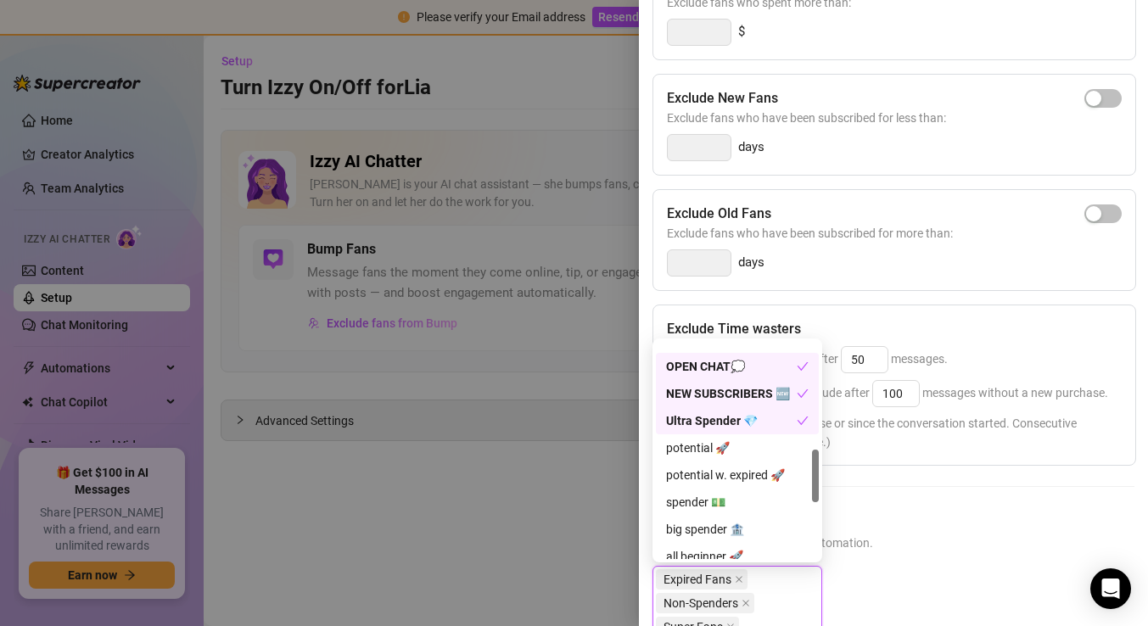
scroll to position [451, 0]
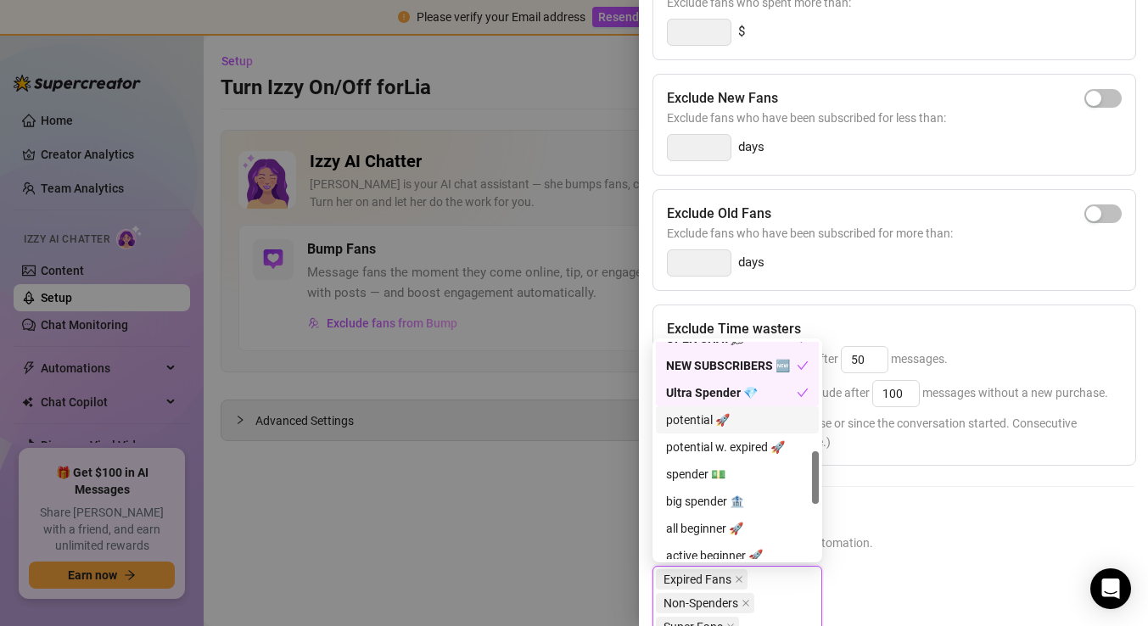
click at [725, 421] on div "potential 🚀" at bounding box center [737, 420] width 143 height 19
click at [721, 436] on div "potential w. expired 🚀" at bounding box center [737, 446] width 163 height 27
click at [706, 489] on div "big spender 🏦" at bounding box center [737, 501] width 163 height 27
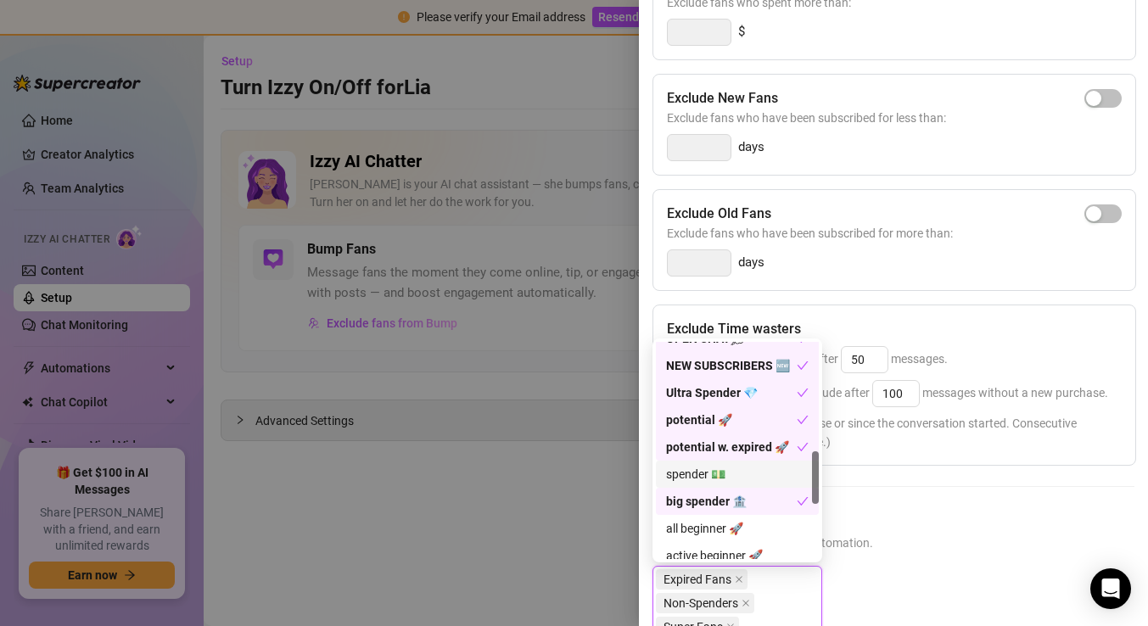
click at [708, 471] on div "spender 💵" at bounding box center [737, 474] width 143 height 19
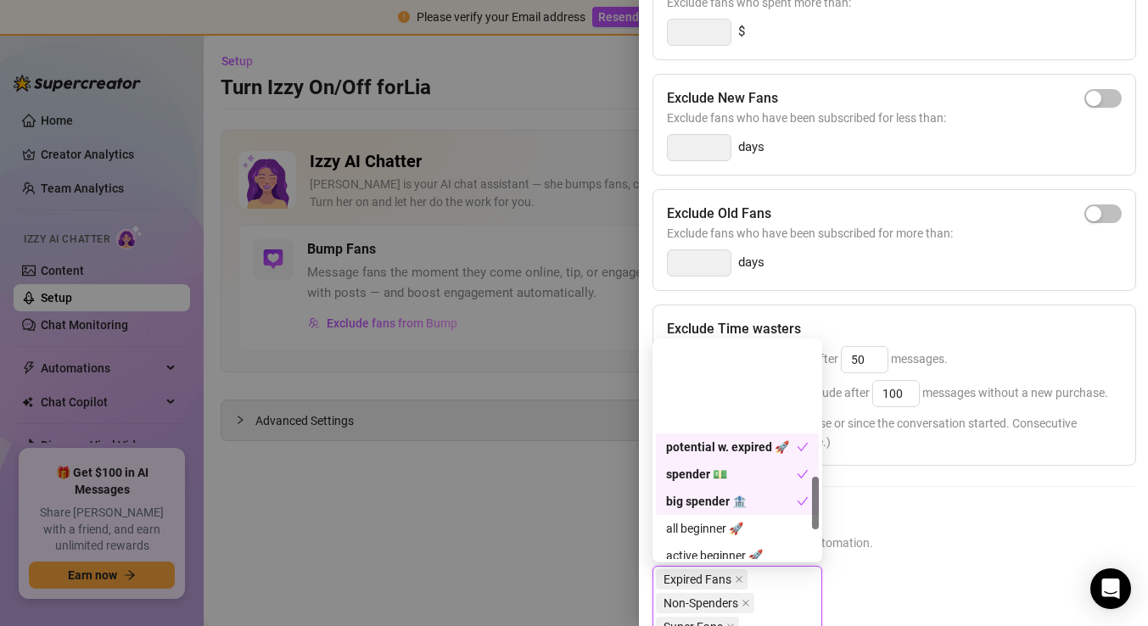
scroll to position [576, 0]
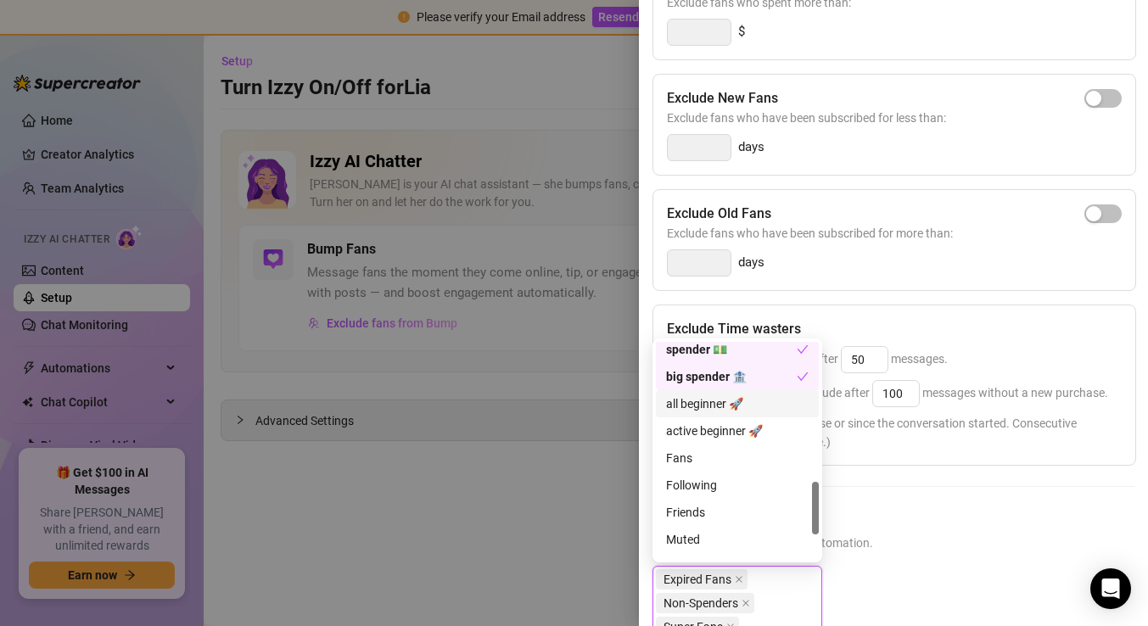
click at [712, 410] on div "all beginner 🚀" at bounding box center [737, 403] width 143 height 19
click at [710, 415] on div "all beginner 🚀" at bounding box center [737, 403] width 163 height 27
click at [703, 435] on div "active beginner 🚀" at bounding box center [737, 431] width 143 height 19
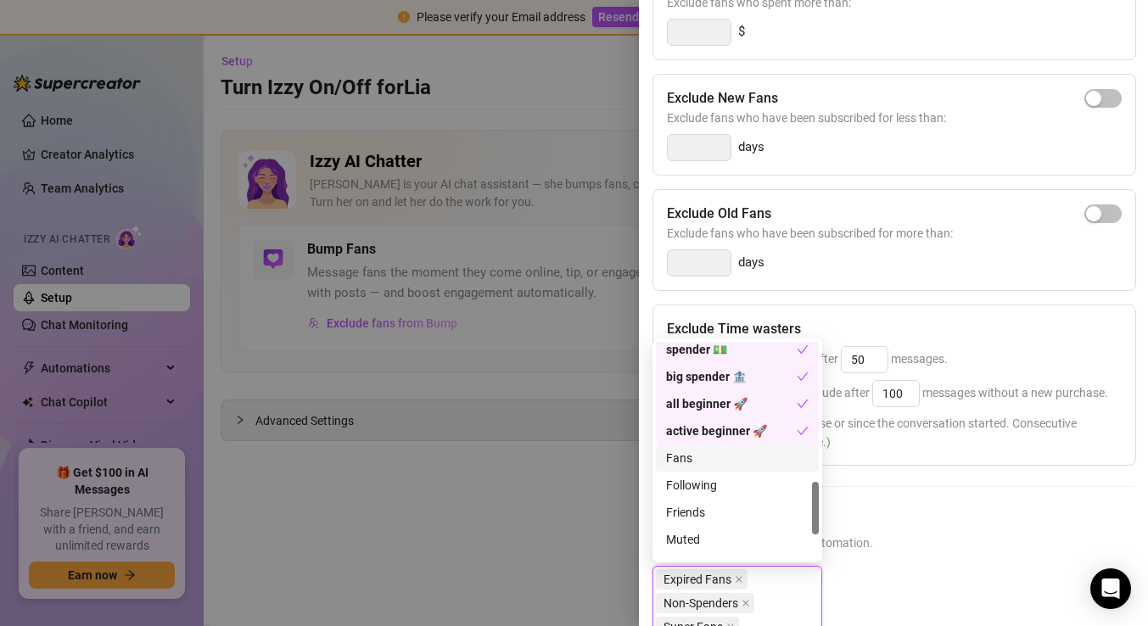
click at [696, 449] on div "Fans" at bounding box center [737, 458] width 143 height 19
click at [690, 478] on div "Following" at bounding box center [737, 485] width 143 height 19
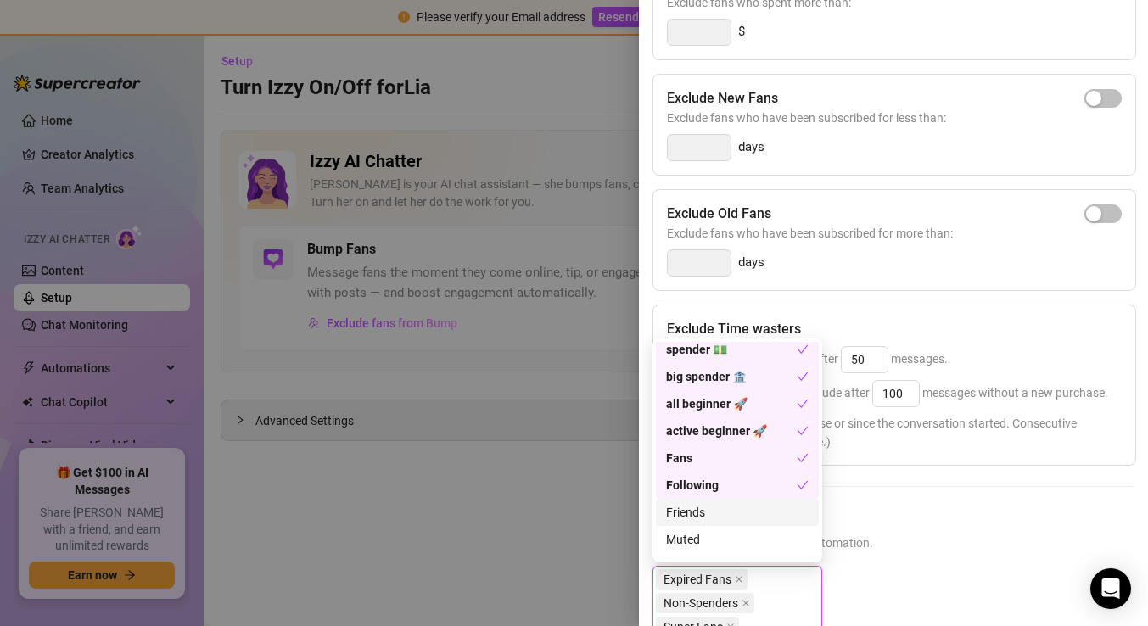
click at [691, 512] on div "Friends" at bounding box center [737, 512] width 143 height 19
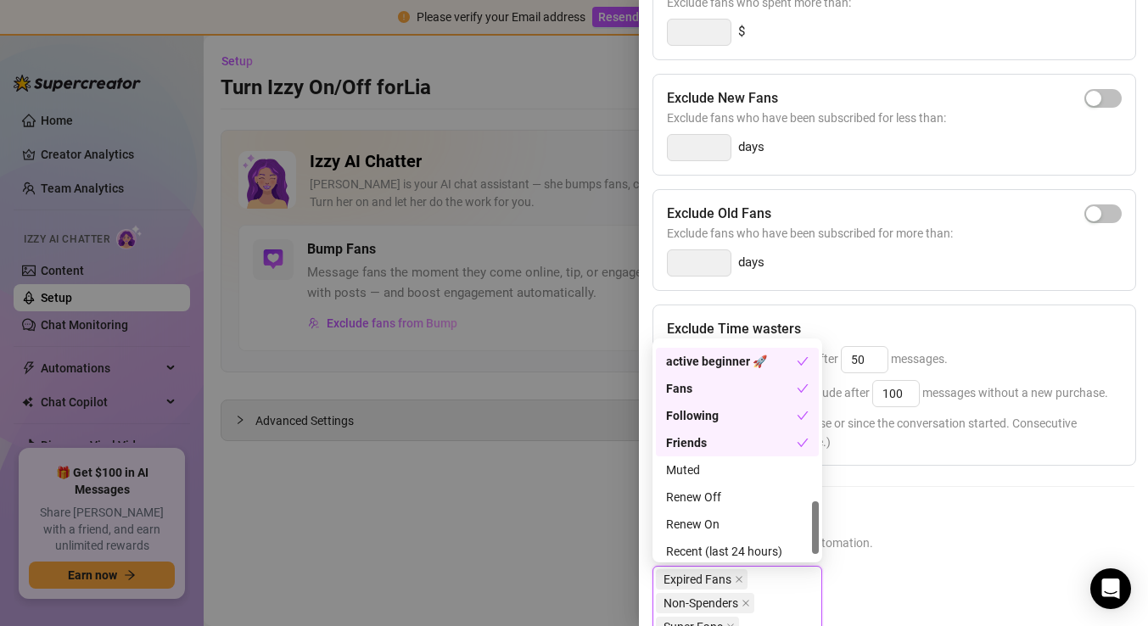
scroll to position [660, 0]
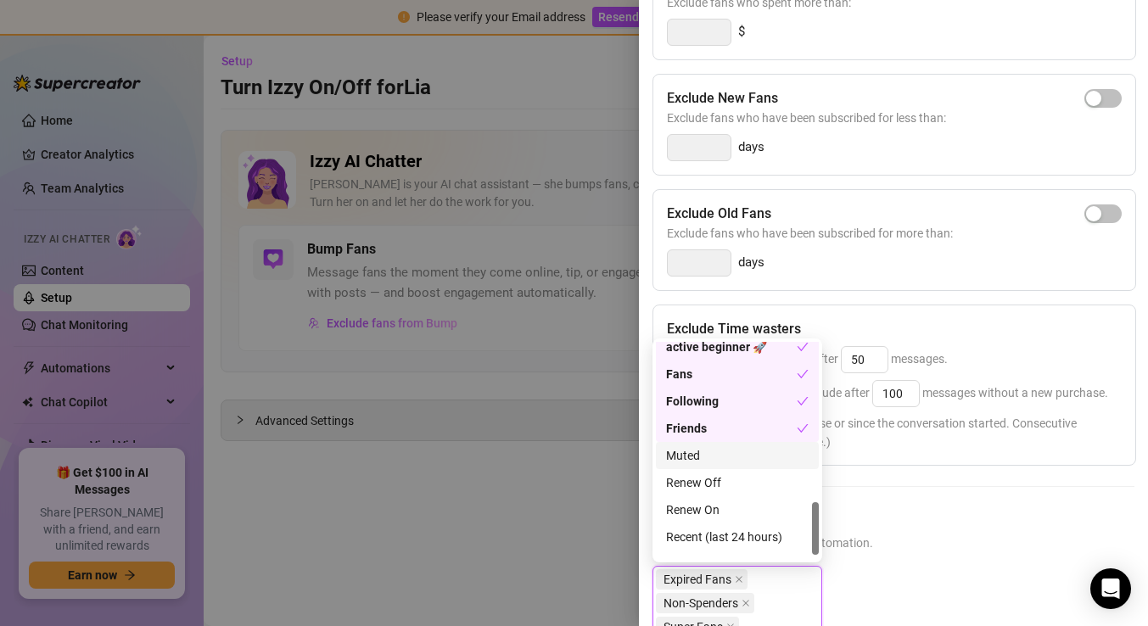
click at [701, 457] on div "Muted" at bounding box center [737, 455] width 143 height 19
click at [696, 483] on div "Renew Off" at bounding box center [737, 482] width 143 height 19
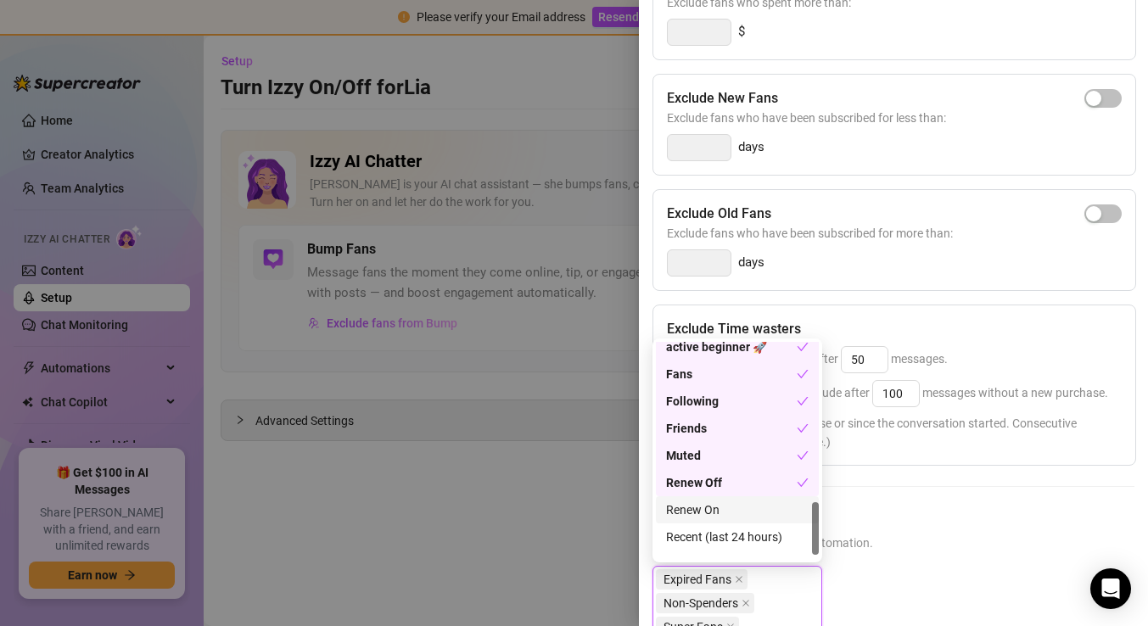
click at [694, 518] on div "Renew On" at bounding box center [737, 510] width 143 height 19
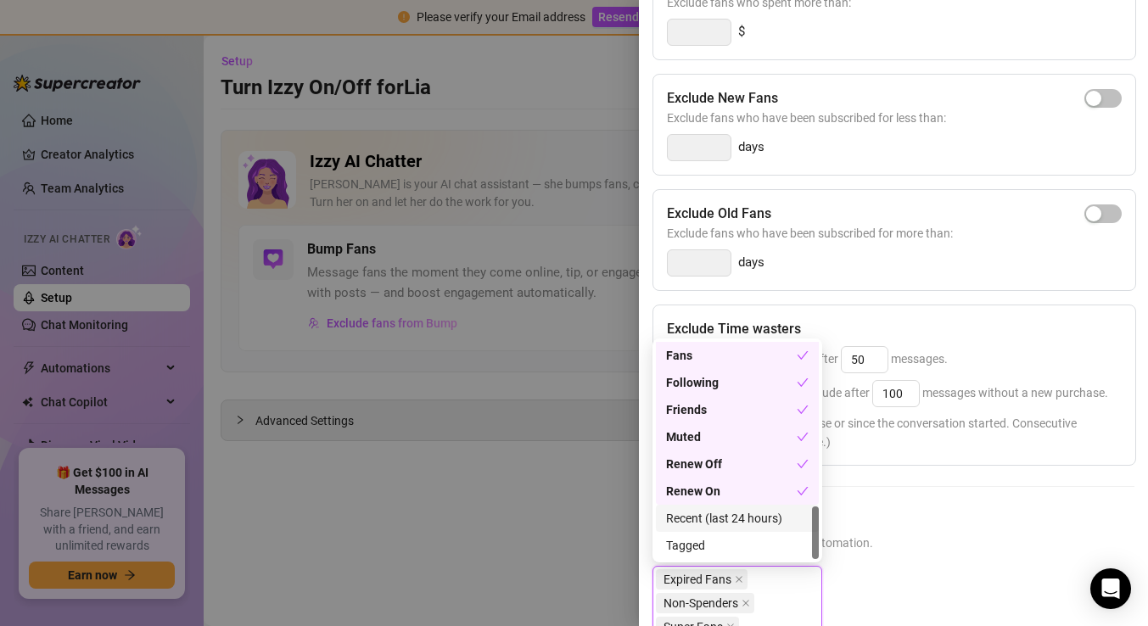
click at [697, 517] on div "Recent (last 24 hours)" at bounding box center [737, 518] width 143 height 19
click at [689, 543] on div "Tagged" at bounding box center [737, 545] width 143 height 19
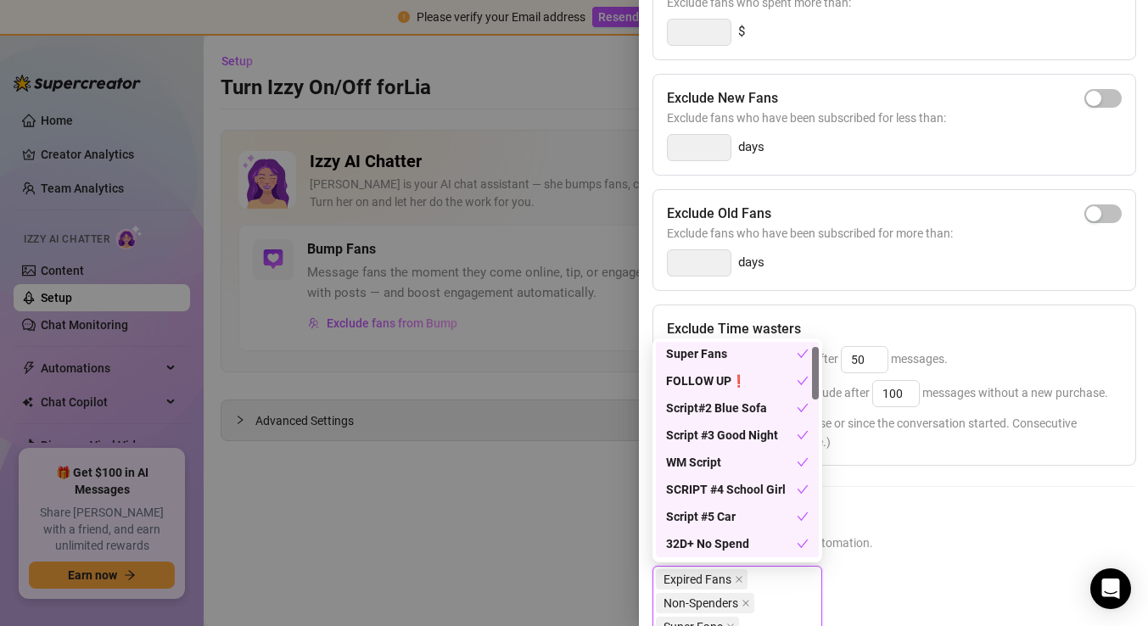
scroll to position [0, 0]
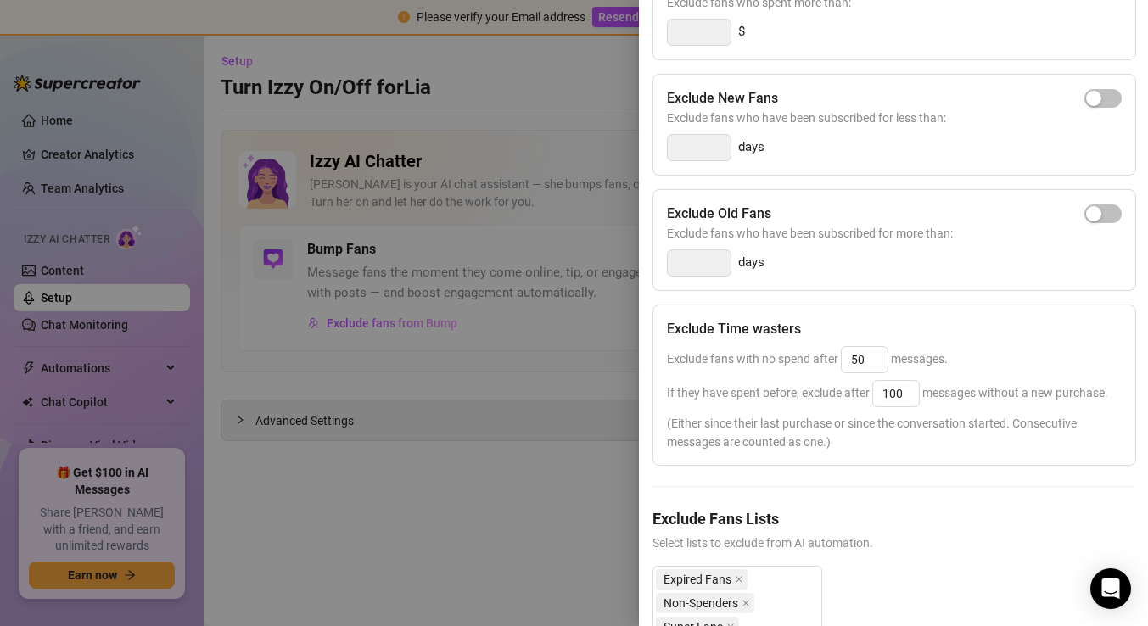
click at [1004, 489] on div "Exclude Spenders Exclude fans who spent more than: $ Exclude New Fans Exclude f…" at bounding box center [893, 633] width 482 height 1351
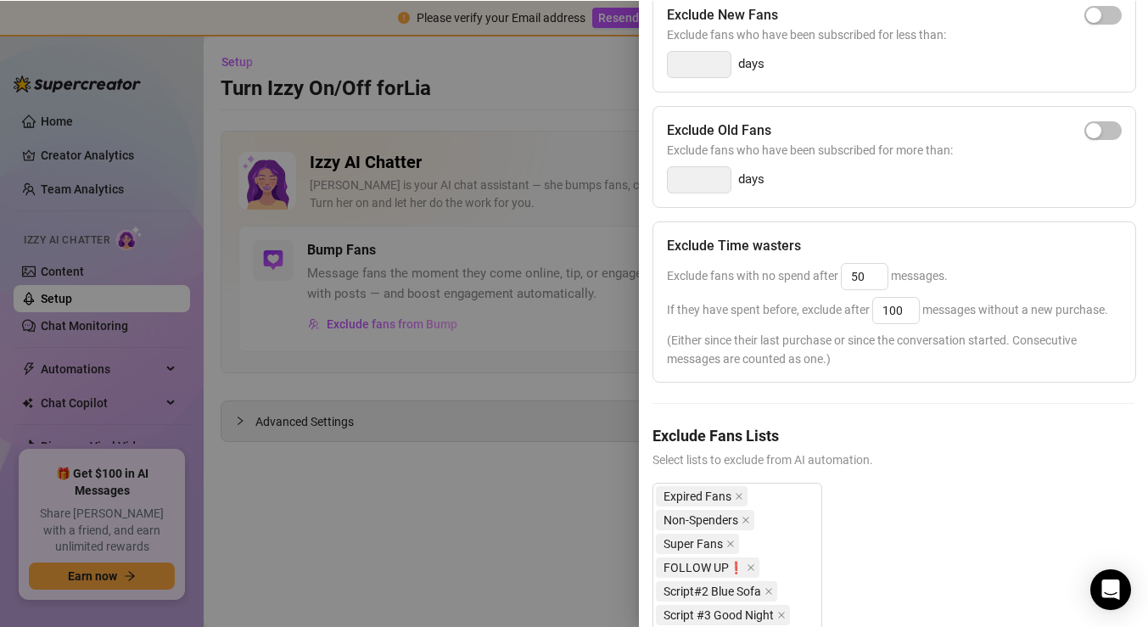
scroll to position [27, 0]
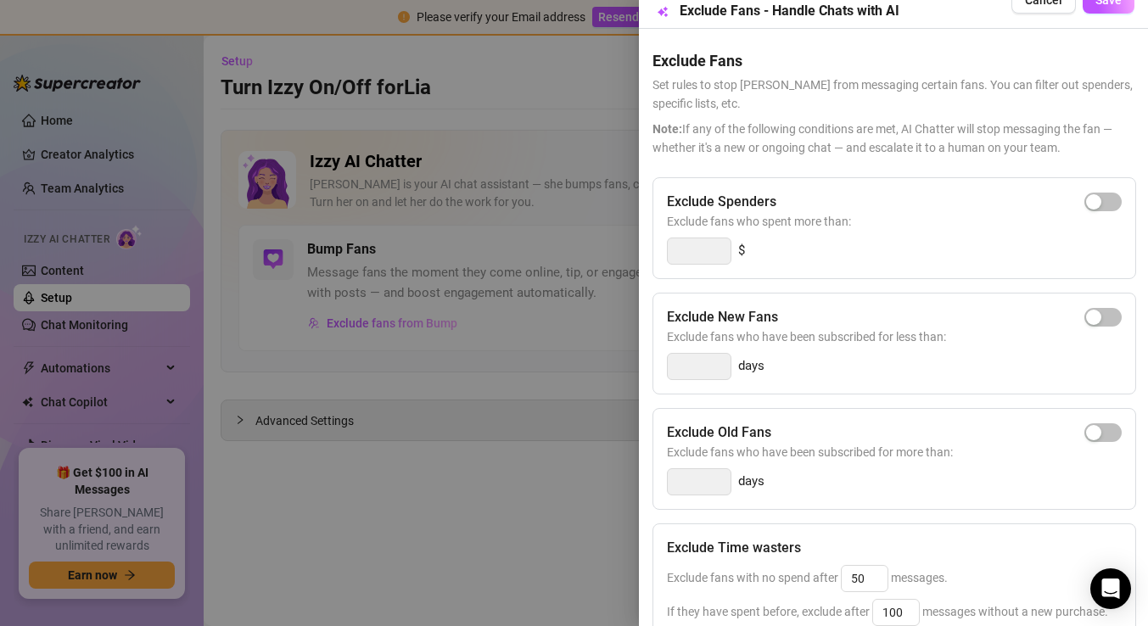
click at [400, 506] on div at bounding box center [574, 313] width 1148 height 626
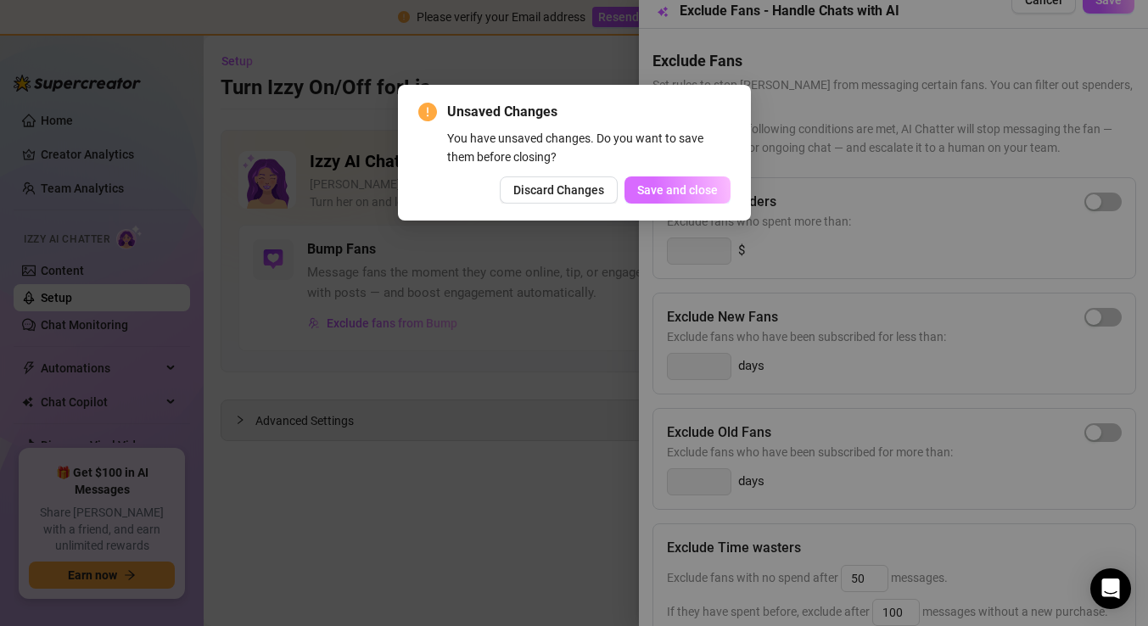
click at [683, 195] on span "Save and close" at bounding box center [677, 190] width 81 height 14
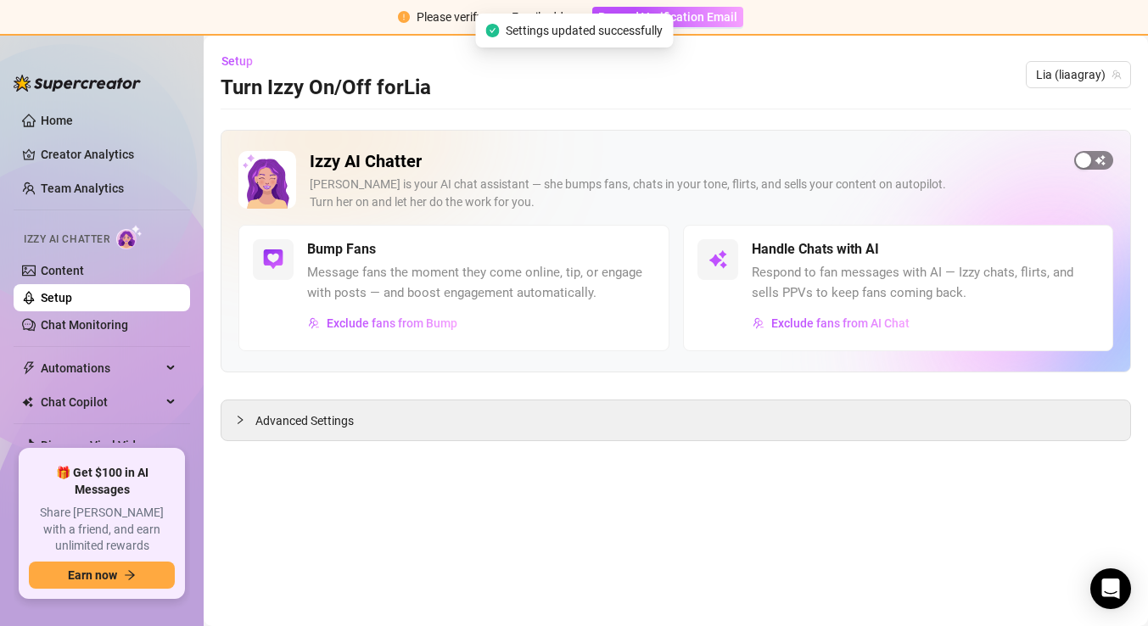
click at [1084, 153] on div "button" at bounding box center [1083, 160] width 15 height 15
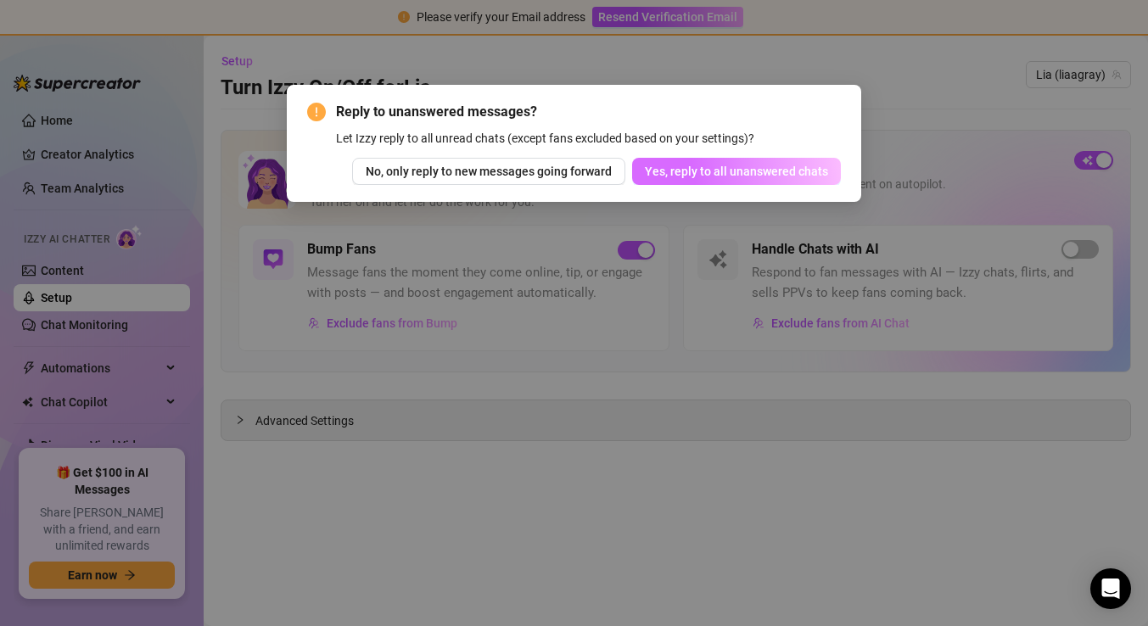
click at [717, 173] on span "Yes, reply to all unanswered chats" at bounding box center [736, 172] width 183 height 14
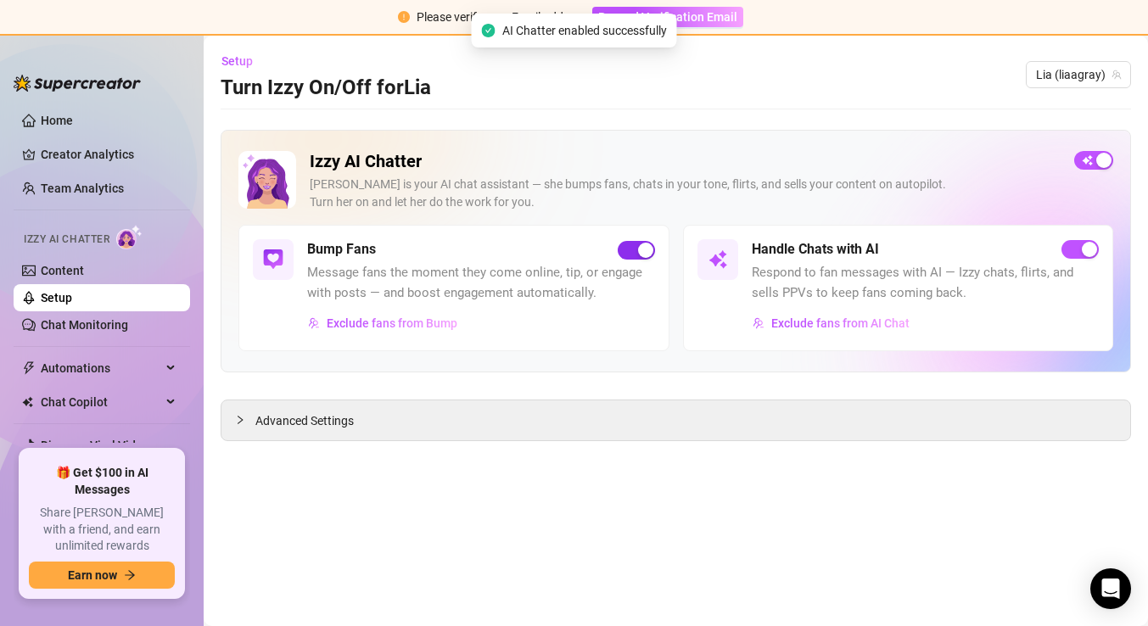
click at [636, 250] on button "button" at bounding box center [636, 250] width 37 height 19
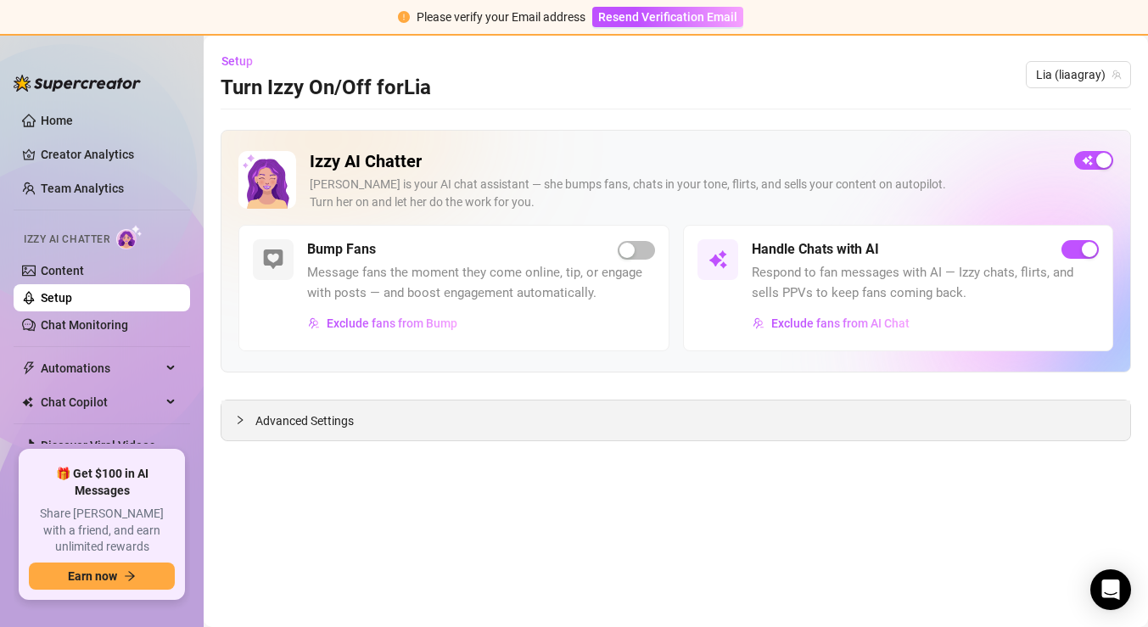
click at [245, 411] on div at bounding box center [245, 420] width 20 height 19
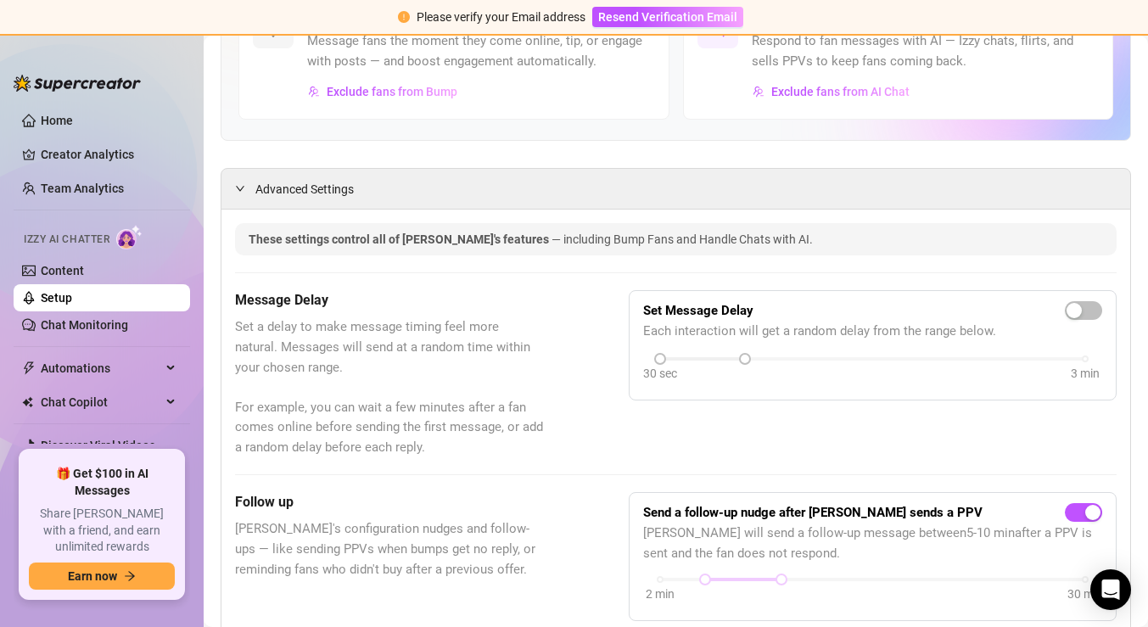
scroll to position [0, 0]
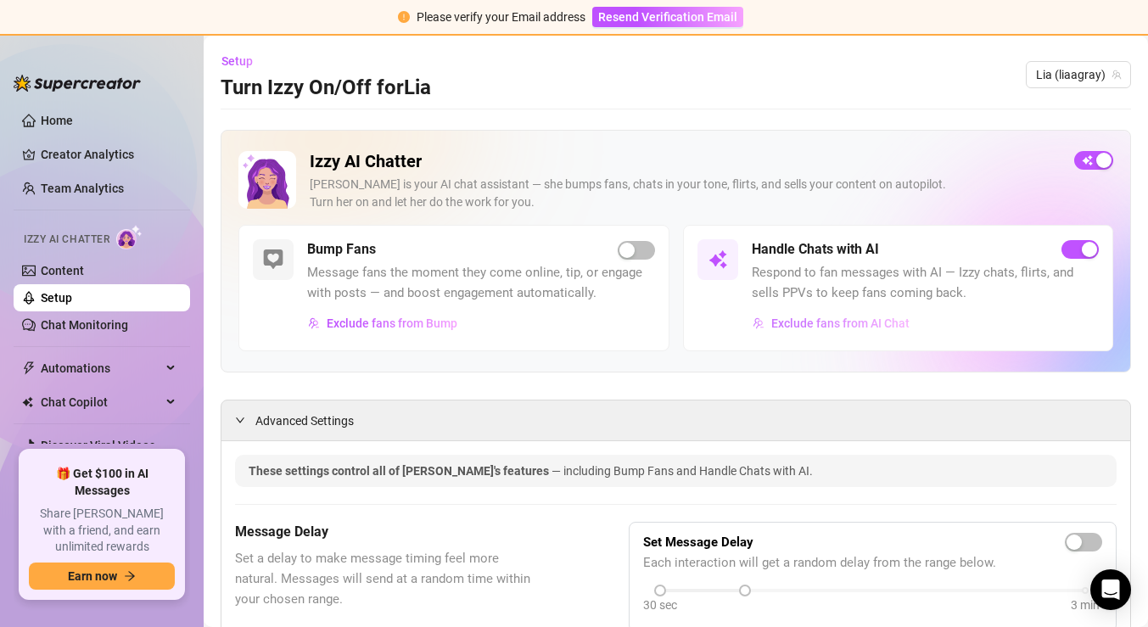
click at [828, 320] on span "Exclude fans from AI Chat" at bounding box center [840, 323] width 138 height 14
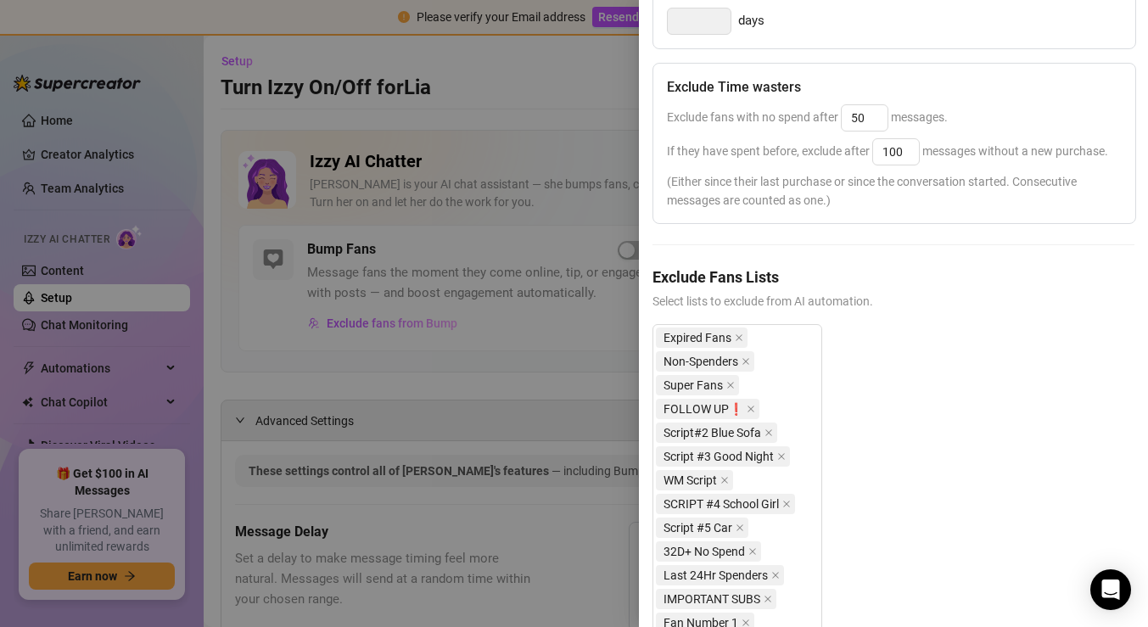
scroll to position [487, 0]
click at [875, 125] on input "50" at bounding box center [865, 118] width 46 height 25
type input "5"
type input "1000"
click at [898, 152] on input "100" at bounding box center [896, 152] width 46 height 25
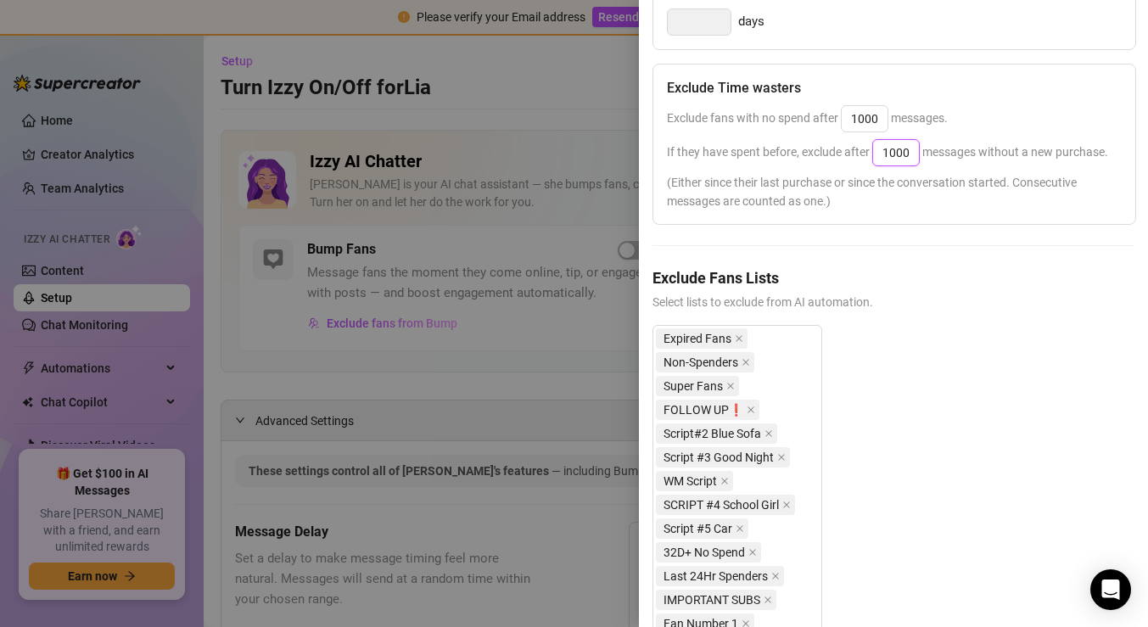
type input "1000"
click at [903, 197] on span "(Either since their last purchase or since the conversation started. Consecutiv…" at bounding box center [894, 191] width 455 height 37
click at [552, 149] on div at bounding box center [574, 313] width 1148 height 627
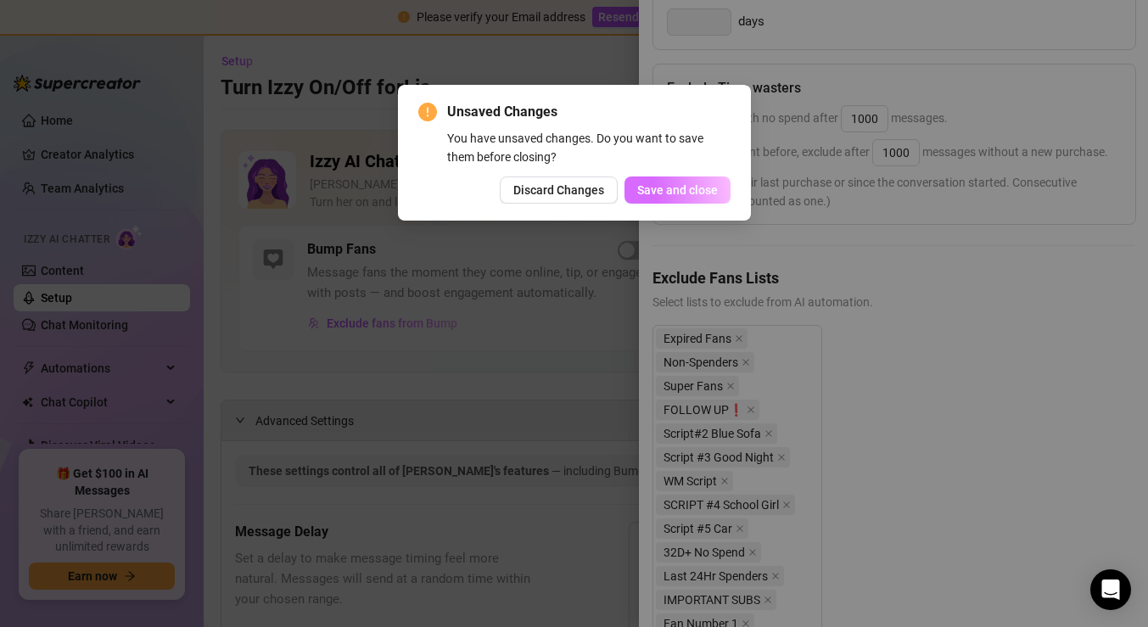
click at [708, 197] on button "Save and close" at bounding box center [677, 189] width 106 height 27
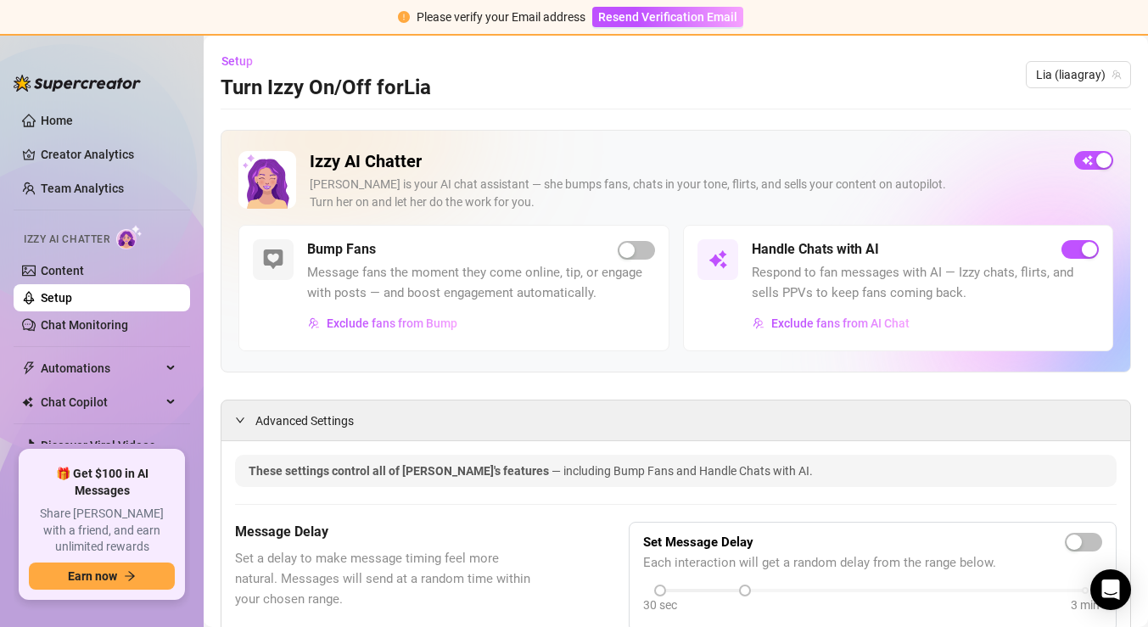
scroll to position [127, 0]
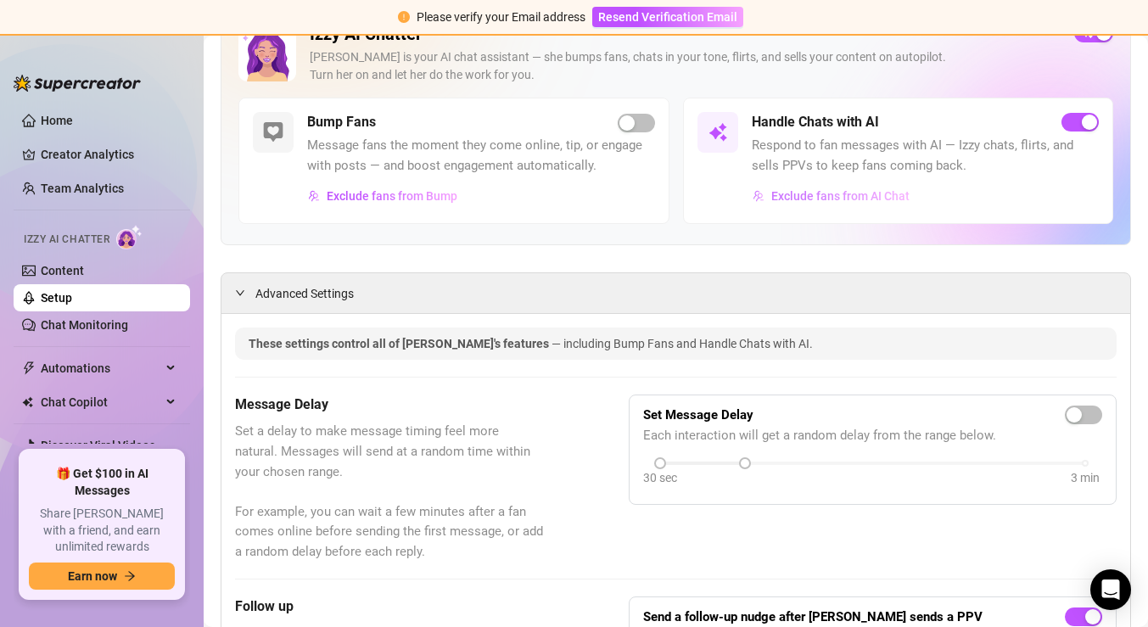
click at [864, 187] on button "Exclude fans from AI Chat" at bounding box center [831, 195] width 159 height 27
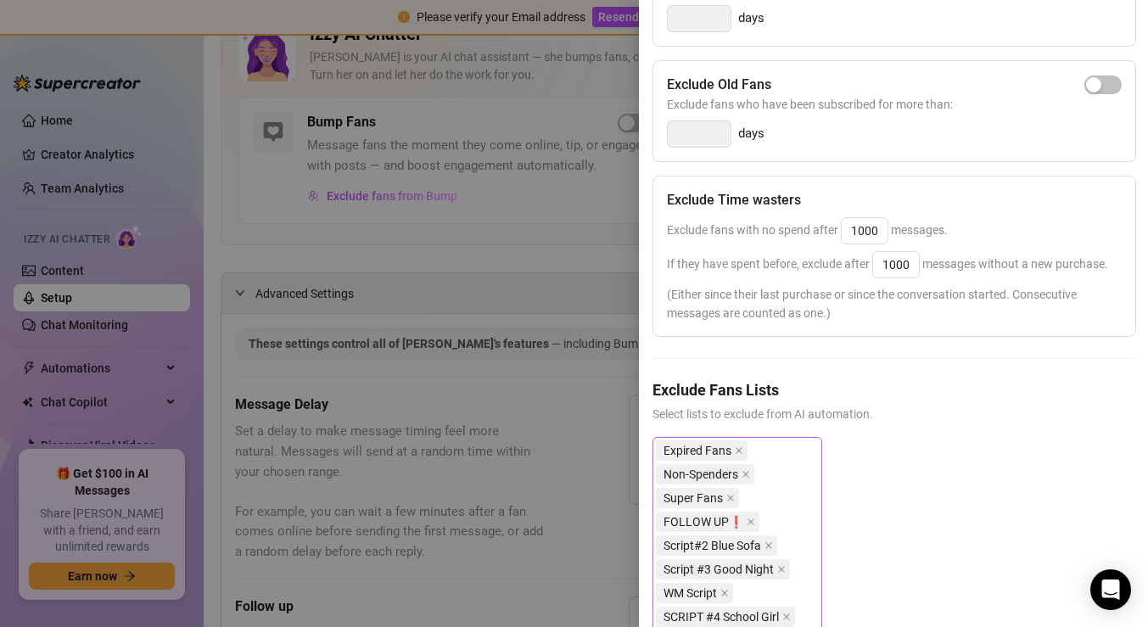
scroll to position [0, 0]
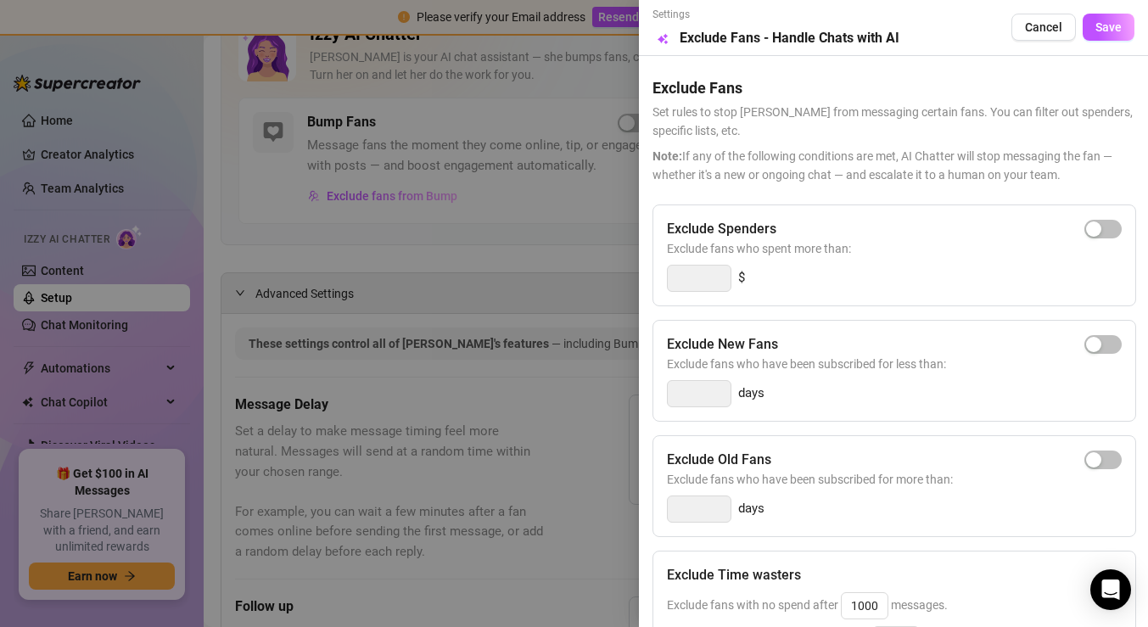
click at [433, 240] on div at bounding box center [574, 313] width 1148 height 627
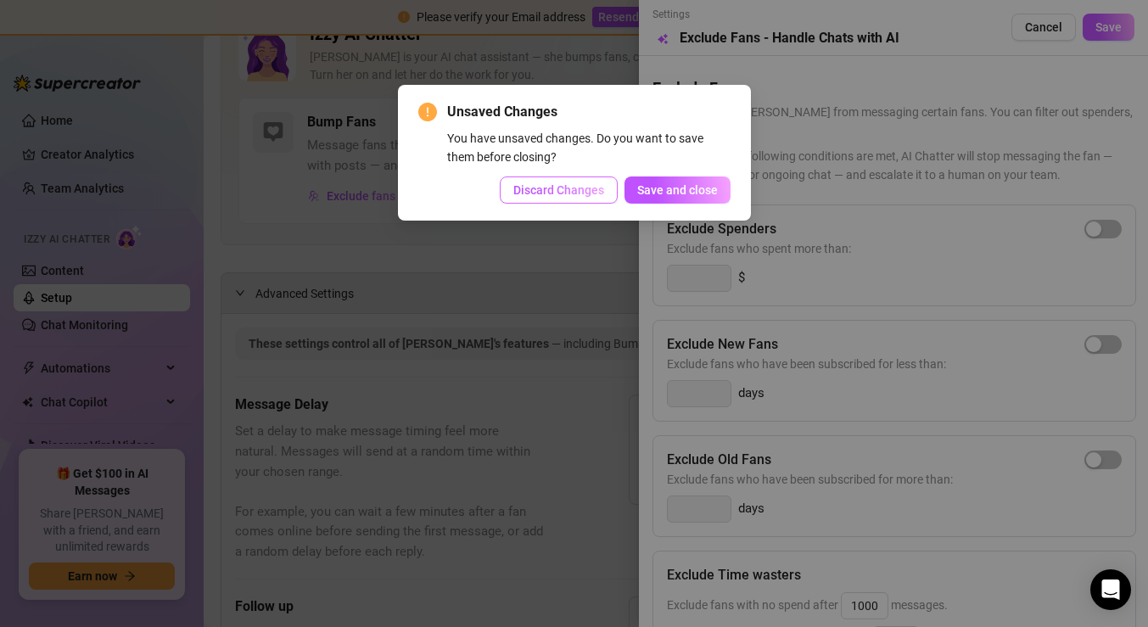
click at [547, 187] on span "Discard Changes" at bounding box center [558, 190] width 91 height 14
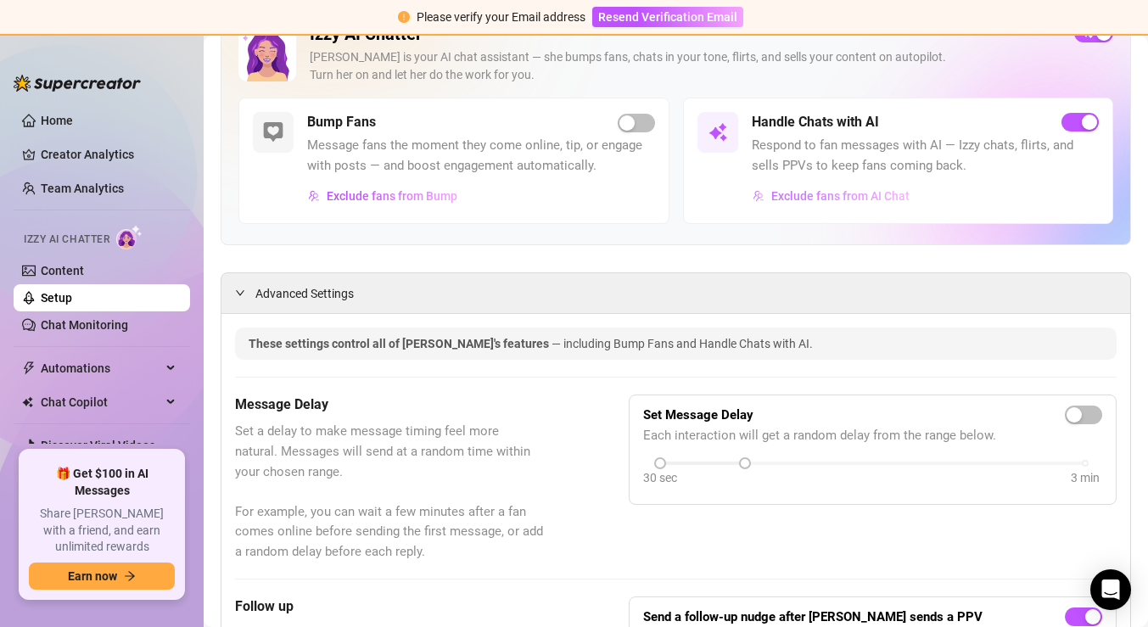
click at [874, 194] on span "Exclude fans from AI Chat" at bounding box center [840, 196] width 138 height 14
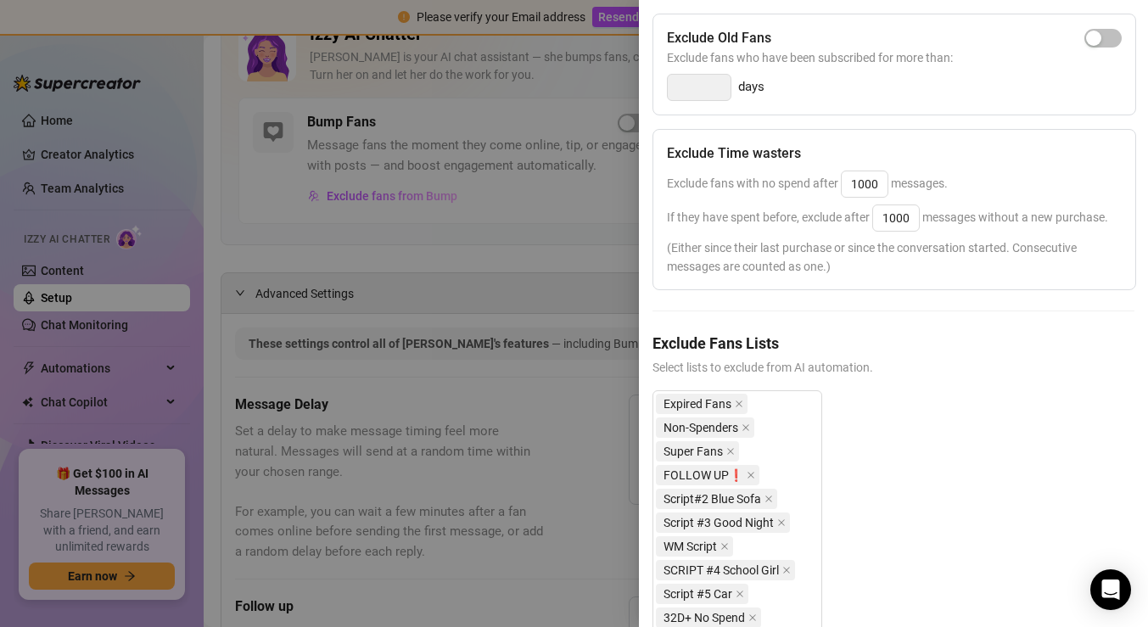
scroll to position [419, 0]
click at [875, 185] on input "1000" at bounding box center [865, 186] width 46 height 25
click at [508, 262] on div at bounding box center [574, 313] width 1148 height 627
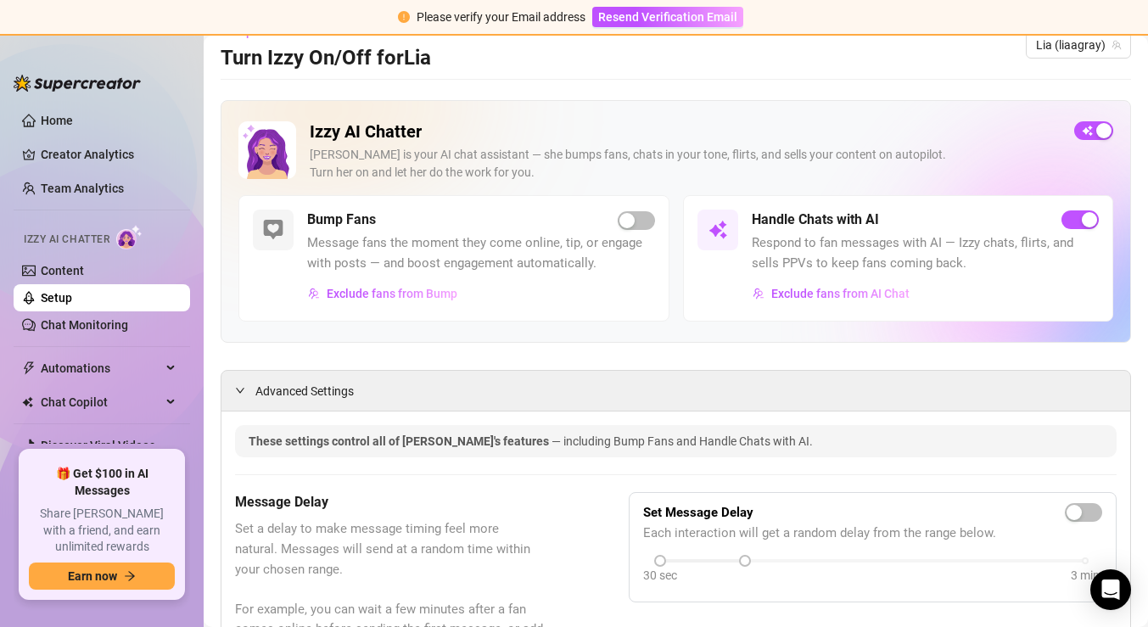
scroll to position [0, 0]
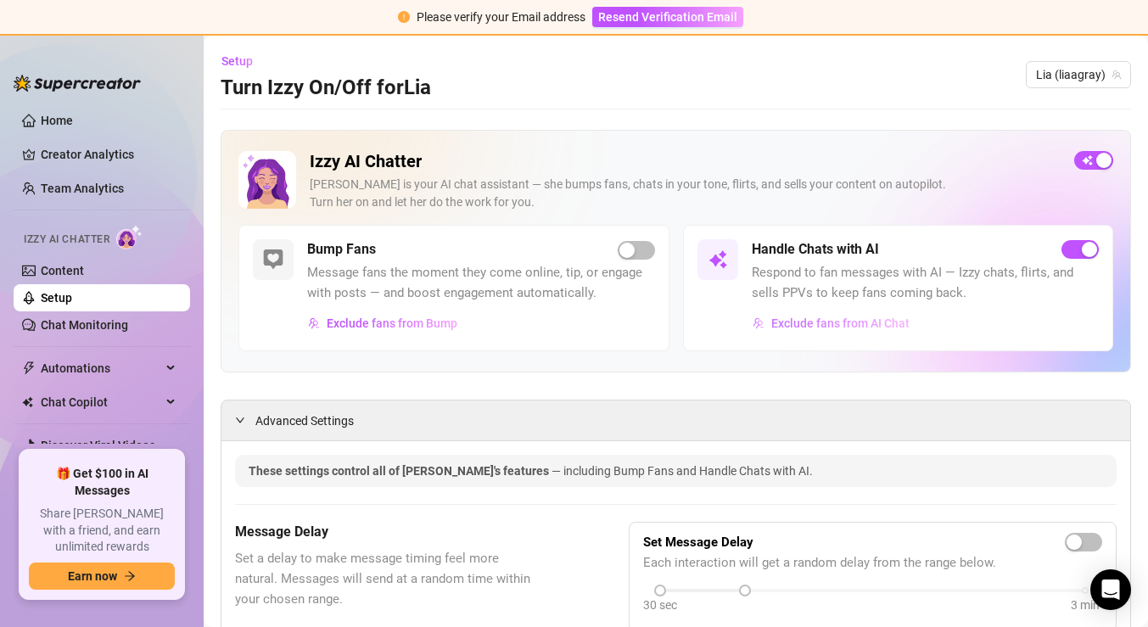
click at [881, 318] on span "Exclude fans from AI Chat" at bounding box center [840, 323] width 138 height 14
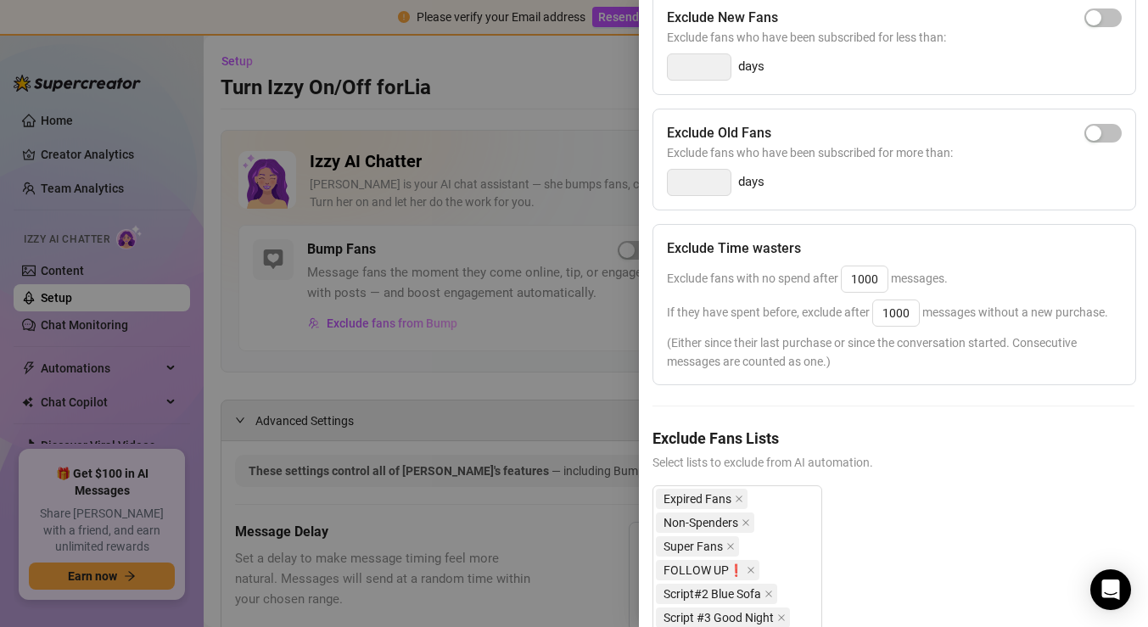
scroll to position [567, 0]
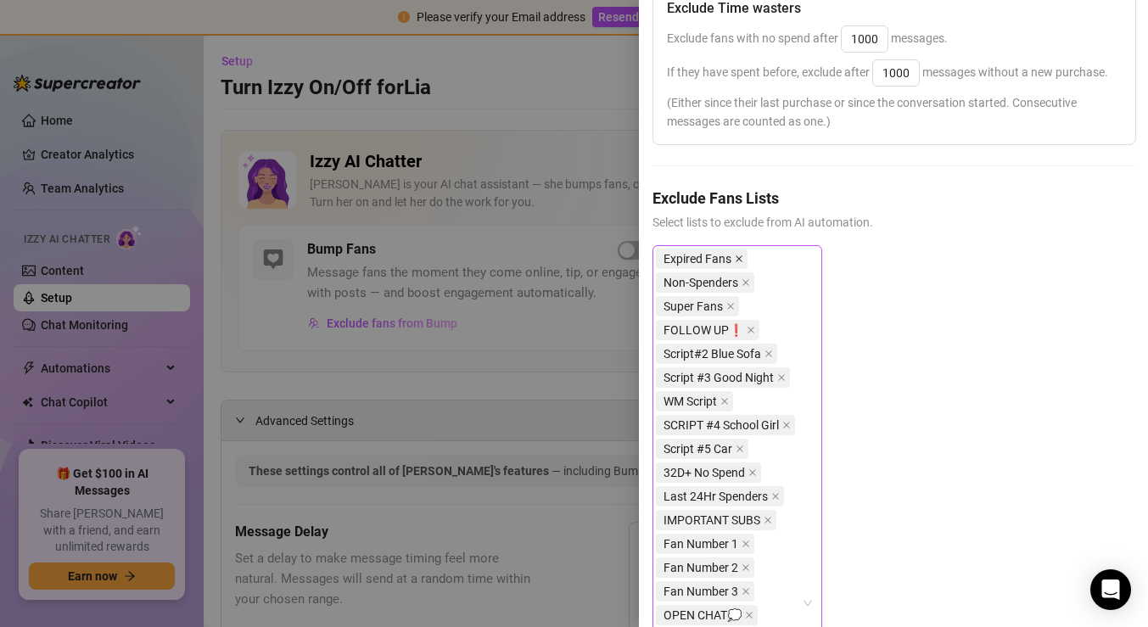
click at [735, 257] on icon "close" at bounding box center [739, 258] width 8 height 8
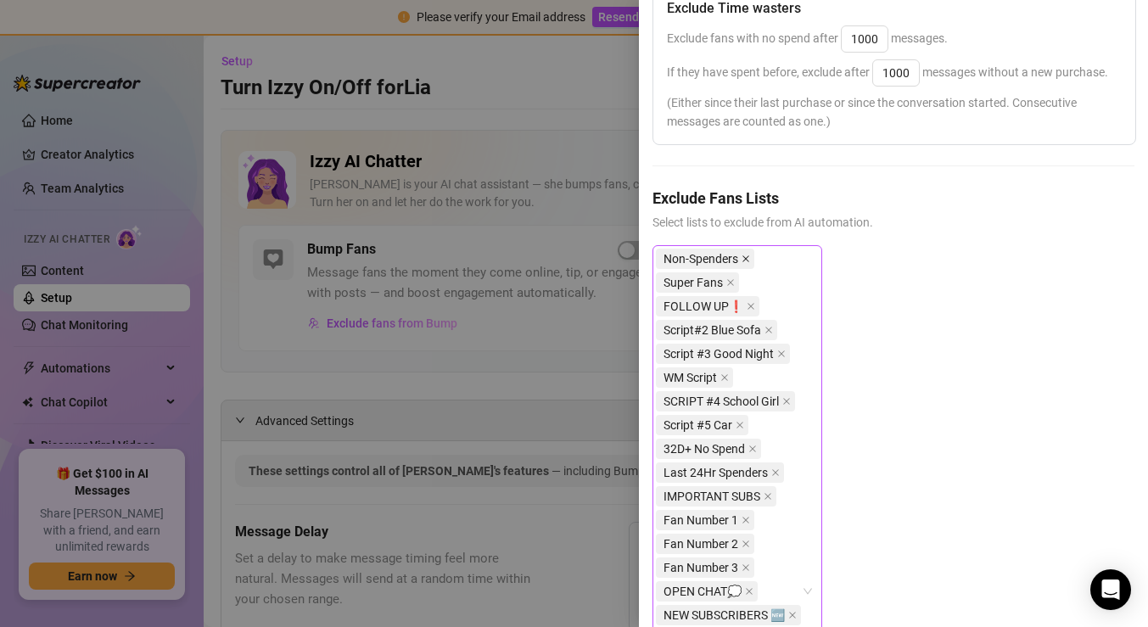
click at [744, 257] on icon "close" at bounding box center [745, 258] width 7 height 7
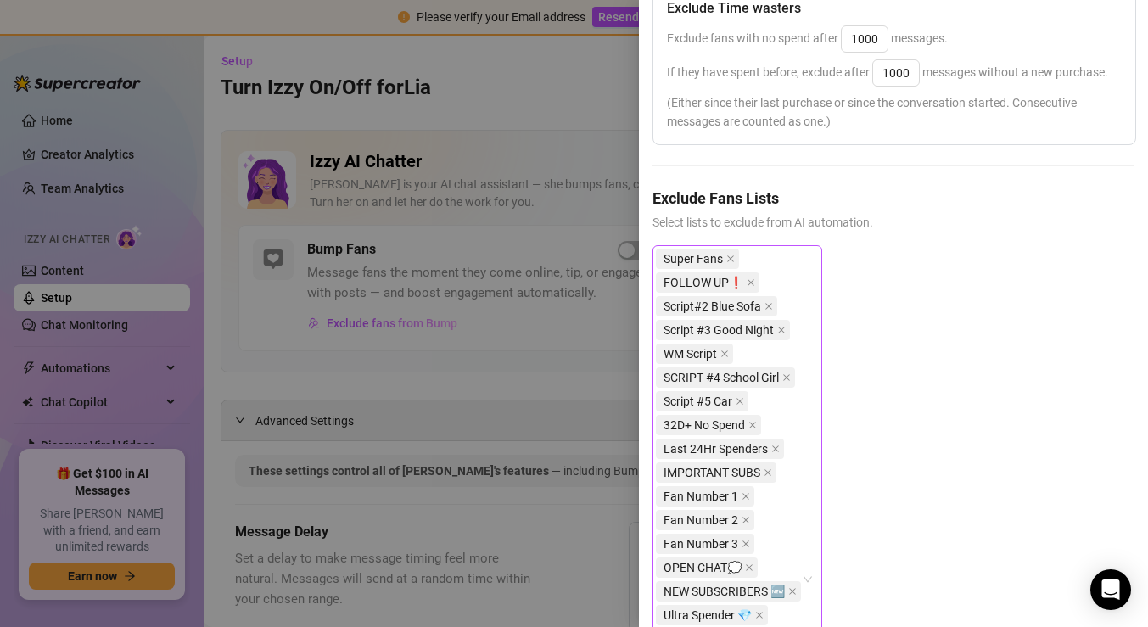
click at [734, 257] on span "Super Fans" at bounding box center [697, 259] width 83 height 20
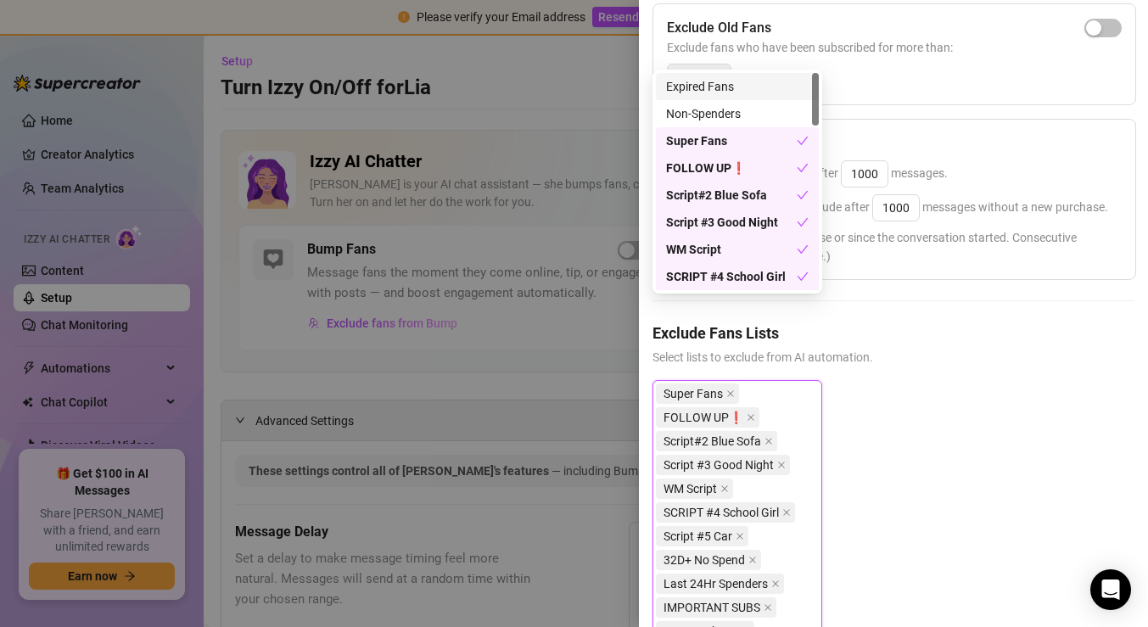
scroll to position [359, 0]
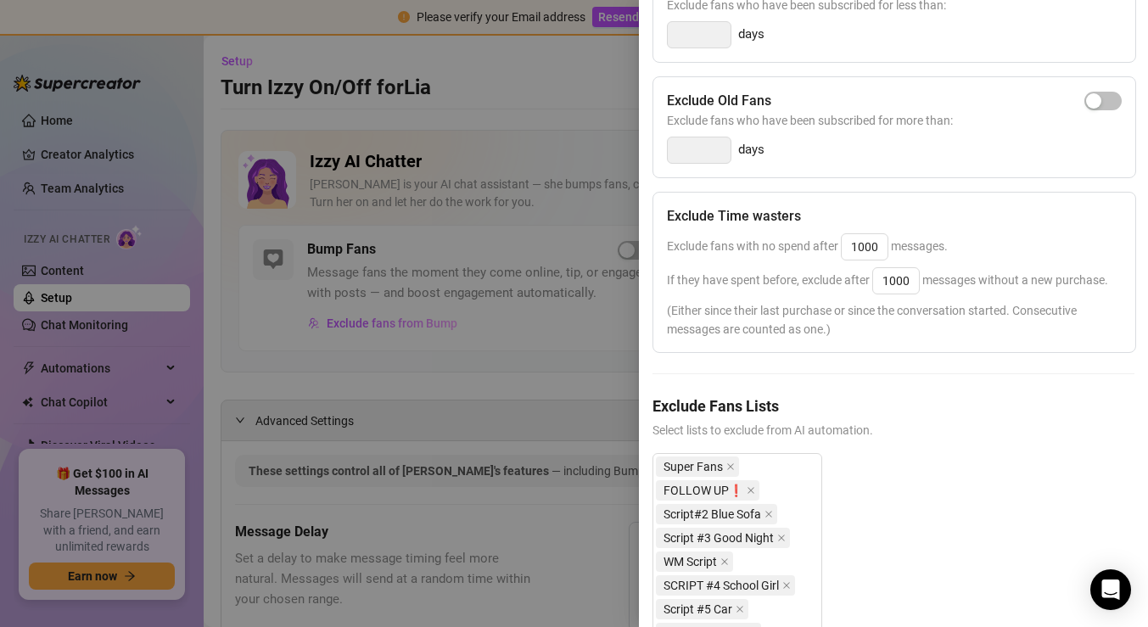
click at [941, 289] on div "If they have spent before, exclude after 1000 messages without a new purchase." at bounding box center [894, 280] width 455 height 27
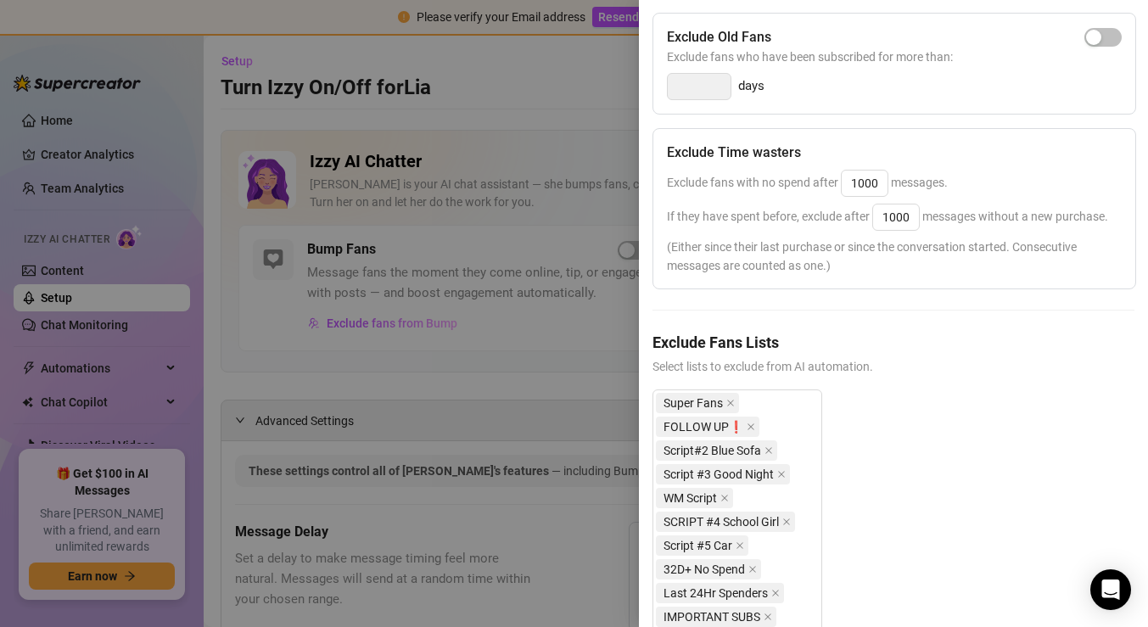
scroll to position [433, 0]
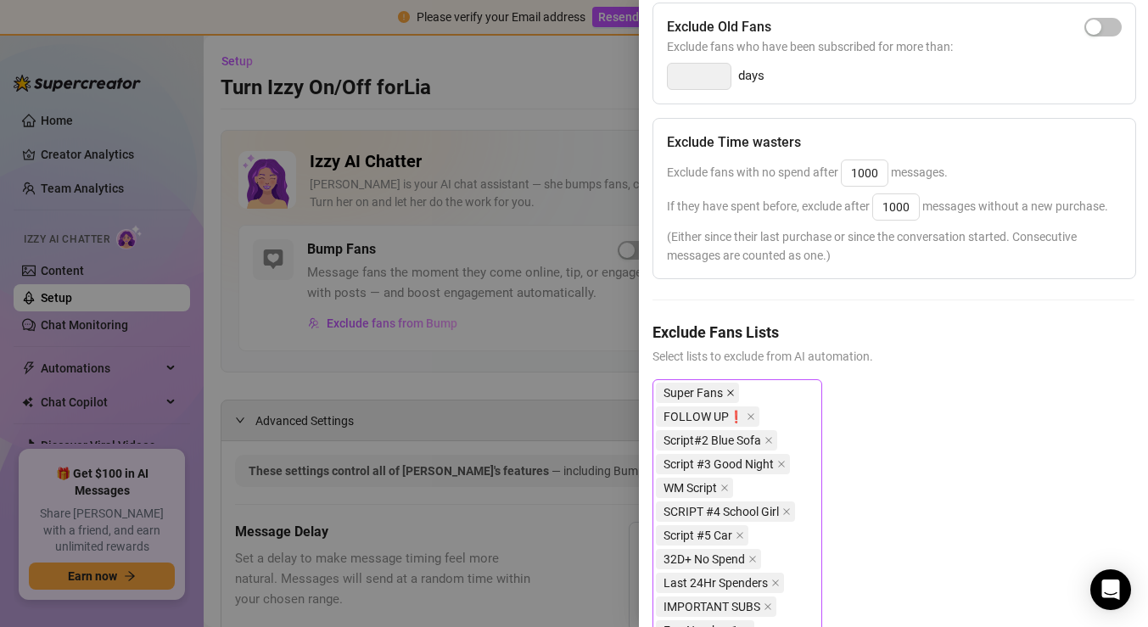
click at [729, 392] on icon "close" at bounding box center [730, 393] width 8 height 8
click at [748, 391] on icon "close" at bounding box center [751, 393] width 8 height 8
click at [768, 387] on span at bounding box center [768, 392] width 8 height 19
click at [780, 391] on icon "close" at bounding box center [781, 392] width 7 height 7
click at [729, 394] on icon "close" at bounding box center [724, 393] width 8 height 8
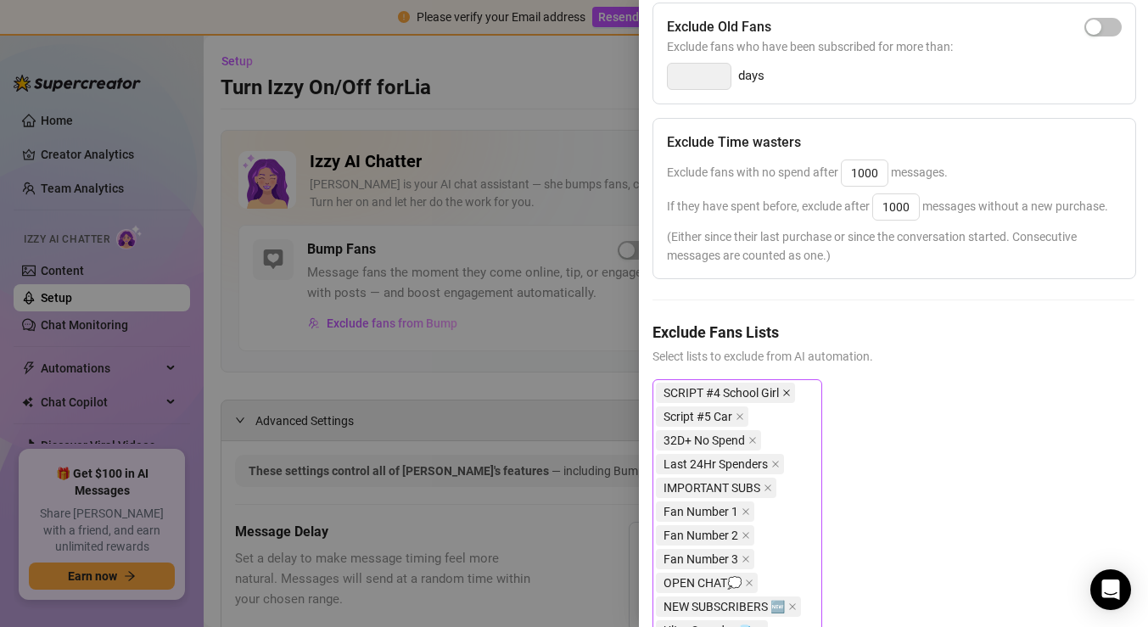
click at [787, 392] on icon "close" at bounding box center [786, 392] width 7 height 7
click at [739, 387] on span at bounding box center [739, 392] width 8 height 19
click at [749, 392] on icon "close" at bounding box center [752, 393] width 8 height 8
click at [769, 390] on span "Last 24Hr Spenders" at bounding box center [720, 393] width 128 height 20
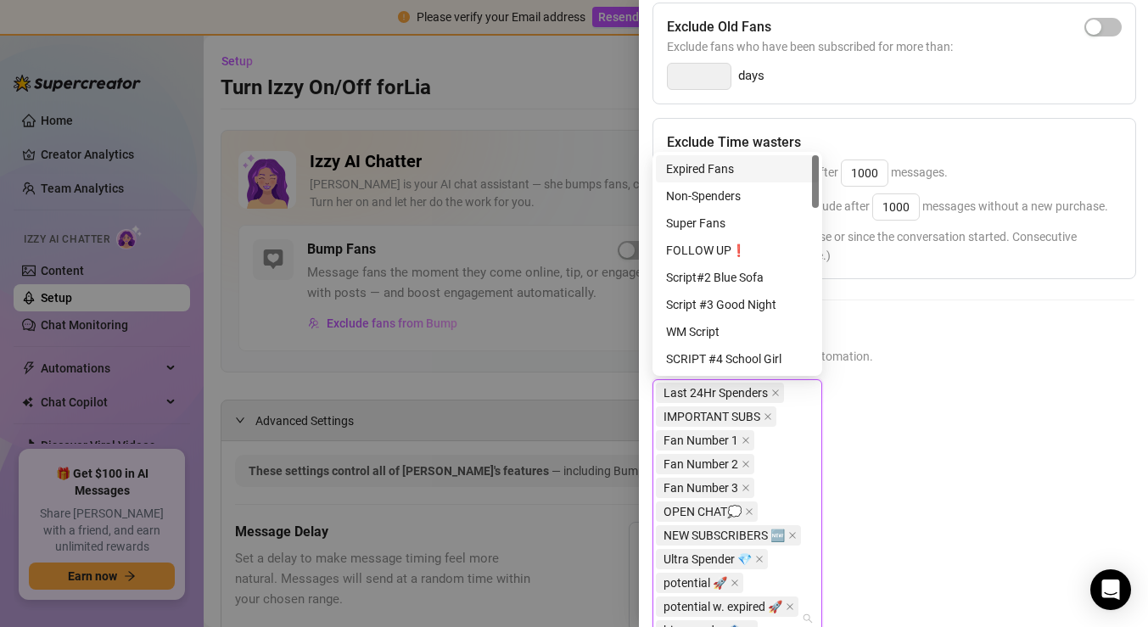
scroll to position [697, 0]
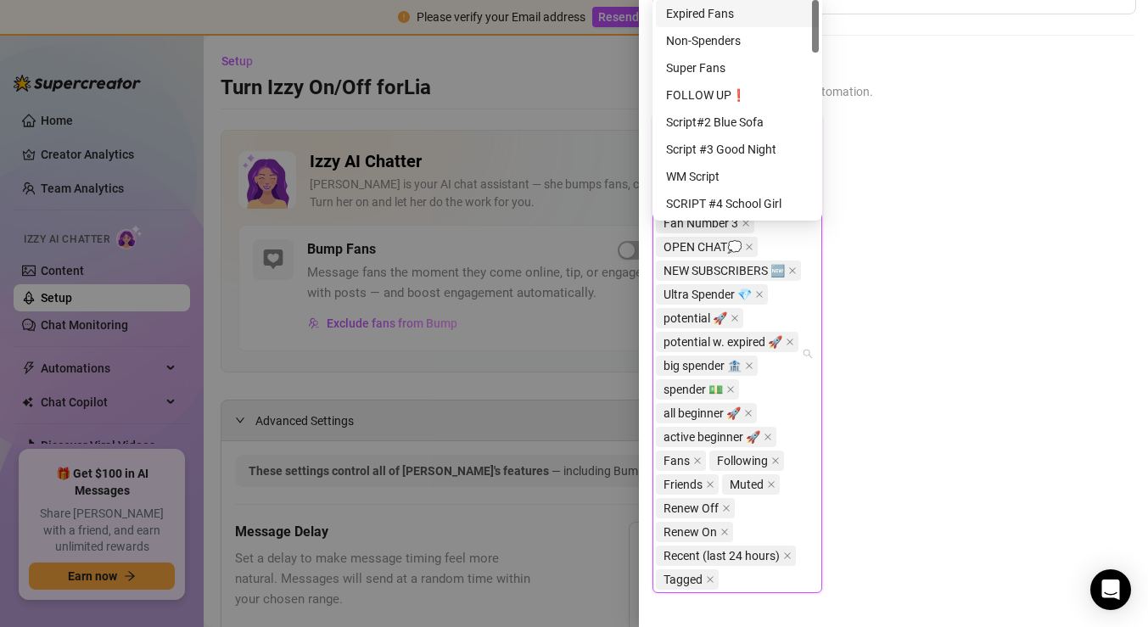
click at [892, 321] on div "Last 24Hr Spenders IMPORTANT SUBS Fan Number 1 Fan Number 2 Fan Number 3 OPEN C…" at bounding box center [893, 368] width 482 height 506
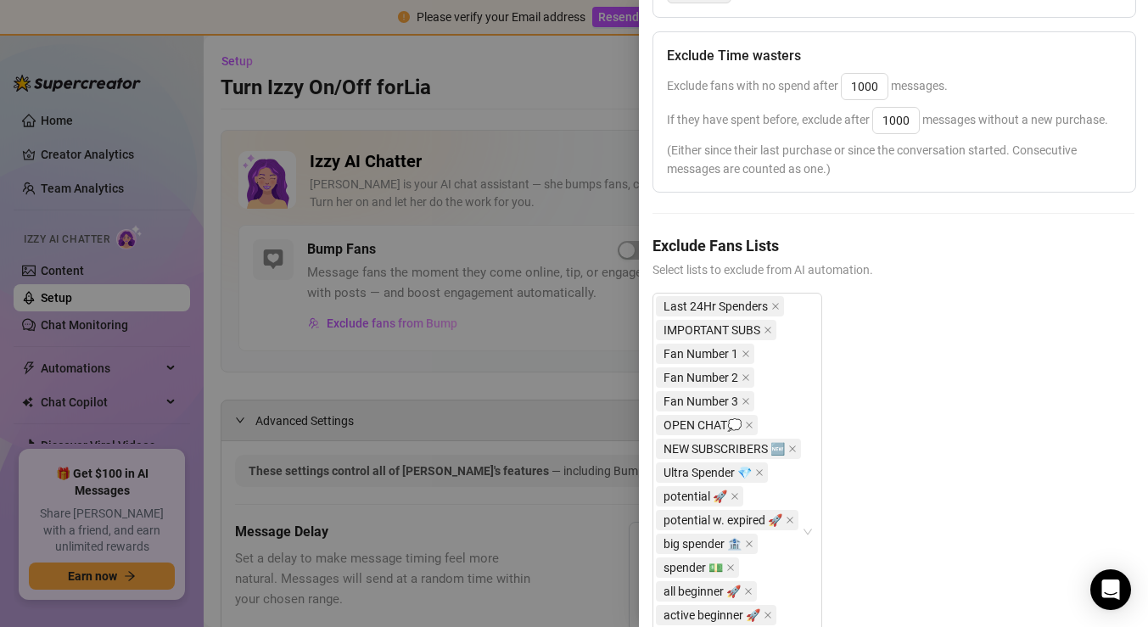
scroll to position [517, 0]
click at [778, 305] on icon "close" at bounding box center [775, 309] width 8 height 8
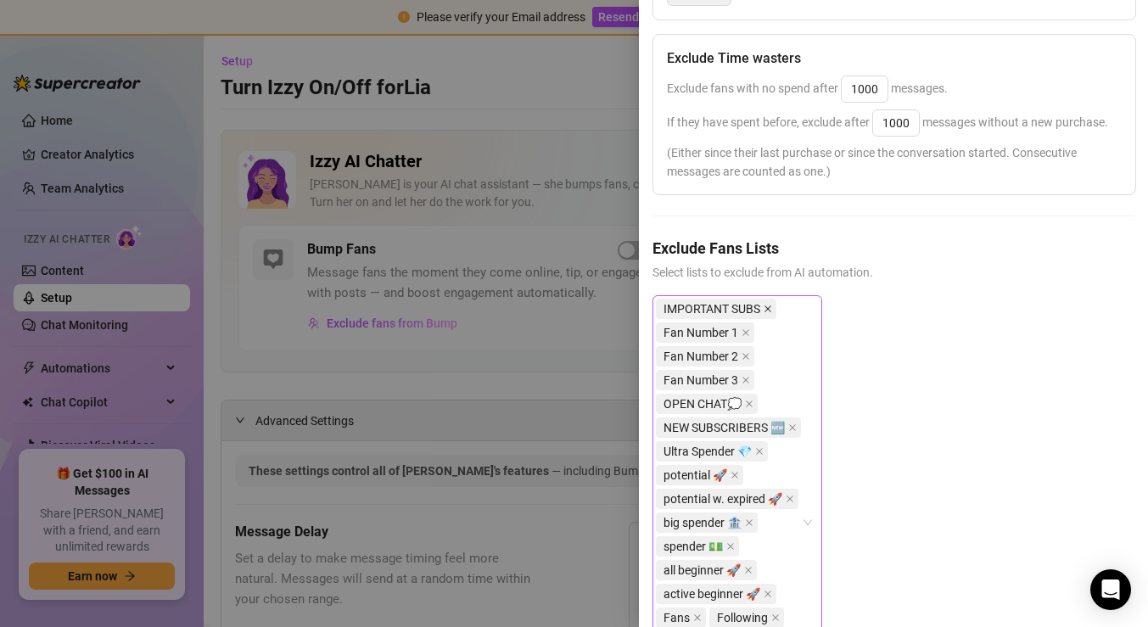
click at [769, 308] on icon "close" at bounding box center [767, 308] width 7 height 7
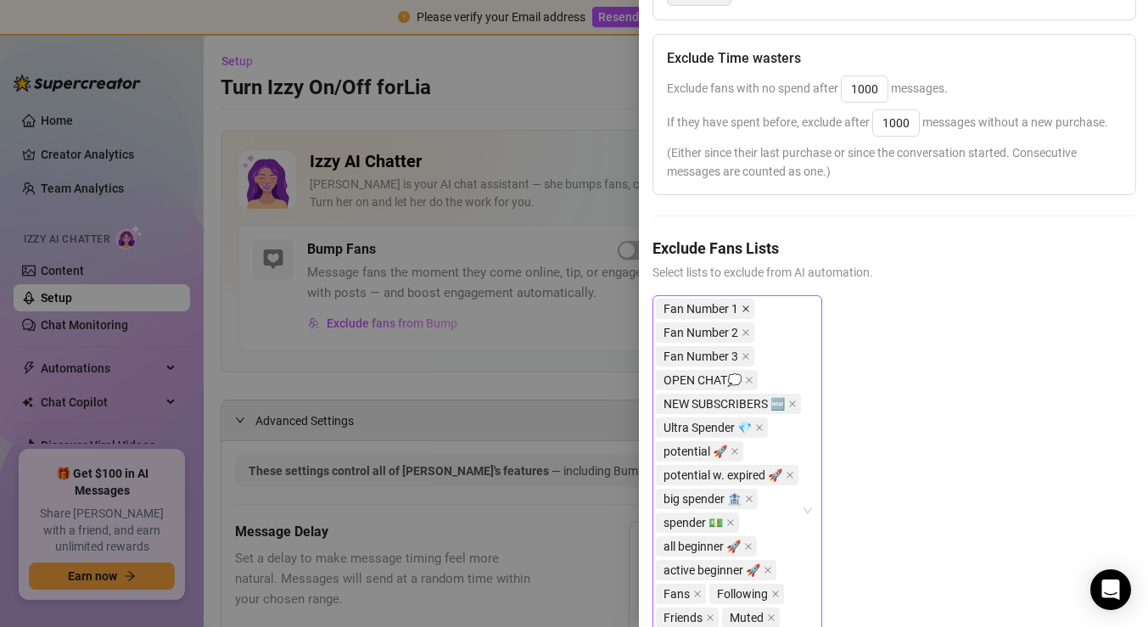
click at [744, 305] on icon "close" at bounding box center [745, 309] width 8 height 8
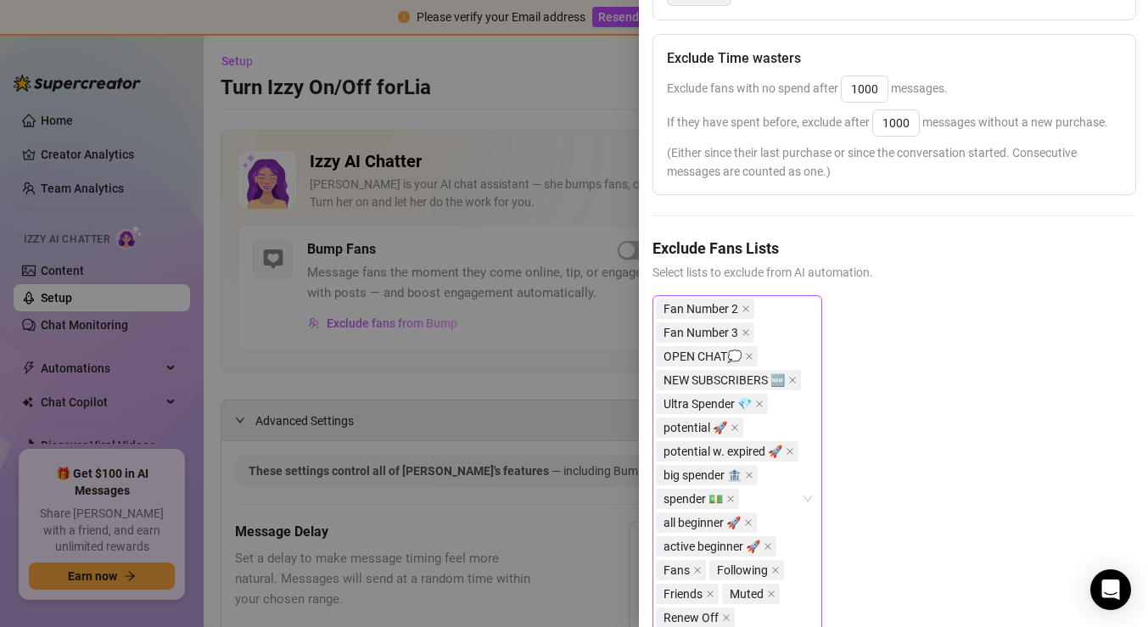
click at [744, 305] on icon "close" at bounding box center [745, 309] width 8 height 8
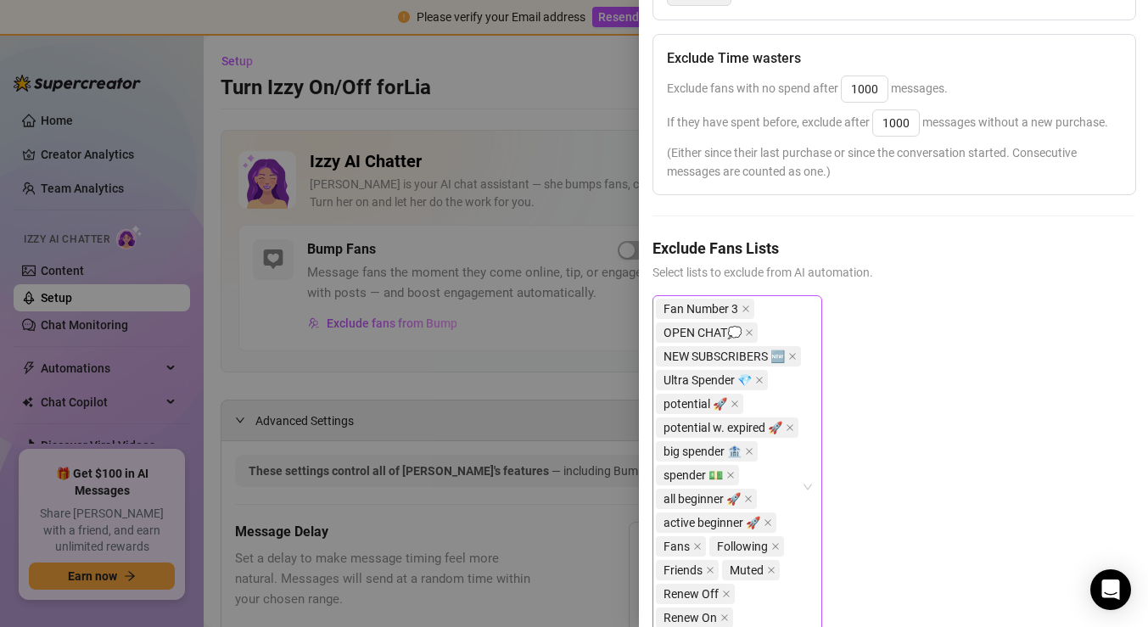
click at [744, 305] on icon "close" at bounding box center [745, 309] width 8 height 8
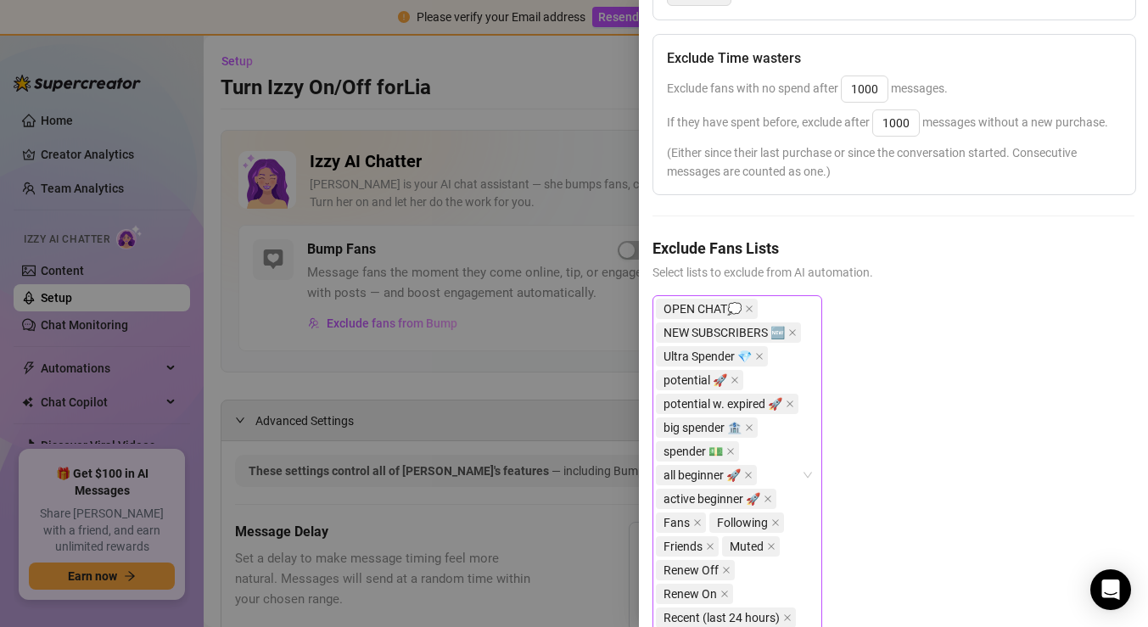
click at [745, 305] on icon "close" at bounding box center [749, 309] width 8 height 8
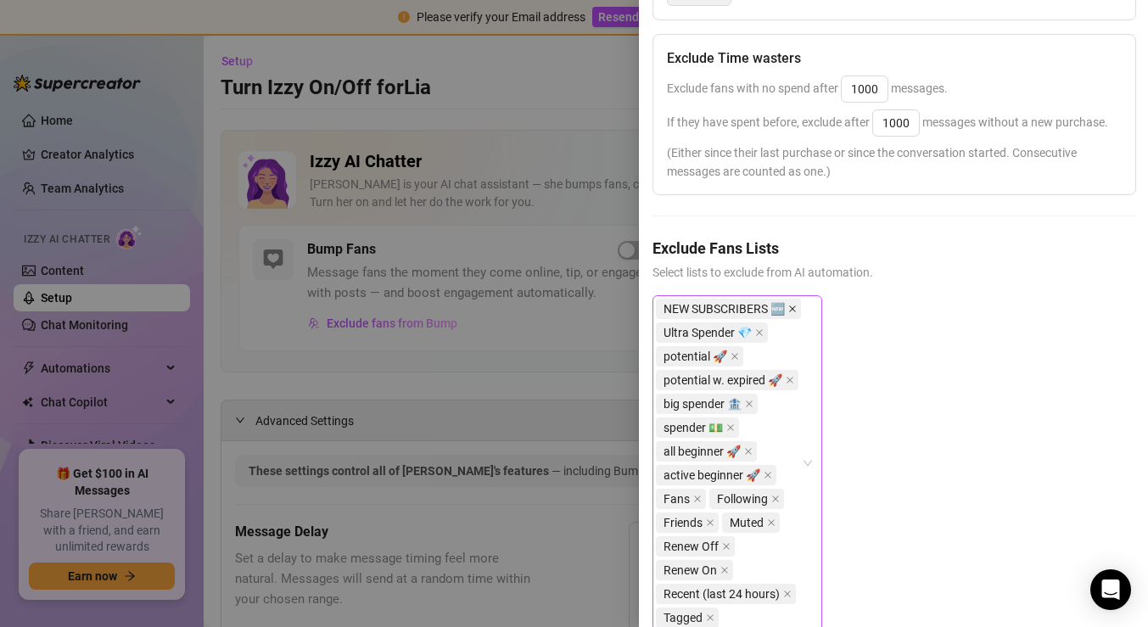
click at [788, 306] on icon "close" at bounding box center [792, 309] width 8 height 8
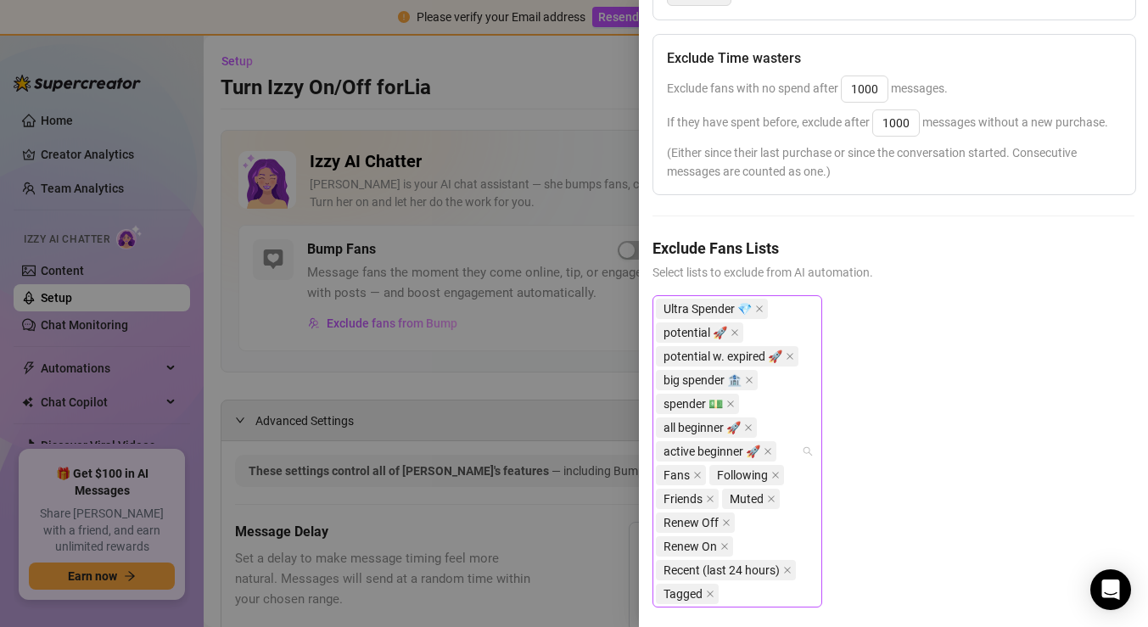
click at [752, 303] on span "Ultra Spender 💎" at bounding box center [712, 309] width 112 height 20
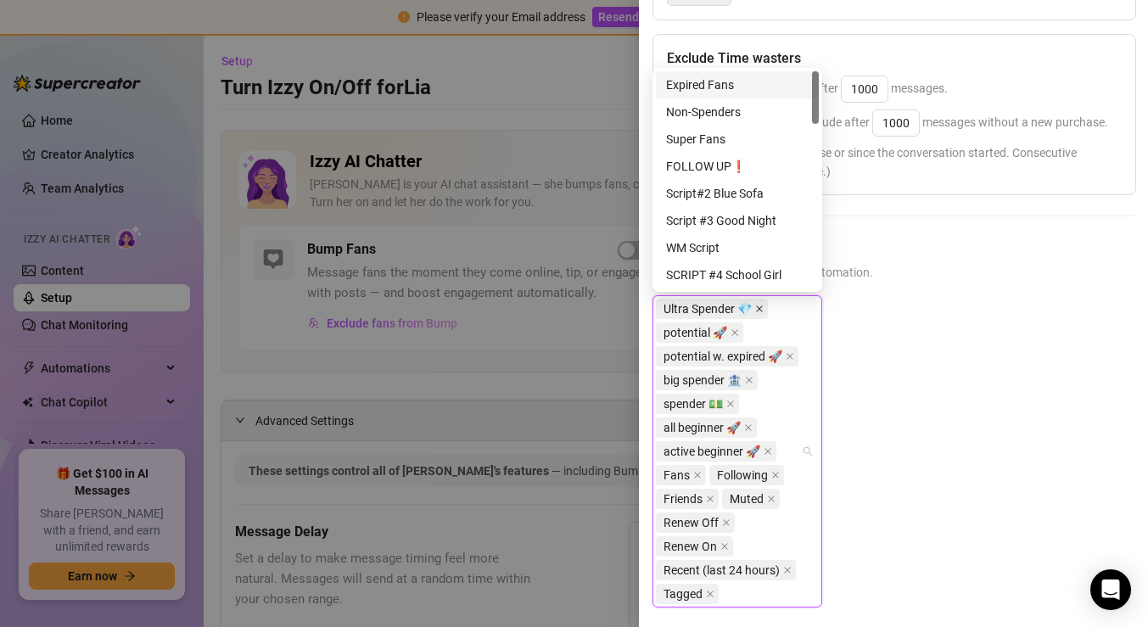
click at [760, 307] on icon "close" at bounding box center [759, 309] width 8 height 8
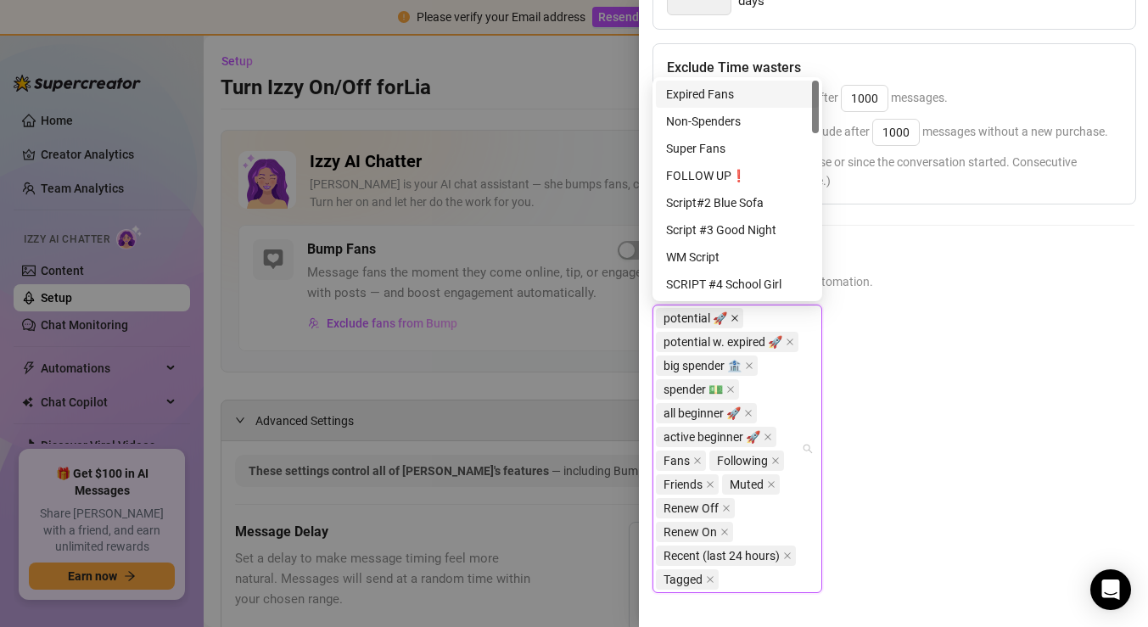
click at [730, 316] on icon "close" at bounding box center [734, 318] width 8 height 8
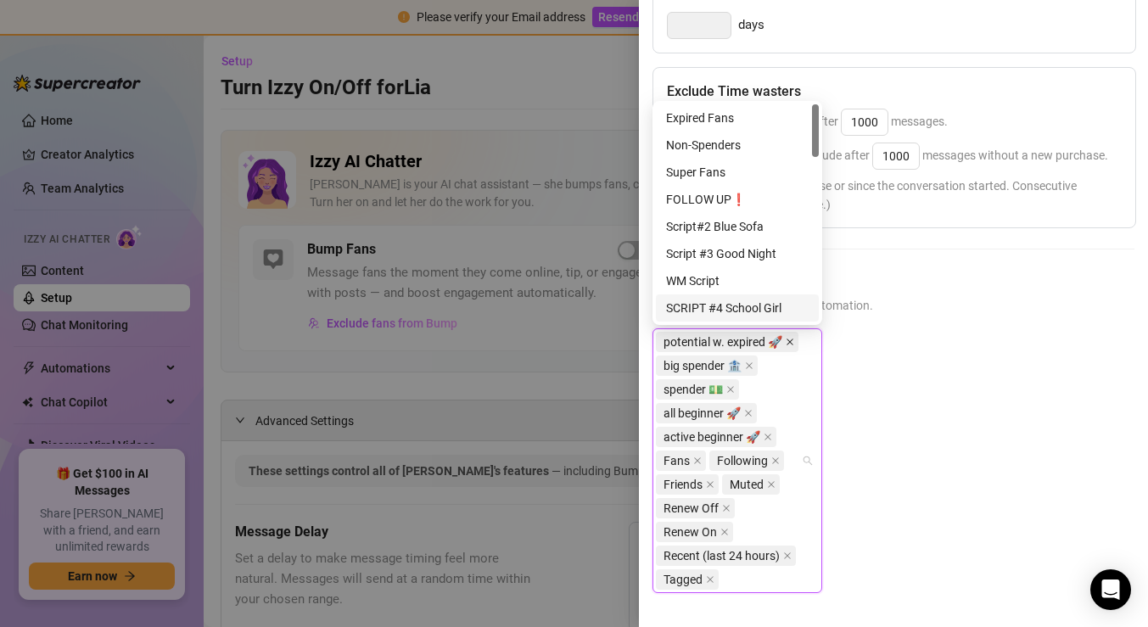
click at [786, 341] on icon "close" at bounding box center [790, 342] width 8 height 8
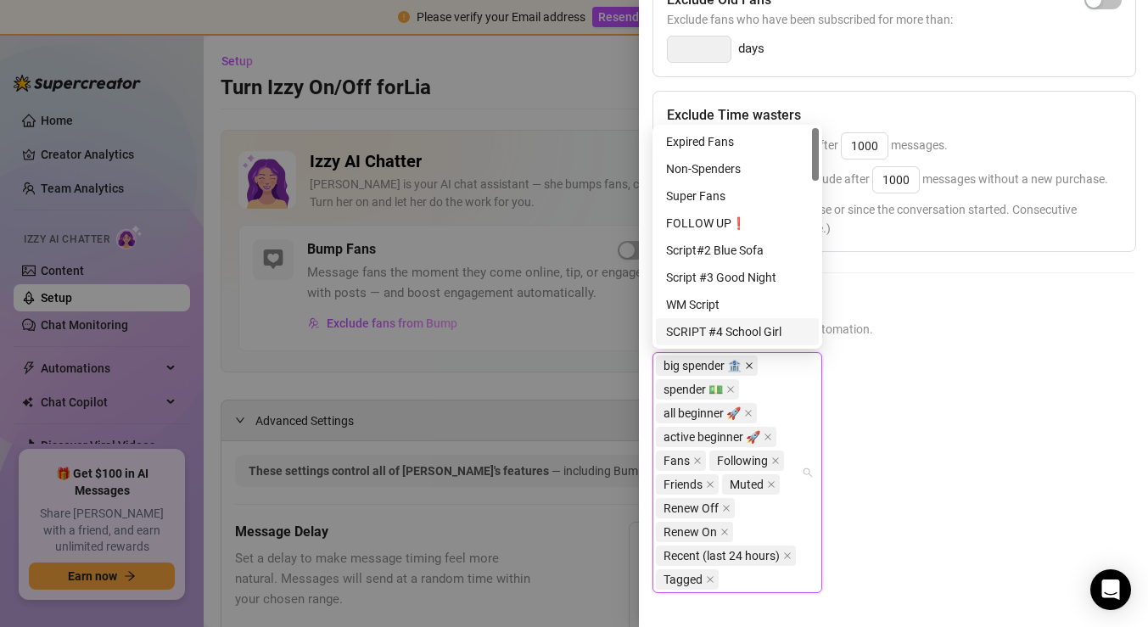
click at [746, 367] on icon "close" at bounding box center [749, 365] width 7 height 7
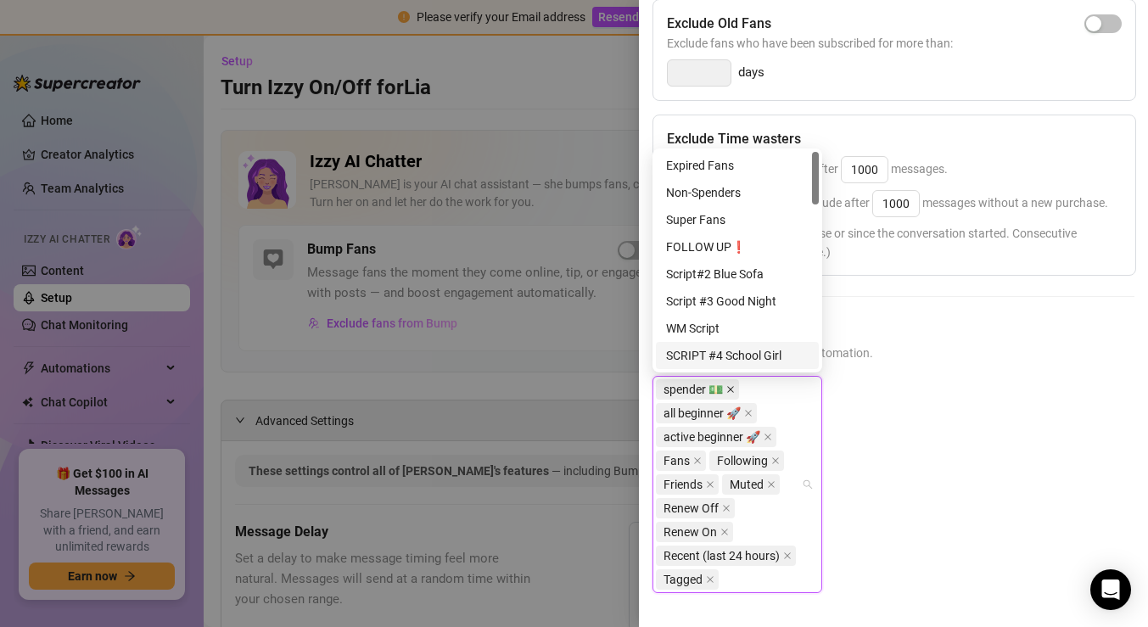
click at [730, 391] on icon "close" at bounding box center [730, 389] width 7 height 7
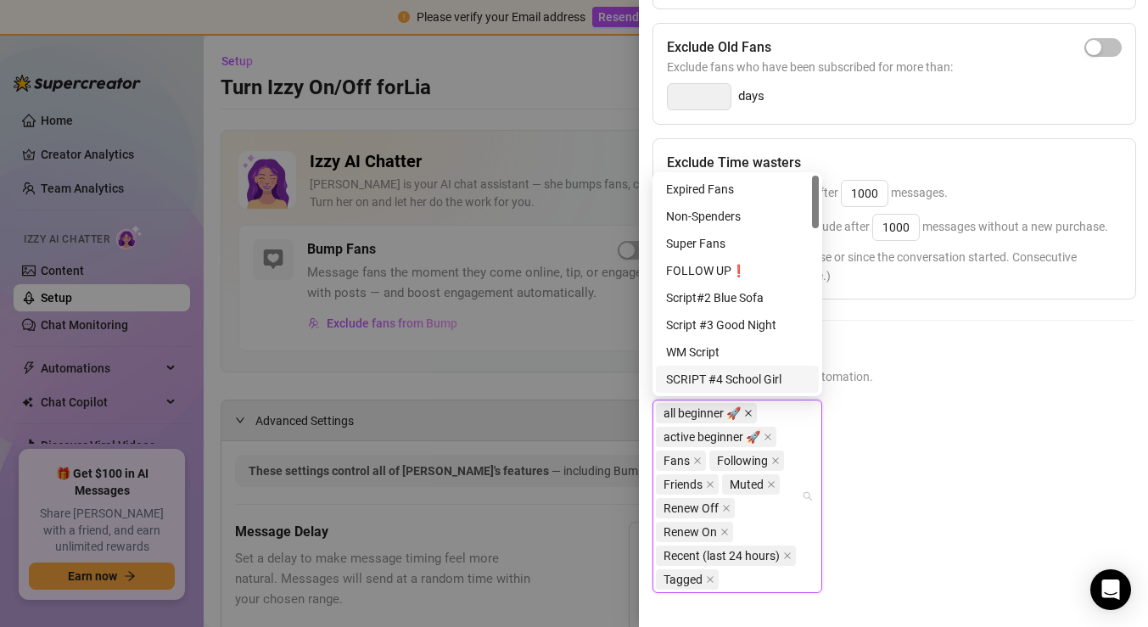
click at [746, 413] on icon "close" at bounding box center [748, 413] width 8 height 8
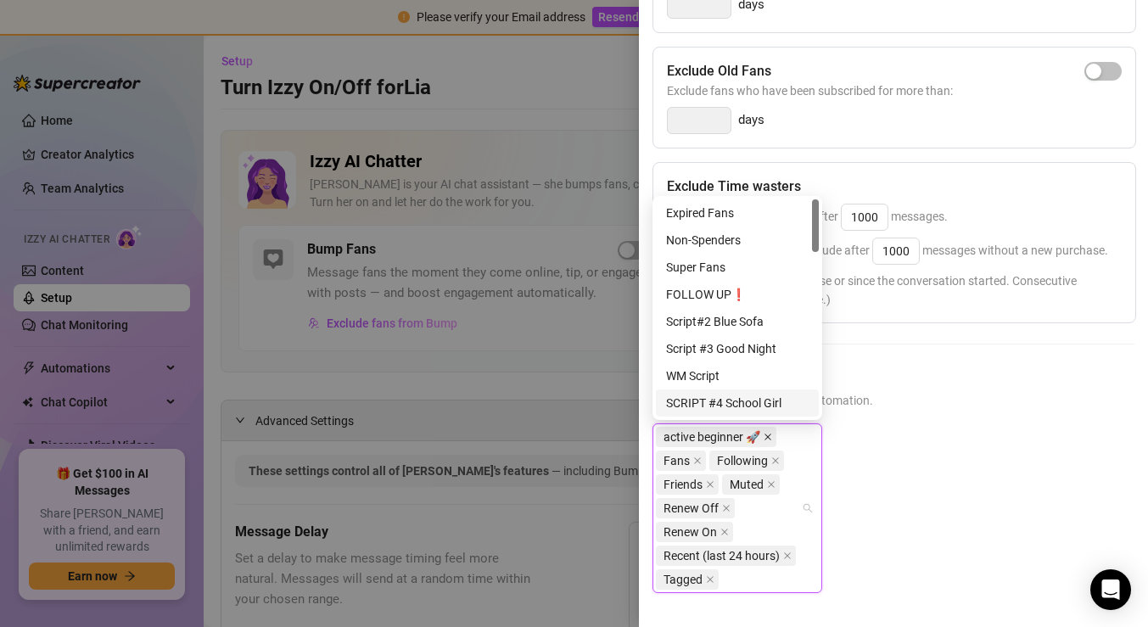
click at [766, 436] on icon "close" at bounding box center [767, 436] width 7 height 7
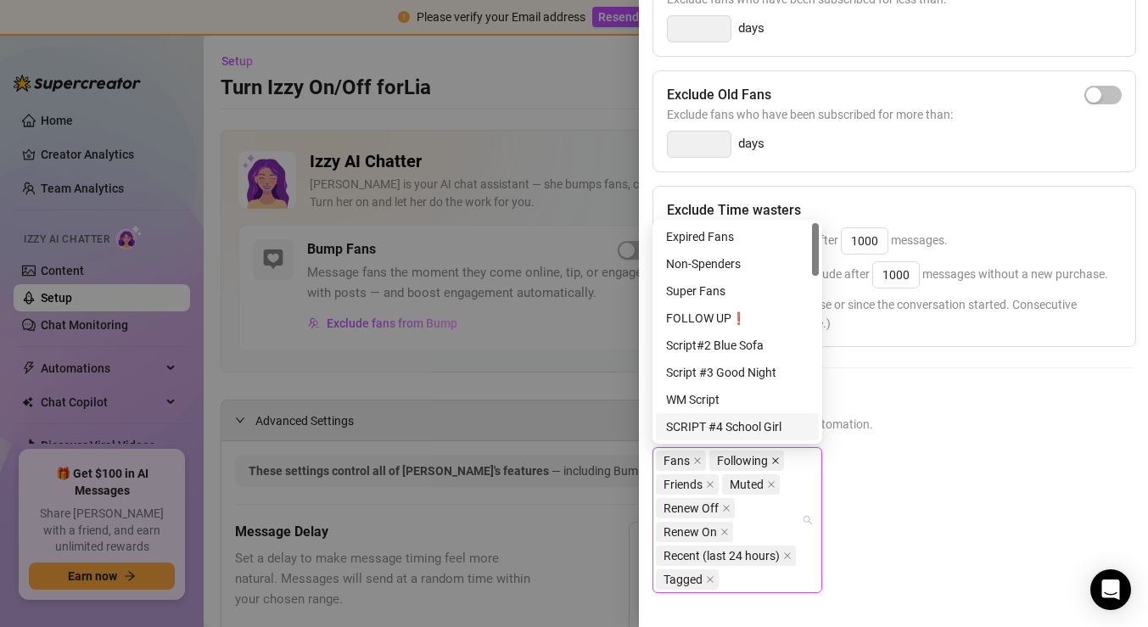
click at [772, 456] on icon "close" at bounding box center [775, 460] width 8 height 8
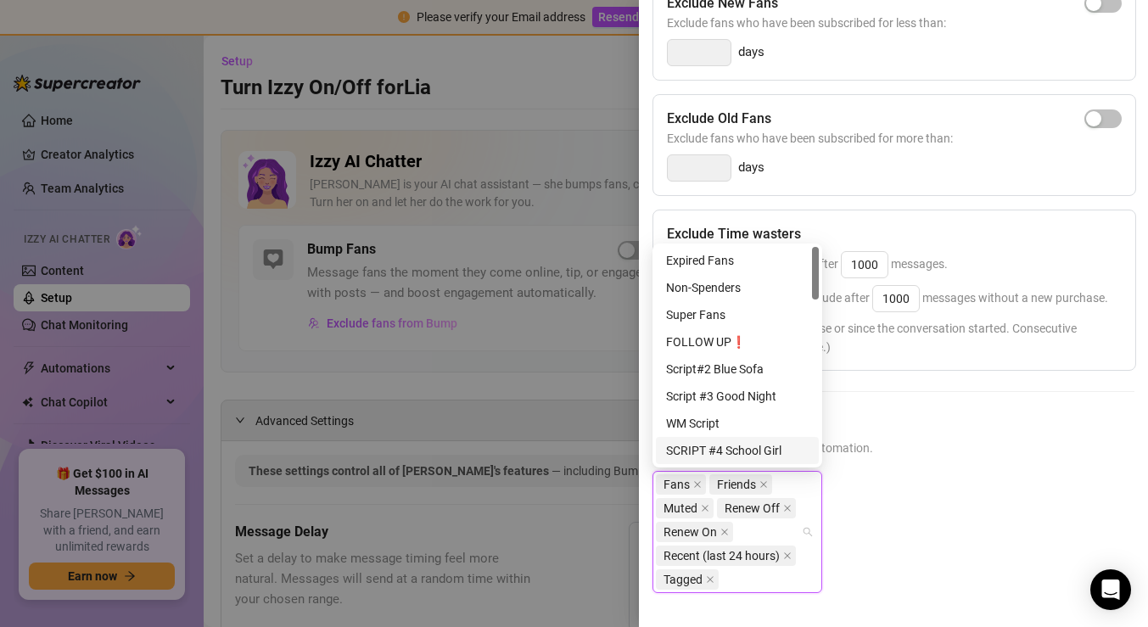
scroll to position [341, 0]
click at [763, 481] on icon "close" at bounding box center [763, 484] width 8 height 8
click at [694, 482] on icon "close" at bounding box center [697, 484] width 7 height 7
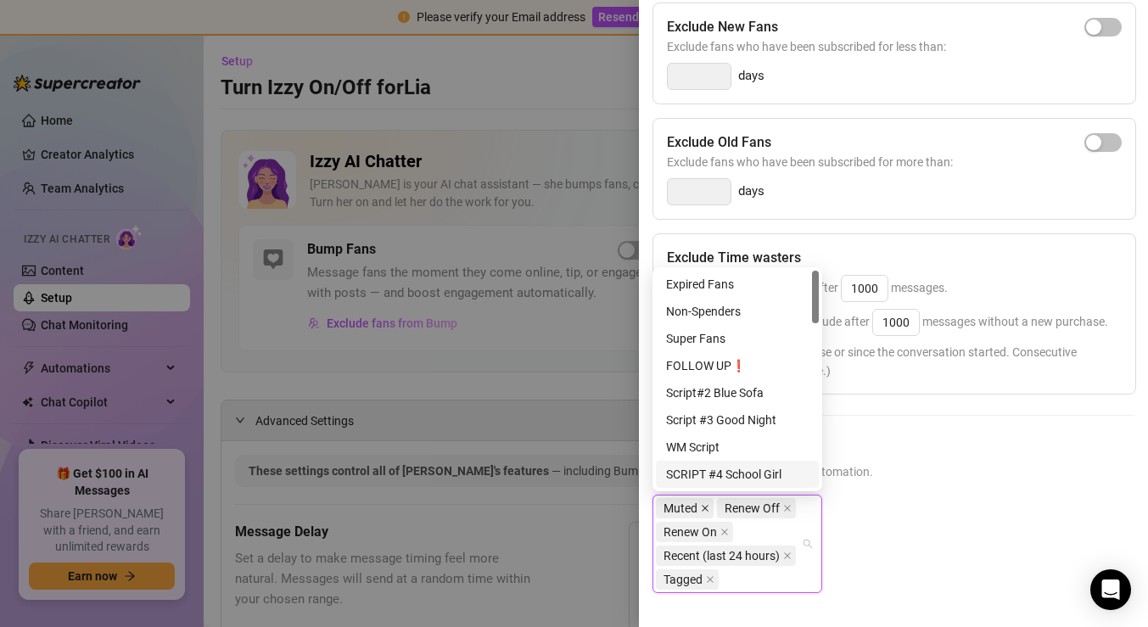
click at [708, 506] on icon "close" at bounding box center [705, 508] width 8 height 8
click at [724, 506] on icon "close" at bounding box center [726, 508] width 7 height 7
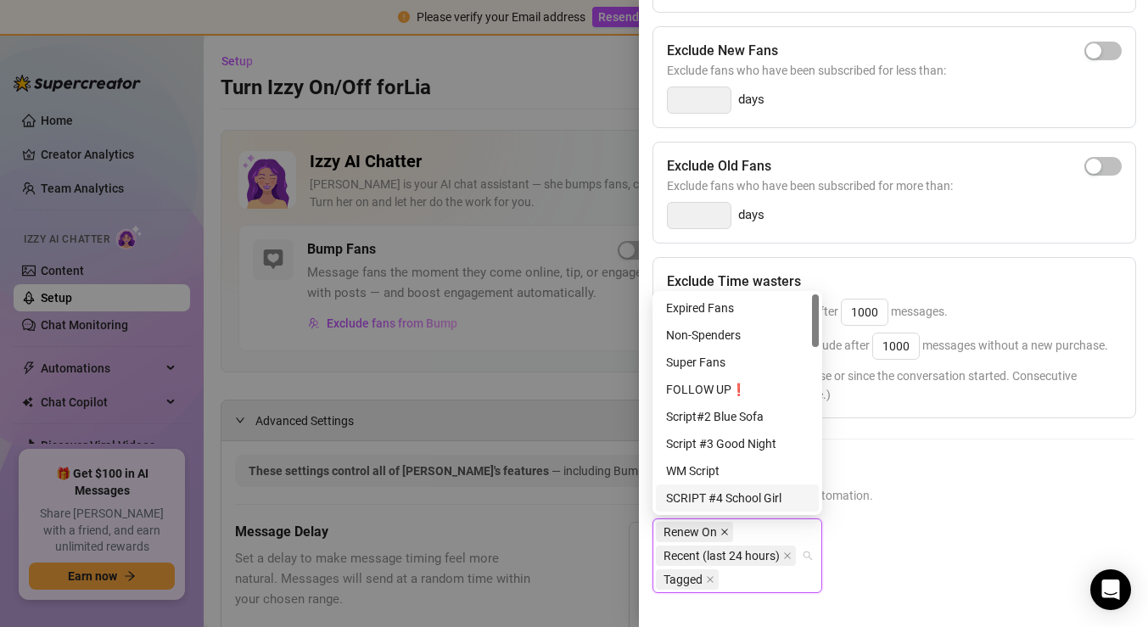
click at [724, 529] on icon "close" at bounding box center [724, 532] width 8 height 8
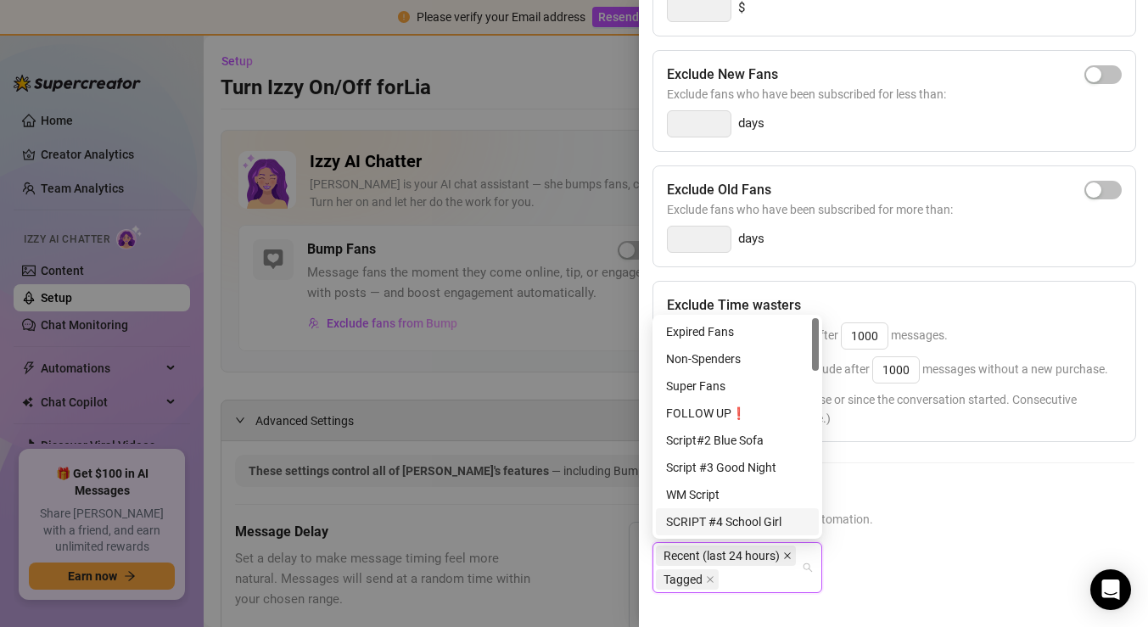
click at [791, 555] on icon "close" at bounding box center [787, 555] width 8 height 8
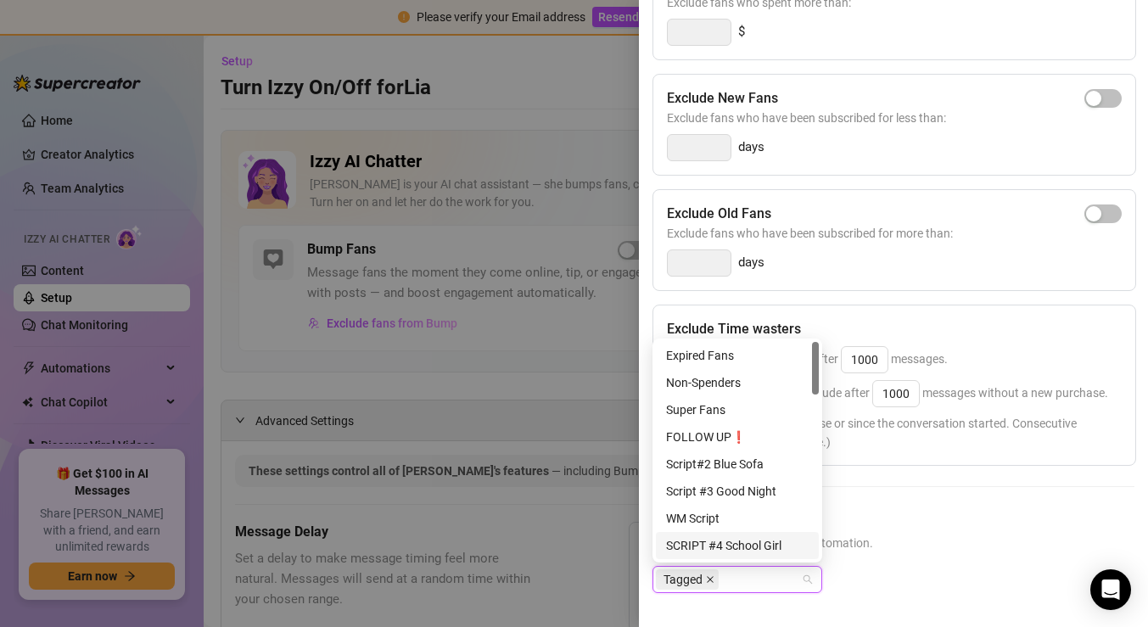
click at [712, 579] on icon "close" at bounding box center [710, 579] width 8 height 8
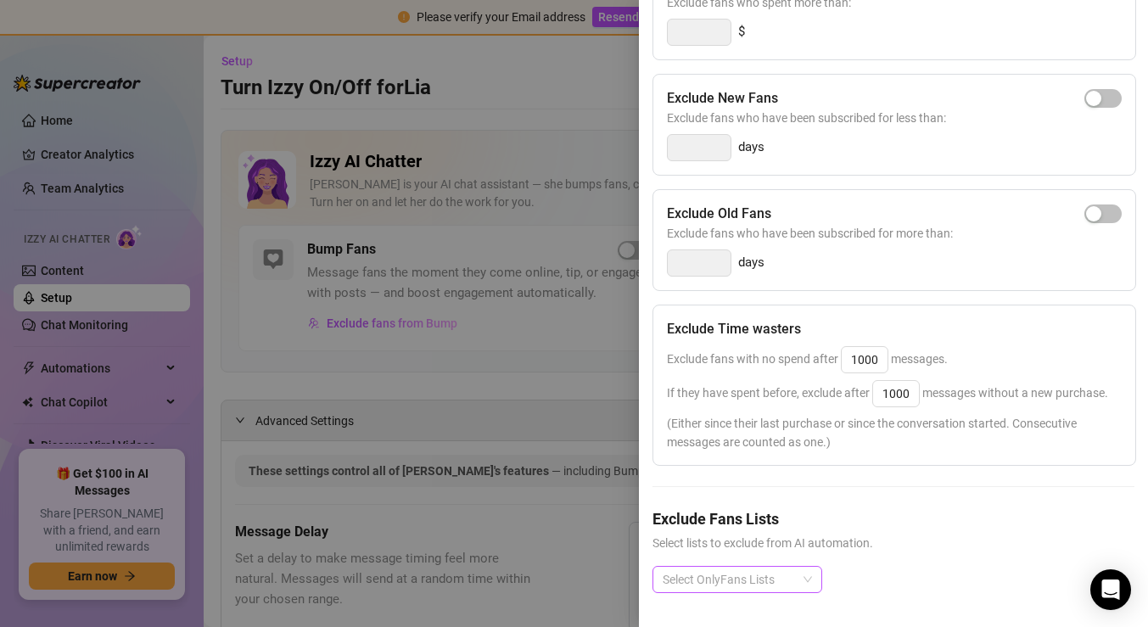
click at [990, 549] on span "Select lists to exclude from AI automation." at bounding box center [893, 543] width 482 height 19
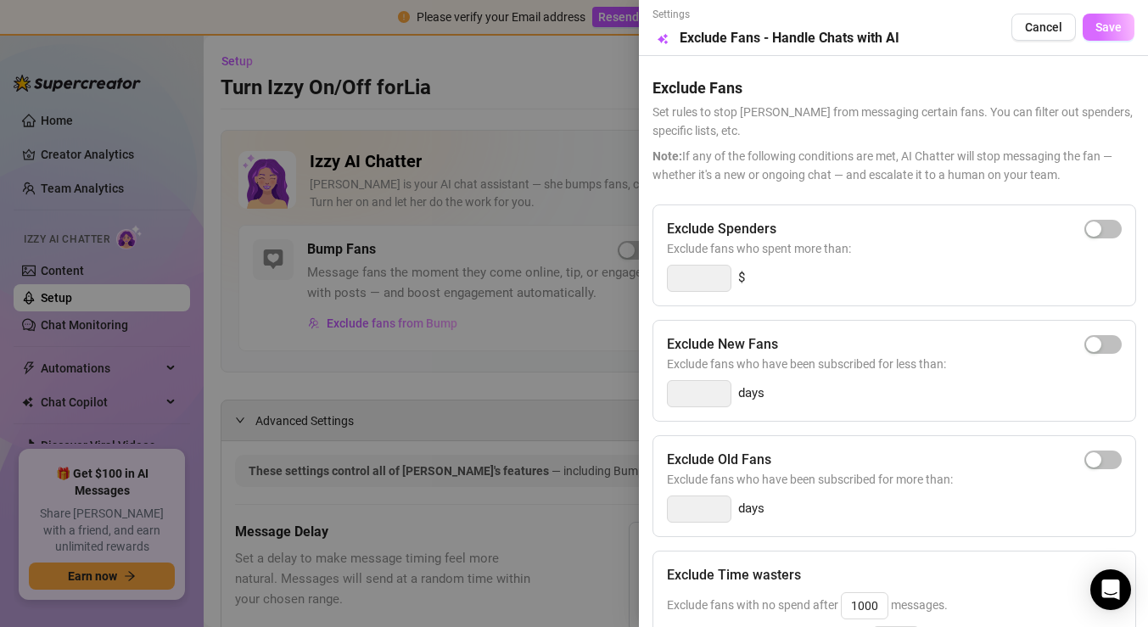
click at [1102, 27] on span "Save" at bounding box center [1108, 27] width 26 height 14
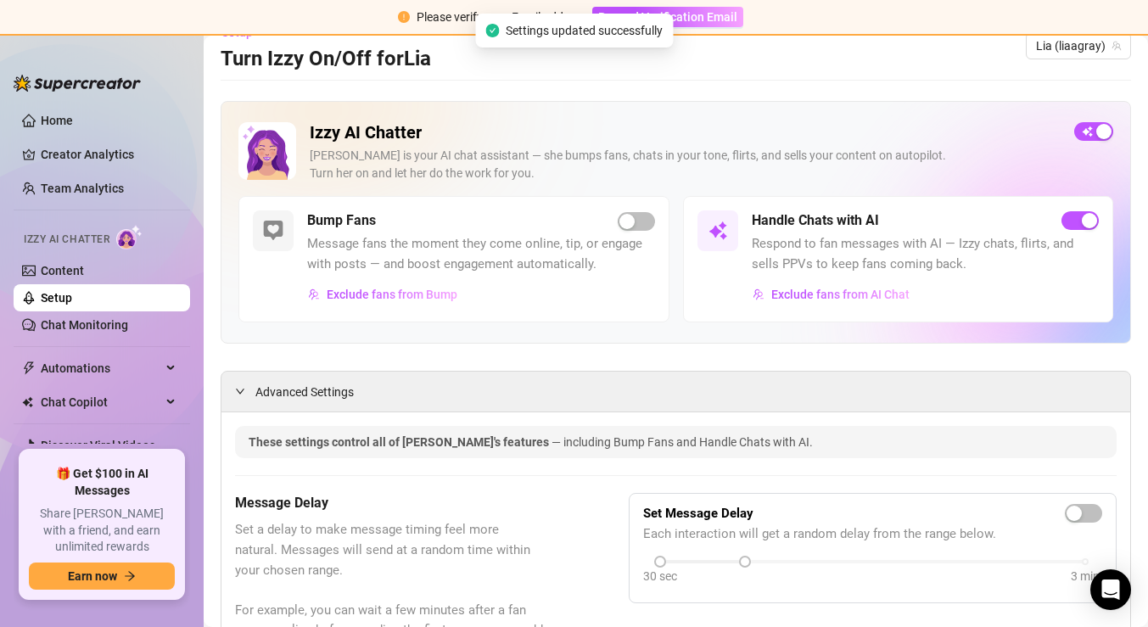
scroll to position [27, 0]
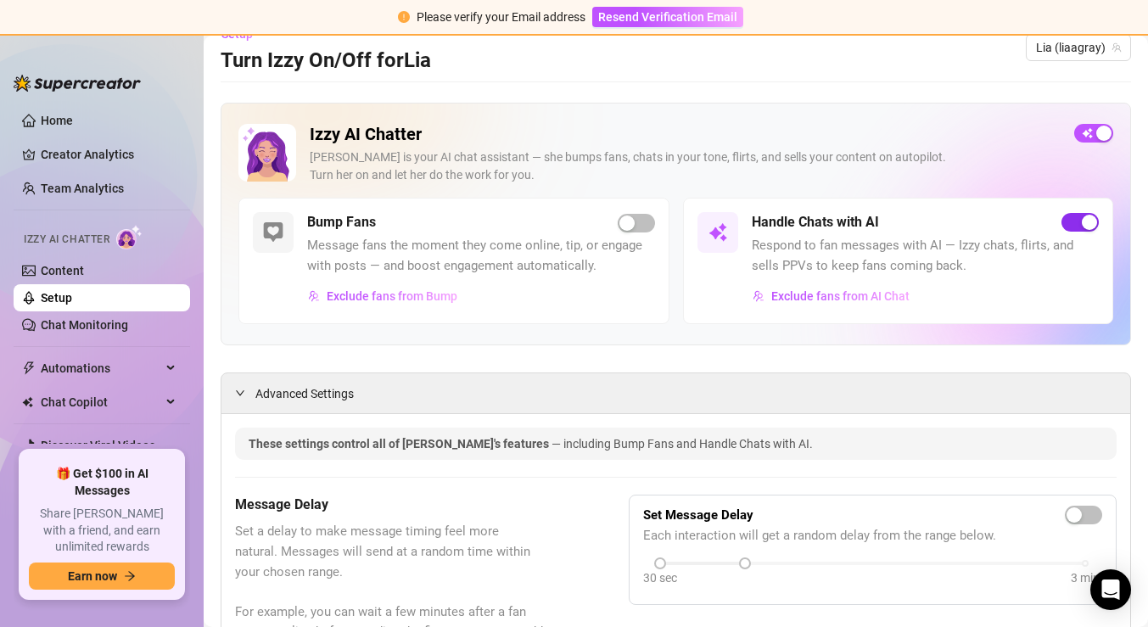
click at [1079, 219] on button "button" at bounding box center [1079, 222] width 37 height 19
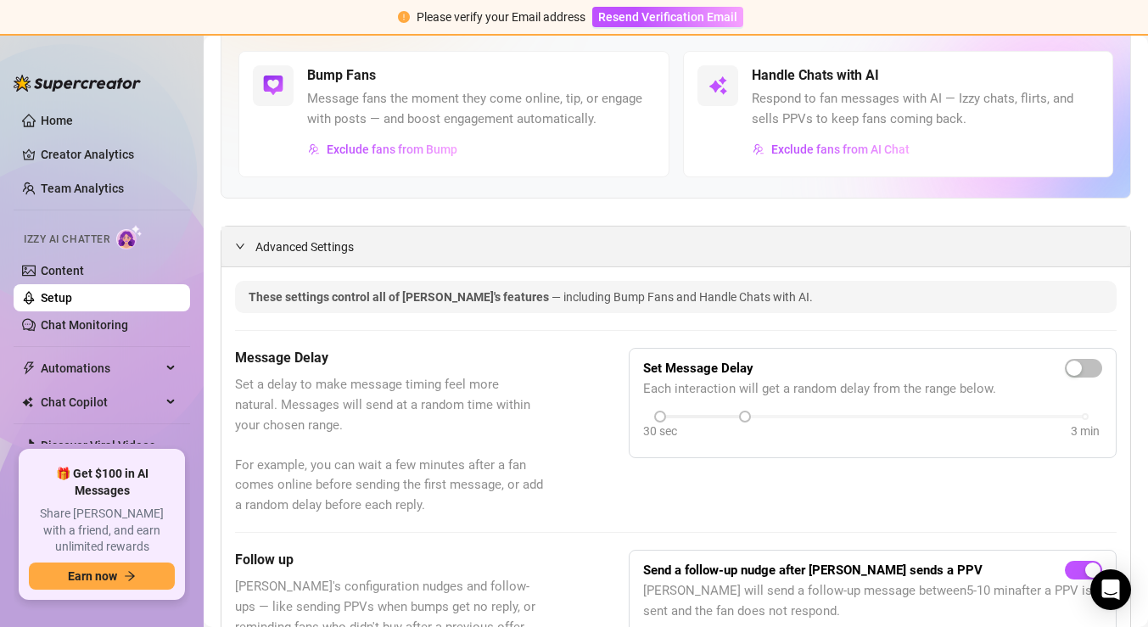
scroll to position [0, 0]
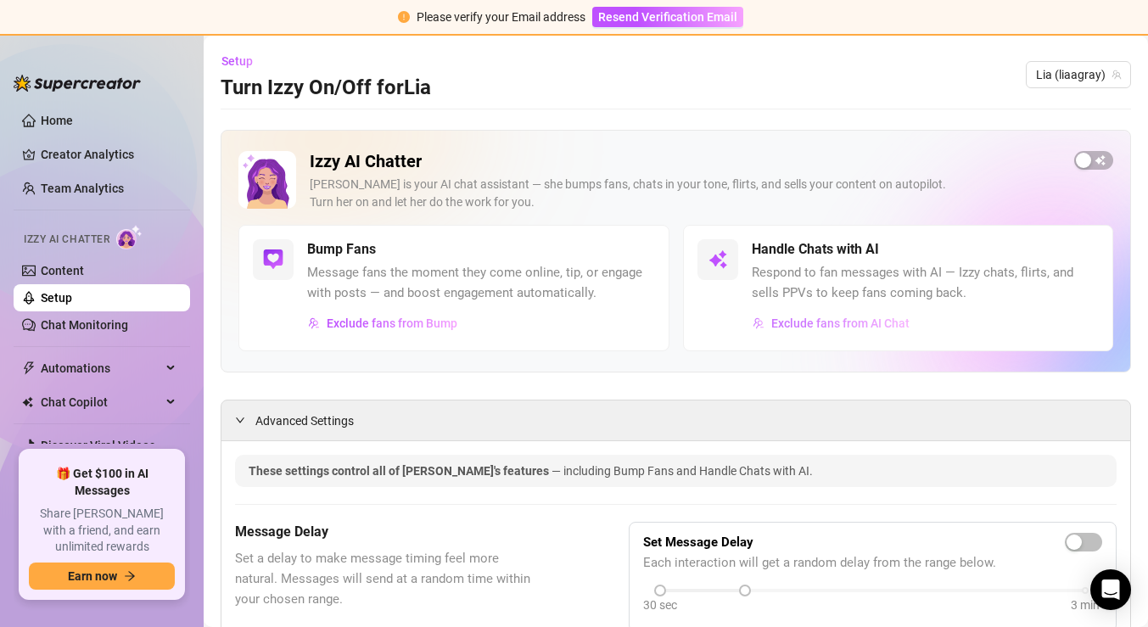
click at [815, 327] on span "Exclude fans from AI Chat" at bounding box center [840, 323] width 138 height 14
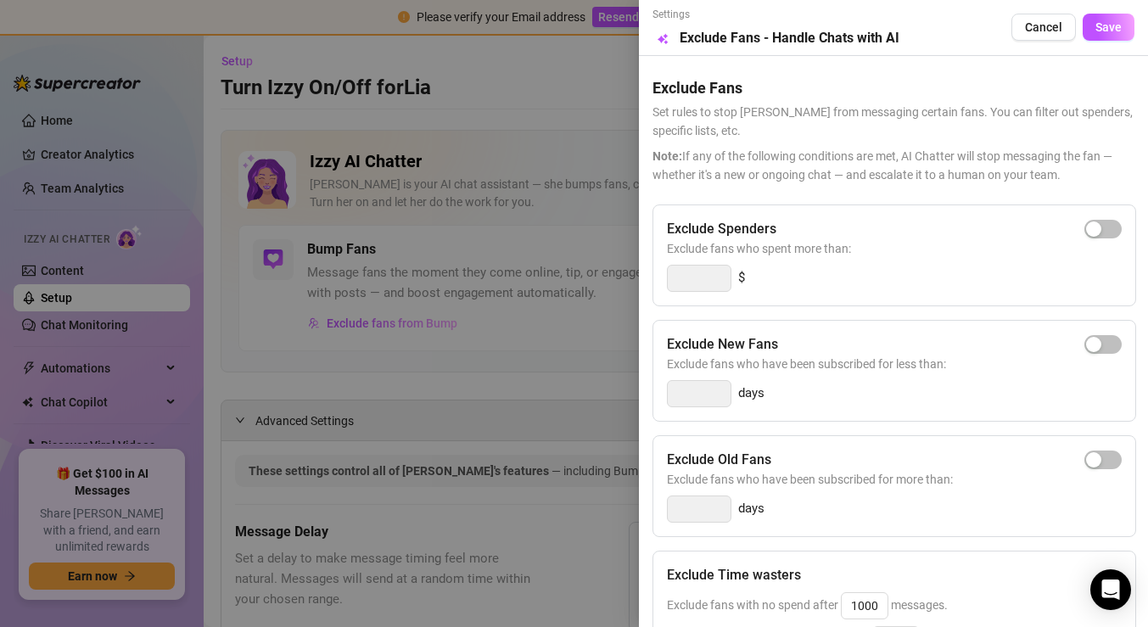
scroll to position [246, 0]
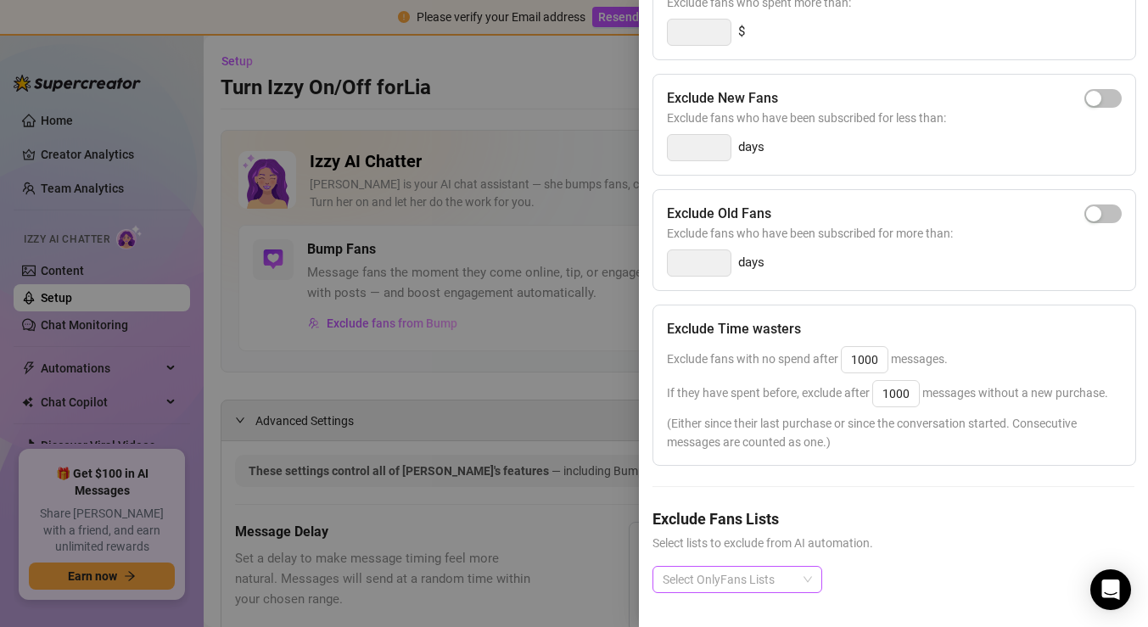
click at [758, 585] on div at bounding box center [728, 580] width 145 height 24
click at [745, 581] on div at bounding box center [728, 580] width 145 height 24
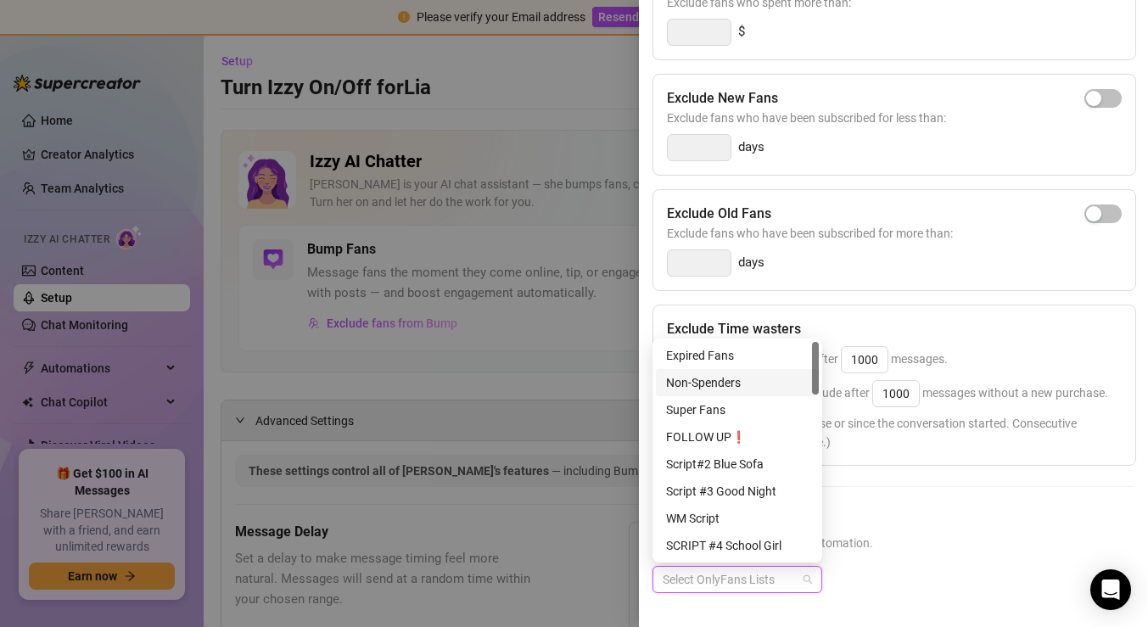
click at [720, 369] on div "Non-Spenders" at bounding box center [737, 382] width 163 height 27
click at [724, 354] on div "Expired Fans" at bounding box center [737, 355] width 143 height 19
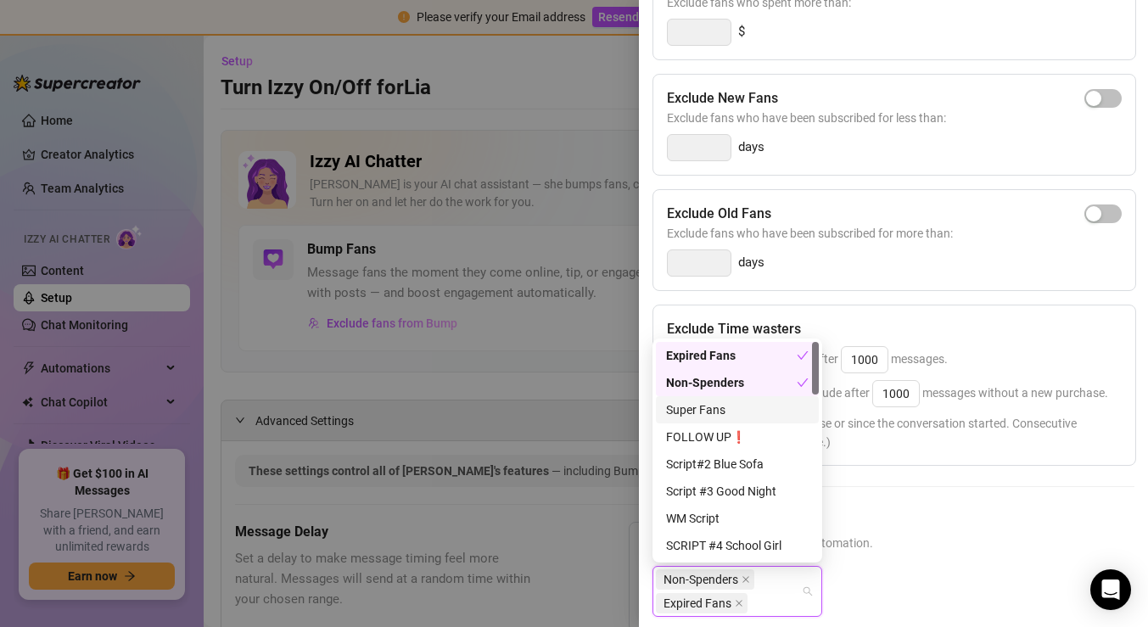
click at [719, 400] on div "Super Fans" at bounding box center [737, 409] width 143 height 19
click at [717, 443] on div "FOLLOW UP❗" at bounding box center [737, 437] width 143 height 19
click at [715, 467] on div "Script#2 Blue Sofa" at bounding box center [737, 464] width 143 height 19
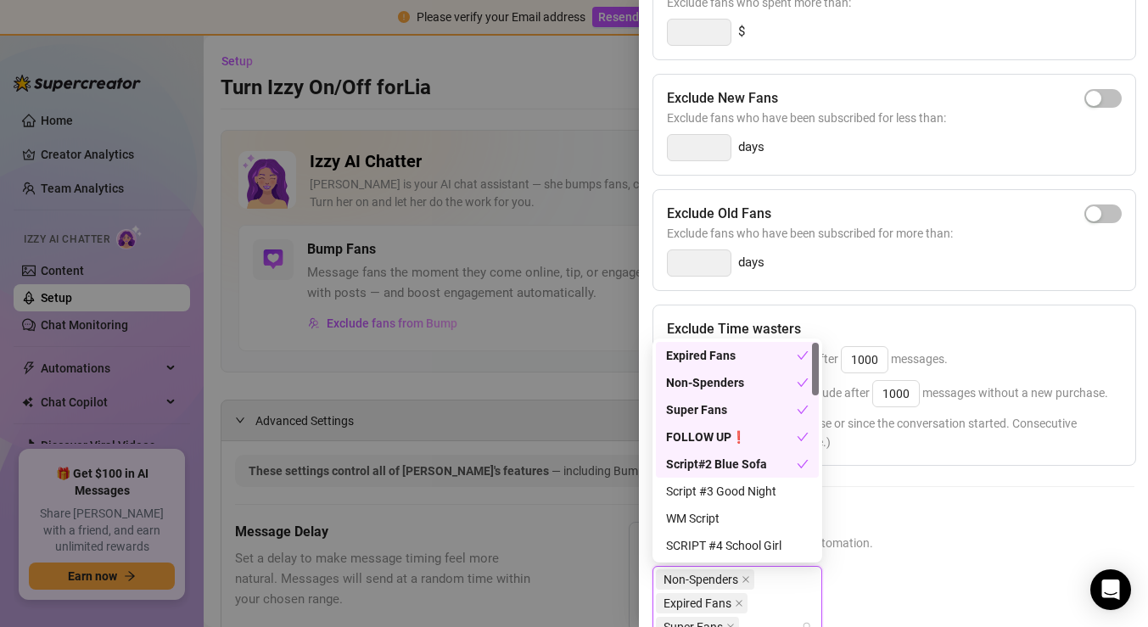
scroll to position [23, 0]
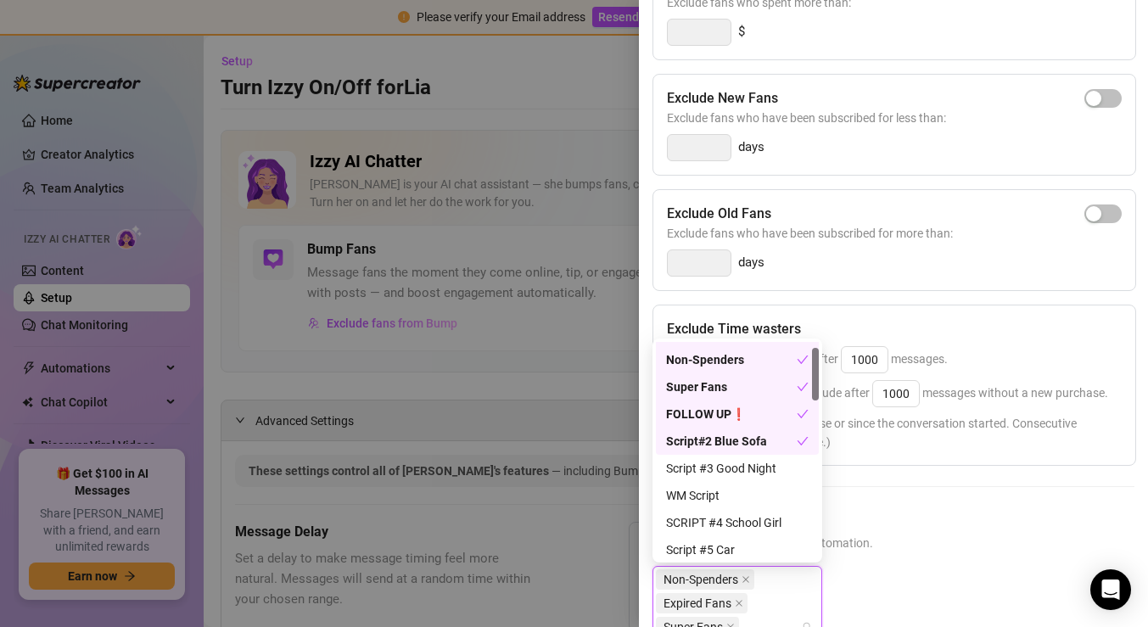
click at [715, 467] on div "Script #3 Good Night" at bounding box center [737, 468] width 143 height 19
click at [711, 495] on div "WM Script" at bounding box center [737, 495] width 143 height 19
click at [709, 528] on div "SCRIPT #4 School Girl" at bounding box center [737, 522] width 143 height 19
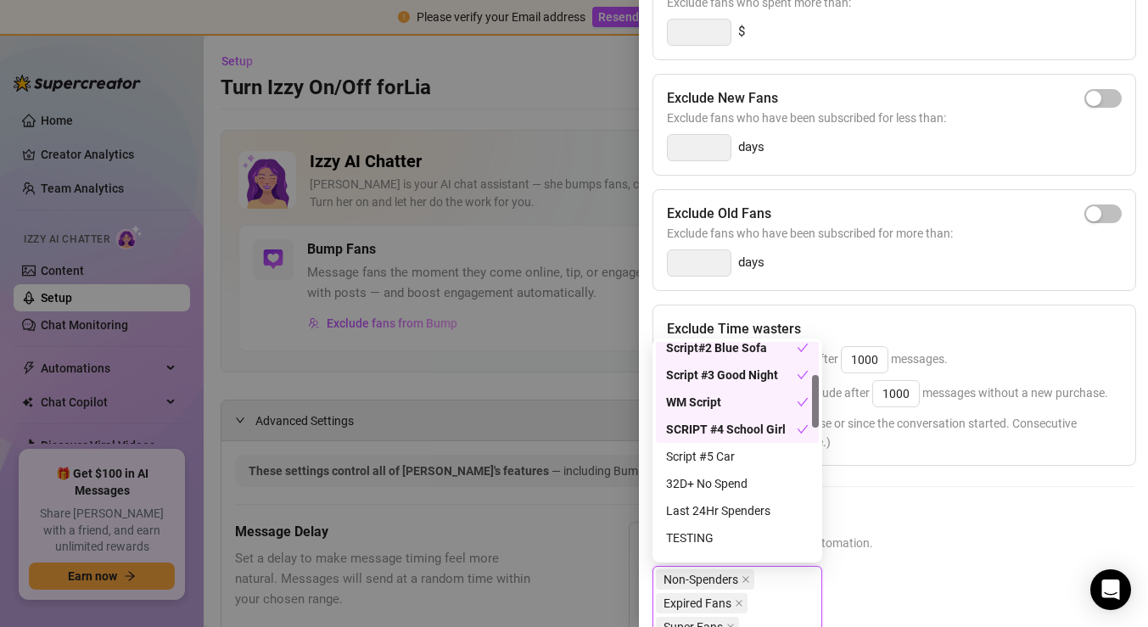
scroll to position [137, 0]
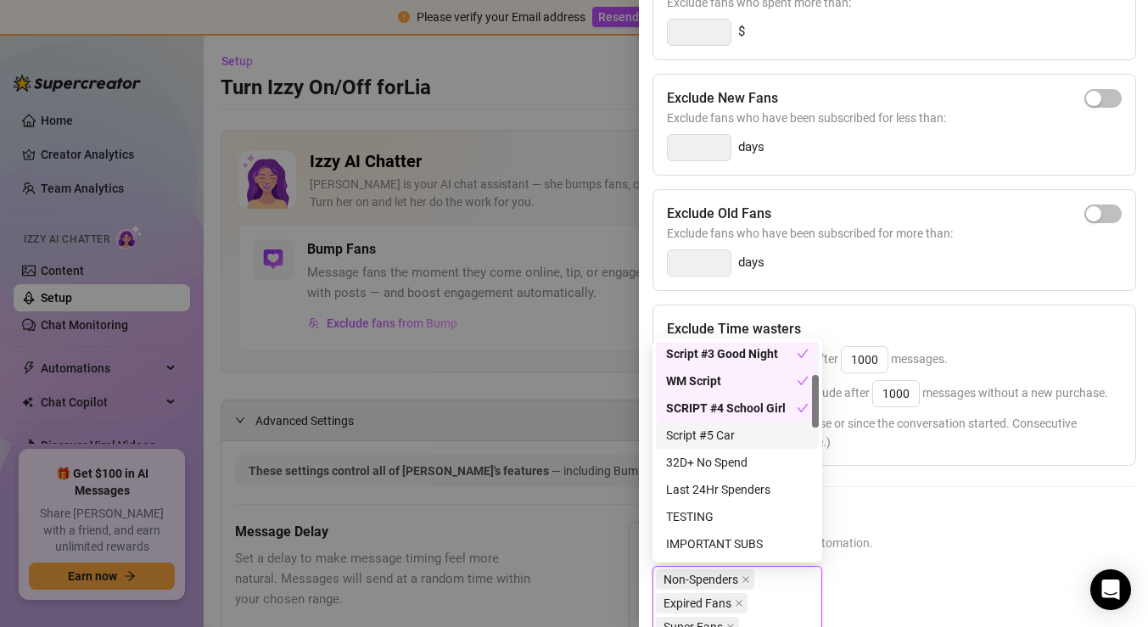
click at [724, 438] on div "Script #5 Car" at bounding box center [737, 435] width 143 height 19
click at [718, 457] on div "32D+ No Spend" at bounding box center [737, 462] width 143 height 19
click at [714, 489] on div "Last 24Hr Spenders" at bounding box center [737, 489] width 143 height 19
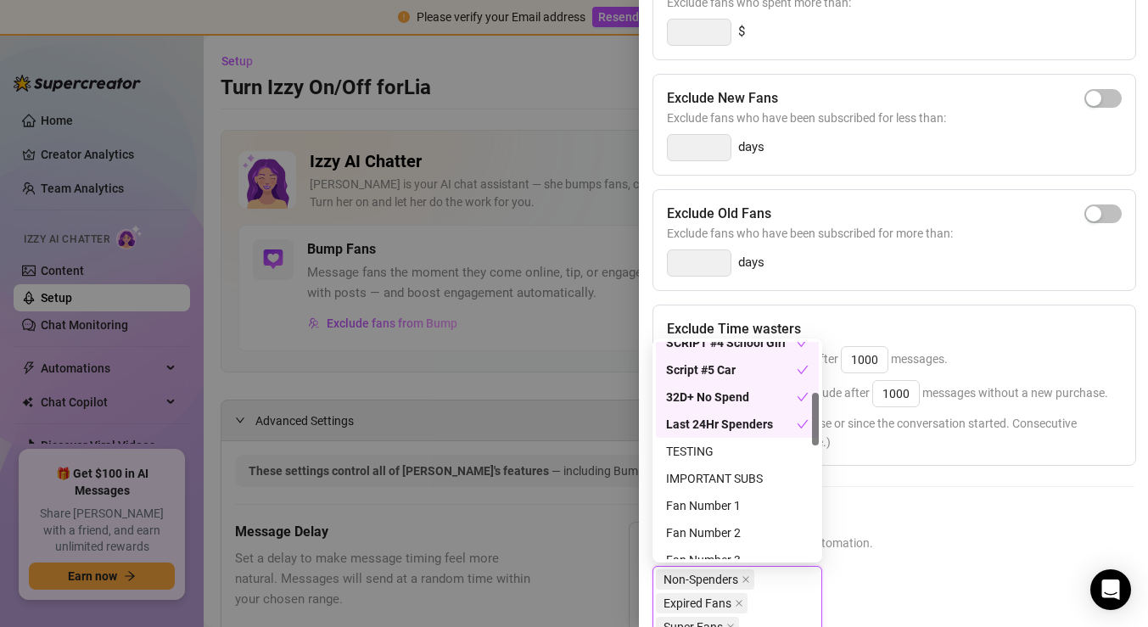
scroll to position [210, 0]
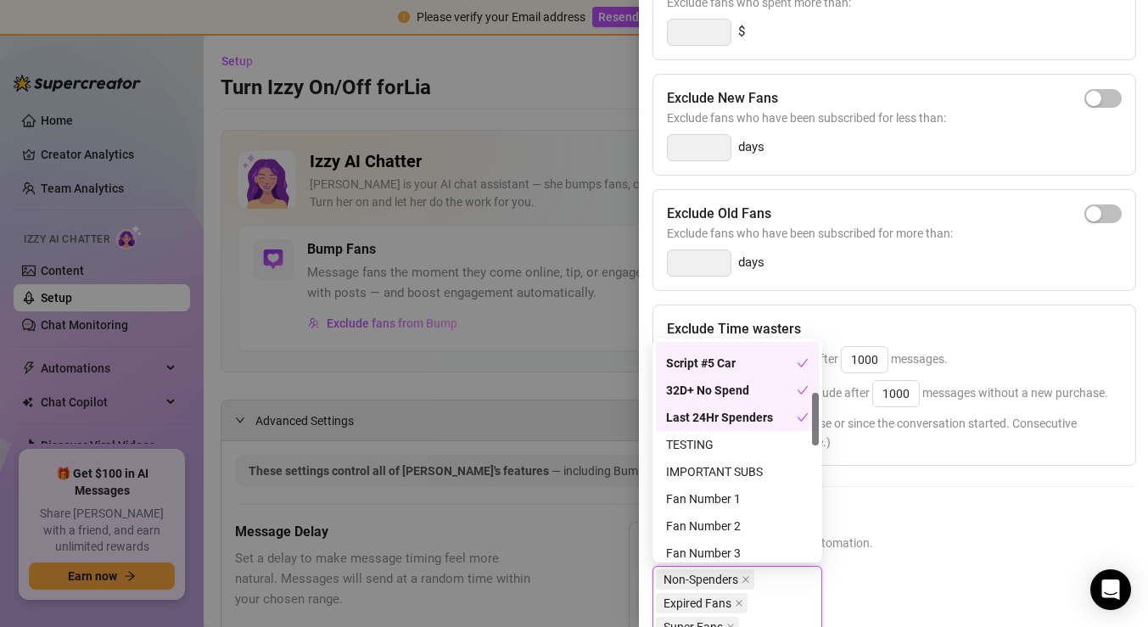
click at [715, 479] on div "IMPORTANT SUBS" at bounding box center [737, 471] width 143 height 19
click at [711, 493] on div "Fan Number 1" at bounding box center [737, 498] width 143 height 19
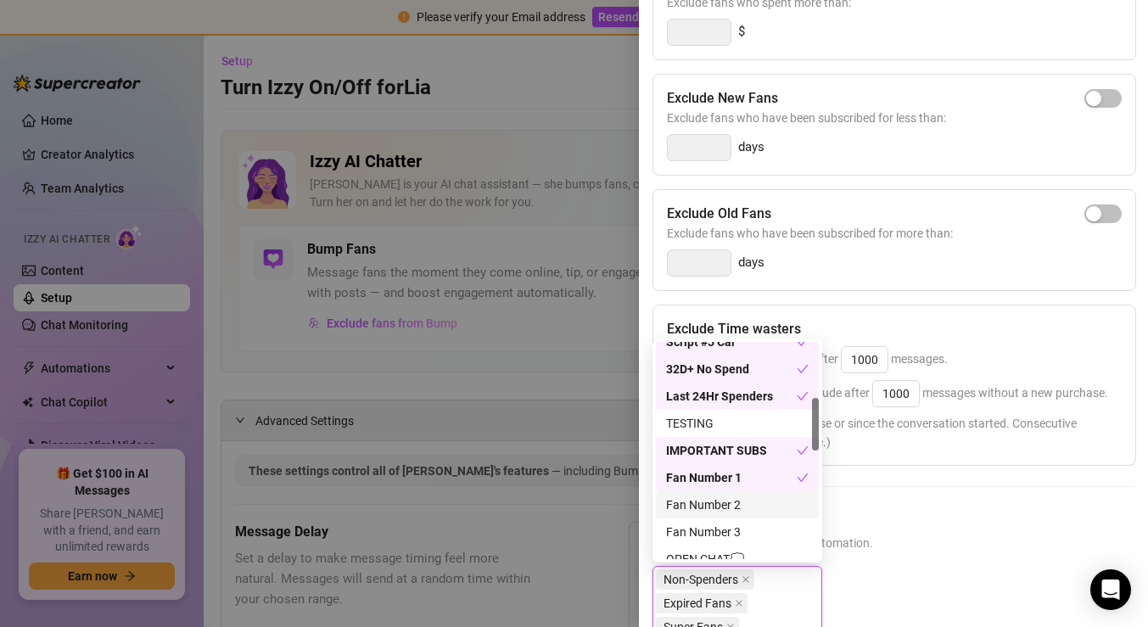
click at [707, 499] on div "Fan Number 2" at bounding box center [737, 504] width 143 height 19
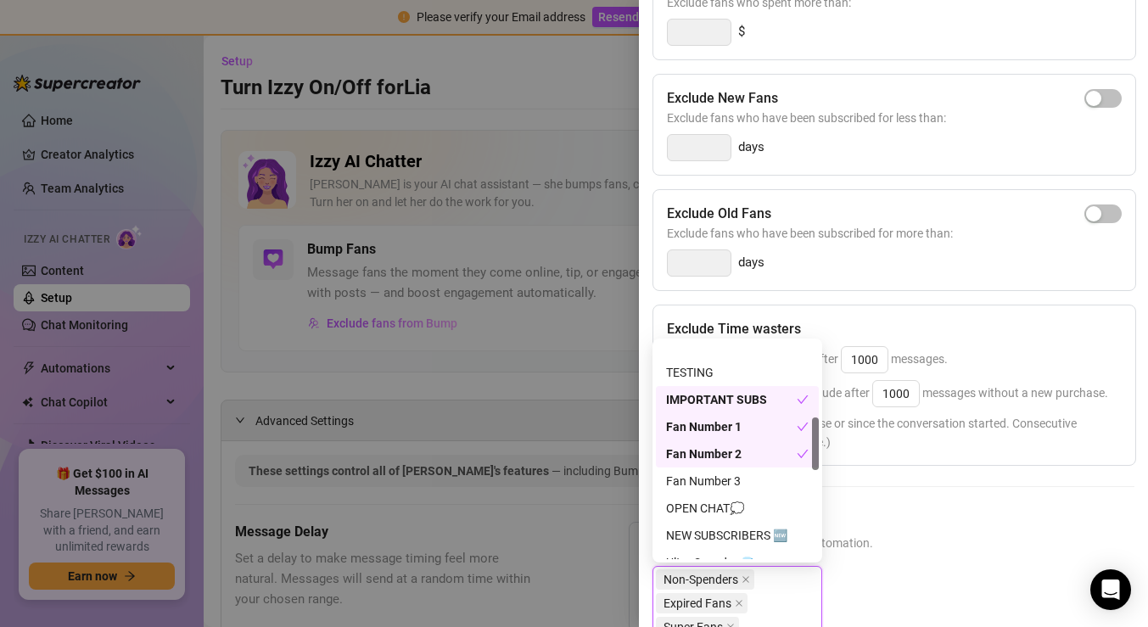
scroll to position [310, 0]
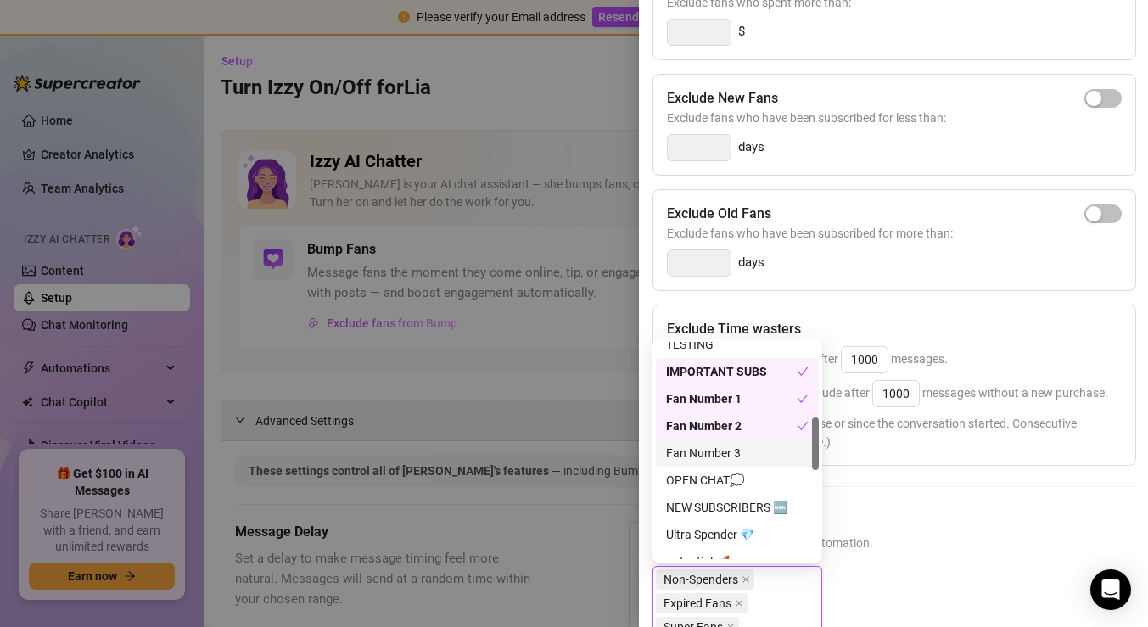
click at [713, 457] on div "Fan Number 3" at bounding box center [737, 453] width 143 height 19
click at [708, 478] on div "OPEN CHAT💭" at bounding box center [737, 480] width 143 height 19
click at [704, 505] on div "NEW SUBSCRIBERS 🆕" at bounding box center [737, 507] width 143 height 19
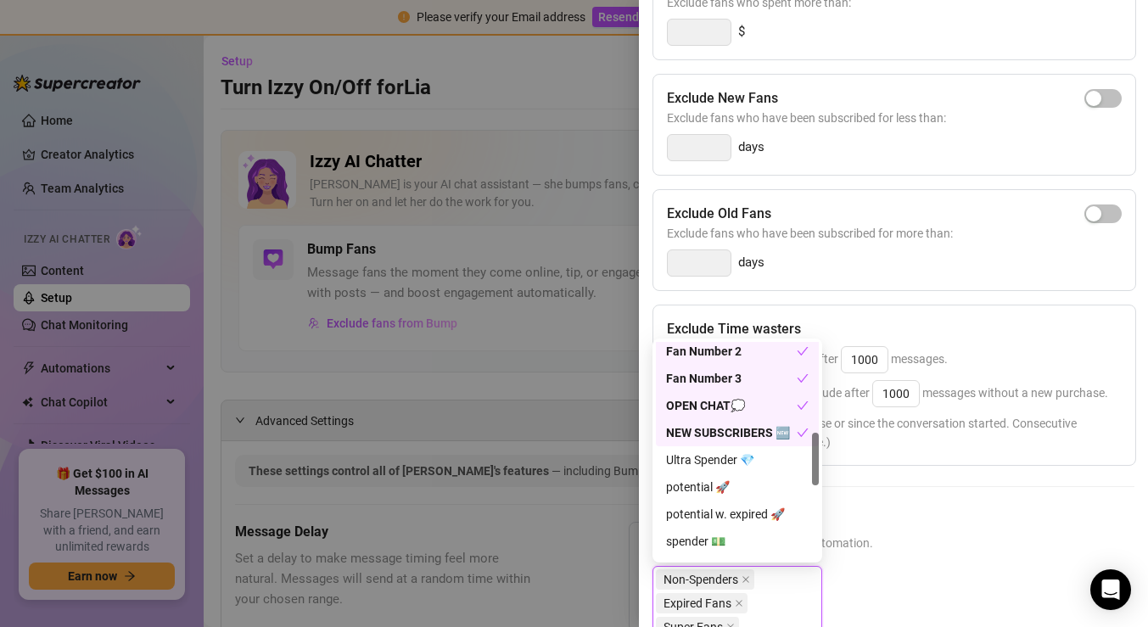
scroll to position [383, 0]
click at [710, 473] on div "Ultra Spender 💎" at bounding box center [737, 460] width 163 height 27
click at [705, 489] on div "potential 🚀" at bounding box center [737, 487] width 143 height 19
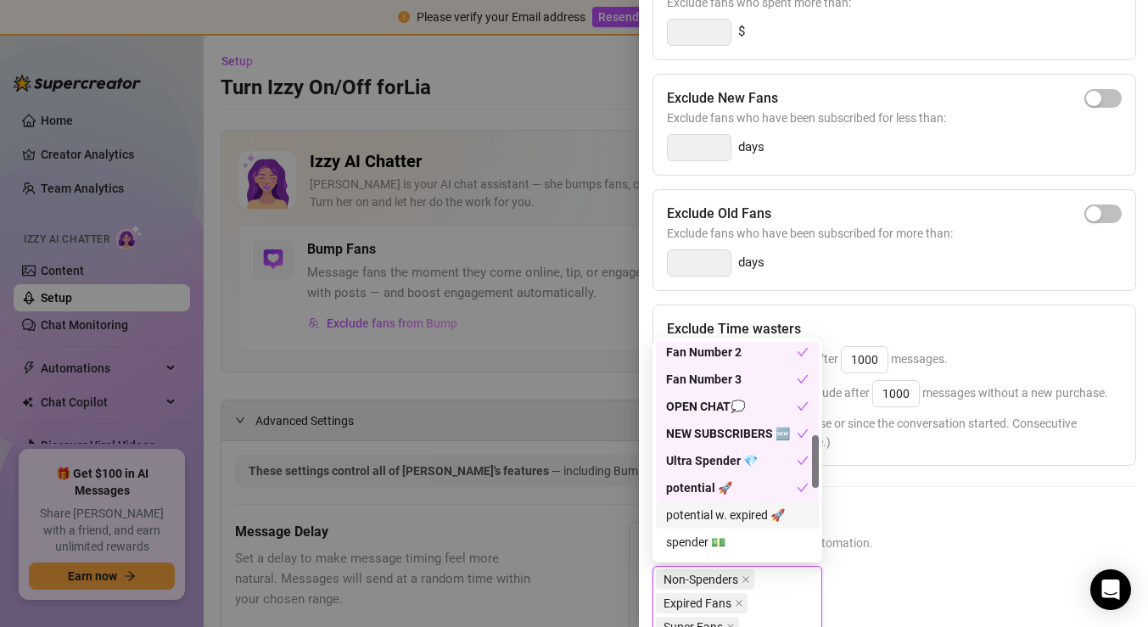
click at [702, 511] on div "potential w. expired 🚀" at bounding box center [737, 515] width 143 height 19
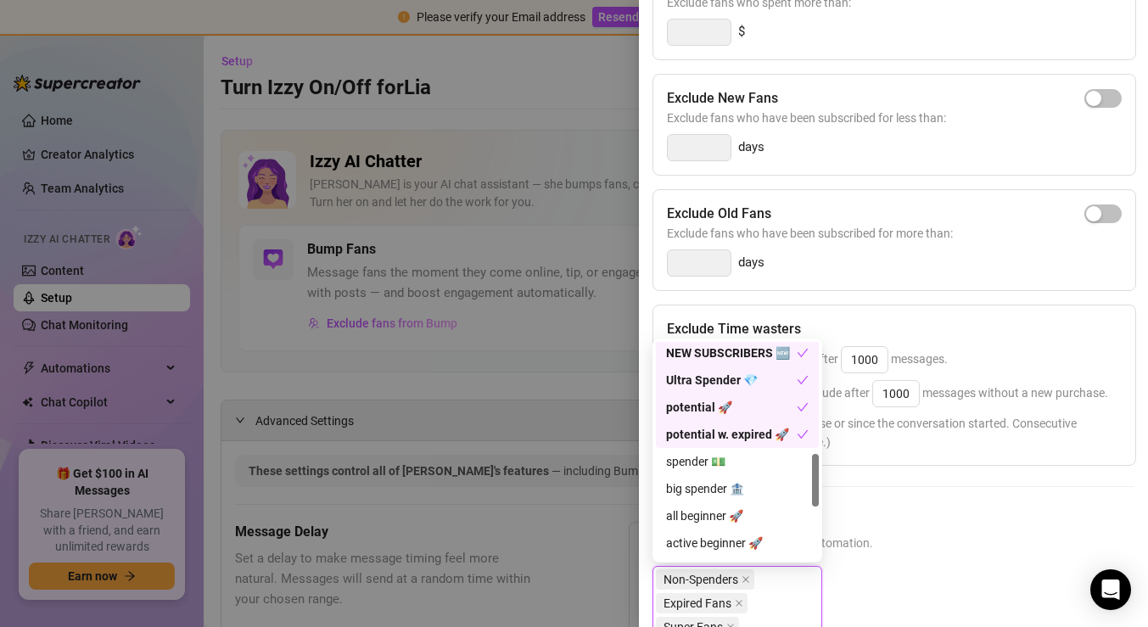
scroll to position [463, 0]
click at [711, 459] on div "spender 💵" at bounding box center [737, 462] width 143 height 19
click at [699, 489] on div "big spender 🏦" at bounding box center [737, 489] width 143 height 19
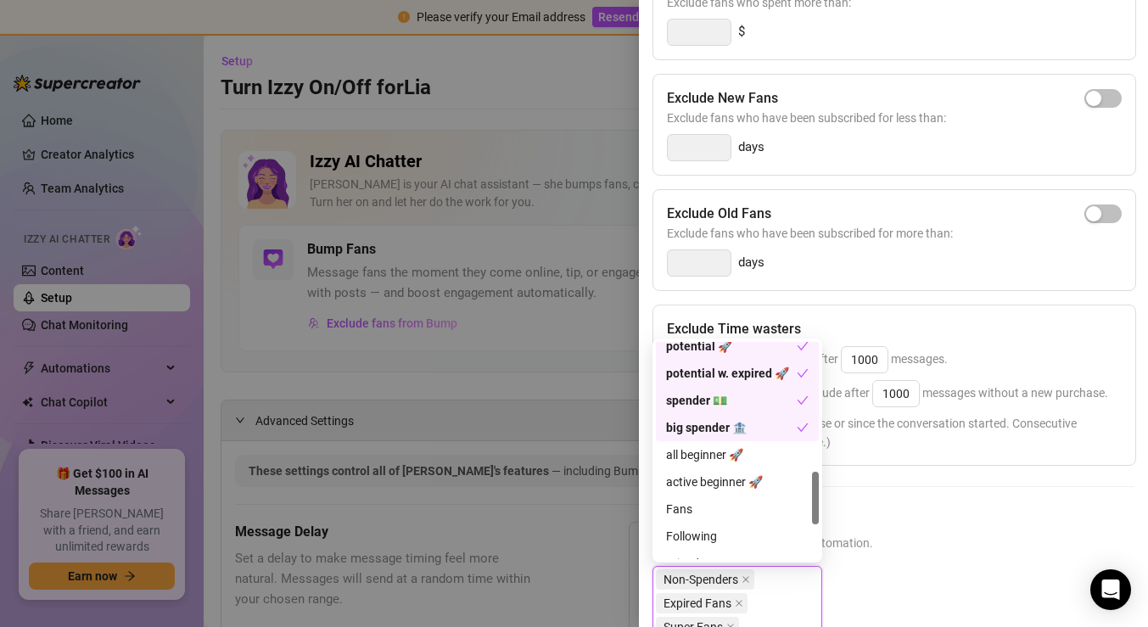
scroll to position [535, 0]
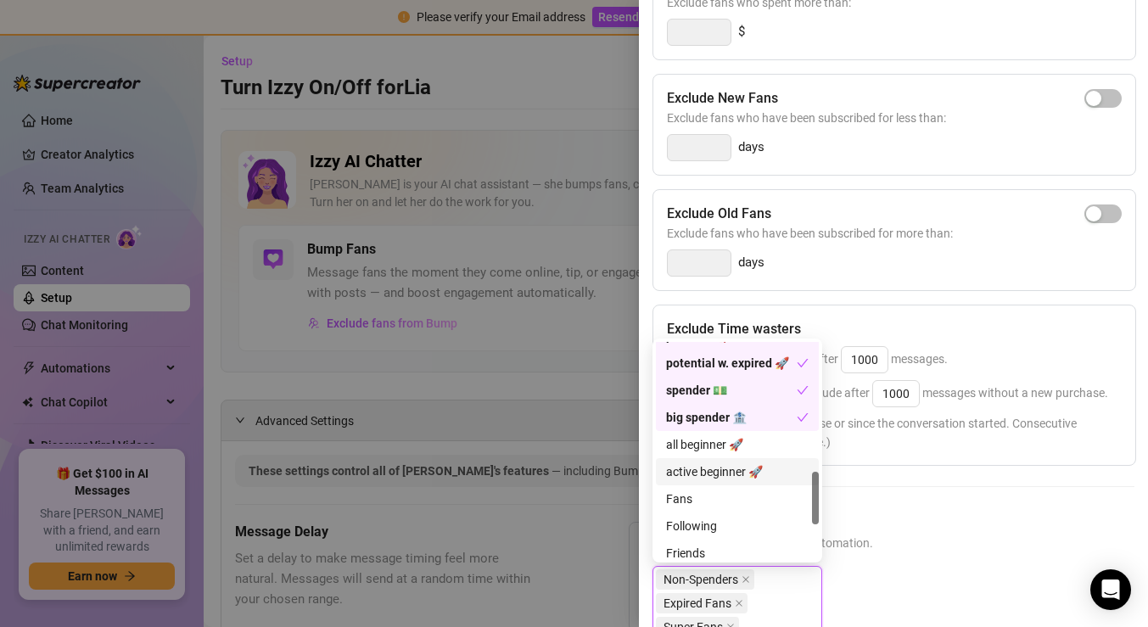
click at [708, 458] on div "active beginner 🚀" at bounding box center [737, 471] width 163 height 27
click at [709, 445] on div "all beginner 🚀" at bounding box center [737, 444] width 143 height 19
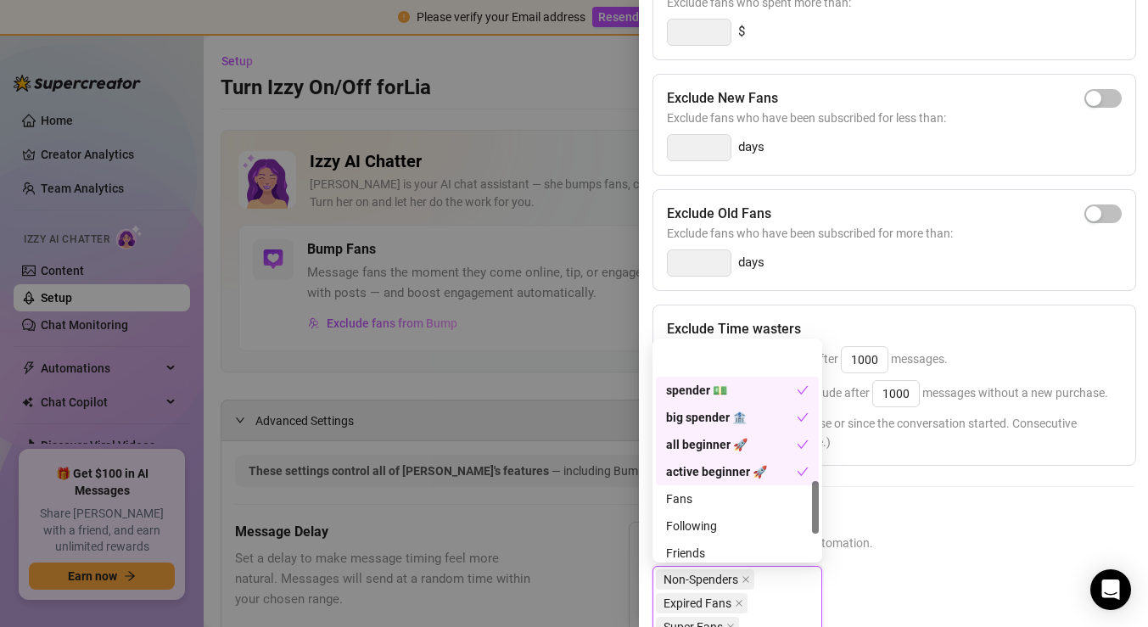
scroll to position [616, 0]
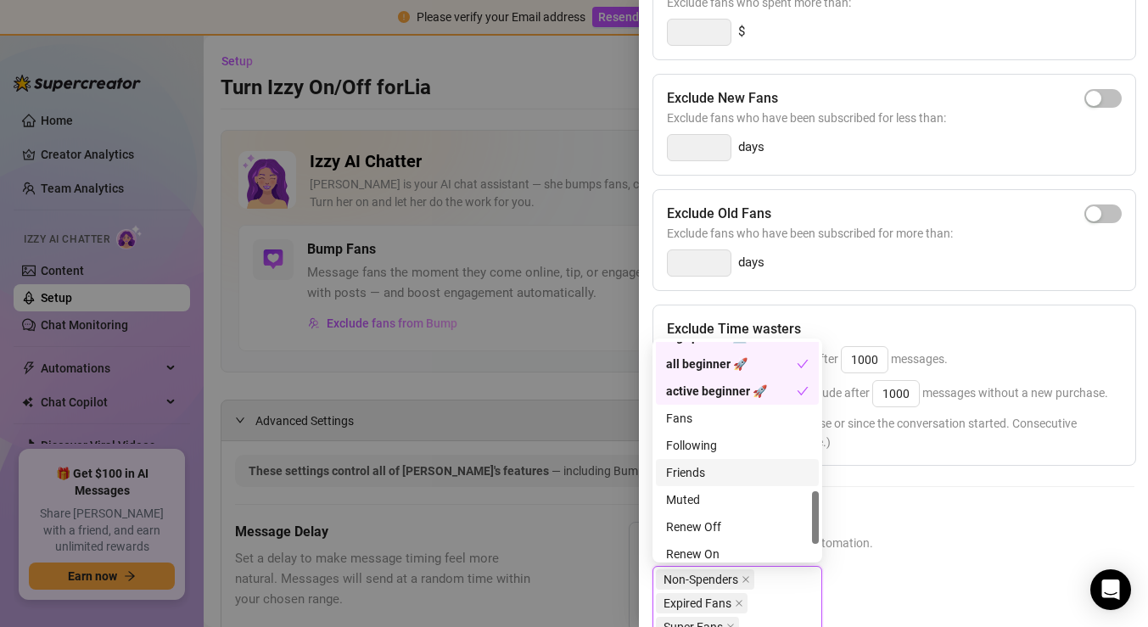
click at [726, 468] on div "Friends" at bounding box center [737, 472] width 143 height 19
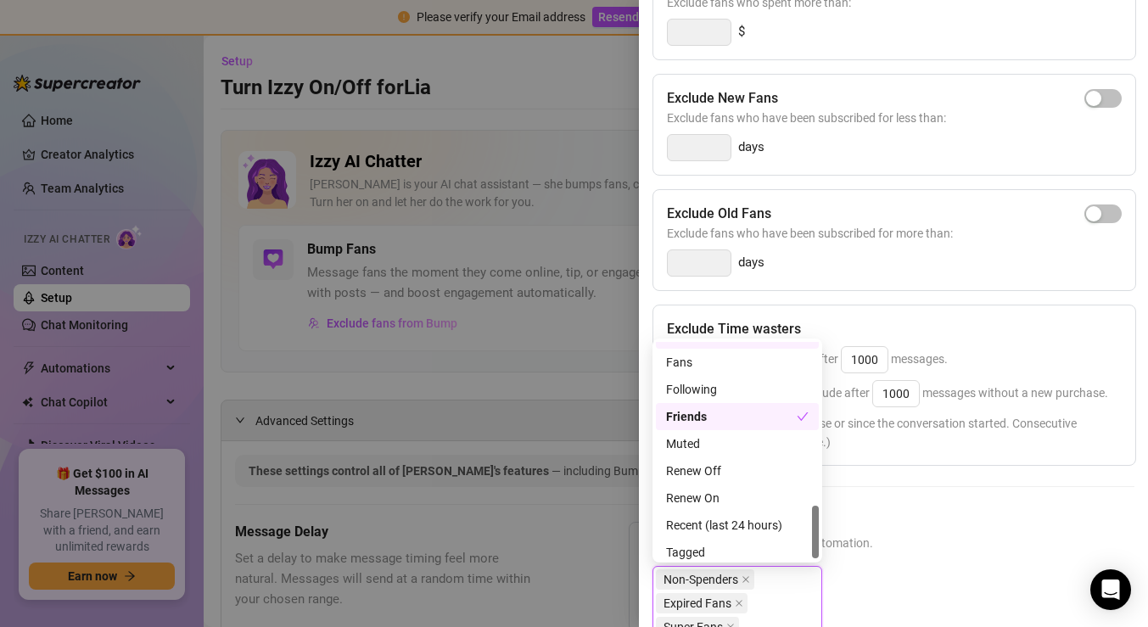
scroll to position [676, 0]
click at [724, 440] on div "Muted" at bounding box center [737, 439] width 143 height 19
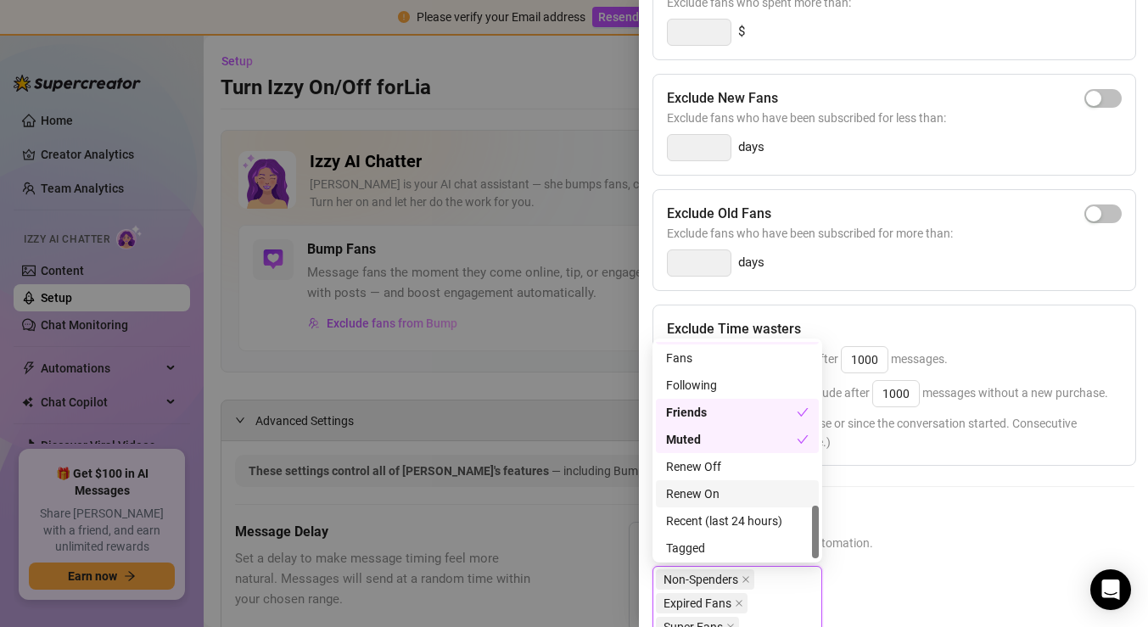
click at [721, 488] on div "Renew On" at bounding box center [737, 493] width 143 height 19
click at [713, 515] on div "Recent (last 24 hours)" at bounding box center [737, 518] width 143 height 19
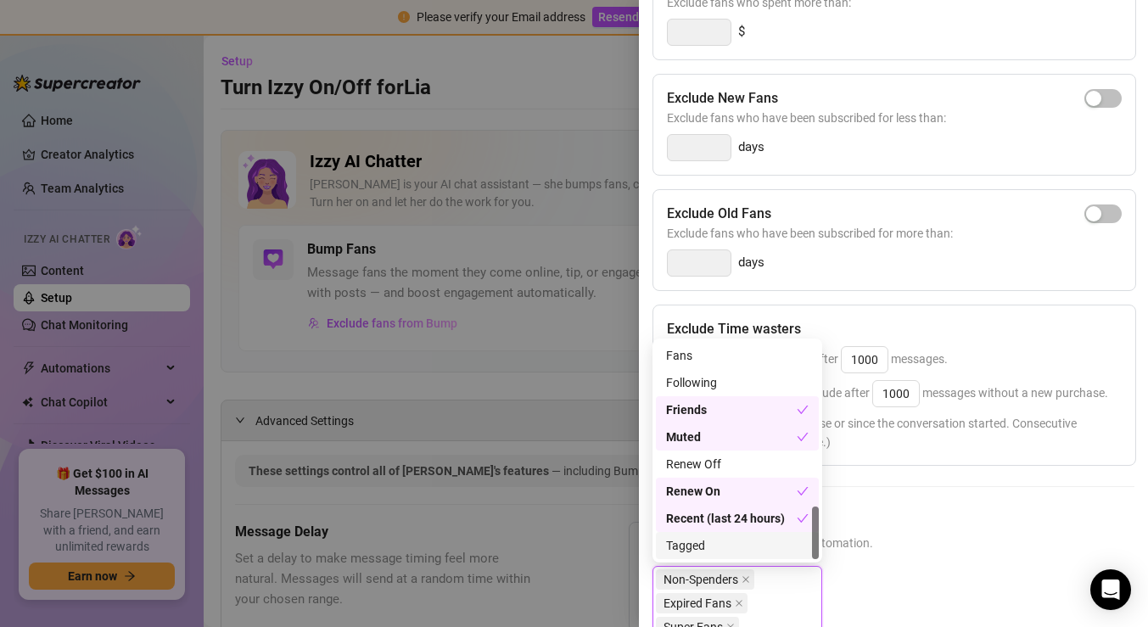
click at [705, 552] on div "Tagged" at bounding box center [737, 545] width 143 height 19
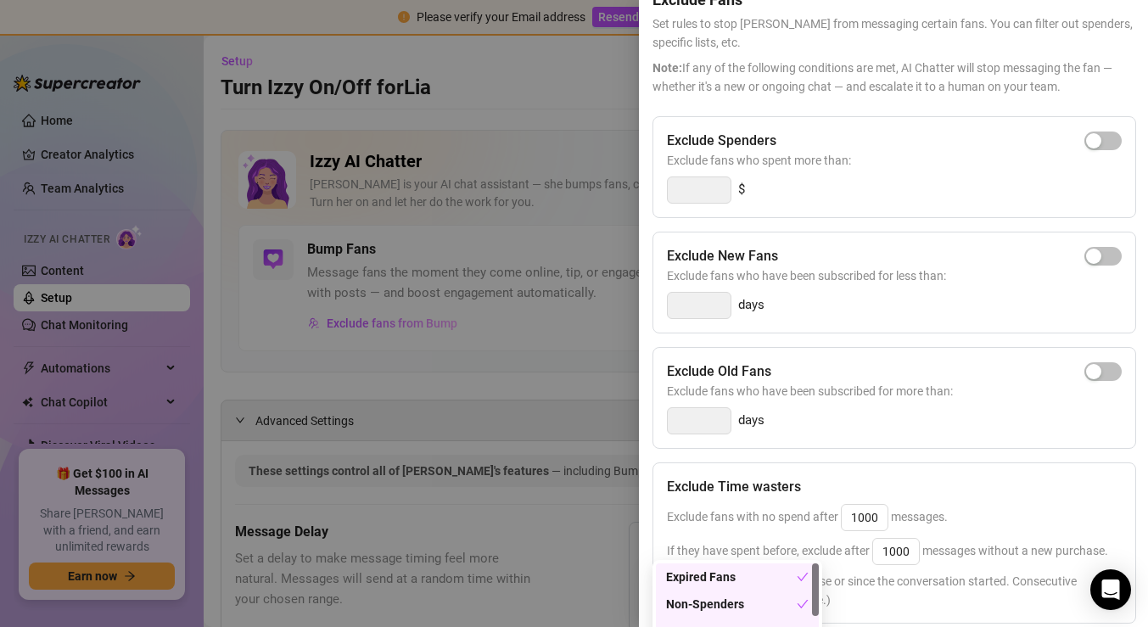
scroll to position [25, 0]
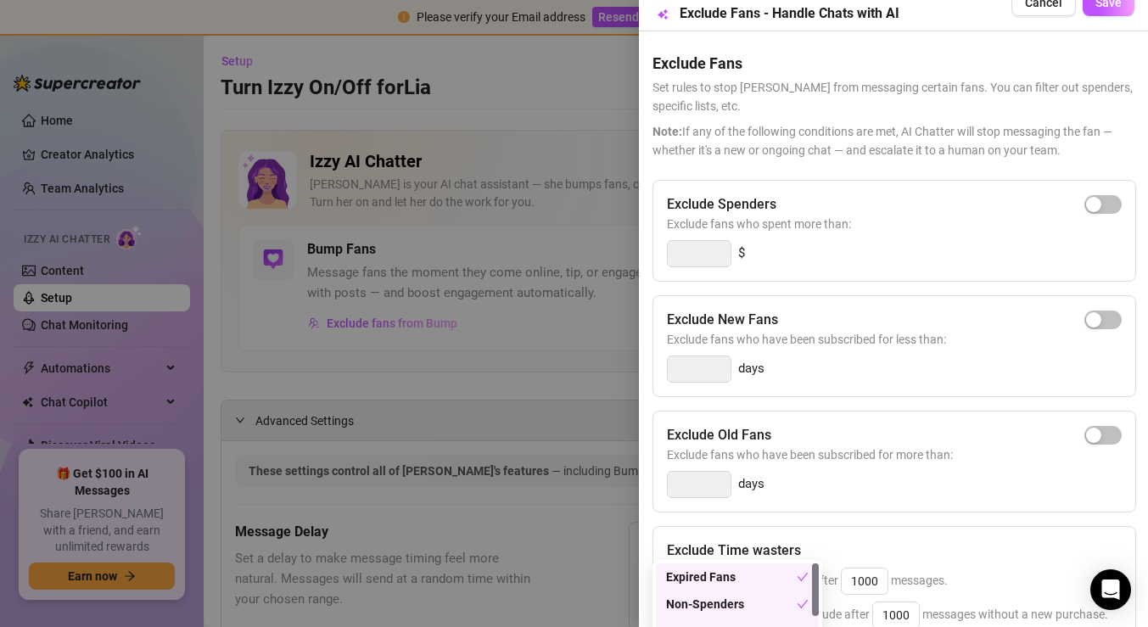
click at [1022, 274] on div "Exclude Spenders Exclude fans who spent more than: $" at bounding box center [894, 231] width 484 height 102
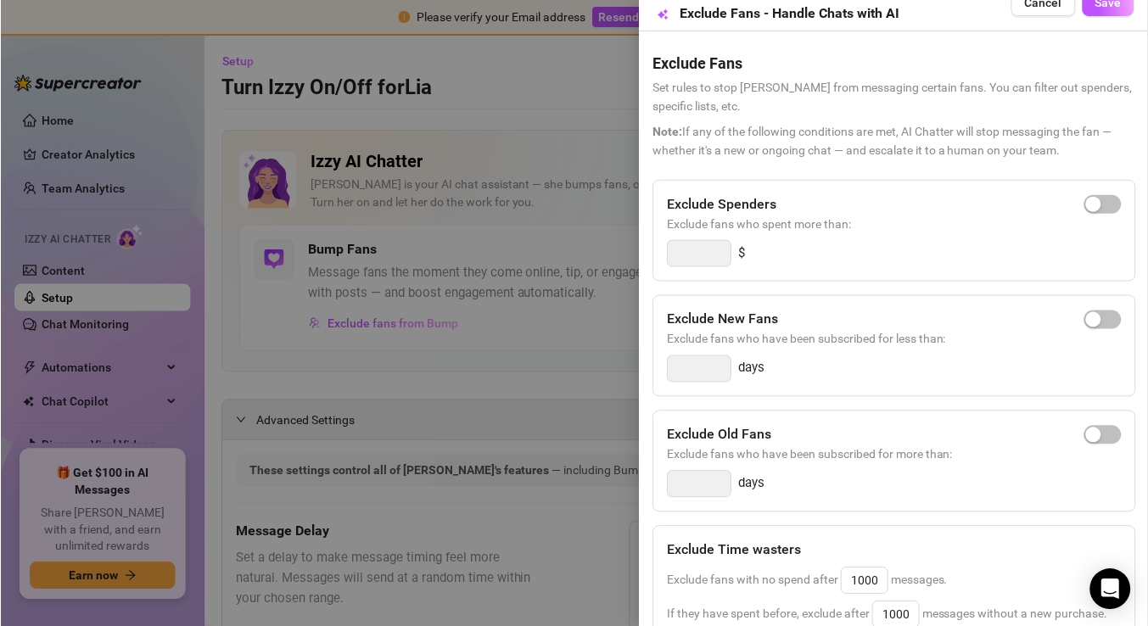
scroll to position [0, 0]
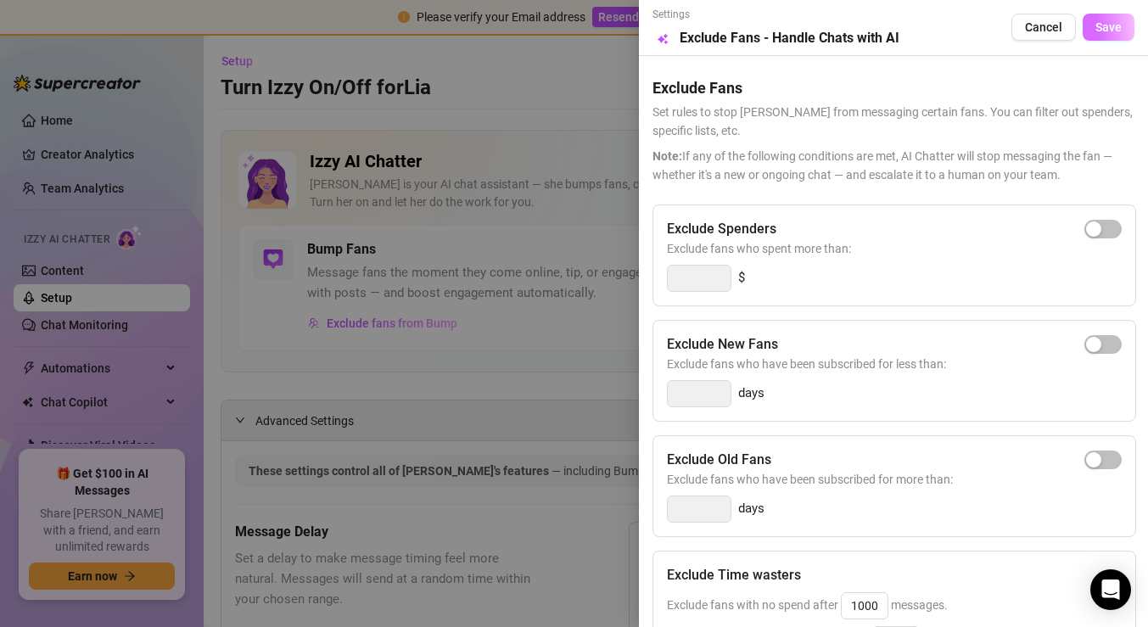
click at [1104, 27] on span "Save" at bounding box center [1108, 27] width 26 height 14
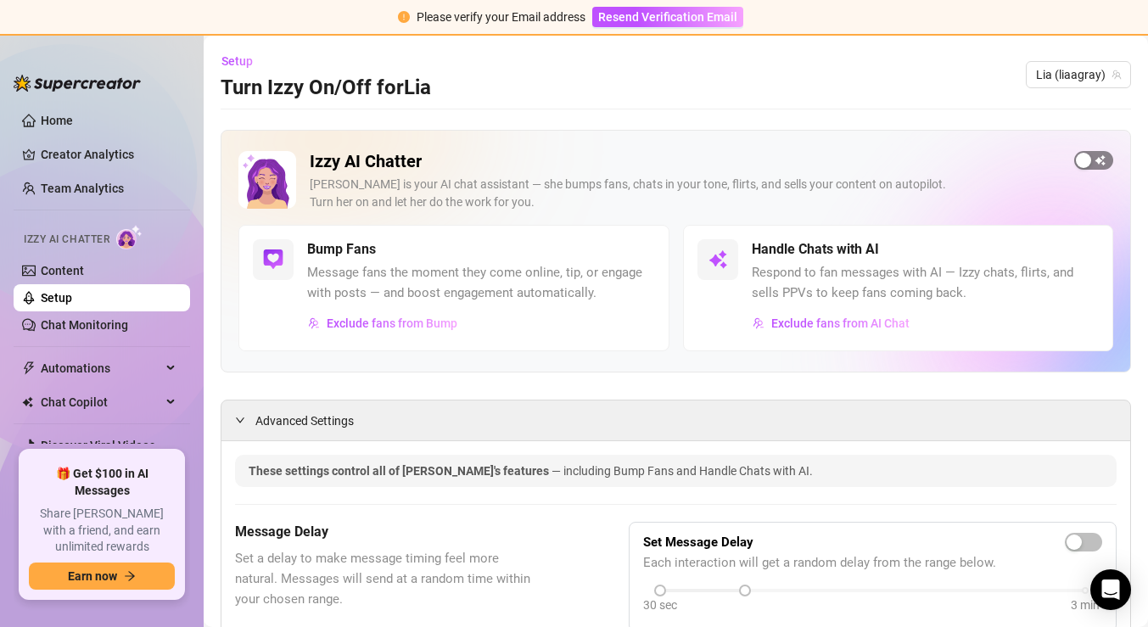
click at [1084, 157] on div "button" at bounding box center [1083, 160] width 15 height 15
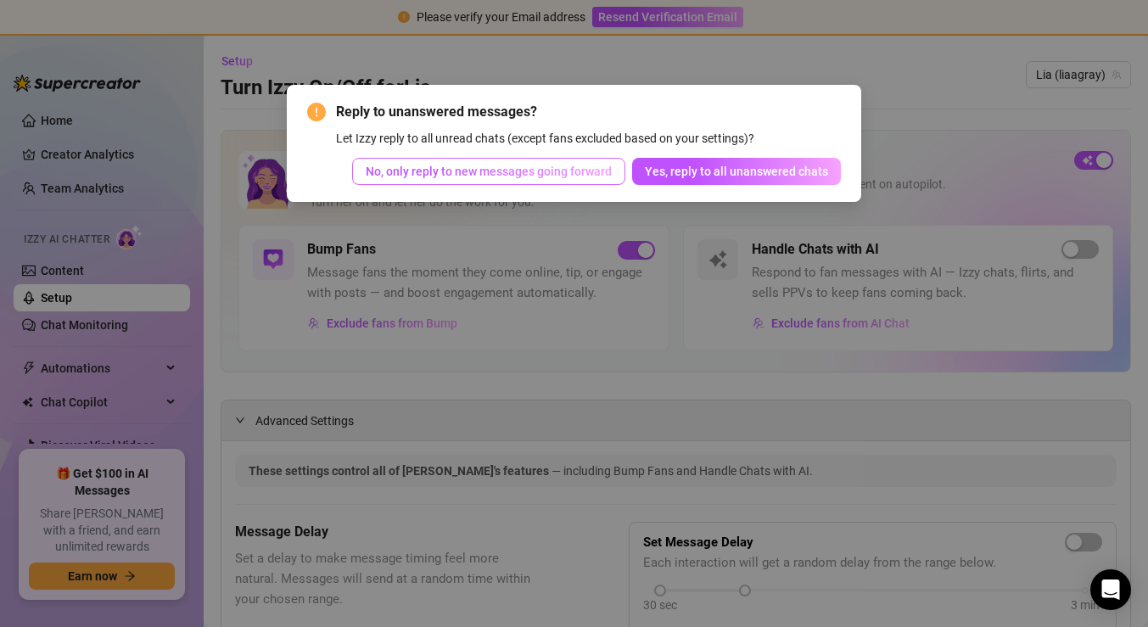
click at [540, 165] on span "No, only reply to new messages going forward" at bounding box center [489, 172] width 246 height 14
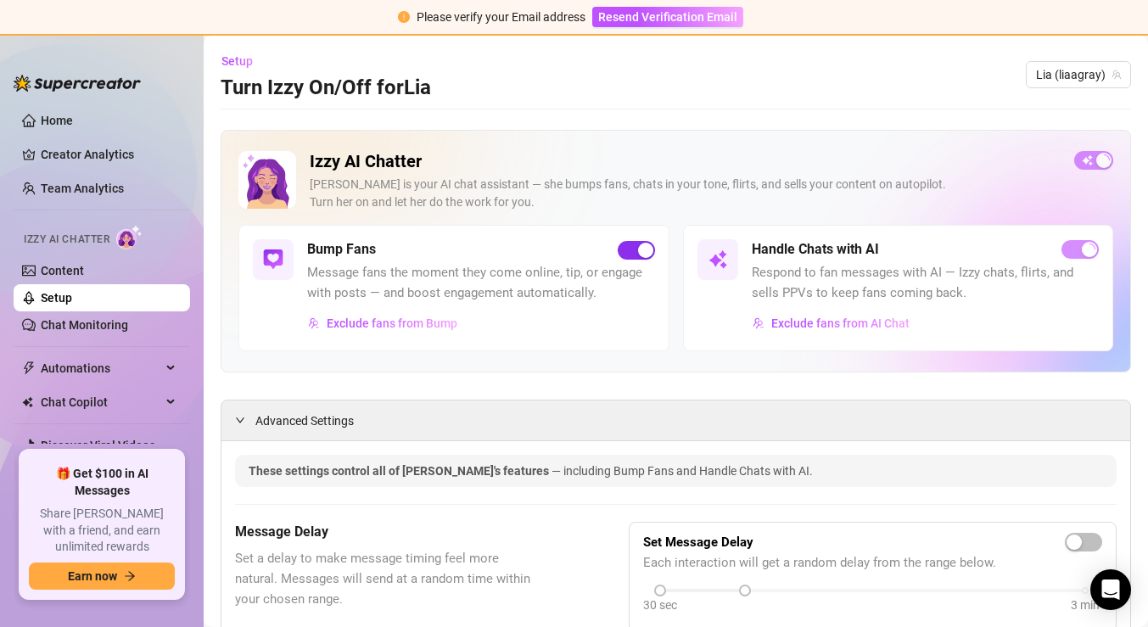
click at [632, 245] on span "button" at bounding box center [636, 250] width 37 height 19
click at [110, 332] on link "Chat Monitoring" at bounding box center [84, 325] width 87 height 14
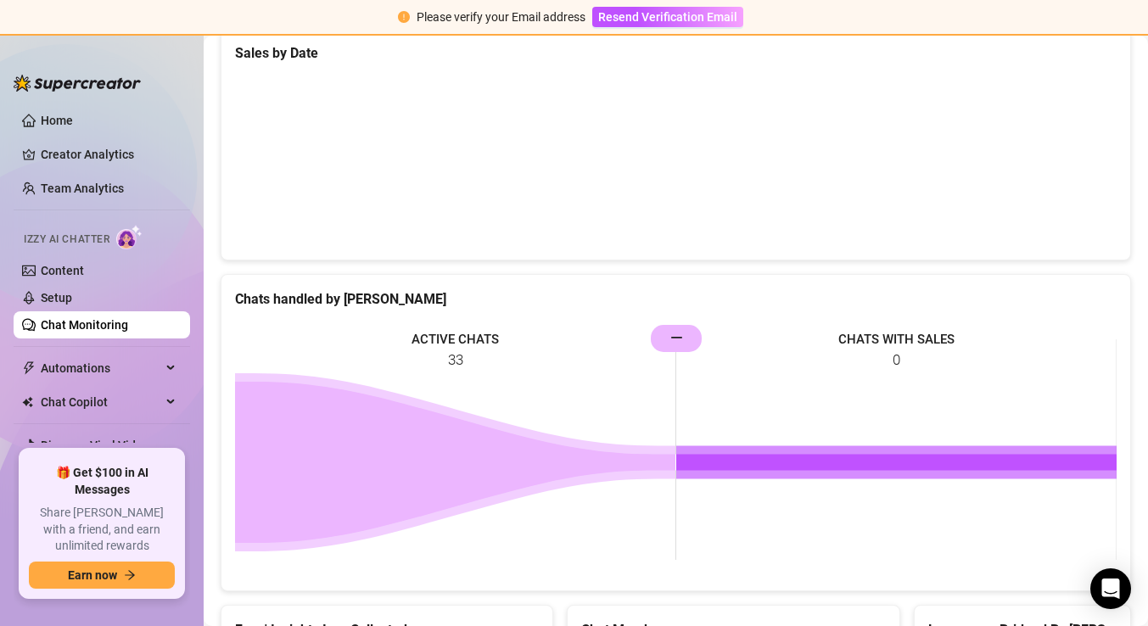
scroll to position [499, 0]
click at [458, 355] on rect at bounding box center [675, 449] width 881 height 254
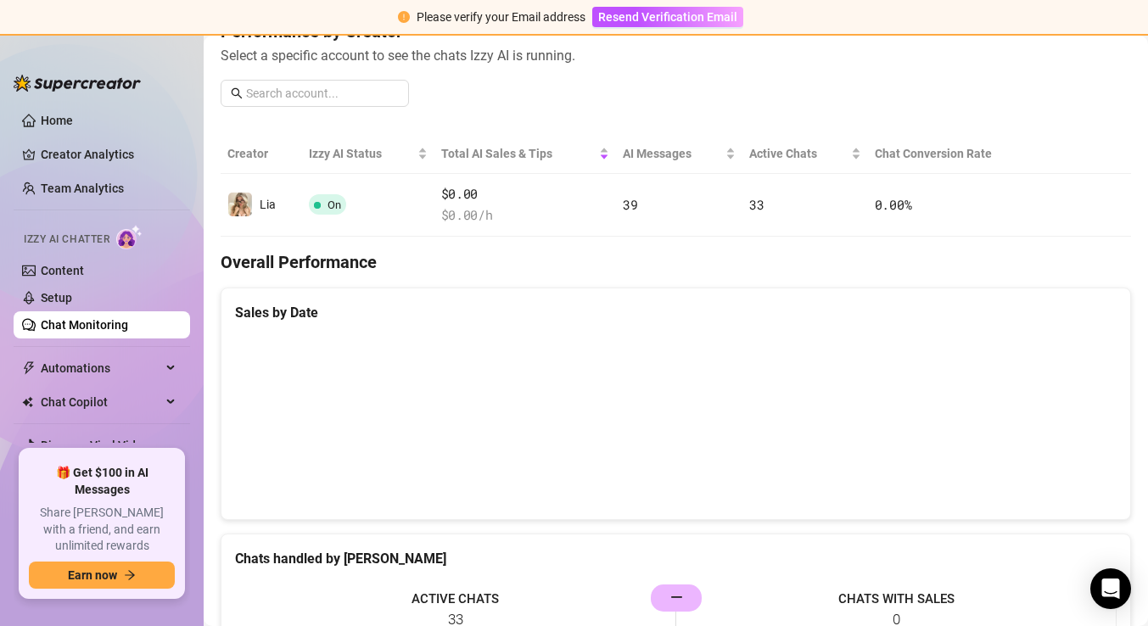
scroll to position [0, 0]
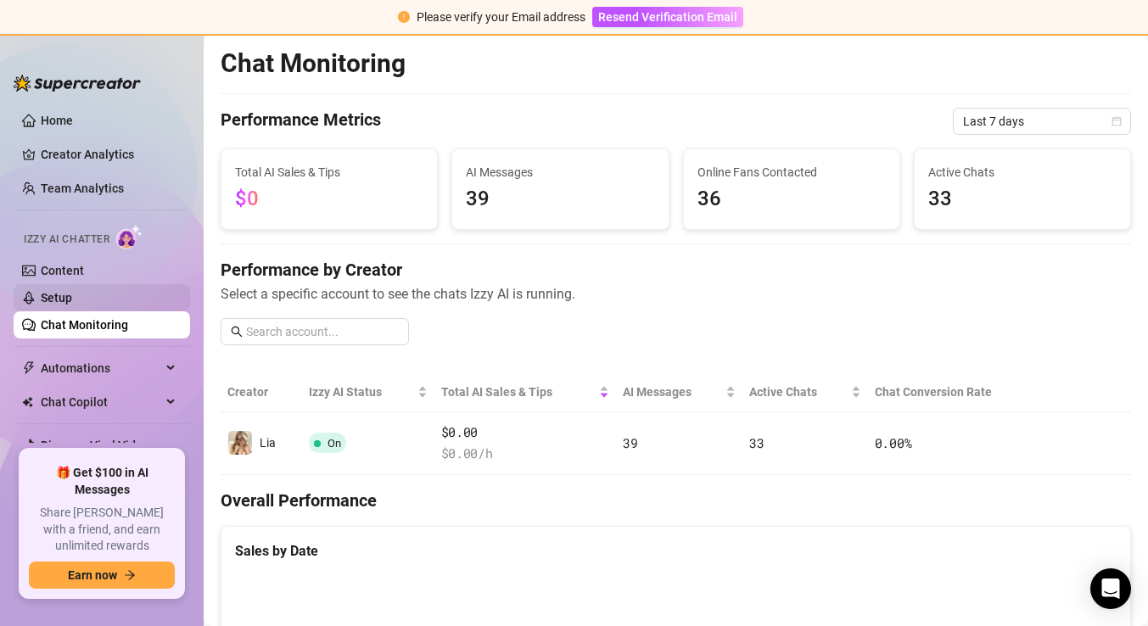
click at [72, 294] on link "Setup" at bounding box center [56, 298] width 31 height 14
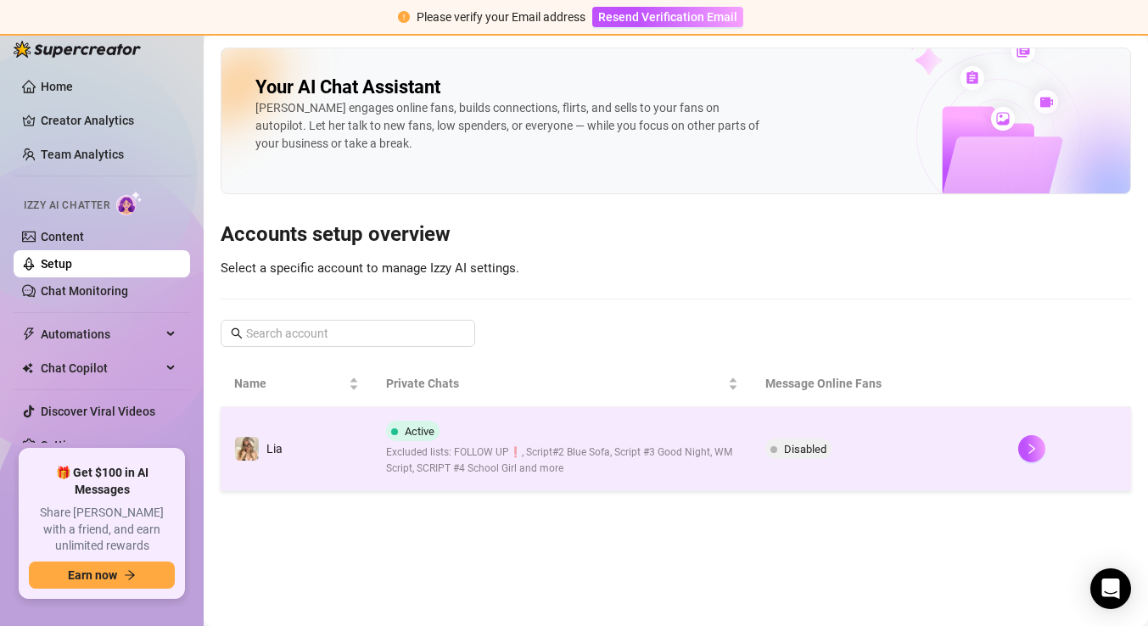
click at [411, 454] on span "Excluded lists: FOLLOW UP❗, Script#2 Blue Sofa, Script #3 Good Night, WM Script…" at bounding box center [562, 461] width 352 height 32
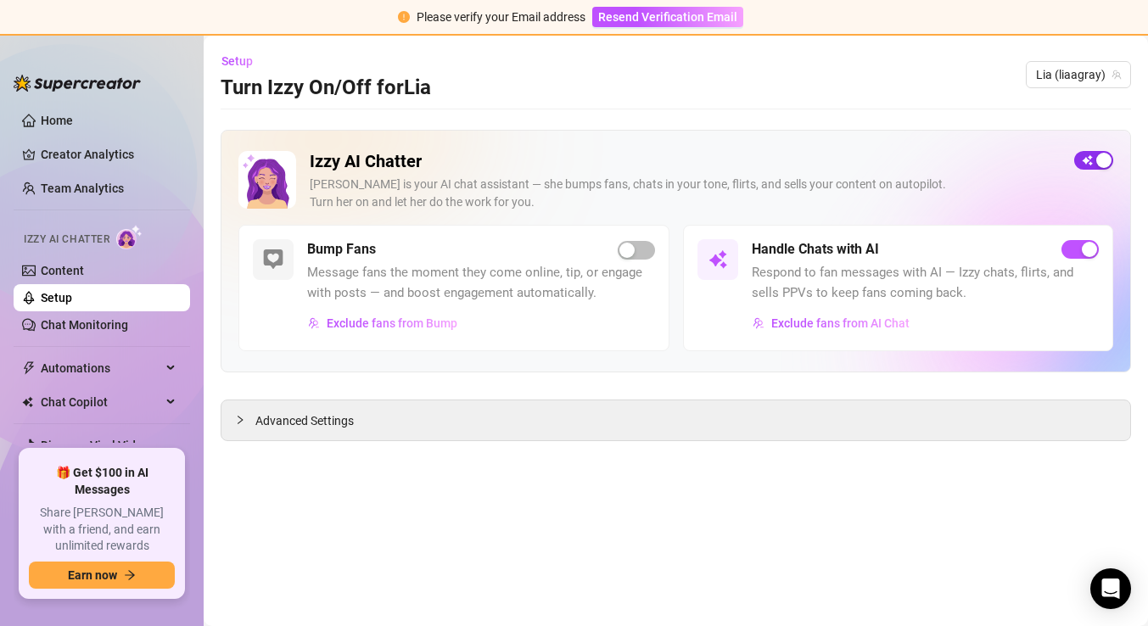
click at [1100, 154] on div "button" at bounding box center [1103, 160] width 15 height 15
